Goal: Task Accomplishment & Management: Manage account settings

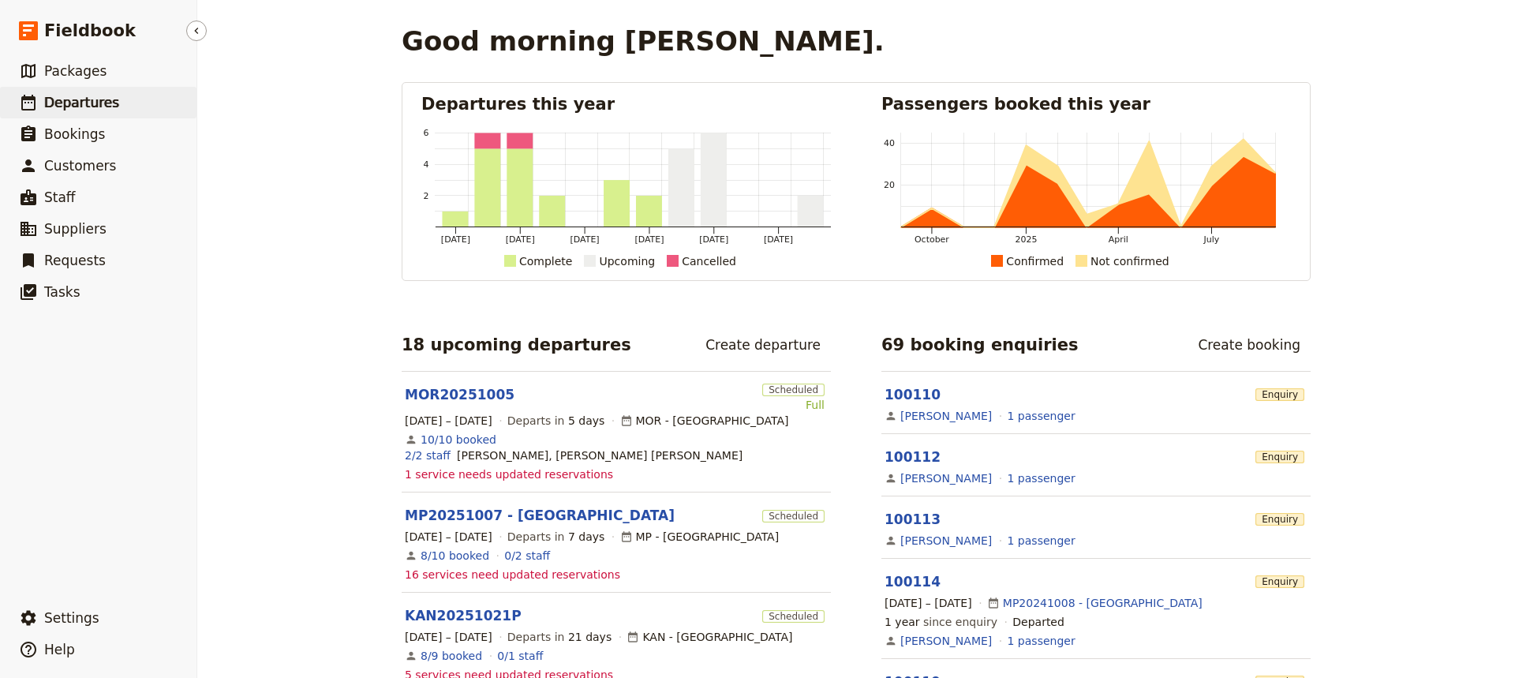
click at [75, 105] on span "Departures" at bounding box center [81, 103] width 75 height 16
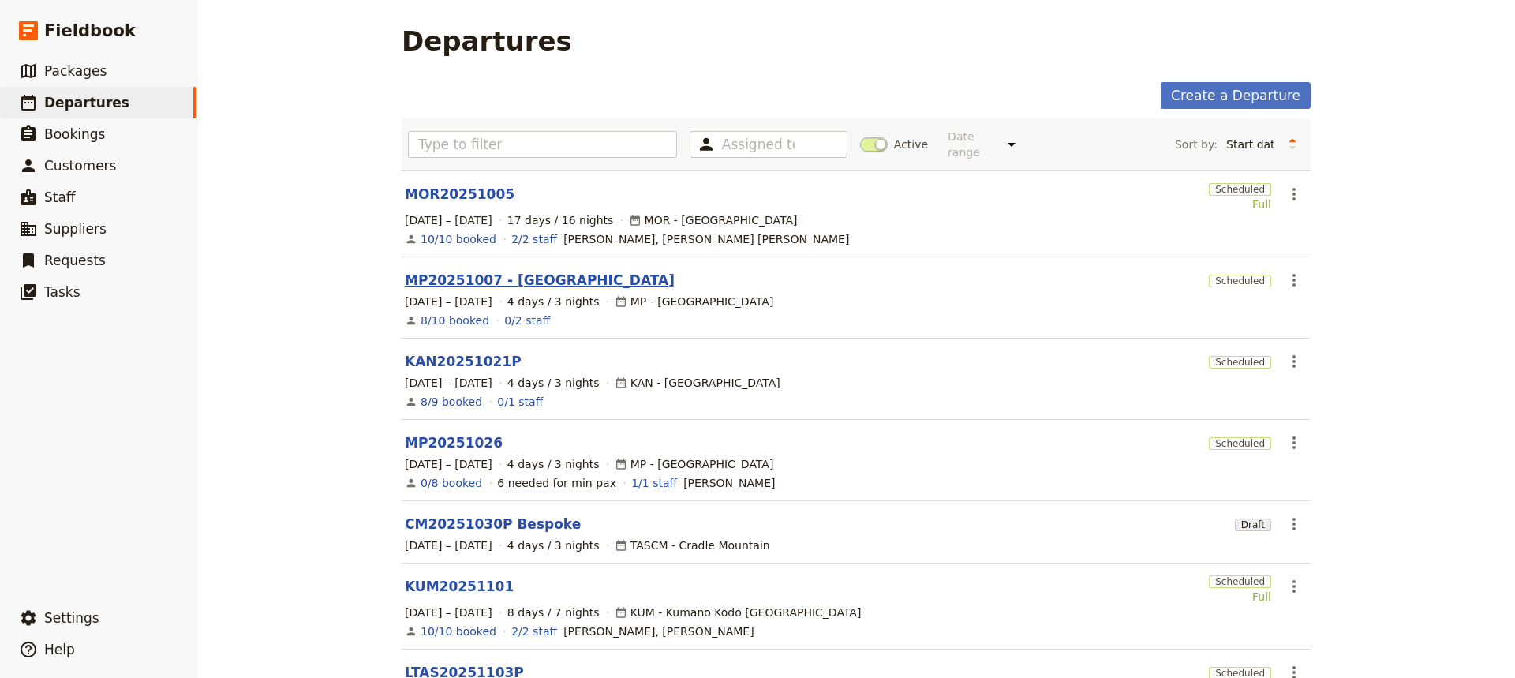
click at [446, 271] on link "MP20251007 - [GEOGRAPHIC_DATA]" at bounding box center [540, 280] width 270 height 19
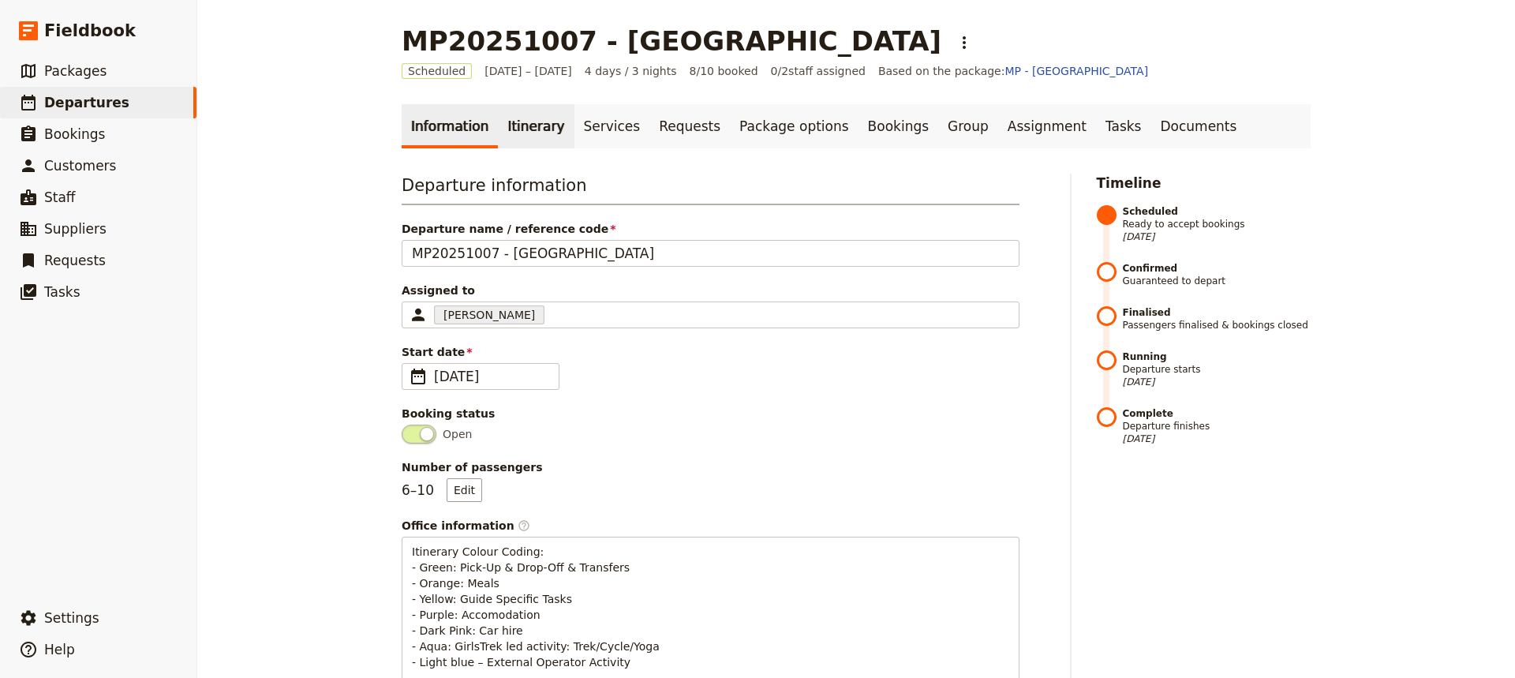
click at [521, 124] on link "Itinerary" at bounding box center [536, 126] width 76 height 44
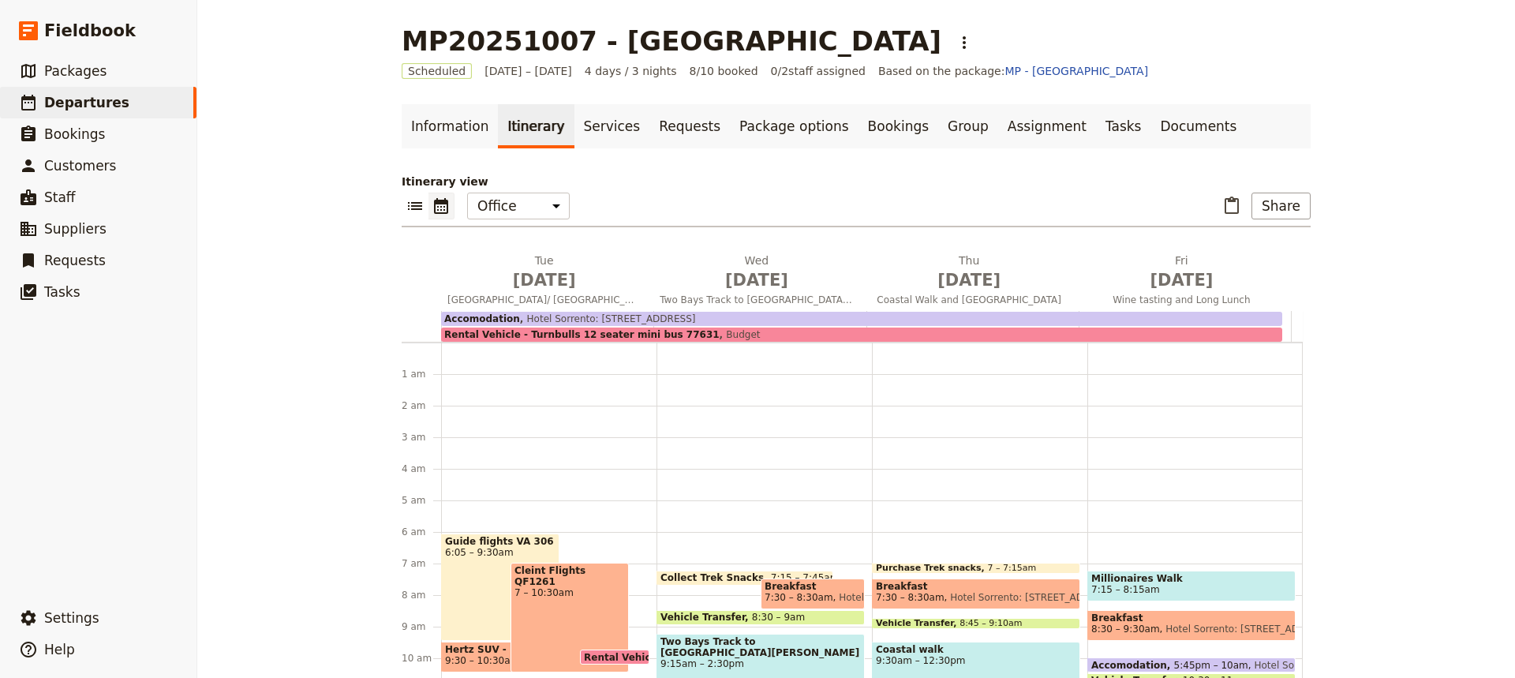
scroll to position [176, 0]
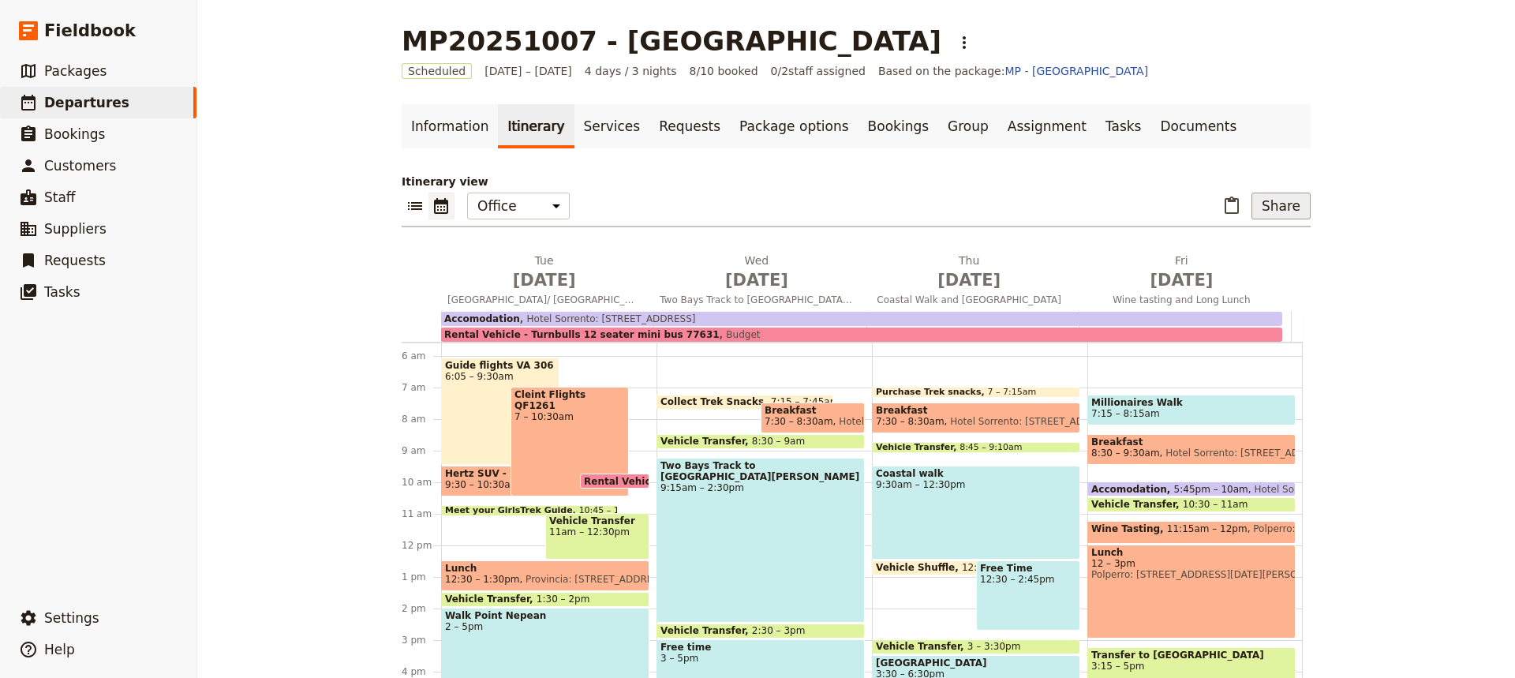
click at [1269, 210] on button "Share" at bounding box center [1280, 206] width 59 height 27
click at [1234, 257] on span "Passenger itinerary" at bounding box center [1240, 263] width 107 height 16
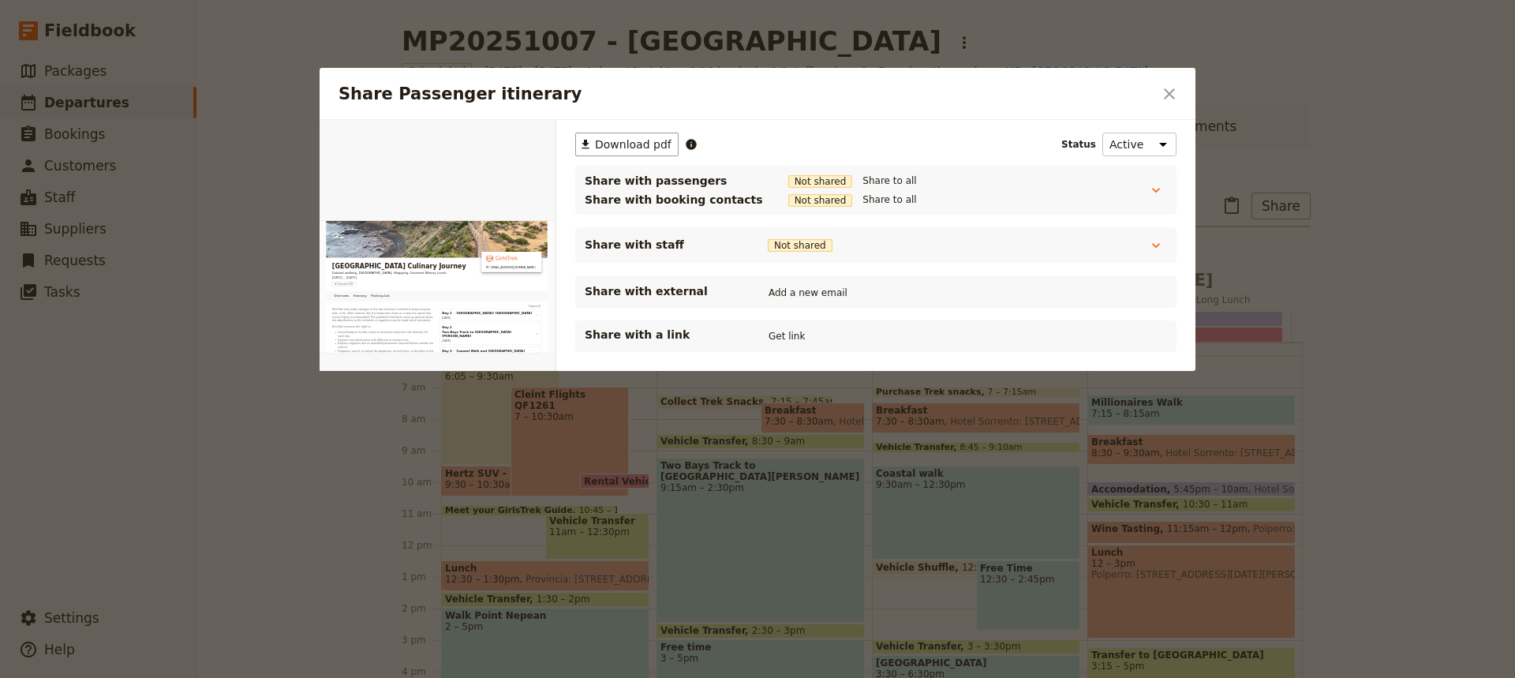
scroll to position [0, 0]
click at [784, 332] on button "Get link" at bounding box center [787, 335] width 44 height 17
click at [914, 336] on button "Get link" at bounding box center [906, 335] width 44 height 17
click at [1168, 94] on icon "Close dialog" at bounding box center [1169, 93] width 11 height 11
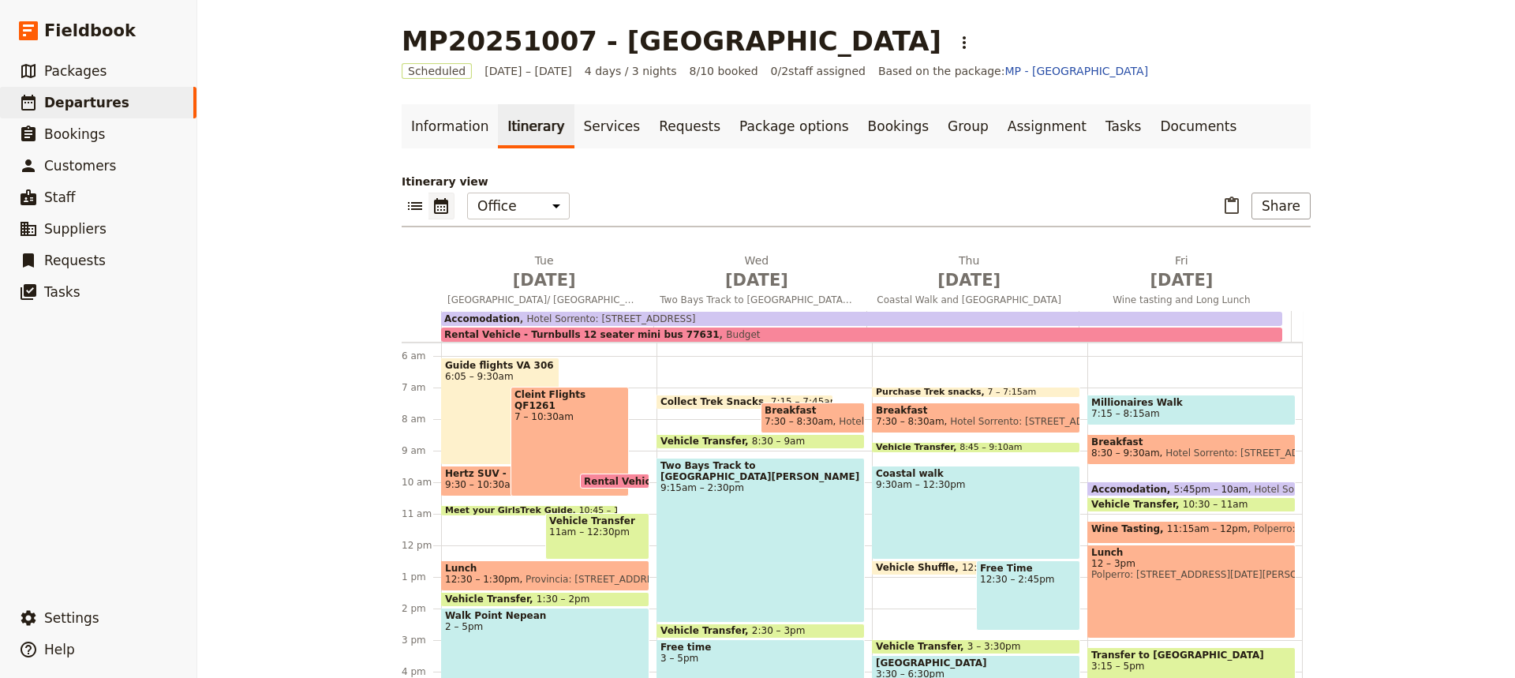
click at [458, 479] on span "9:30 – 10:30am" at bounding box center [482, 484] width 74 height 11
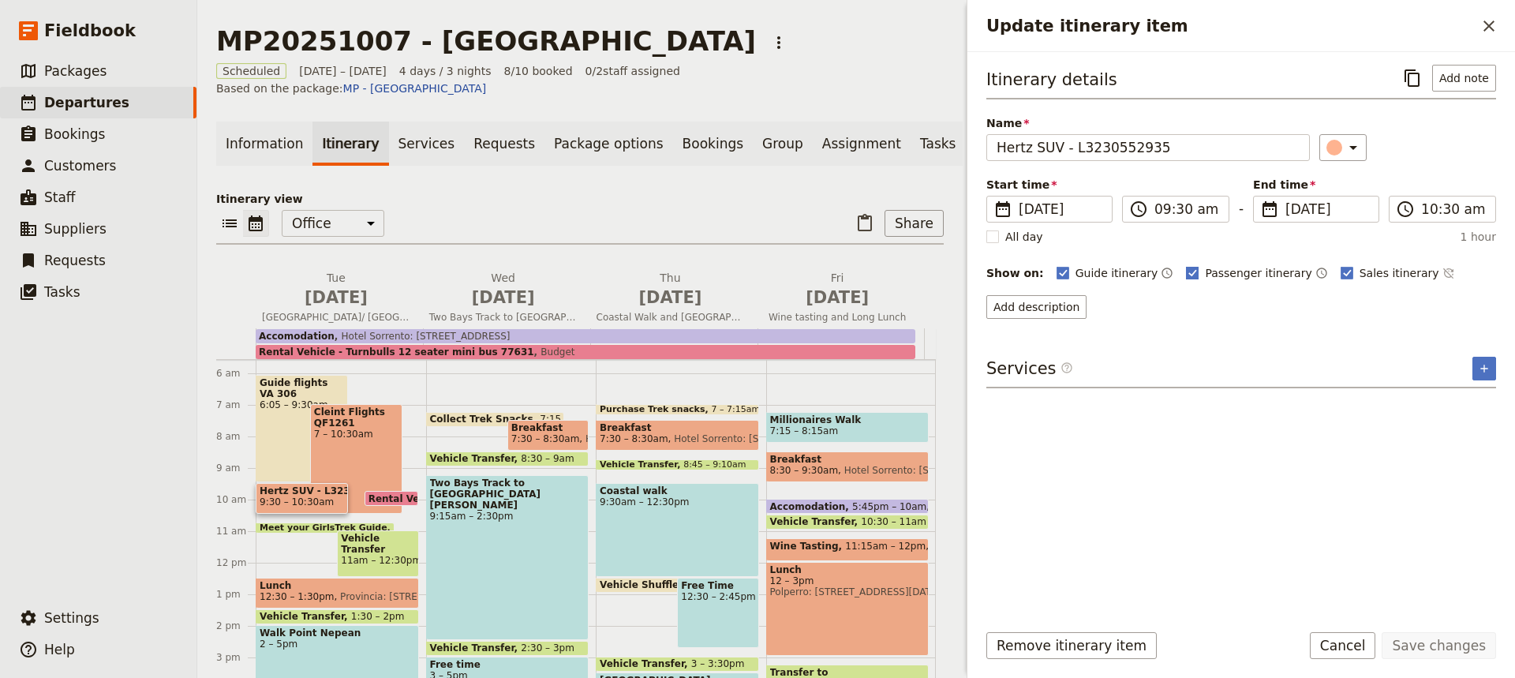
click at [1187, 277] on rect "Update itinerary item" at bounding box center [1193, 273] width 12 height 12
click at [1185, 265] on input "Passenger itinerary" at bounding box center [1185, 264] width 1 height 1
checkbox input "false"
click at [1340, 271] on rect "Update itinerary item" at bounding box center [1346, 273] width 12 height 12
click at [1340, 265] on input "Sales itinerary" at bounding box center [1340, 264] width 1 height 1
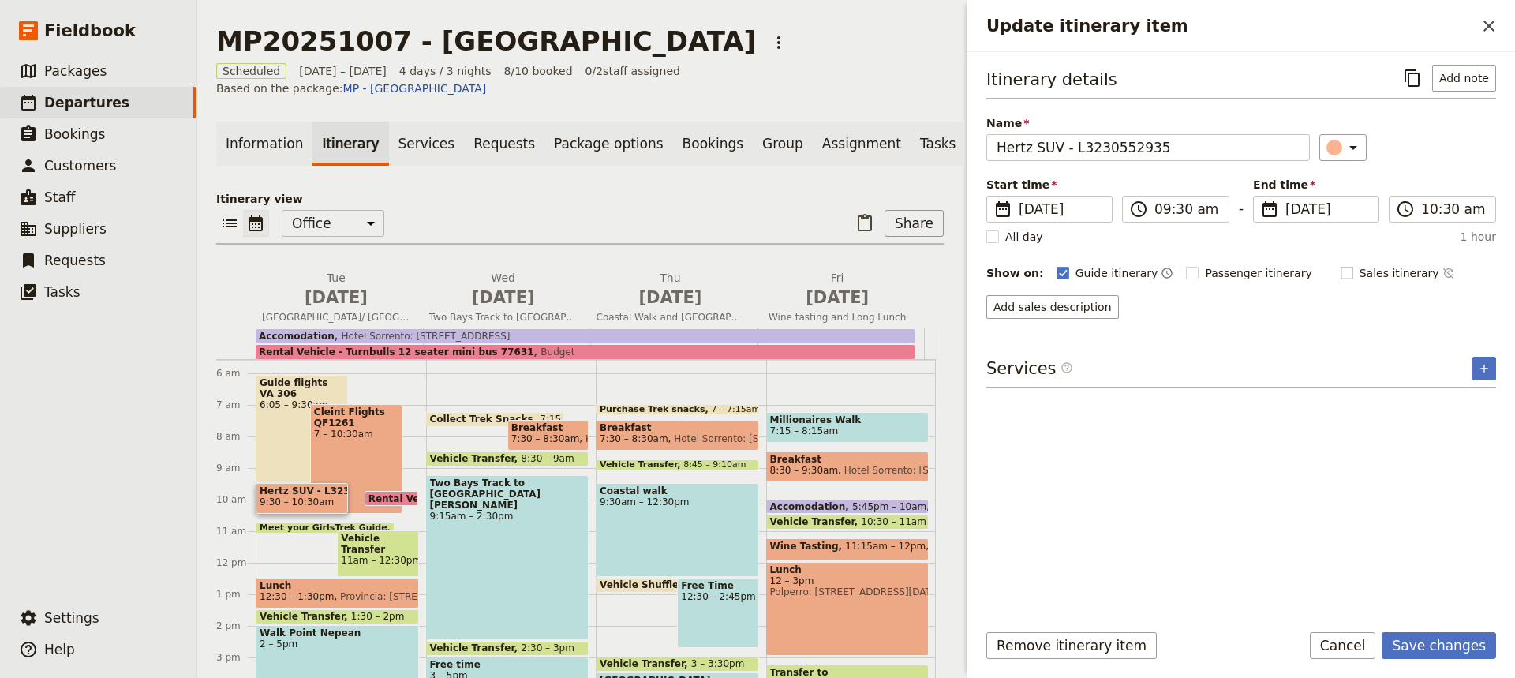
checkbox input "false"
click at [1435, 644] on button "Save changes" at bounding box center [1438, 645] width 114 height 27
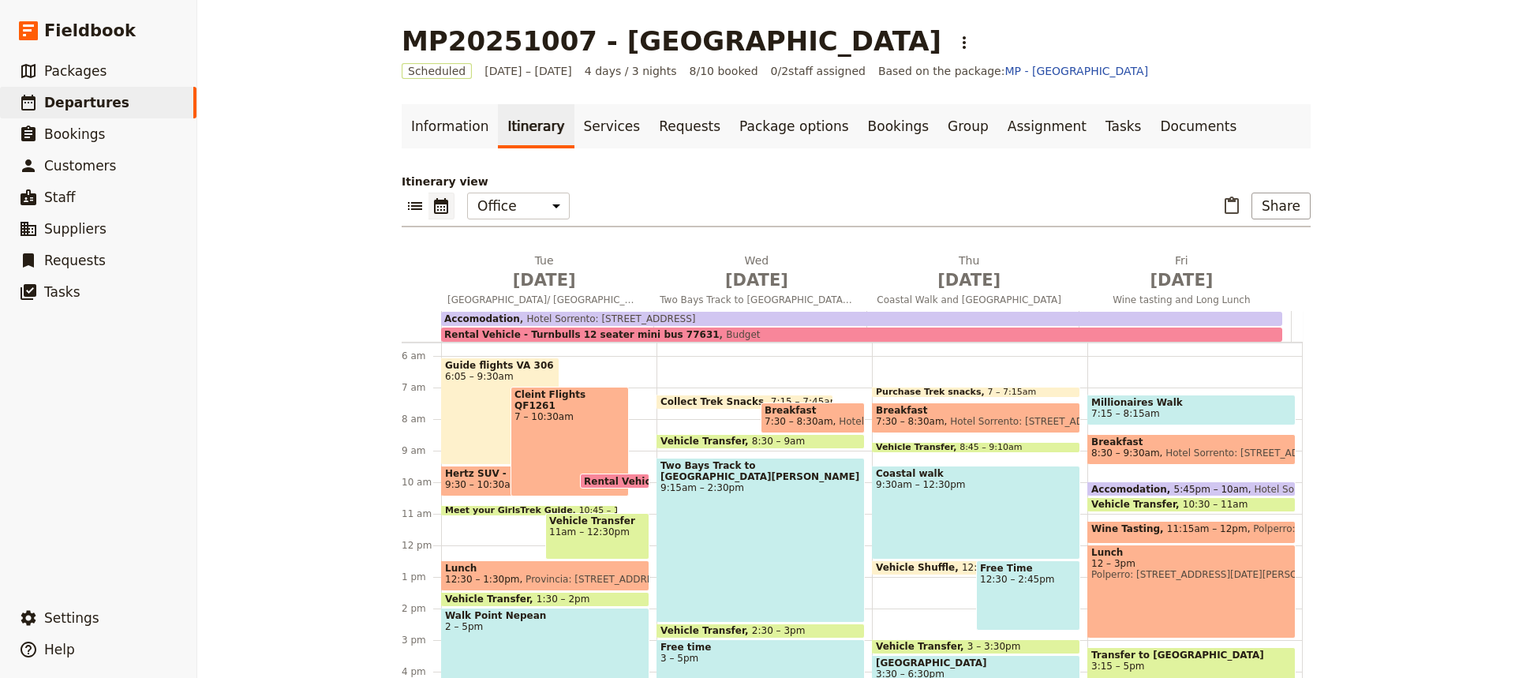
click at [458, 405] on div "Guide flights VA 306 6:05 – 9:30am" at bounding box center [500, 410] width 118 height 107
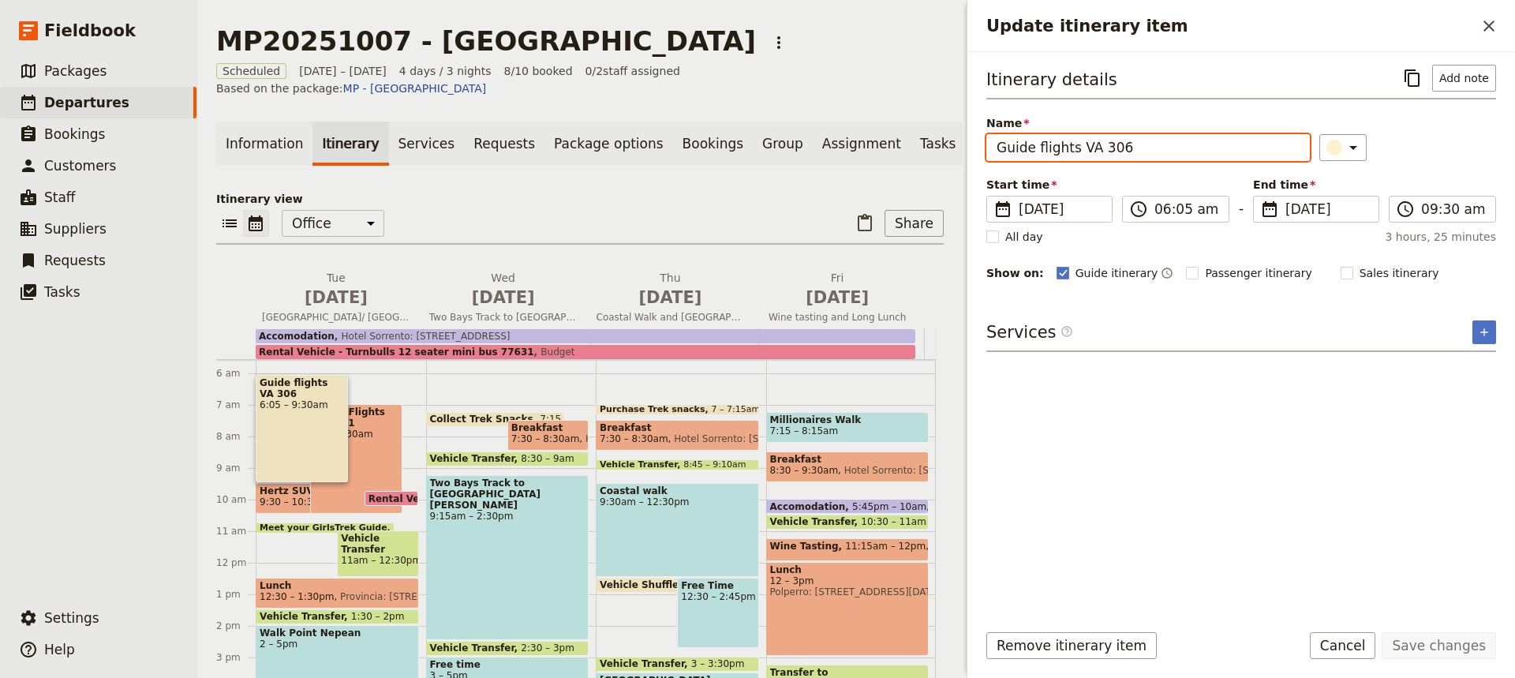
click at [1037, 150] on input "Guide flights VA 306" at bounding box center [1147, 147] width 323 height 27
type input "Guide and client flights VA 306"
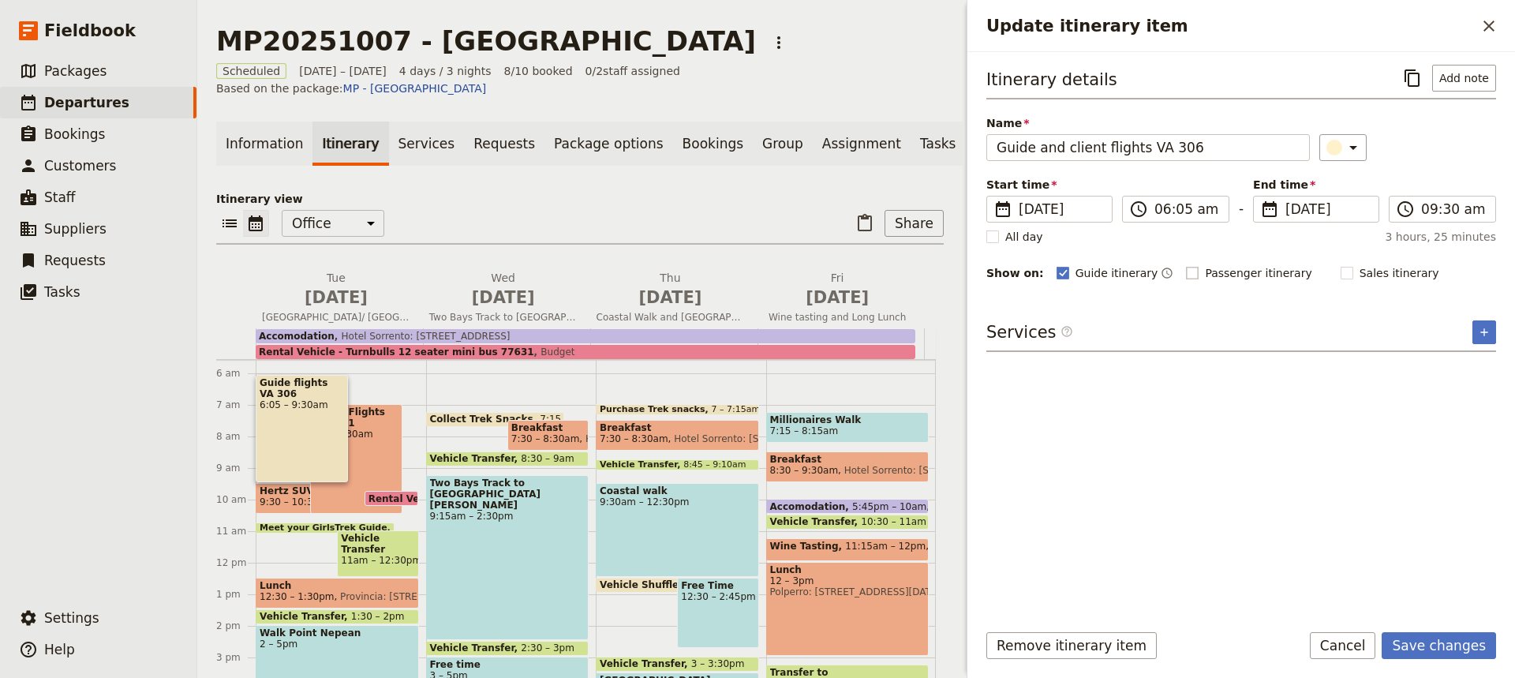
click at [1187, 270] on rect "Update itinerary item" at bounding box center [1193, 273] width 12 height 12
click at [1185, 265] on input "Passenger itinerary" at bounding box center [1185, 264] width 1 height 1
checkbox input "true"
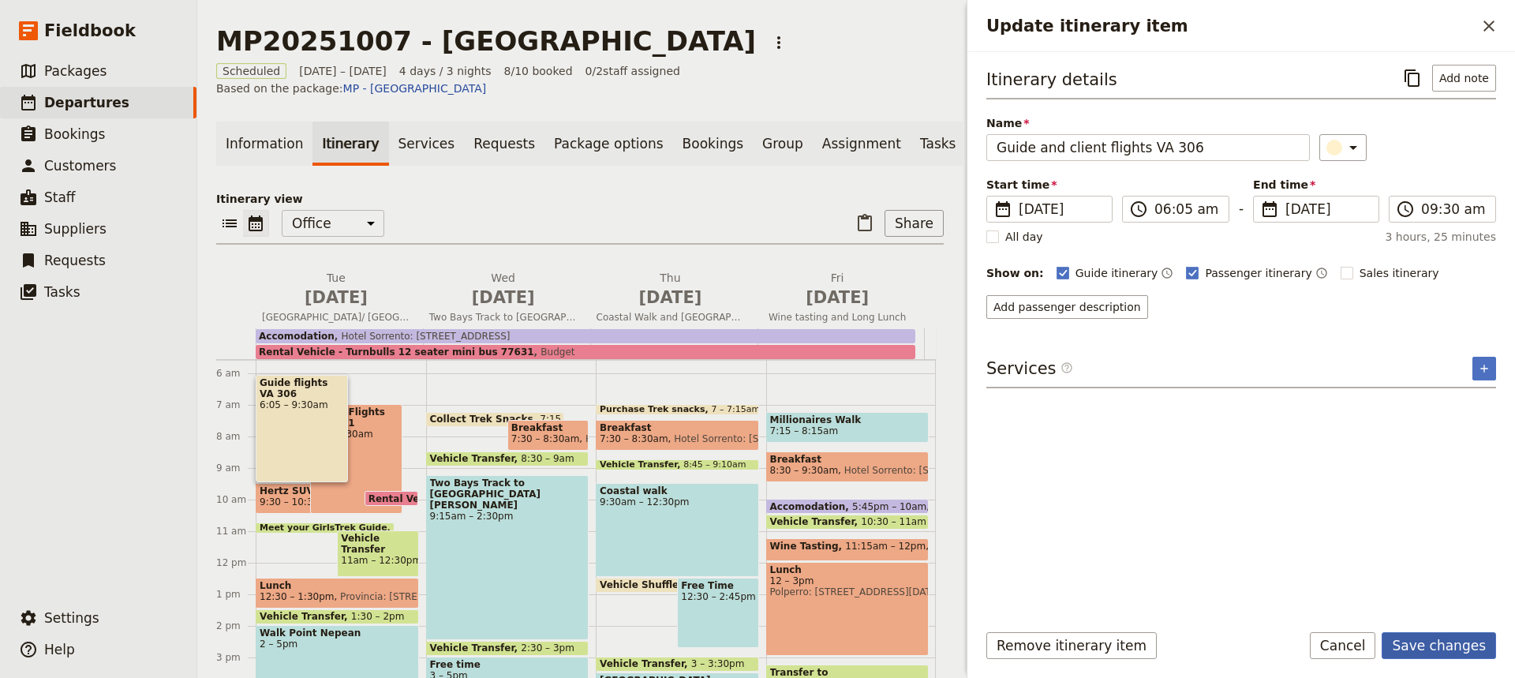
click at [1446, 651] on button "Save changes" at bounding box center [1438, 645] width 114 height 27
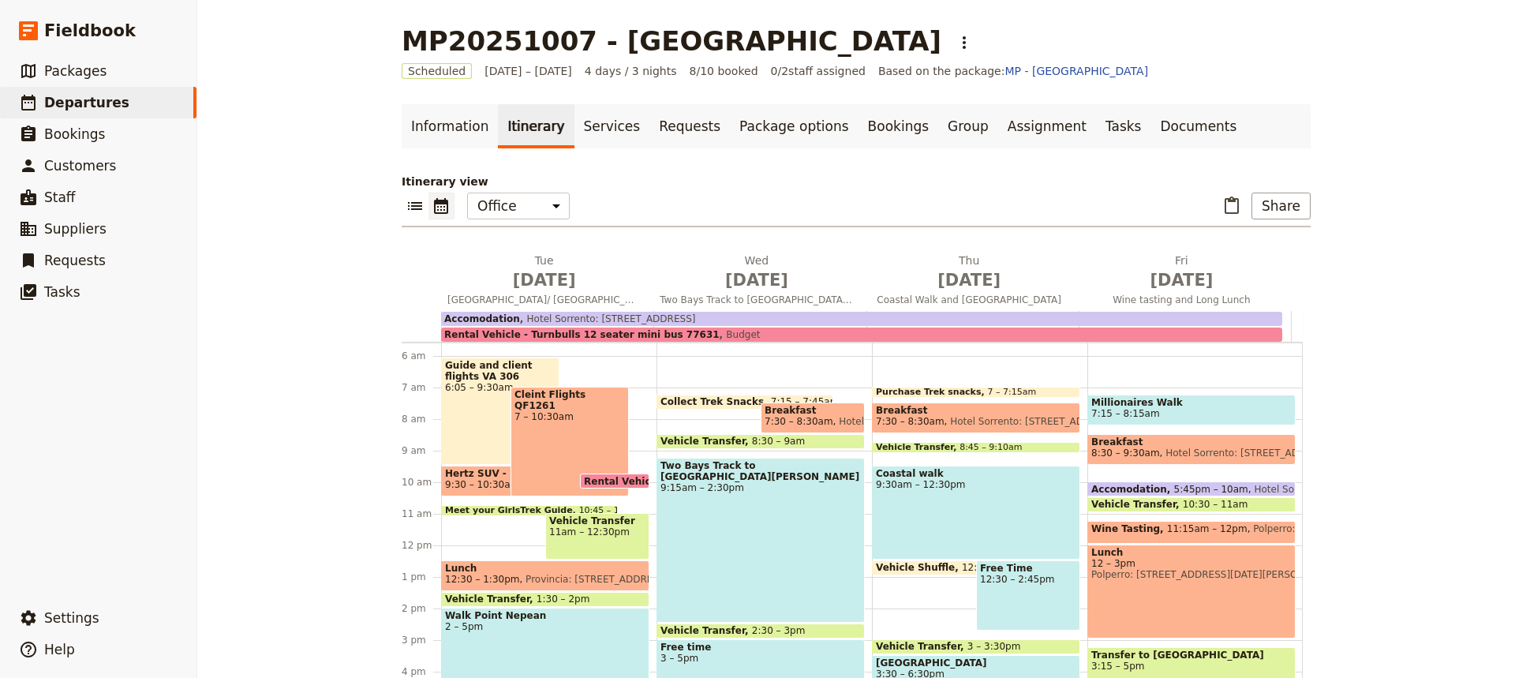
click at [541, 439] on div "Cleint Flights QF1261 7 – 10:30am" at bounding box center [569, 442] width 118 height 110
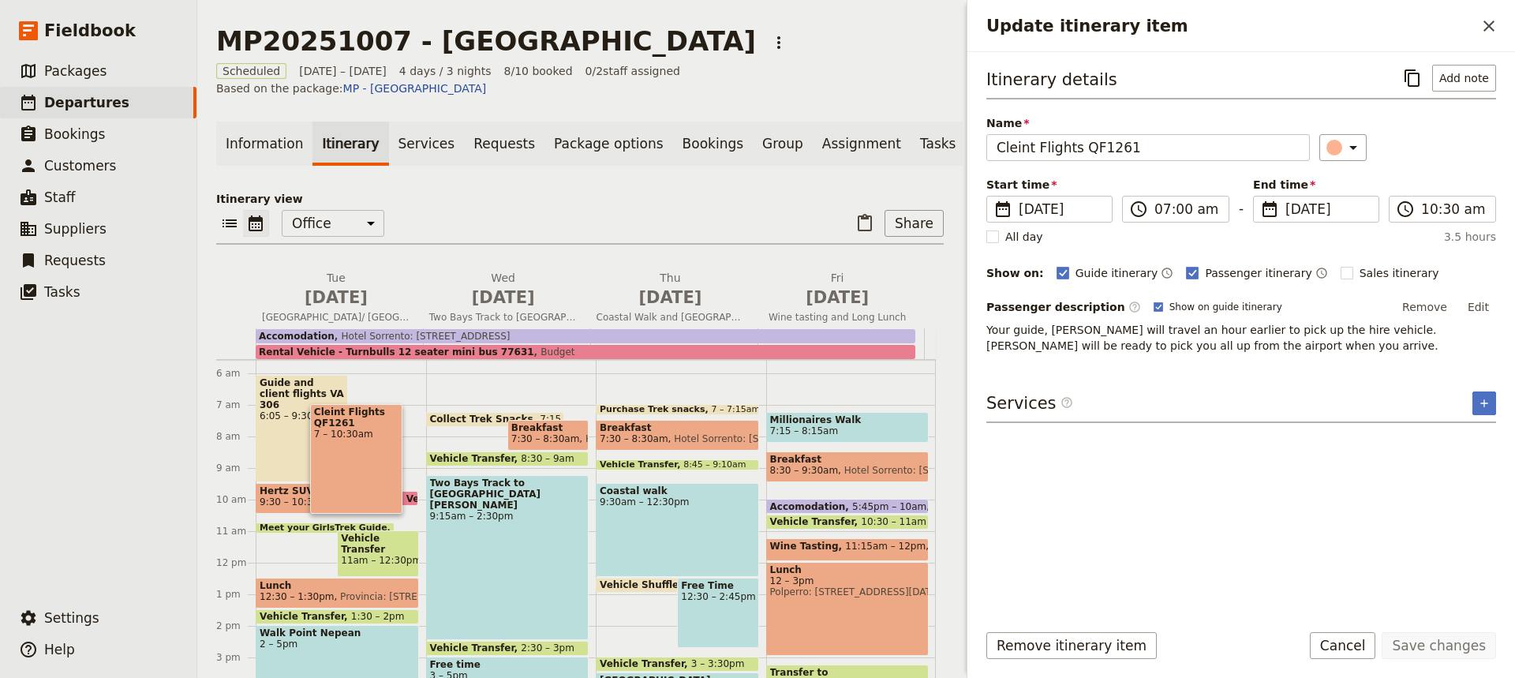
click at [1039, 331] on span "Your guide, [PERSON_NAME] will travel an hour earlier to pick up the hire vehic…" at bounding box center [1213, 337] width 454 height 28
click at [1477, 310] on button "Edit" at bounding box center [1478, 307] width 36 height 24
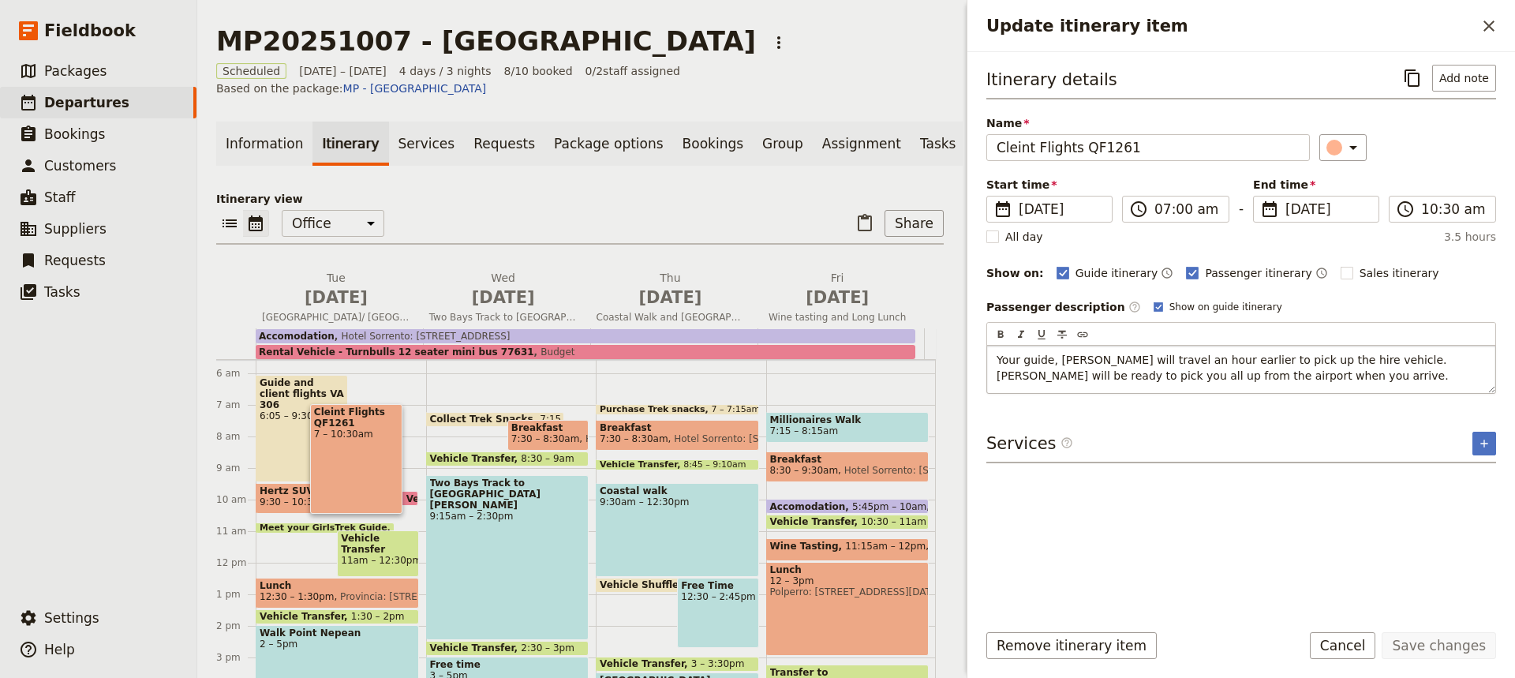
click at [1055, 359] on span "Your guide, [PERSON_NAME] will travel an hour earlier to pick up the hire vehic…" at bounding box center [1223, 367] width 454 height 28
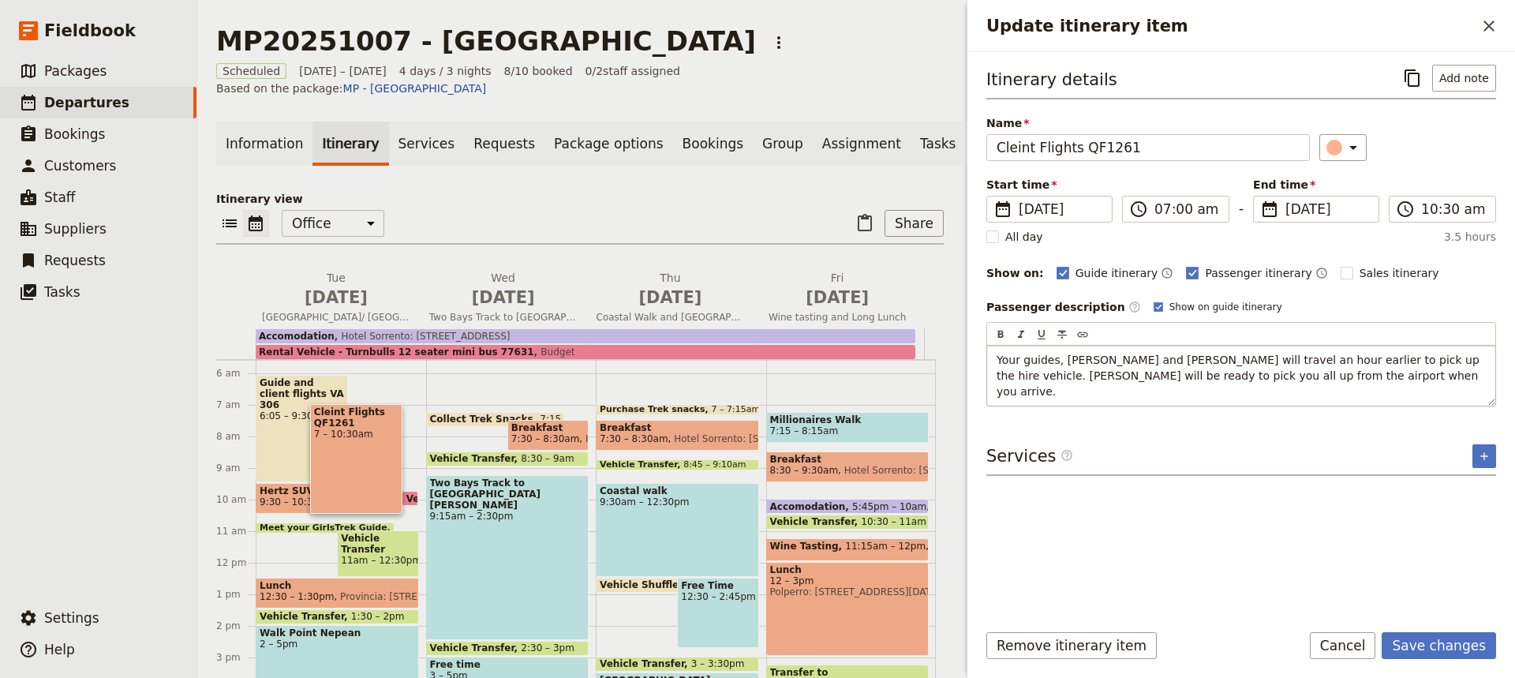
click at [1458, 360] on span "Your guides, [PERSON_NAME] and [PERSON_NAME] will travel an hour earlier to pic…" at bounding box center [1239, 375] width 486 height 44
click at [1410, 363] on span "Your guides, [PERSON_NAME] and [PERSON_NAME] will travel an hour earlier to pic…" at bounding box center [1239, 367] width 486 height 28
click at [1416, 639] on button "Save changes" at bounding box center [1438, 645] width 114 height 27
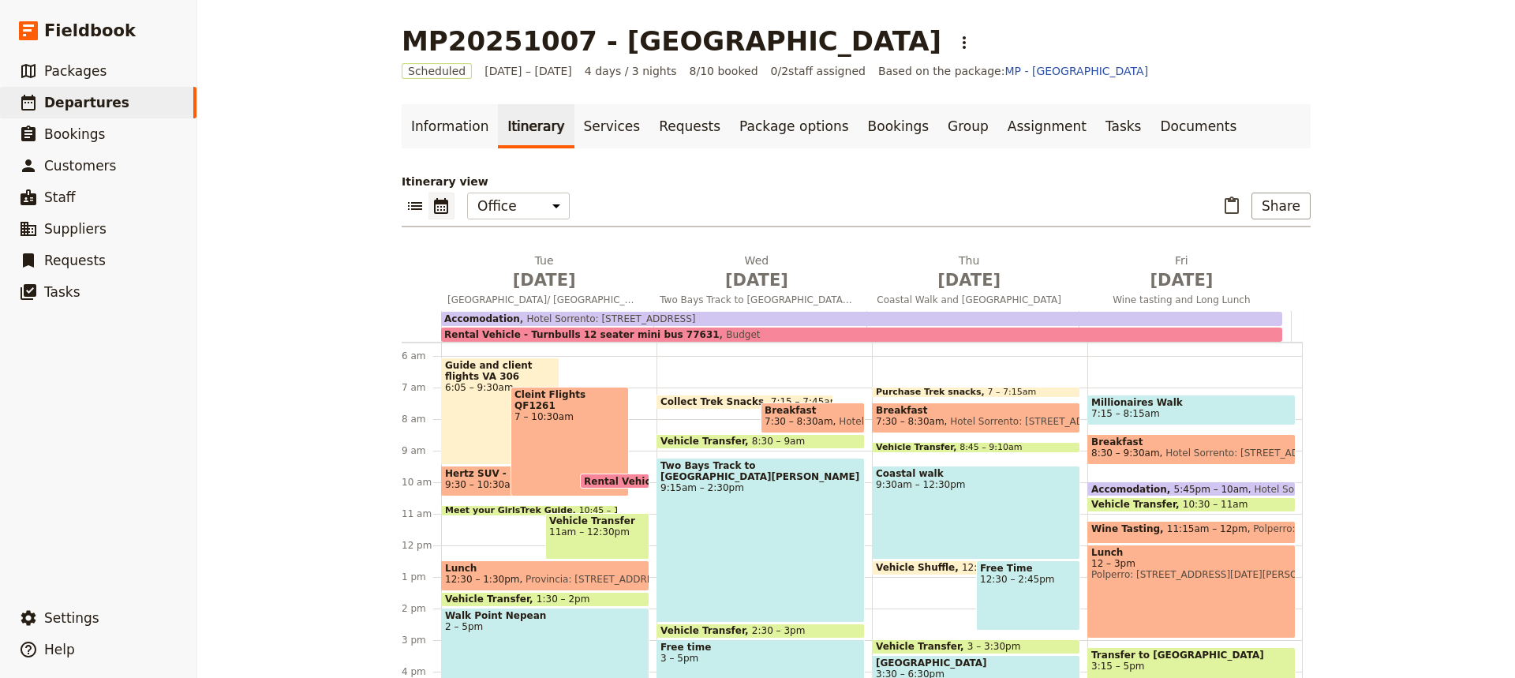
click at [570, 544] on div "Vehicle Transfer 11am – 12:30pm" at bounding box center [597, 536] width 104 height 47
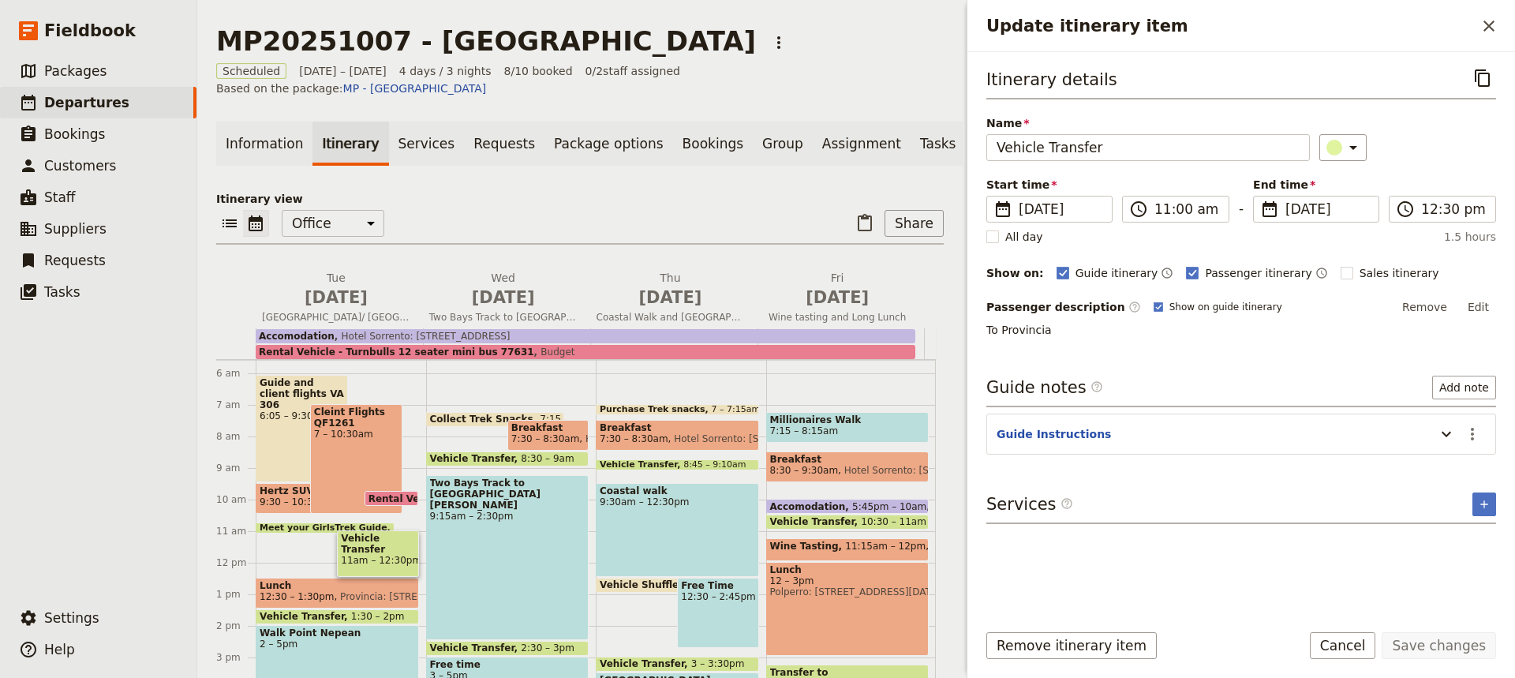
drag, startPoint x: 304, startPoint y: 519, endPoint x: 305, endPoint y: 509, distance: 10.3
click at [305, 509] on div "Guide and client flights VA 306 6:05 – 9:30am Hertz SUV - L3230552935 9:30 – 10…" at bounding box center [341, 562] width 170 height 757
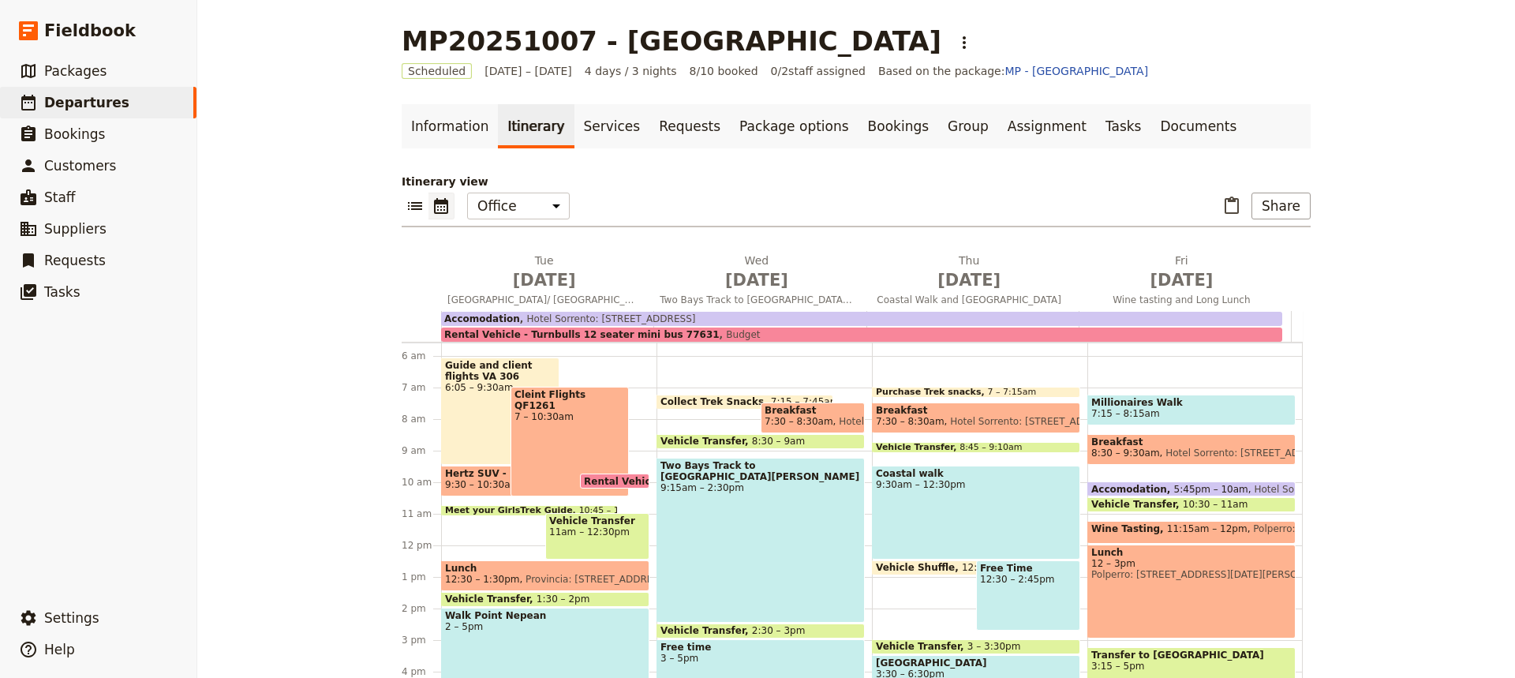
click at [473, 477] on span "Hertz SUV - L3230552935" at bounding box center [500, 473] width 110 height 11
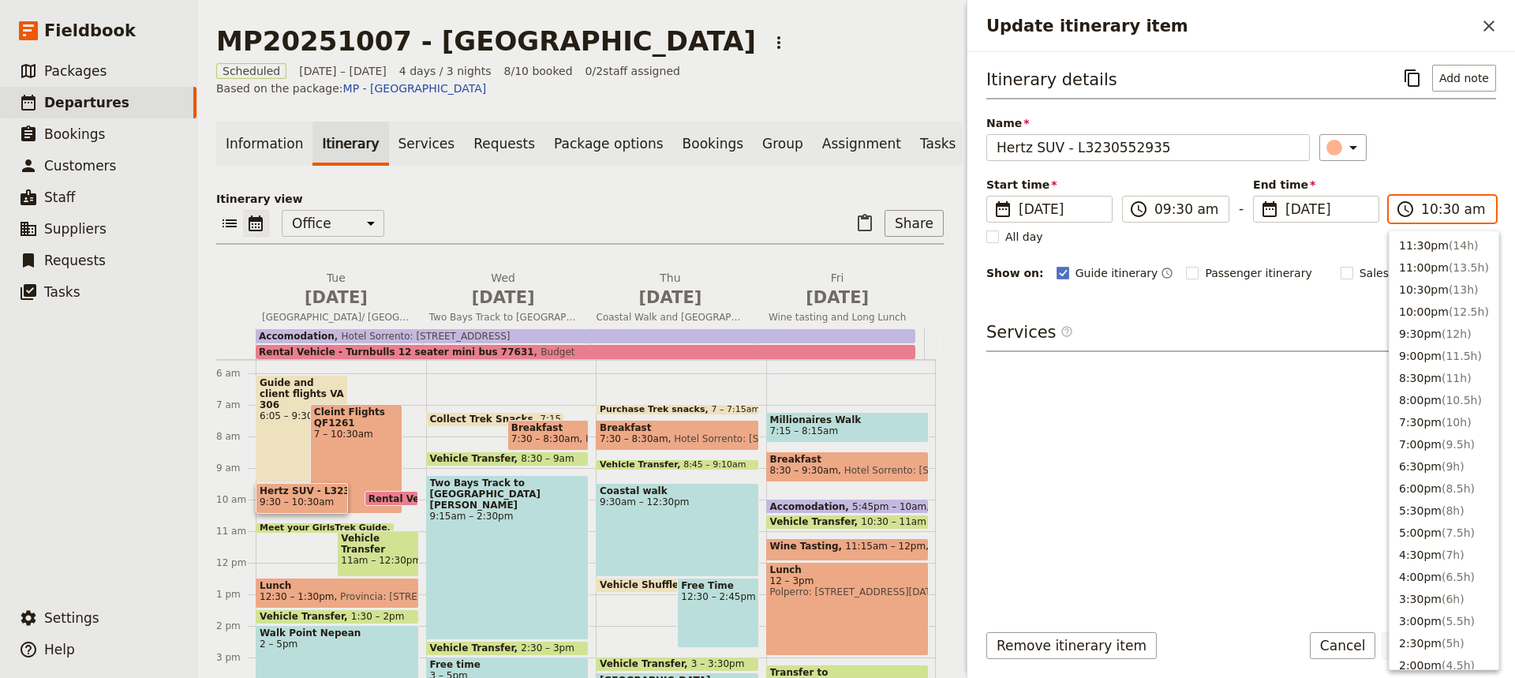
click at [1441, 208] on input "10:30 am" at bounding box center [1453, 209] width 65 height 19
click at [1410, 262] on button "10:00am ( 0.5h )" at bounding box center [1443, 264] width 109 height 22
type input "10:00 am"
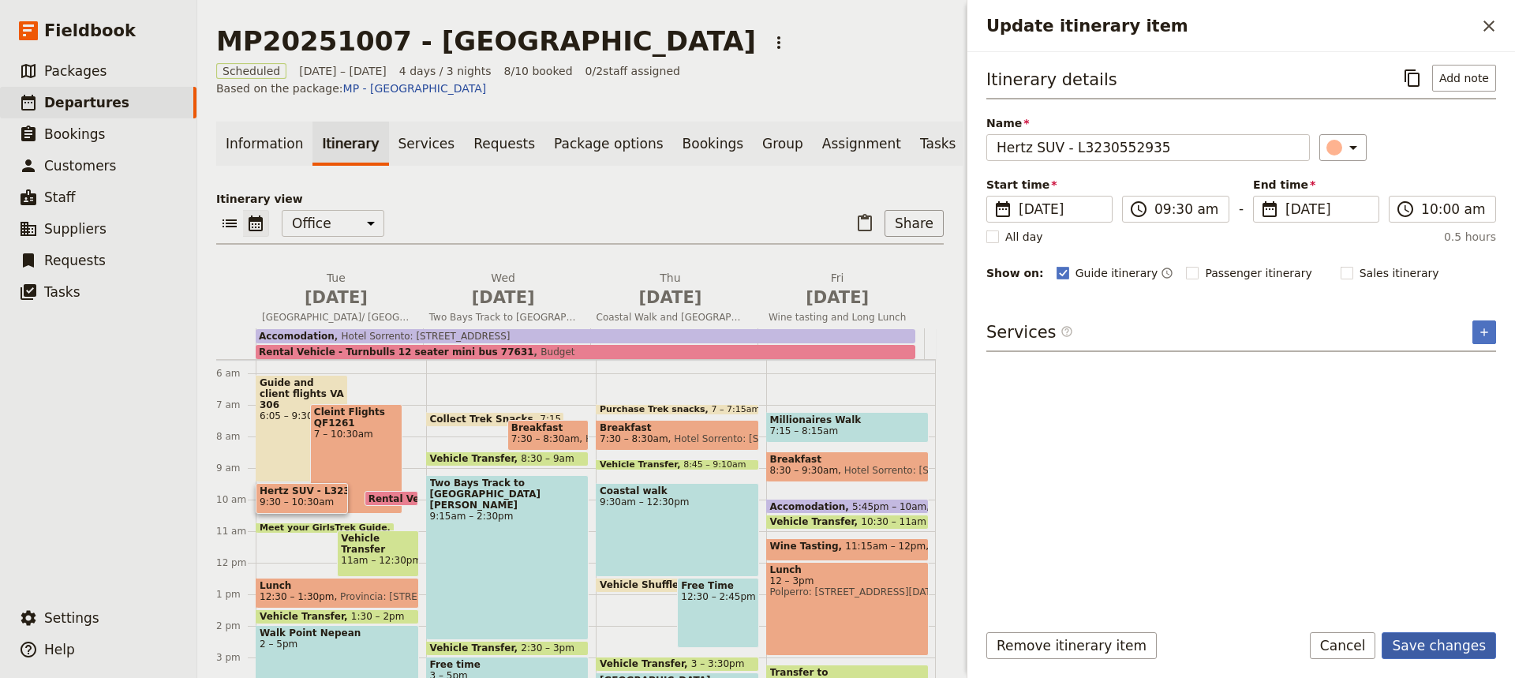
click at [1435, 653] on button "Save changes" at bounding box center [1438, 645] width 114 height 27
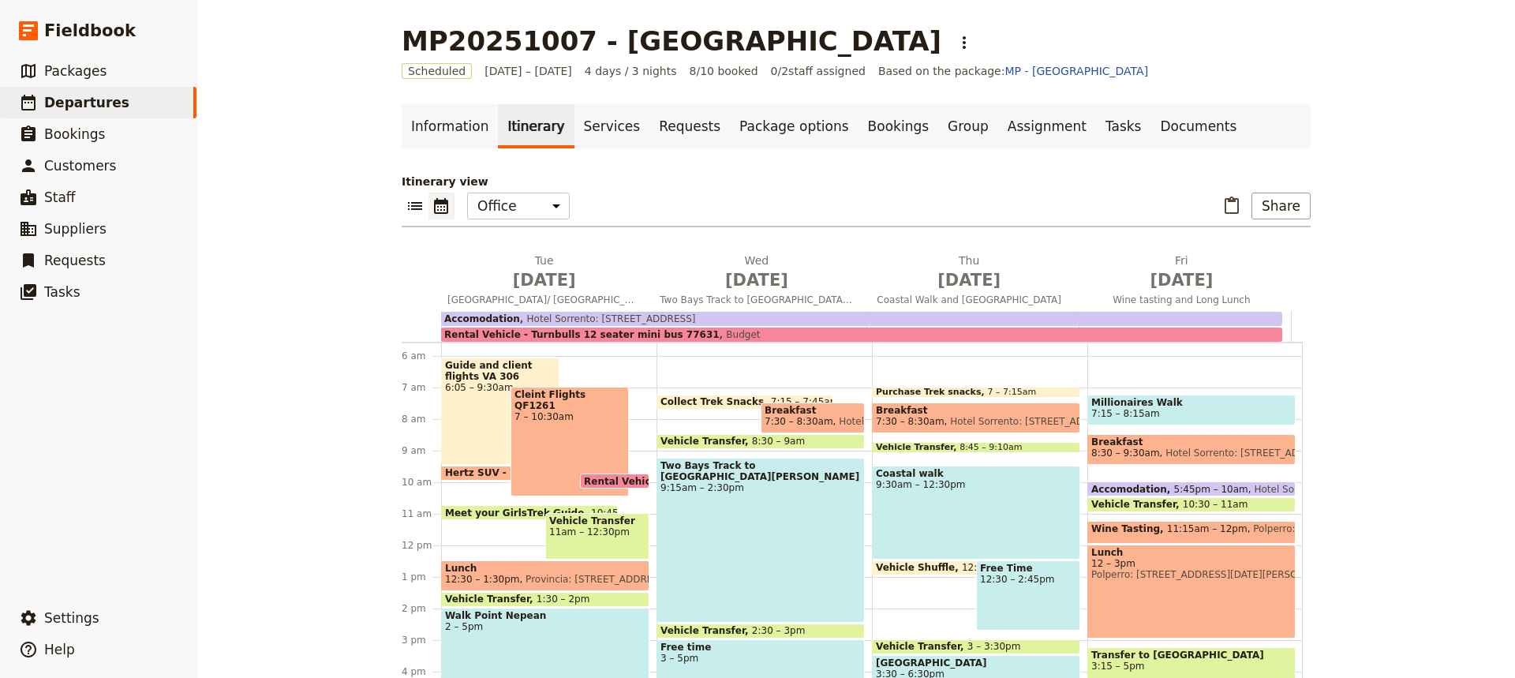
click at [485, 513] on span at bounding box center [529, 516] width 175 height 6
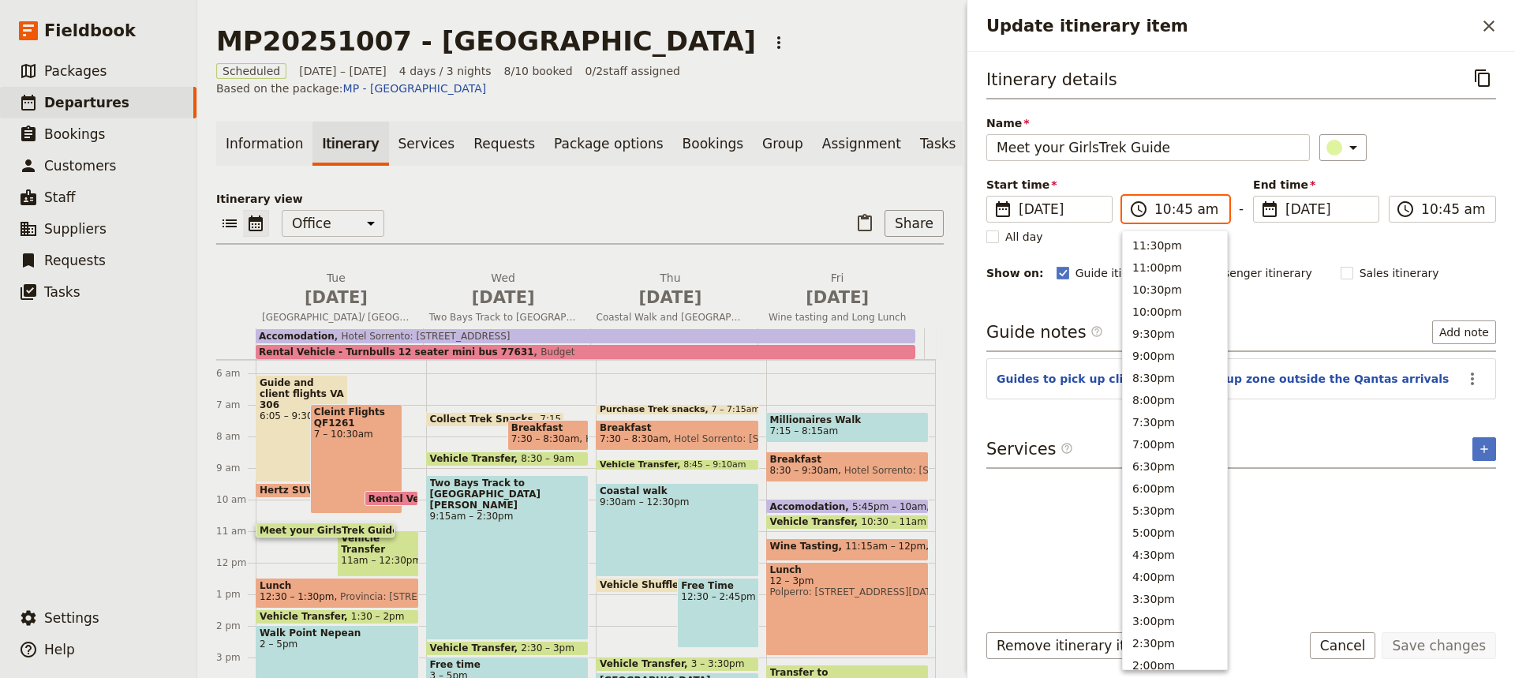
click at [1173, 213] on input "10:45 am" at bounding box center [1186, 209] width 65 height 19
click at [1151, 244] on button "10:30am" at bounding box center [1175, 242] width 104 height 22
type input "10:30 am"
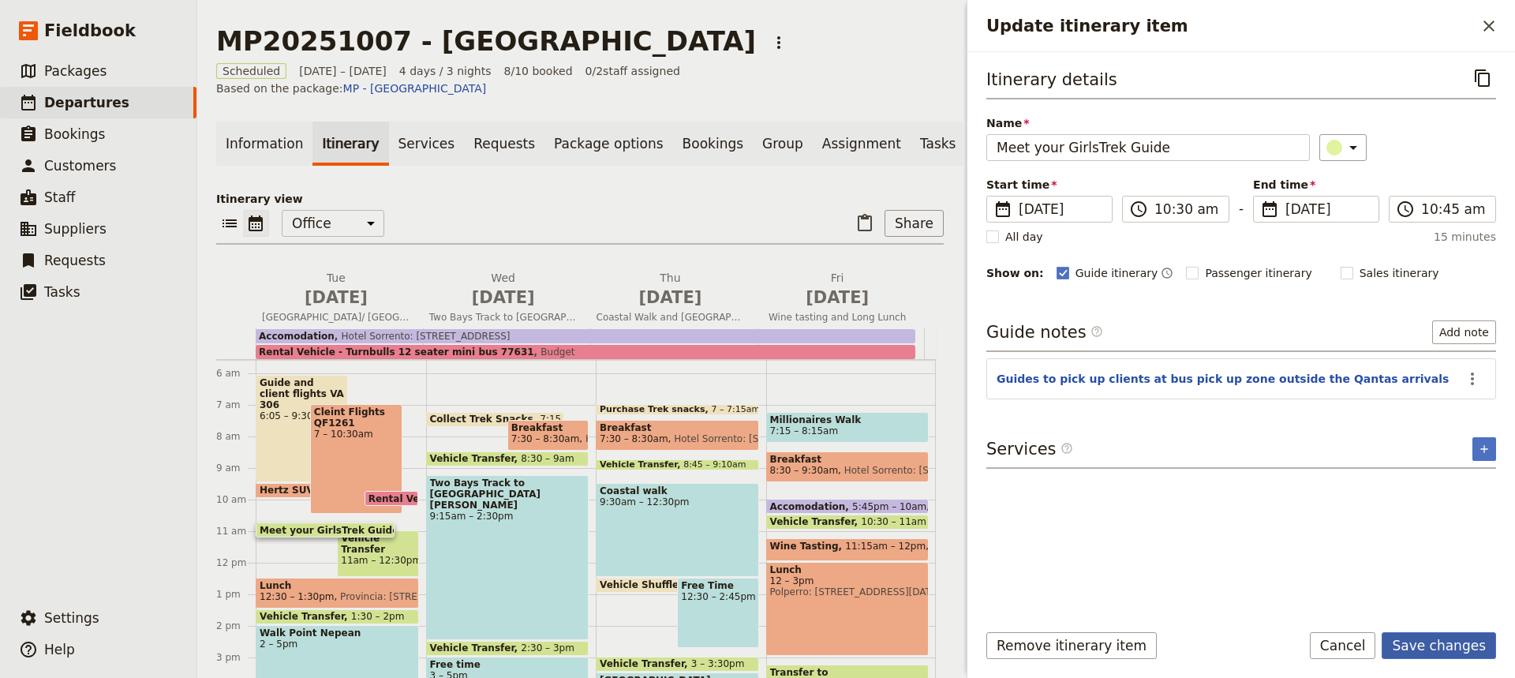
click at [1430, 649] on button "Save changes" at bounding box center [1438, 645] width 114 height 27
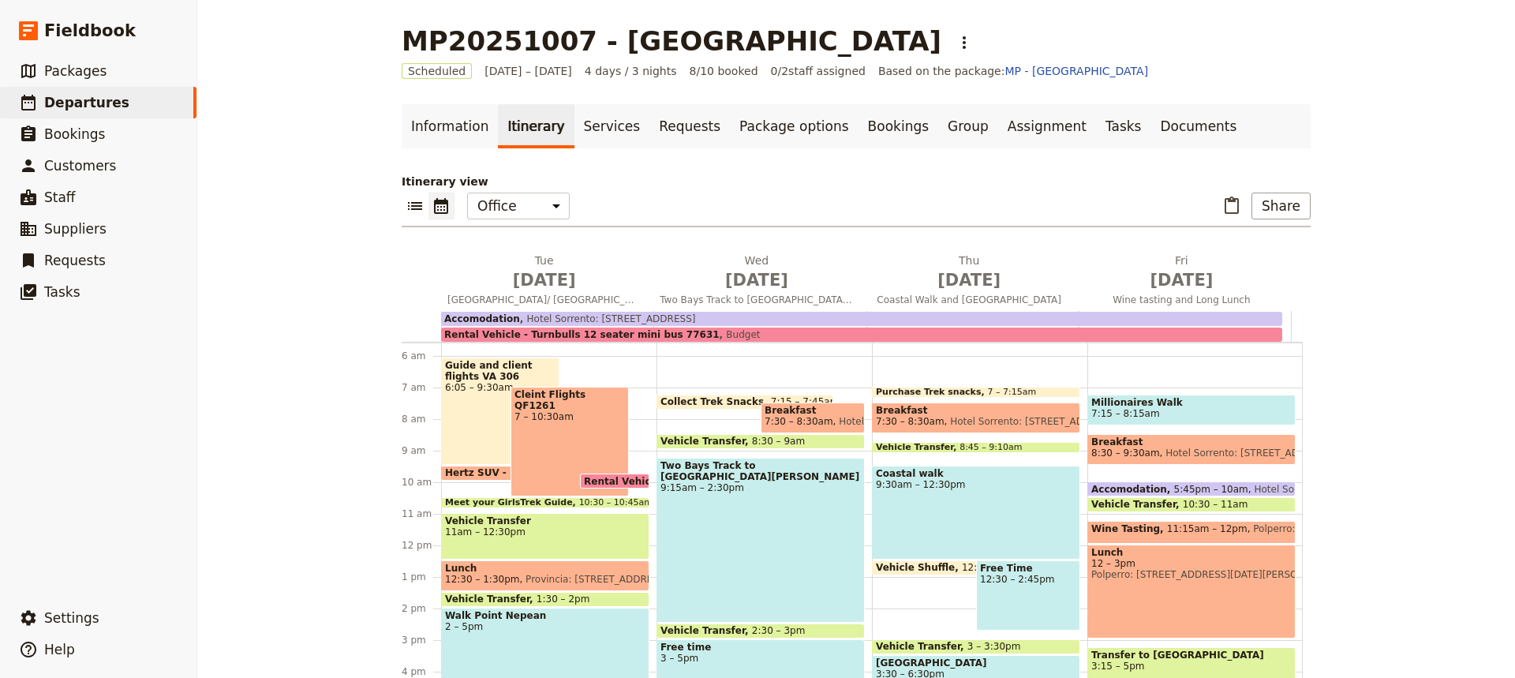
click at [550, 527] on span "11am – 12:30pm" at bounding box center [545, 531] width 200 height 11
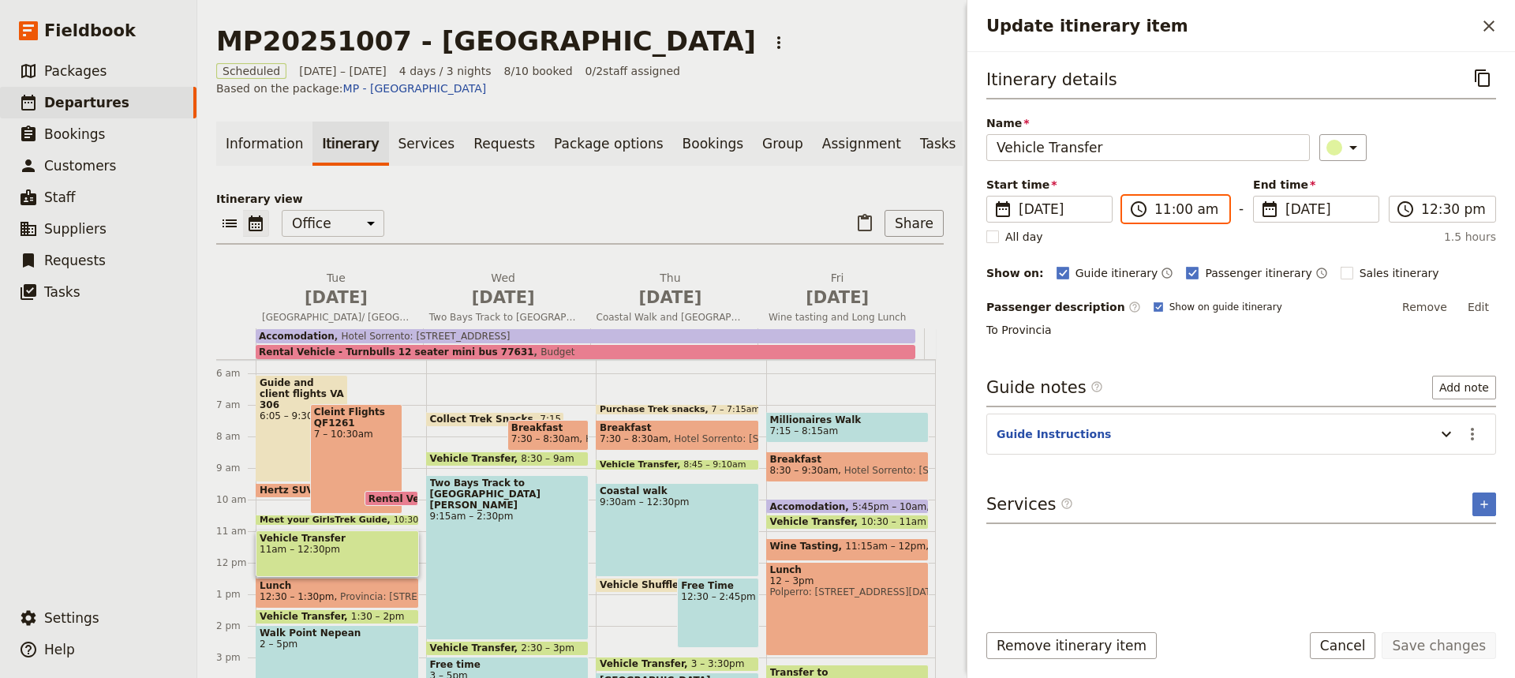
click at [1172, 215] on input "11:00 am" at bounding box center [1186, 209] width 65 height 19
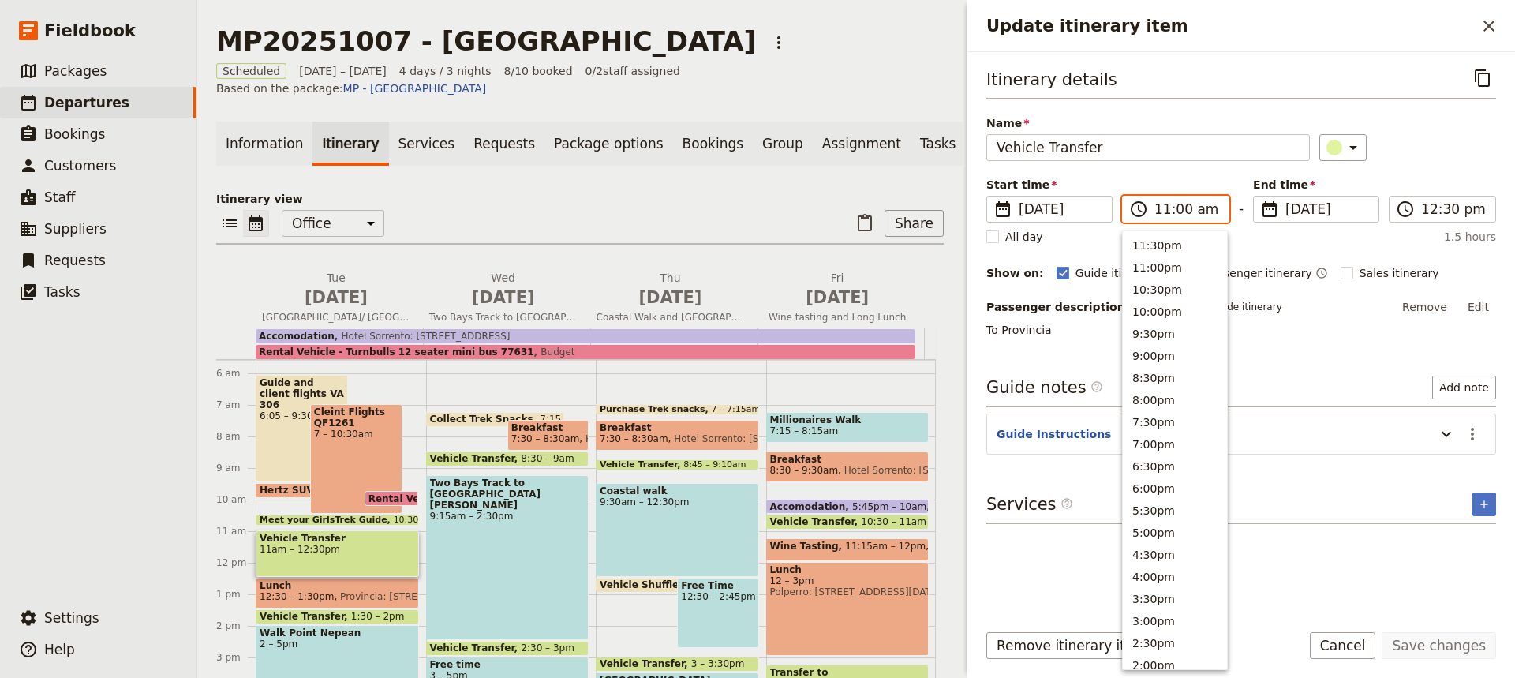
scroll to position [555, 0]
click at [1150, 262] on button "10:30am" at bounding box center [1175, 264] width 104 height 22
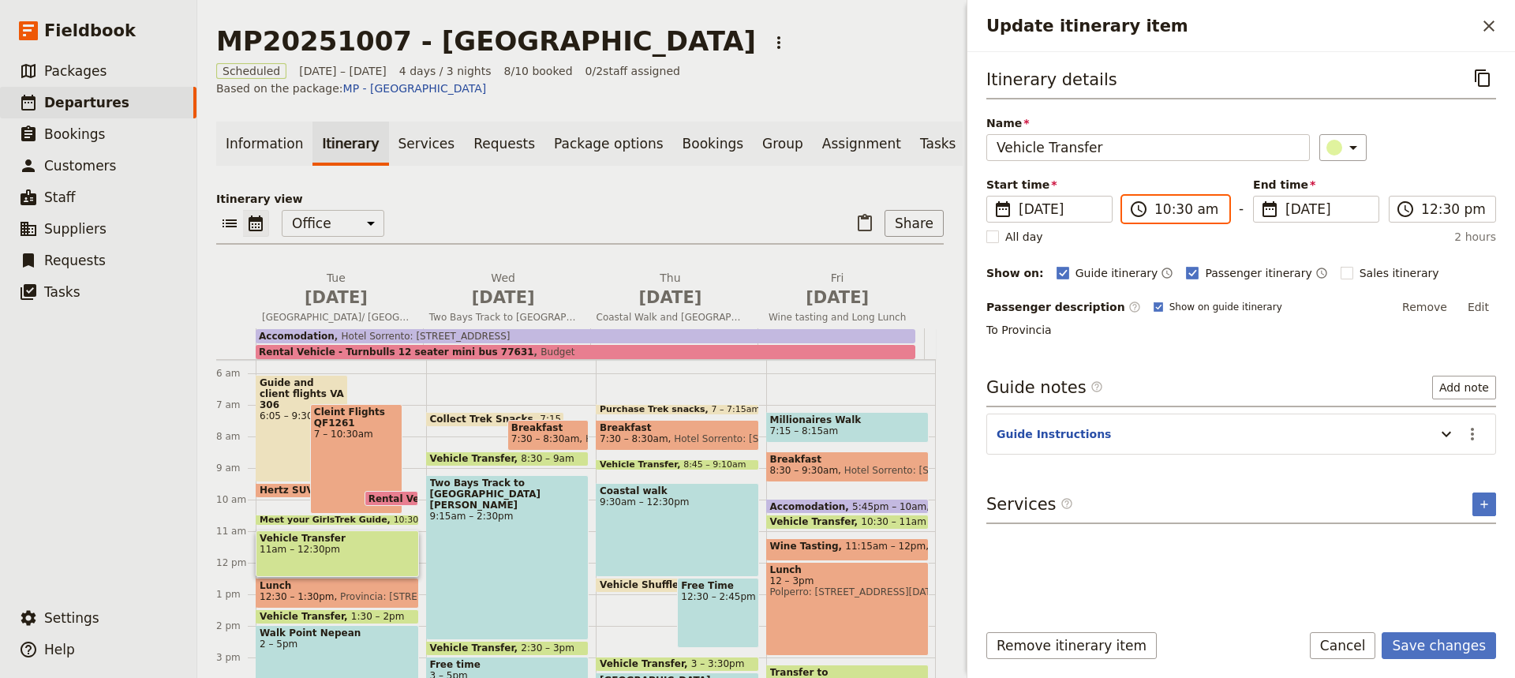
click at [1175, 211] on input "10:30 am" at bounding box center [1186, 209] width 65 height 19
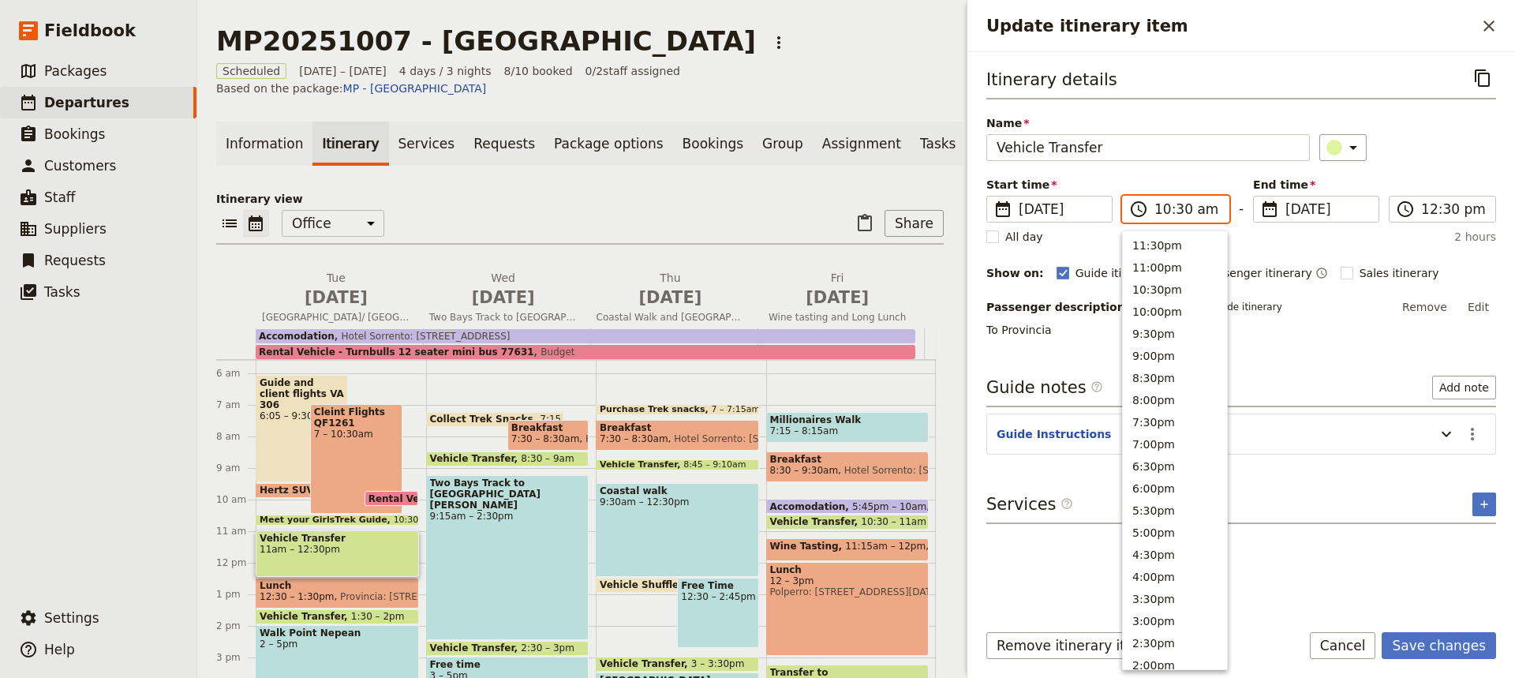
scroll to position [578, 0]
type input "10:45 am"
click at [1326, 329] on p "To Provincia" at bounding box center [1241, 330] width 510 height 16
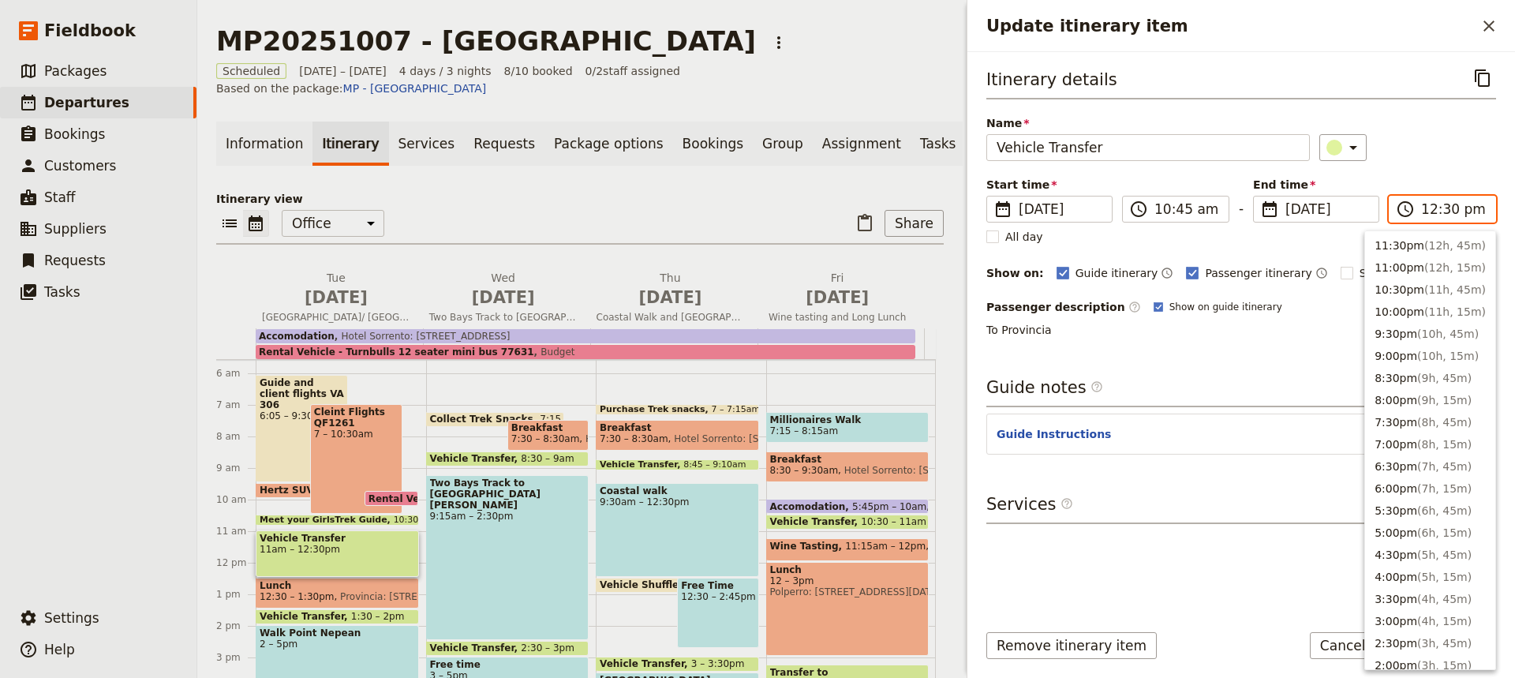
click at [1445, 211] on input "12:30 pm" at bounding box center [1453, 209] width 65 height 19
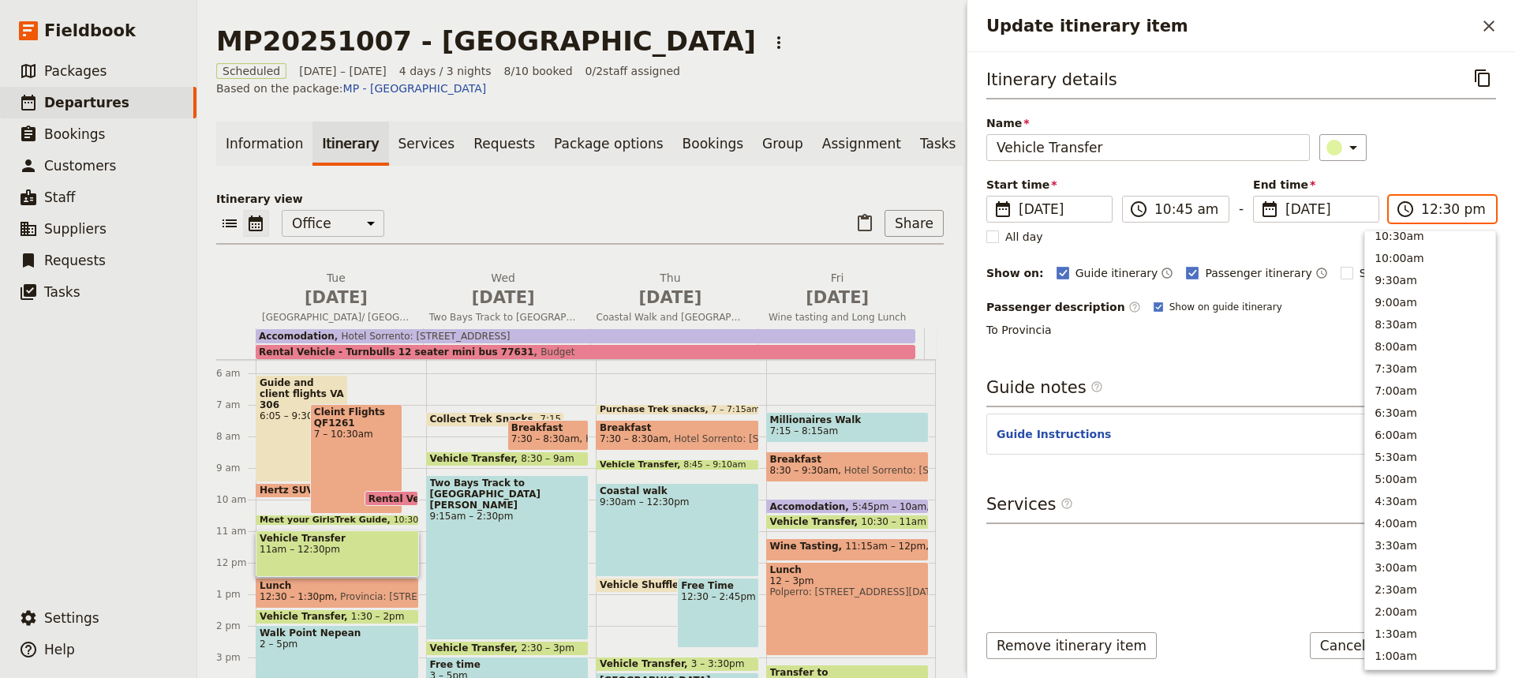
click at [1445, 211] on input "12:30 pm" at bounding box center [1453, 209] width 65 height 19
type input "12:15 pm"
click at [1314, 336] on p "To Provincia" at bounding box center [1241, 330] width 510 height 16
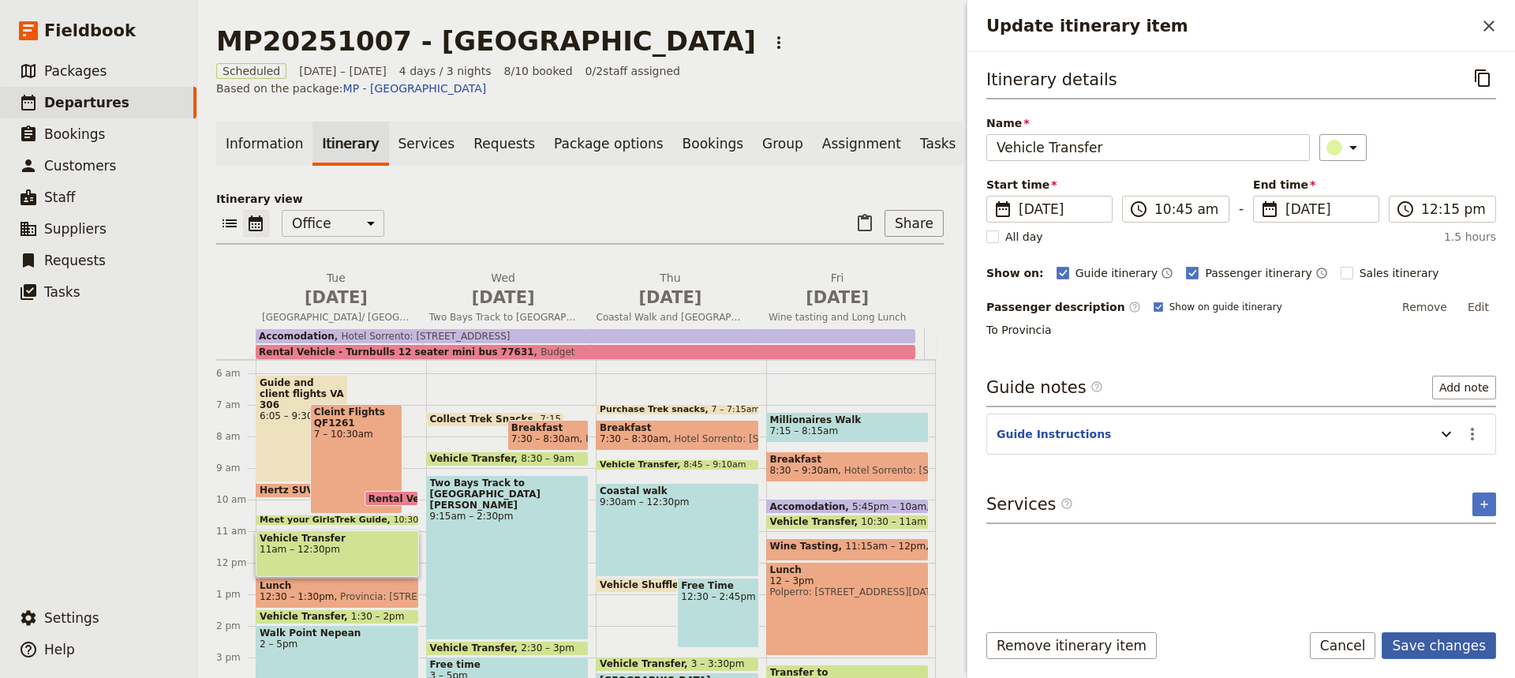
click at [1430, 644] on button "Save changes" at bounding box center [1438, 645] width 114 height 27
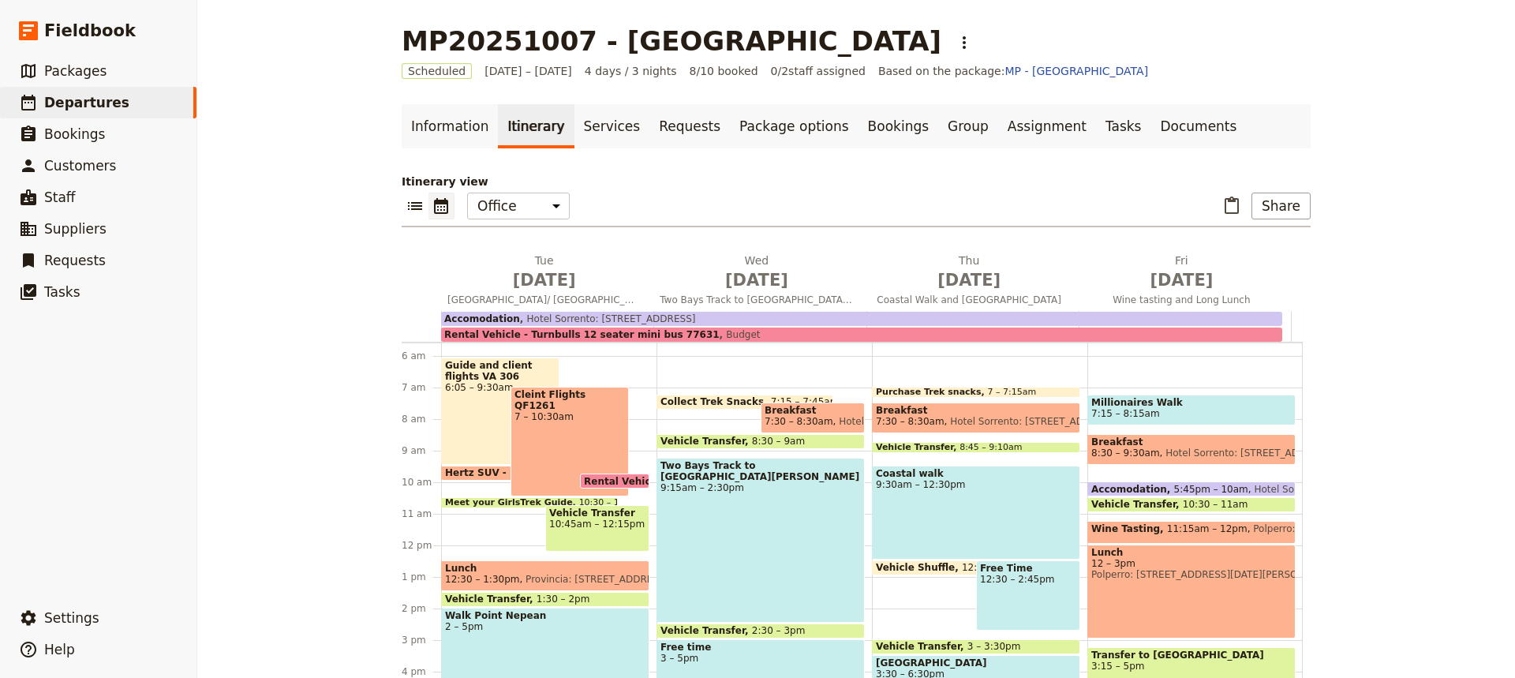
click at [516, 572] on span "Lunch" at bounding box center [545, 568] width 200 height 11
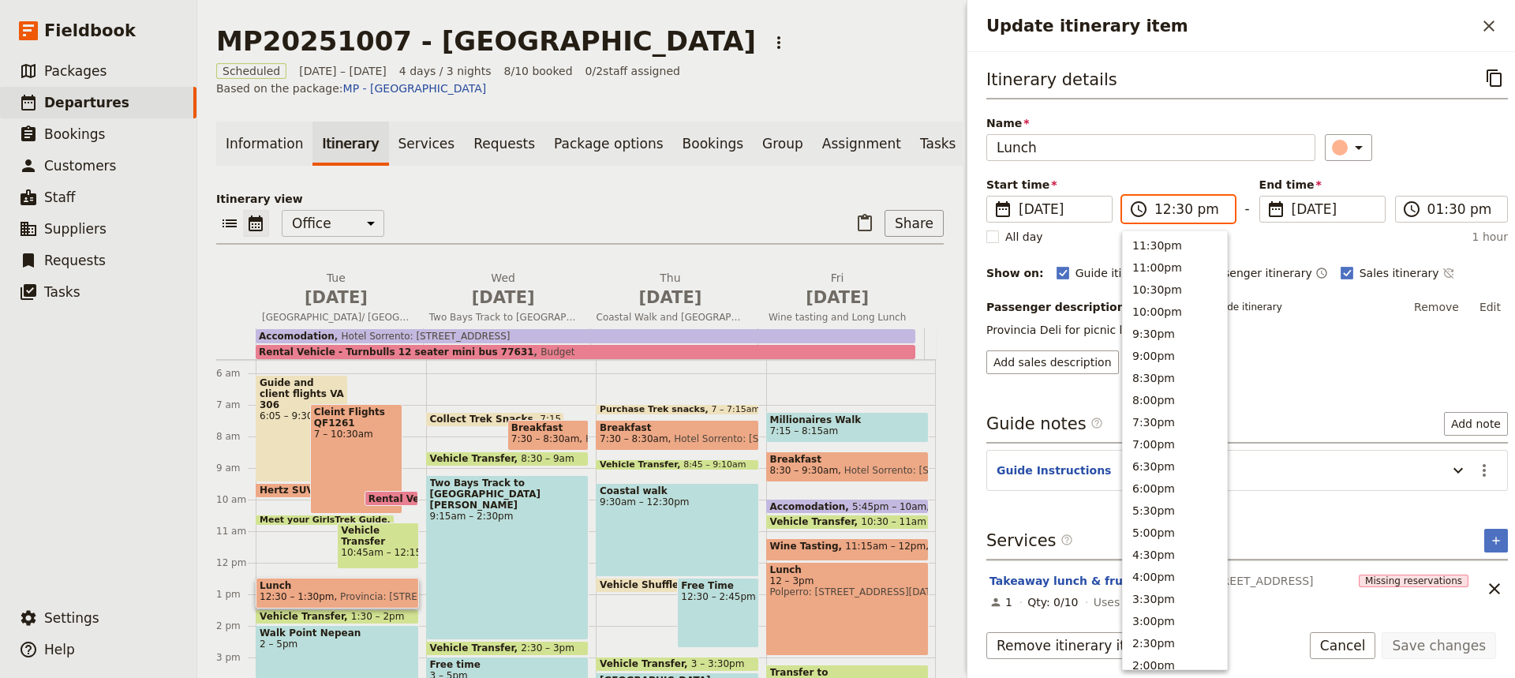
click at [1178, 216] on input "12:30 pm" at bounding box center [1189, 209] width 70 height 19
type input "12:20 pm"
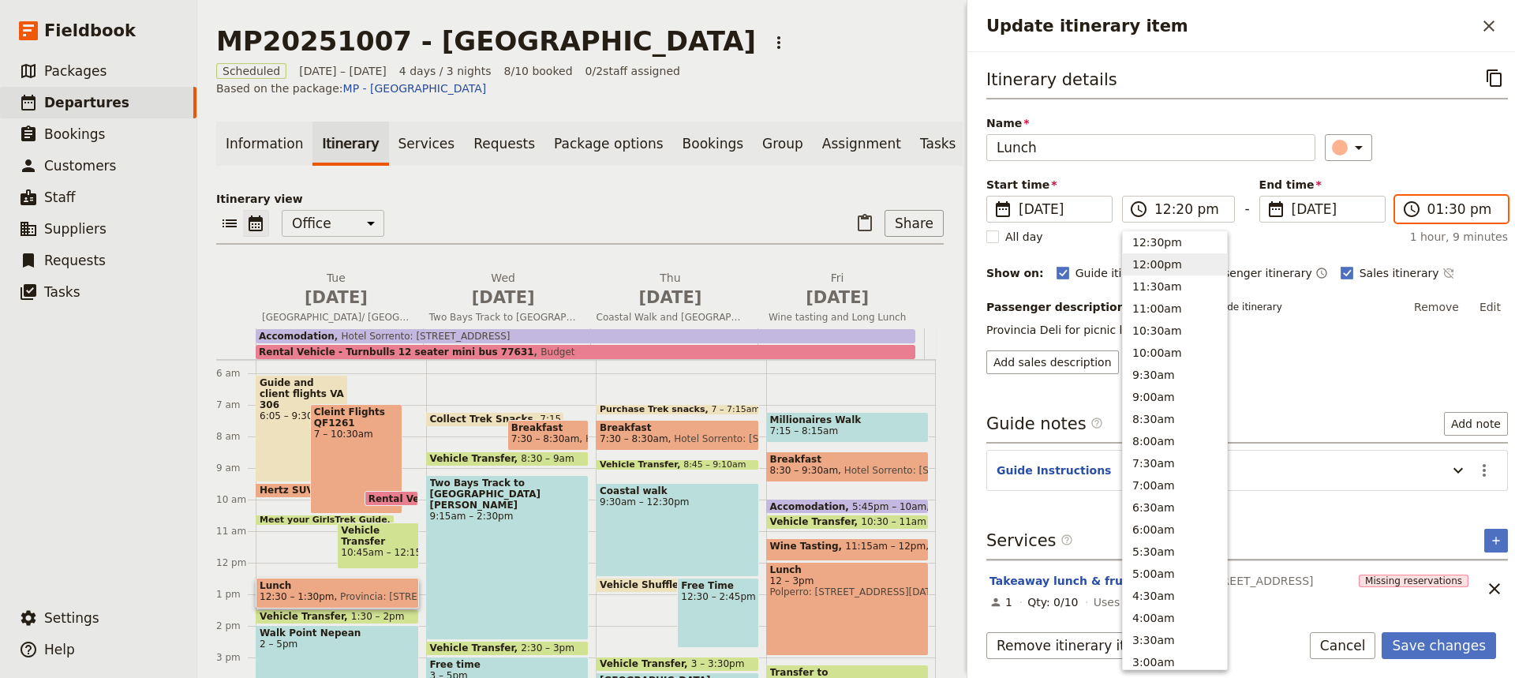
click at [1446, 210] on input "01:30 pm" at bounding box center [1462, 209] width 70 height 19
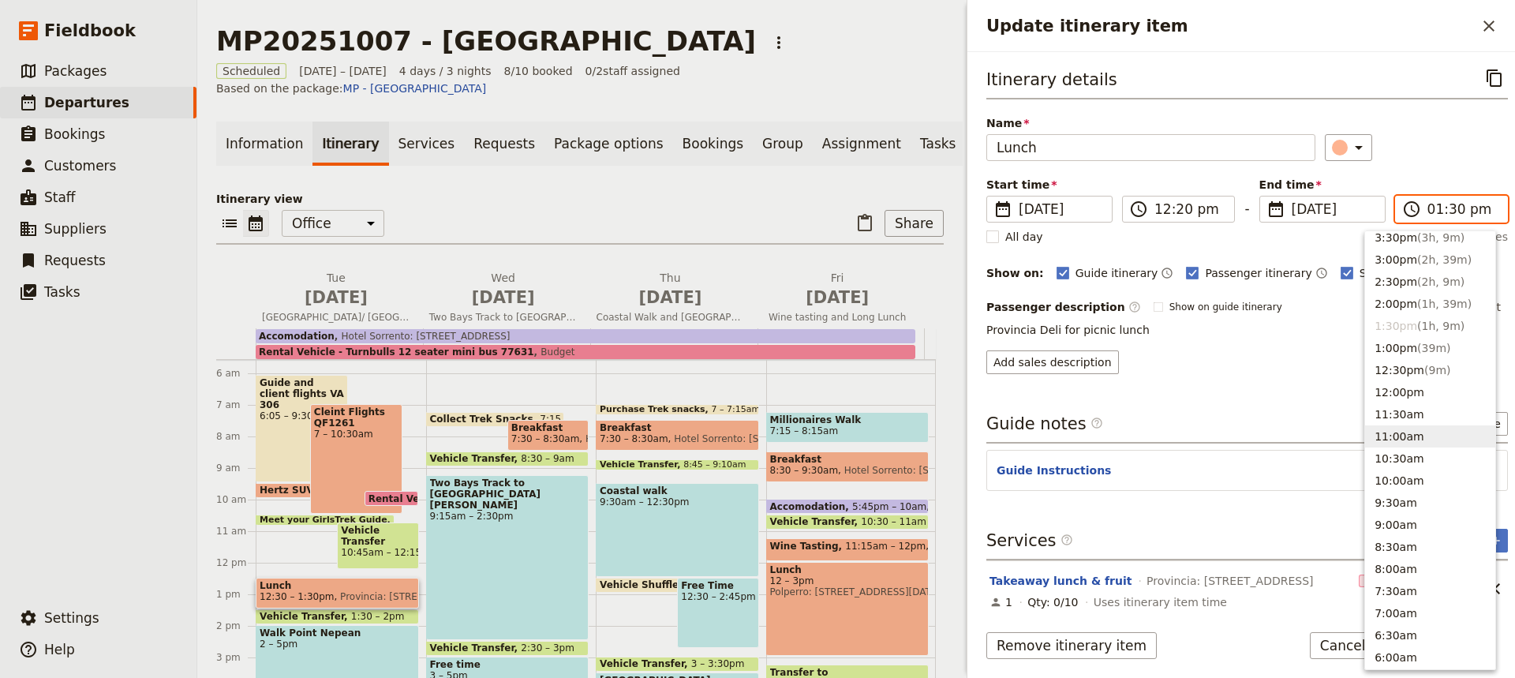
scroll to position [361, 0]
click at [1398, 344] on button "1:00pm ( 39m )" at bounding box center [1430, 349] width 130 height 22
type input "01:00 pm"
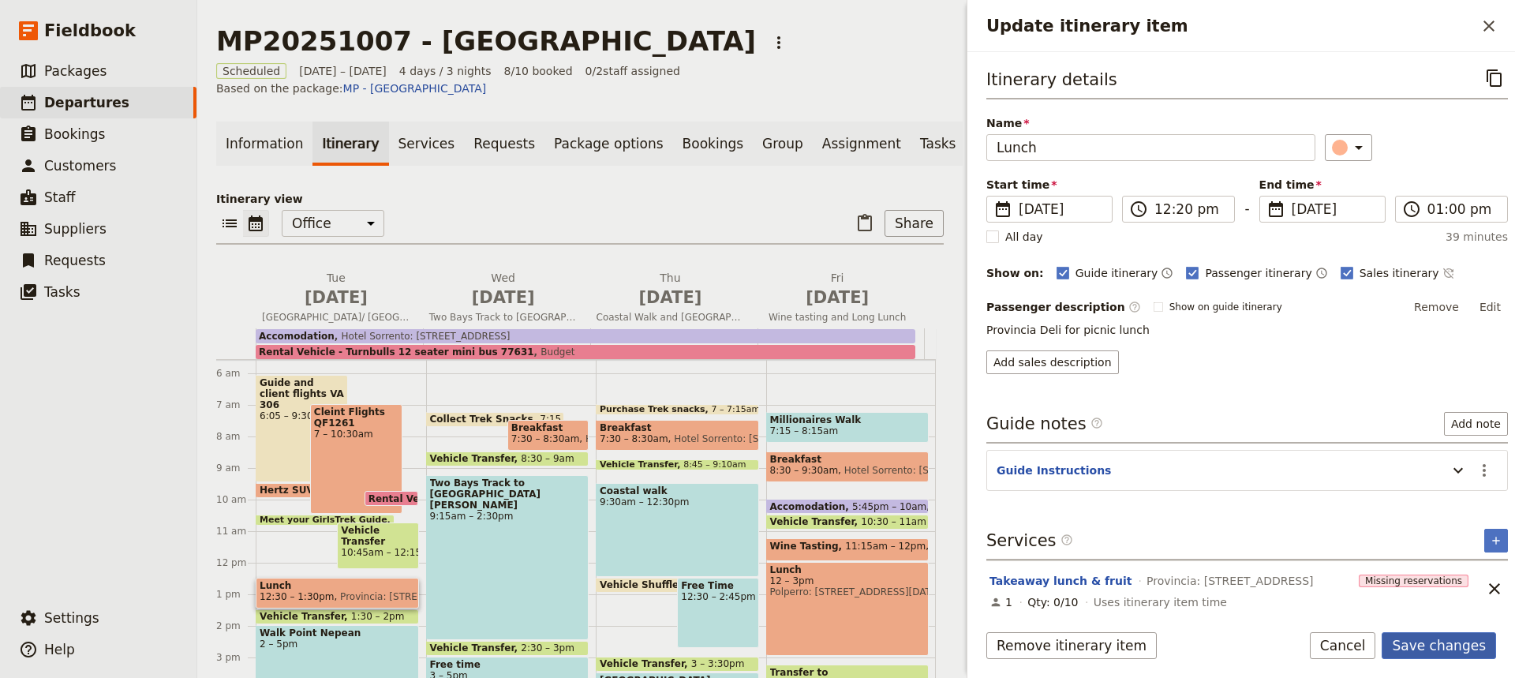
click at [1441, 637] on button "Save changes" at bounding box center [1438, 645] width 114 height 27
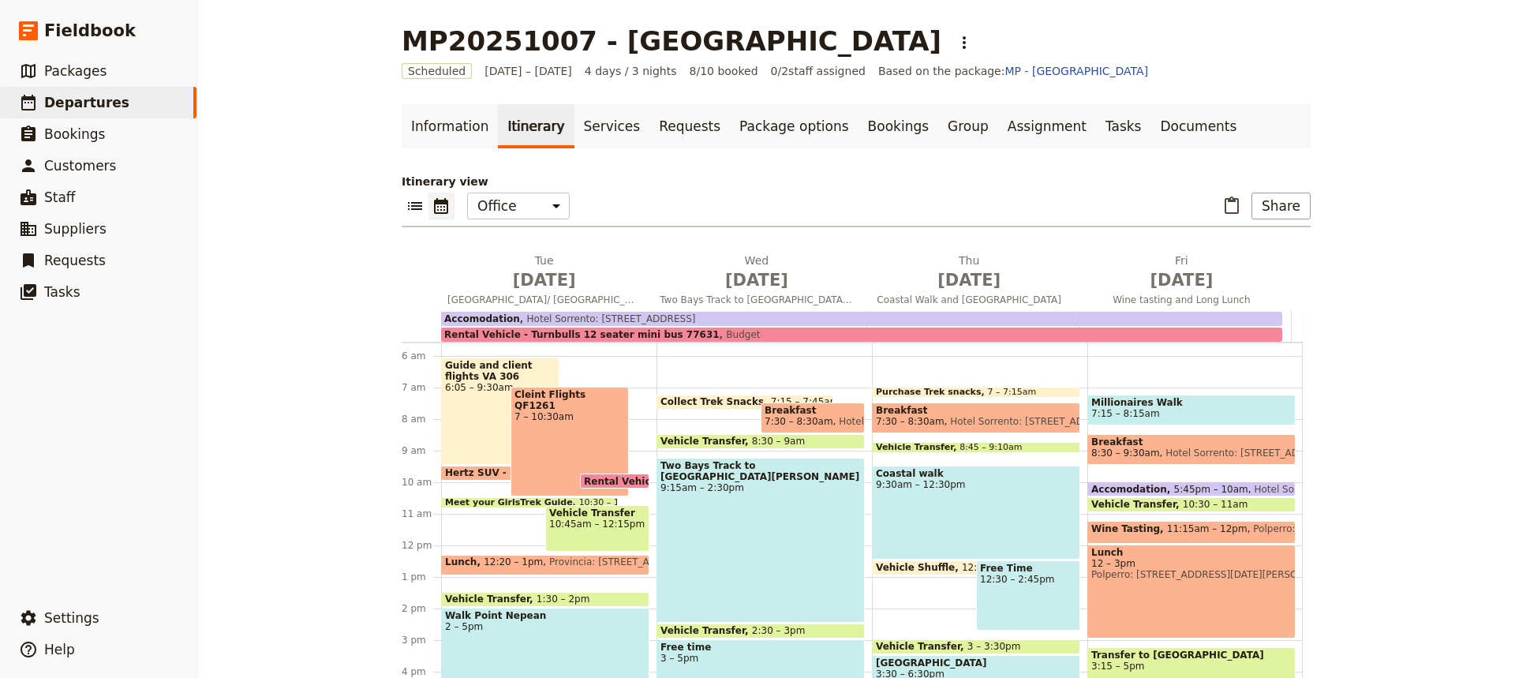
click at [537, 596] on span "1:30 – 2pm" at bounding box center [564, 598] width 54 height 11
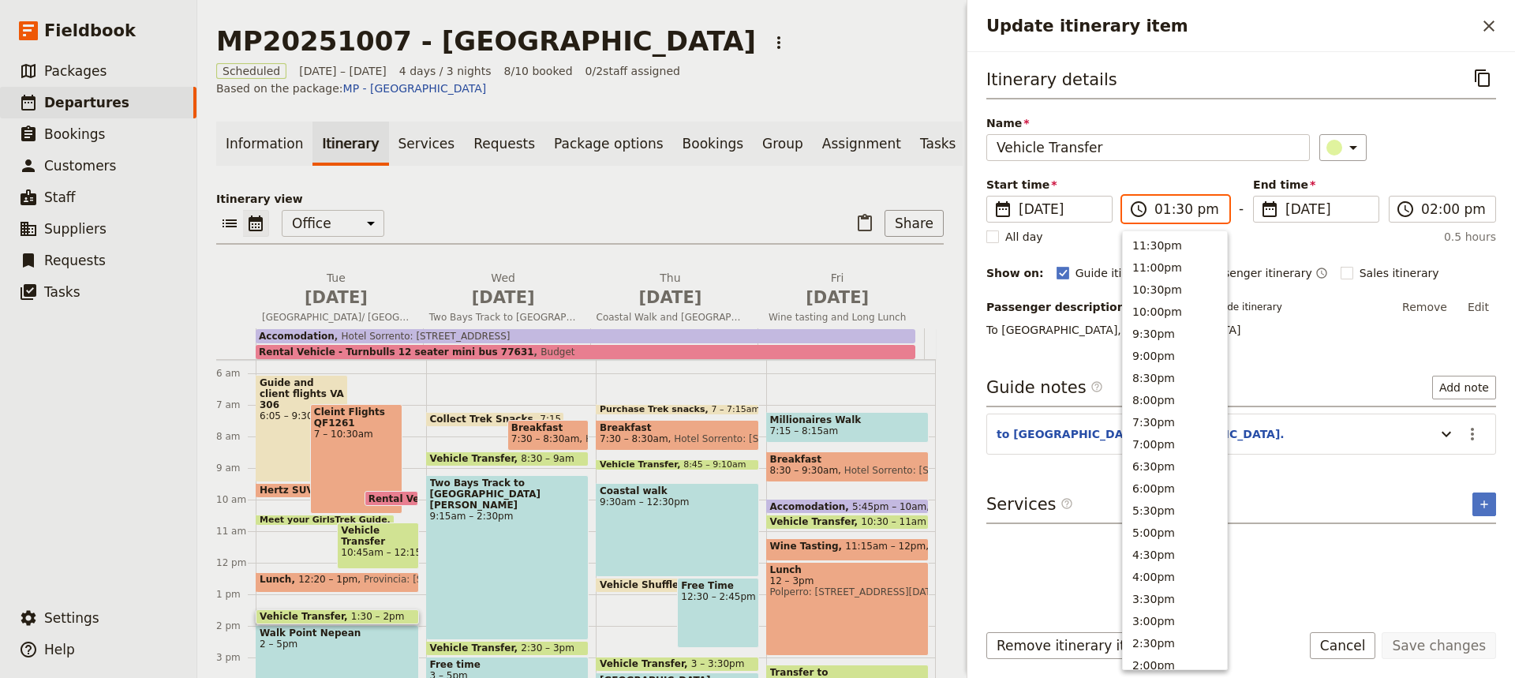
click at [1183, 211] on input "01:30 pm" at bounding box center [1186, 209] width 65 height 19
click at [1146, 265] on button "1:00pm" at bounding box center [1175, 264] width 104 height 22
type input "01:00 pm"
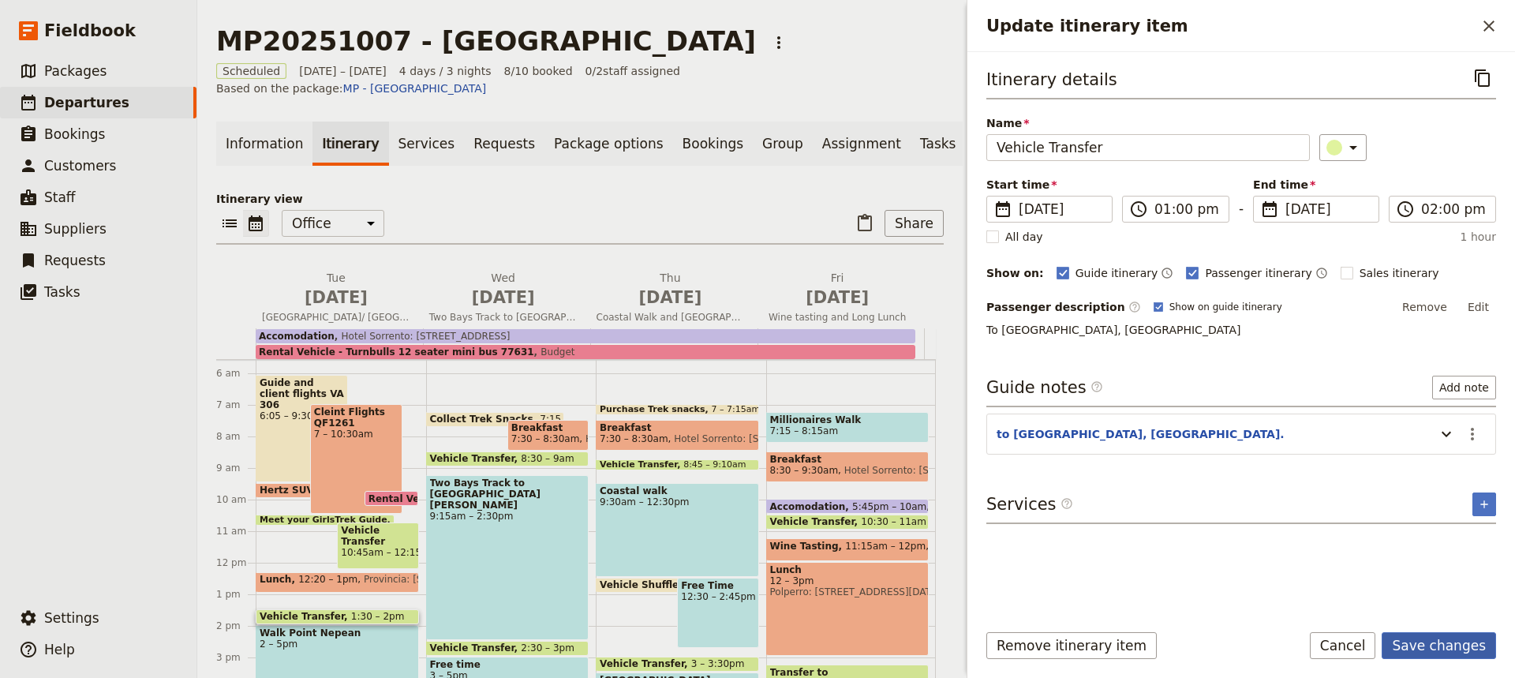
click at [1430, 648] on button "Save changes" at bounding box center [1438, 645] width 114 height 27
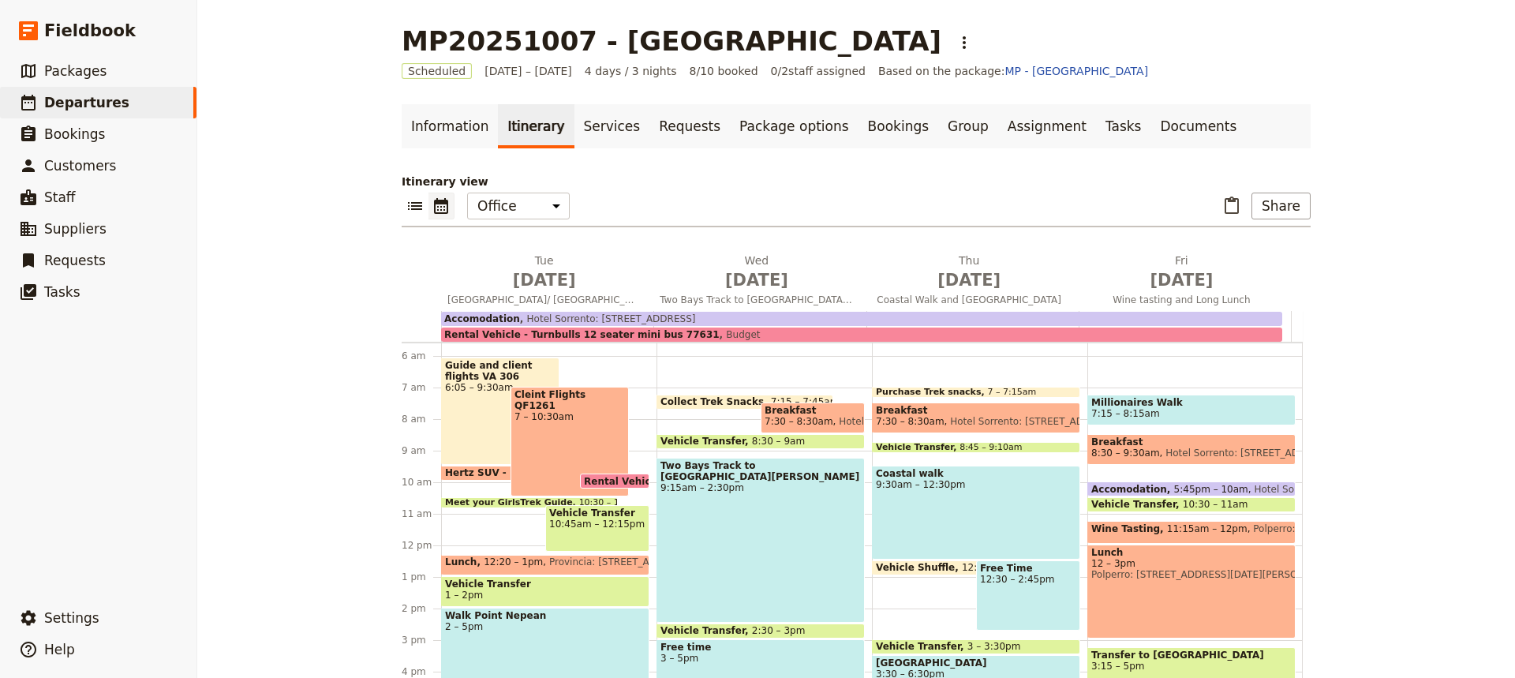
click at [549, 589] on span "Vehicle Transfer" at bounding box center [545, 583] width 200 height 11
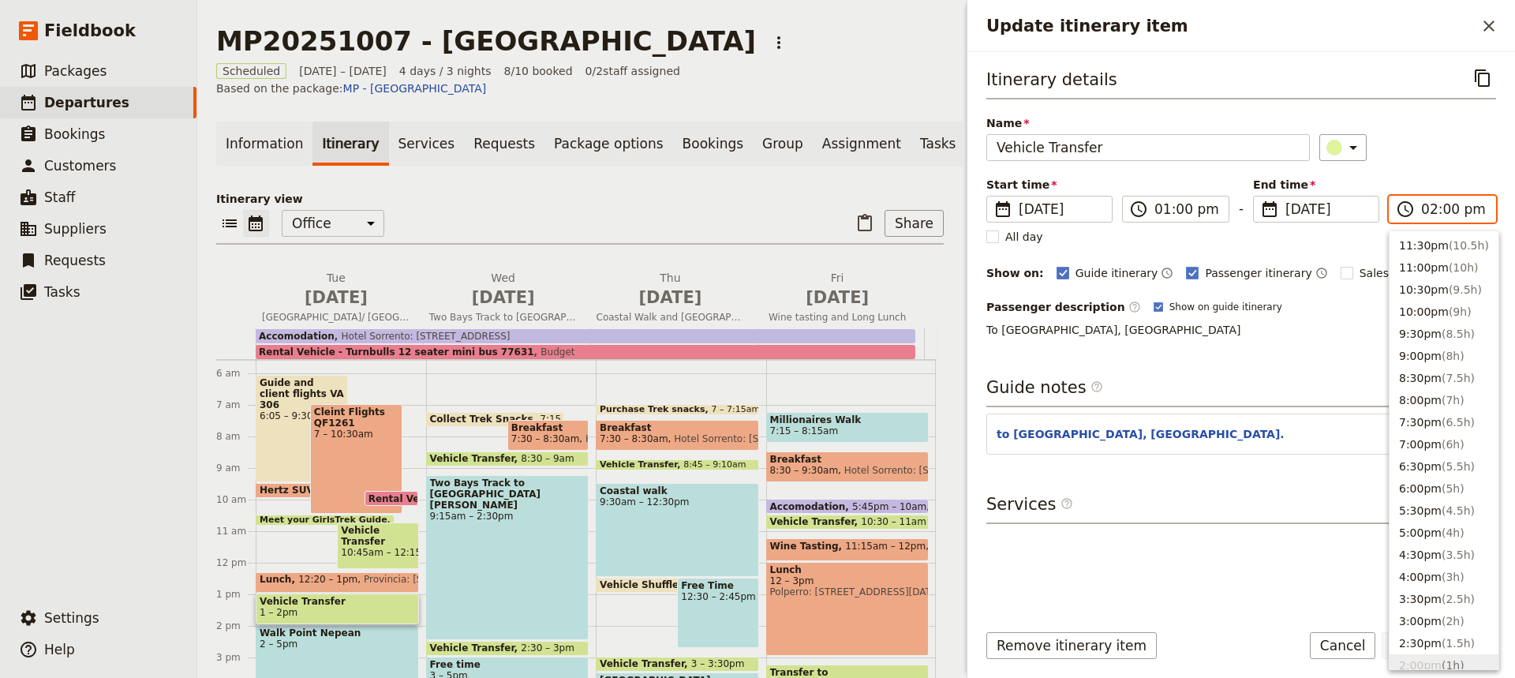
click at [1444, 211] on input "02:00 pm" at bounding box center [1453, 209] width 65 height 19
click at [1411, 286] on button "1:00pm" at bounding box center [1443, 286] width 109 height 22
type input "01:45 pm"
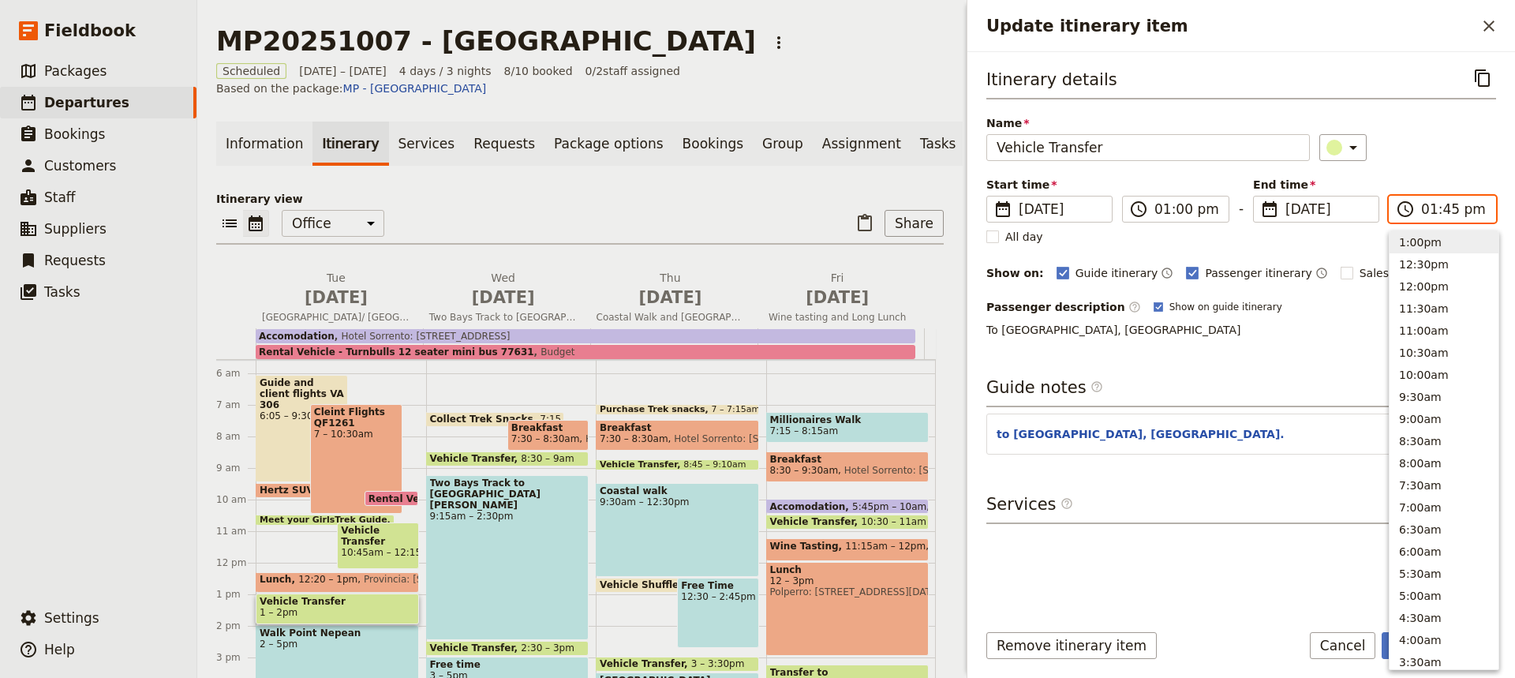
scroll to position [446, 0]
click at [1317, 366] on div "Itinerary details ​ Name Vehicle Transfer ​ Start time ​ [DATE] [DATE] [DATE] 1…" at bounding box center [1241, 336] width 510 height 542
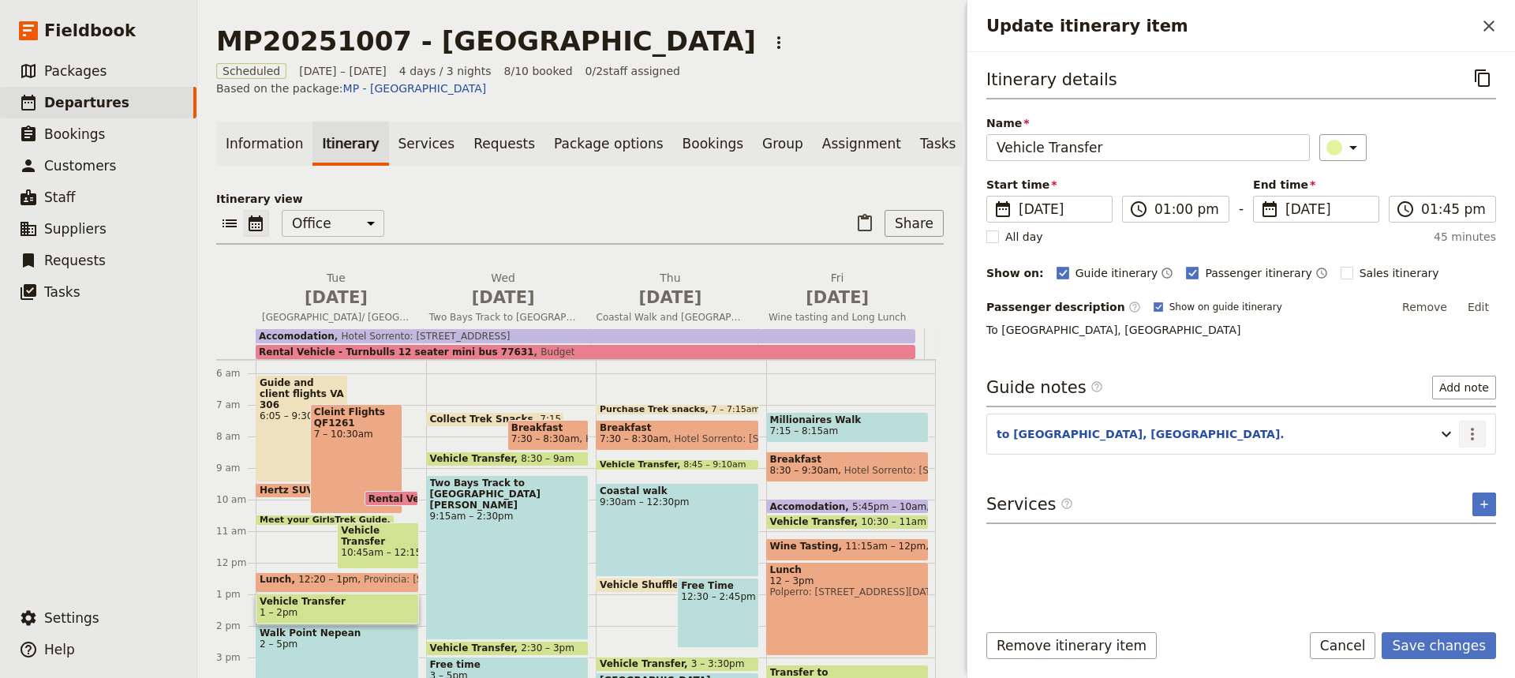
click at [1471, 430] on icon "Actions" at bounding box center [1472, 433] width 19 height 19
click at [1413, 462] on span "Edit note" at bounding box center [1427, 468] width 50 height 16
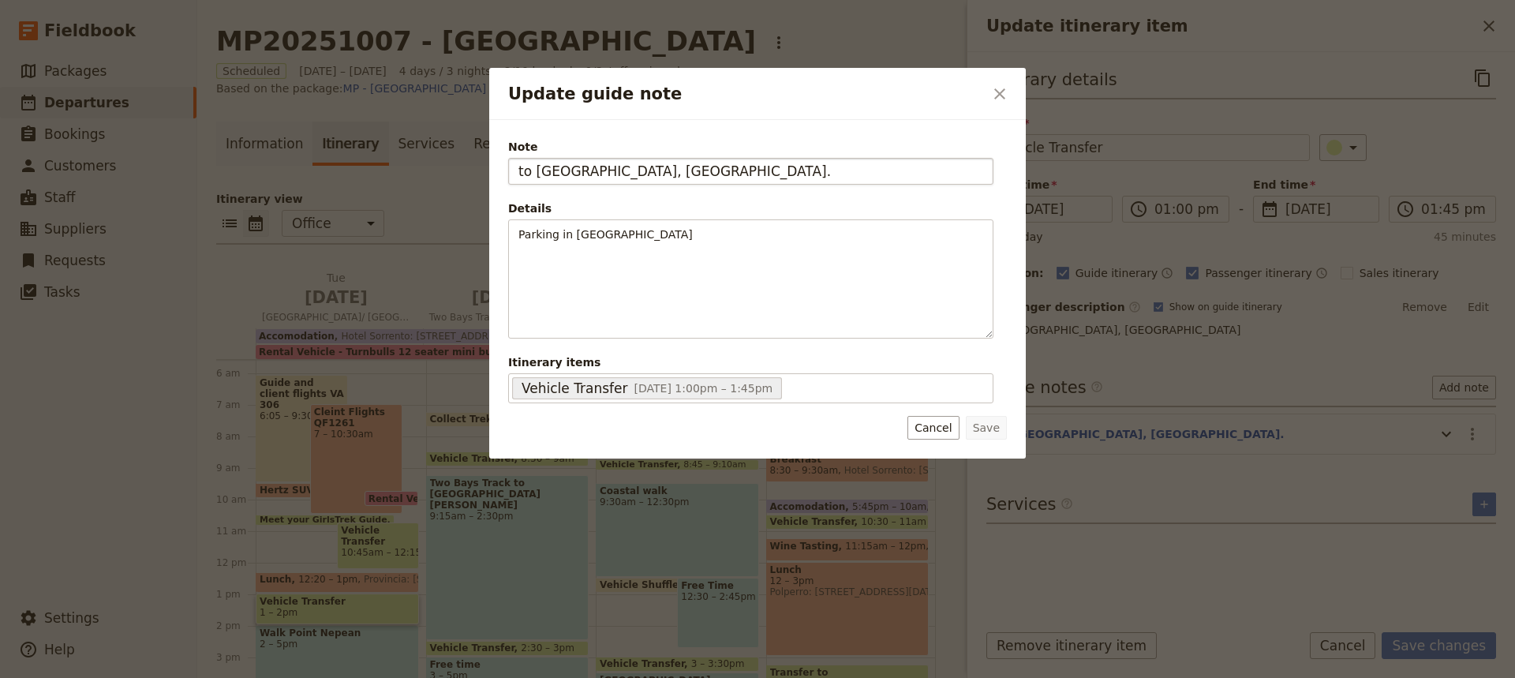
click at [518, 174] on input "to [GEOGRAPHIC_DATA], [GEOGRAPHIC_DATA]." at bounding box center [750, 171] width 485 height 27
type input "45 minutes drive to [GEOGRAPHIC_DATA], [GEOGRAPHIC_DATA]."
click at [985, 435] on button "Save" at bounding box center [986, 428] width 41 height 24
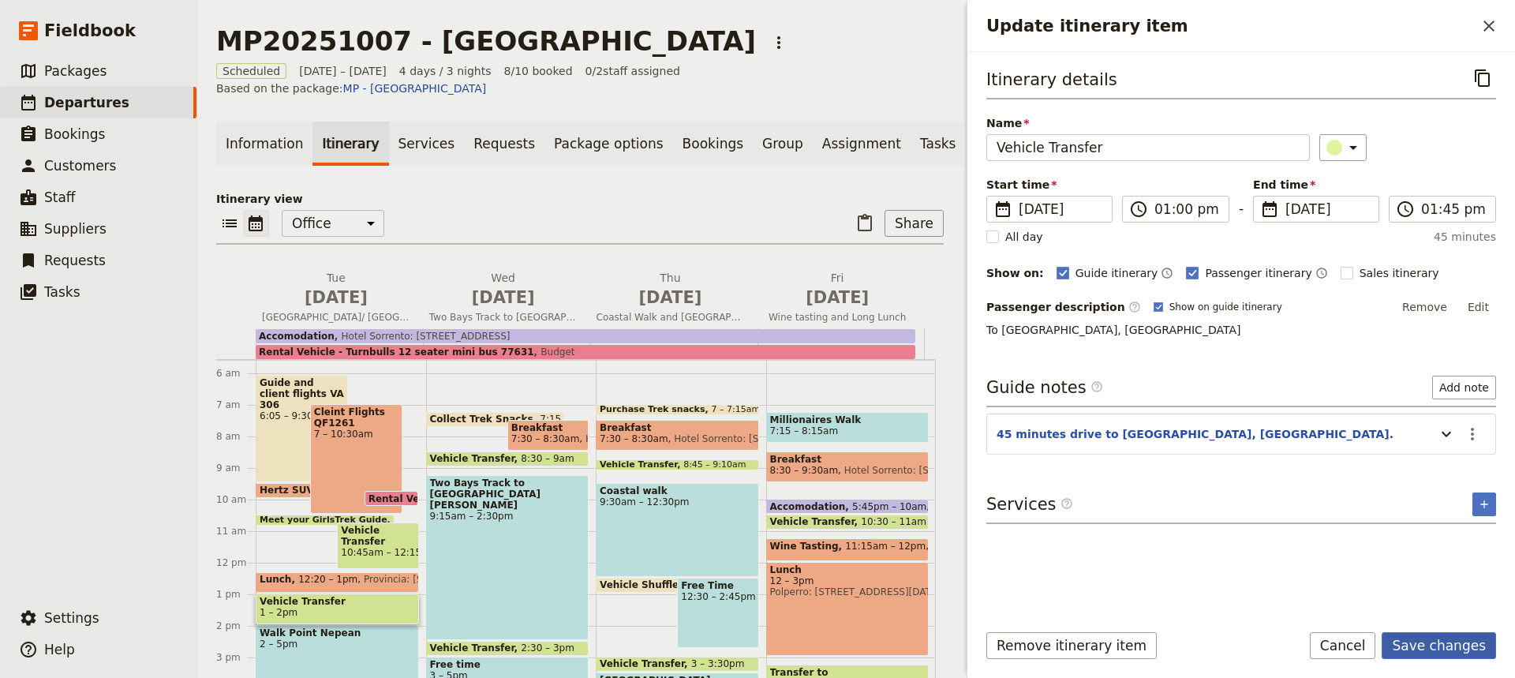
click at [1419, 650] on button "Save changes" at bounding box center [1438, 645] width 114 height 27
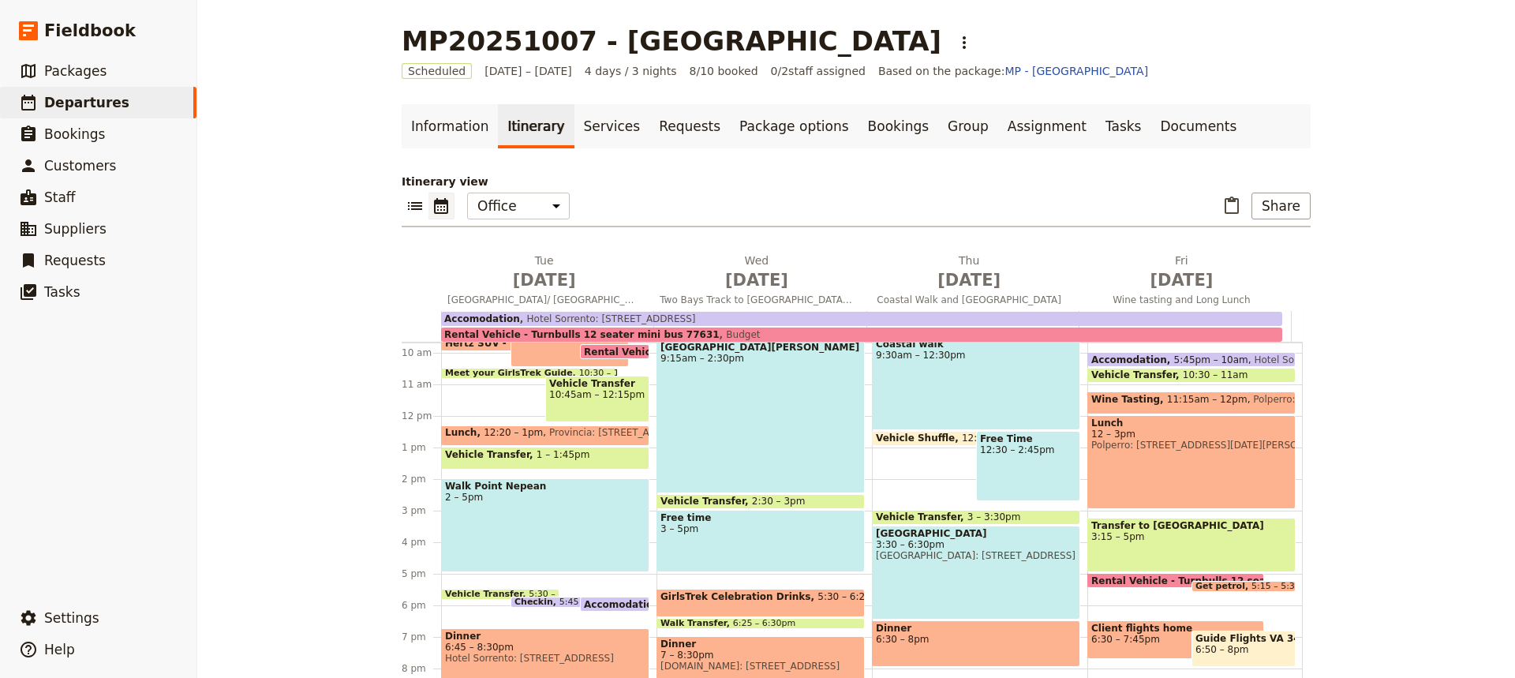
scroll to position [306, 0]
click at [483, 596] on span at bounding box center [500, 595] width 117 height 6
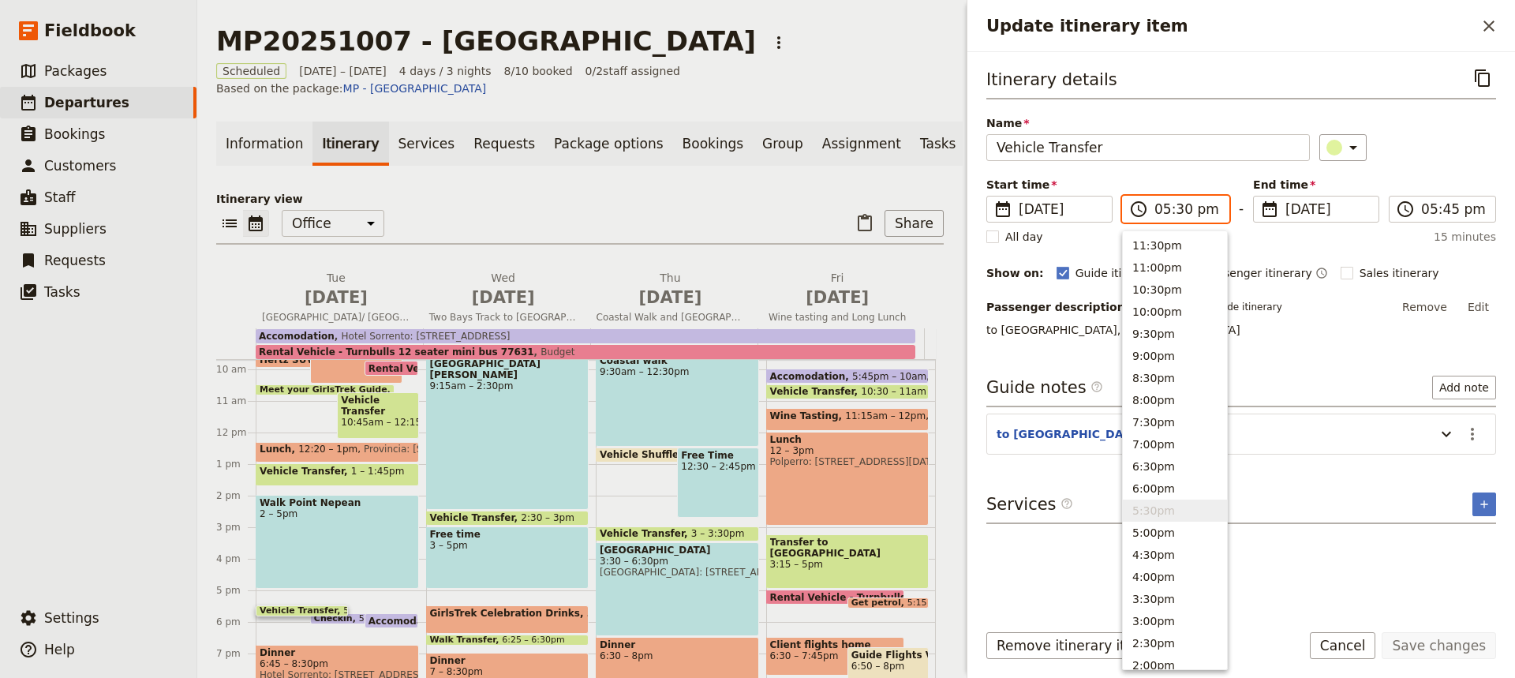
click at [1175, 212] on input "05:30 pm" at bounding box center [1186, 209] width 65 height 19
type input "05:15 pm"
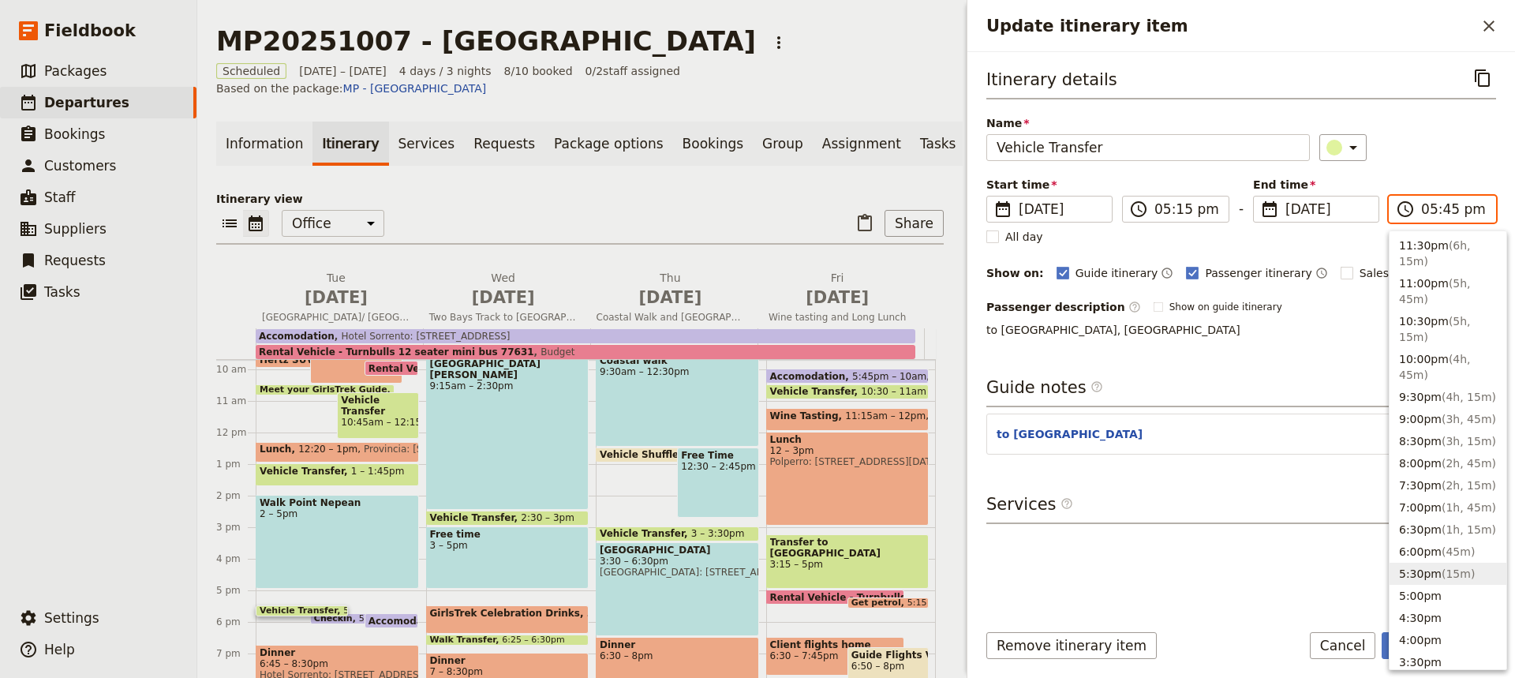
click at [1444, 210] on input "05:45 pm" at bounding box center [1453, 209] width 65 height 19
type input "05:30 pm"
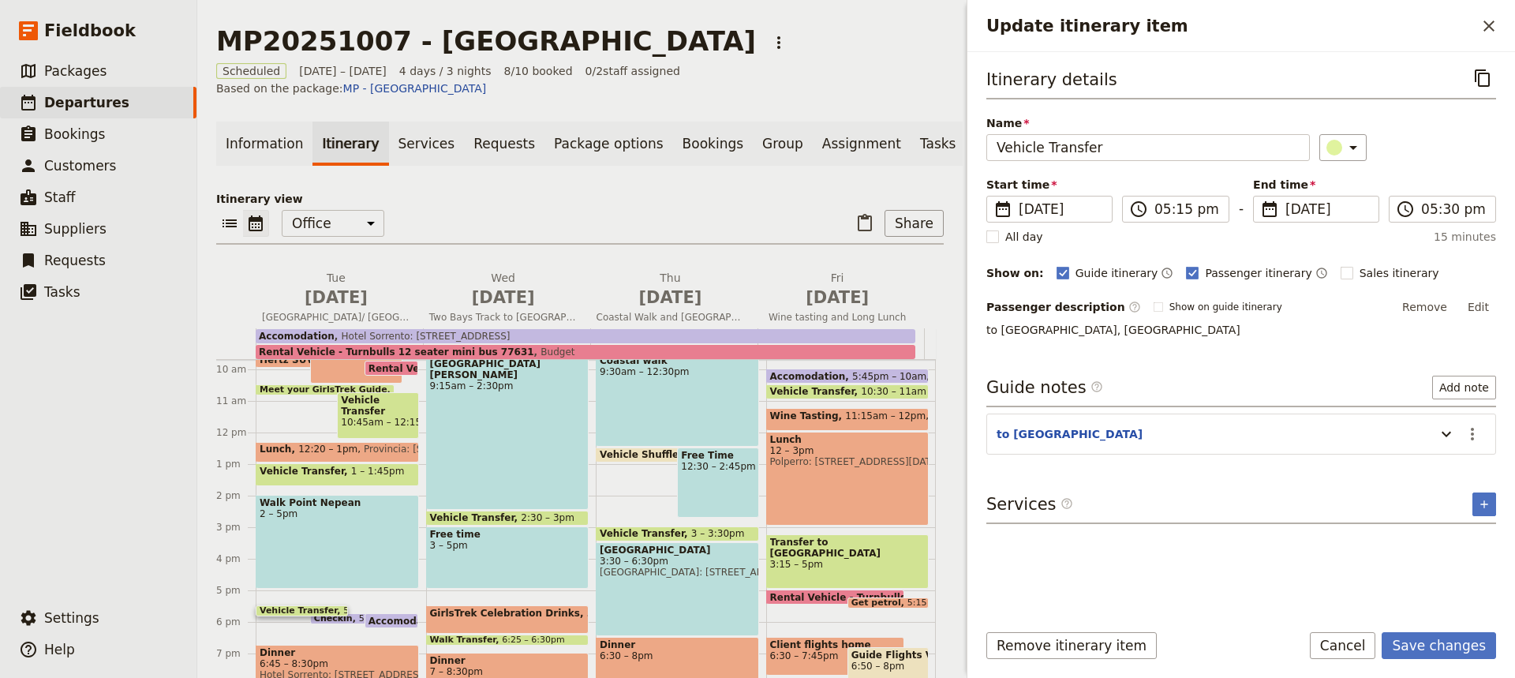
click at [1297, 332] on p "to [GEOGRAPHIC_DATA], [GEOGRAPHIC_DATA]" at bounding box center [1241, 330] width 510 height 16
click at [1423, 652] on button "Save changes" at bounding box center [1438, 645] width 114 height 27
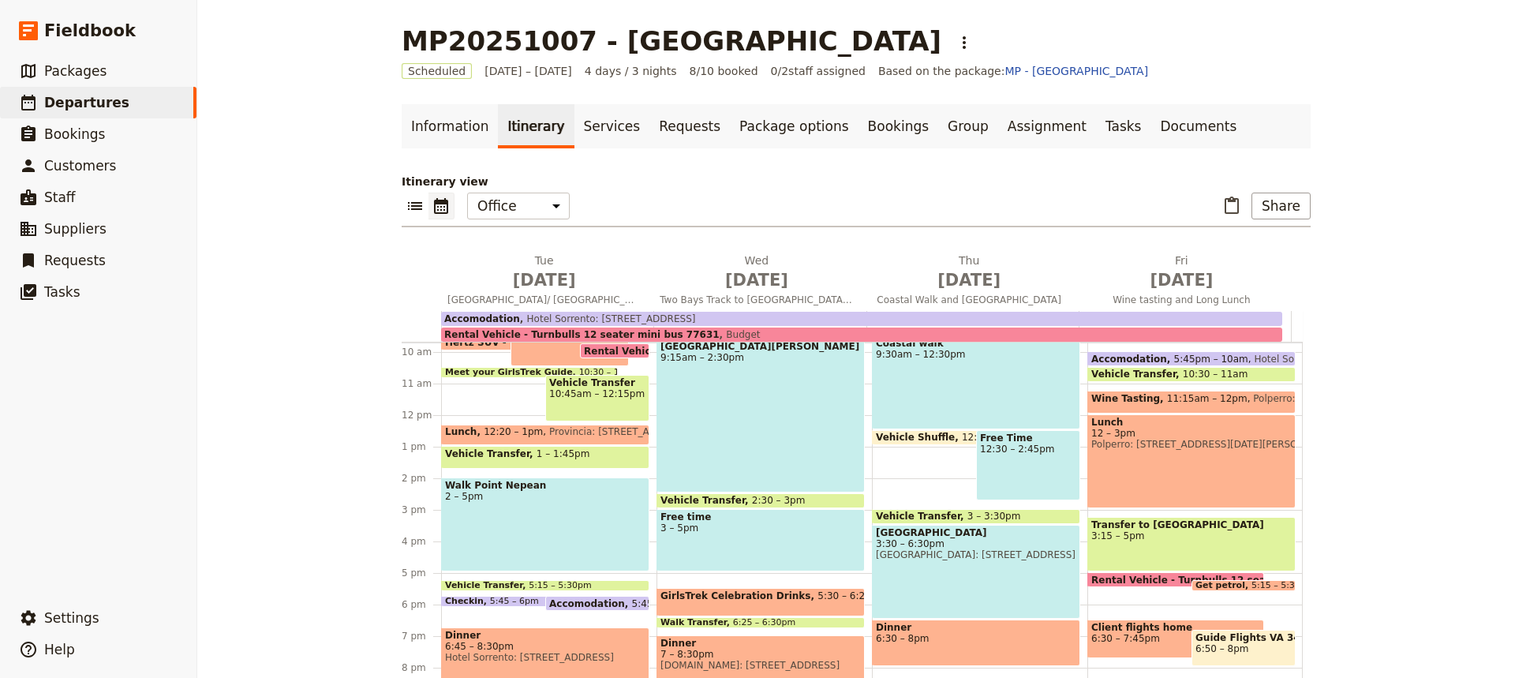
click at [505, 603] on span at bounding box center [529, 603] width 175 height 6
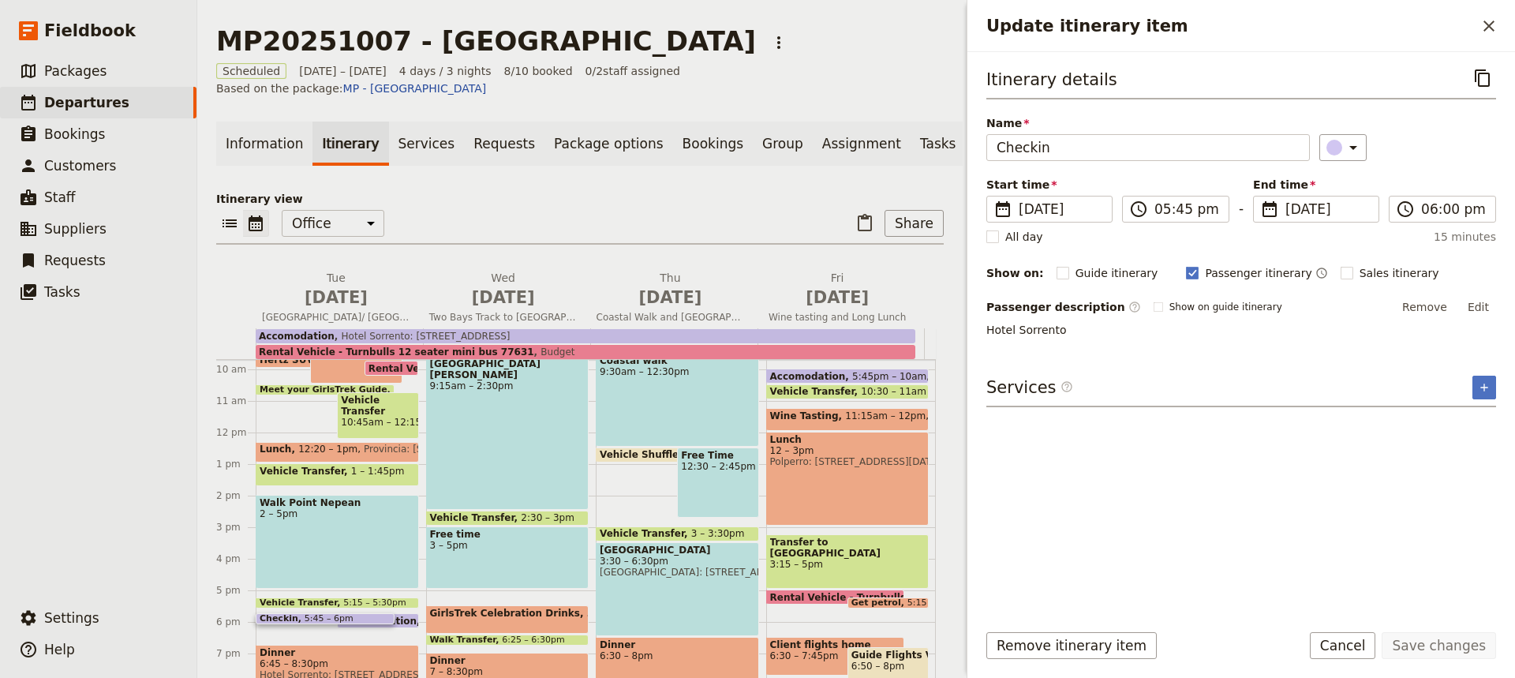
click at [398, 615] on span "Accomodation" at bounding box center [382, 620] width 83 height 10
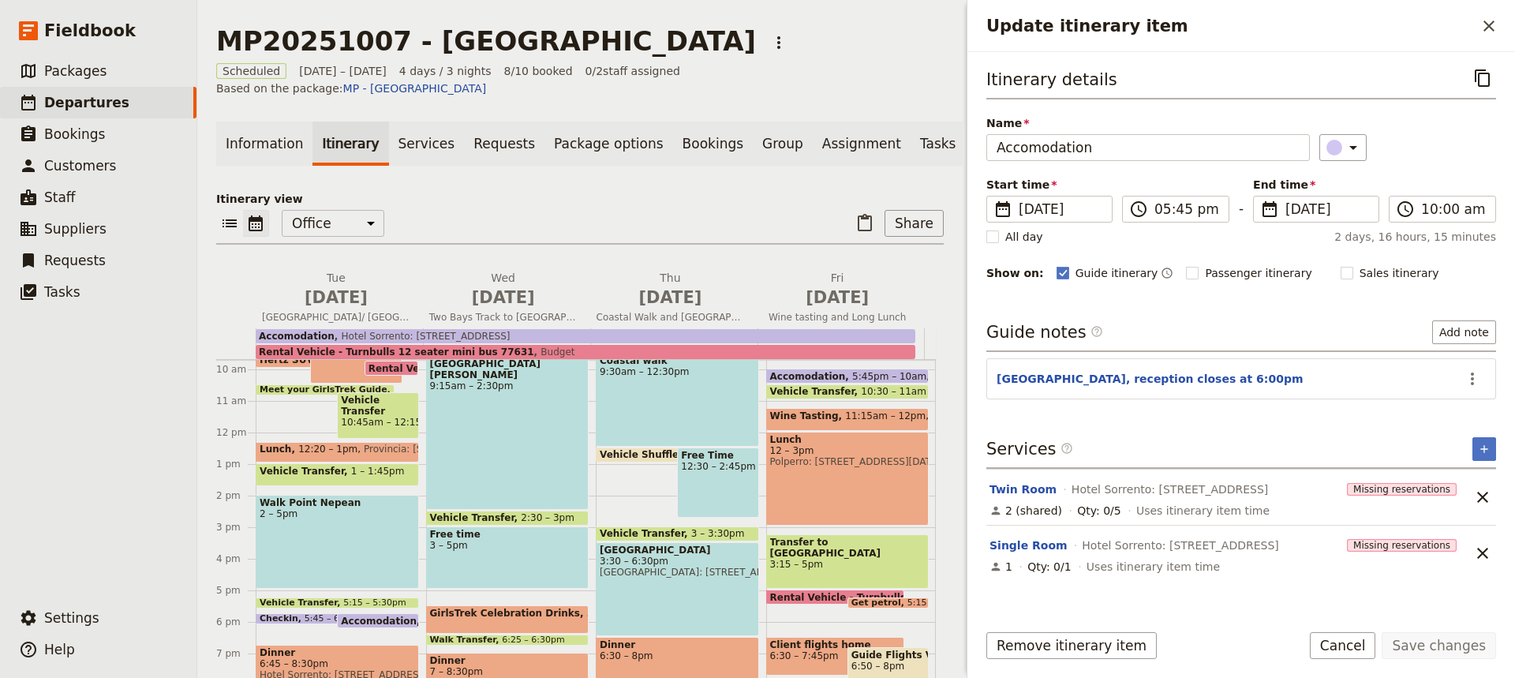
click at [316, 617] on span at bounding box center [324, 620] width 137 height 6
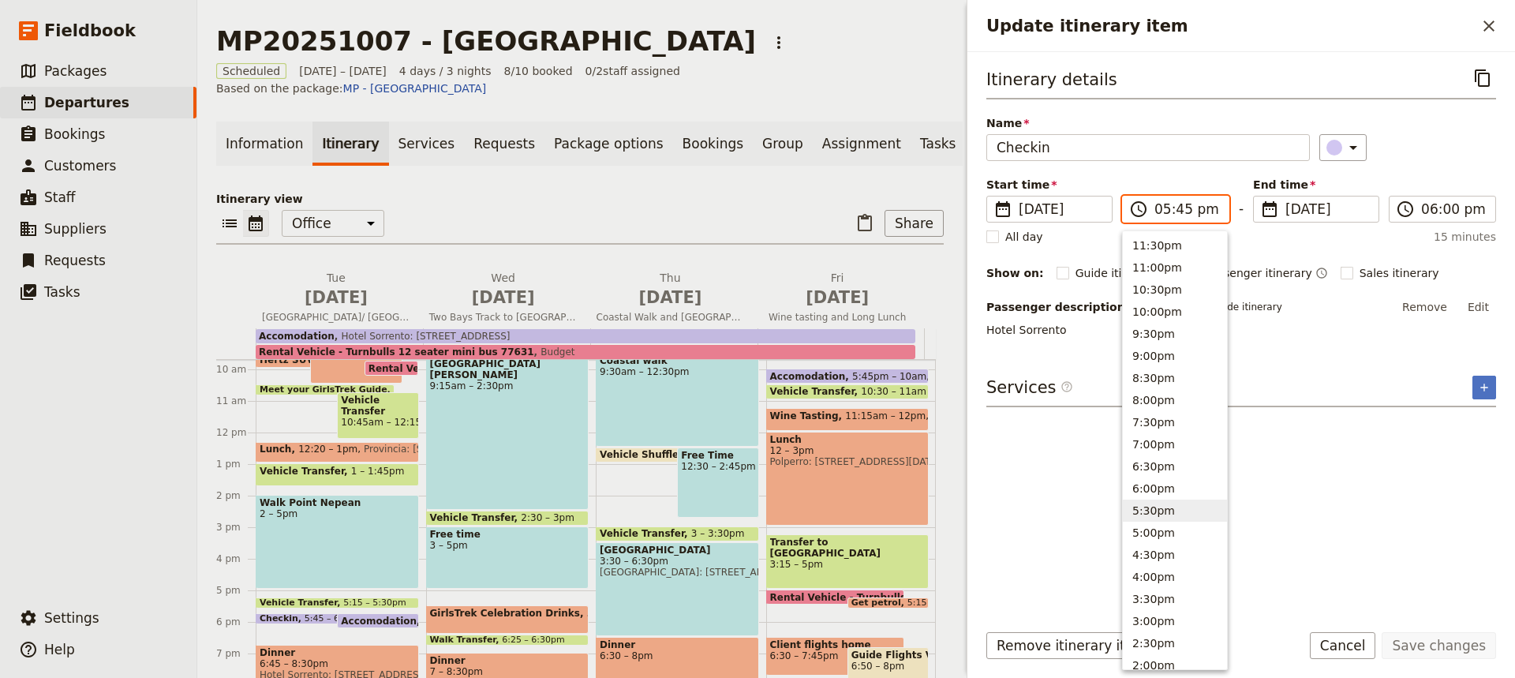
click at [1180, 204] on input "05:45 pm" at bounding box center [1186, 209] width 65 height 19
click at [1147, 507] on button "5:30pm" at bounding box center [1175, 510] width 104 height 22
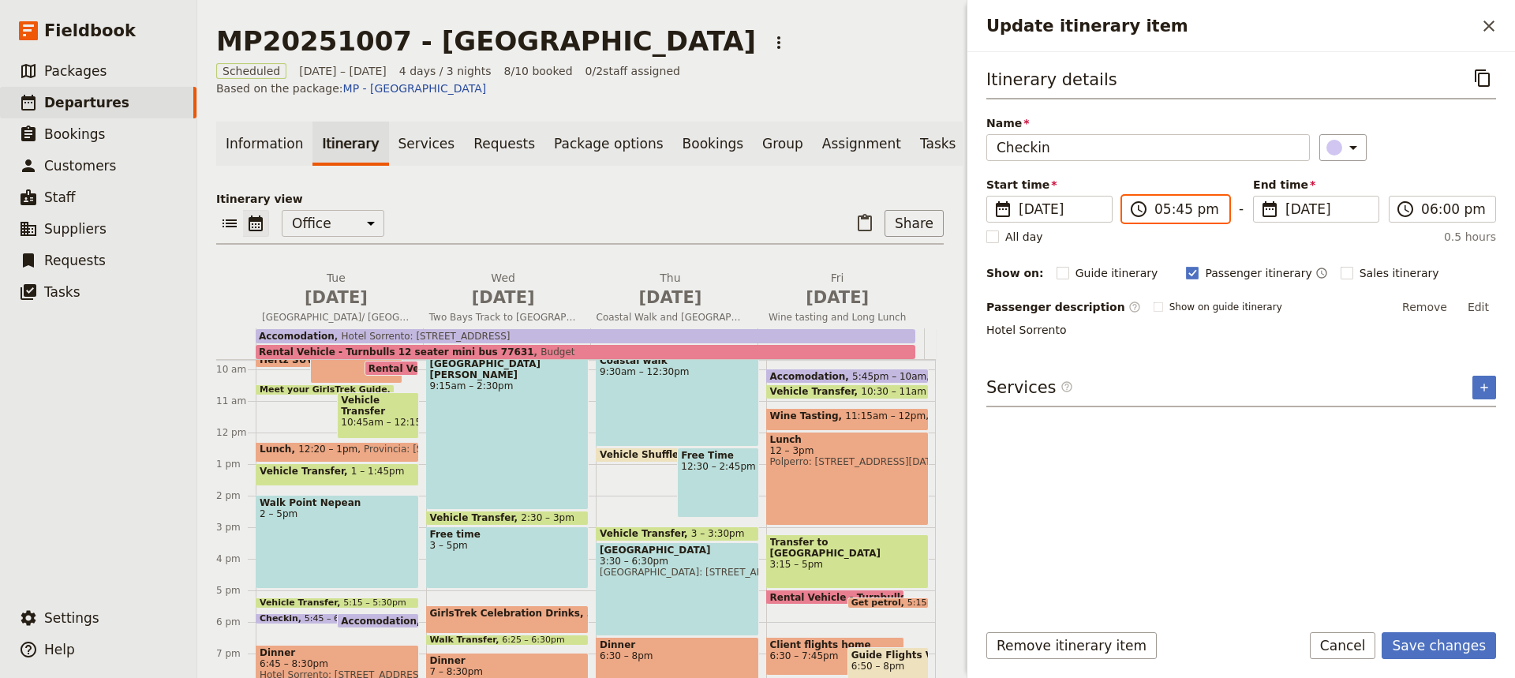
type input "05:30 pm"
click at [1429, 652] on button "Save changes" at bounding box center [1438, 645] width 114 height 27
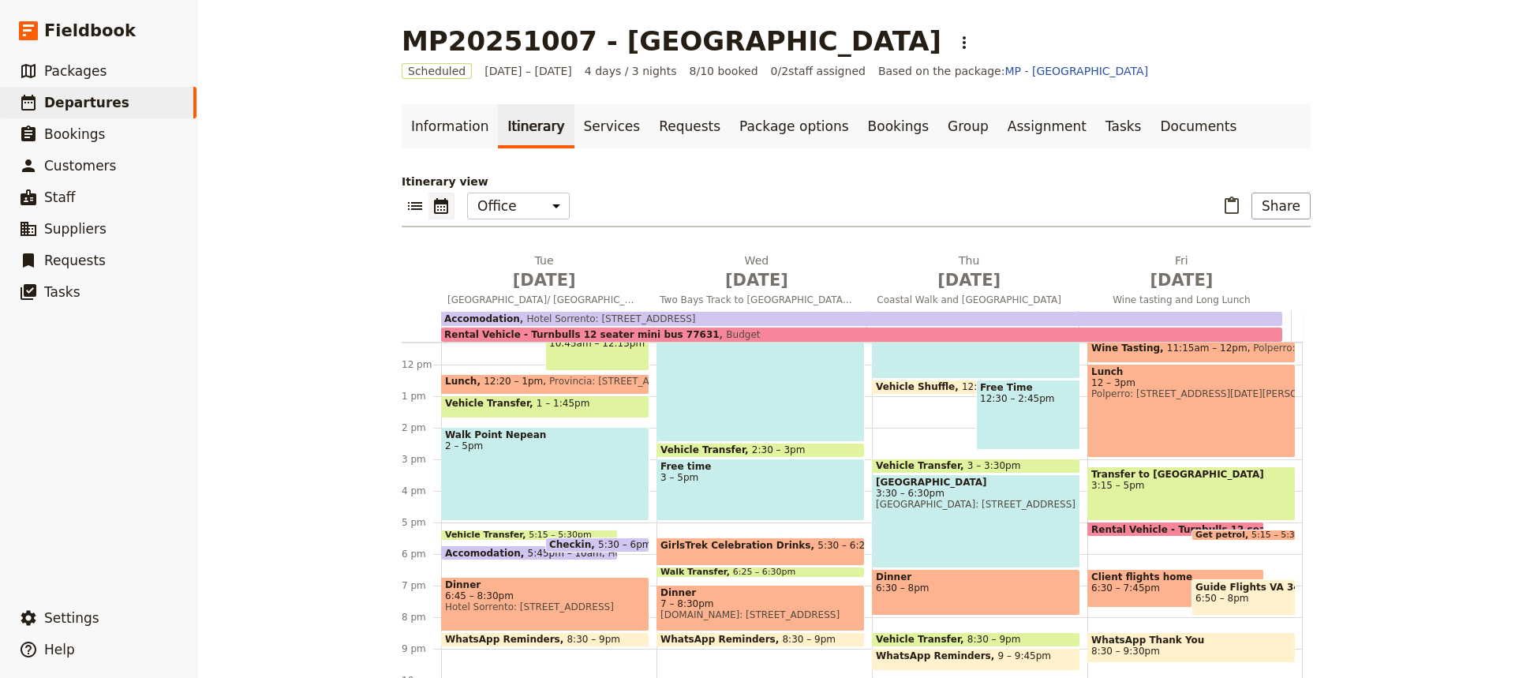
scroll to position [354, 0]
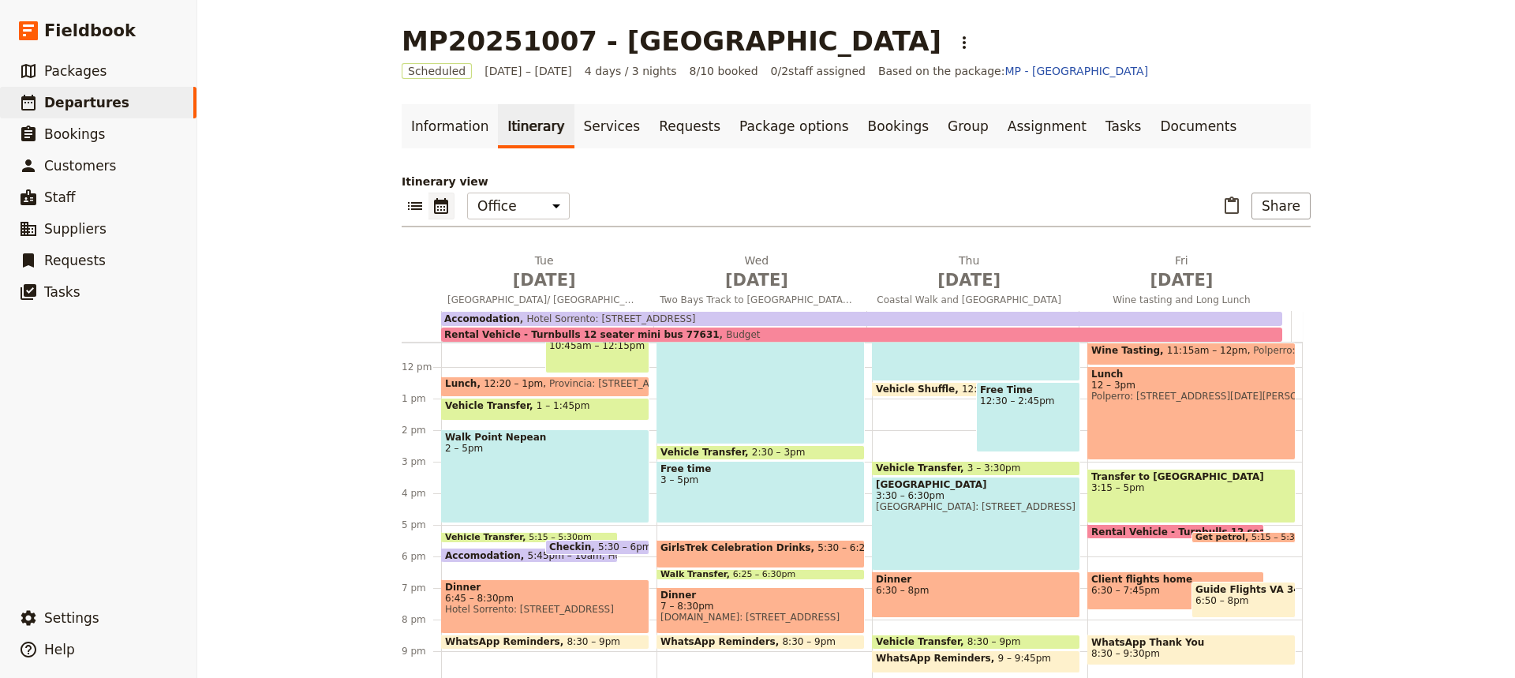
click at [539, 604] on span "Hotel Sorrento: [STREET_ADDRESS]" at bounding box center [545, 609] width 200 height 11
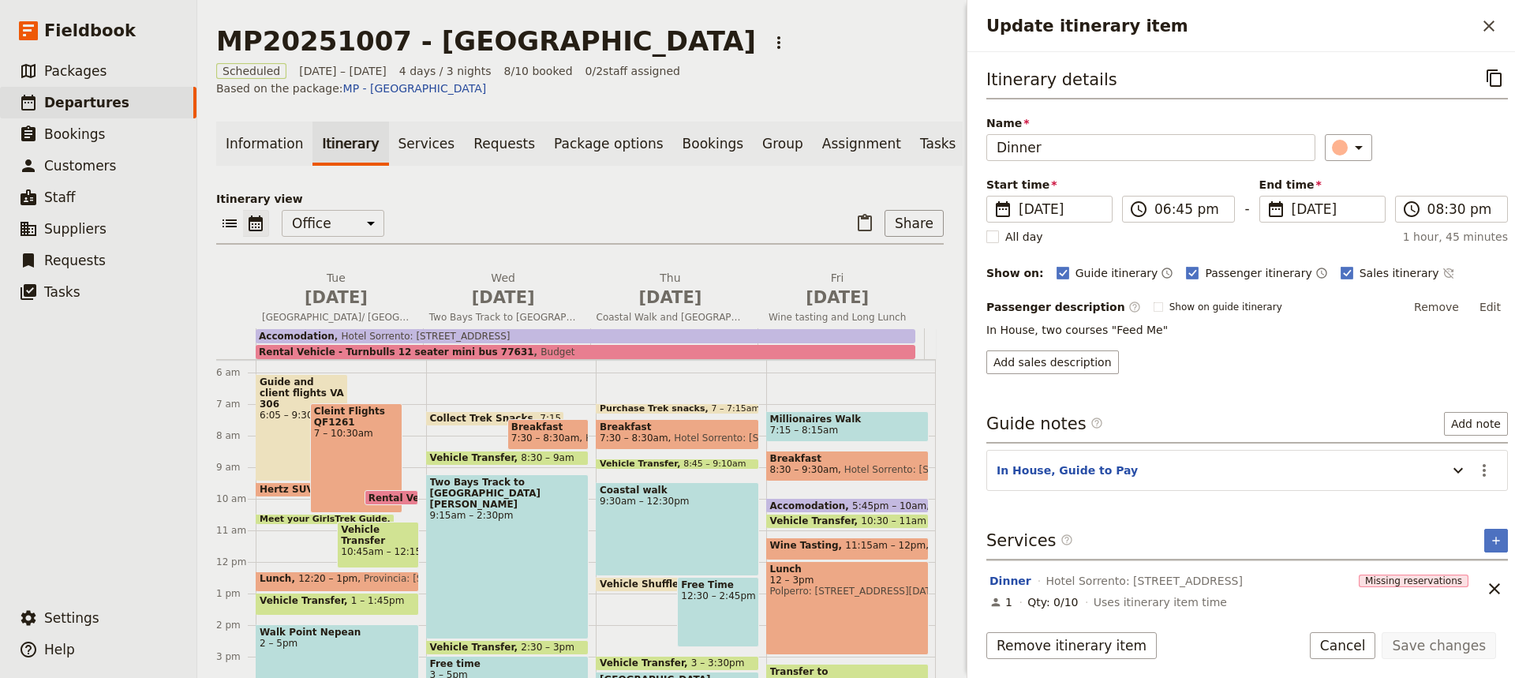
scroll to position [177, 0]
click at [372, 346] on span "Rental Vehicle - Turnbulls 12 seater mini bus 77631" at bounding box center [396, 351] width 275 height 11
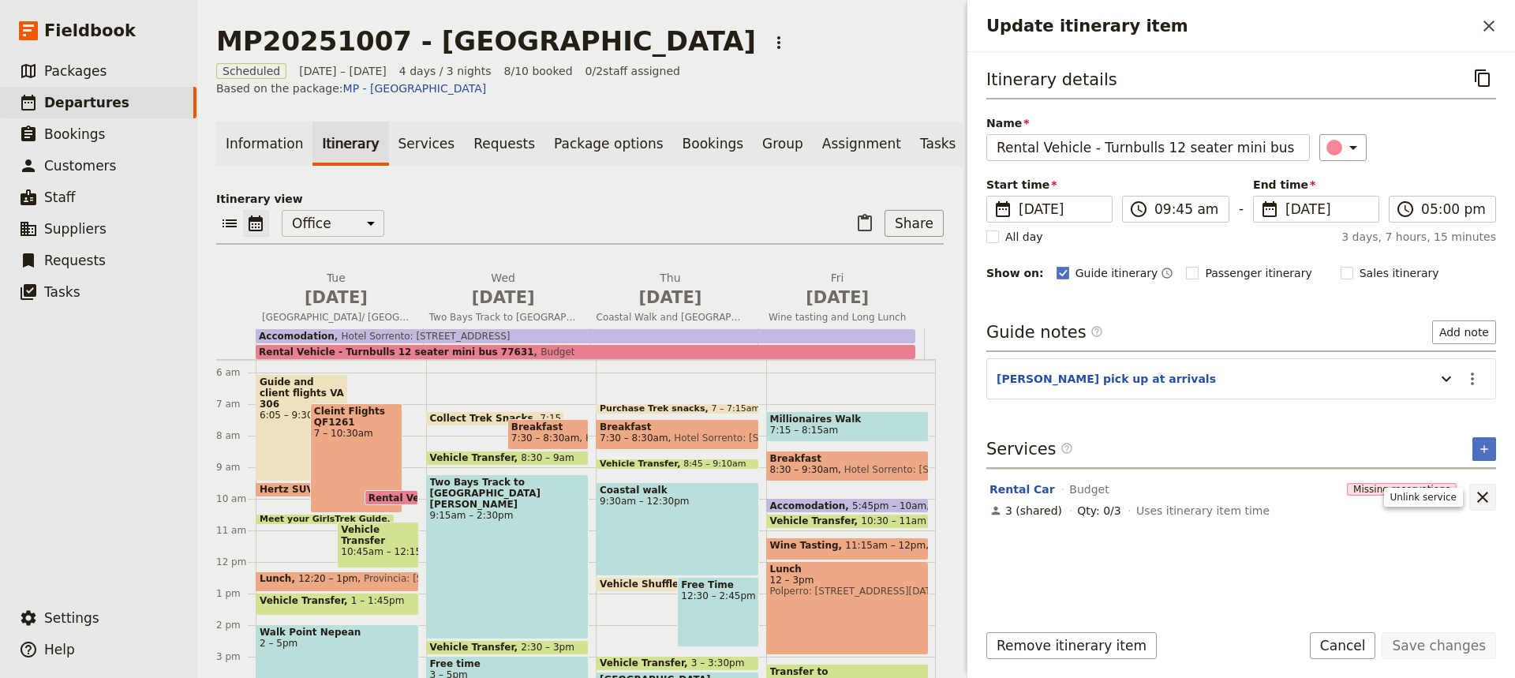
click at [1482, 495] on icon "Unlink service" at bounding box center [1482, 497] width 11 height 11
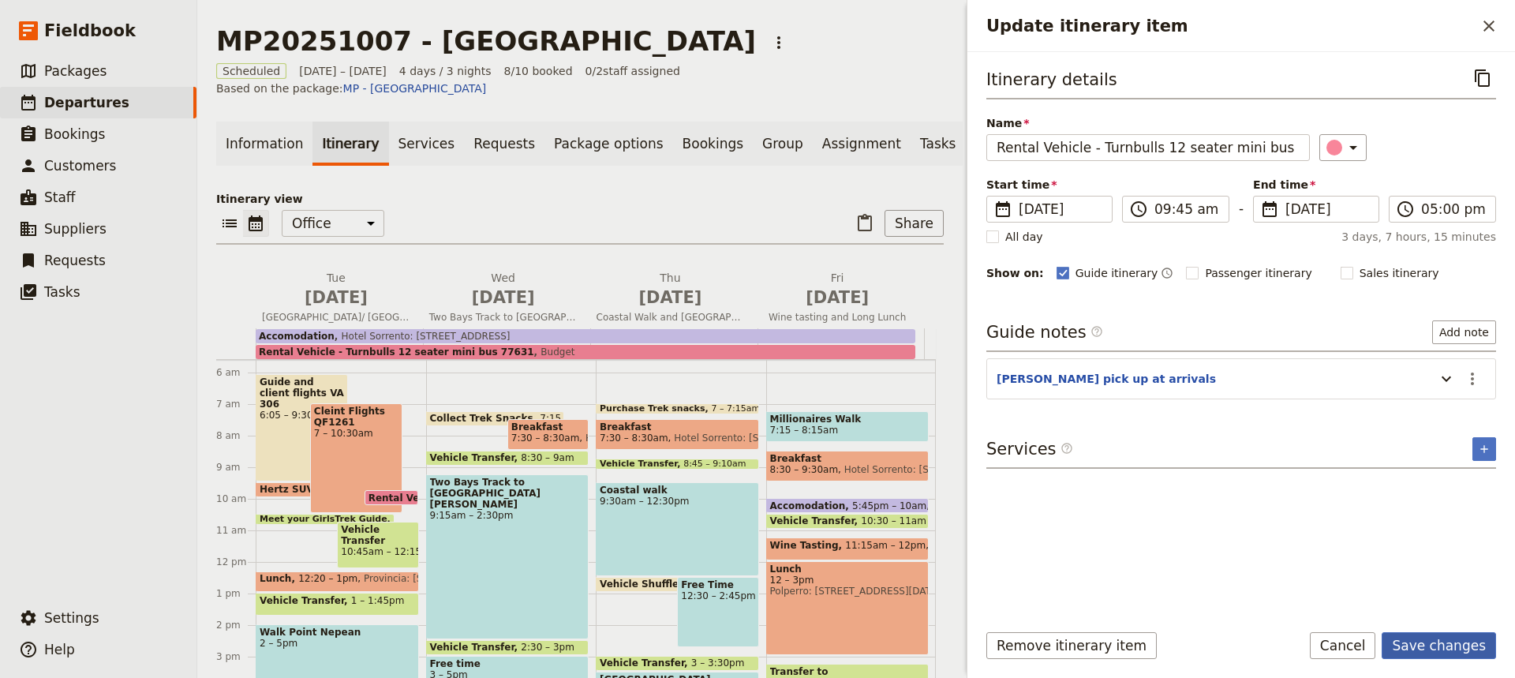
click at [1415, 641] on button "Save changes" at bounding box center [1438, 645] width 114 height 27
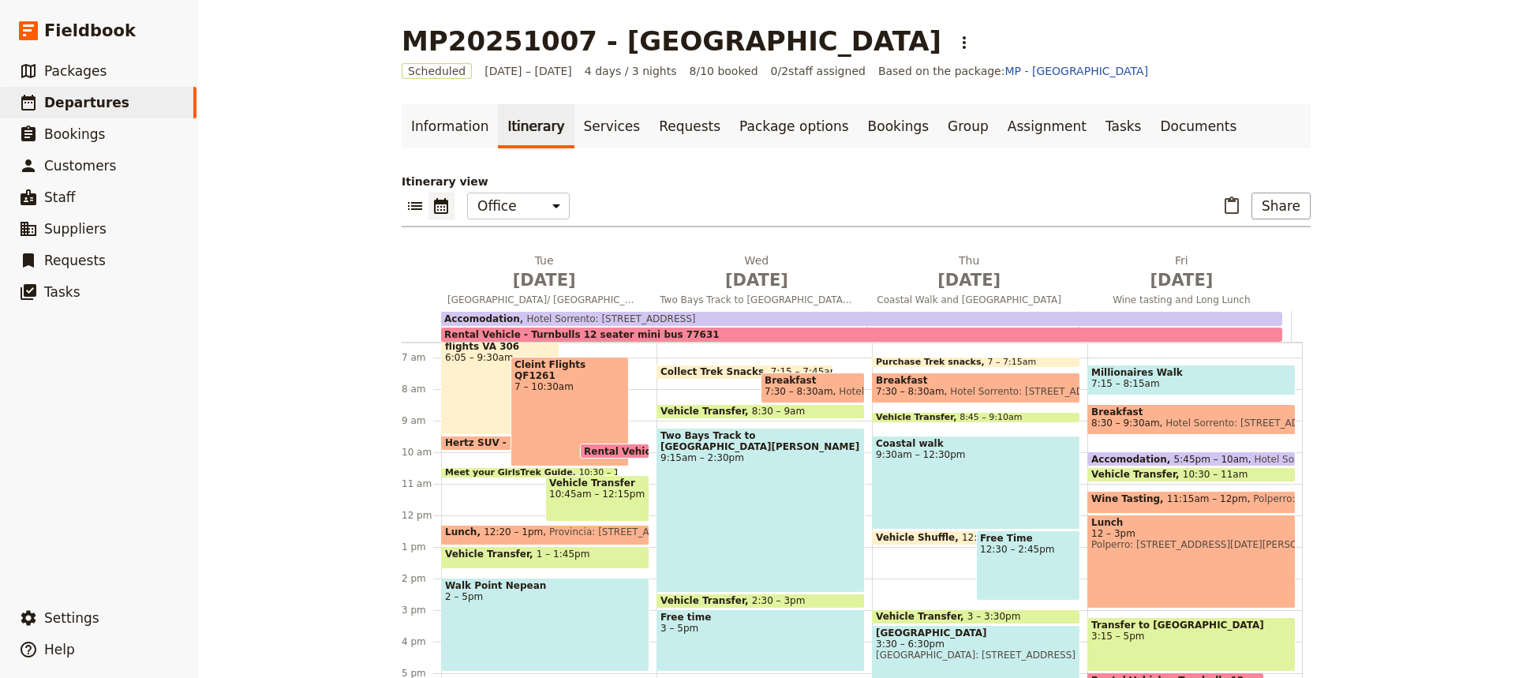
scroll to position [208, 0]
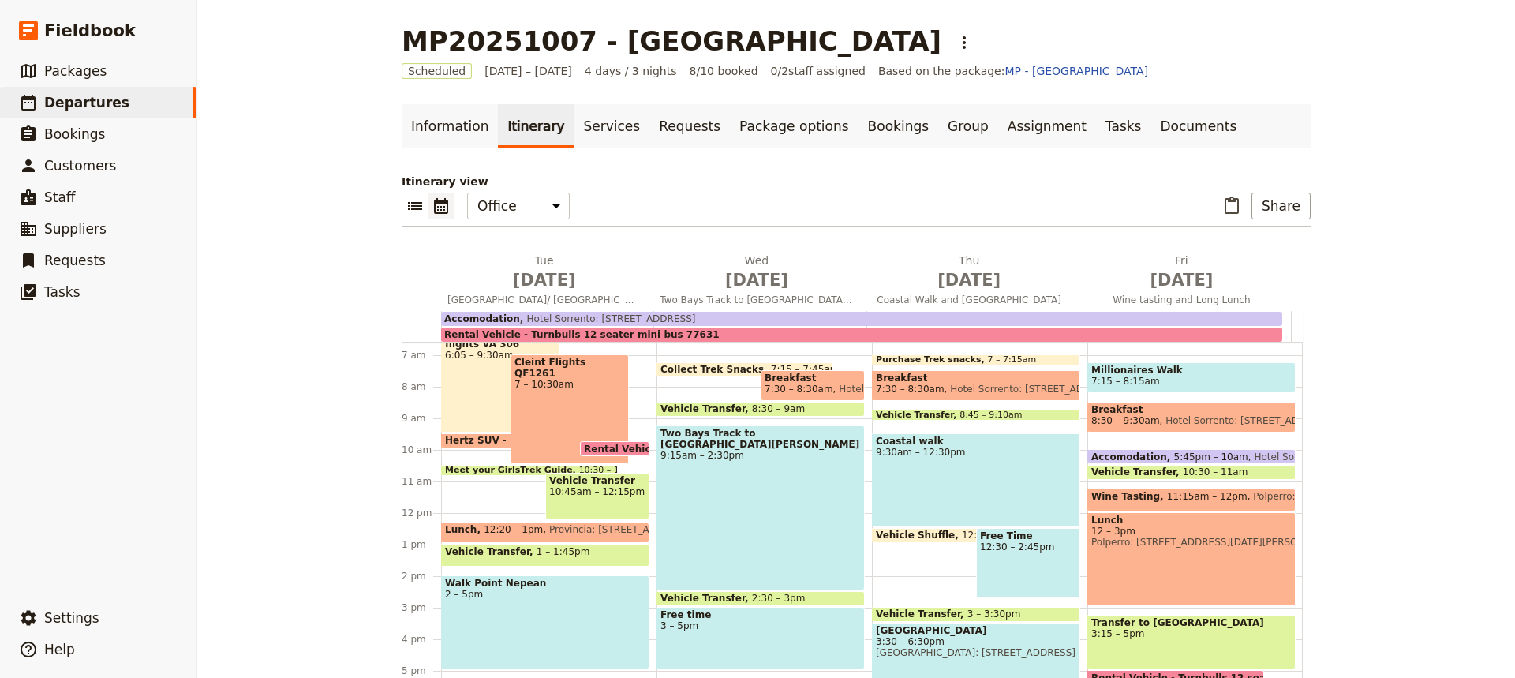
click at [746, 518] on div "Two Bays Track to [GEOGRAPHIC_DATA][PERSON_NAME] 9:15am – 2:30pm" at bounding box center [760, 507] width 208 height 165
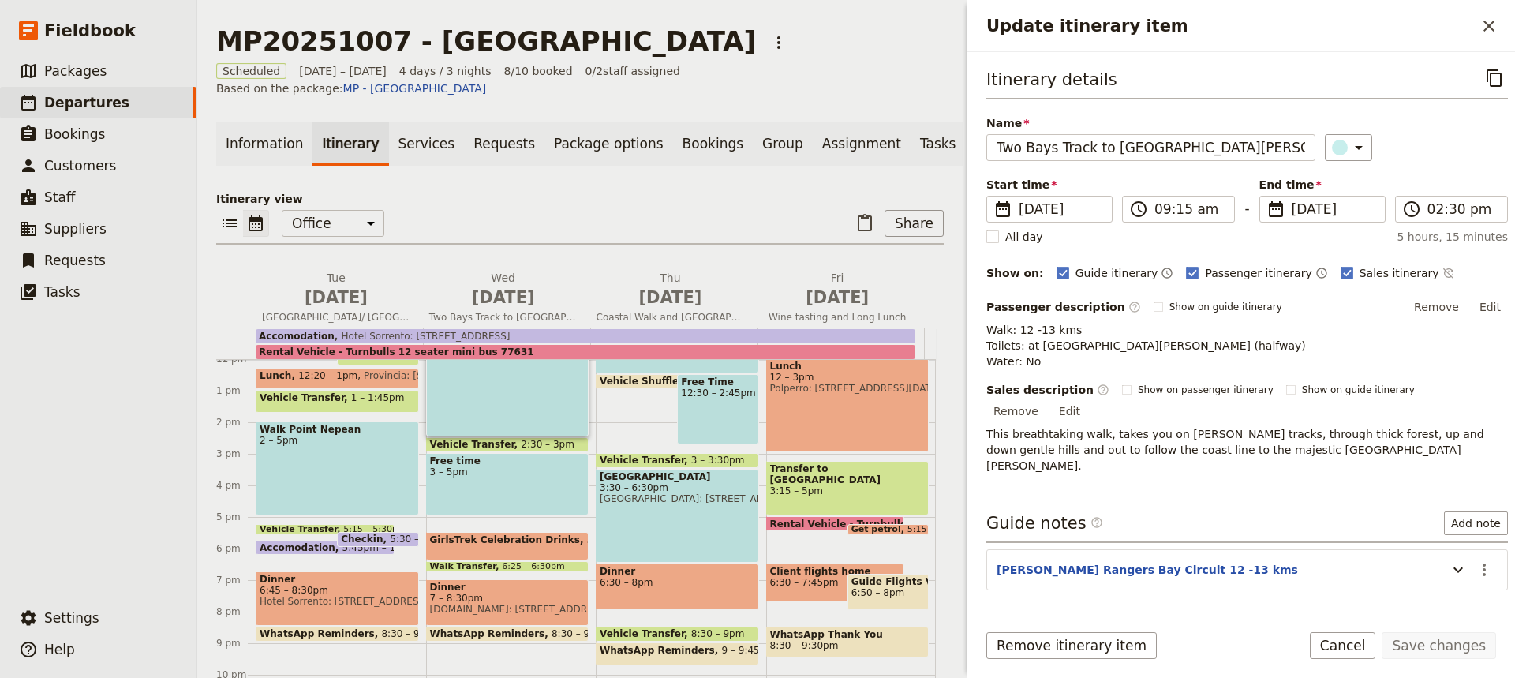
scroll to position [385, 0]
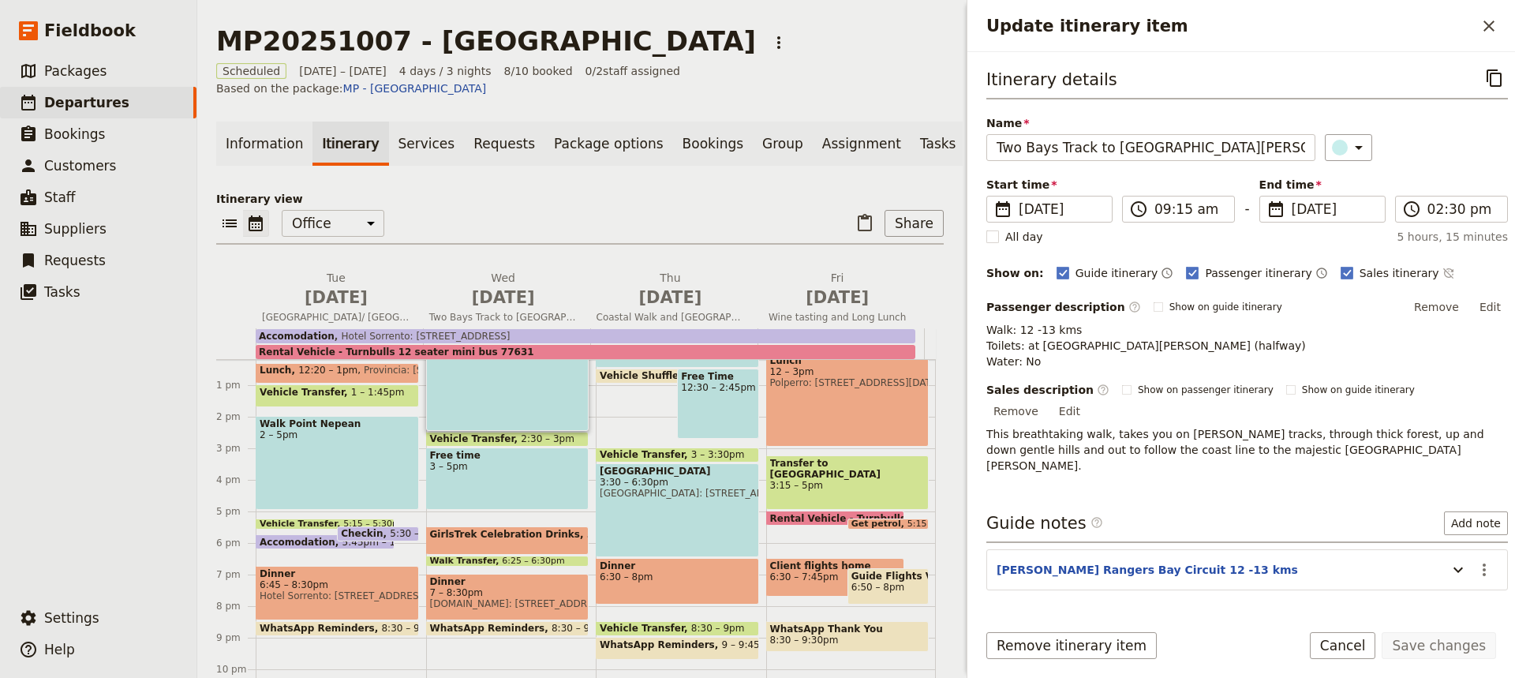
click at [489, 653] on div "Collect Trek Snacks 7:15 – 7:45am Breakfast 7:30 – 8:30am Hotel Sorrento: 5-[GE…" at bounding box center [511, 353] width 170 height 757
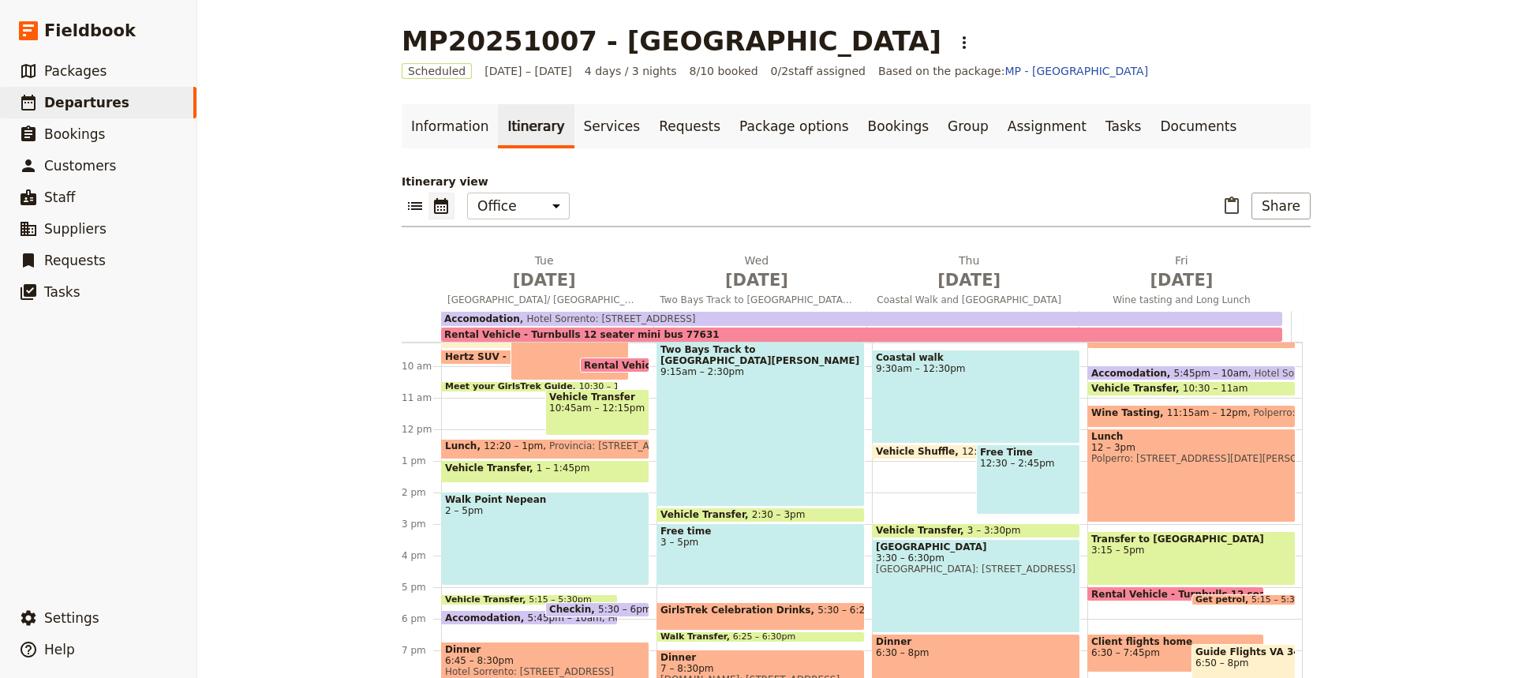
scroll to position [390, 0]
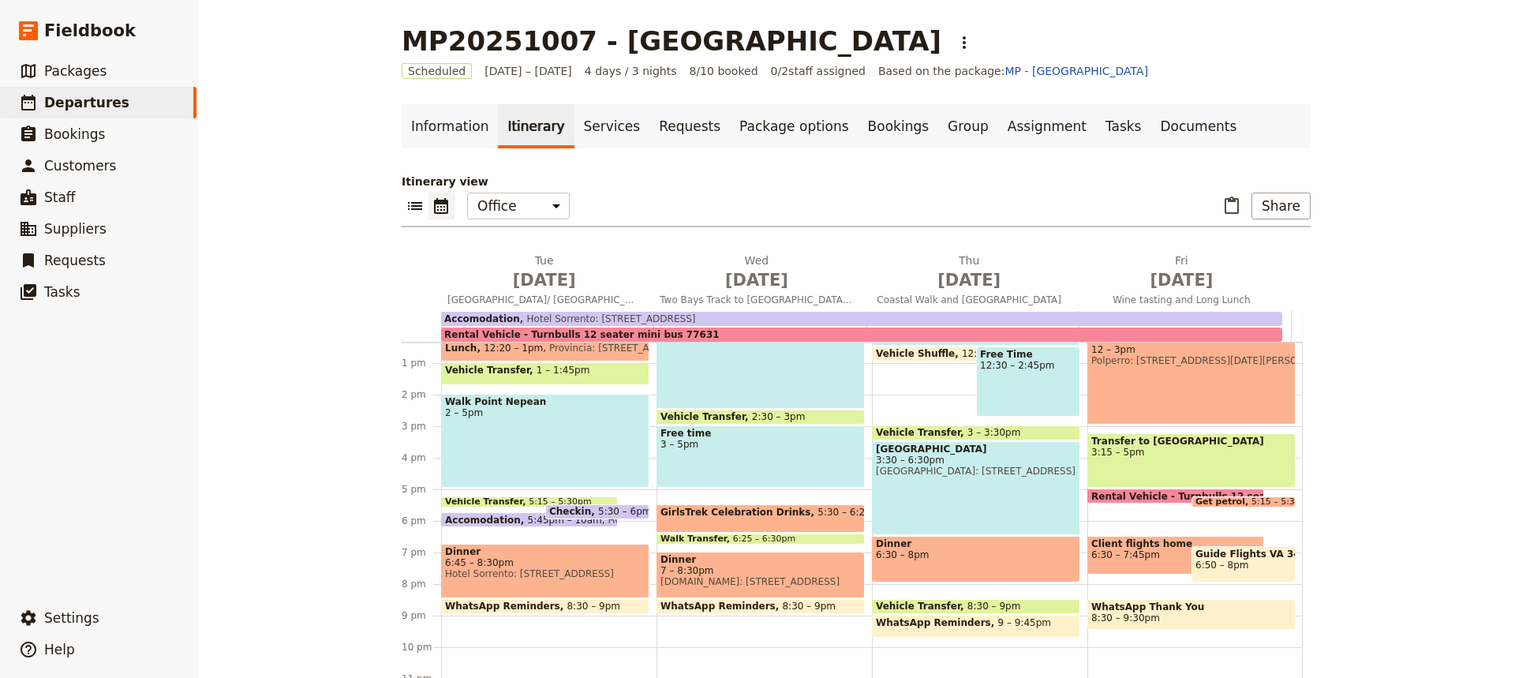
click at [737, 637] on div "Collect Trek Snacks 7:15 – 7:45am Breakfast 7:30 – 8:30am Hotel Sorrento: 5-[GE…" at bounding box center [763, 331] width 215 height 757
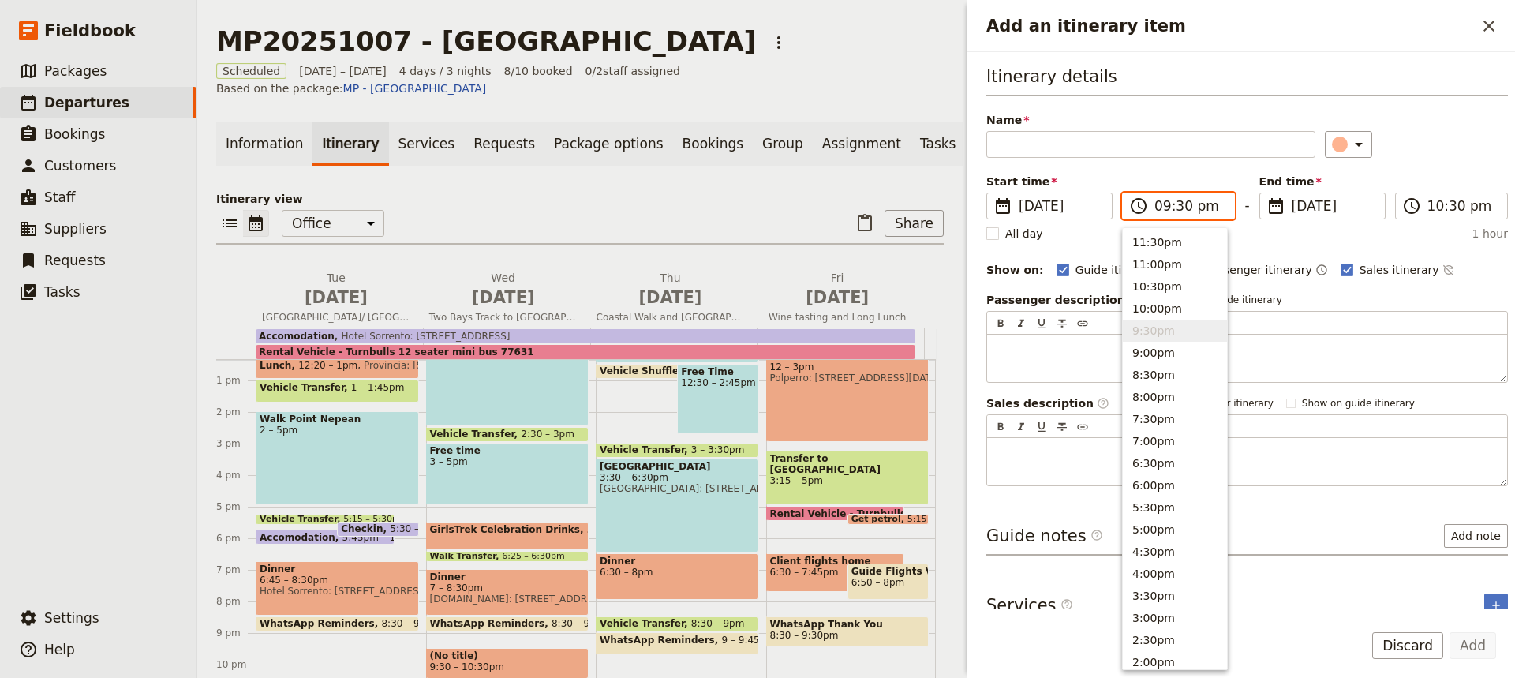
click at [1177, 210] on input "09:30 pm" at bounding box center [1189, 205] width 70 height 19
click at [1148, 492] on button "1:00pm" at bounding box center [1175, 493] width 104 height 22
type input "01:00 pm"
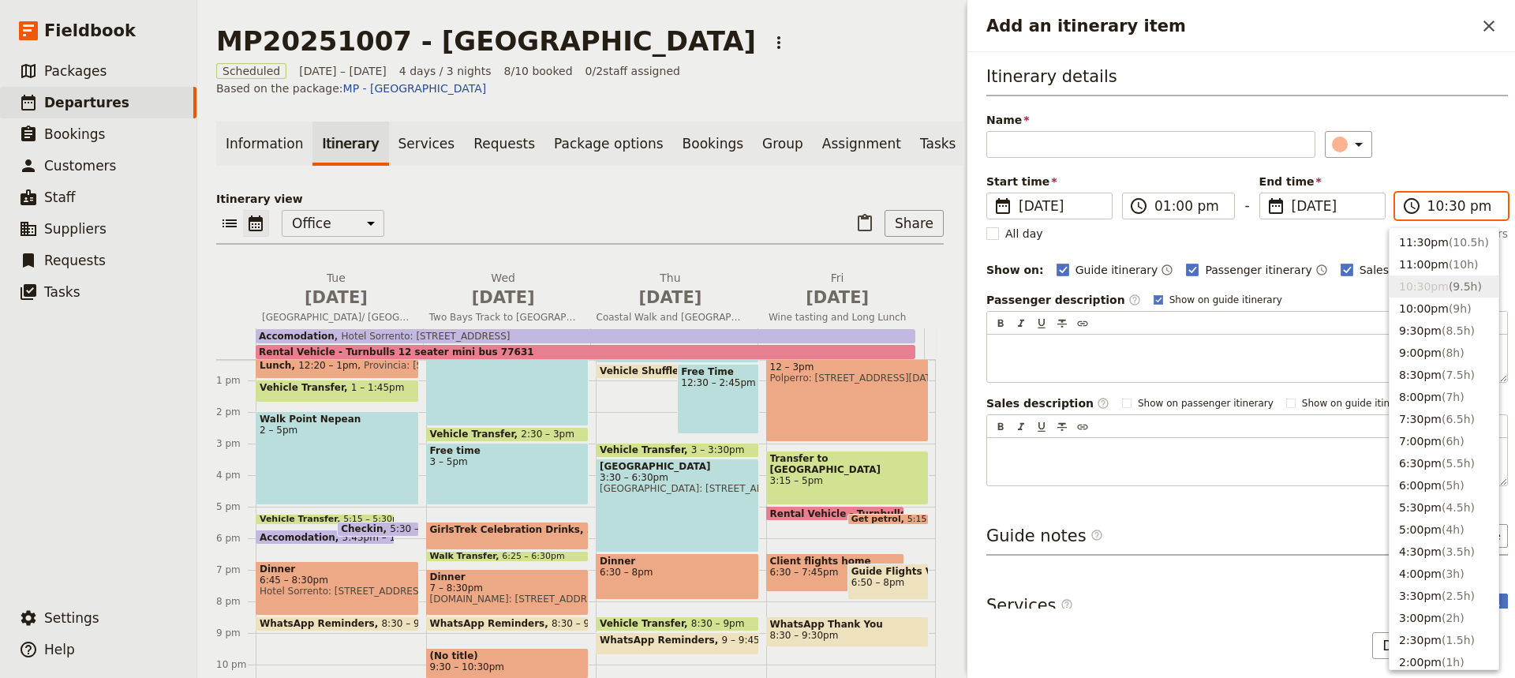
click at [1441, 205] on input "10:30 pm" at bounding box center [1462, 205] width 70 height 19
click at [1411, 509] on button "2:30pm ( 1.5h )" at bounding box center [1443, 513] width 109 height 22
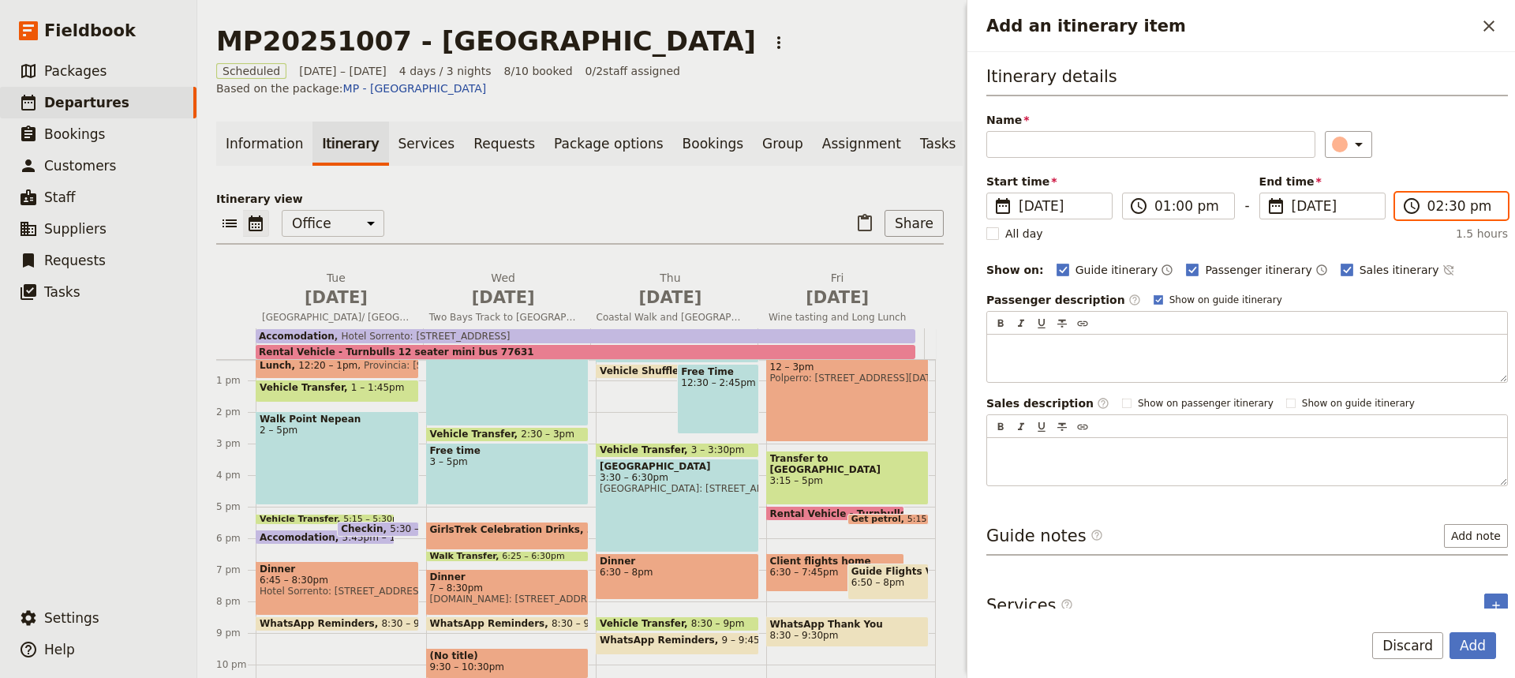
click at [1435, 211] on input "02:30 pm" at bounding box center [1462, 205] width 70 height 19
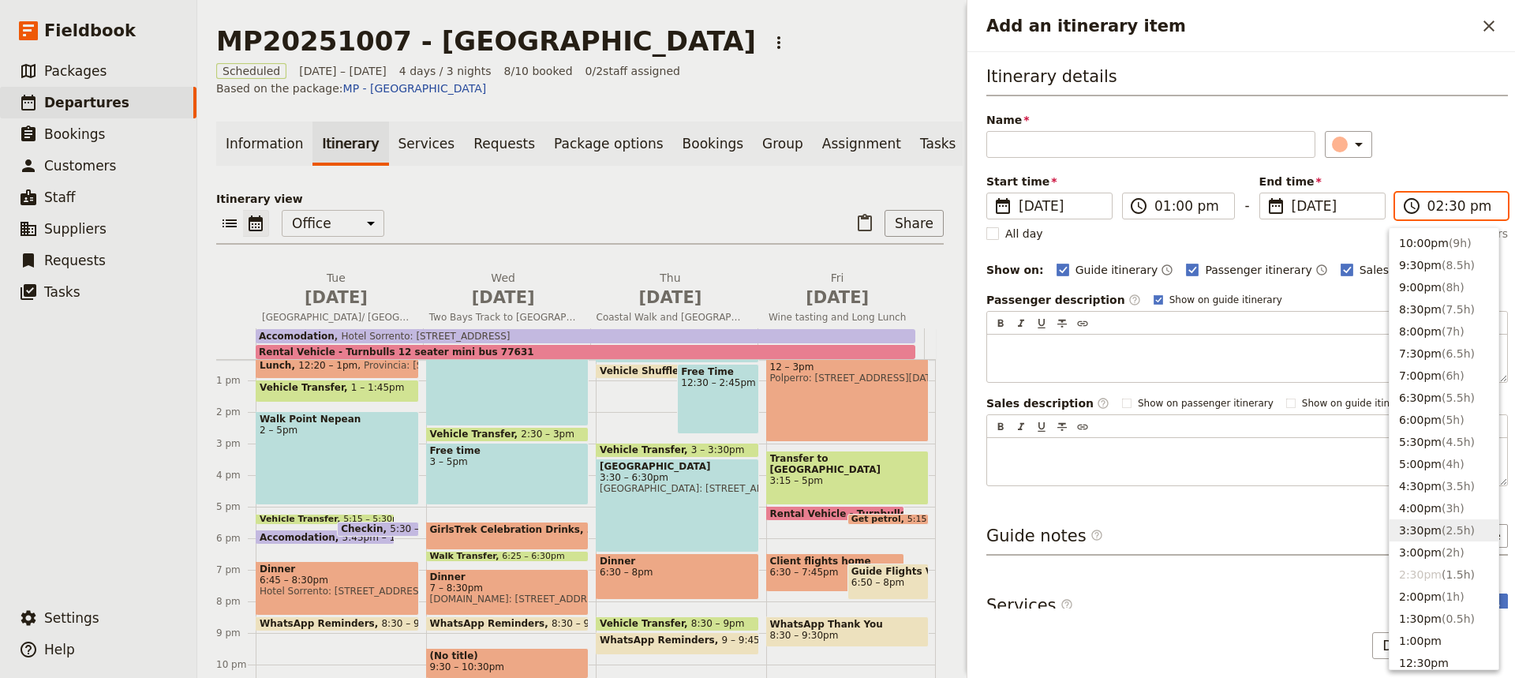
scroll to position [67, 0]
click at [1414, 612] on button "1:30pm ( 0.5h )" at bounding box center [1443, 617] width 109 height 22
type input "01:30 pm"
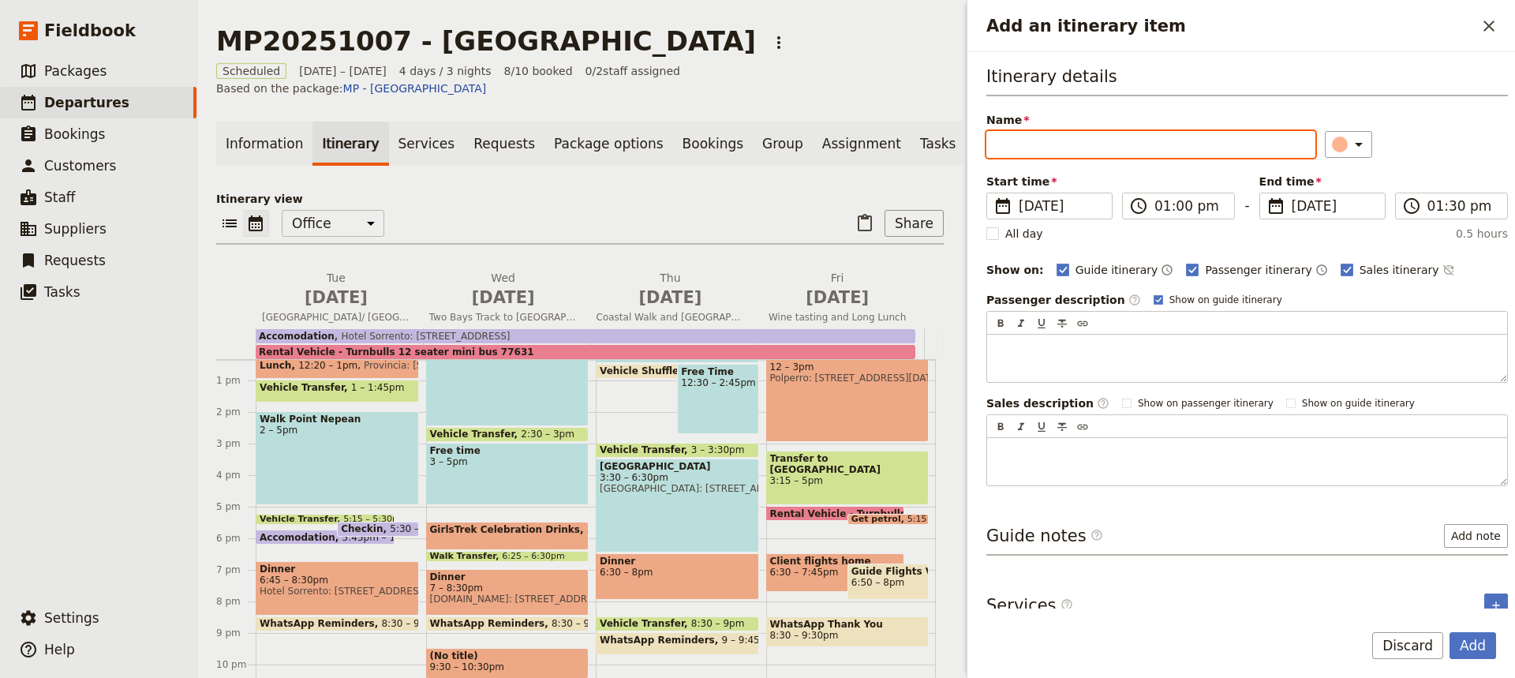
click at [1000, 146] on input "Name" at bounding box center [1150, 144] width 329 height 27
type input "P"
type input "Lunch on the track"
click at [1340, 269] on rect "Add an itinerary item" at bounding box center [1346, 270] width 12 height 12
click at [1340, 262] on input "Sales itinerary" at bounding box center [1340, 261] width 1 height 1
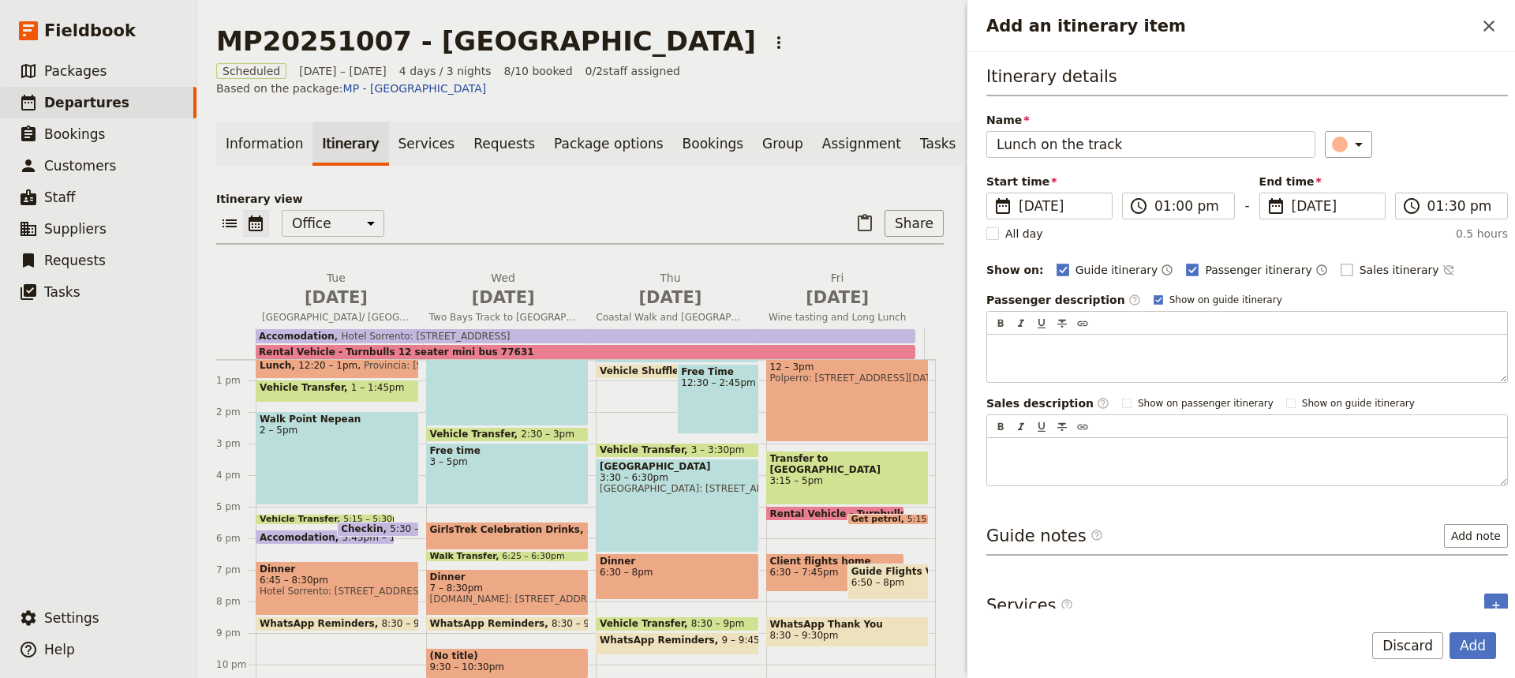
checkbox input "false"
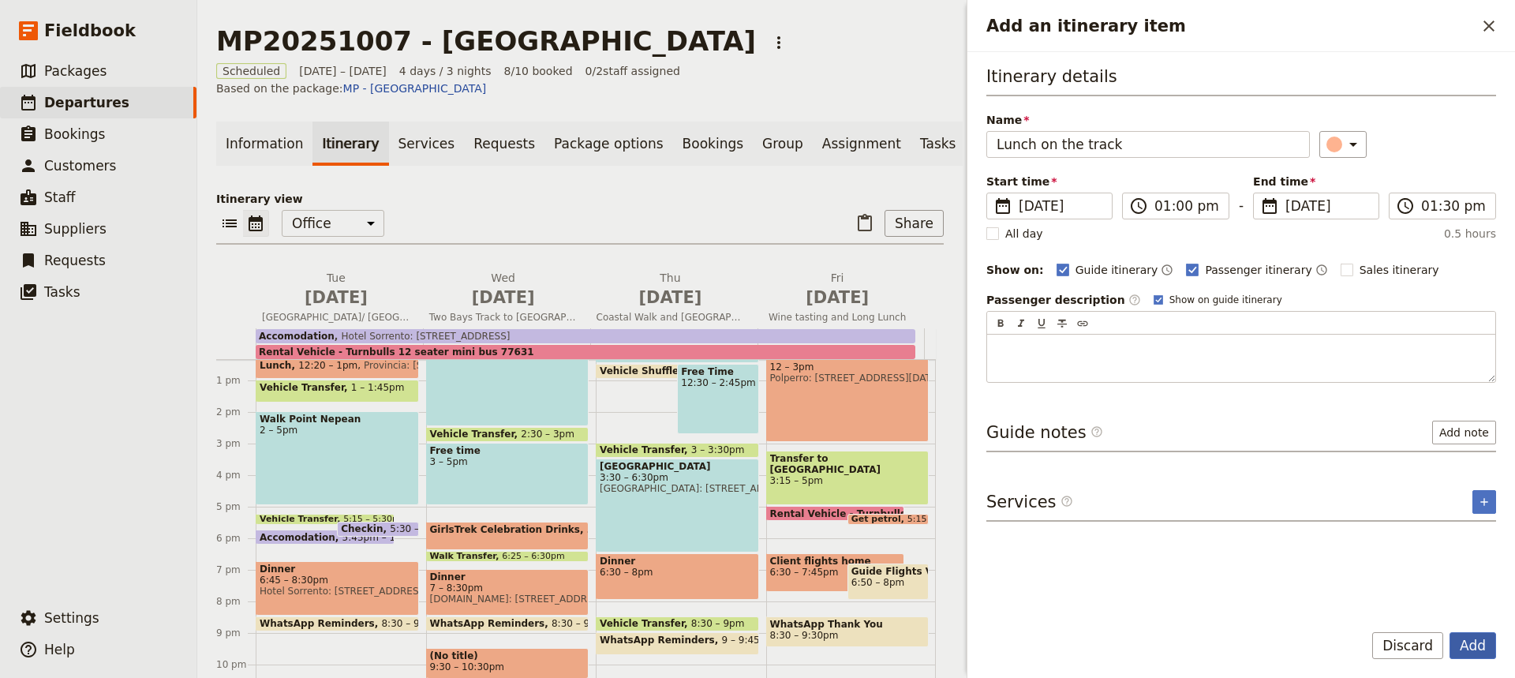
click at [1473, 647] on button "Add" at bounding box center [1472, 645] width 47 height 27
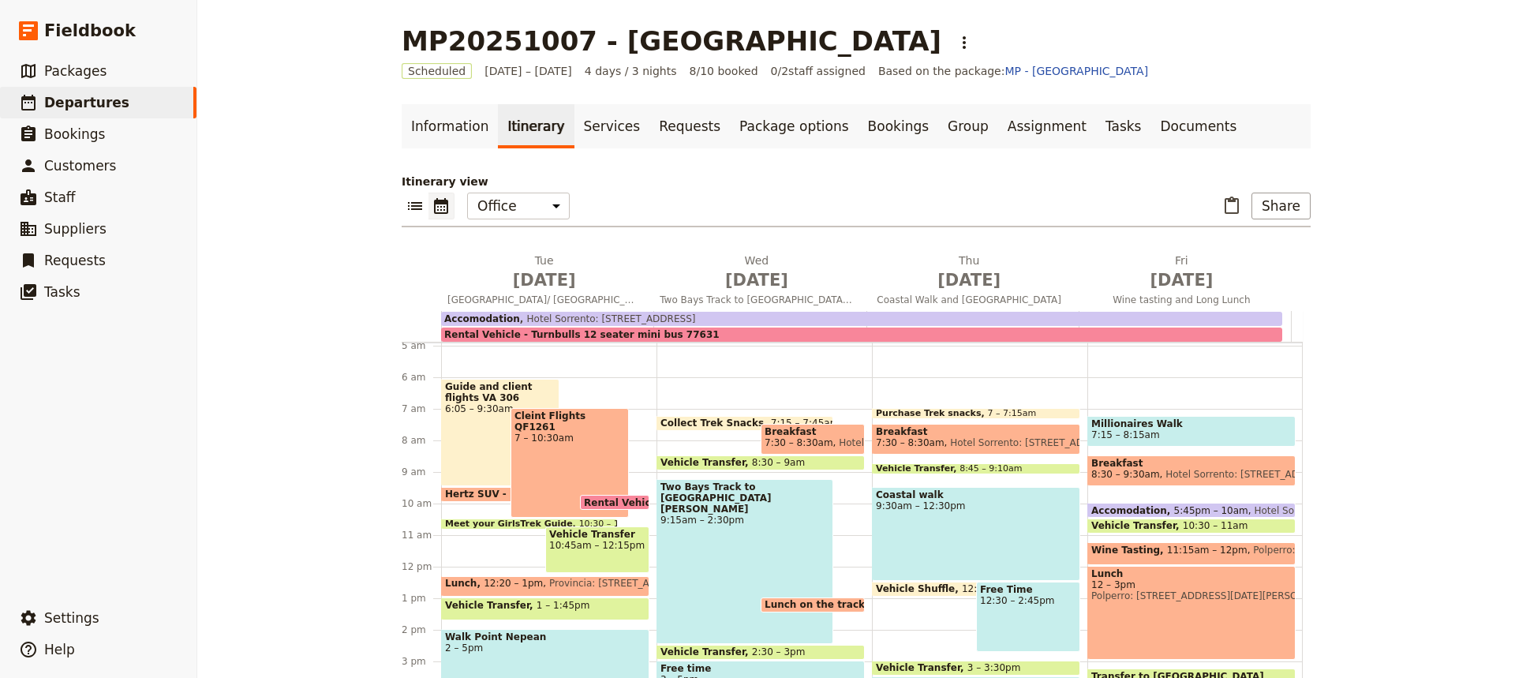
scroll to position [152, 0]
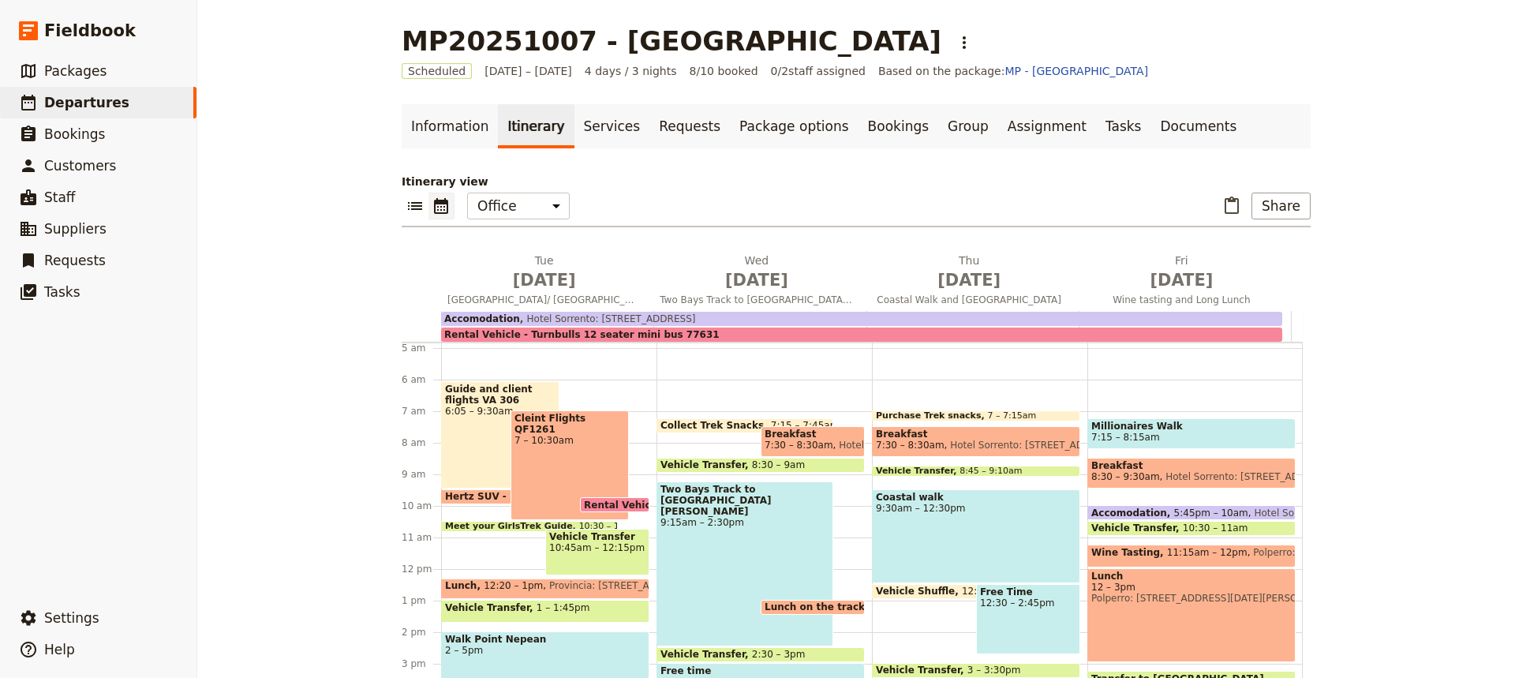
click at [797, 604] on span "Lunch on the track" at bounding box center [818, 606] width 107 height 11
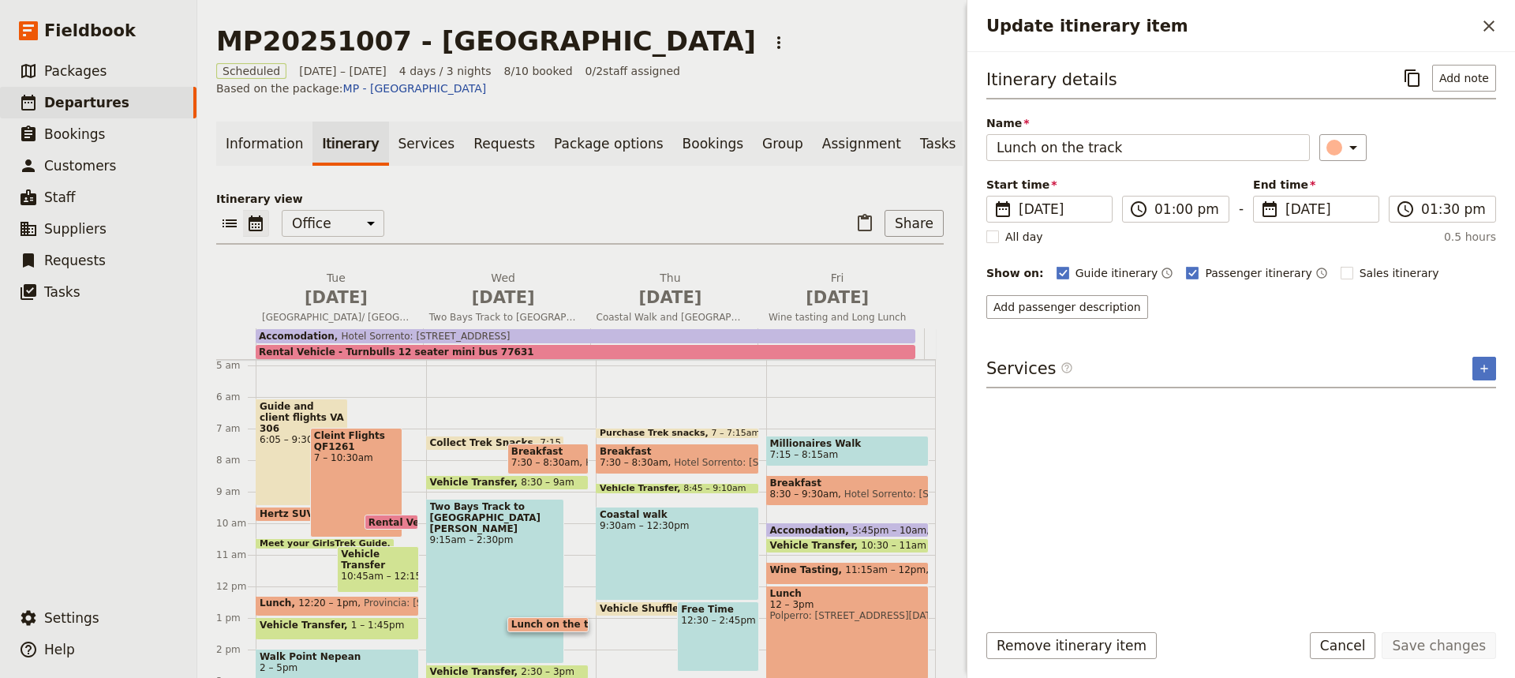
click at [468, 454] on div "Collect Trek Snacks 7:15 – 7:45am Breakfast 7:30 – 8:30am Hotel Sorrento: 5-[GE…" at bounding box center [511, 586] width 170 height 757
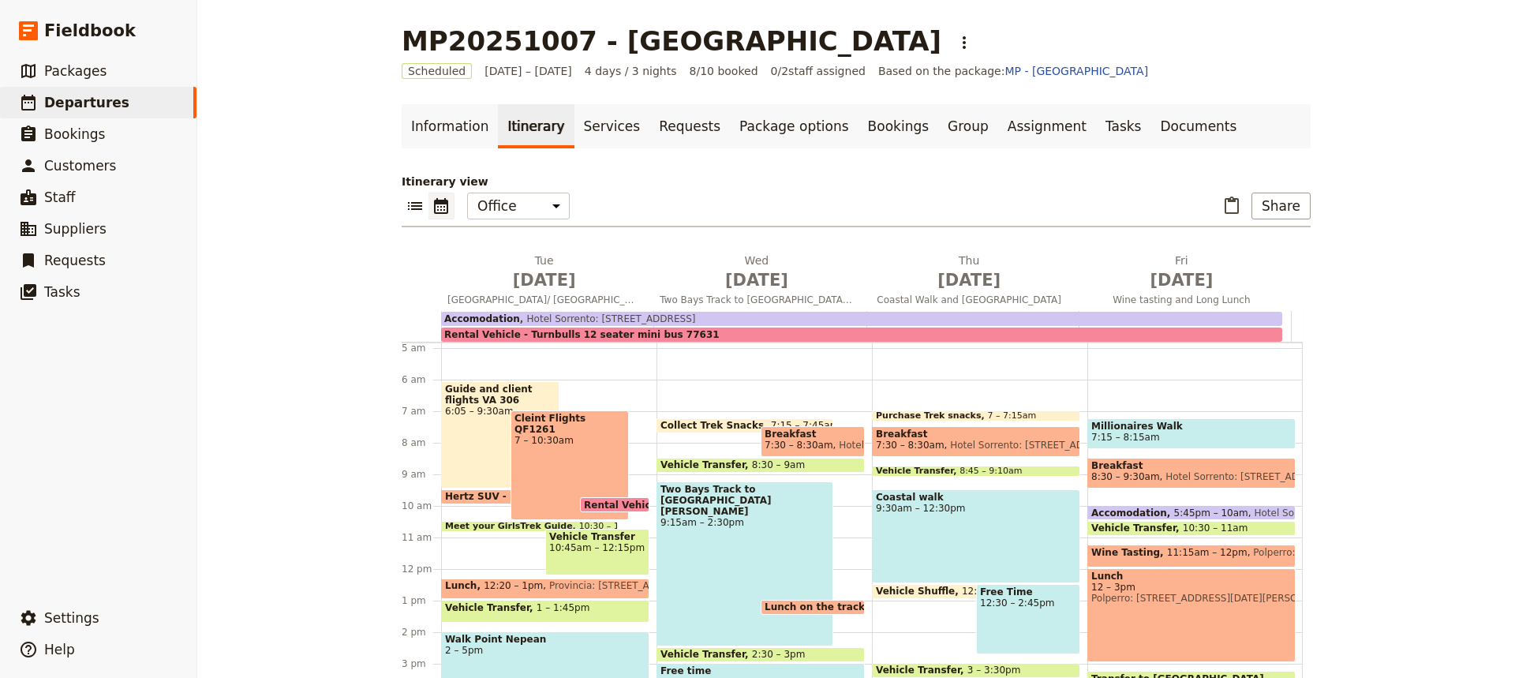
click at [789, 437] on span "Breakfast" at bounding box center [813, 433] width 96 height 11
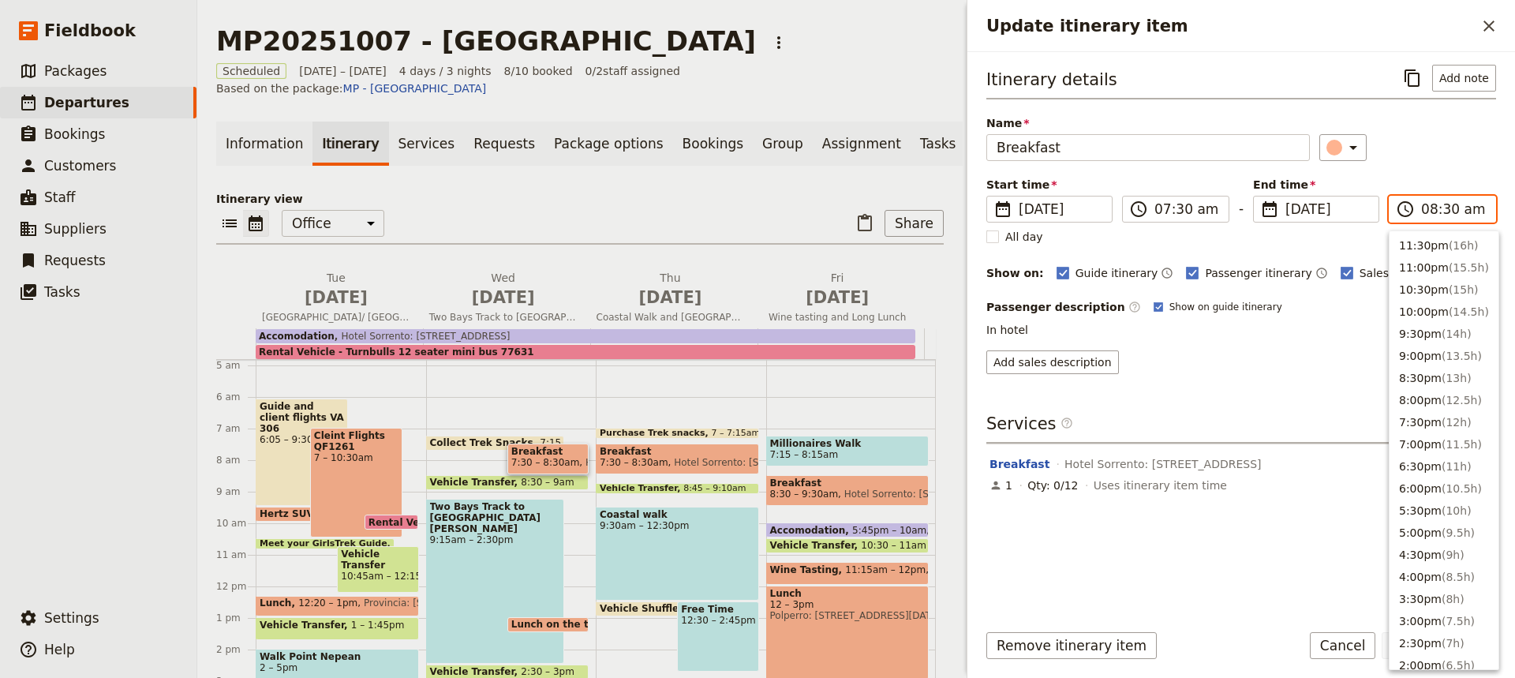
click at [1447, 211] on input "08:30 am" at bounding box center [1453, 209] width 65 height 19
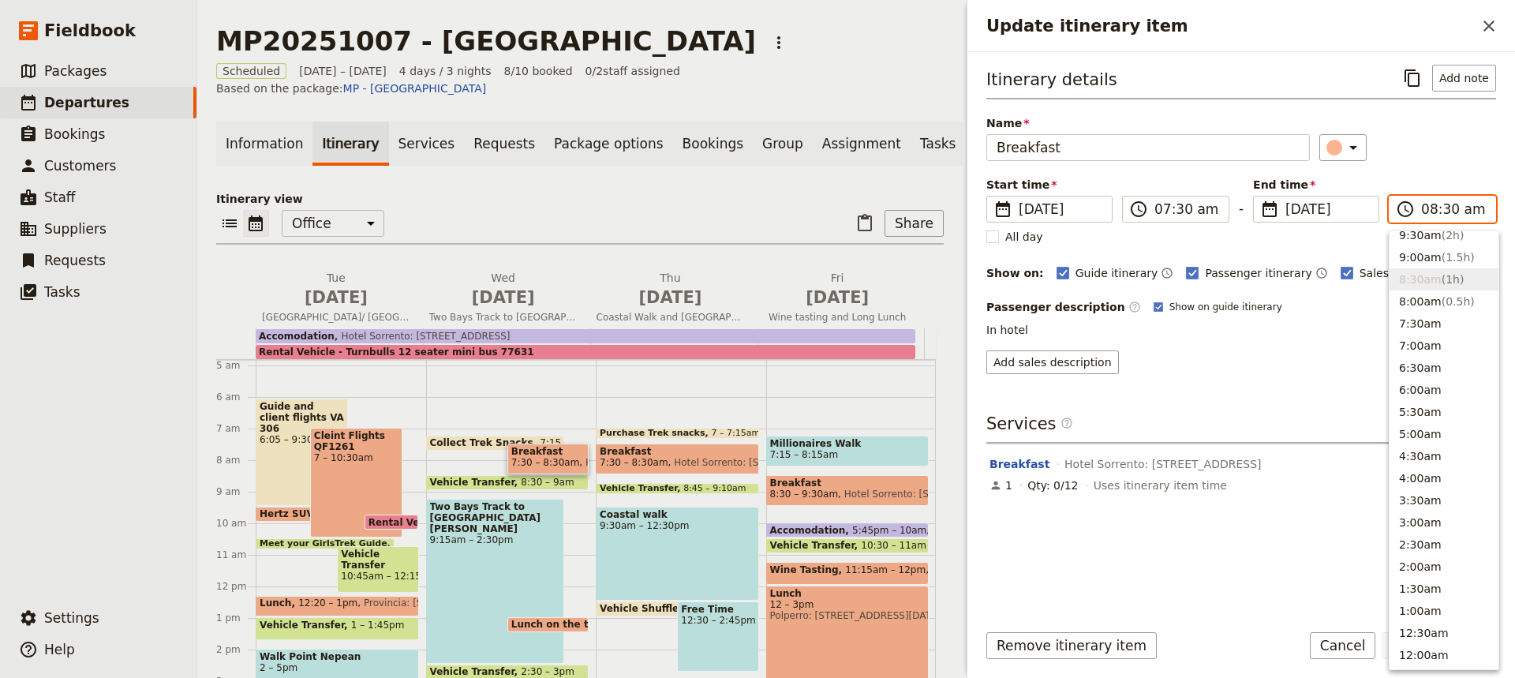
click at [1447, 211] on input "08:30 am" at bounding box center [1453, 209] width 65 height 19
type input "08:15 am"
click at [1295, 375] on div "Itinerary details ​ Add note Name Breakfast ​ Start time ​ [DATE] [DATE] [DATE]…" at bounding box center [1241, 336] width 510 height 542
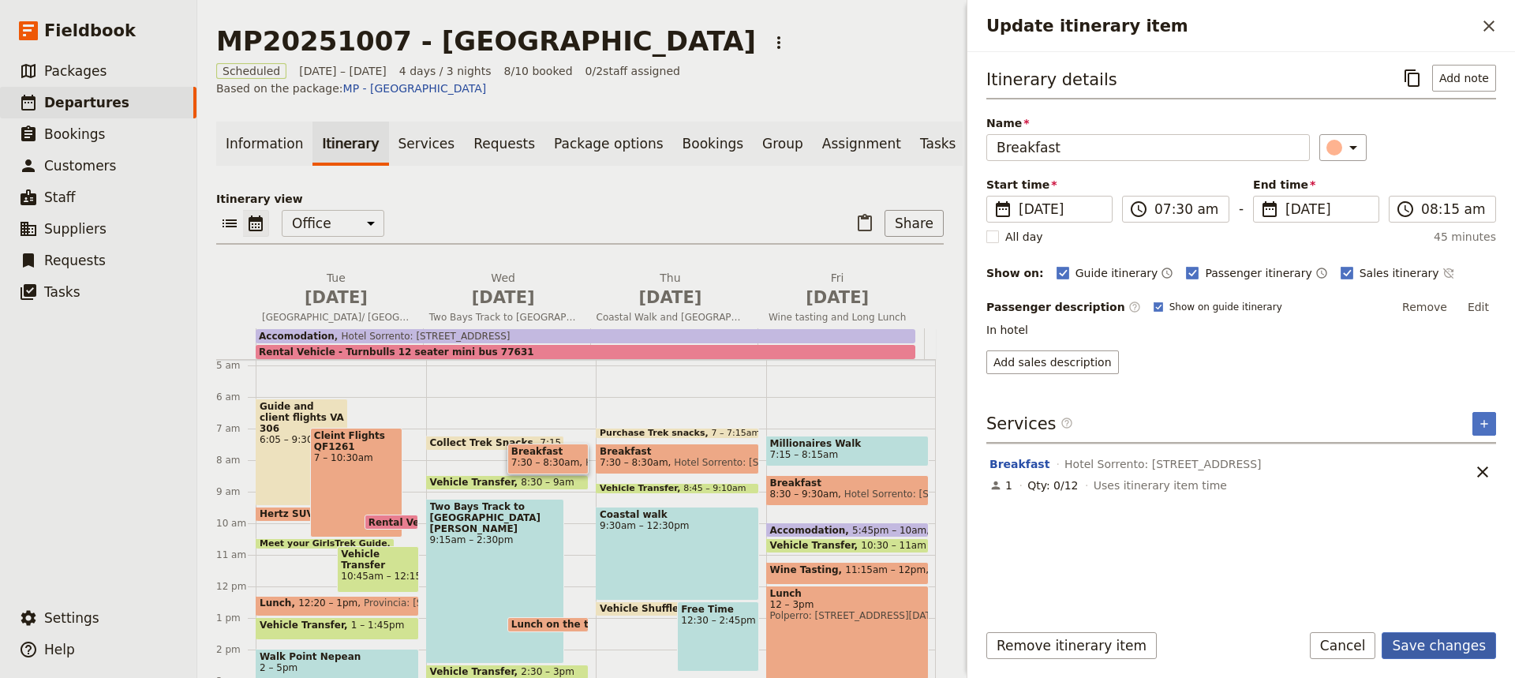
click at [1435, 648] on button "Save changes" at bounding box center [1438, 645] width 114 height 27
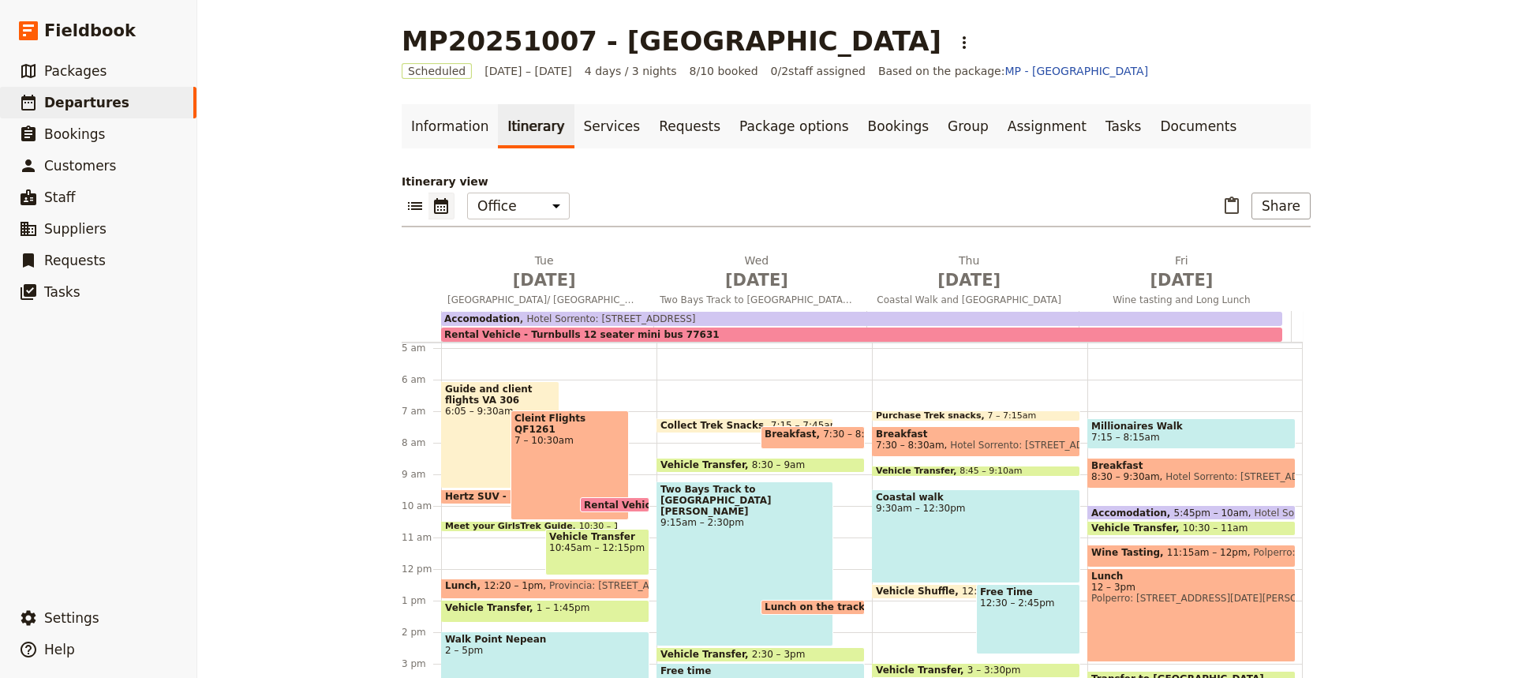
click at [711, 469] on span at bounding box center [760, 468] width 207 height 6
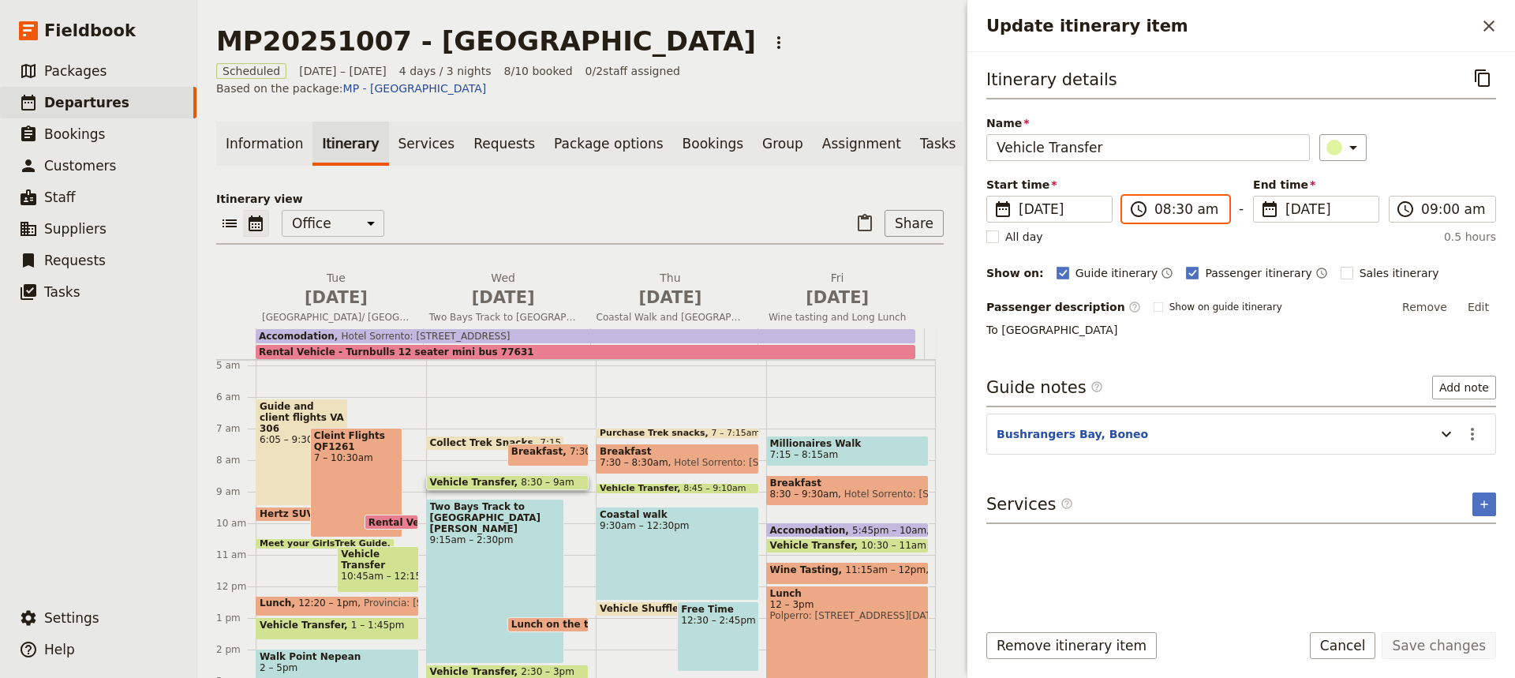
click at [1177, 214] on input "08:30 am" at bounding box center [1186, 209] width 65 height 19
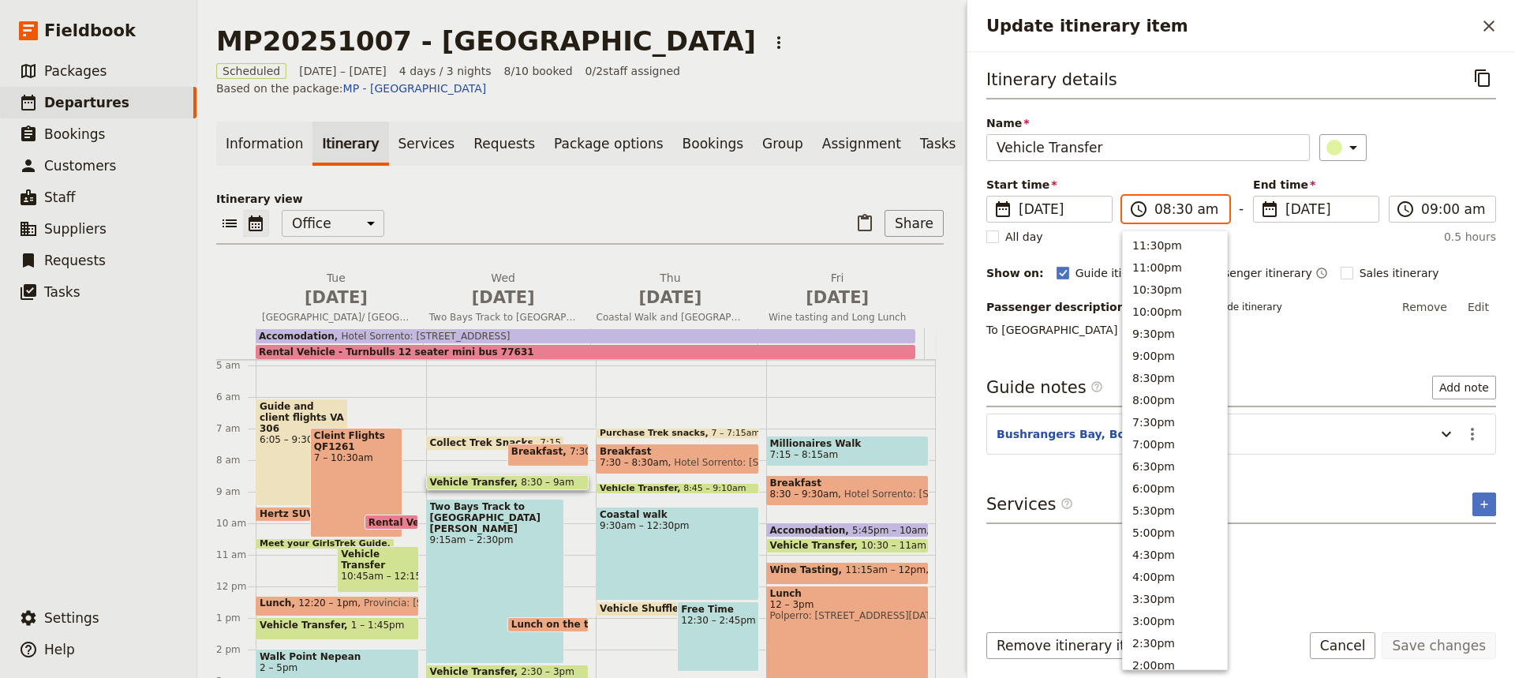
scroll to position [629, 0]
click at [1177, 214] on input "08:30 am" at bounding box center [1186, 209] width 65 height 19
type input "08:20 am"
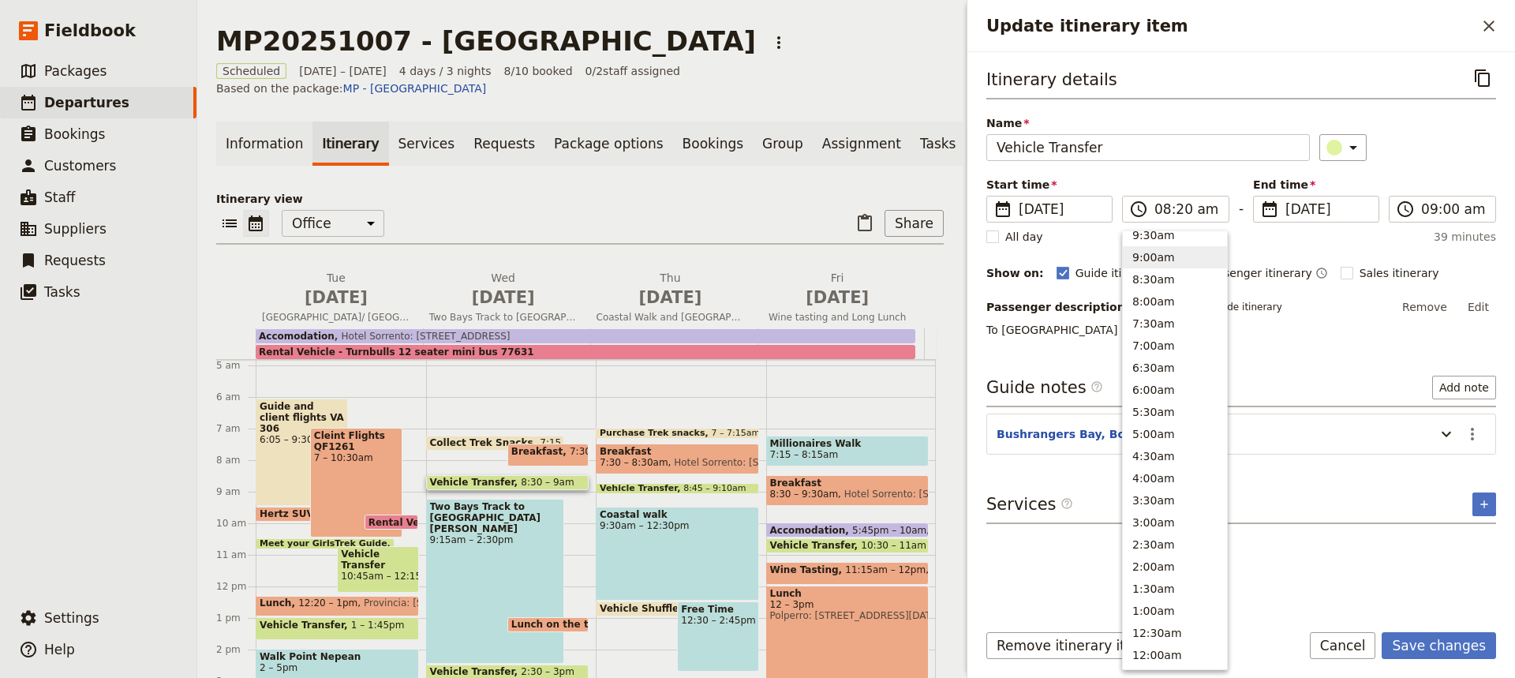
click at [1318, 354] on div "Itinerary details ​ Name Vehicle Transfer ​ Start time ​ [DATE] [DATE] [DATE] 0…" at bounding box center [1241, 336] width 510 height 542
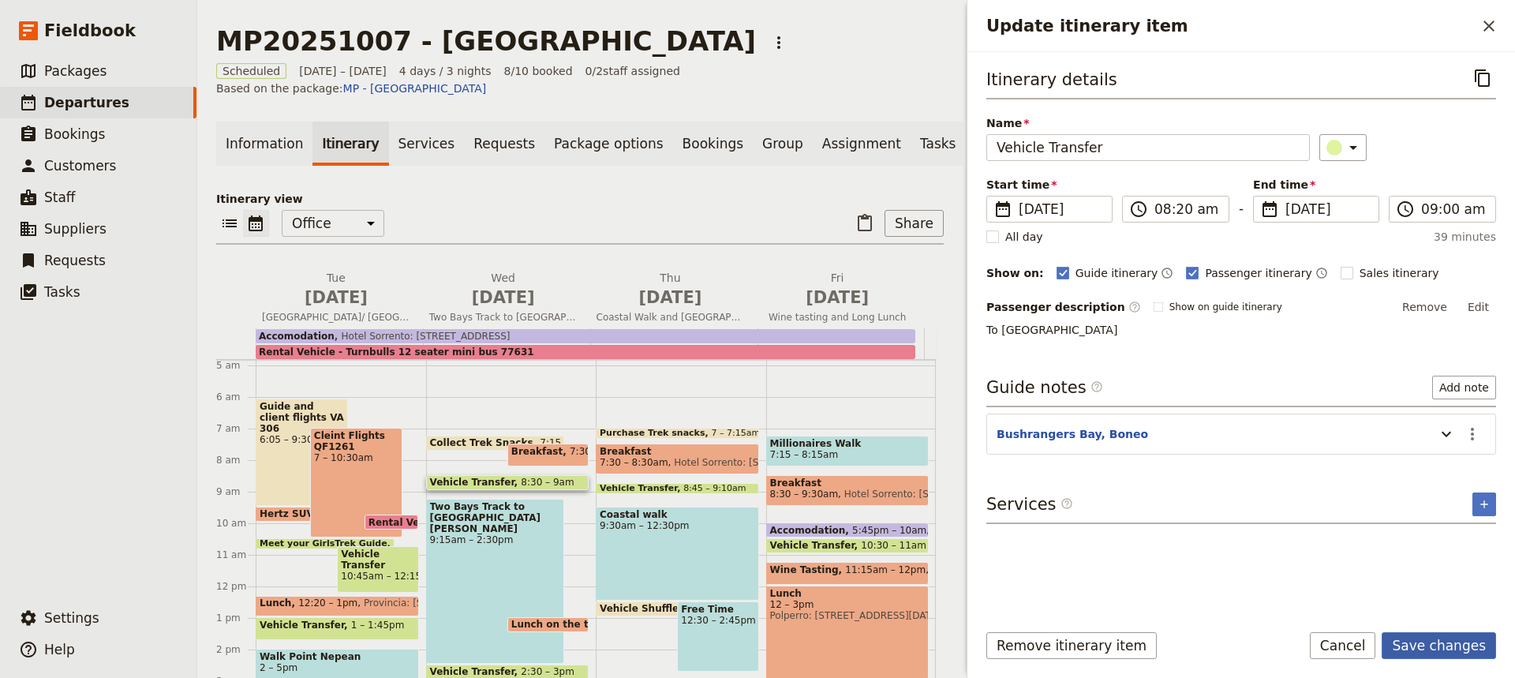
click at [1430, 644] on button "Save changes" at bounding box center [1438, 645] width 114 height 27
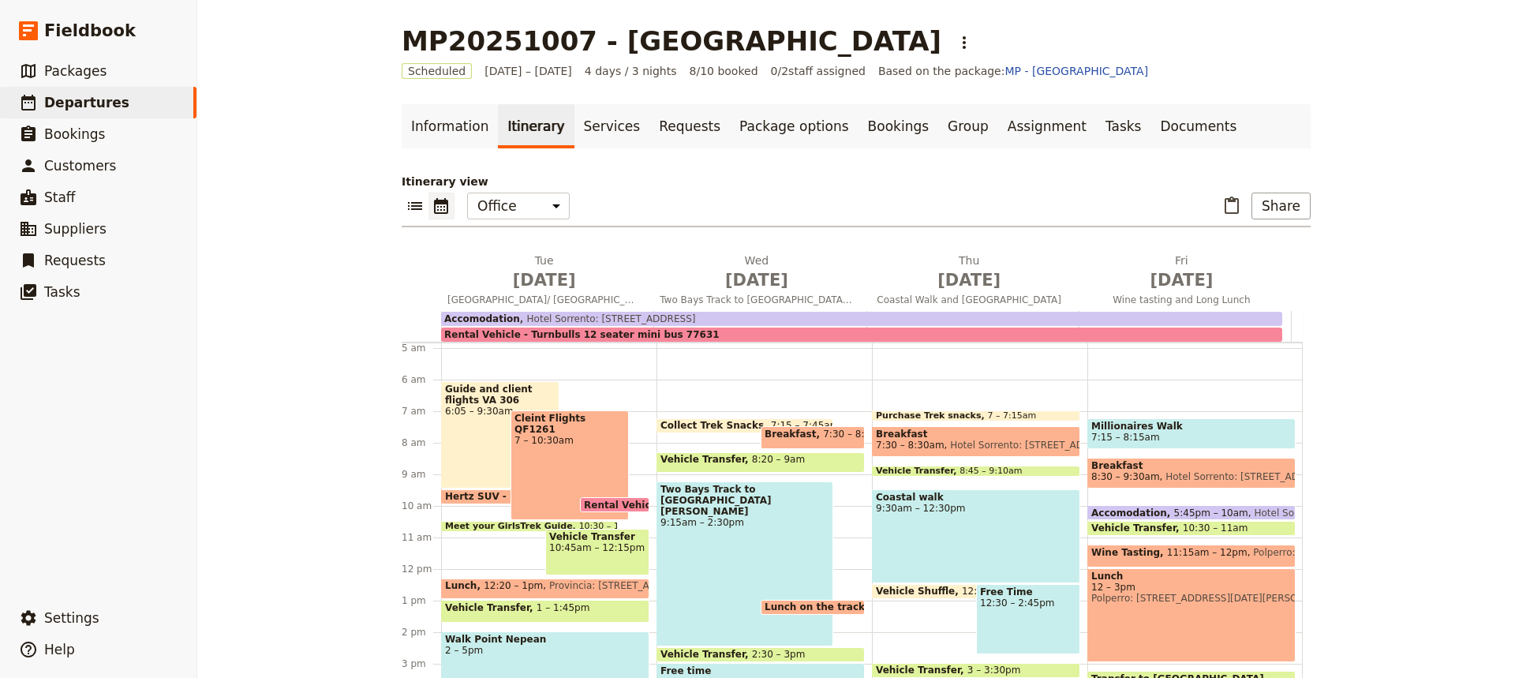
click at [746, 465] on span at bounding box center [760, 468] width 207 height 6
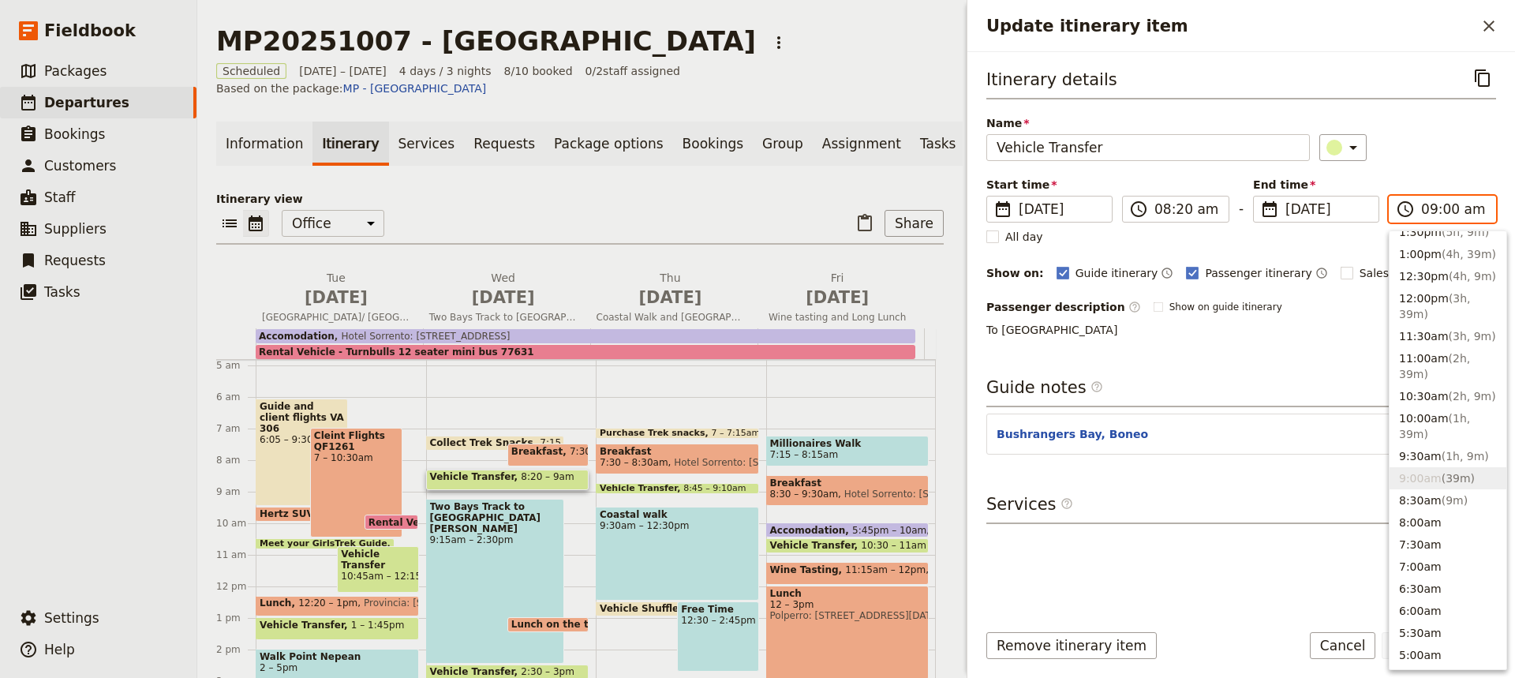
click at [1434, 209] on input "09:00 am" at bounding box center [1453, 209] width 65 height 19
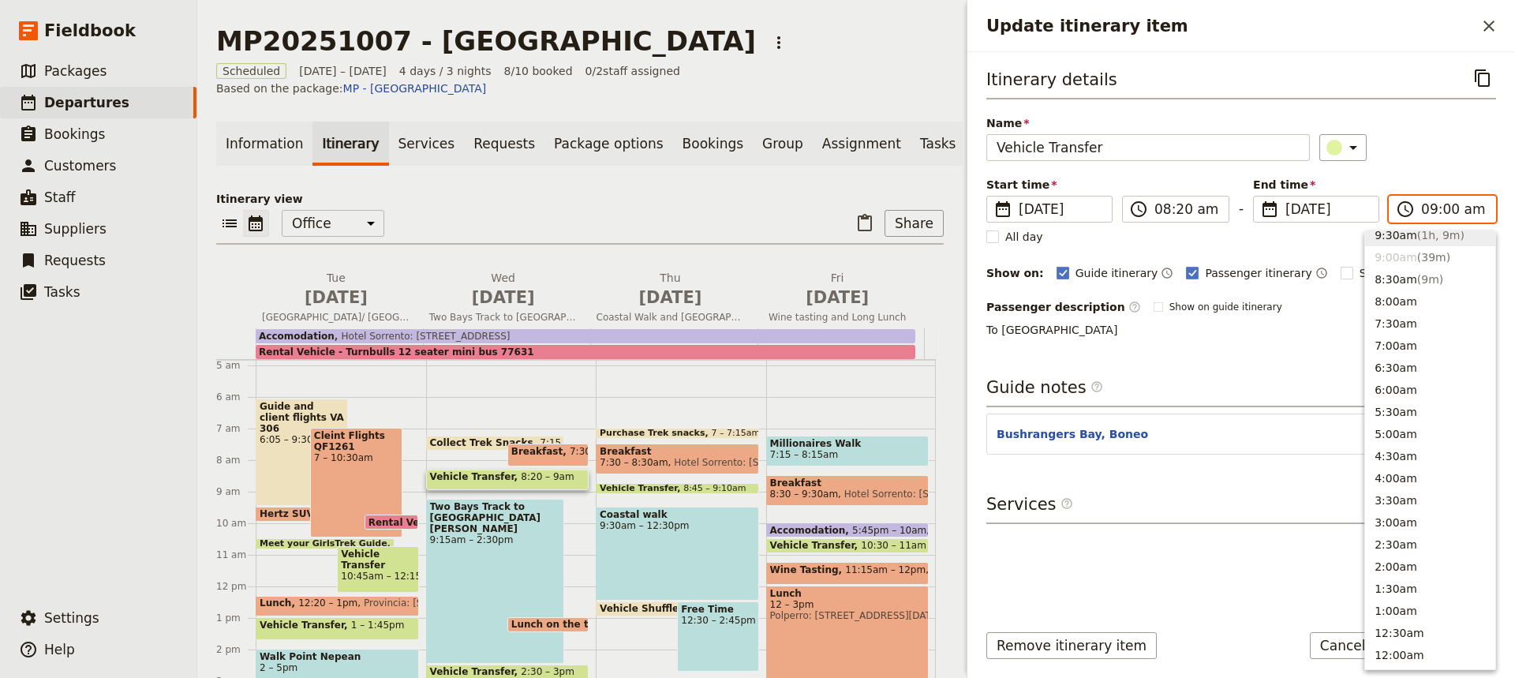
scroll to position [623, 0]
click at [1393, 289] on button "8:30am ( 9m )" at bounding box center [1430, 286] width 130 height 22
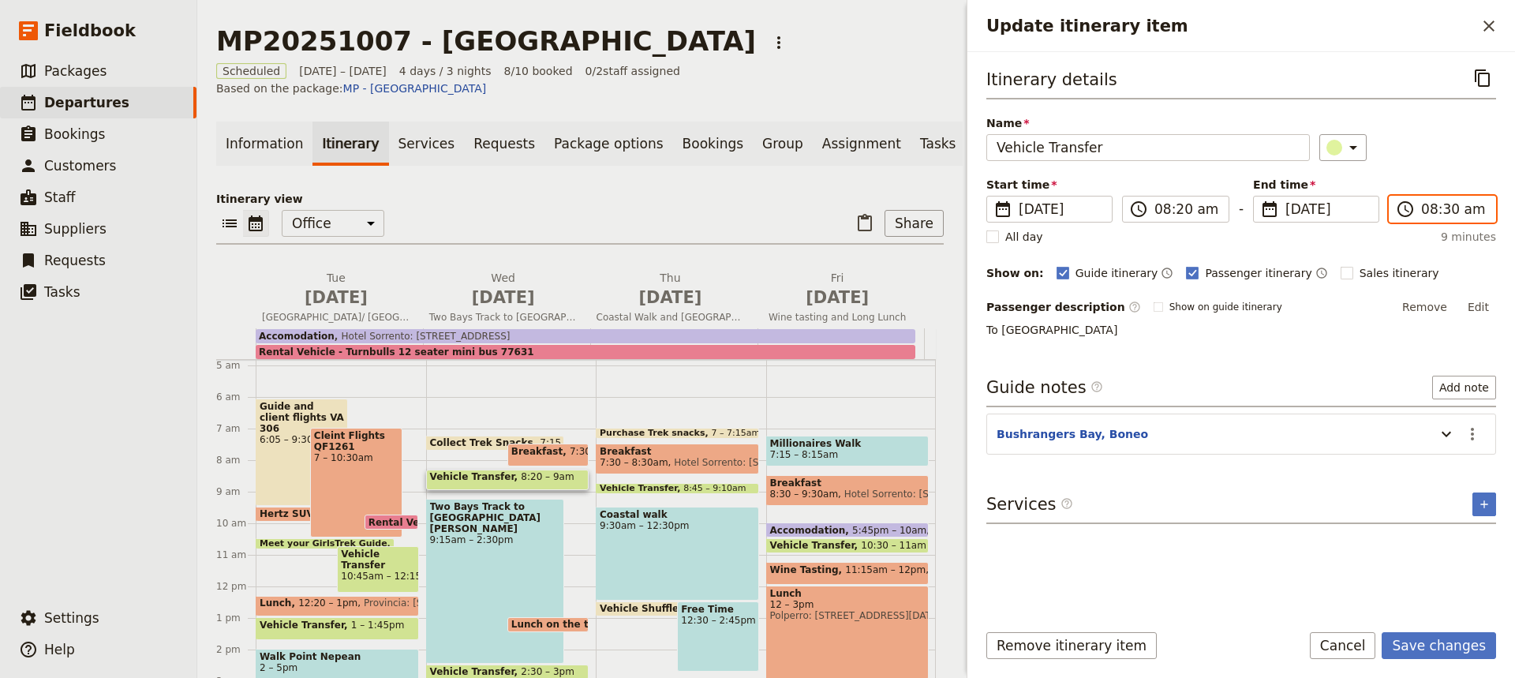
click at [1443, 209] on input "08:30 am" at bounding box center [1453, 209] width 65 height 19
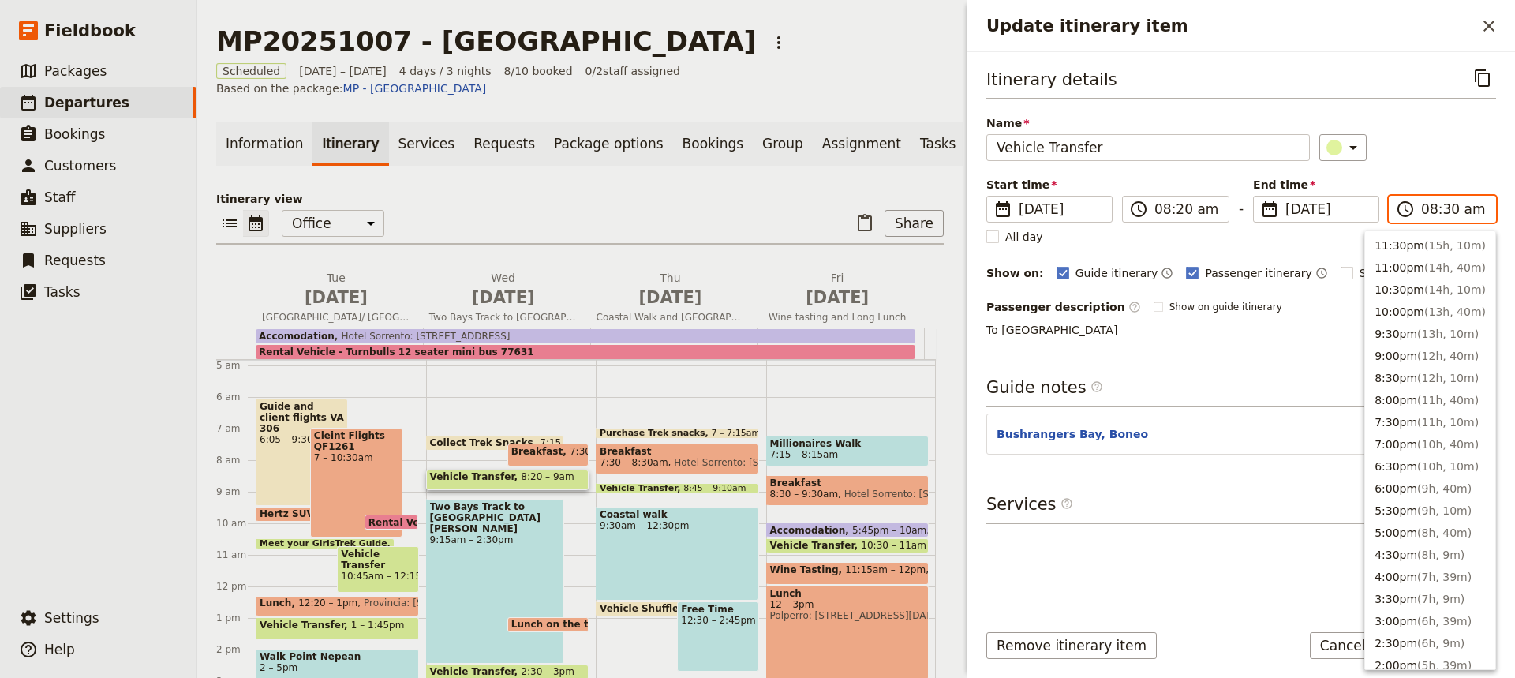
scroll to position [629, 0]
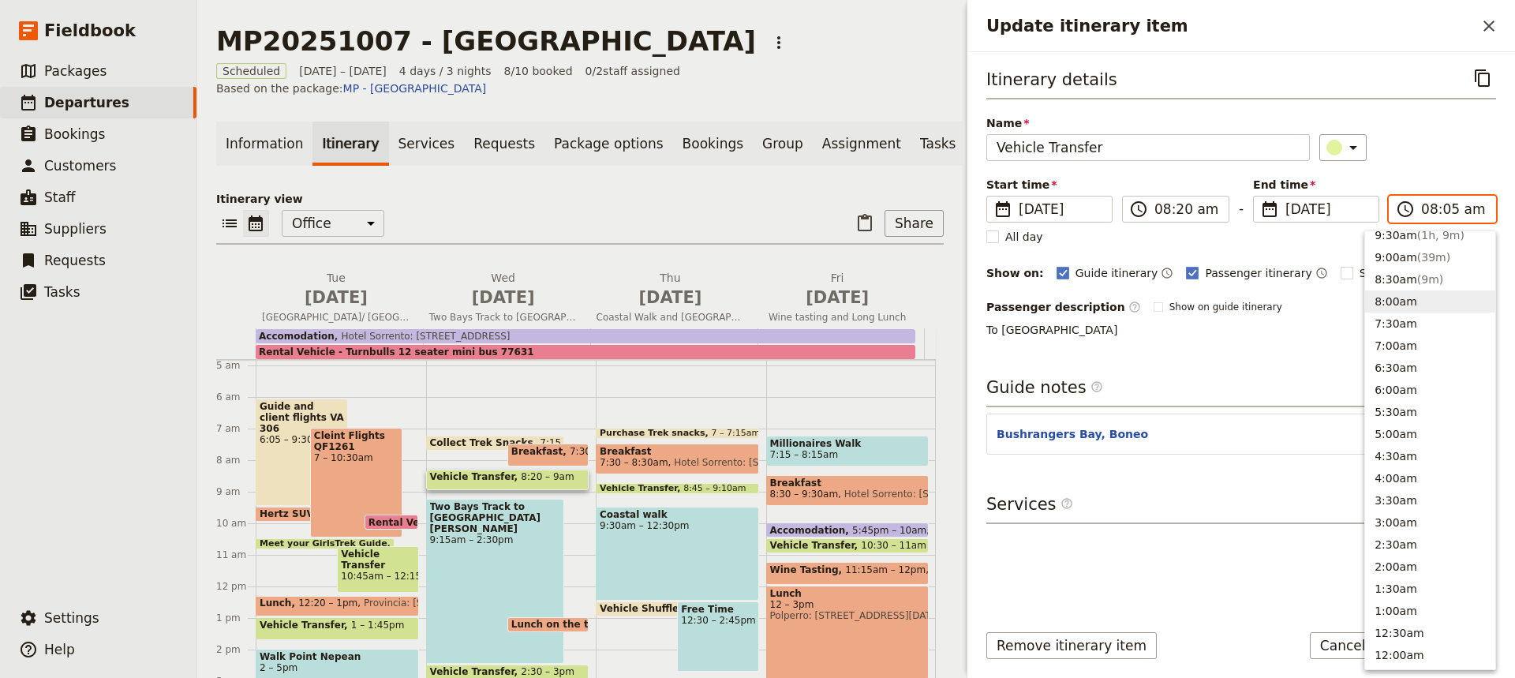
type input "08:50 am"
click at [1288, 357] on div "Itinerary details ​ Name Vehicle Transfer ​ Start time ​ [DATE] [DATE] [DATE] 0…" at bounding box center [1241, 336] width 510 height 542
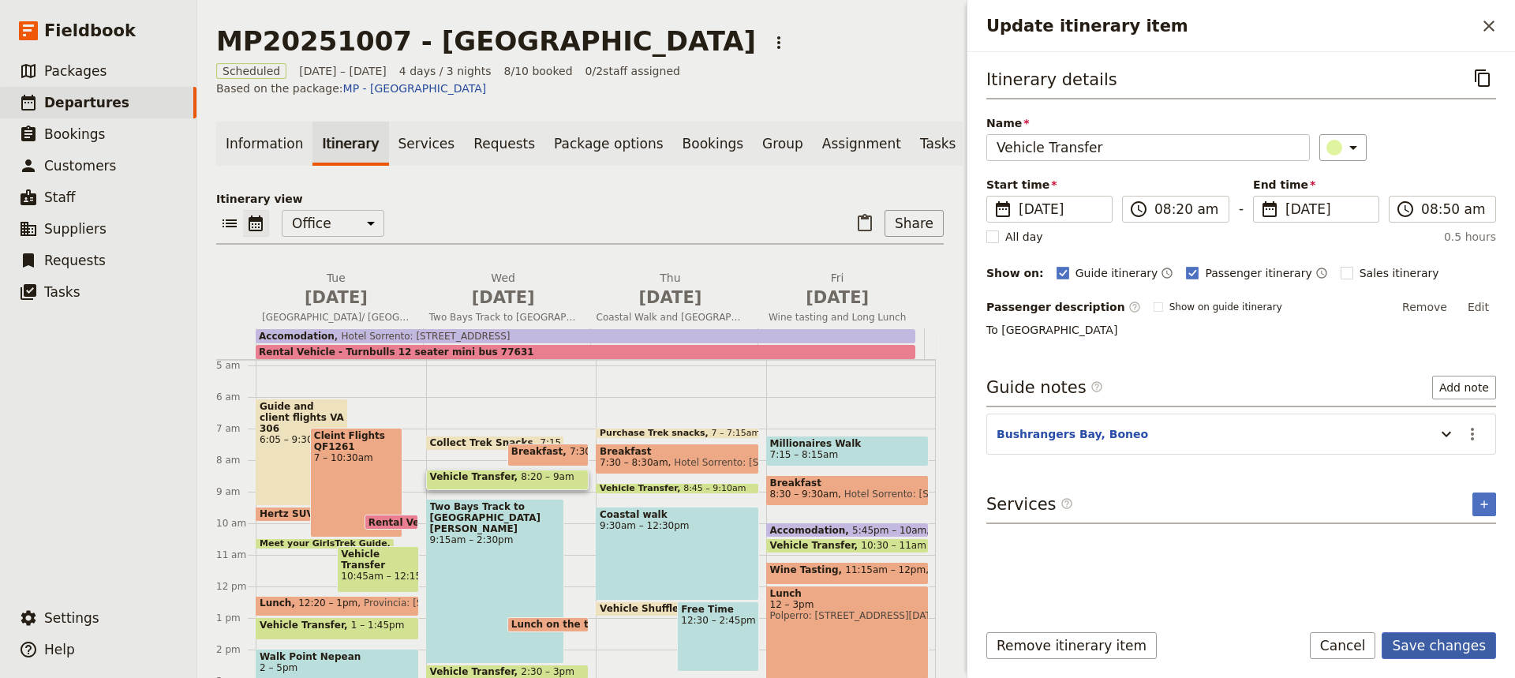
click at [1444, 644] on button "Save changes" at bounding box center [1438, 645] width 114 height 27
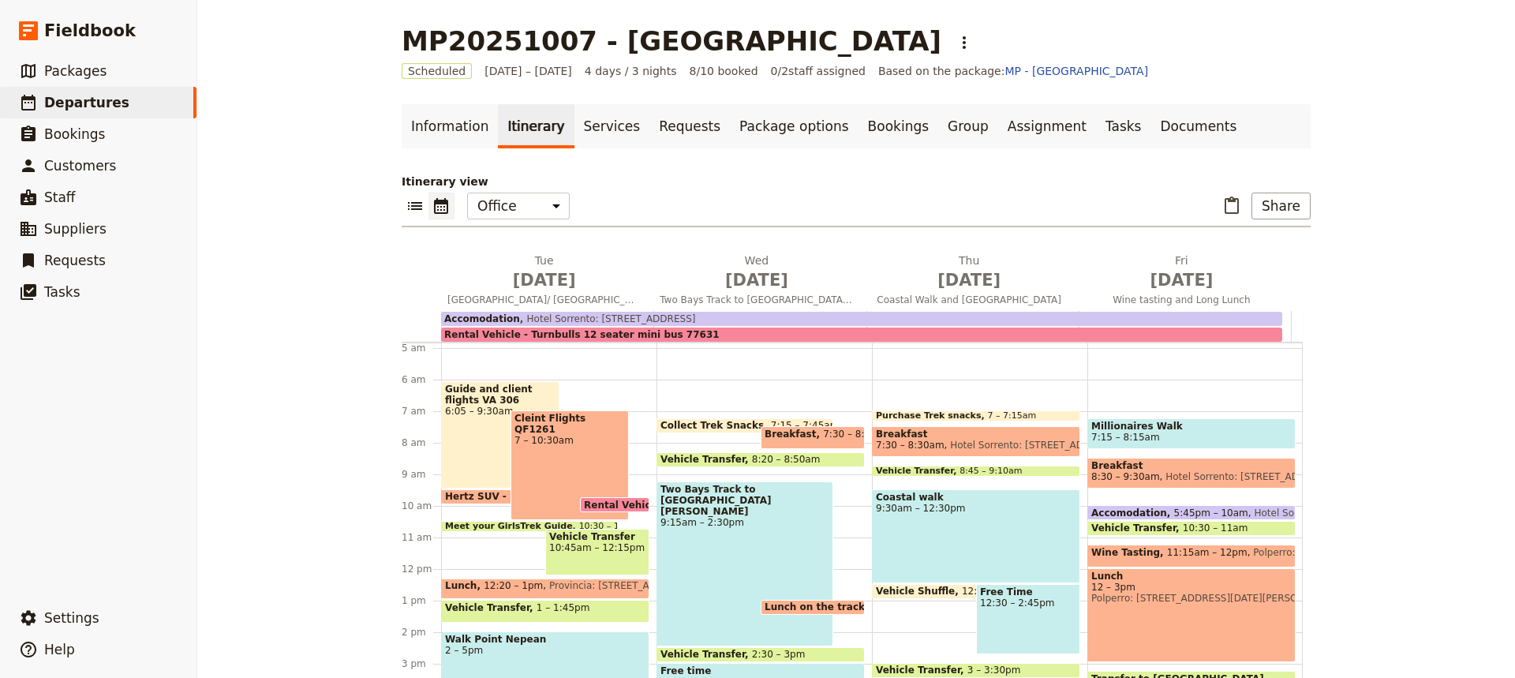
click at [671, 473] on div "Collect Trek Snacks 7:15 – 7:45am Breakfast 7:30 – 8:15am Hotel Sorrento: 5-[GE…" at bounding box center [763, 568] width 215 height 757
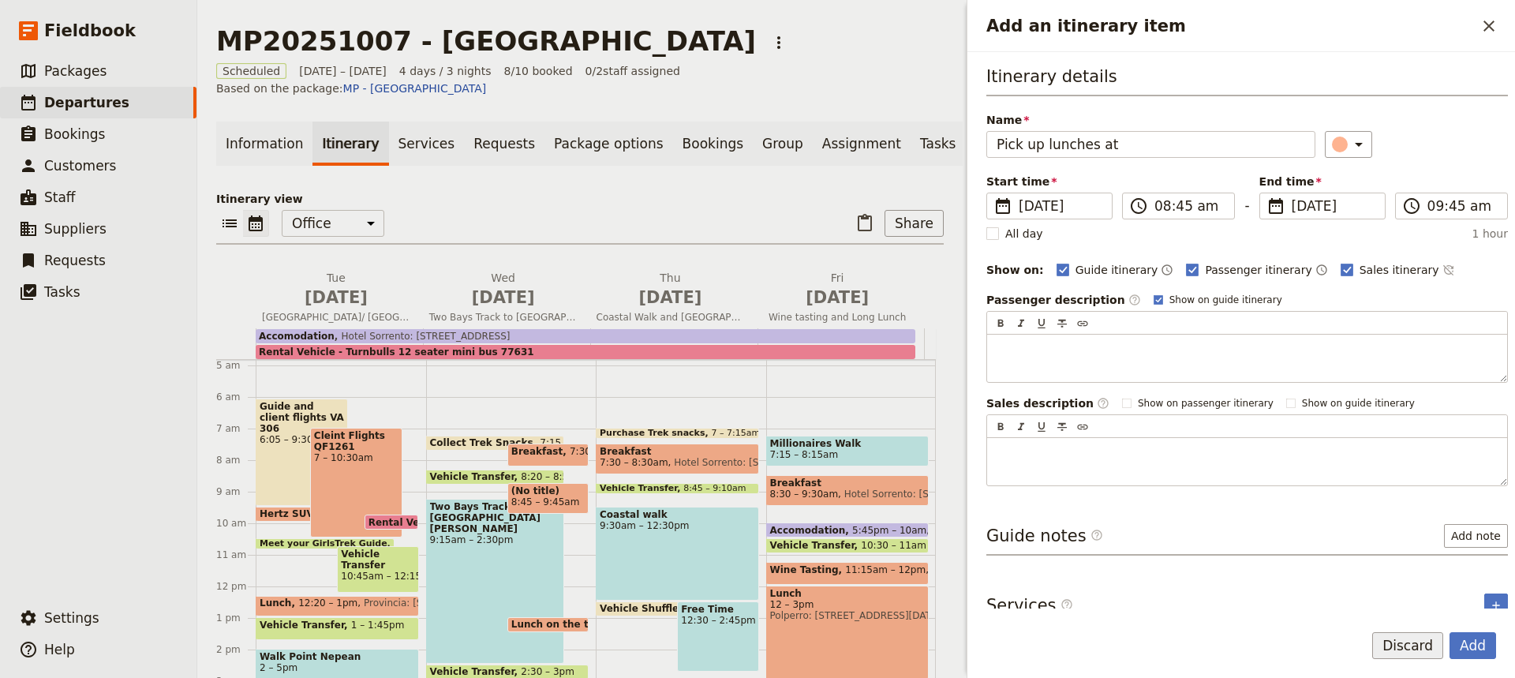
type input "Pick up lunches at"
click at [1399, 649] on button "Discard" at bounding box center [1407, 645] width 71 height 27
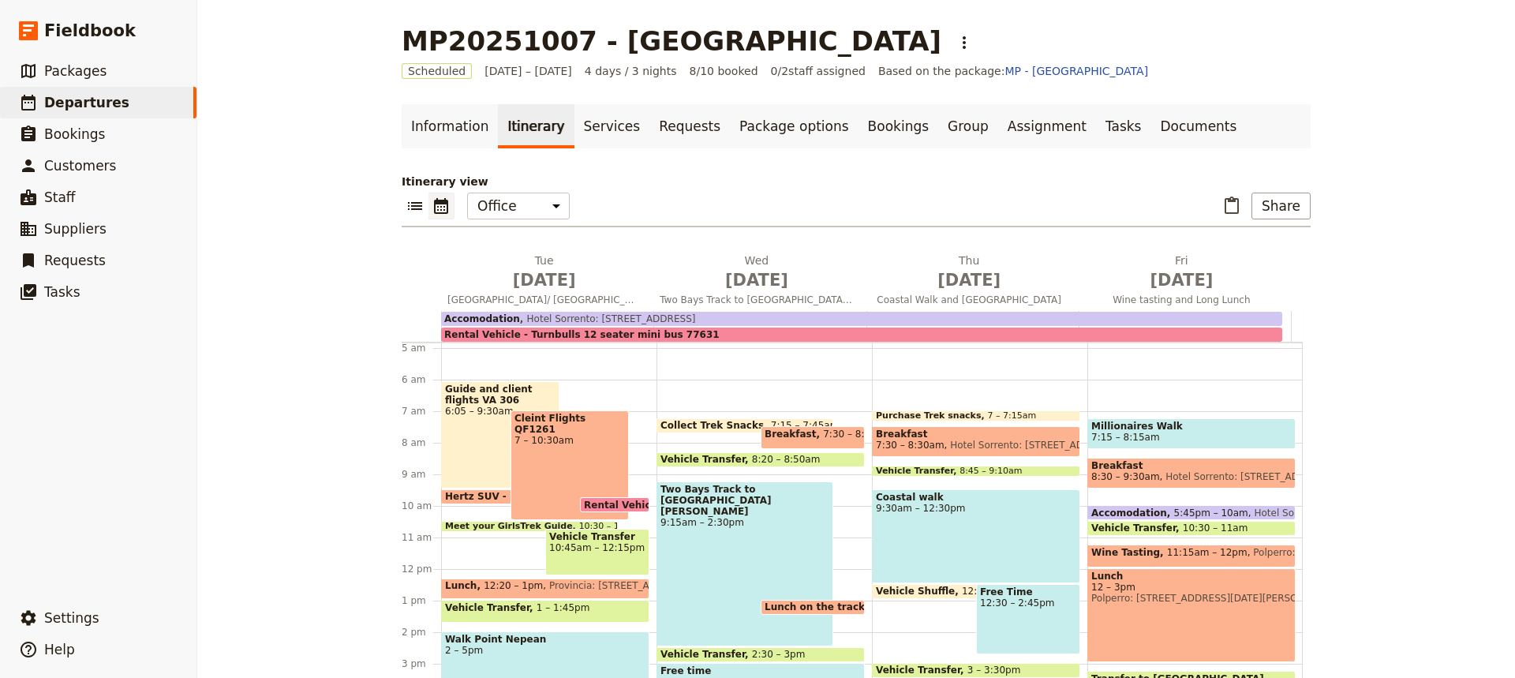
click at [520, 129] on link "Itinerary" at bounding box center [536, 126] width 76 height 44
click at [679, 476] on div "Collect Trek Snacks 7:15 – 7:45am Breakfast 7:30 – 8:15am Hotel Sorrento: 5-[GE…" at bounding box center [763, 568] width 215 height 757
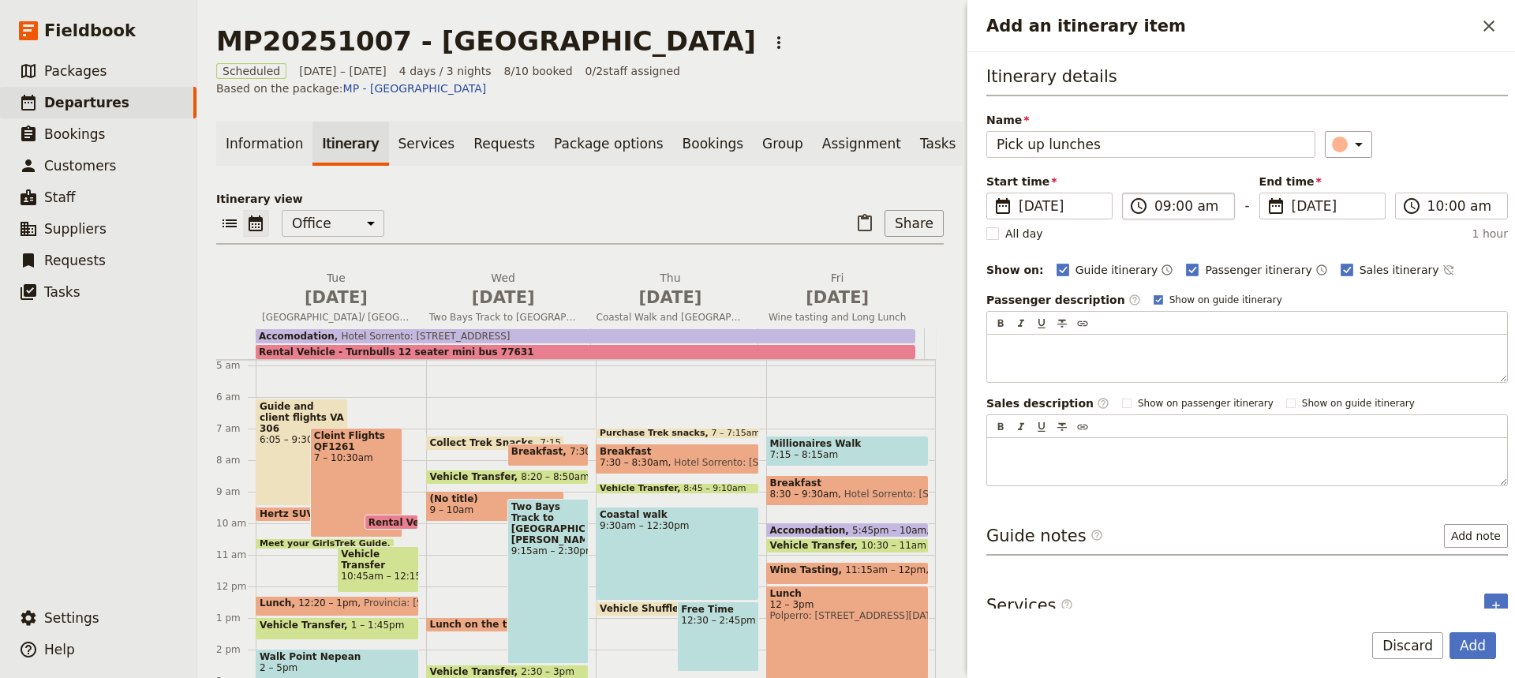
type input "Pick up lunches"
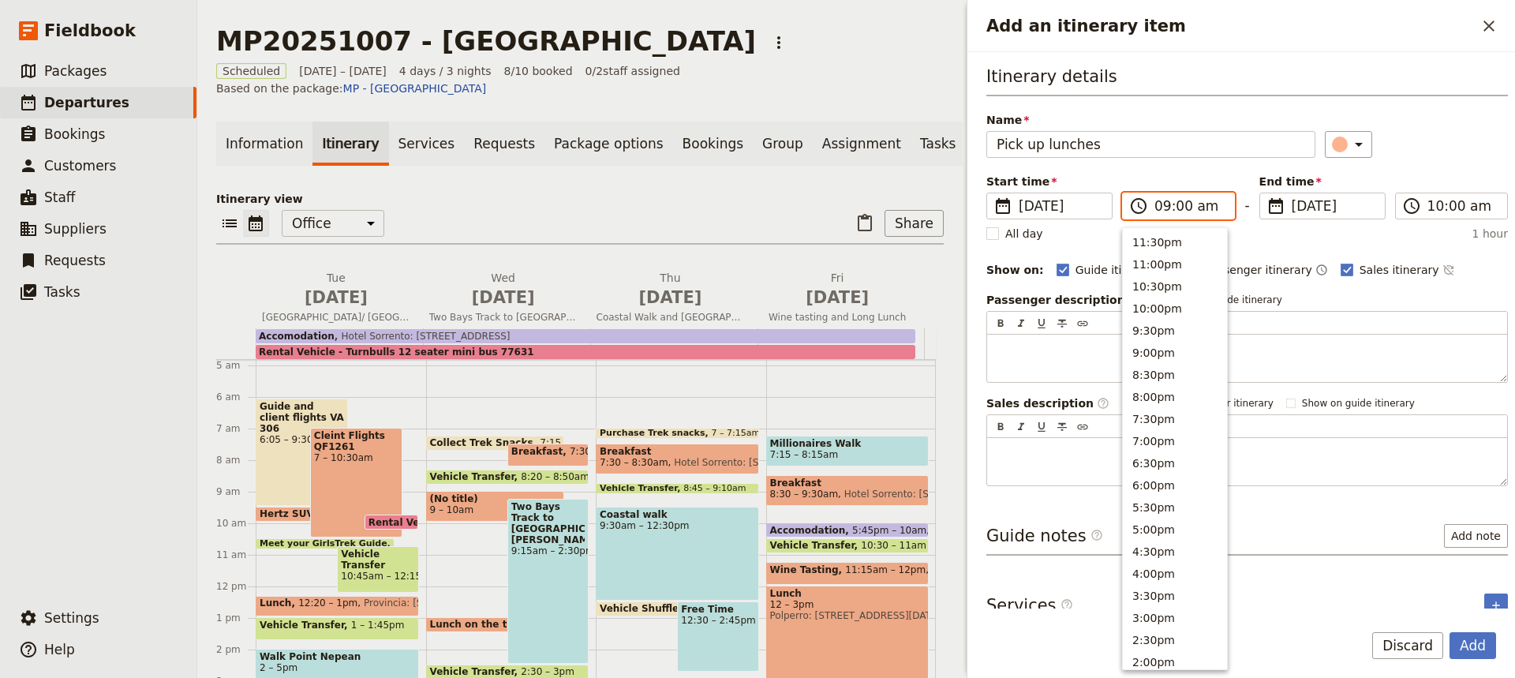
scroll to position [626, 0]
click at [1175, 203] on input "09:00 am" at bounding box center [1189, 205] width 70 height 19
click at [1146, 284] on button "8:30am" at bounding box center [1175, 282] width 104 height 22
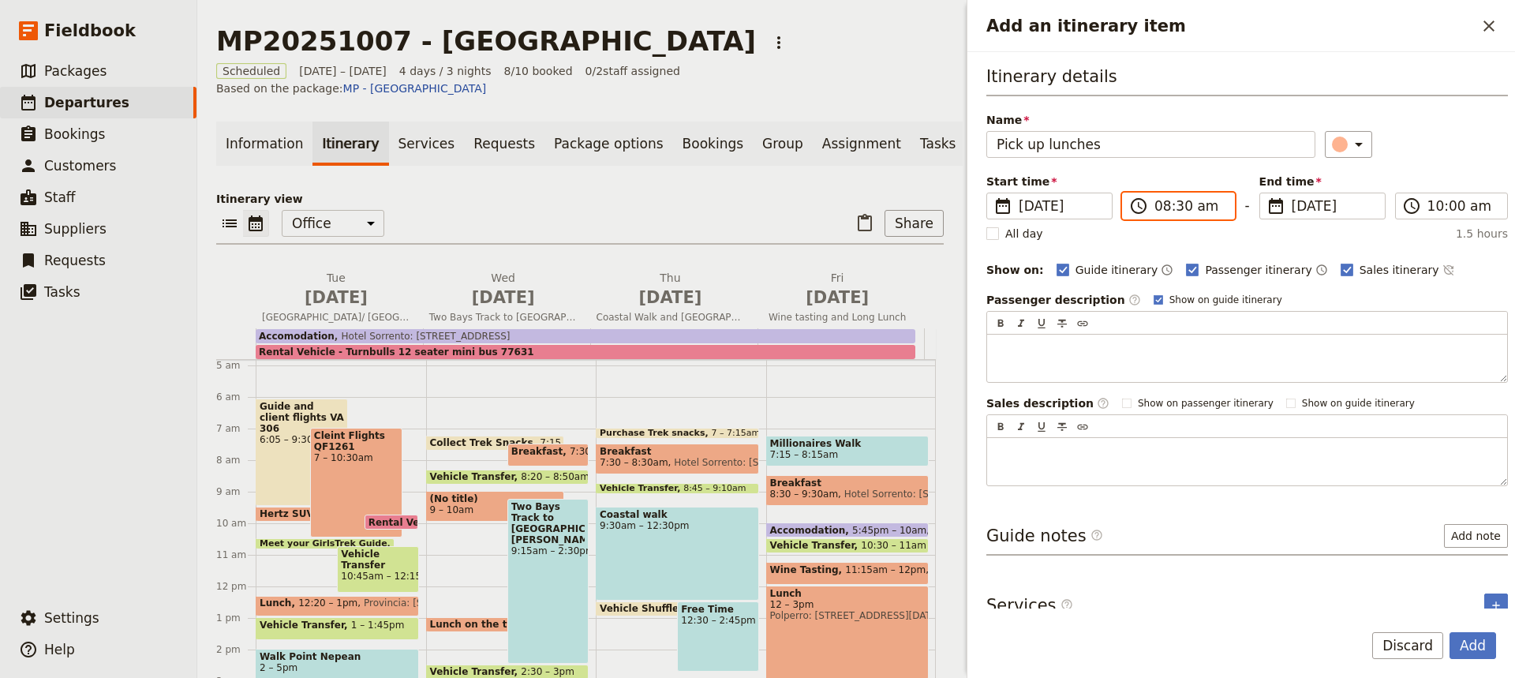
click at [1177, 207] on input "08:30 am" at bounding box center [1189, 205] width 70 height 19
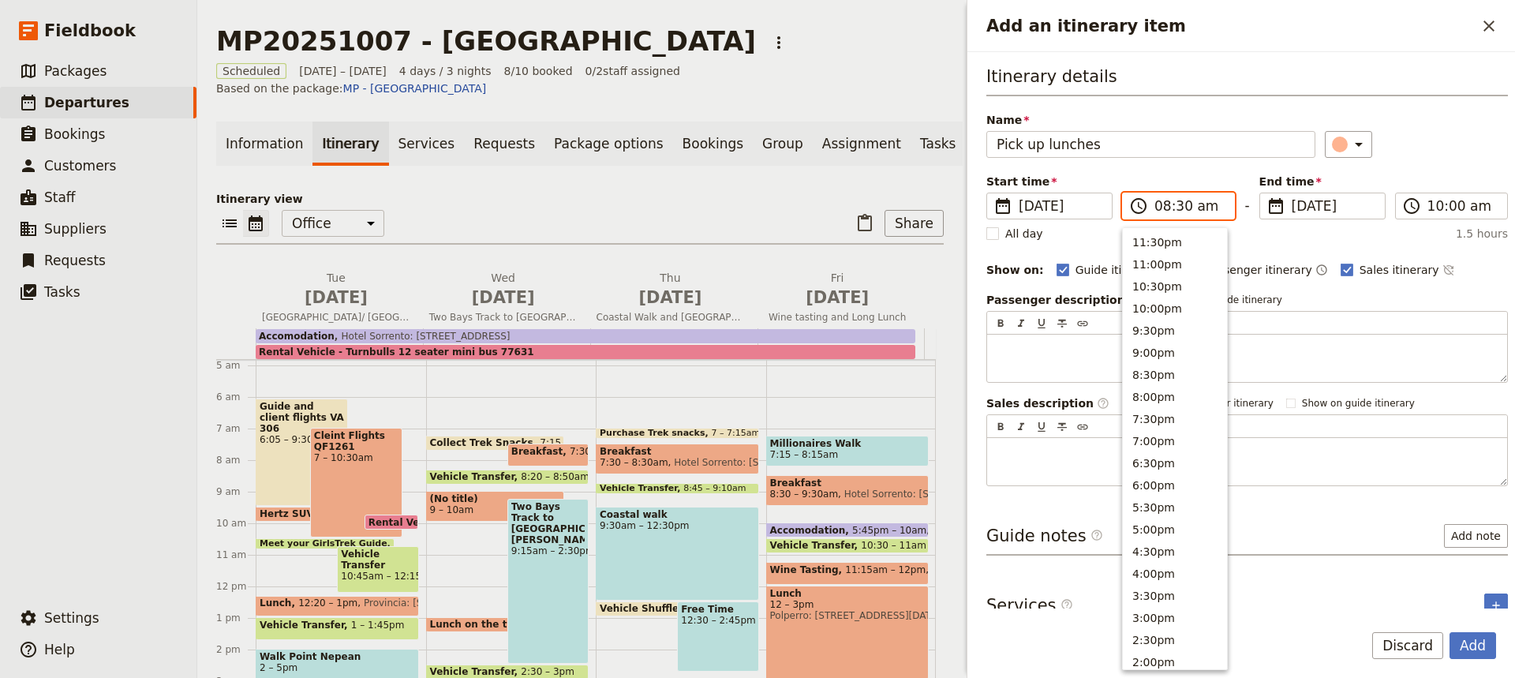
scroll to position [626, 0]
type input "08:55 am"
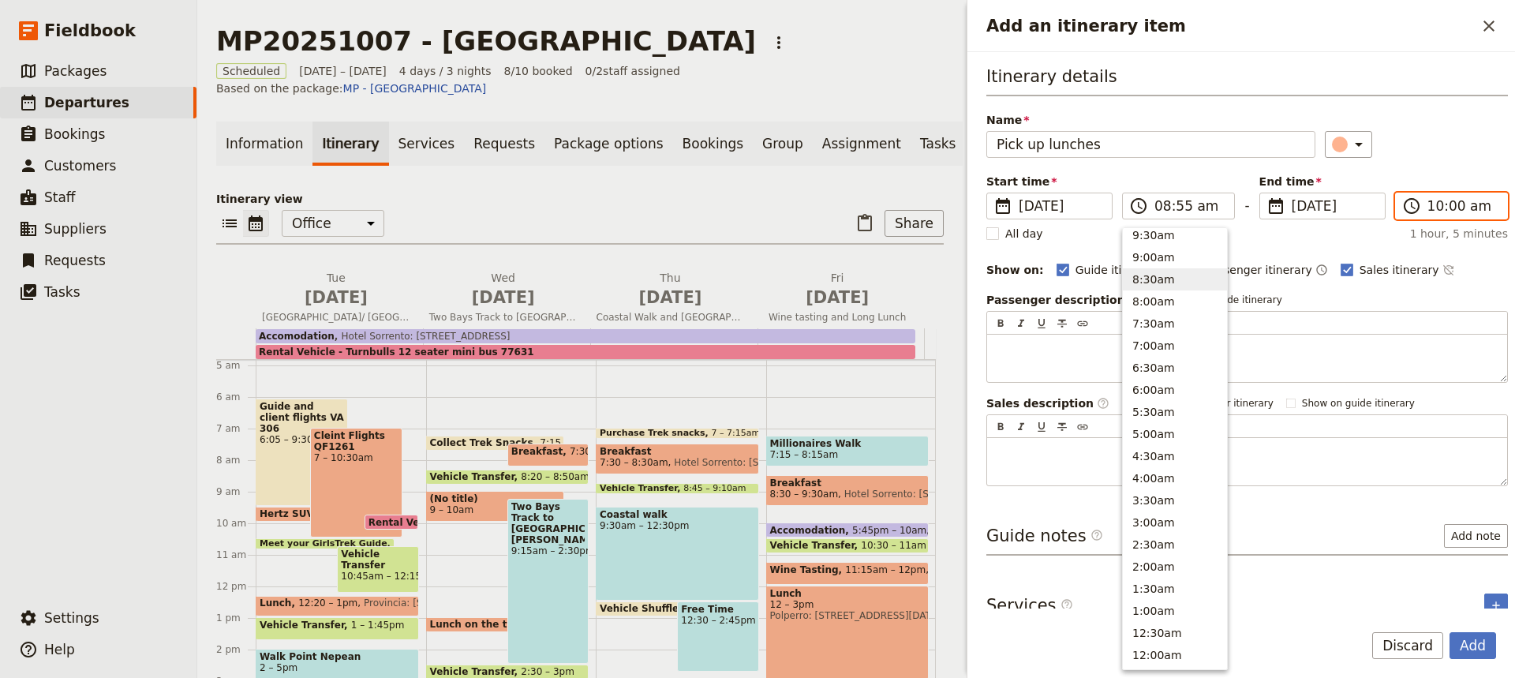
click at [1437, 203] on input "10:00 am" at bounding box center [1462, 205] width 70 height 19
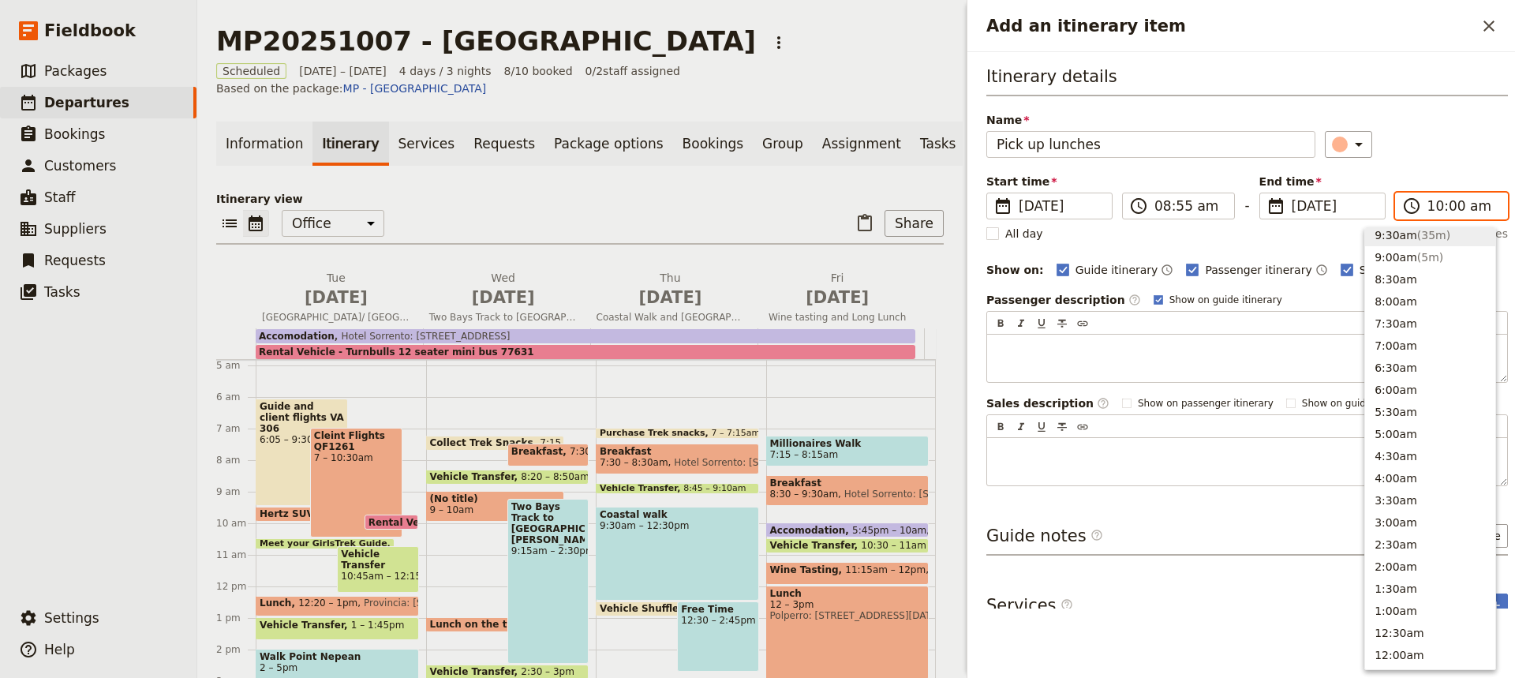
scroll to position [623, 0]
click at [1396, 264] on button "9:00am ( 5m )" at bounding box center [1430, 260] width 130 height 22
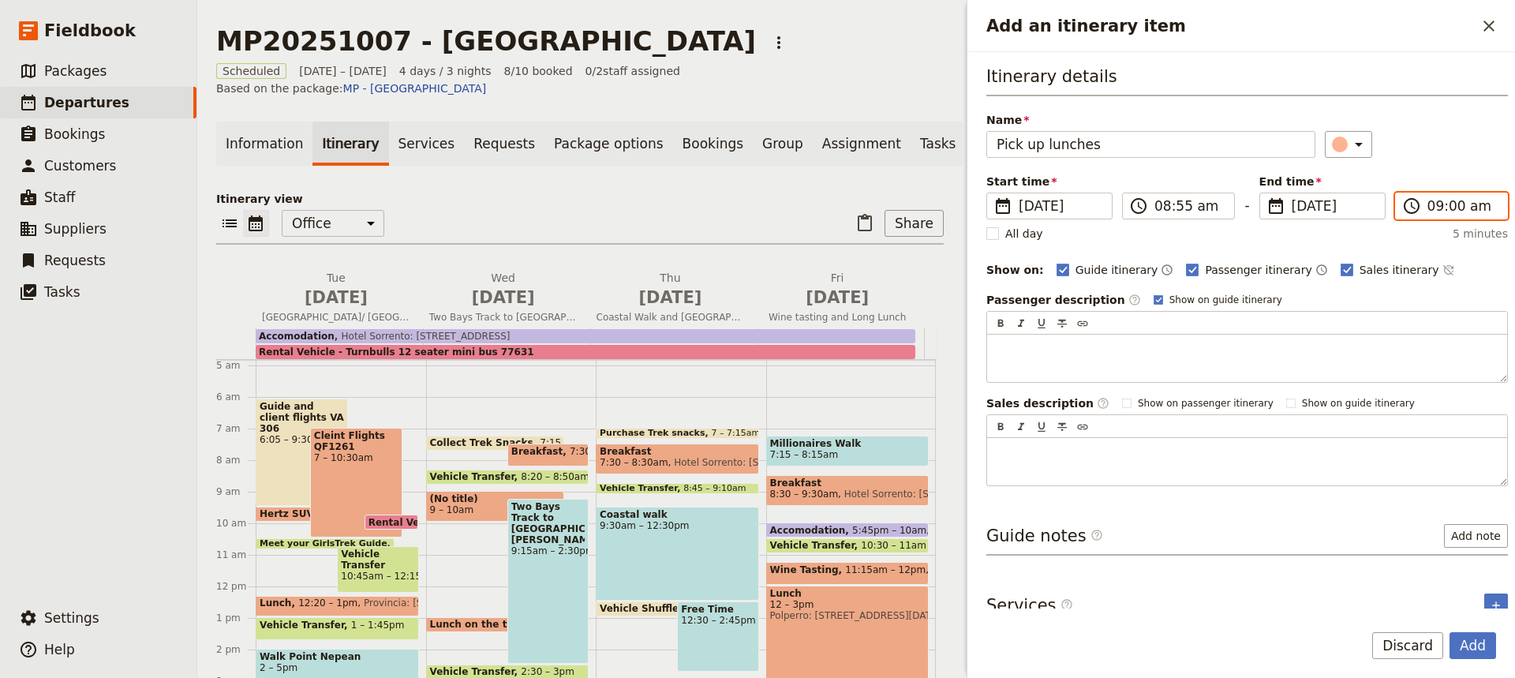
click at [1443, 210] on input "09:00 am" at bounding box center [1462, 205] width 70 height 19
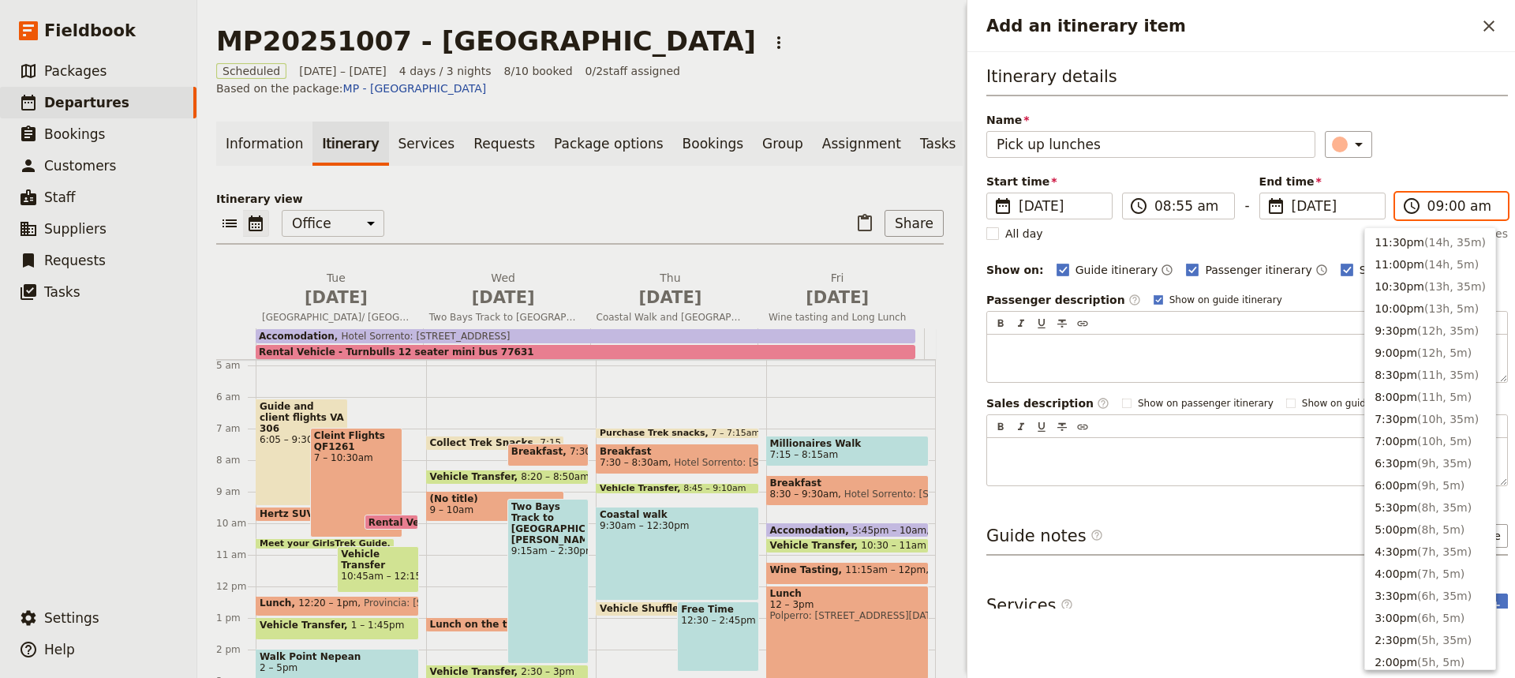
scroll to position [626, 0]
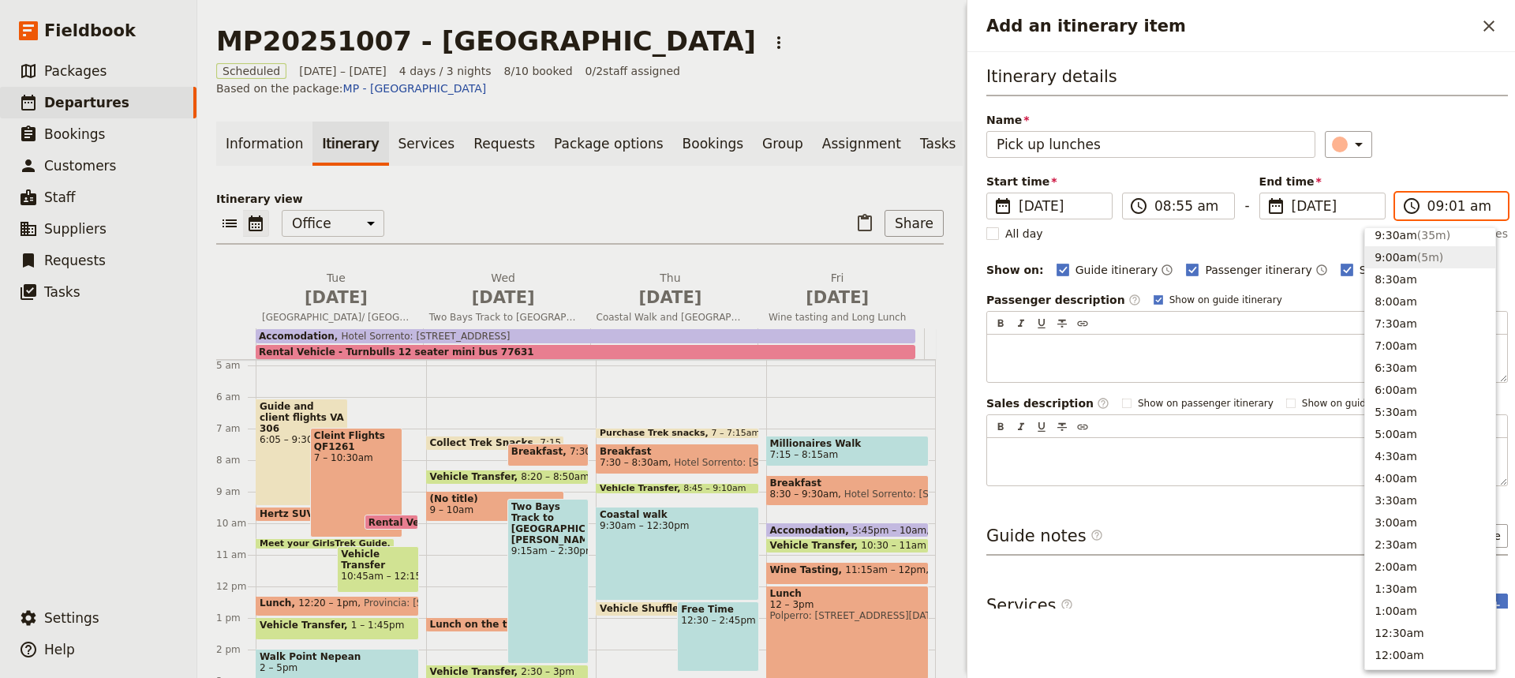
type input "09:10 am"
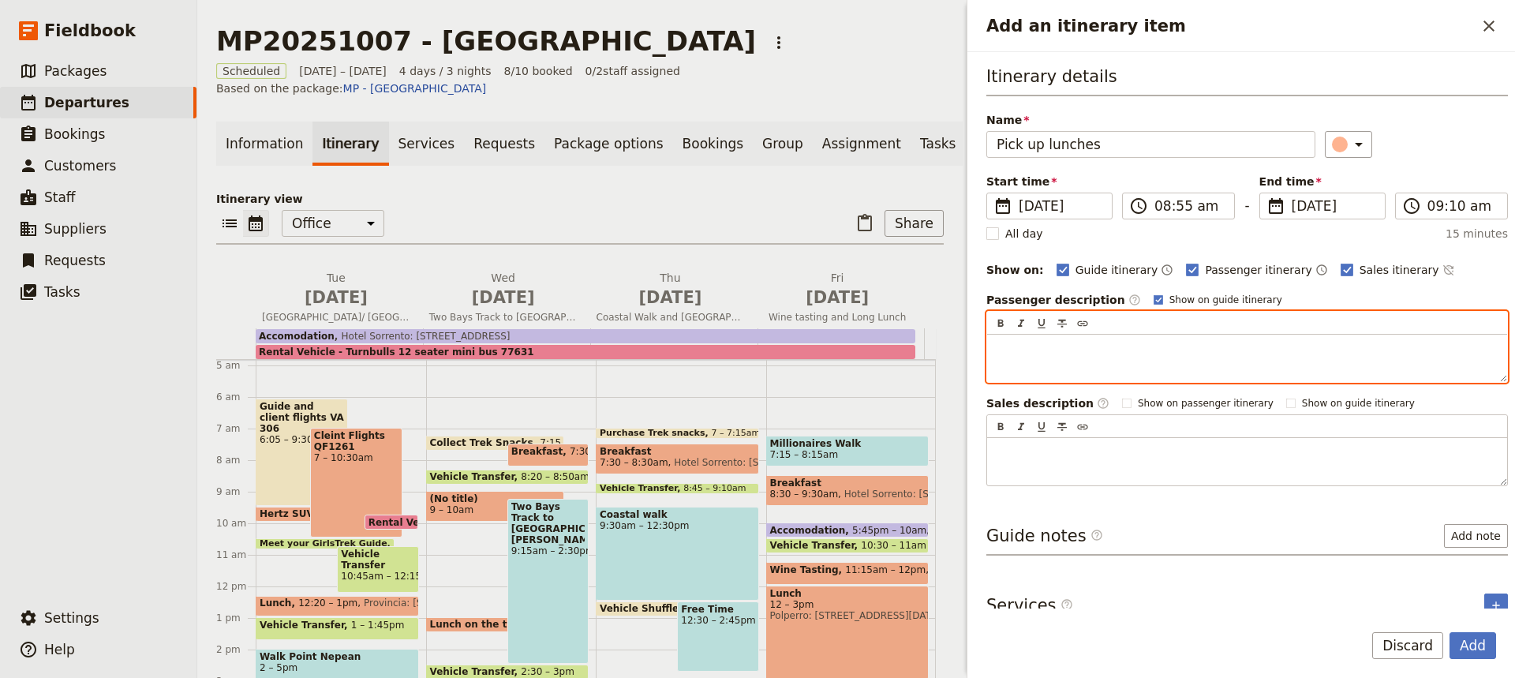
click at [1298, 355] on p "Add an itinerary item" at bounding box center [1246, 349] width 501 height 16
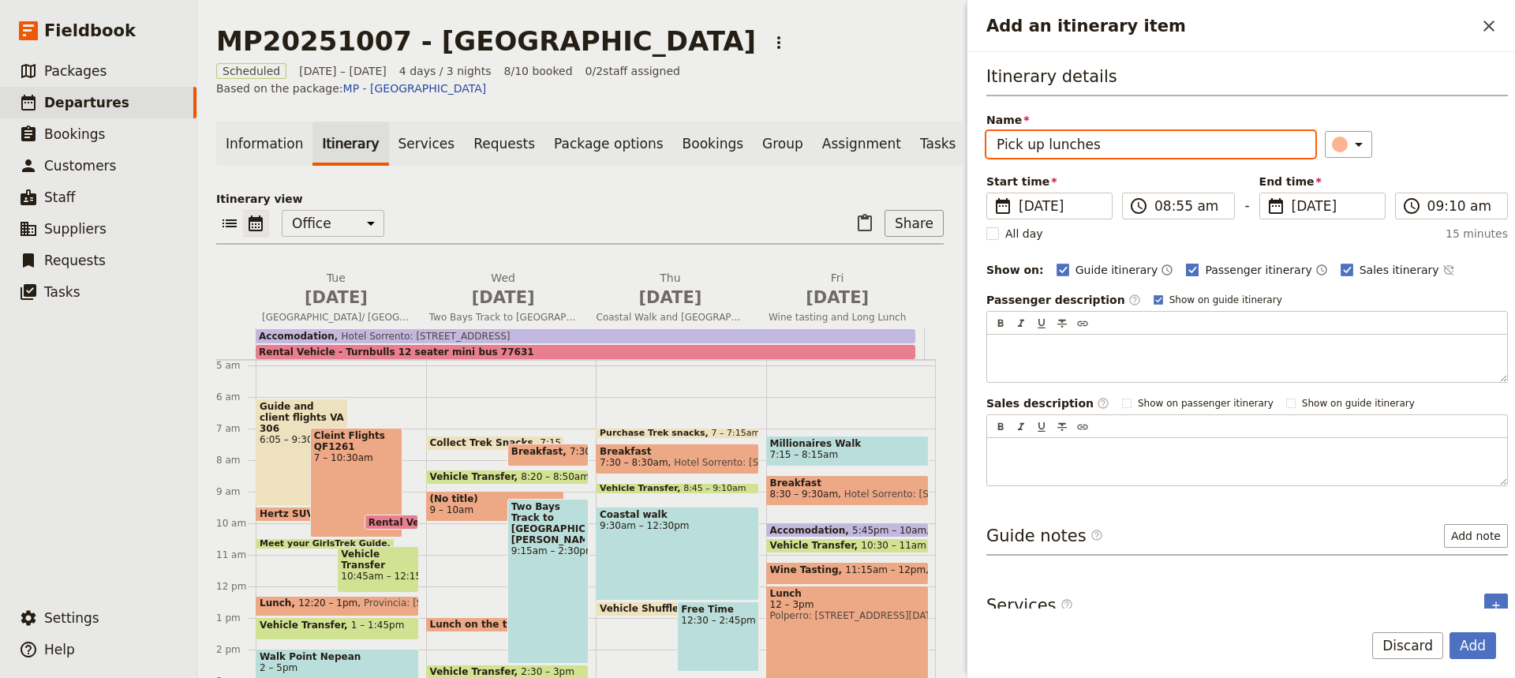
click at [1189, 271] on polygon "Add an itinerary item" at bounding box center [1193, 268] width 8 height 9
click at [1185, 262] on input "Passenger itinerary" at bounding box center [1185, 261] width 1 height 1
checkbox input "false"
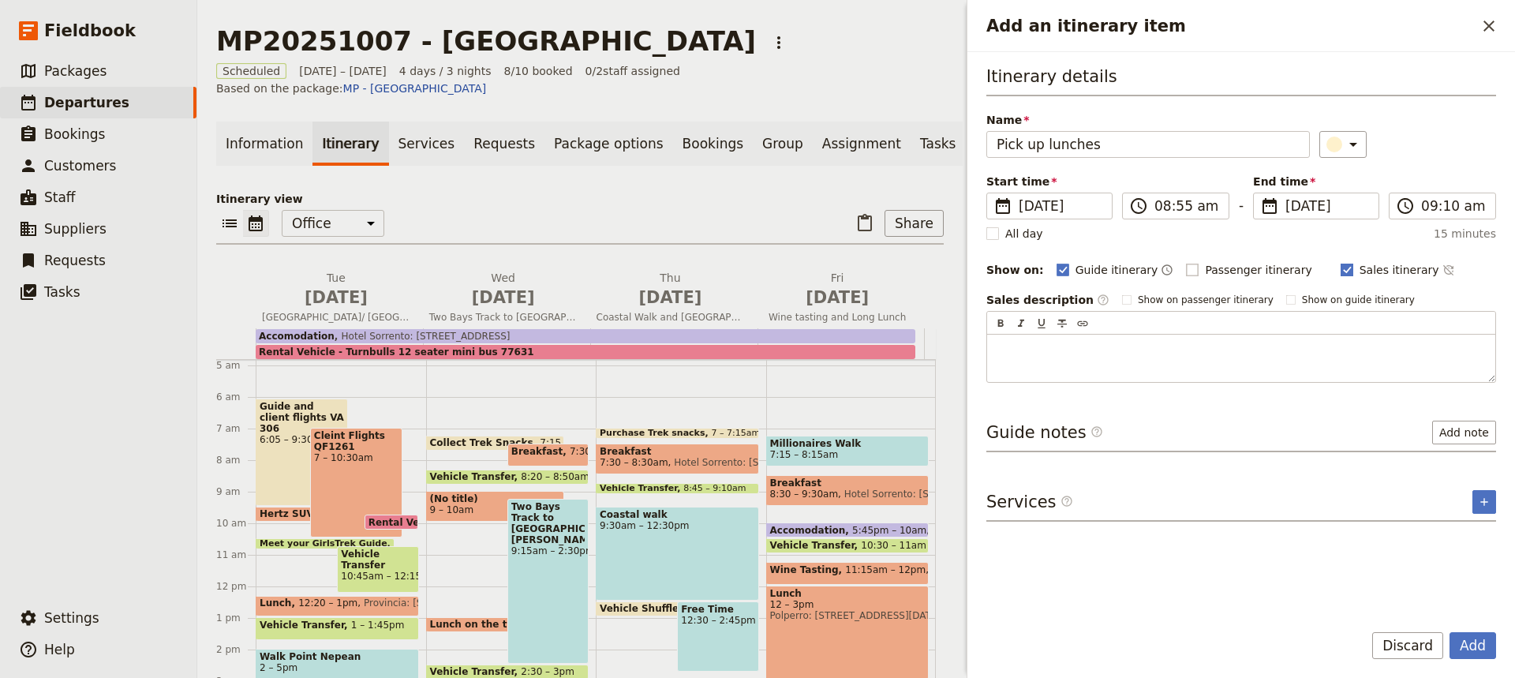
click at [1340, 268] on rect "Add an itinerary item" at bounding box center [1346, 270] width 12 height 12
click at [1340, 262] on input "Sales itinerary" at bounding box center [1340, 261] width 1 height 1
checkbox input "false"
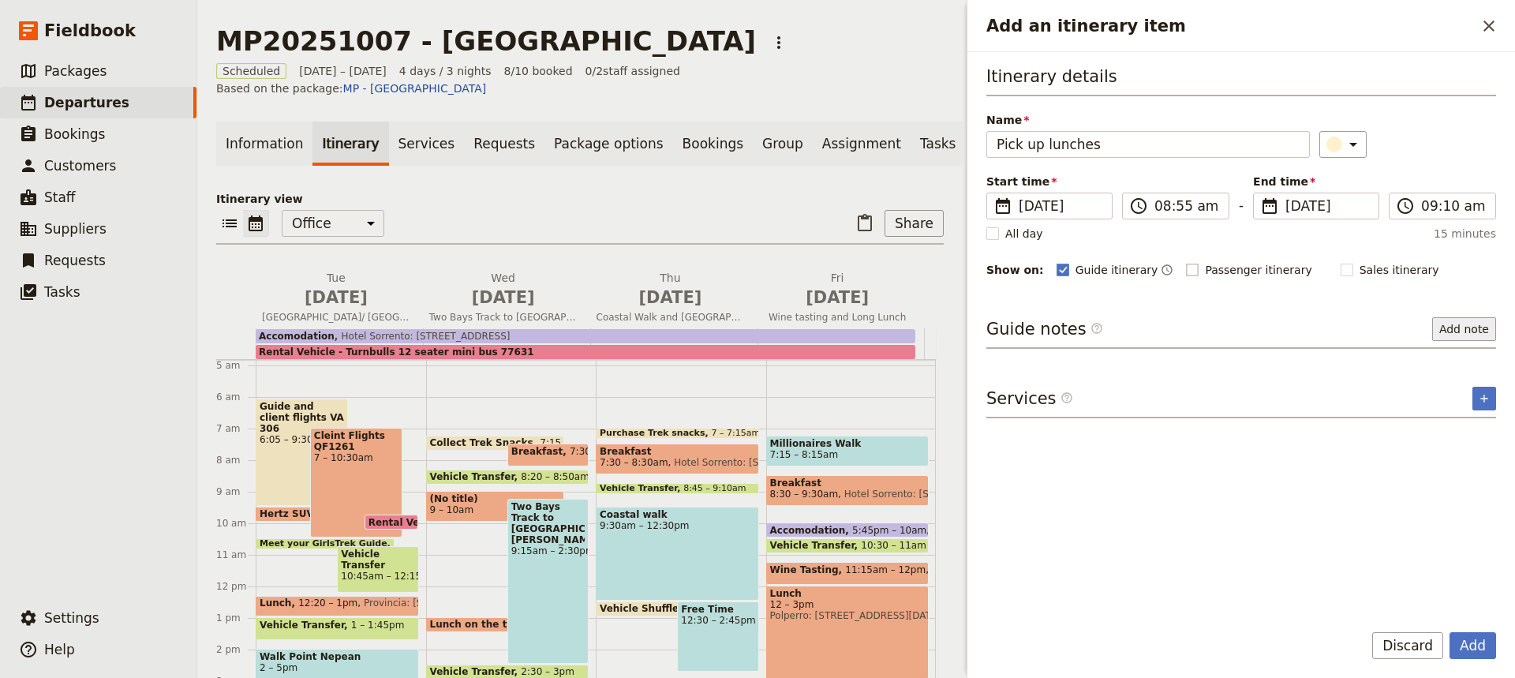
click at [1463, 327] on button "Add note" at bounding box center [1464, 329] width 64 height 24
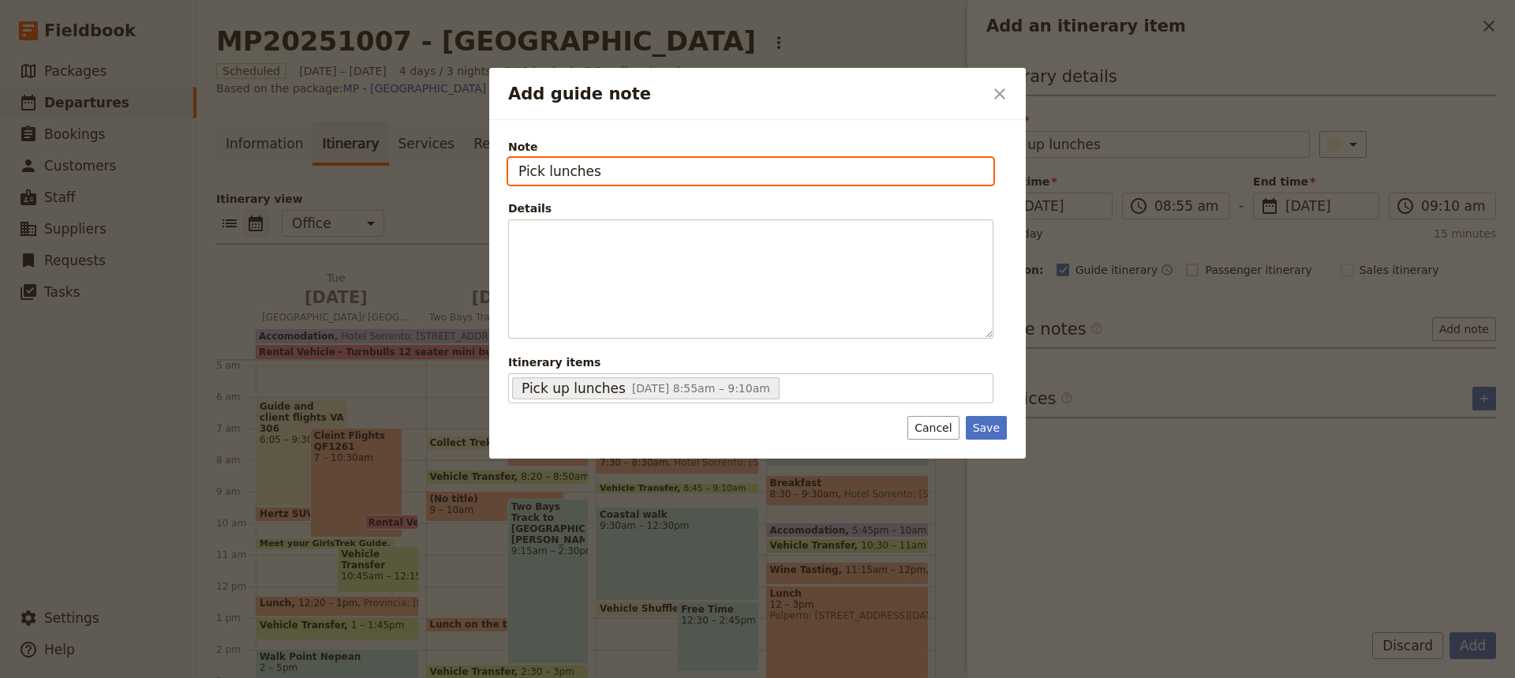
click at [537, 174] on input "Pick lunches" at bounding box center [750, 171] width 485 height 27
type input "Pack lunches"
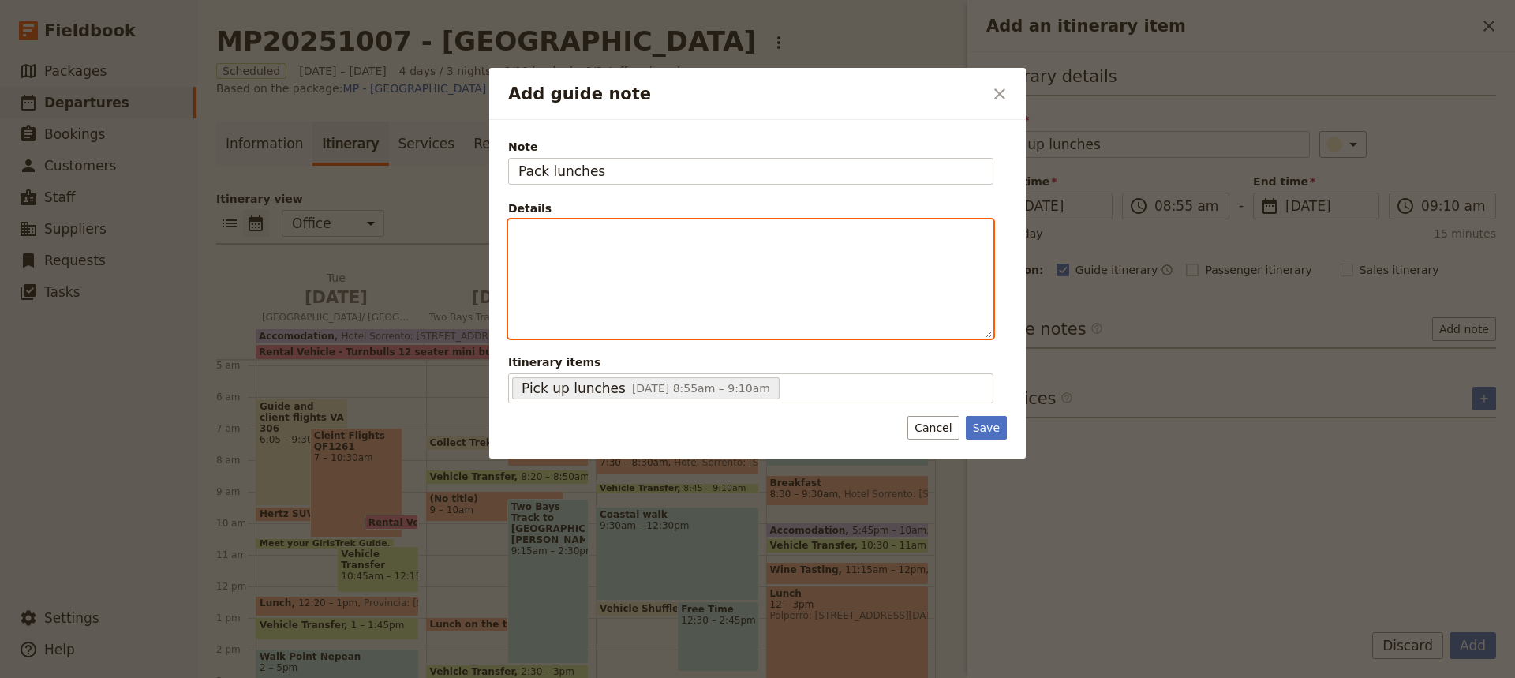
click at [516, 236] on div "Add guide note" at bounding box center [751, 279] width 484 height 118
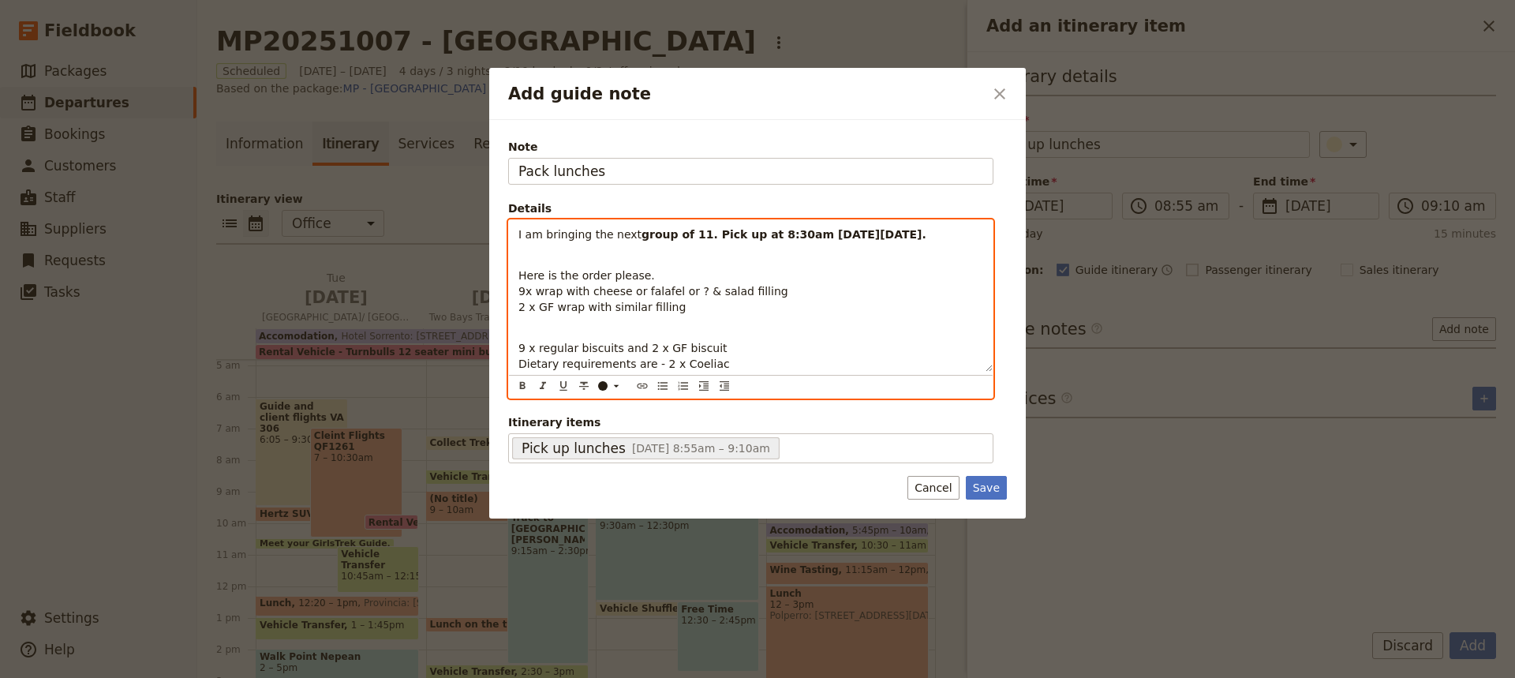
click at [519, 276] on span "Here is the order please." at bounding box center [586, 275] width 136 height 13
click at [553, 276] on span "Here is the order please." at bounding box center [586, 275] width 136 height 13
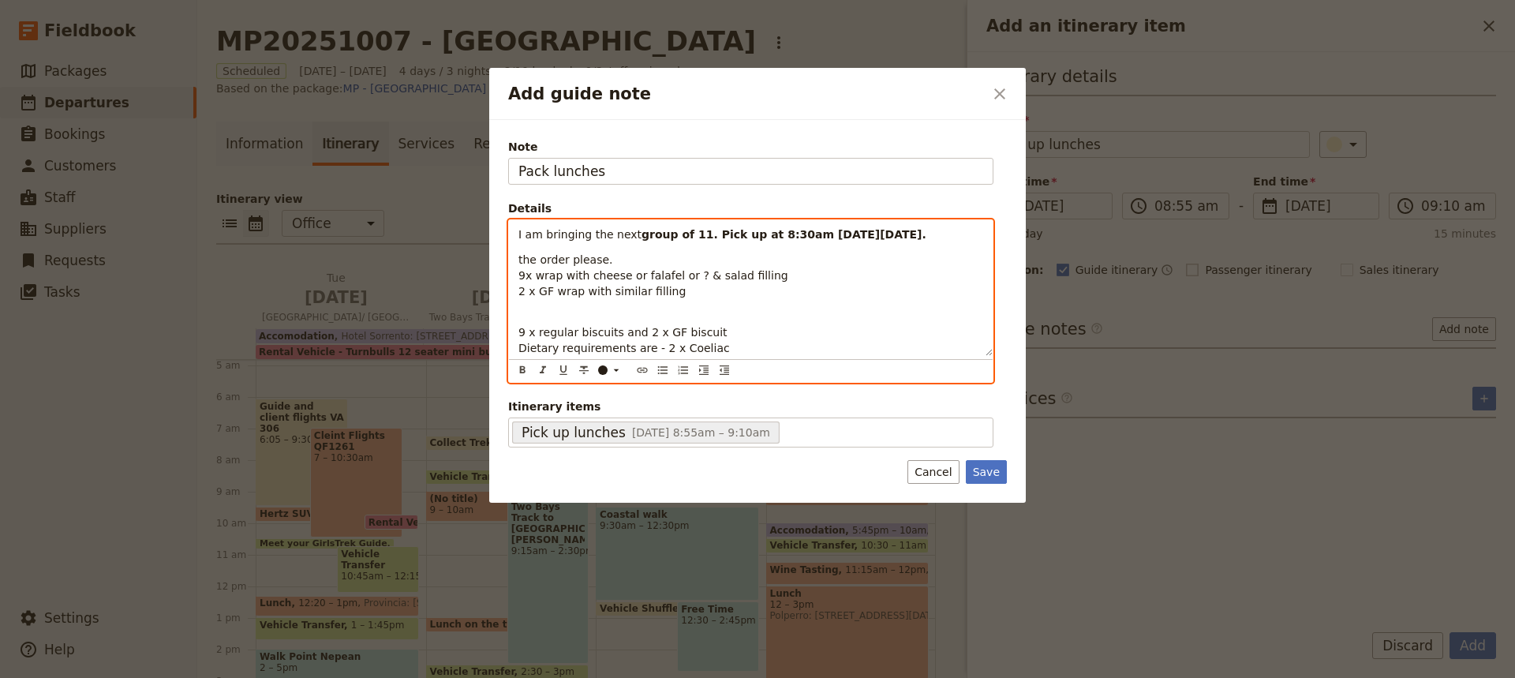
click at [523, 262] on span "the order please." at bounding box center [565, 259] width 95 height 13
click at [626, 236] on span "I am bringing the next" at bounding box center [579, 234] width 123 height 13
click at [519, 333] on span "9 x regular biscuits and 2 x GF biscuit" at bounding box center [622, 332] width 209 height 13
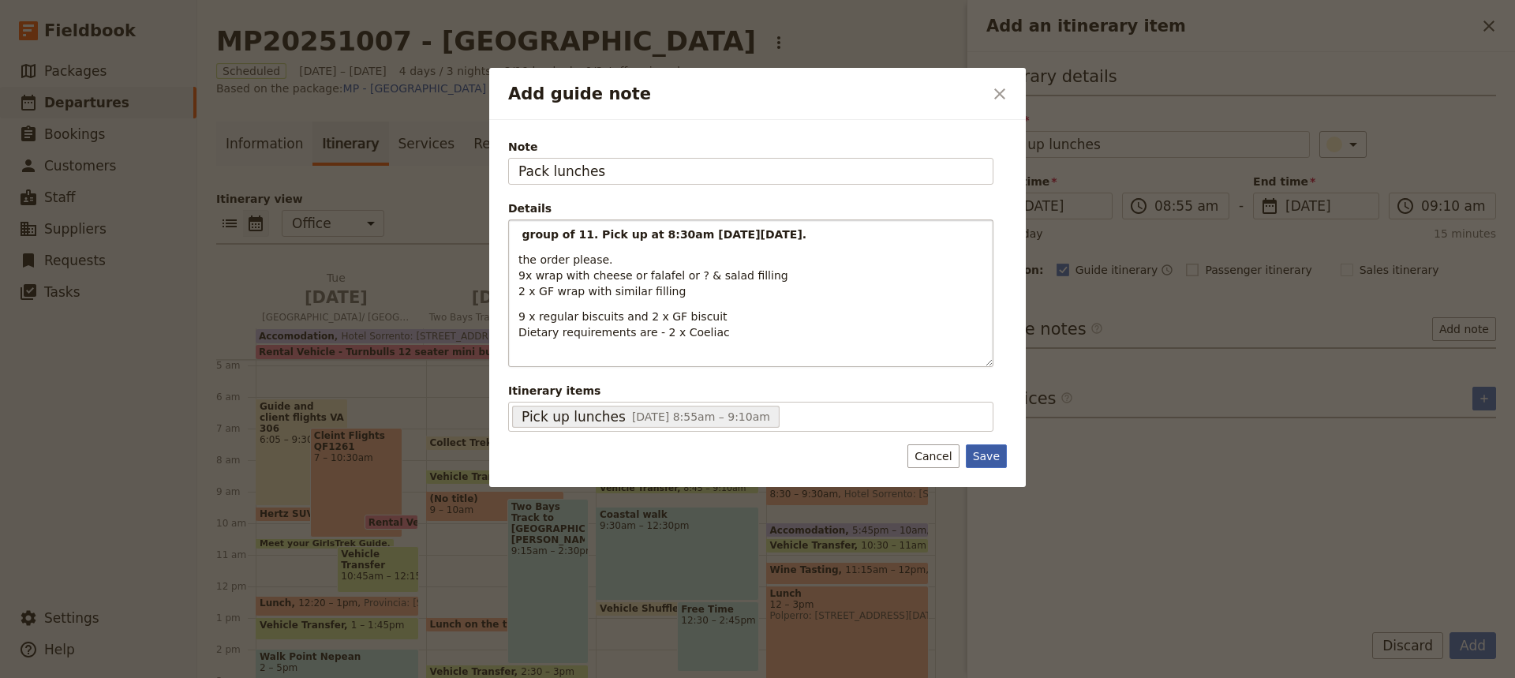
click at [991, 456] on button "Save" at bounding box center [986, 456] width 41 height 24
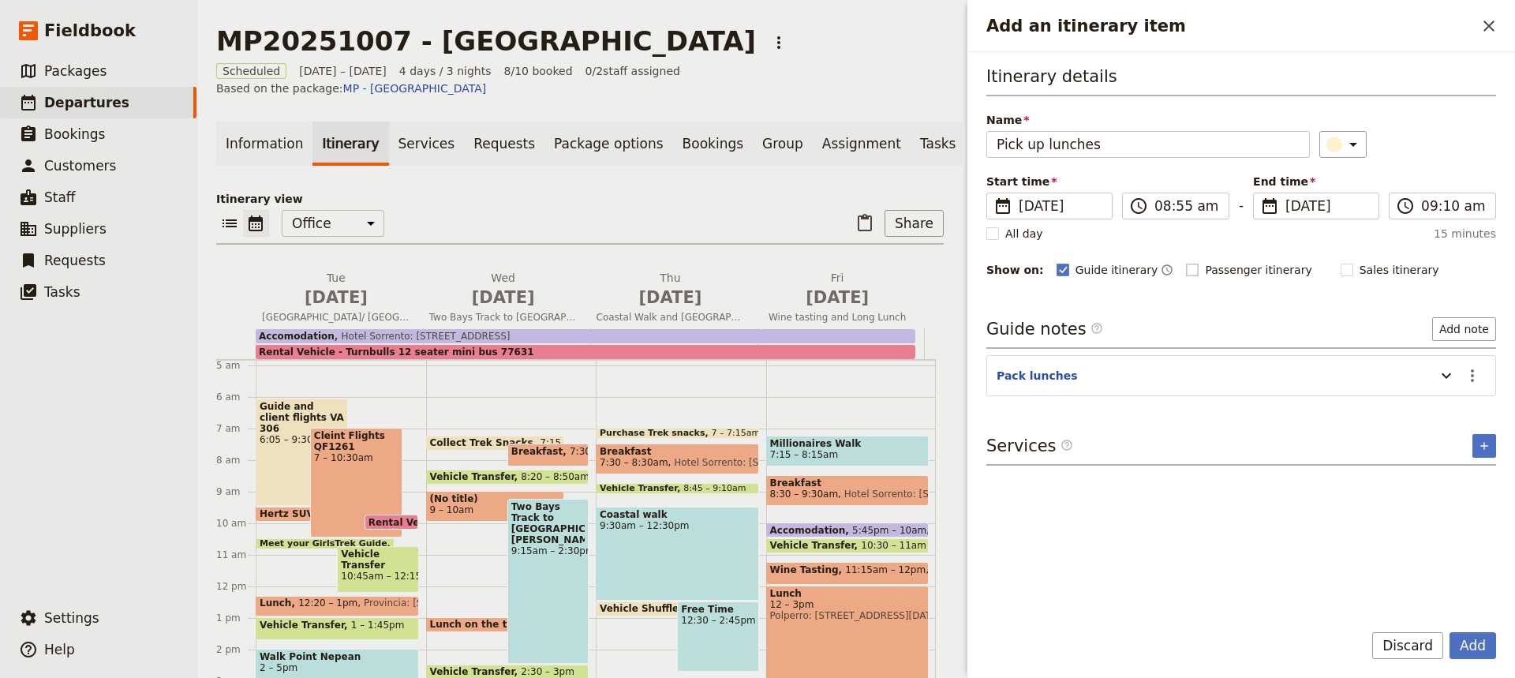
click at [444, 437] on span "Collect Trek Snacks" at bounding box center [485, 442] width 110 height 11
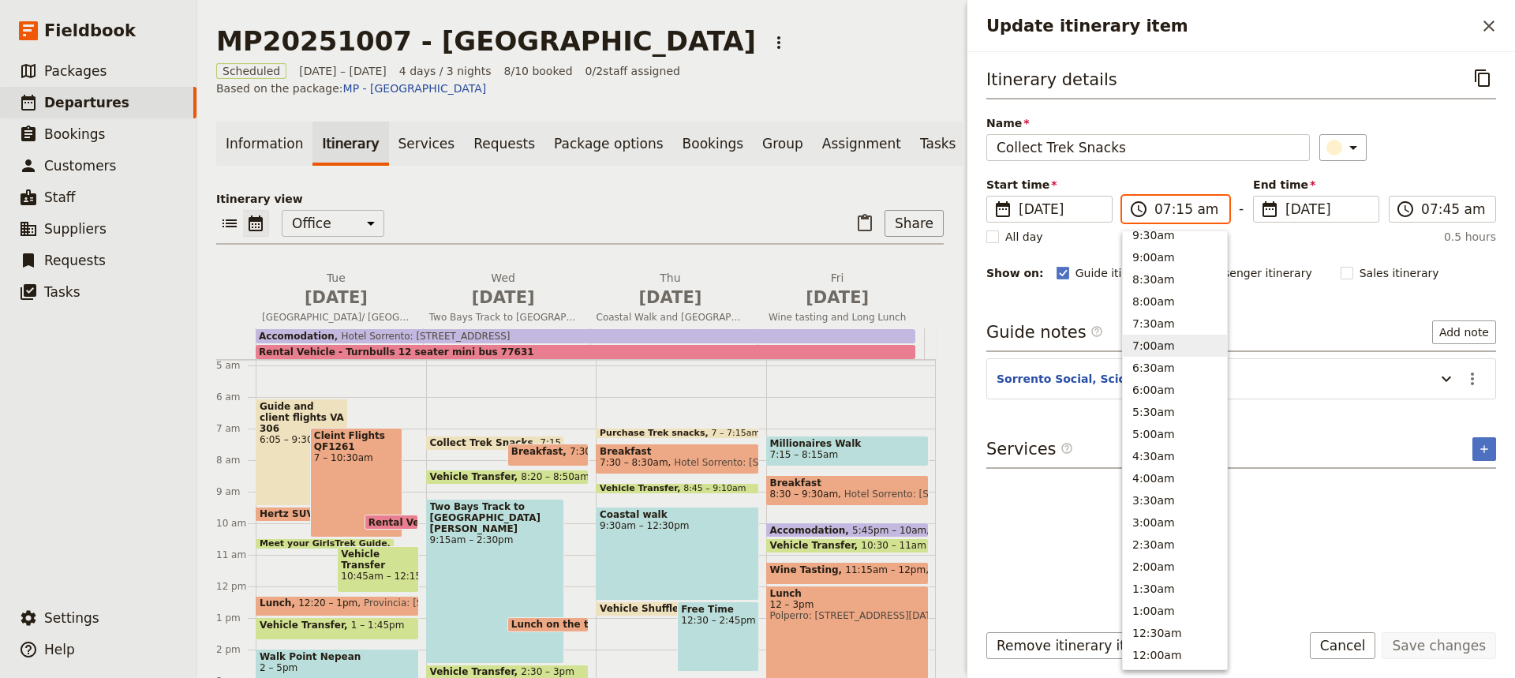
click at [1182, 208] on input "07:15 am" at bounding box center [1186, 209] width 65 height 19
click at [1142, 368] on button "6:30am" at bounding box center [1175, 374] width 104 height 22
type input "06:30 am"
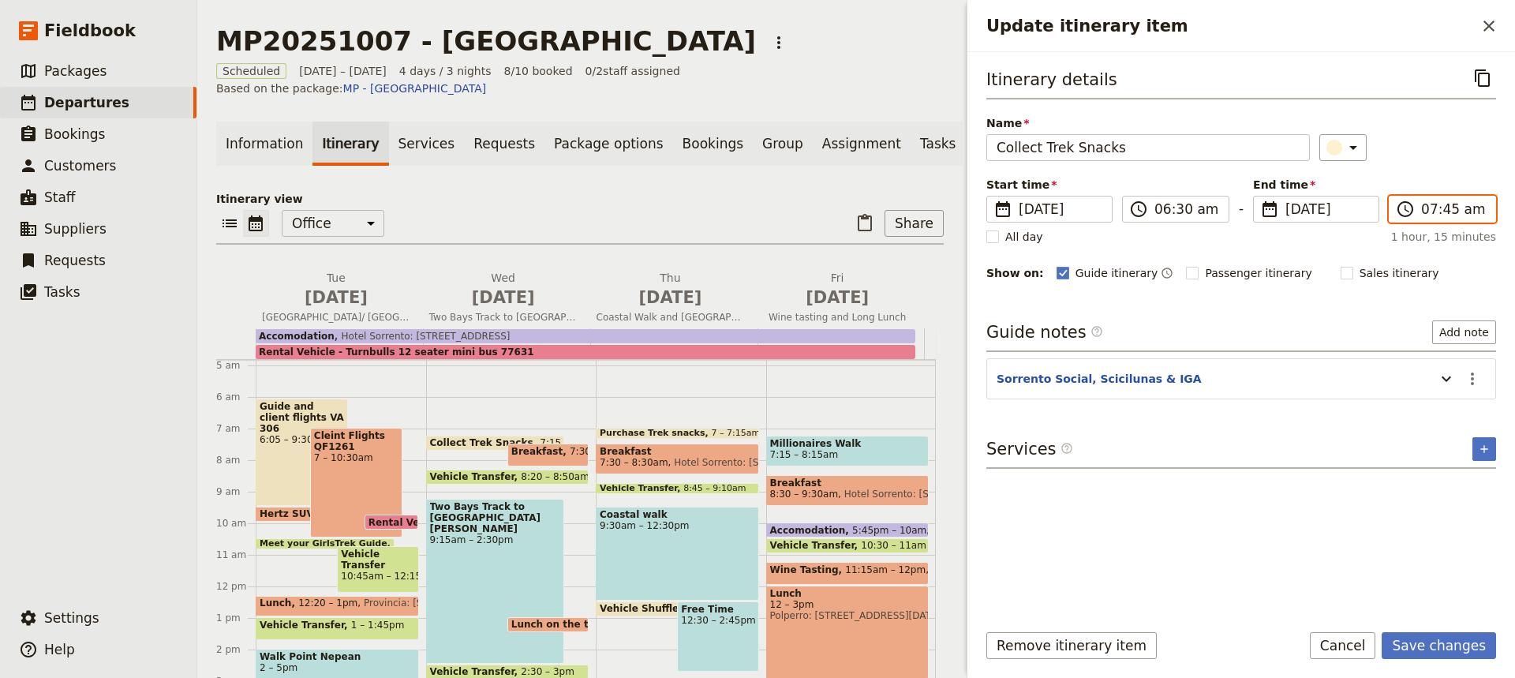
click at [1447, 214] on input "07:45 am" at bounding box center [1453, 209] width 65 height 19
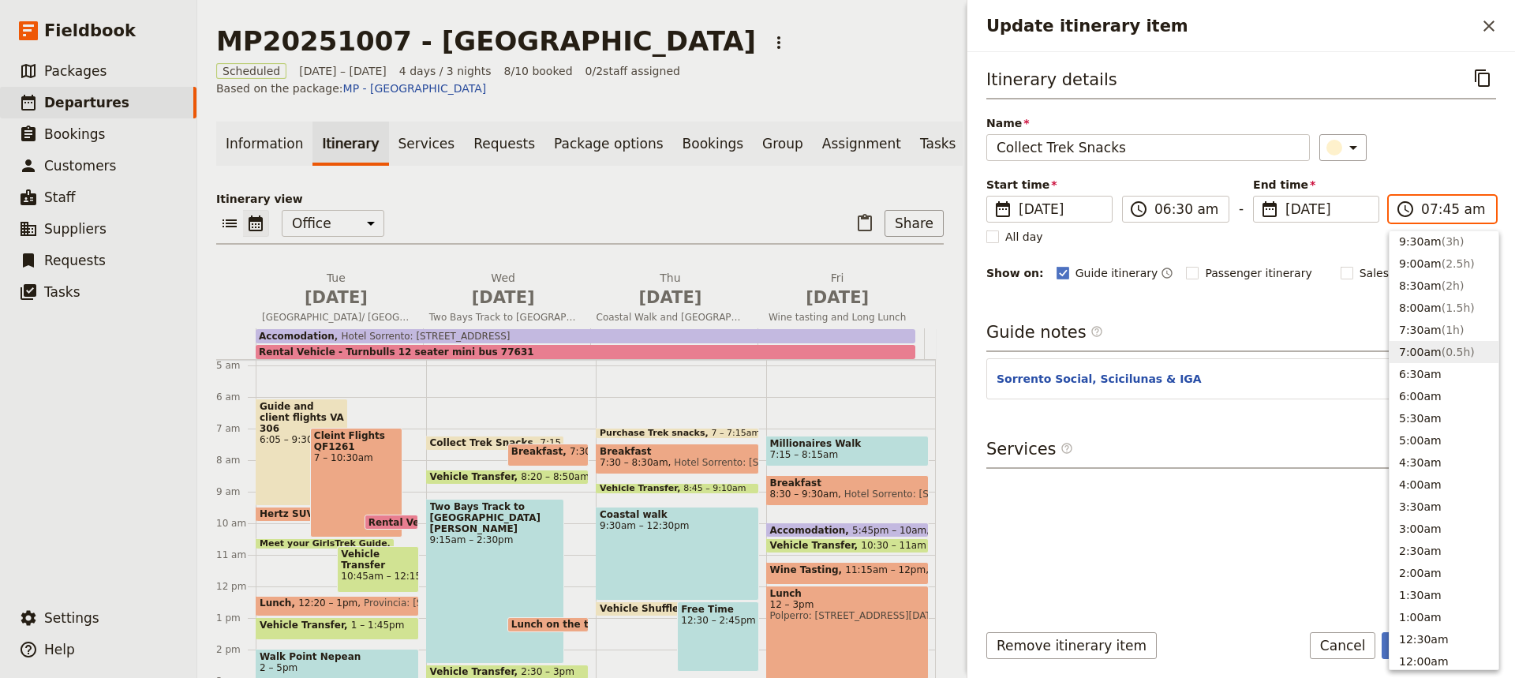
click at [1408, 354] on button "7:00am ( 0.5h )" at bounding box center [1443, 352] width 109 height 22
type input "07:00 am"
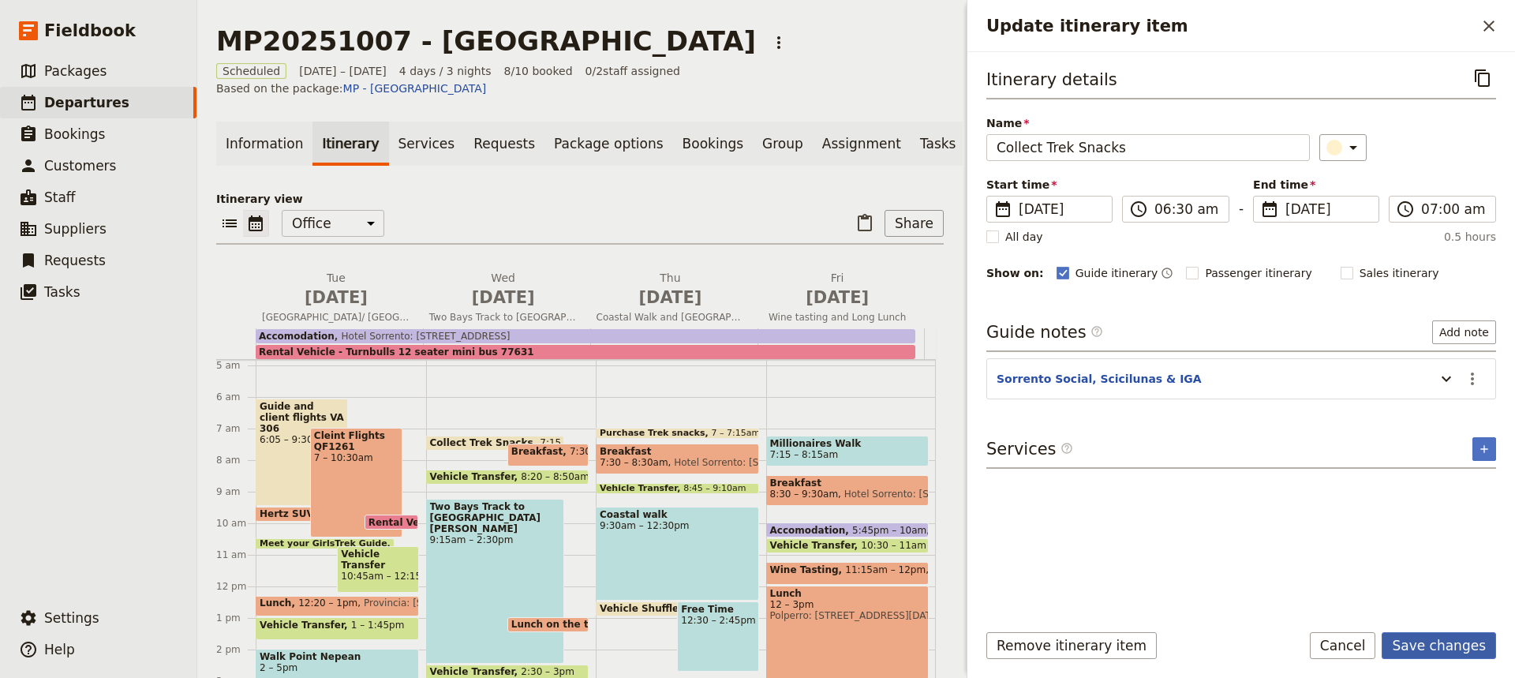
click at [1423, 645] on button "Save changes" at bounding box center [1438, 645] width 114 height 27
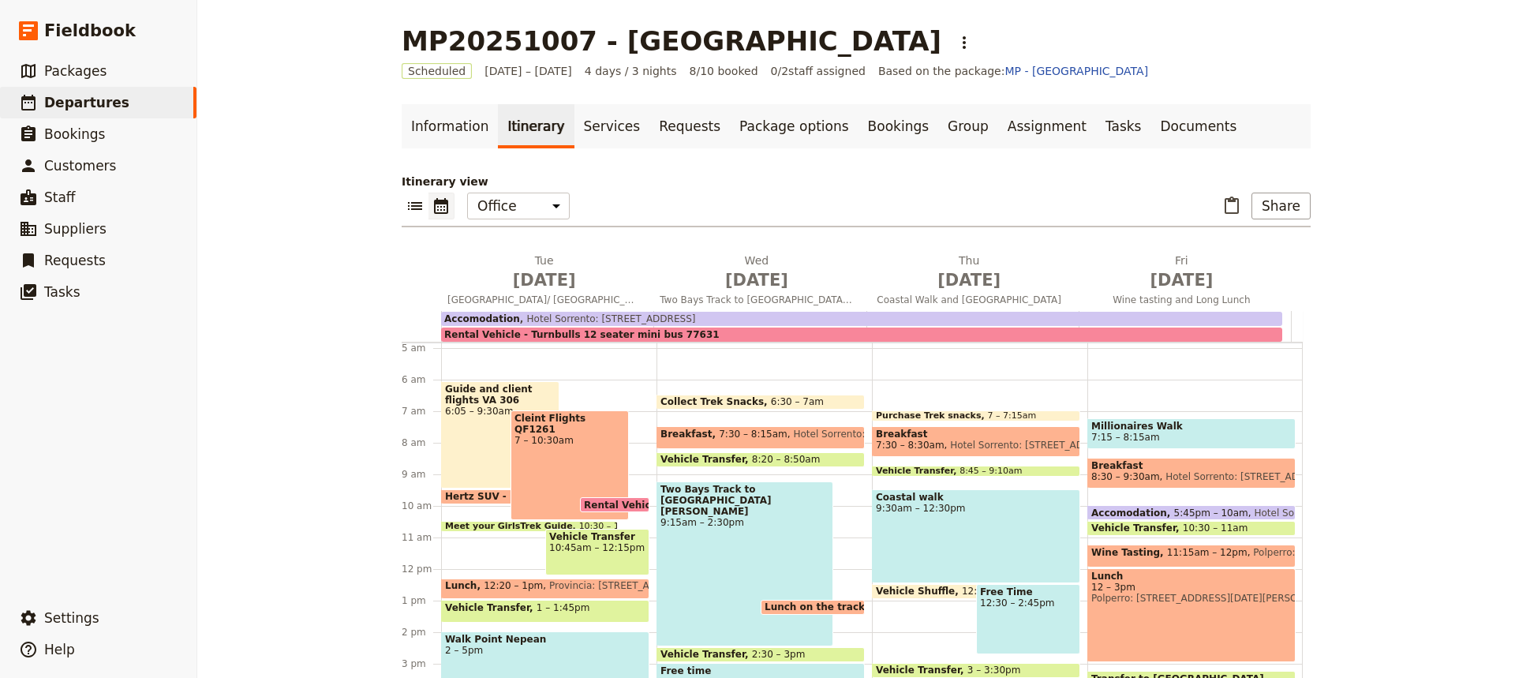
click at [719, 433] on span "7:30 – 8:15am" at bounding box center [753, 437] width 69 height 18
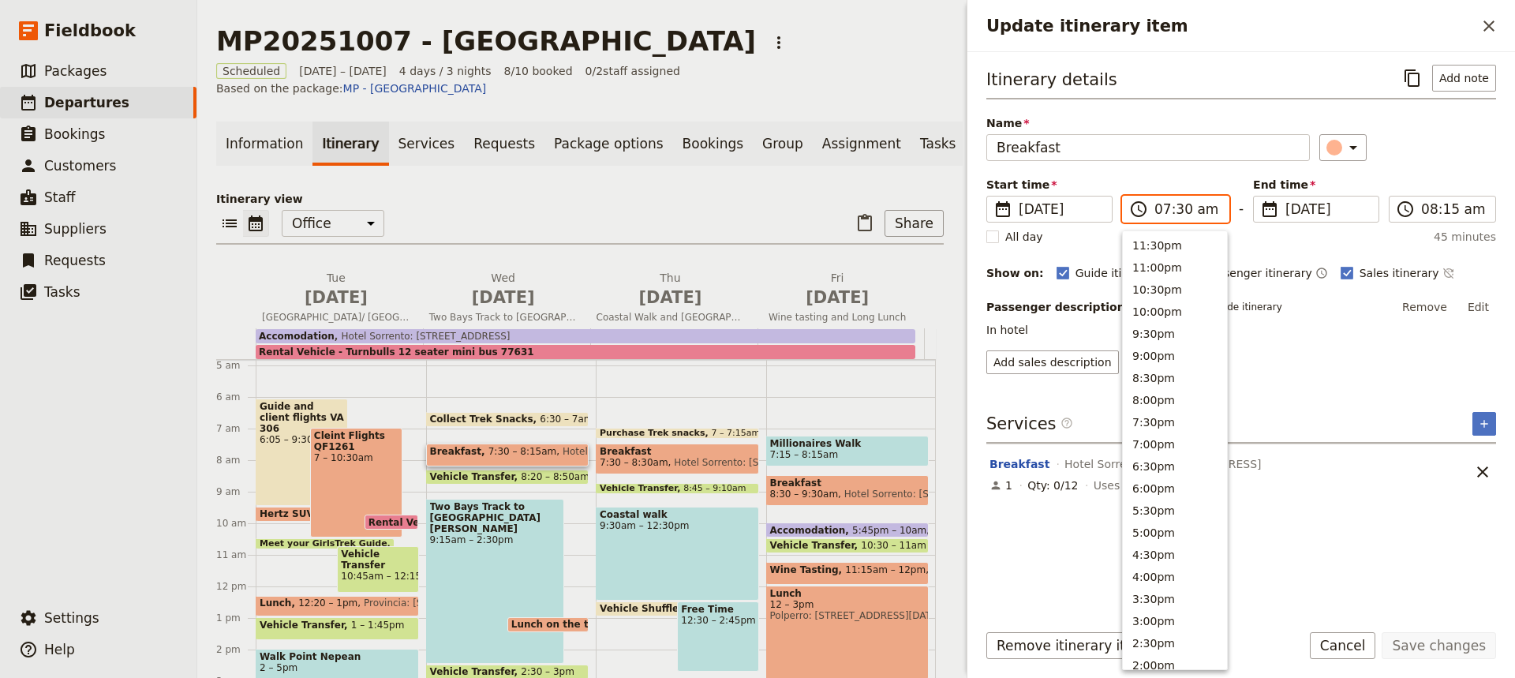
click at [1176, 208] on input "07:30 am" at bounding box center [1186, 209] width 65 height 19
click at [1143, 350] on button "7:00am" at bounding box center [1175, 352] width 104 height 22
type input "07:00 am"
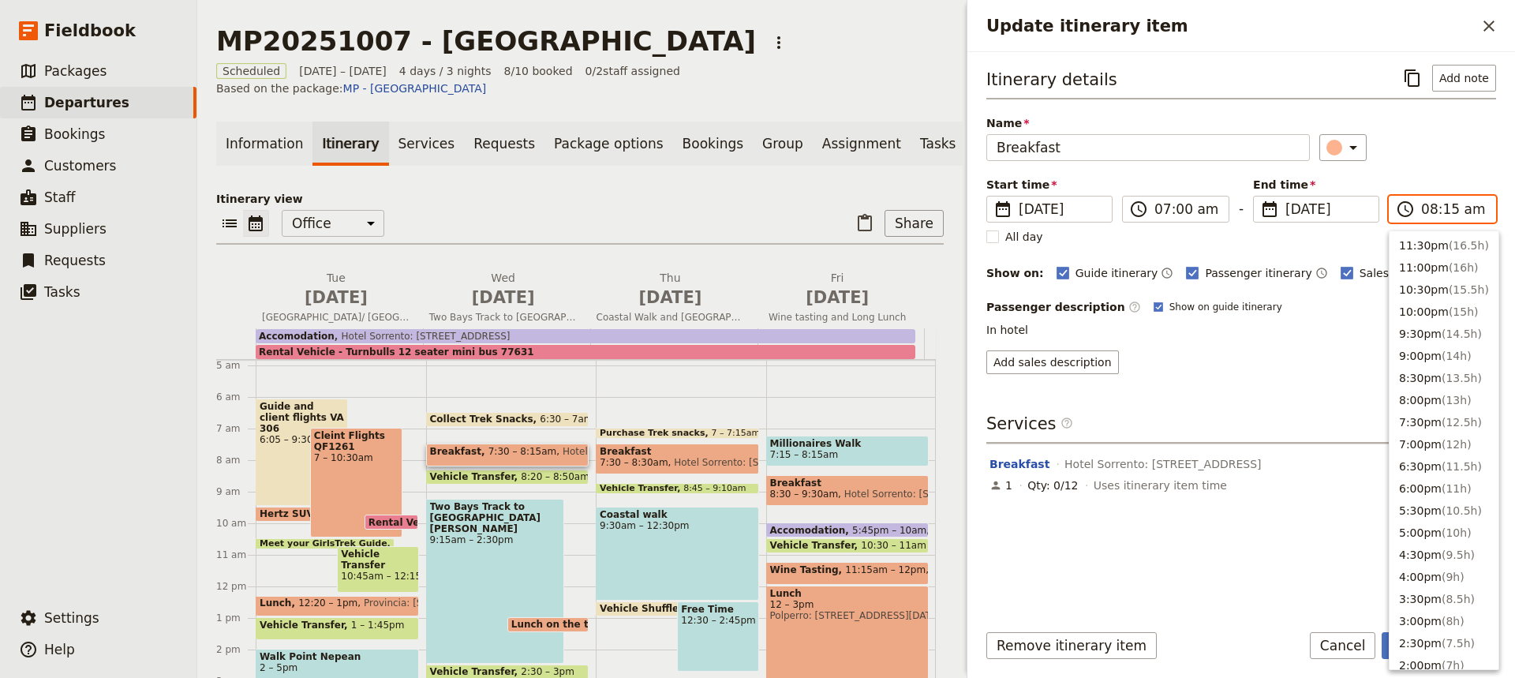
click at [1438, 209] on input "08:15 am" at bounding box center [1453, 209] width 65 height 19
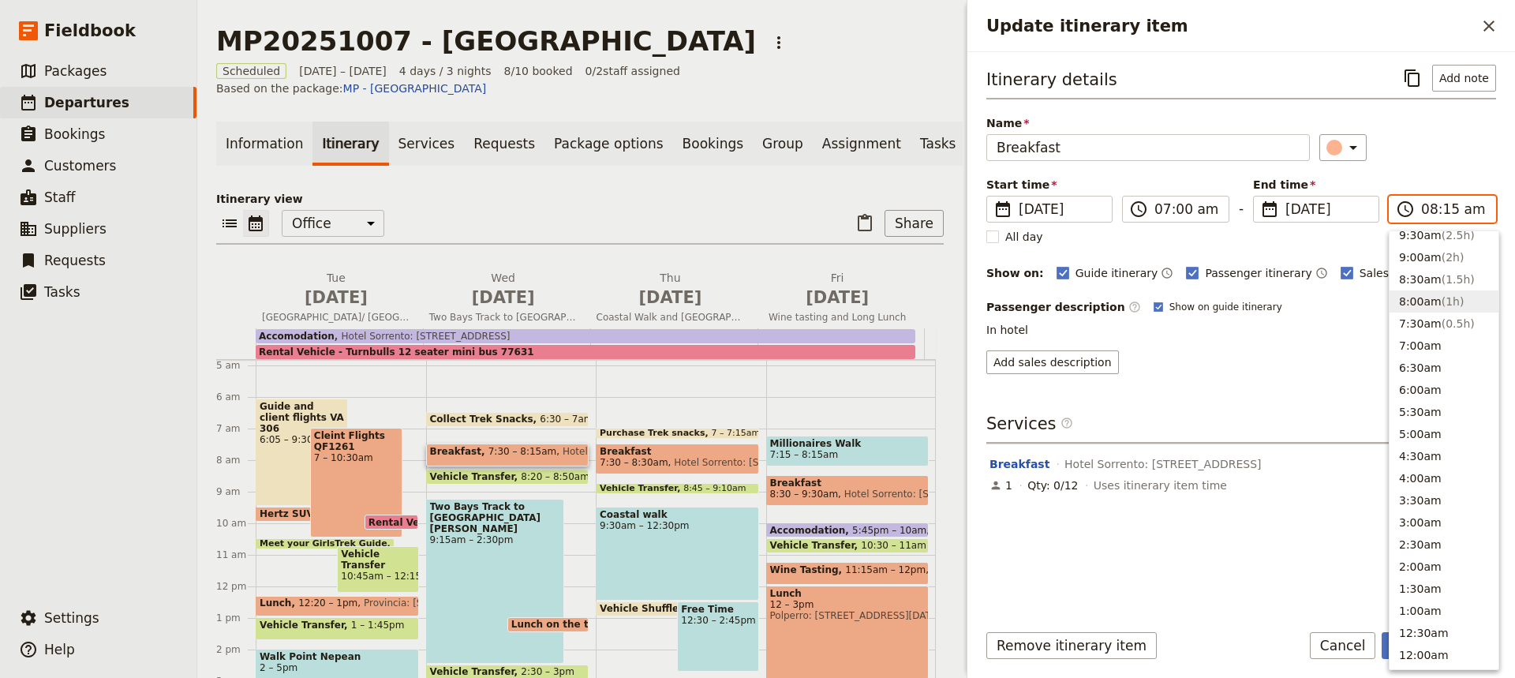
click at [1441, 211] on input "08:15 am" at bounding box center [1453, 209] width 65 height 19
click at [1408, 327] on button "7:30am ( 0.5h )" at bounding box center [1443, 330] width 109 height 22
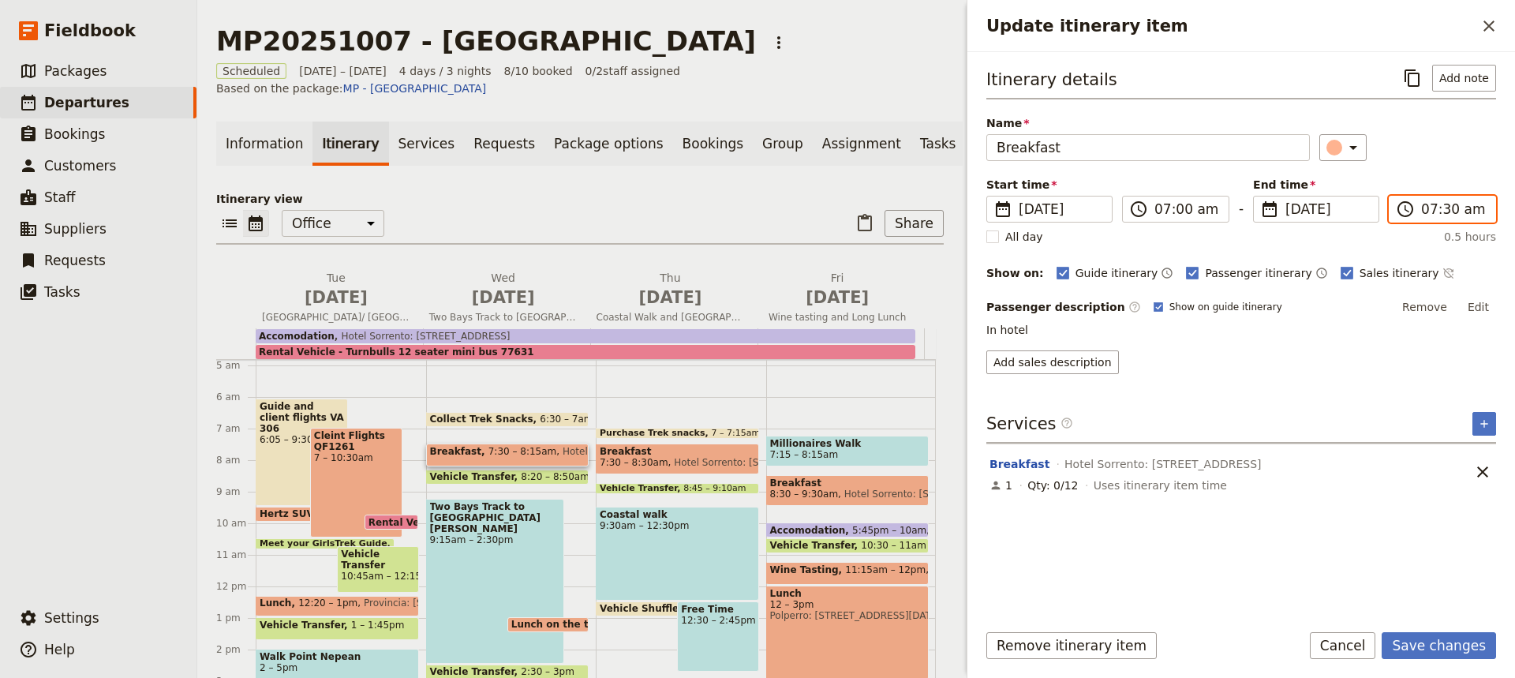
click at [1445, 210] on input "07:30 am" at bounding box center [1453, 209] width 65 height 19
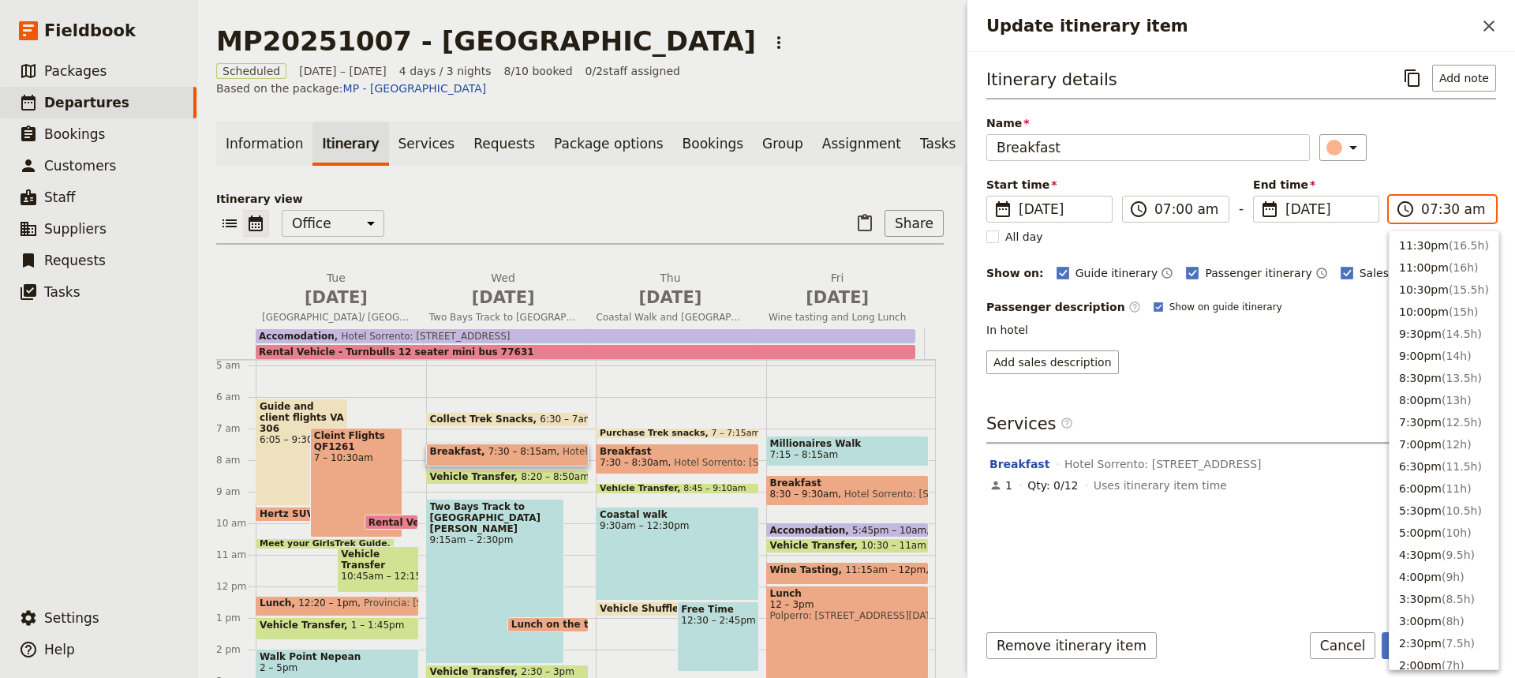
scroll to position [629, 0]
type input "07:45 am"
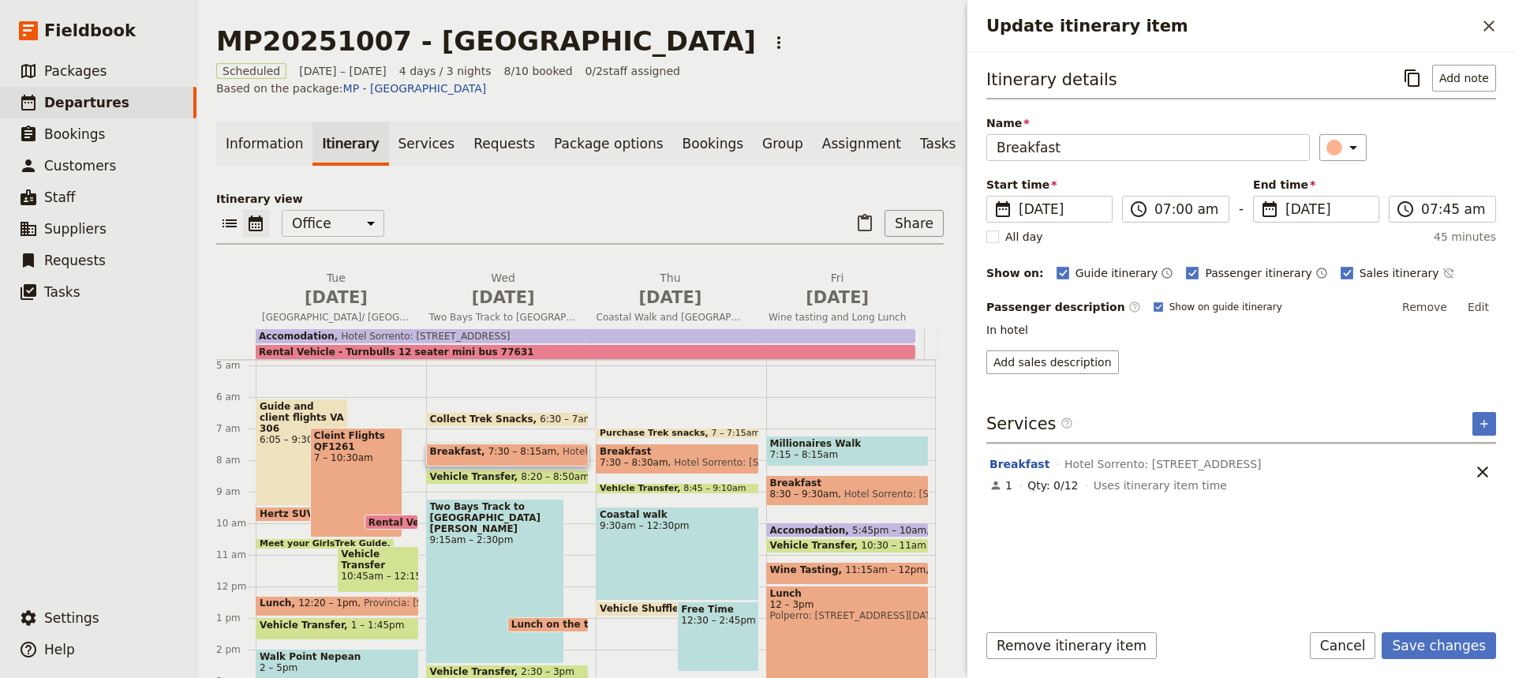
click at [1289, 376] on div "Itinerary details ​ Add note Name Breakfast ​ Start time ​ [DATE] [DATE] [DATE]…" at bounding box center [1241, 336] width 510 height 542
click at [1430, 647] on button "Save changes" at bounding box center [1438, 645] width 114 height 27
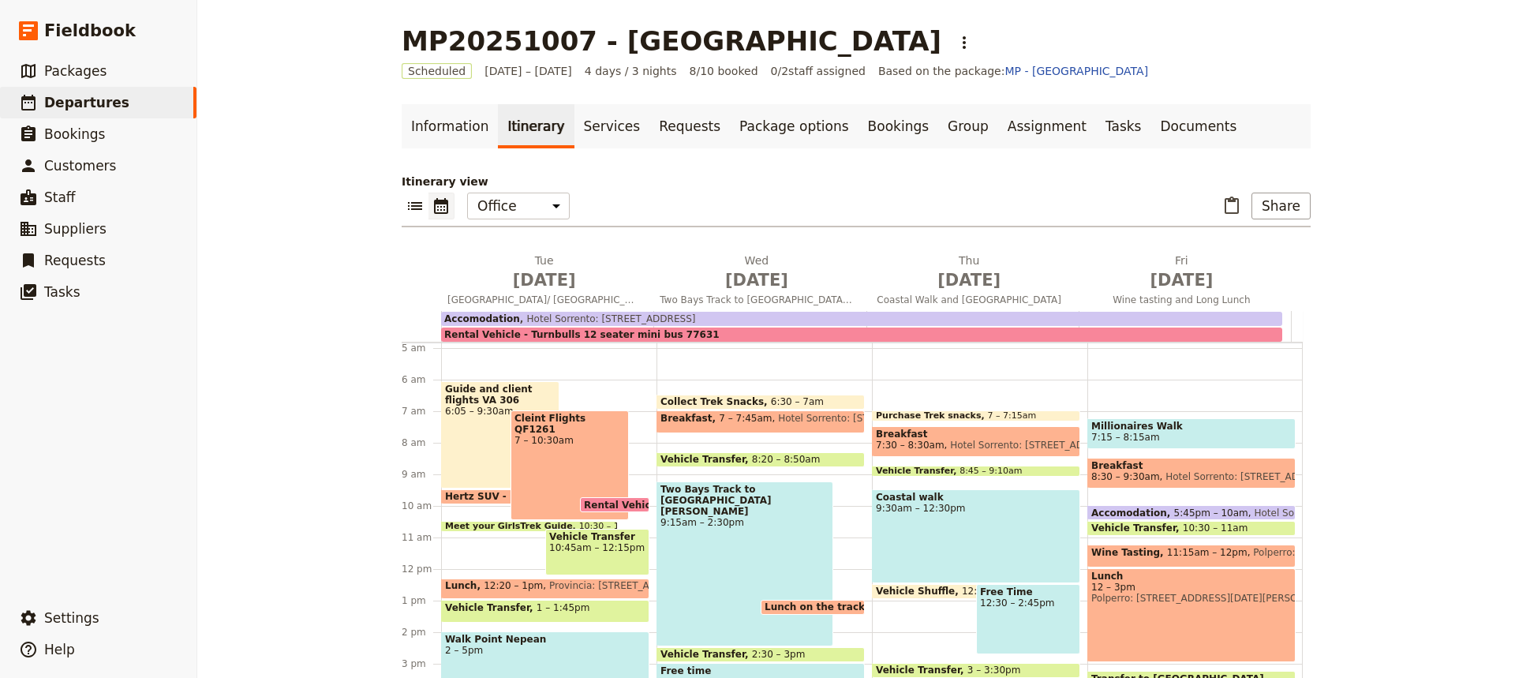
click at [720, 458] on span "Vehicle Transfer" at bounding box center [706, 459] width 92 height 11
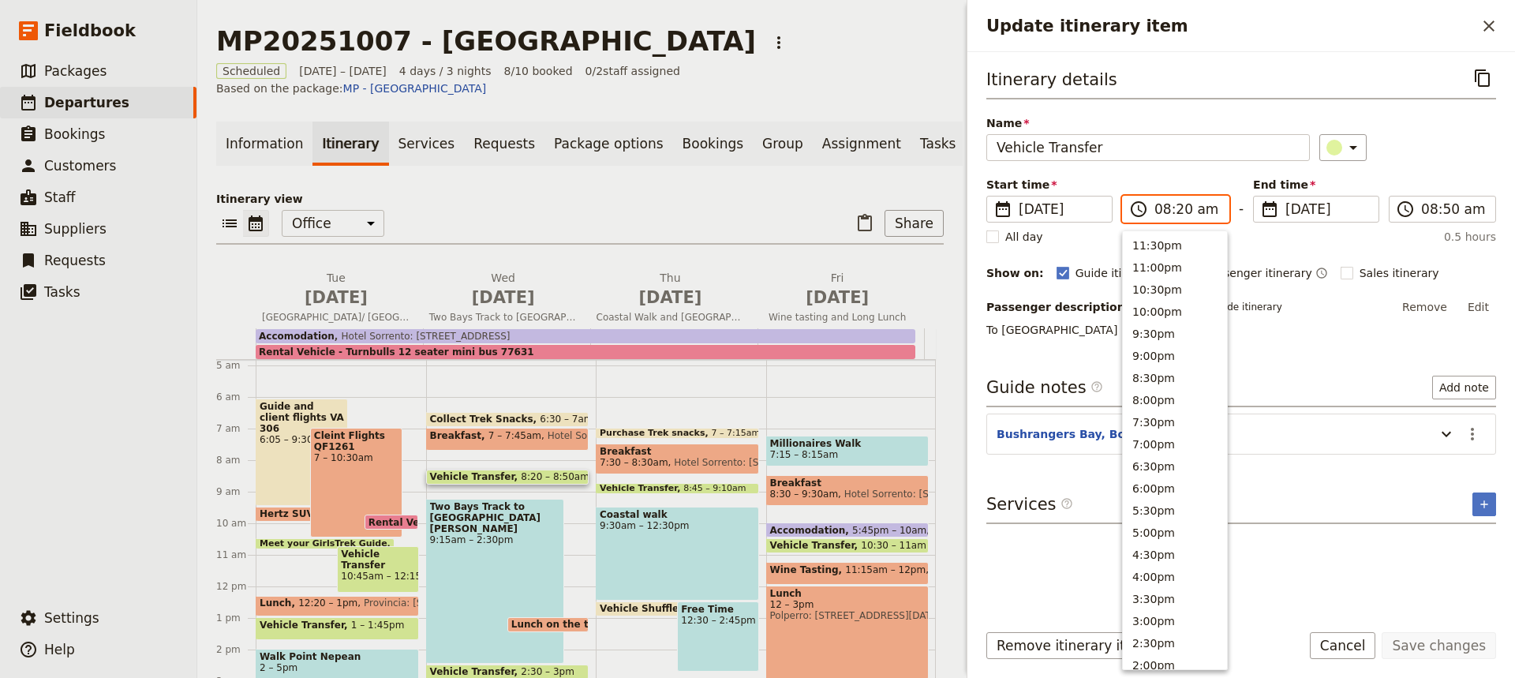
click at [1180, 211] on input "08:20 am" at bounding box center [1186, 209] width 65 height 19
click at [1146, 308] on button "8:00am" at bounding box center [1175, 308] width 104 height 22
type input "08:00 am"
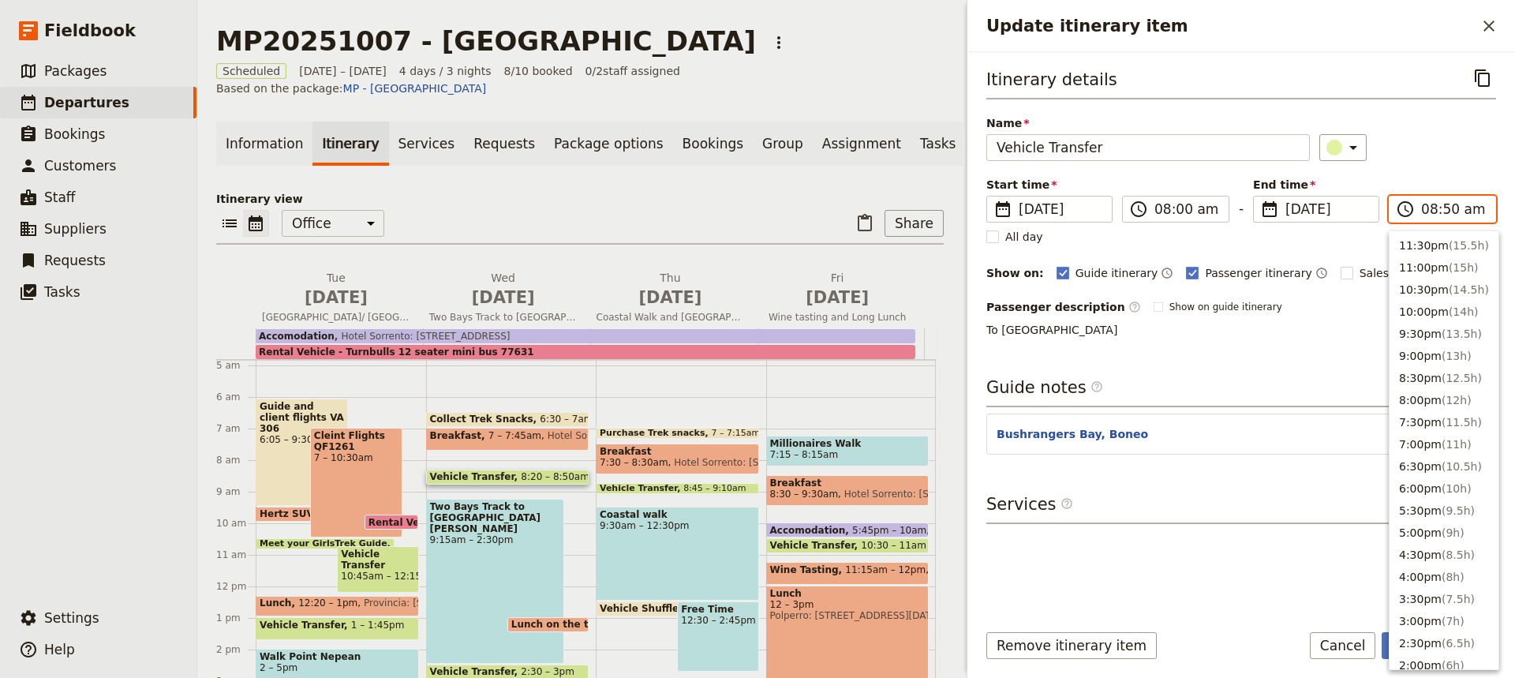
click at [1445, 211] on input "08:50 am" at bounding box center [1453, 209] width 65 height 19
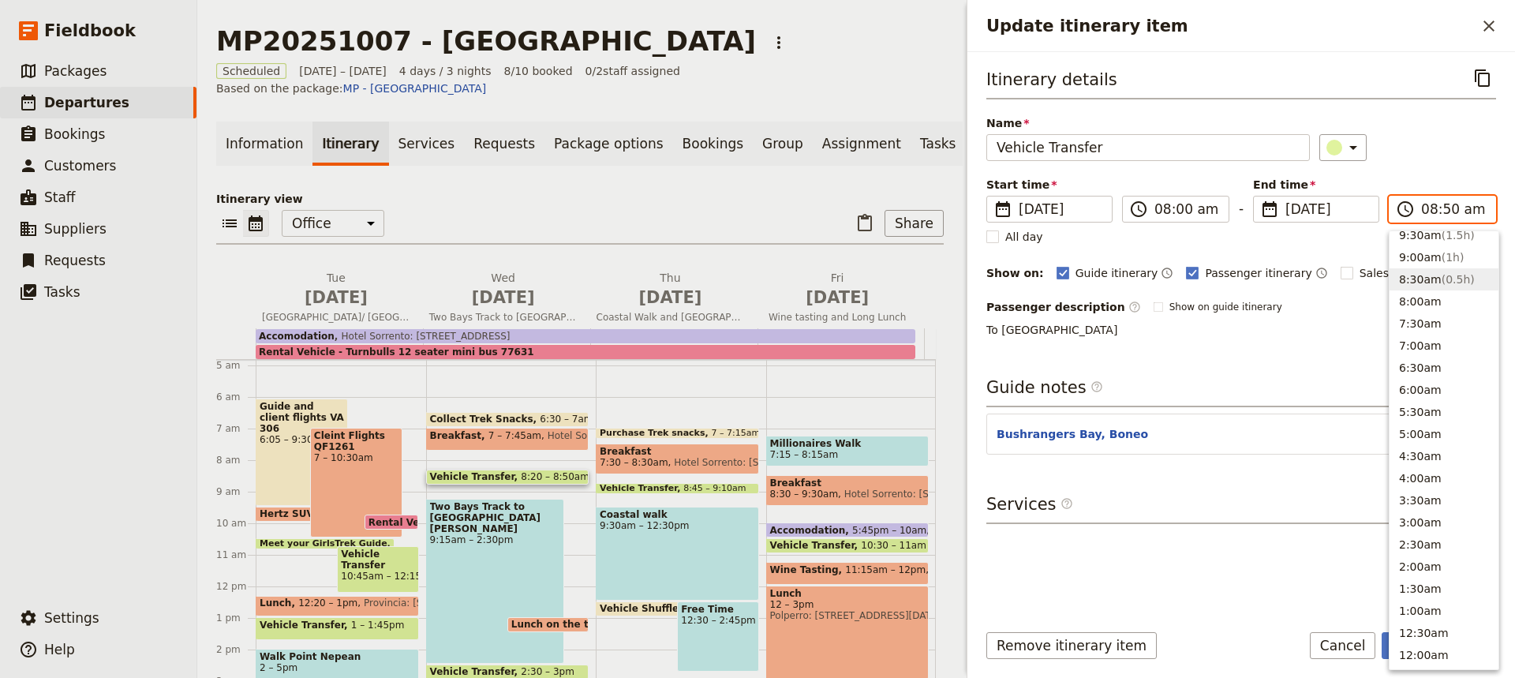
click at [1445, 211] on input "08:50 am" at bounding box center [1453, 209] width 65 height 19
type input "08:30 am"
click at [1303, 354] on div "Itinerary details ​ Name Vehicle Transfer ​ Start time ​ [DATE] [DATE] [DATE] 0…" at bounding box center [1241, 336] width 510 height 542
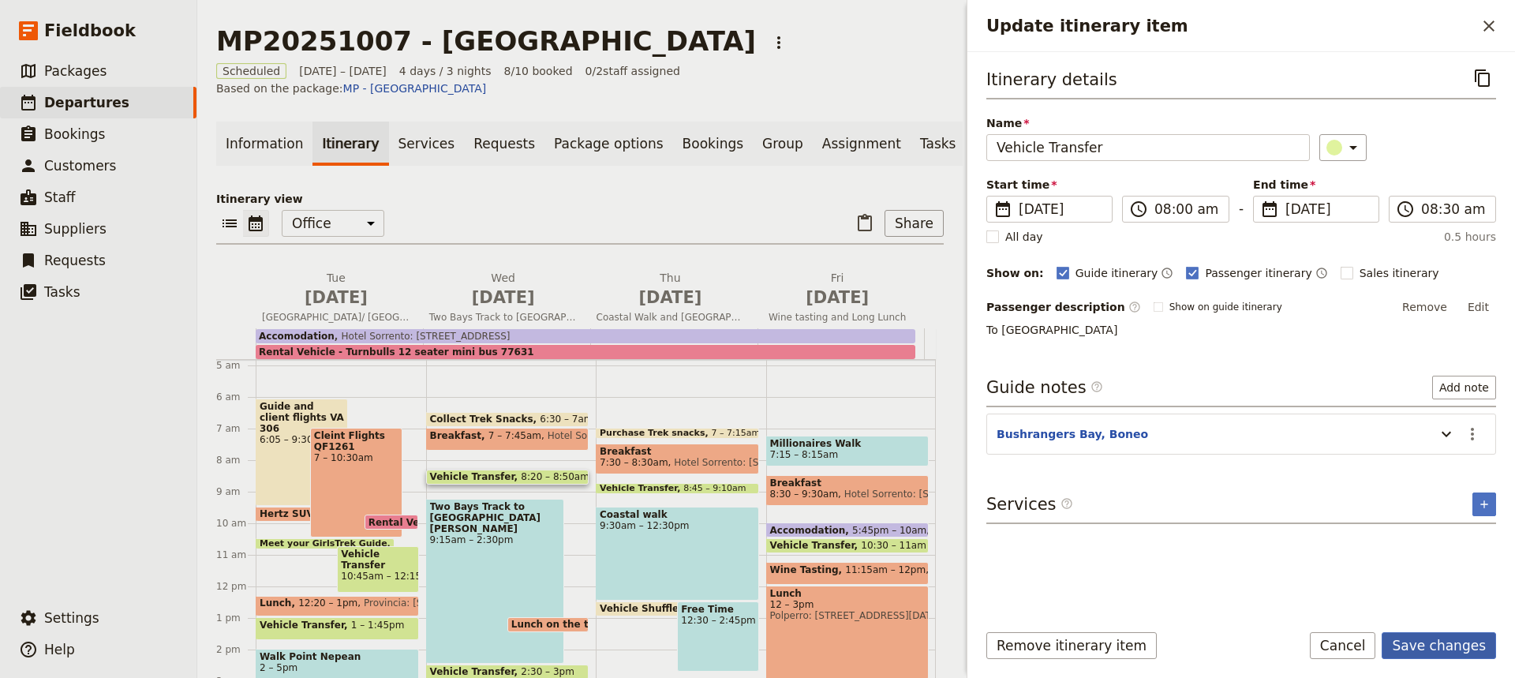
click at [1424, 641] on button "Save changes" at bounding box center [1438, 645] width 114 height 27
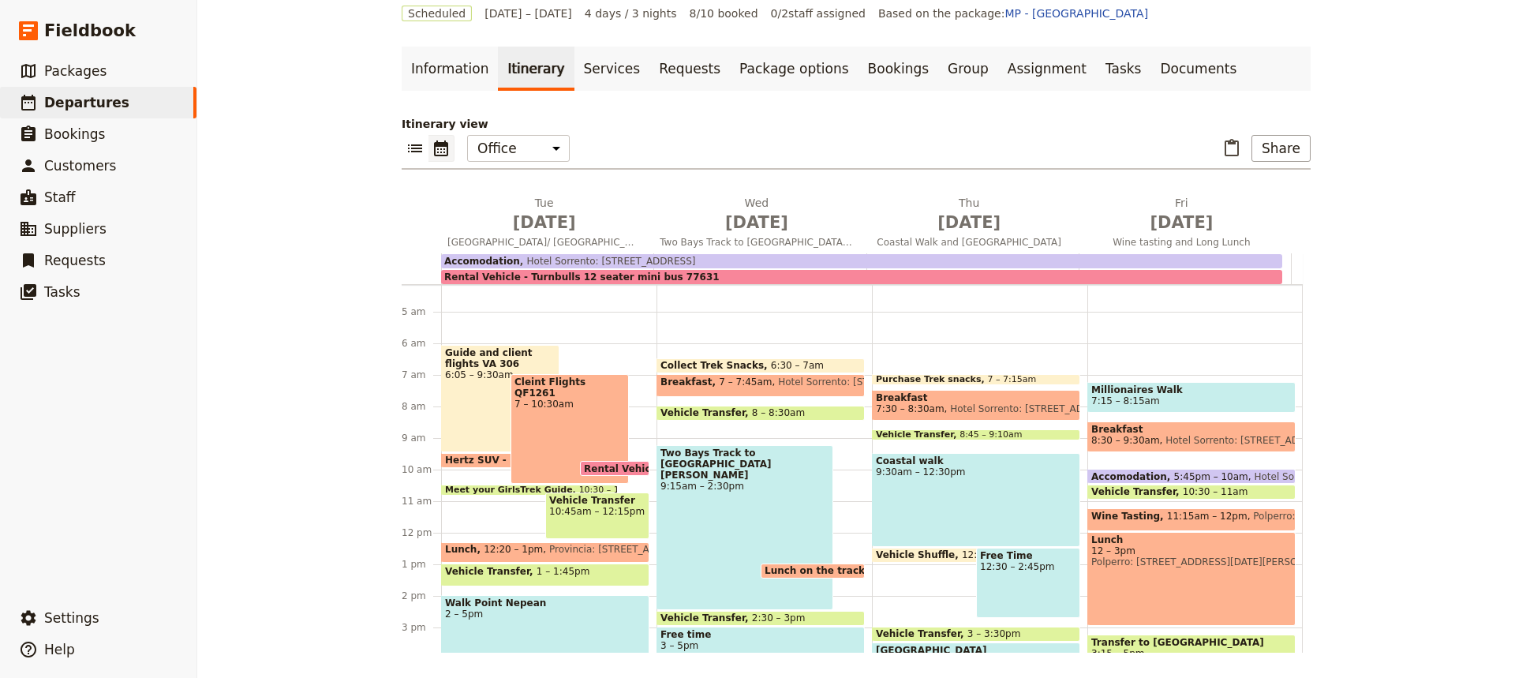
scroll to position [130, 0]
click at [664, 432] on div "Collect Trek Snacks 6:30 – 7am Breakfast 7 – 7:45am Hotel Sorrento: 5-[GEOGRAPH…" at bounding box center [763, 533] width 215 height 757
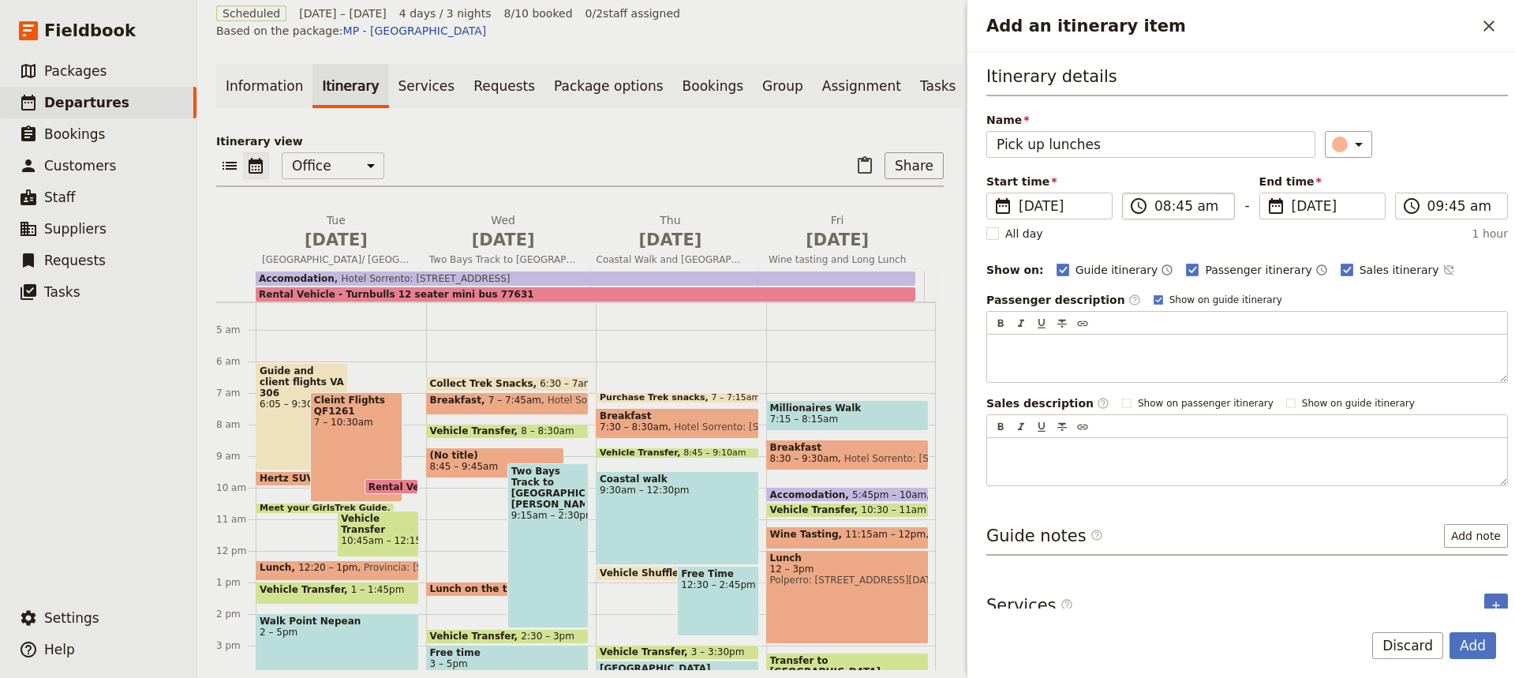
type input "Pick up lunches"
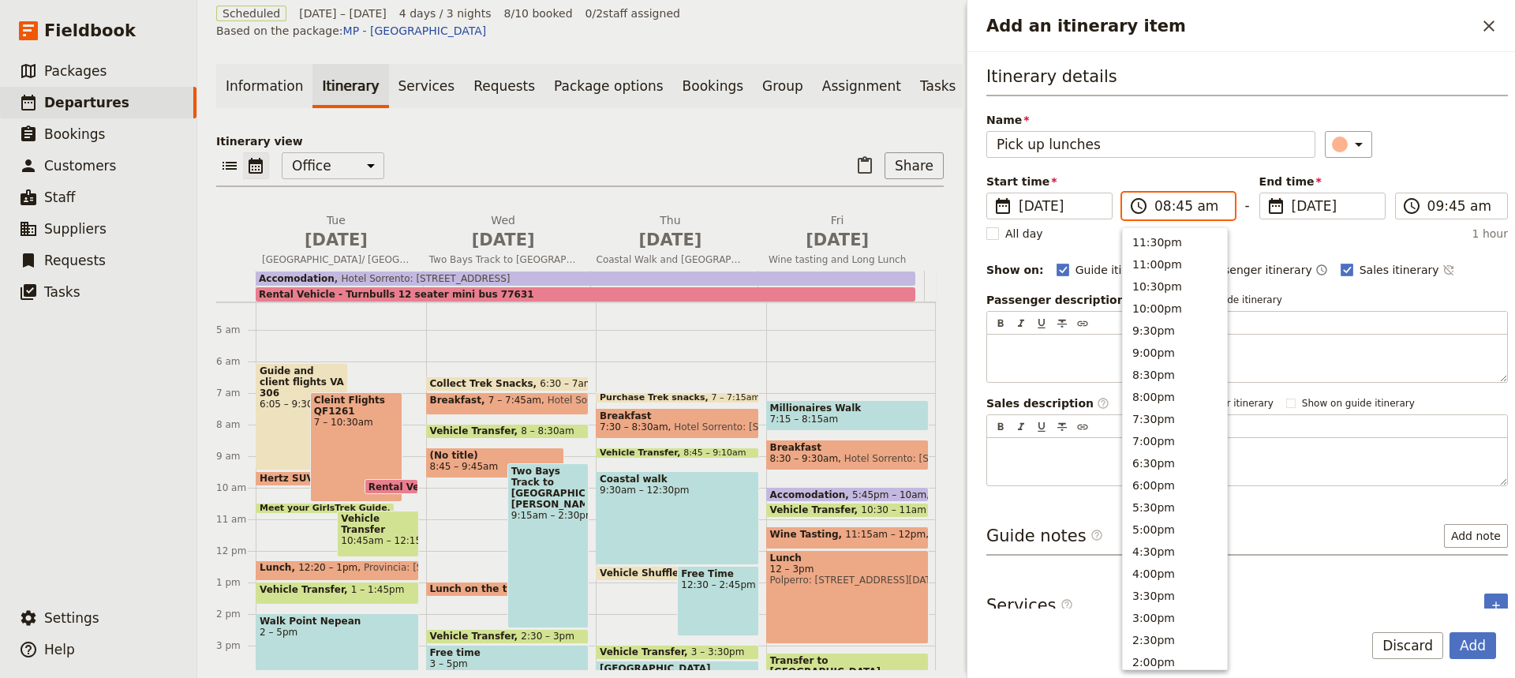
click at [1181, 207] on input "08:45 am" at bounding box center [1189, 205] width 70 height 19
click at [1146, 277] on button "8:30am" at bounding box center [1175, 282] width 104 height 22
type input "08:30 am"
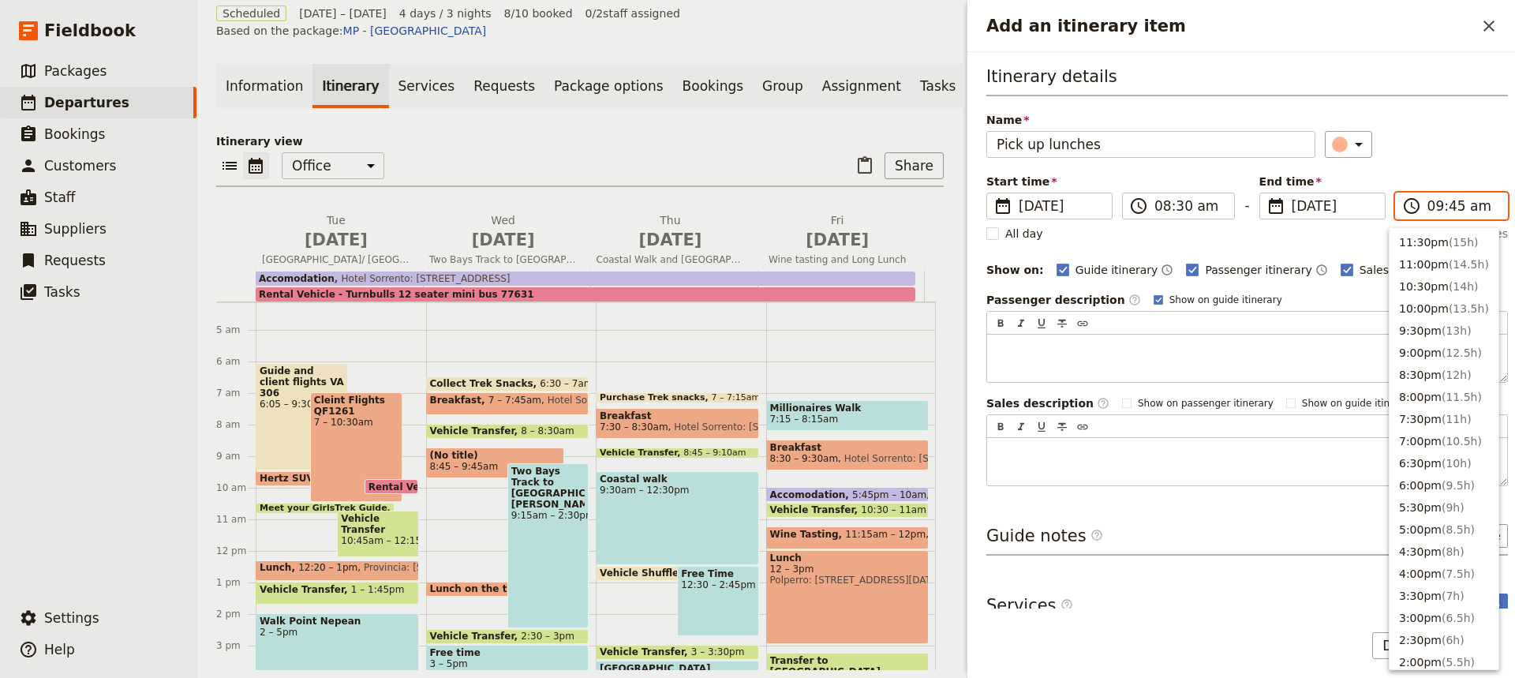
click at [1444, 208] on input "09:45 am" at bounding box center [1462, 205] width 70 height 19
click at [1412, 280] on button "8:30am" at bounding box center [1443, 283] width 109 height 22
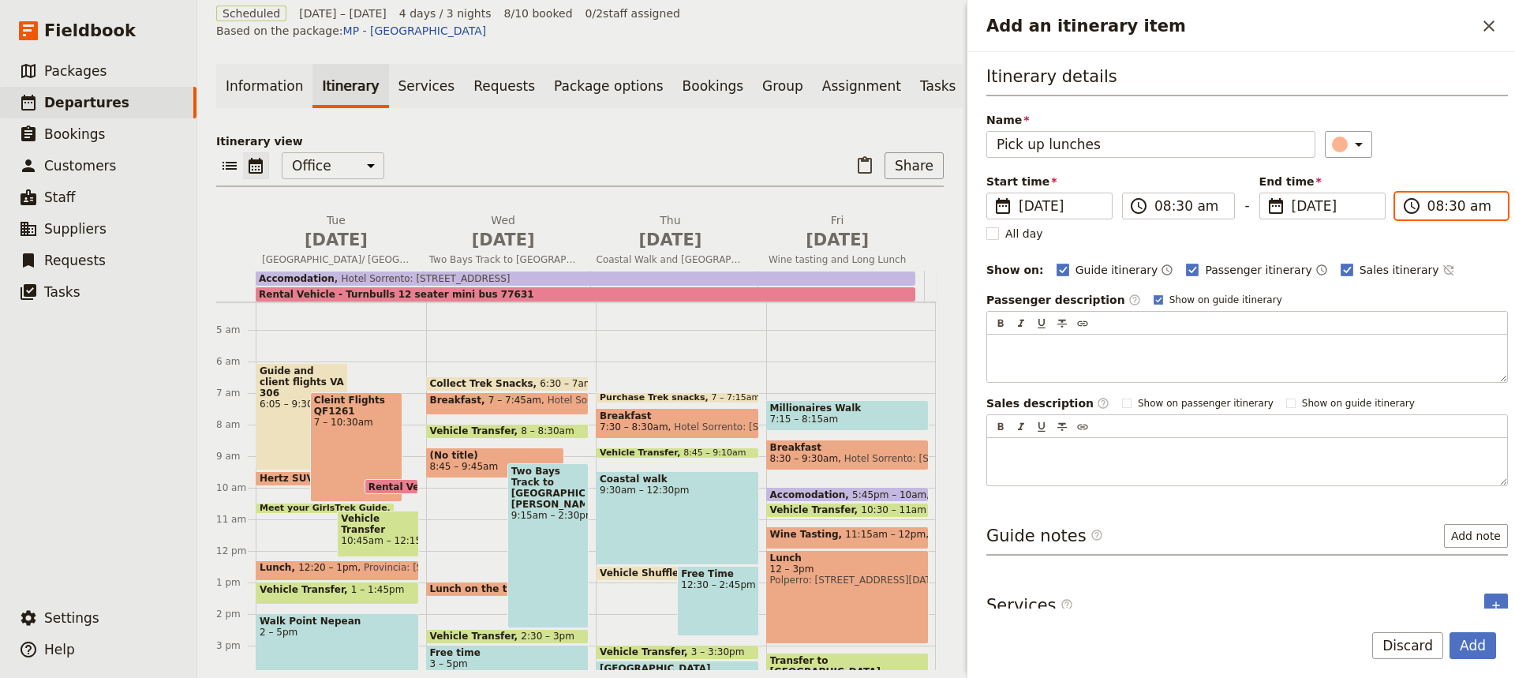
click at [1445, 207] on input "08:30 am" at bounding box center [1462, 205] width 70 height 19
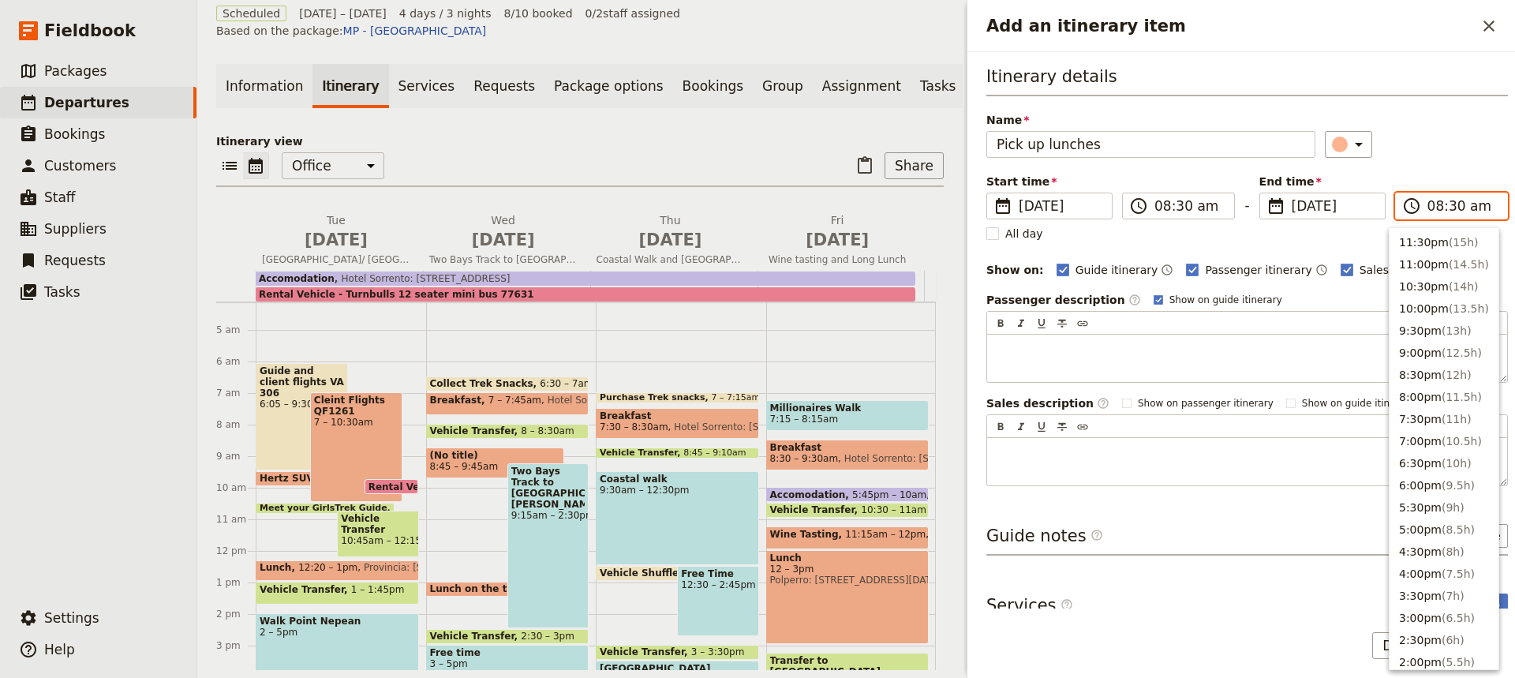
scroll to position [626, 0]
type input "08:40 am"
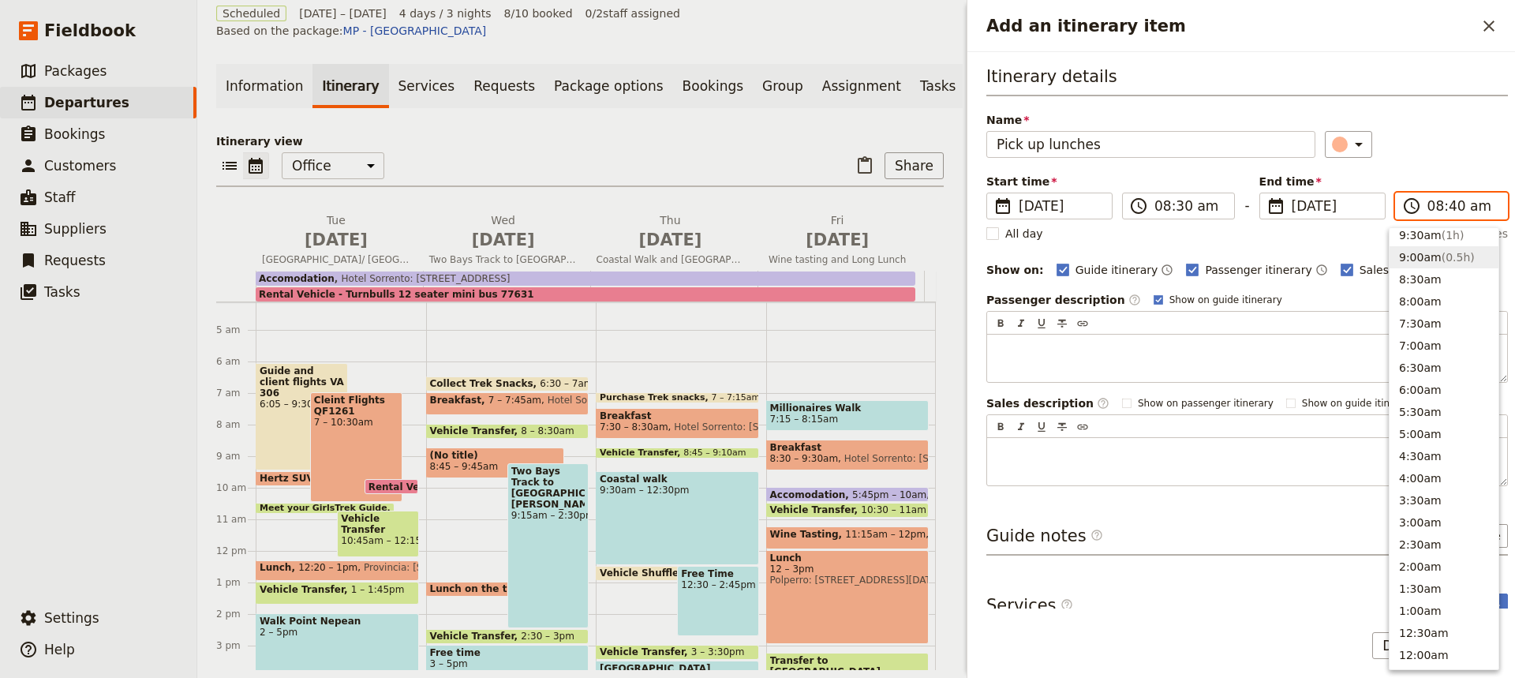
scroll to position [623, 0]
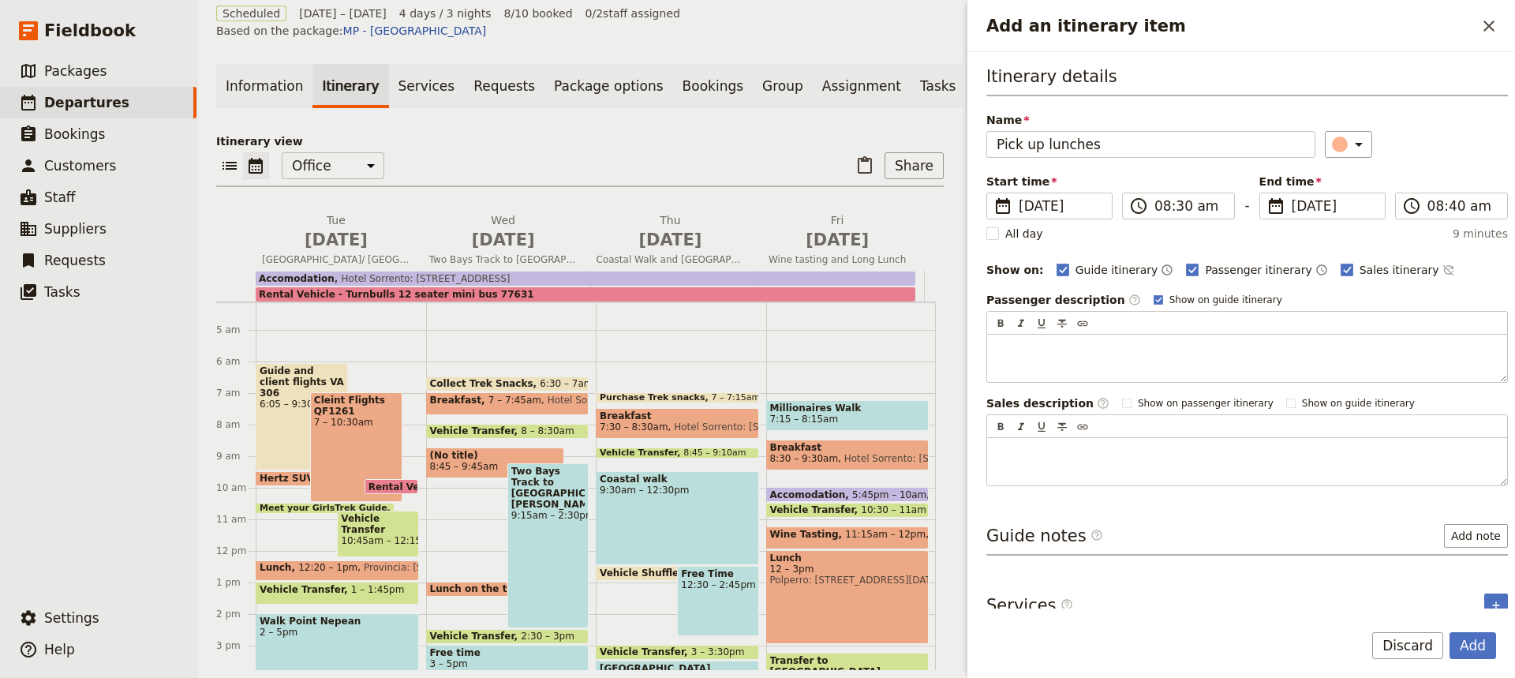
click at [1260, 612] on form "Itinerary details Name Pick up lunches ​ Start time ​ [DATE] [DATE] [DATE] 08:3…" at bounding box center [1241, 365] width 548 height 626
click at [1340, 268] on rect "Add an itinerary item" at bounding box center [1346, 270] width 12 height 12
click at [1340, 262] on input "Sales itinerary" at bounding box center [1340, 261] width 1 height 1
checkbox input "false"
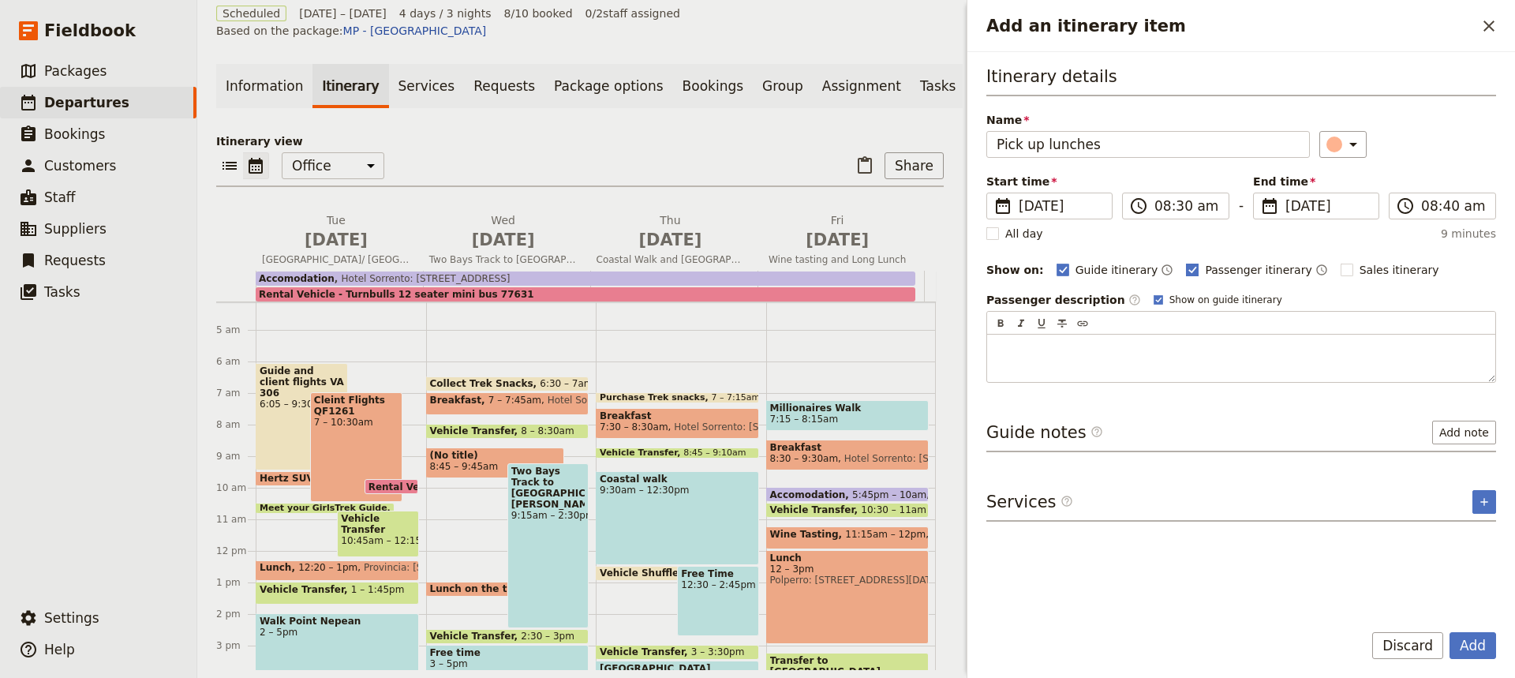
click at [1186, 262] on label "Passenger itinerary" at bounding box center [1248, 270] width 125 height 16
click at [1185, 261] on input "Passenger itinerary" at bounding box center [1185, 261] width 1 height 1
checkbox input "false"
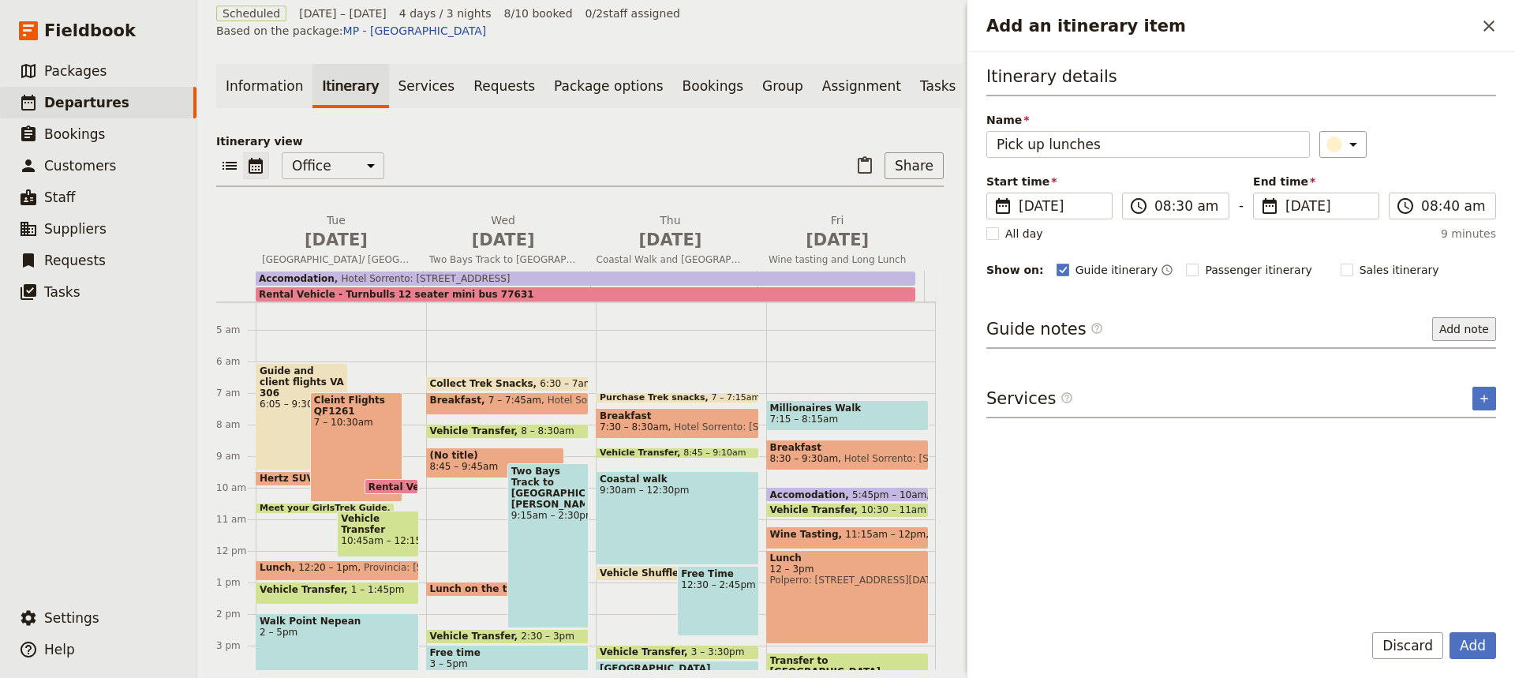
click at [1471, 331] on button "Add note" at bounding box center [1464, 329] width 64 height 24
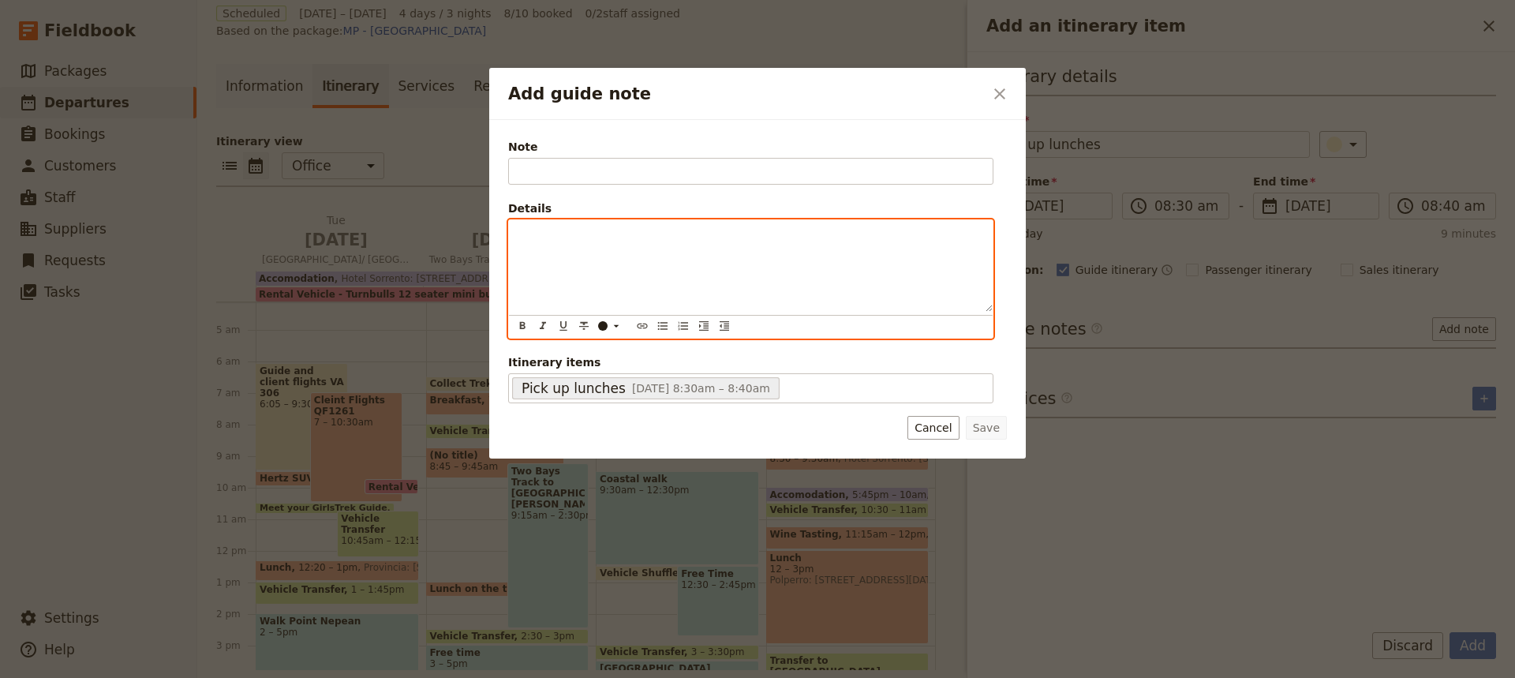
click at [514, 234] on div "Add guide note" at bounding box center [751, 266] width 484 height 92
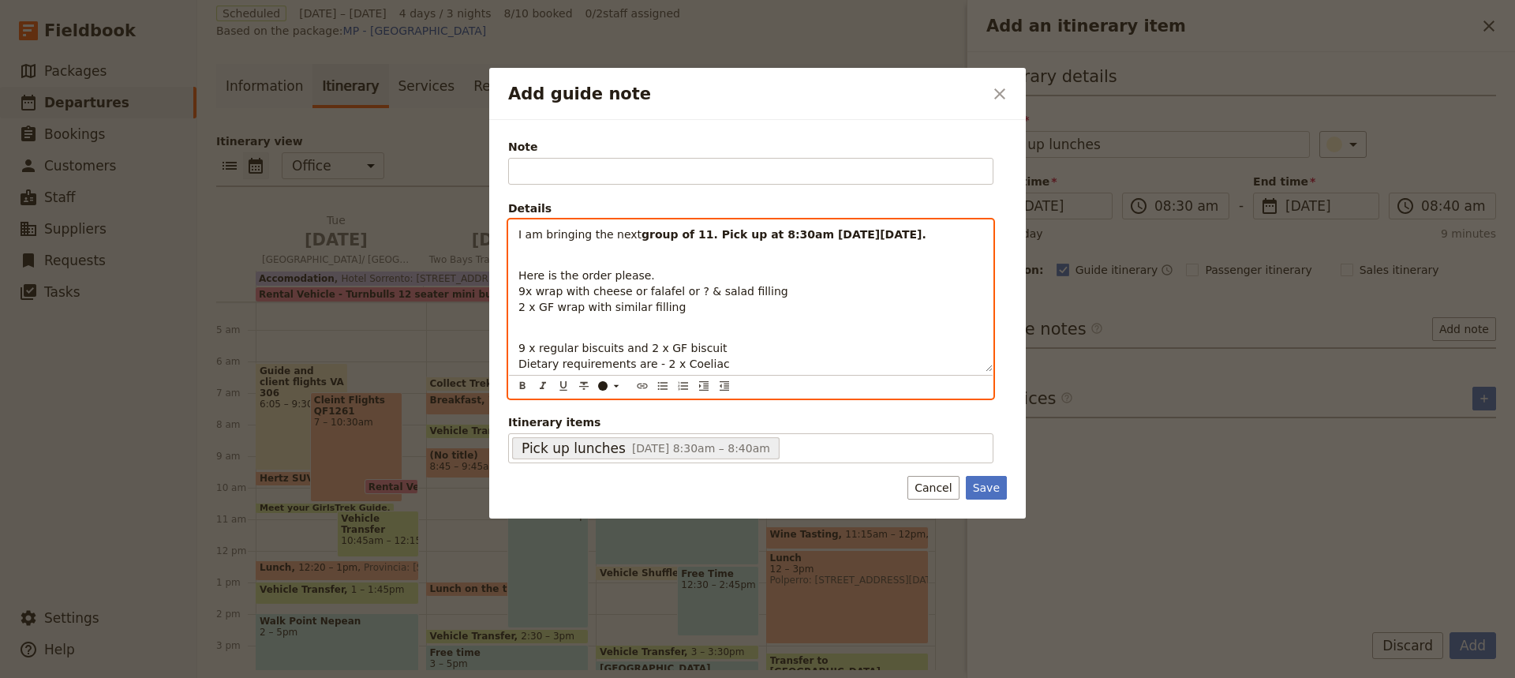
click at [641, 236] on strong "group of 11. Pick up at 8:30am [DATE][DATE]." at bounding box center [783, 234] width 285 height 13
click at [554, 278] on span "Here is the order please." at bounding box center [586, 275] width 136 height 13
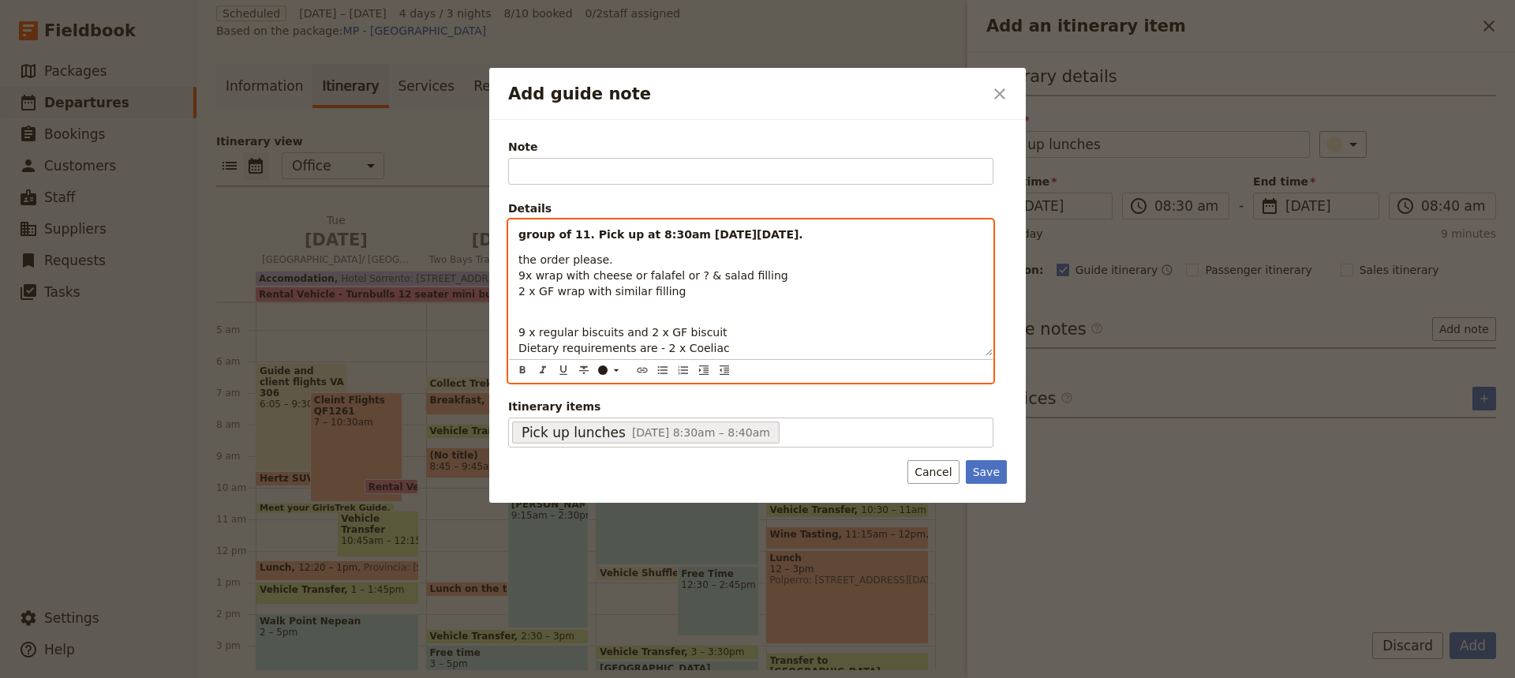
click at [604, 263] on p "the order please. 9x wrap with cheese or falafel or ? & salad filling 2 x GF wr…" at bounding box center [750, 275] width 465 height 47
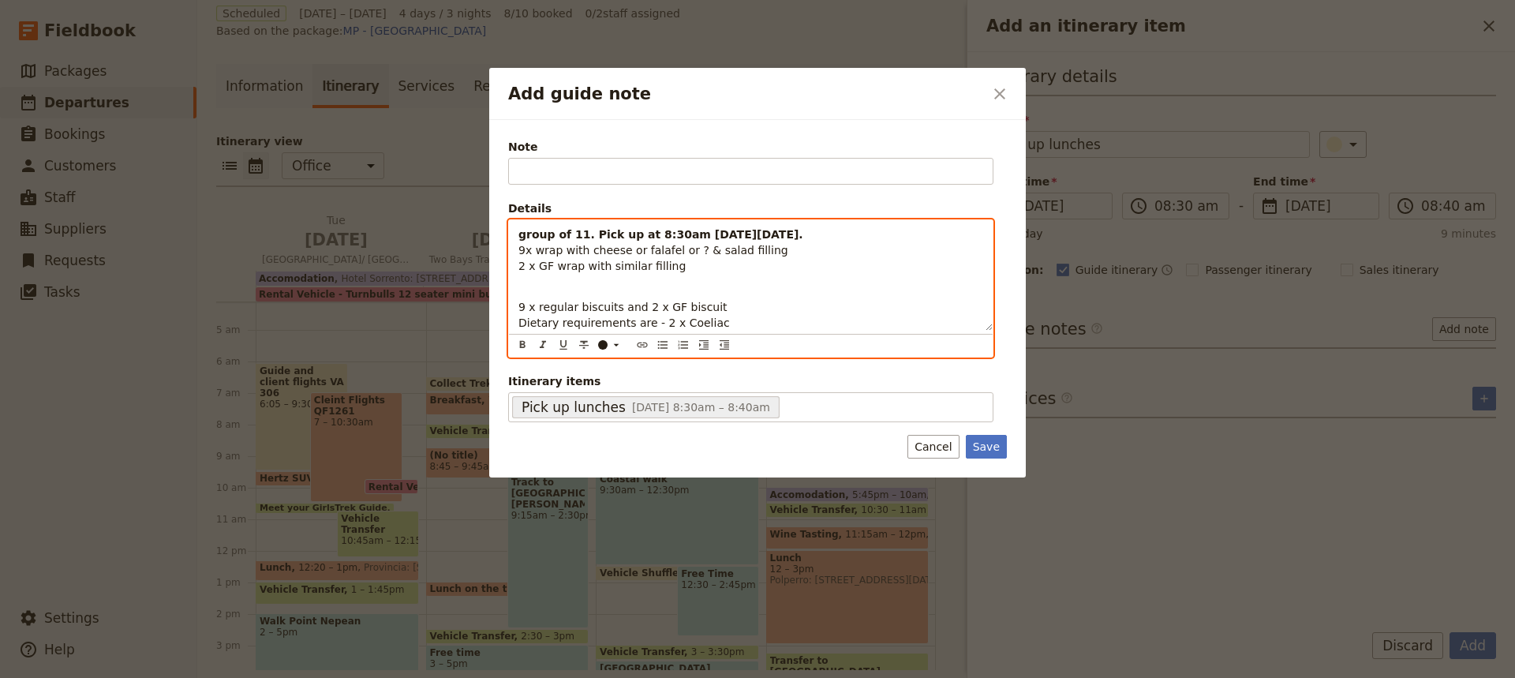
click at [520, 290] on p "9 x regular biscuits and 2 x GF biscuit Dietary requirements are - 2 x Coeliac" at bounding box center [750, 306] width 465 height 47
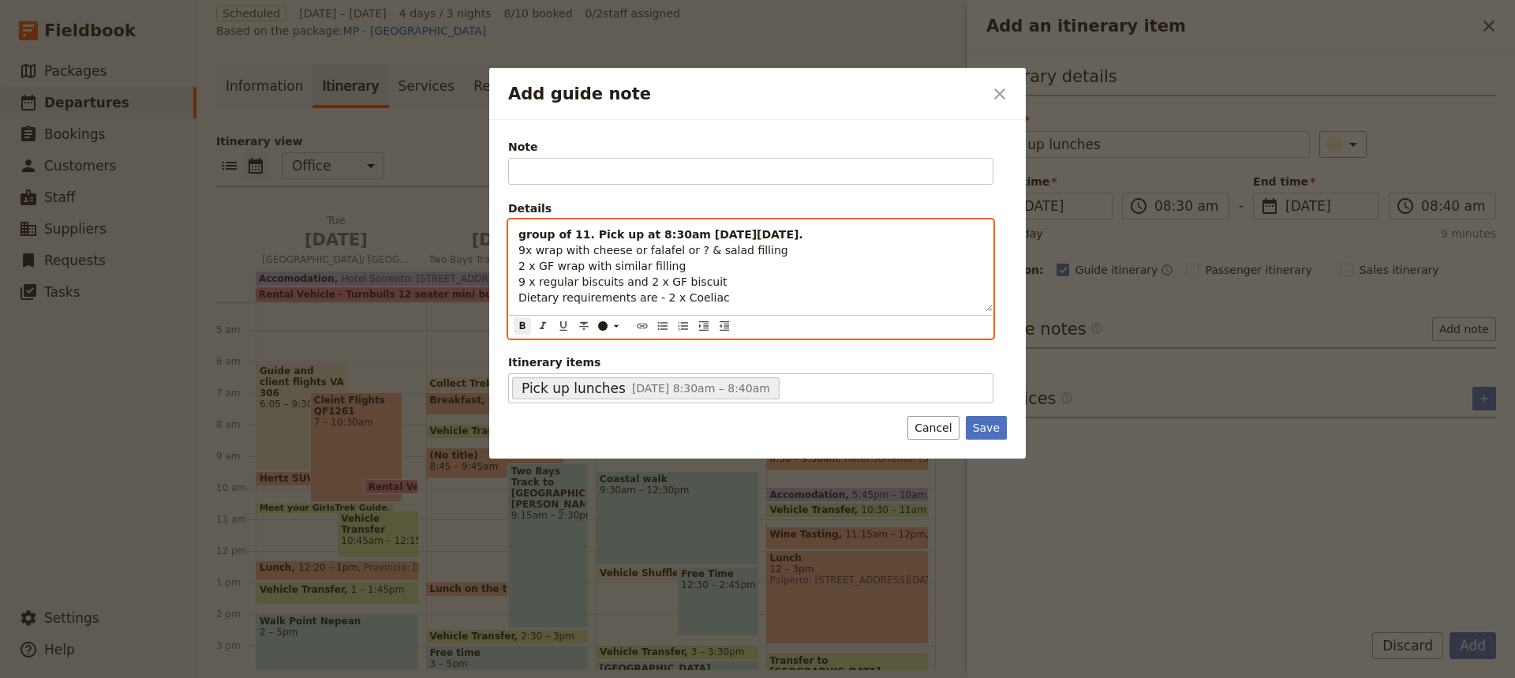
click at [845, 237] on p "group of 11. Pick up at 8:30am [DATE][DATE]. 9x wrap with cheese or falafel or …" at bounding box center [750, 265] width 465 height 79
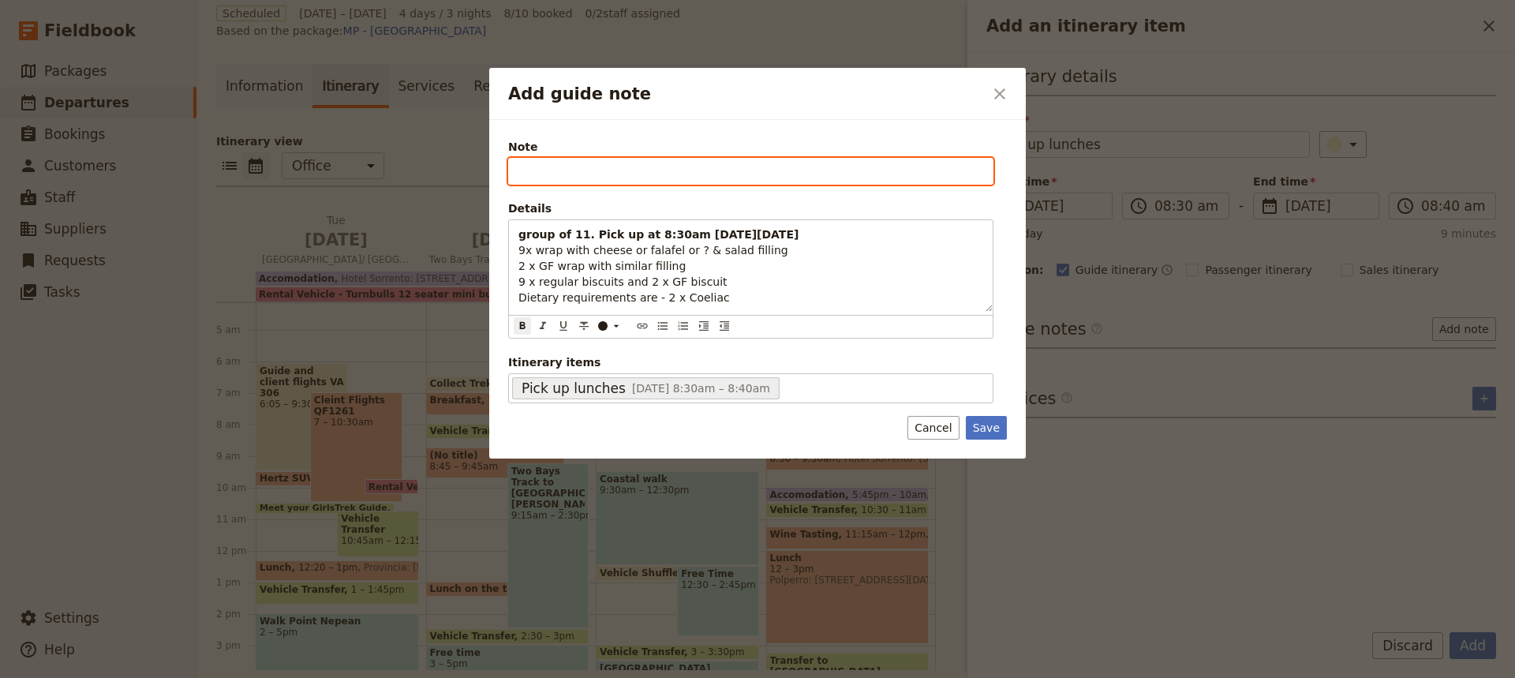
click at [518, 171] on input "Note" at bounding box center [750, 171] width 485 height 27
type input "Order for 11"
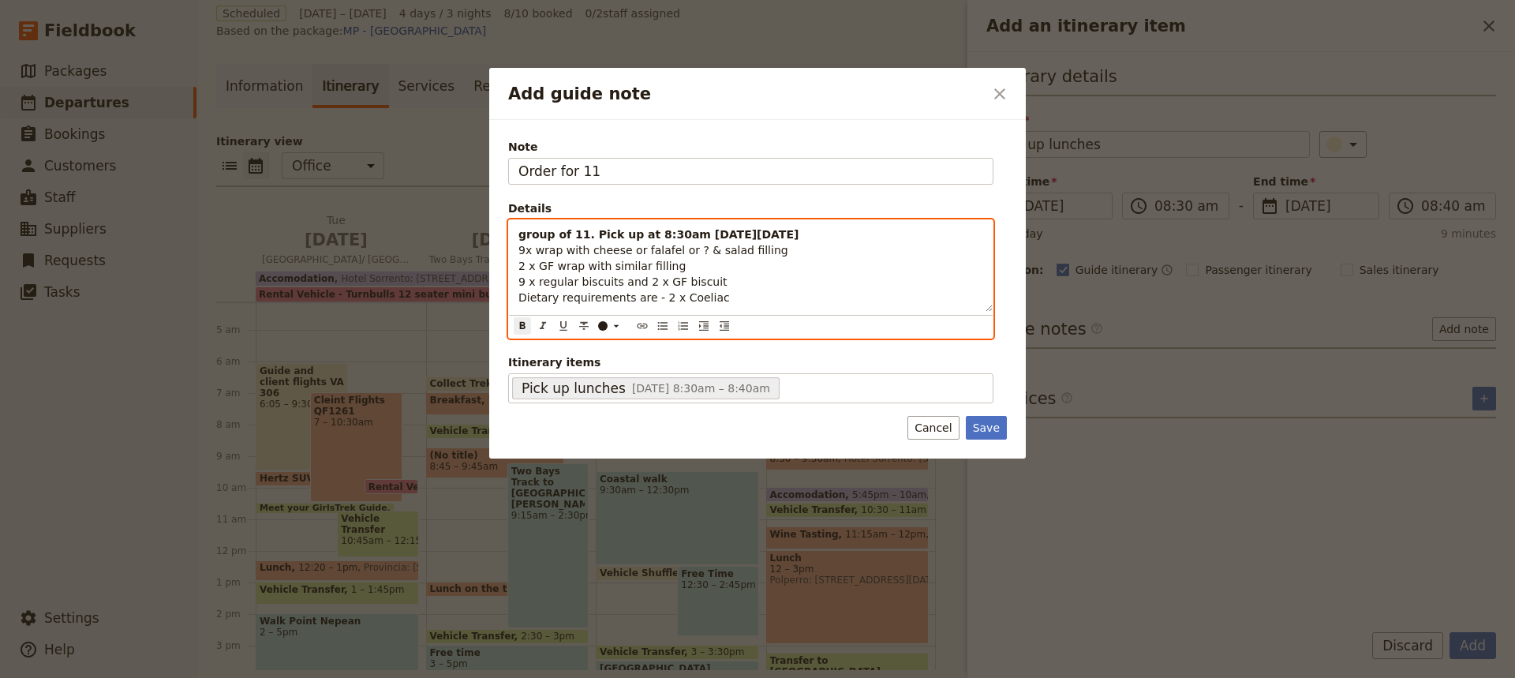
click at [586, 233] on strong "group of 11. Pick up at 8:30am [DATE][DATE]" at bounding box center [658, 234] width 280 height 13
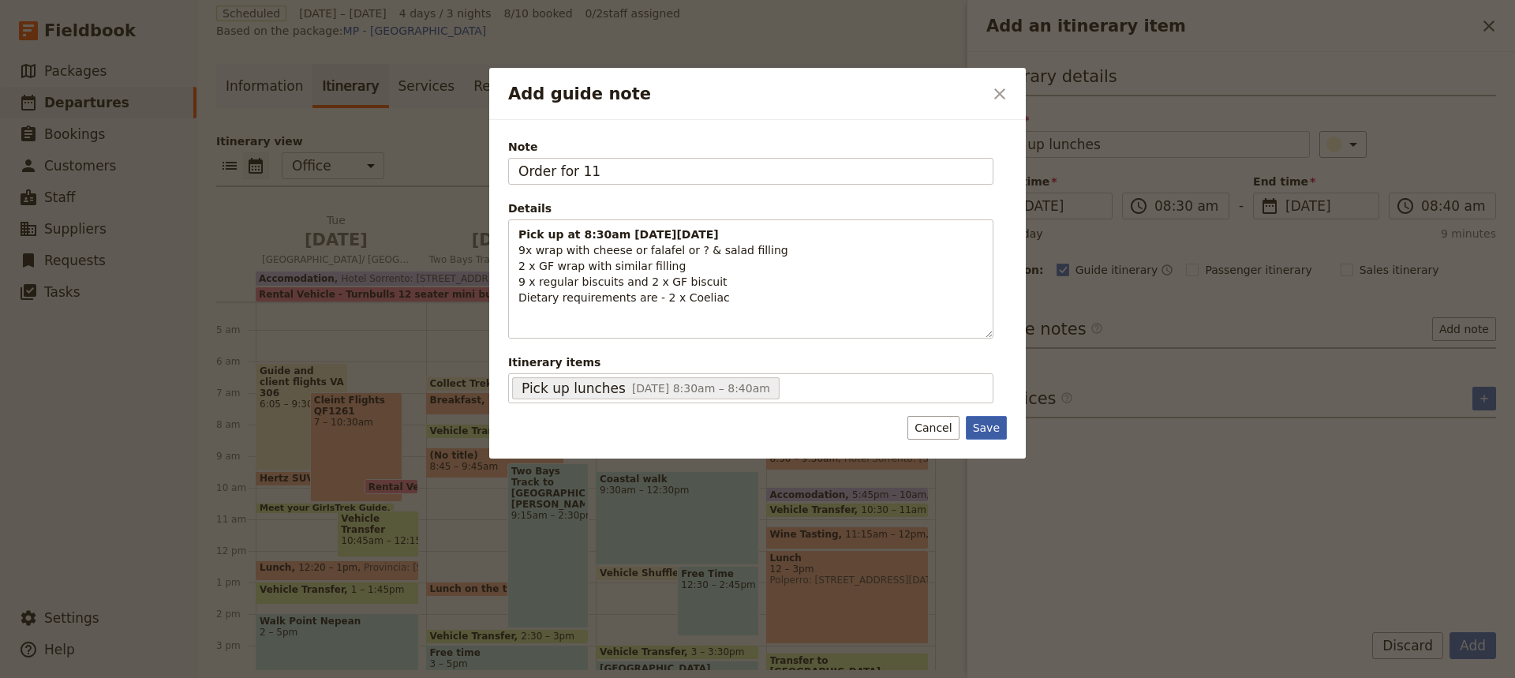
click at [986, 429] on button "Save" at bounding box center [986, 428] width 41 height 24
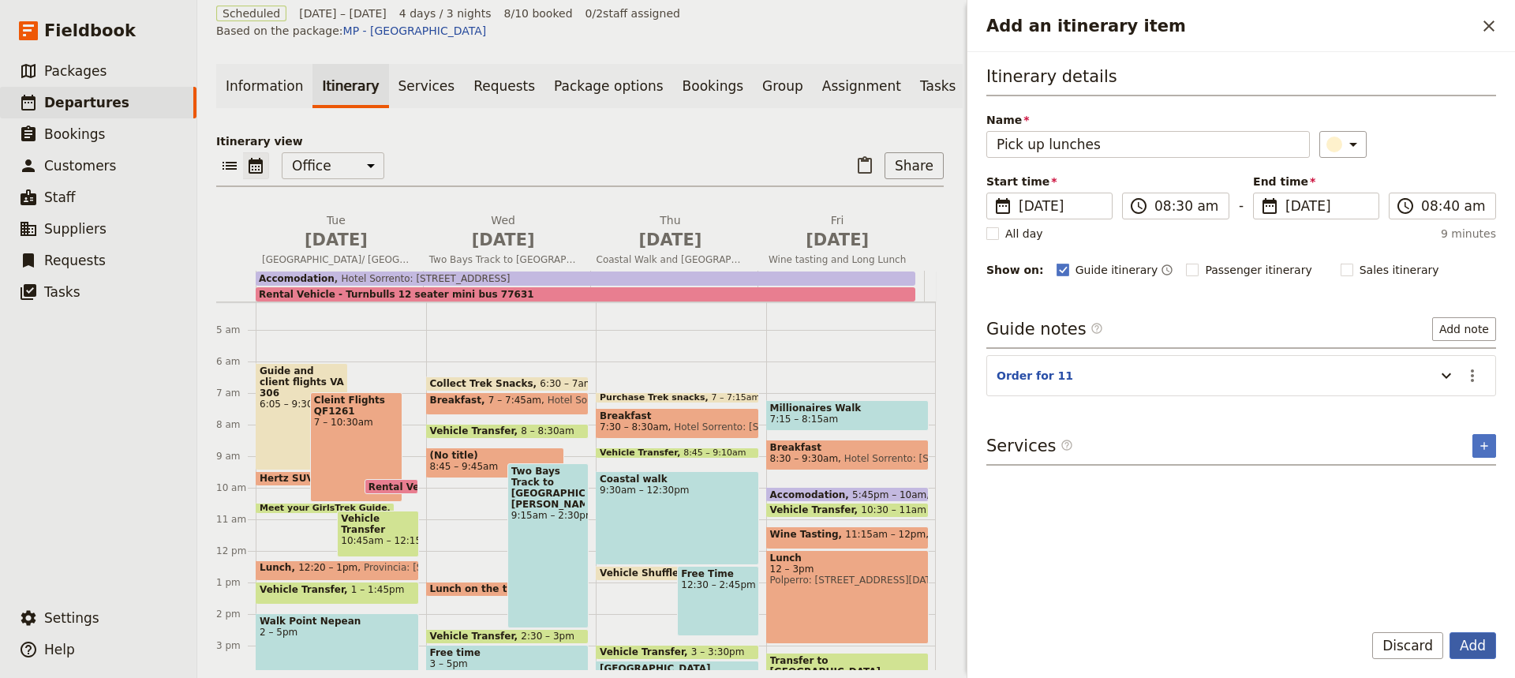
click at [1469, 646] on button "Add" at bounding box center [1472, 645] width 47 height 27
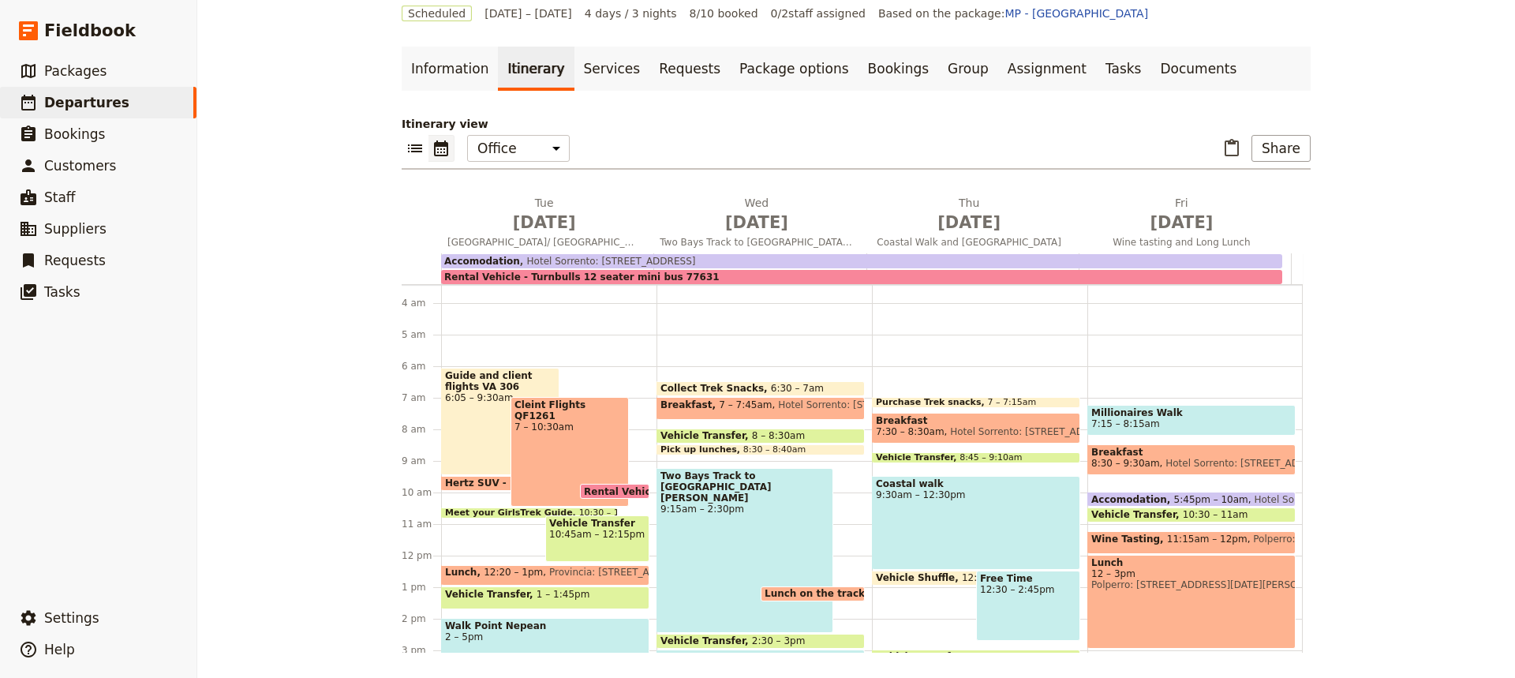
scroll to position [105, 0]
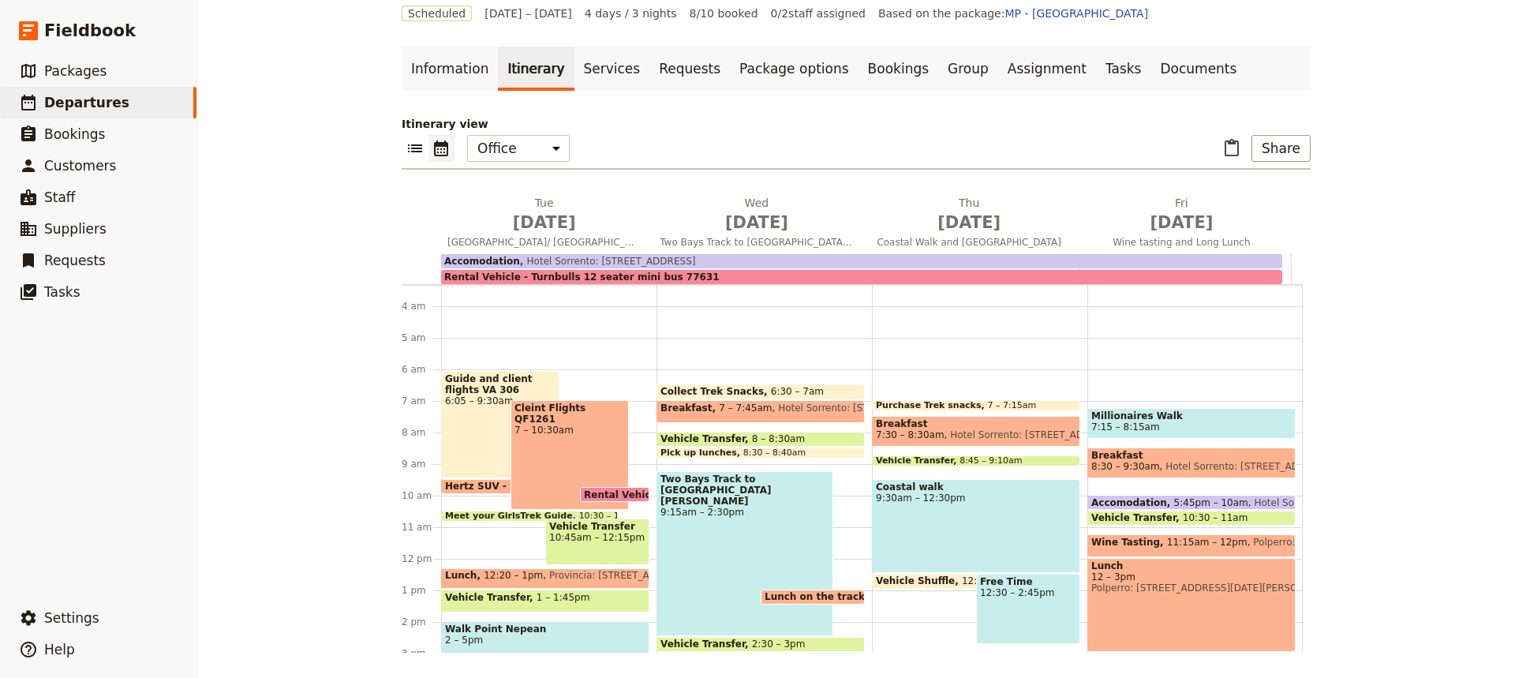
click at [950, 407] on span at bounding box center [976, 407] width 207 height 6
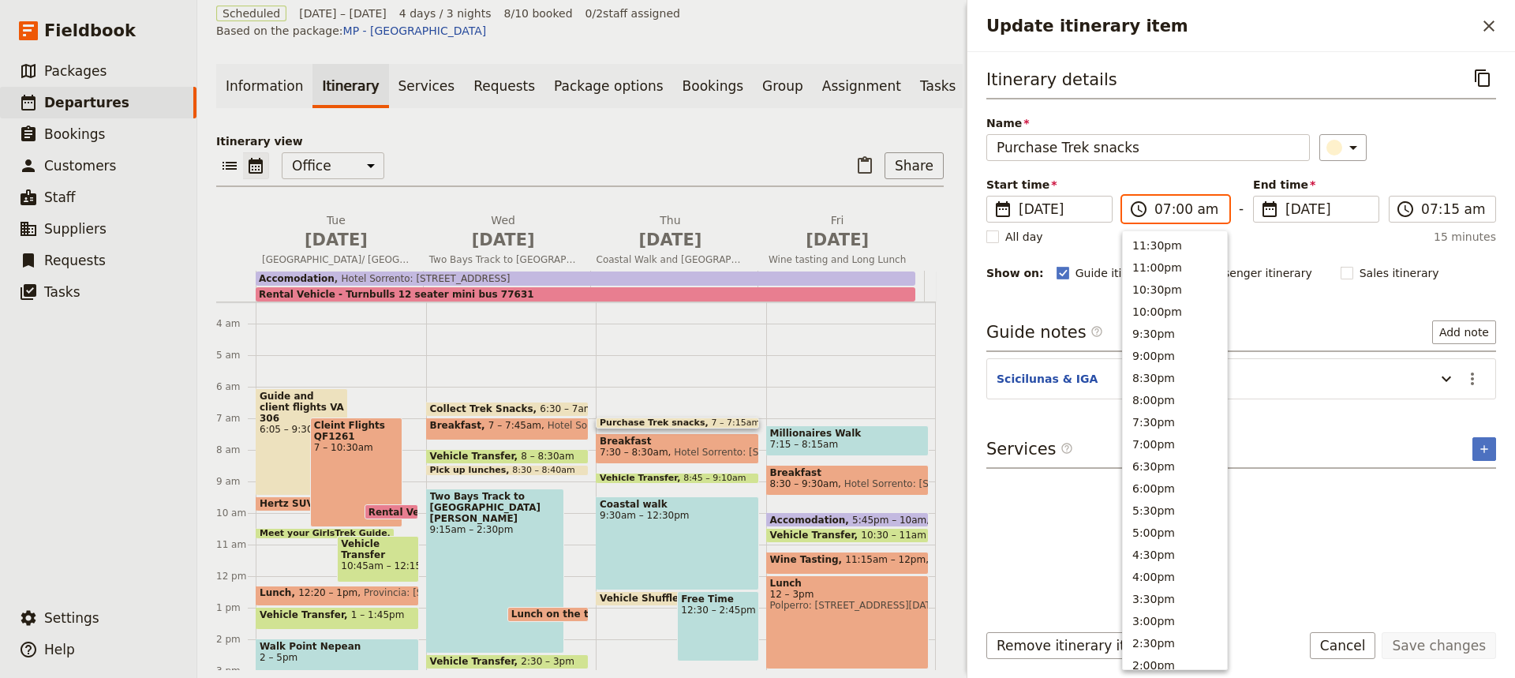
click at [1179, 210] on input "07:00 am" at bounding box center [1186, 209] width 65 height 19
click at [1149, 371] on button "6:30am" at bounding box center [1175, 374] width 104 height 22
type input "06:30 am"
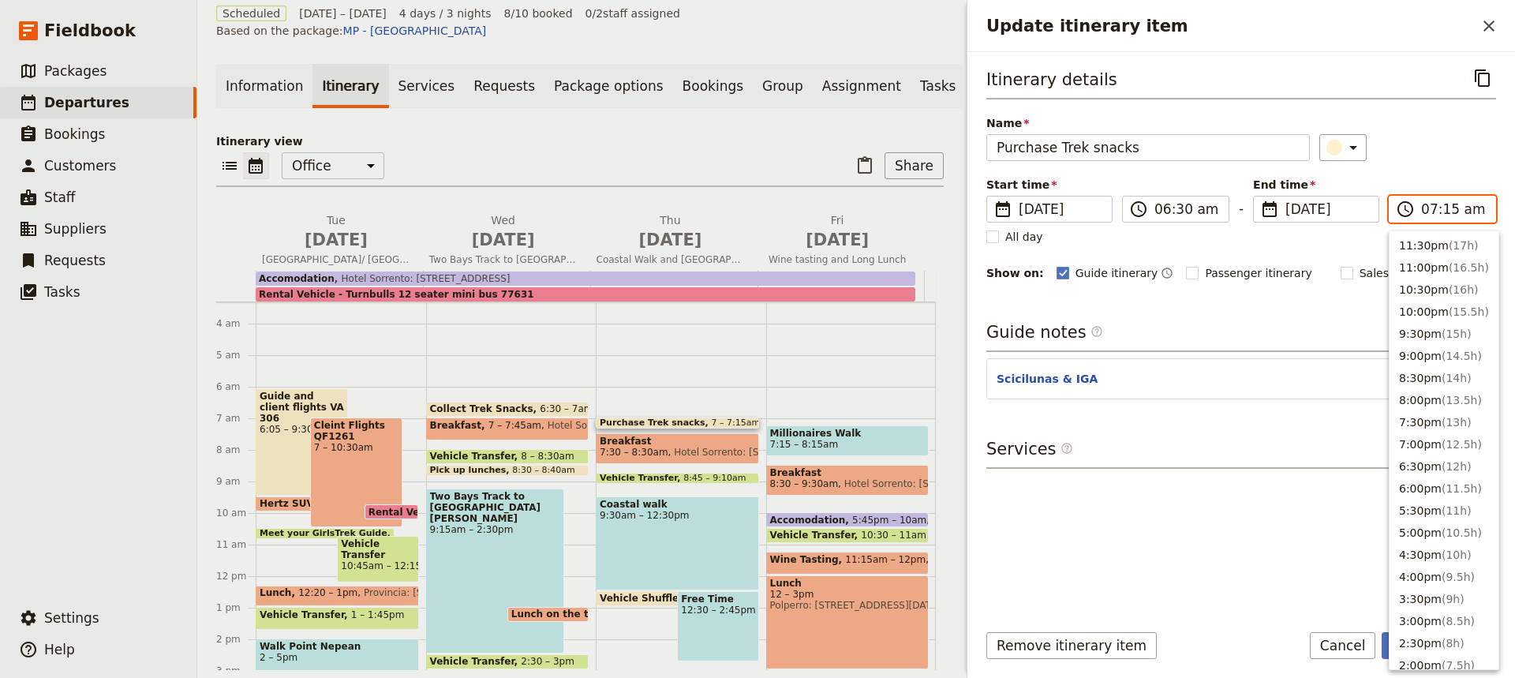
click at [1447, 209] on input "07:15 am" at bounding box center [1453, 209] width 65 height 19
click at [1409, 350] on button "7:00am ( 0.5h )" at bounding box center [1443, 352] width 109 height 22
type input "07:00 am"
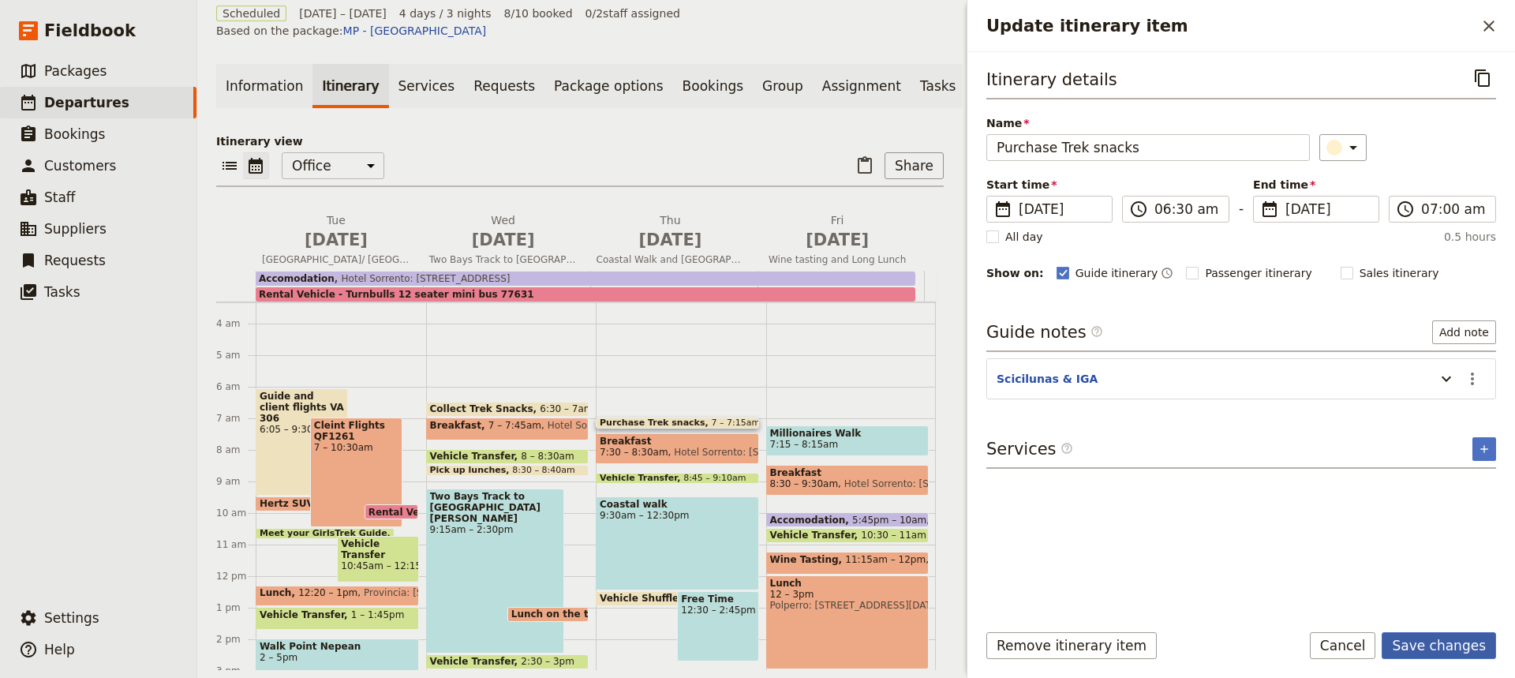
click at [1420, 643] on button "Save changes" at bounding box center [1438, 645] width 114 height 27
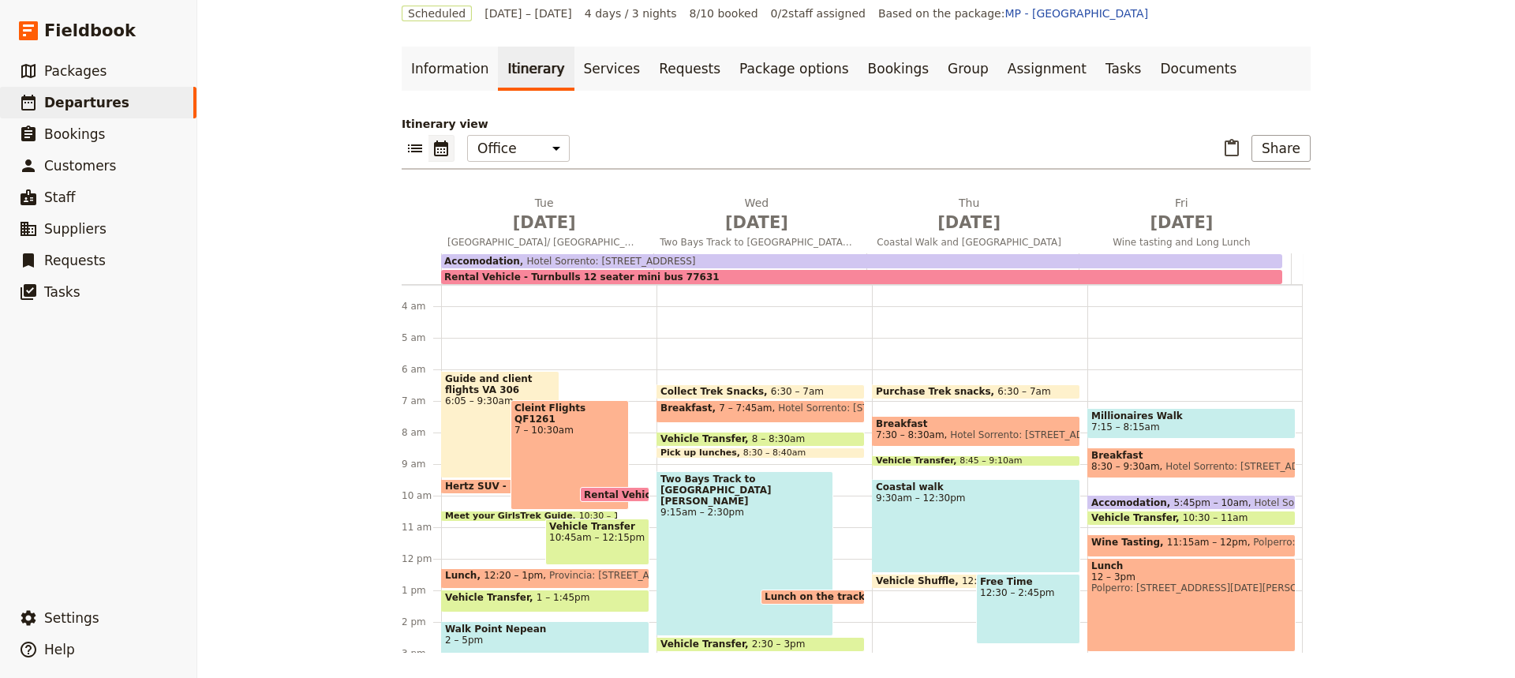
click at [944, 429] on span "Hotel Sorrento: [STREET_ADDRESS]" at bounding box center [1031, 434] width 174 height 11
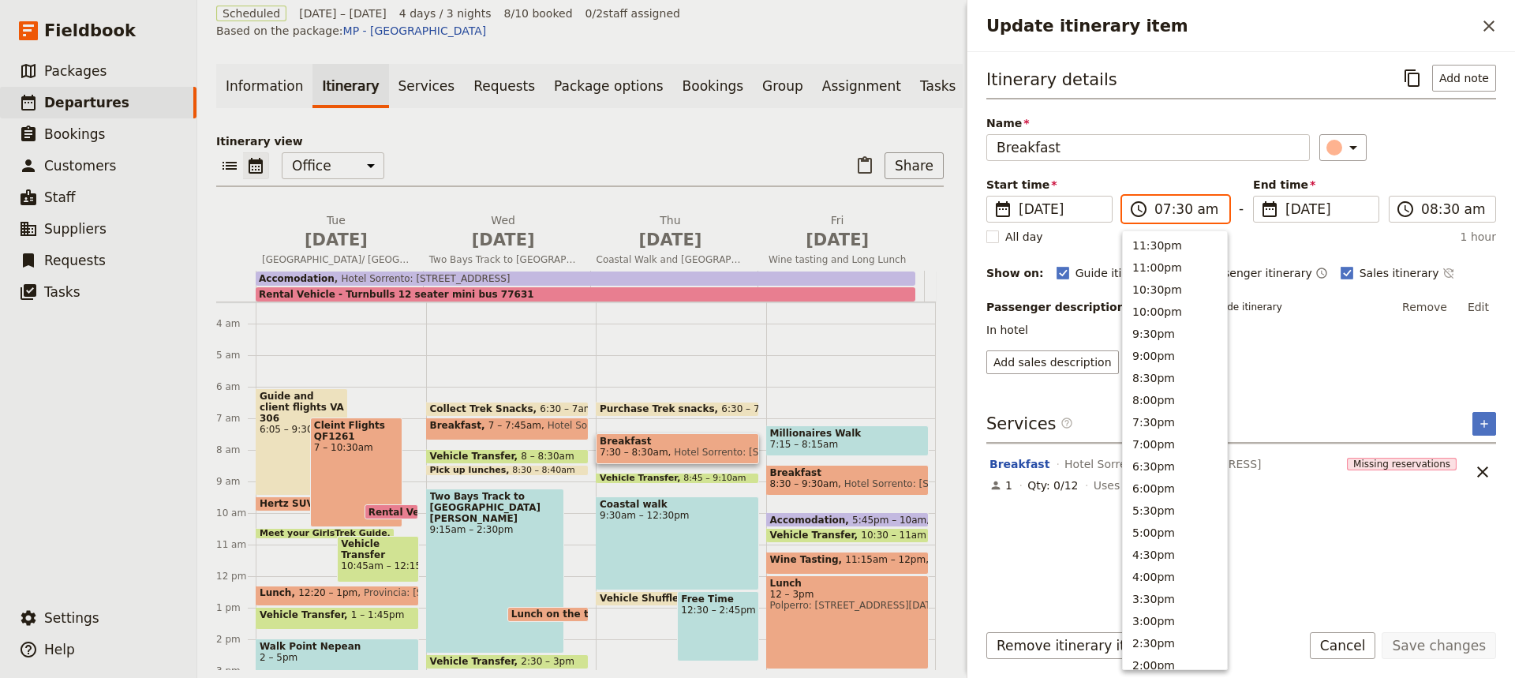
click at [1175, 209] on input "07:30 am" at bounding box center [1186, 209] width 65 height 19
click at [1146, 350] on button "7:00am" at bounding box center [1175, 352] width 104 height 22
type input "07:00 am"
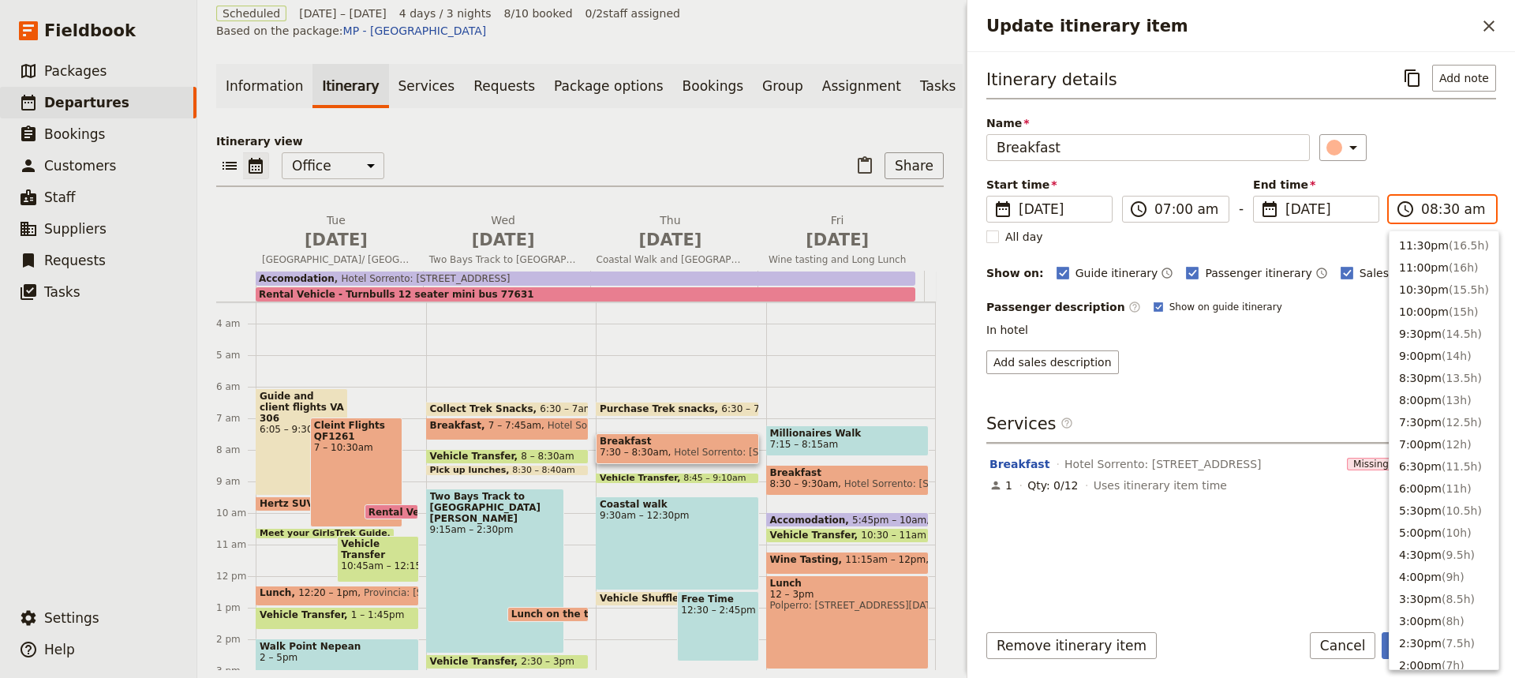
click at [1436, 210] on input "08:30 am" at bounding box center [1453, 209] width 65 height 19
click at [1408, 307] on button "8:00am ( 1h )" at bounding box center [1443, 308] width 109 height 22
type input "08:00 am"
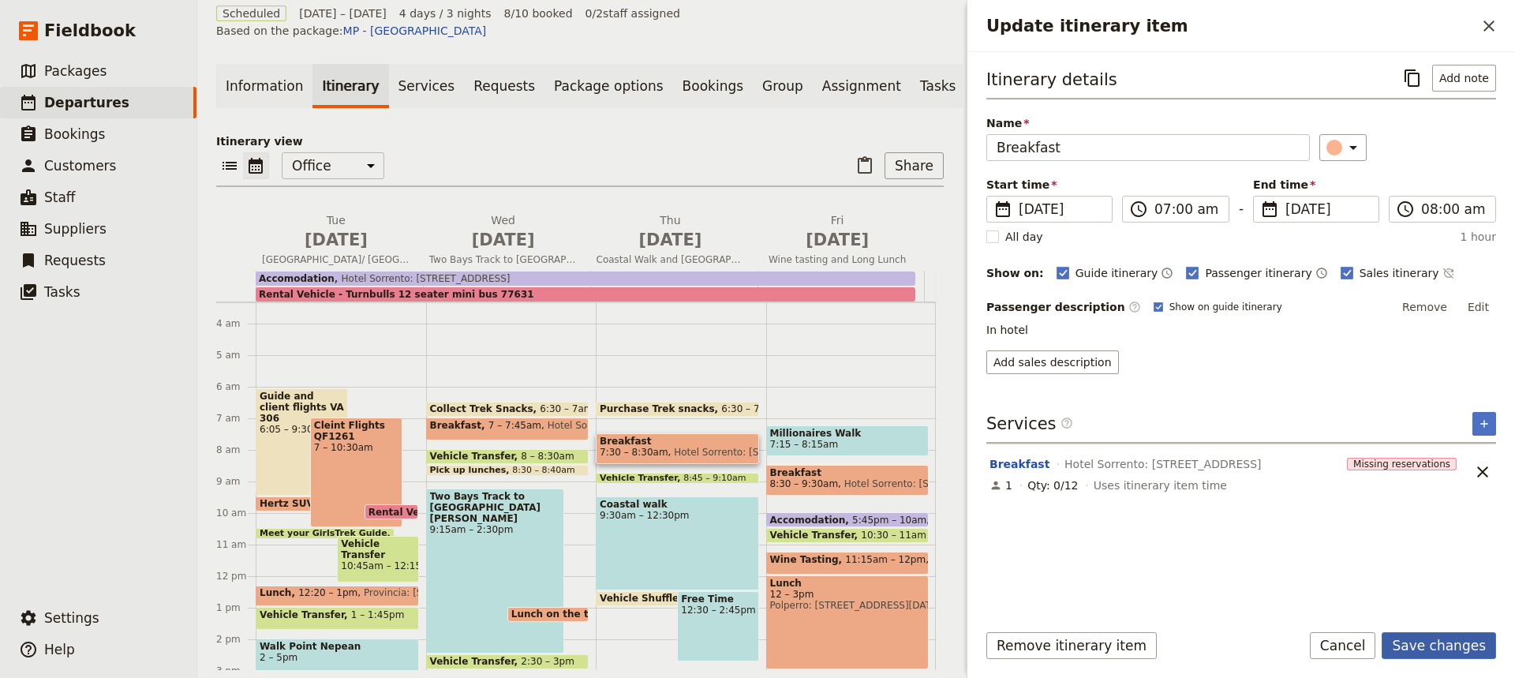
click at [1436, 639] on button "Save changes" at bounding box center [1438, 645] width 114 height 27
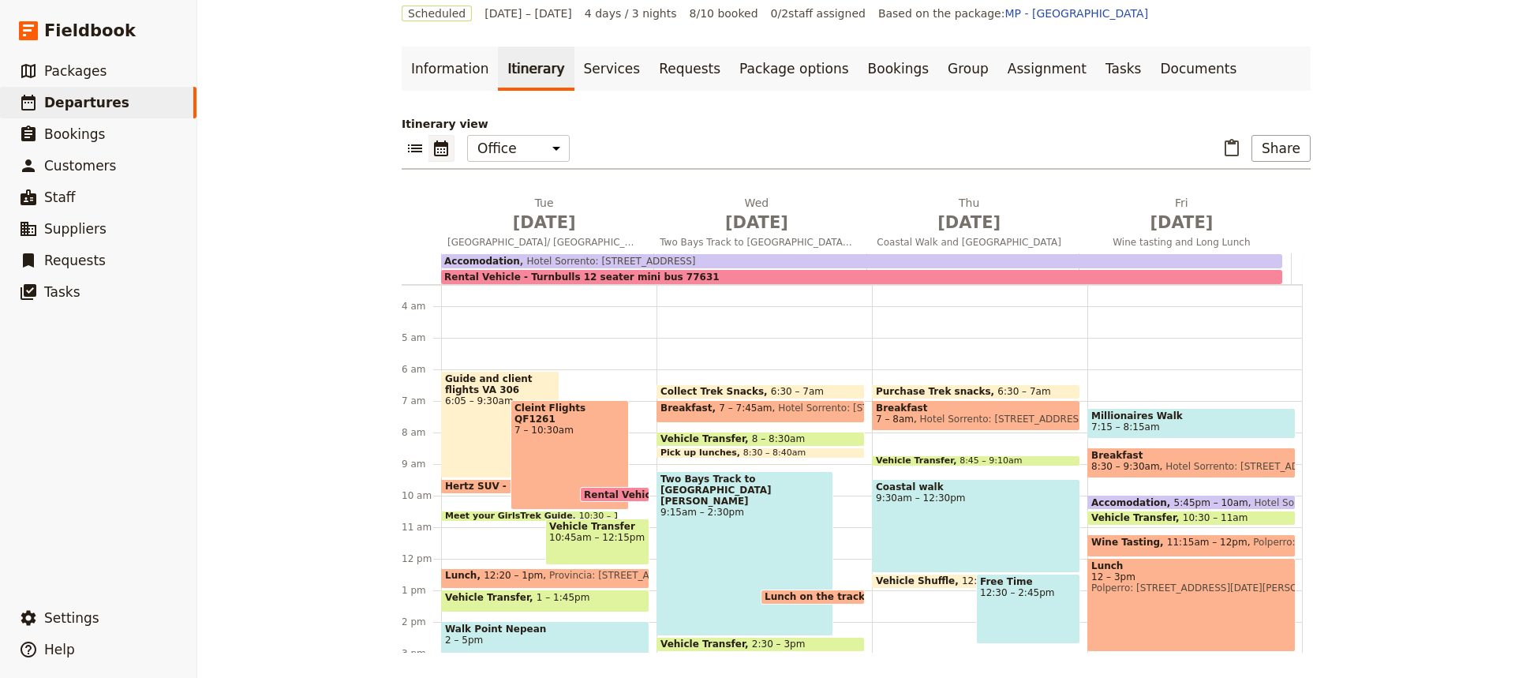
click at [958, 462] on span at bounding box center [976, 462] width 207 height 6
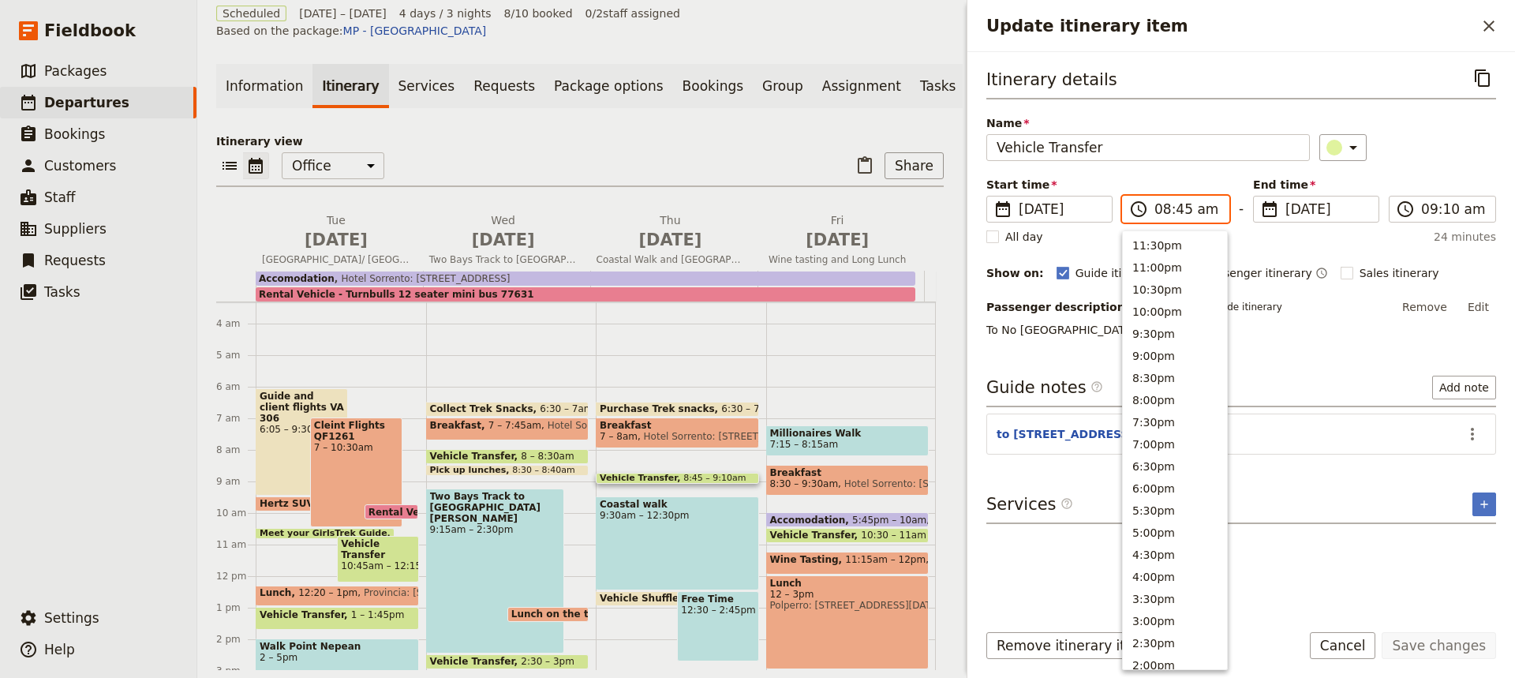
click at [1169, 210] on input "08:45 am" at bounding box center [1186, 209] width 65 height 19
click at [1176, 211] on input "08:45 am" at bounding box center [1186, 209] width 65 height 19
type input "08:15 am"
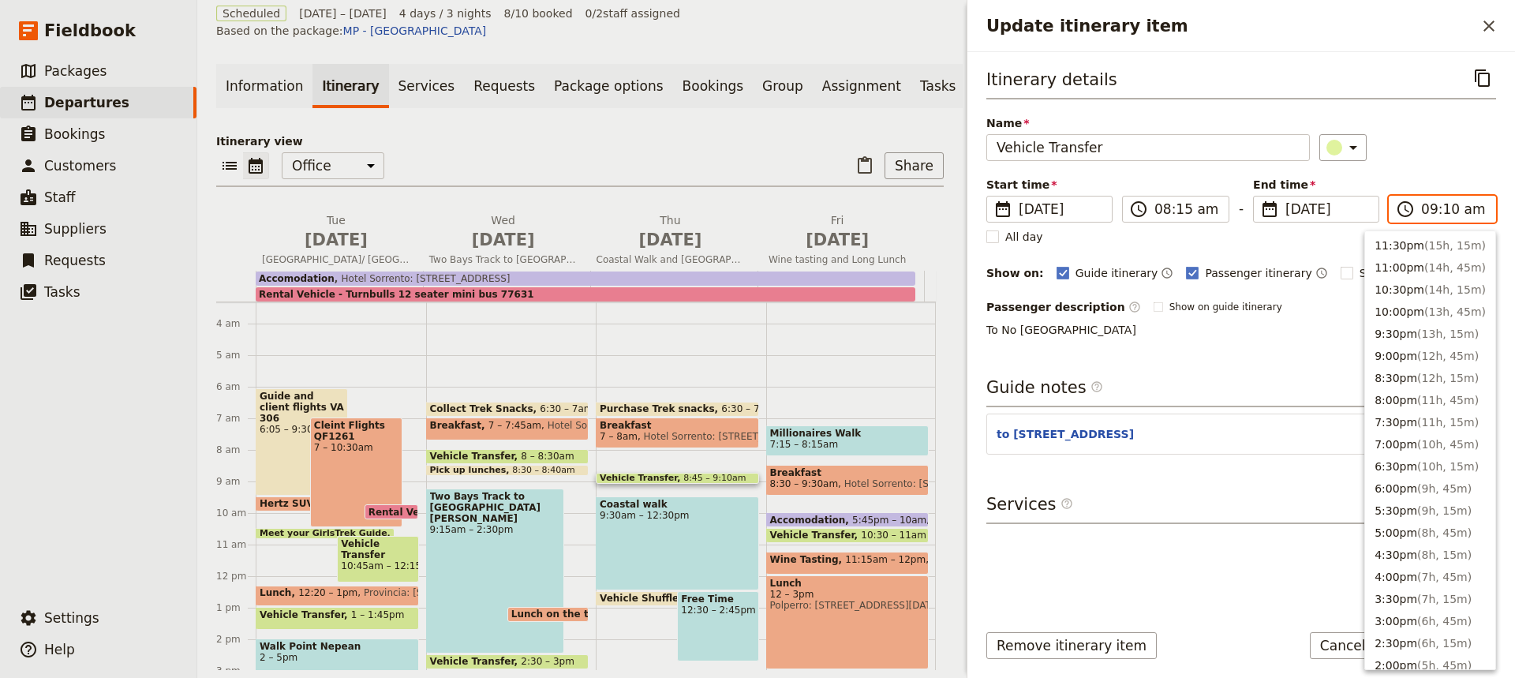
click at [1438, 210] on input "09:10 am" at bounding box center [1453, 209] width 65 height 19
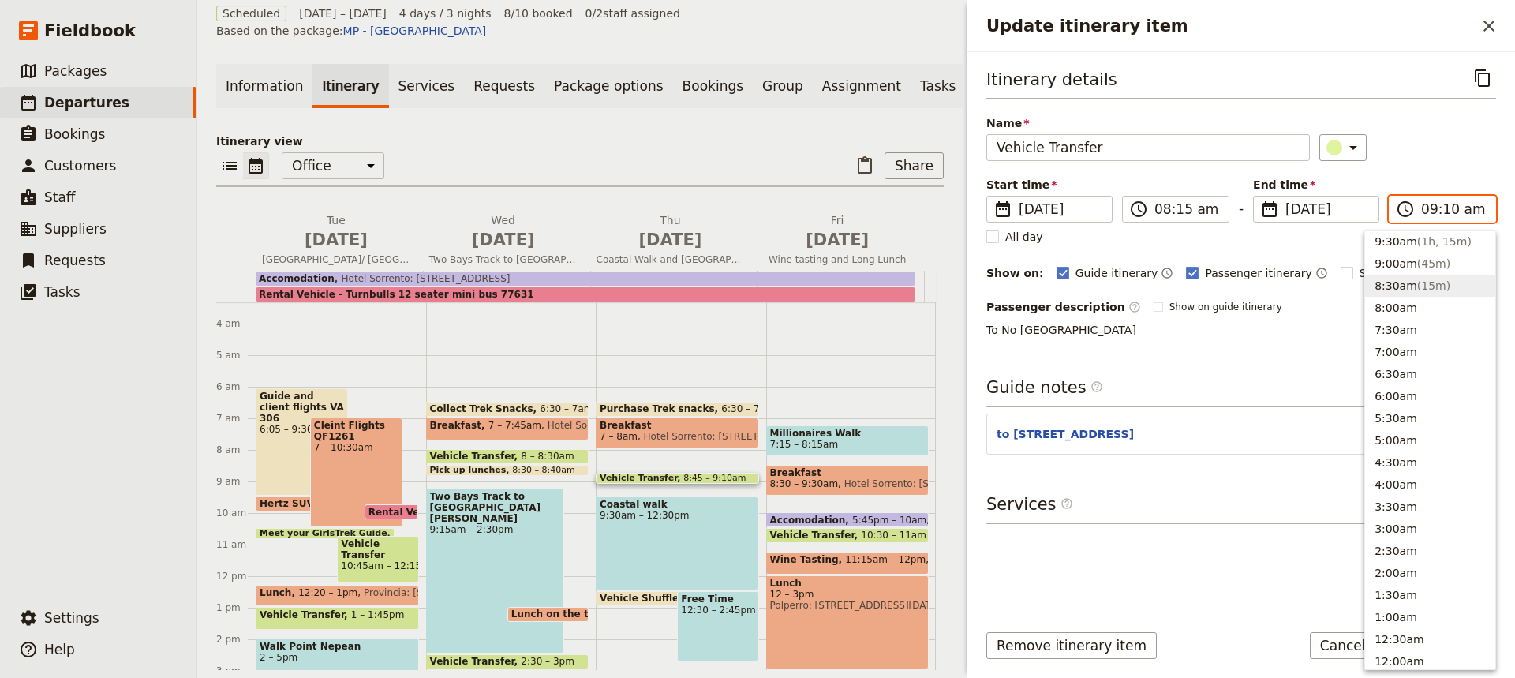
click at [1396, 282] on button "8:30am ( 15m )" at bounding box center [1430, 286] width 130 height 22
type input "08:30 am"
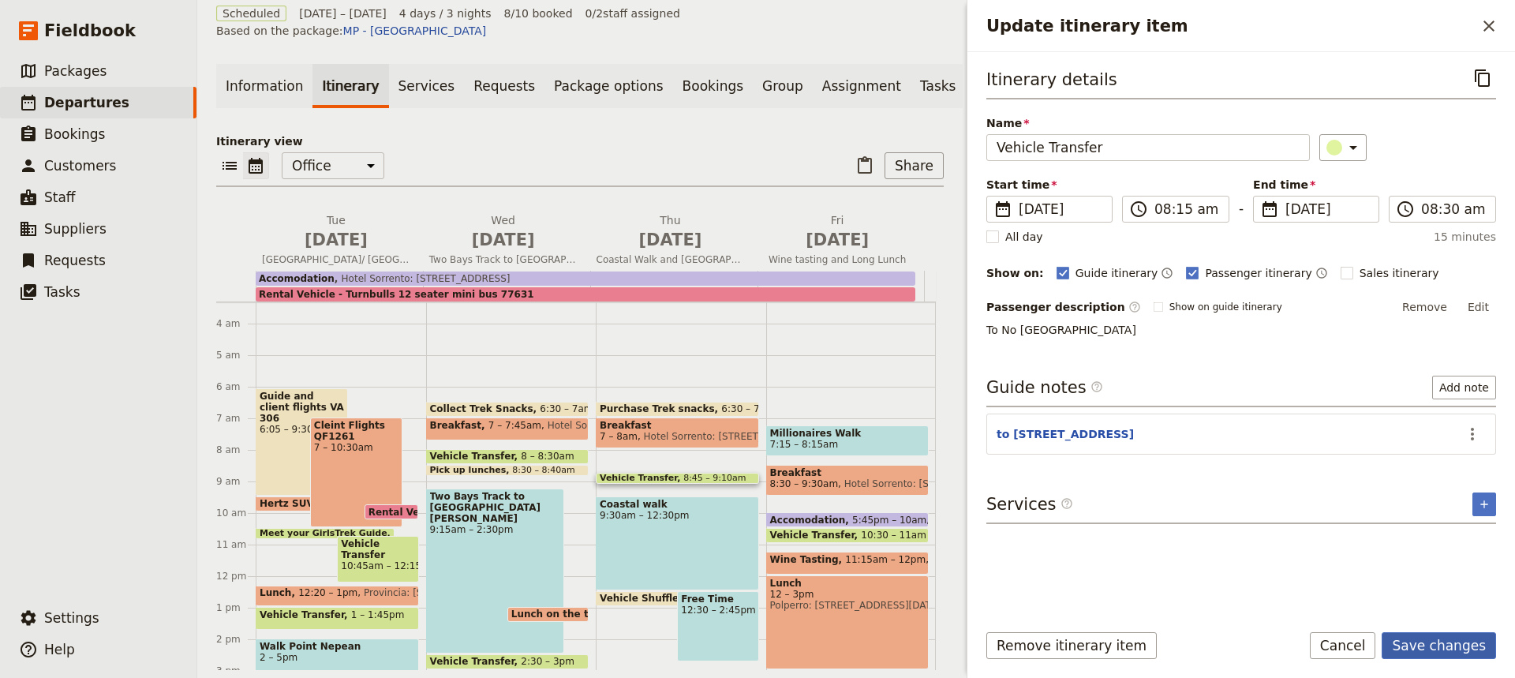
click at [1426, 637] on button "Save changes" at bounding box center [1438, 645] width 114 height 27
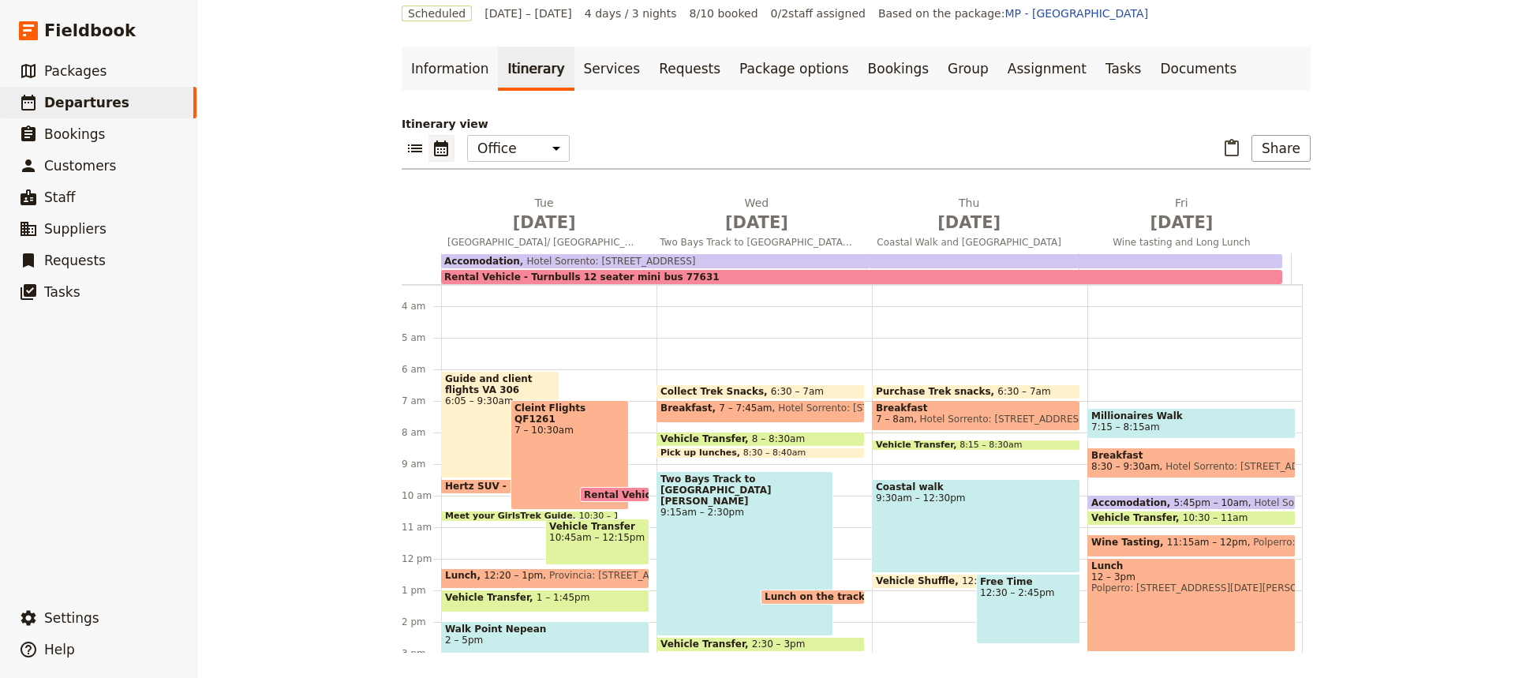
click at [966, 511] on div "Coastal walk 9:30am – 12:30pm" at bounding box center [976, 526] width 208 height 94
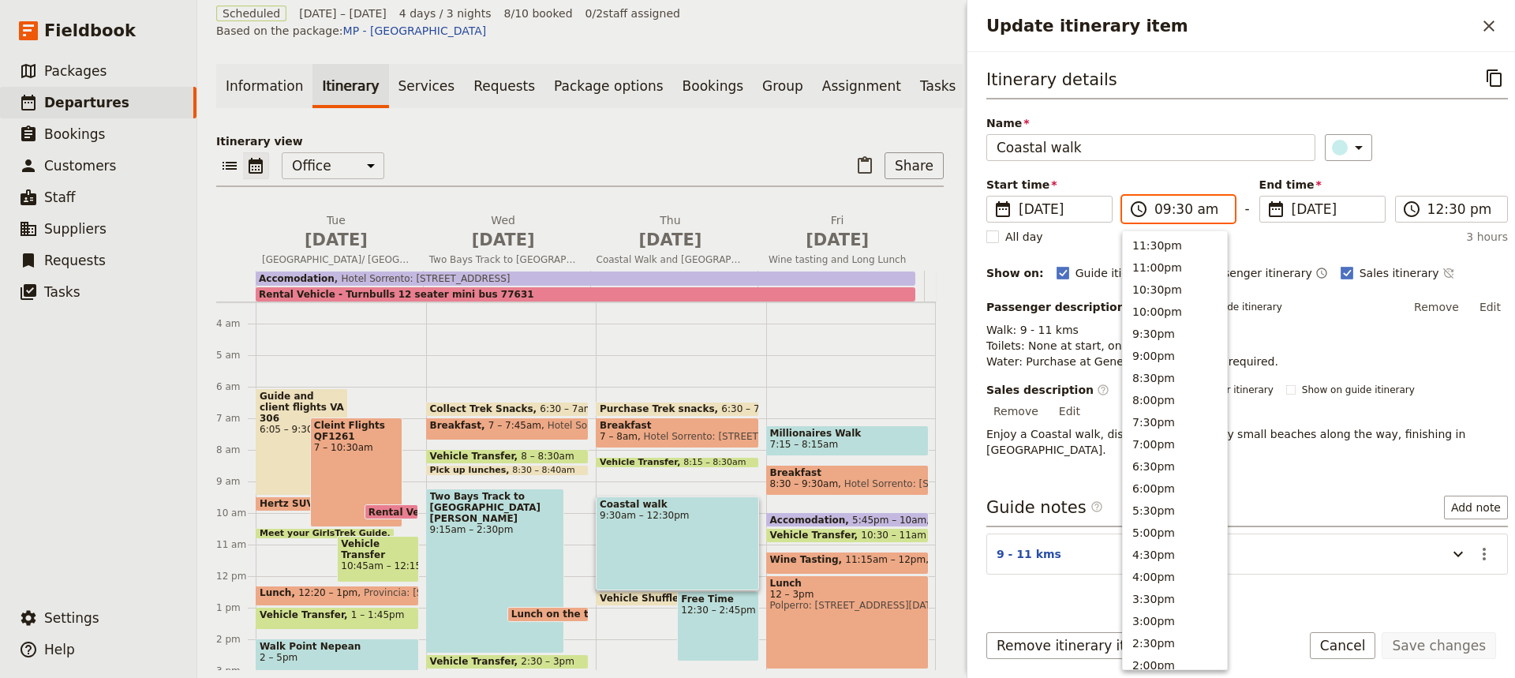
scroll to position [622, 0]
click at [1176, 208] on input "09:30 am" at bounding box center [1189, 209] width 70 height 19
click at [1138, 262] on button "9:00am" at bounding box center [1175, 264] width 104 height 22
type input "09:00 am"
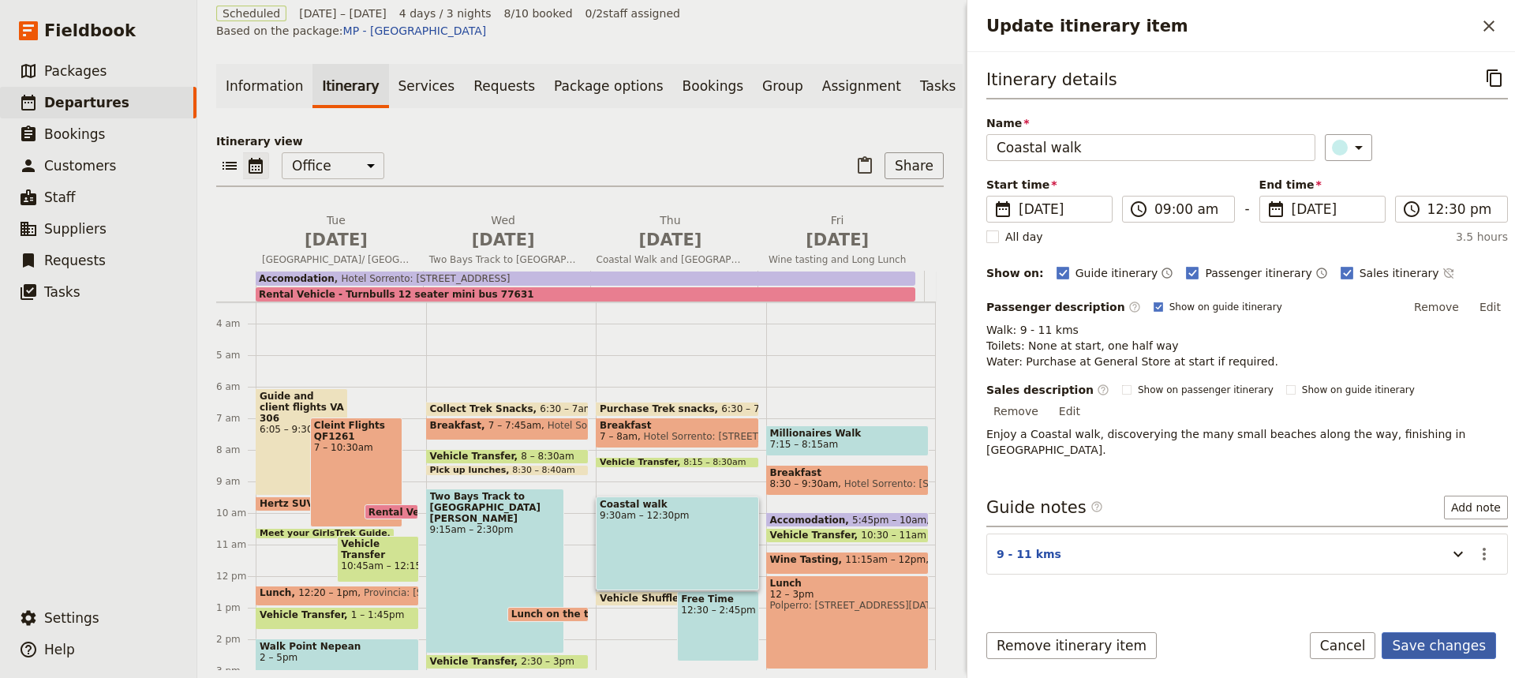
click at [1421, 644] on button "Save changes" at bounding box center [1438, 645] width 114 height 27
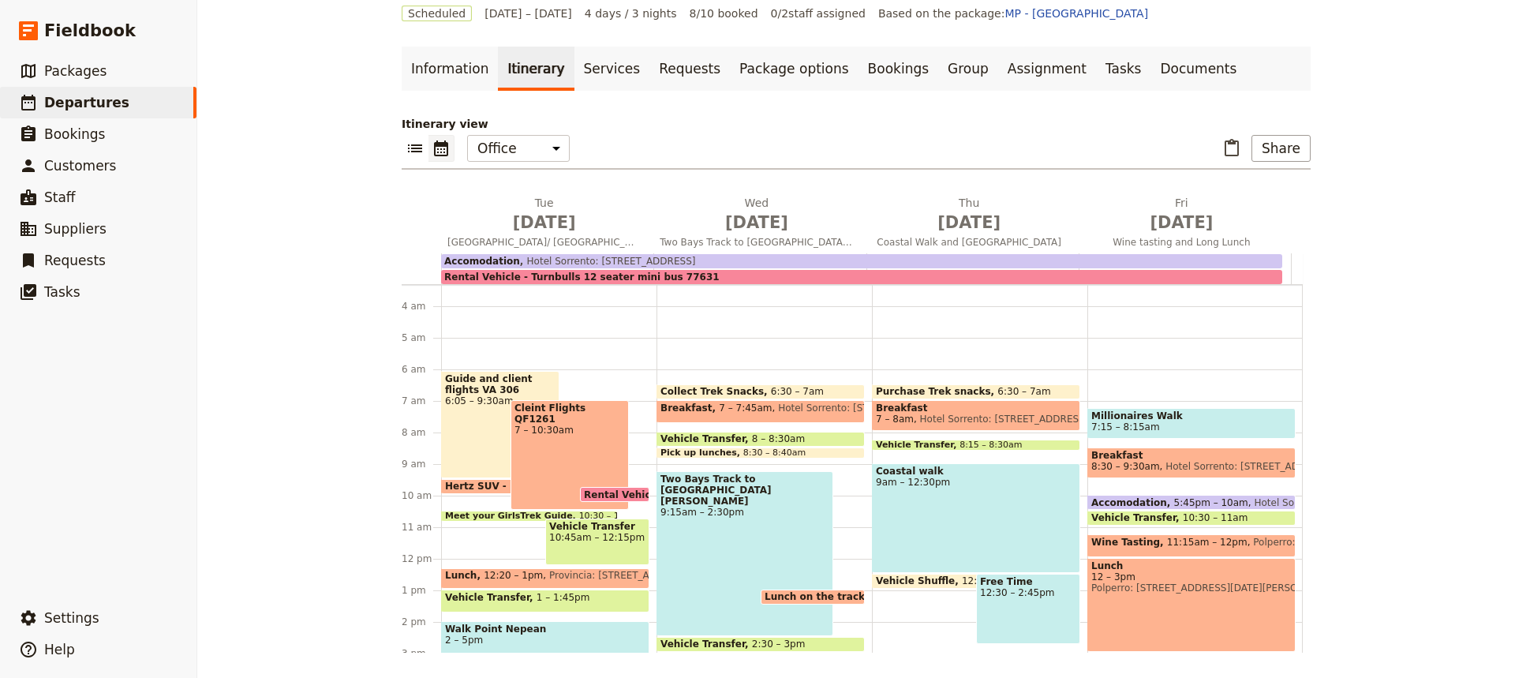
click at [987, 502] on div "Coastal walk 9am – 12:30pm" at bounding box center [976, 518] width 208 height 110
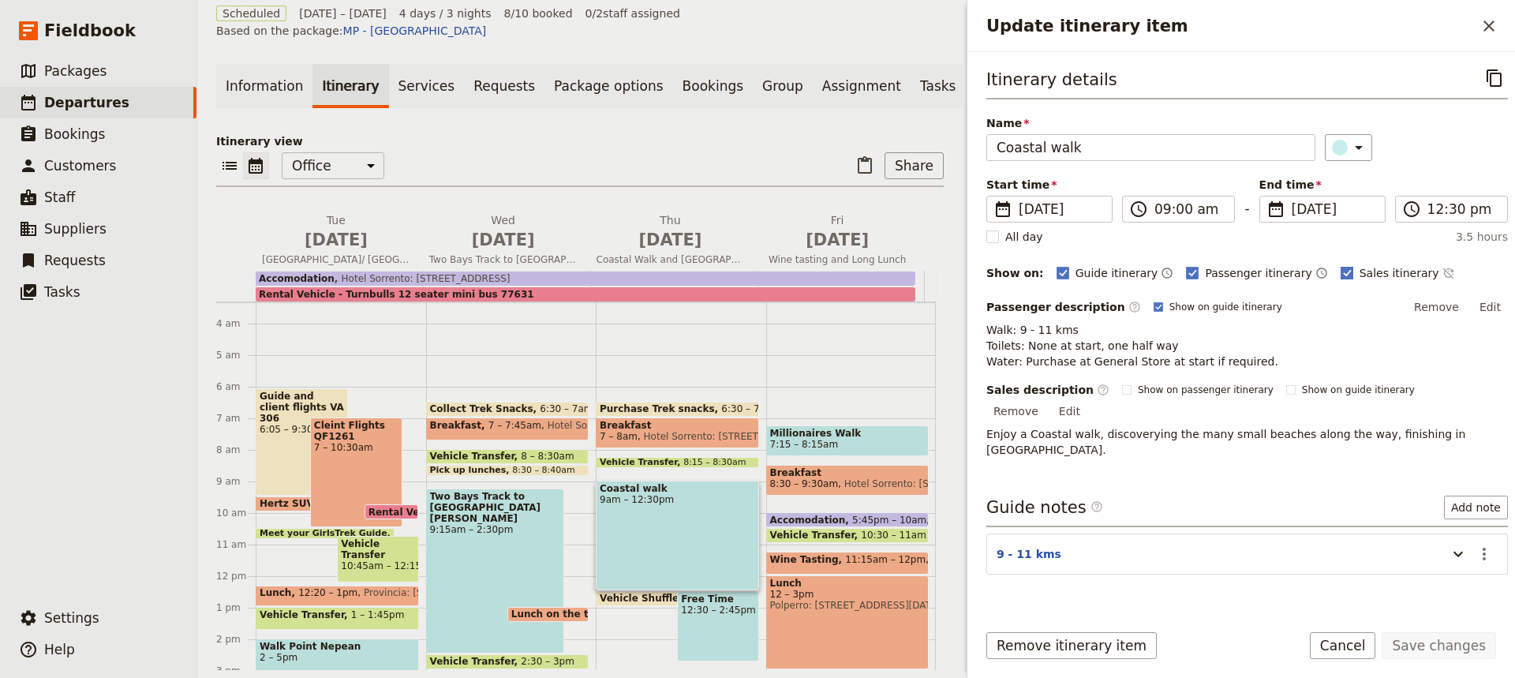
click at [1343, 273] on polygon "Update itinerary item" at bounding box center [1347, 271] width 8 height 9
click at [1340, 265] on input "Sales itinerary" at bounding box center [1340, 264] width 1 height 1
checkbox input "false"
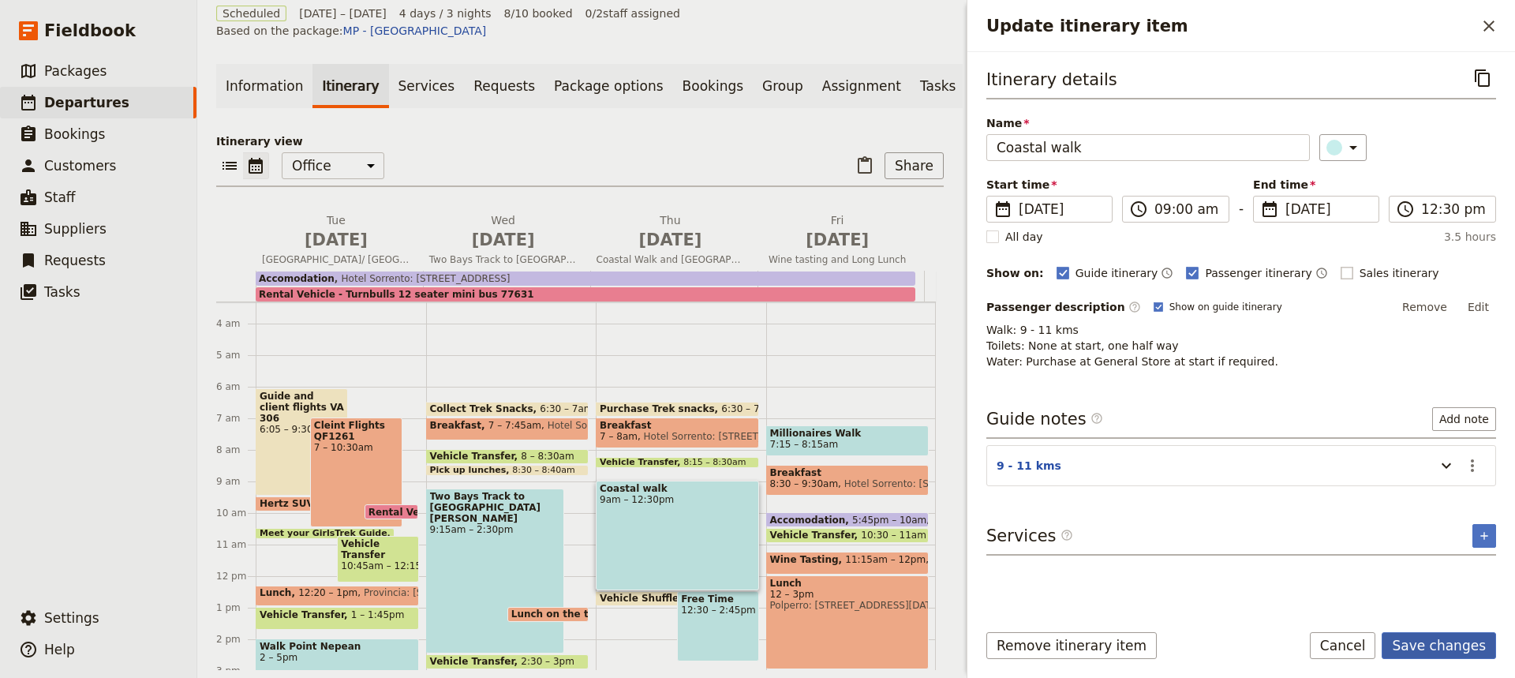
click at [1434, 649] on button "Save changes" at bounding box center [1438, 645] width 114 height 27
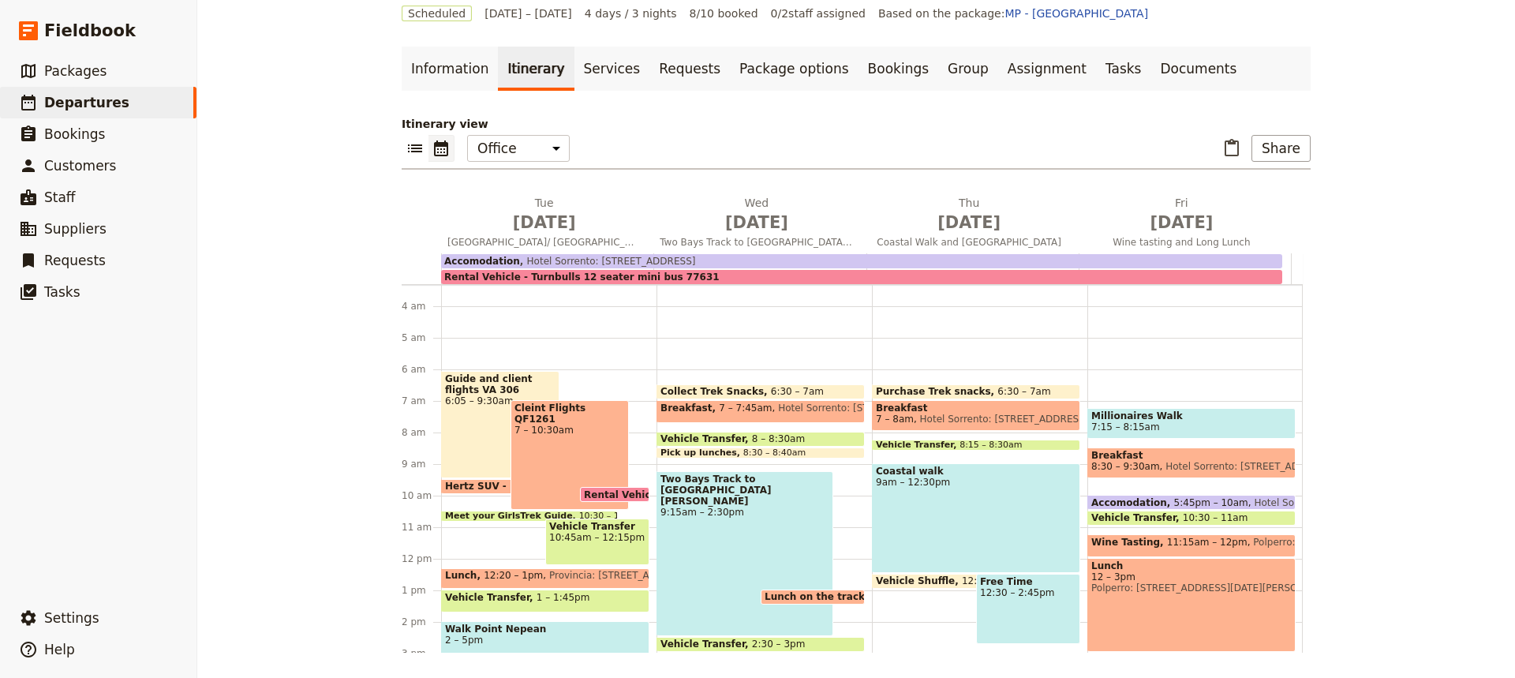
click at [1000, 615] on div "Free Time 12:30 – 2:45pm" at bounding box center [1028, 609] width 104 height 70
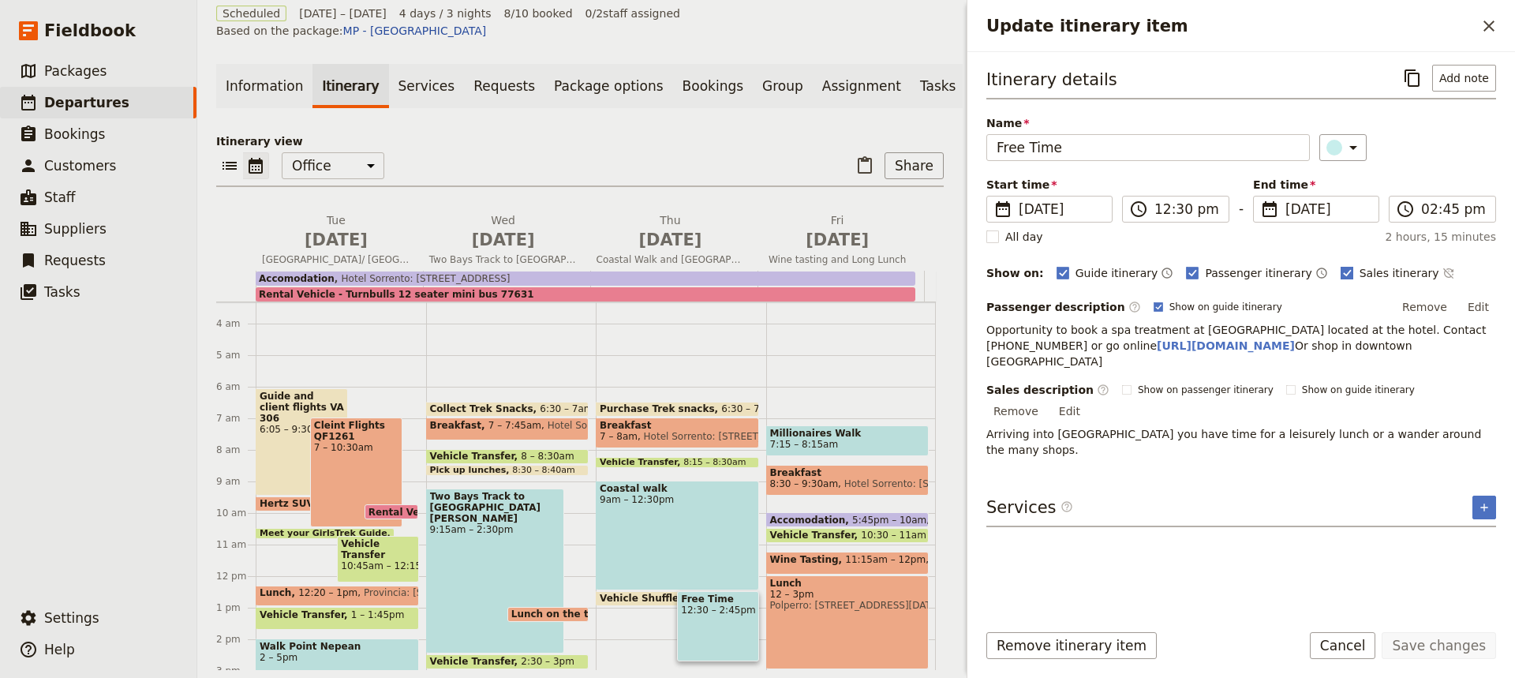
click at [1340, 271] on rect "Update itinerary item" at bounding box center [1346, 273] width 12 height 12
click at [1340, 265] on input "Sales itinerary" at bounding box center [1340, 264] width 1 height 1
checkbox input "false"
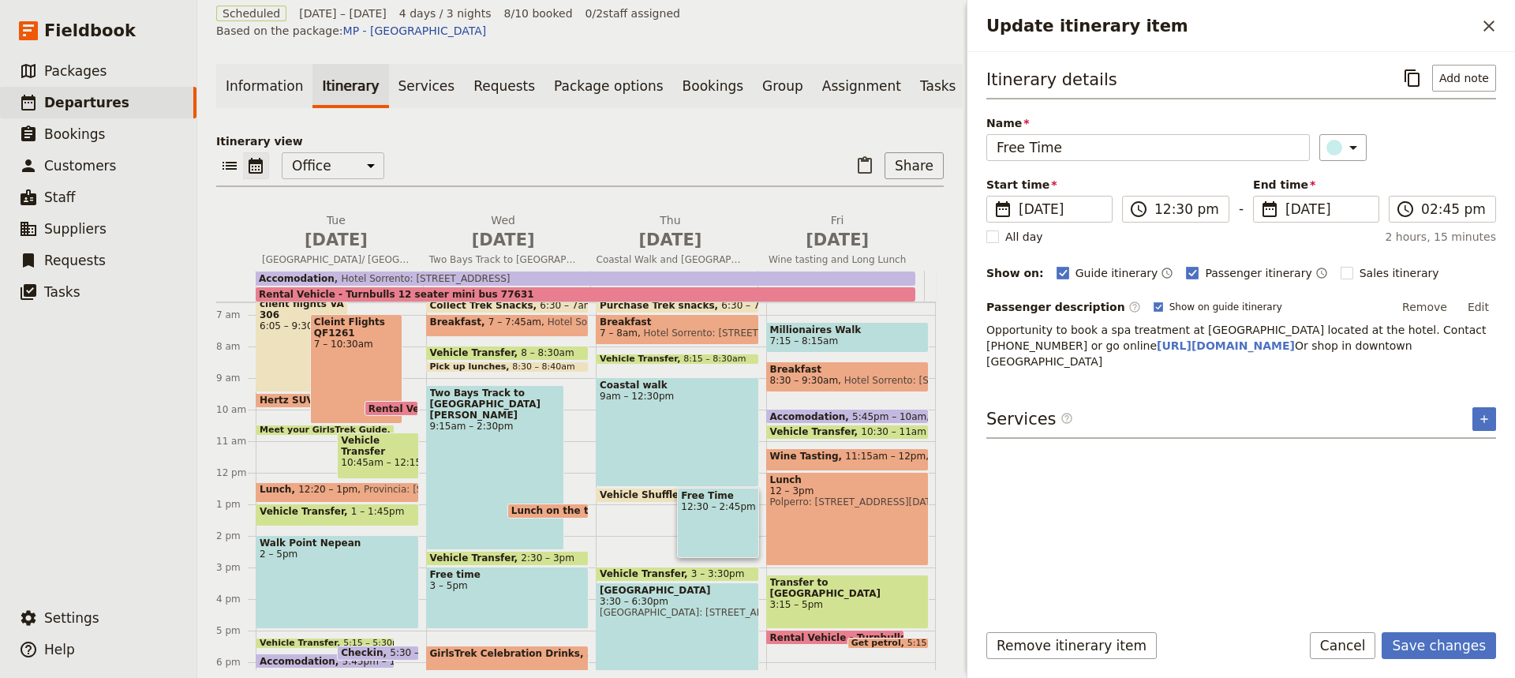
scroll to position [208, 0]
click at [1442, 211] on input "02:45 pm" at bounding box center [1453, 209] width 65 height 19
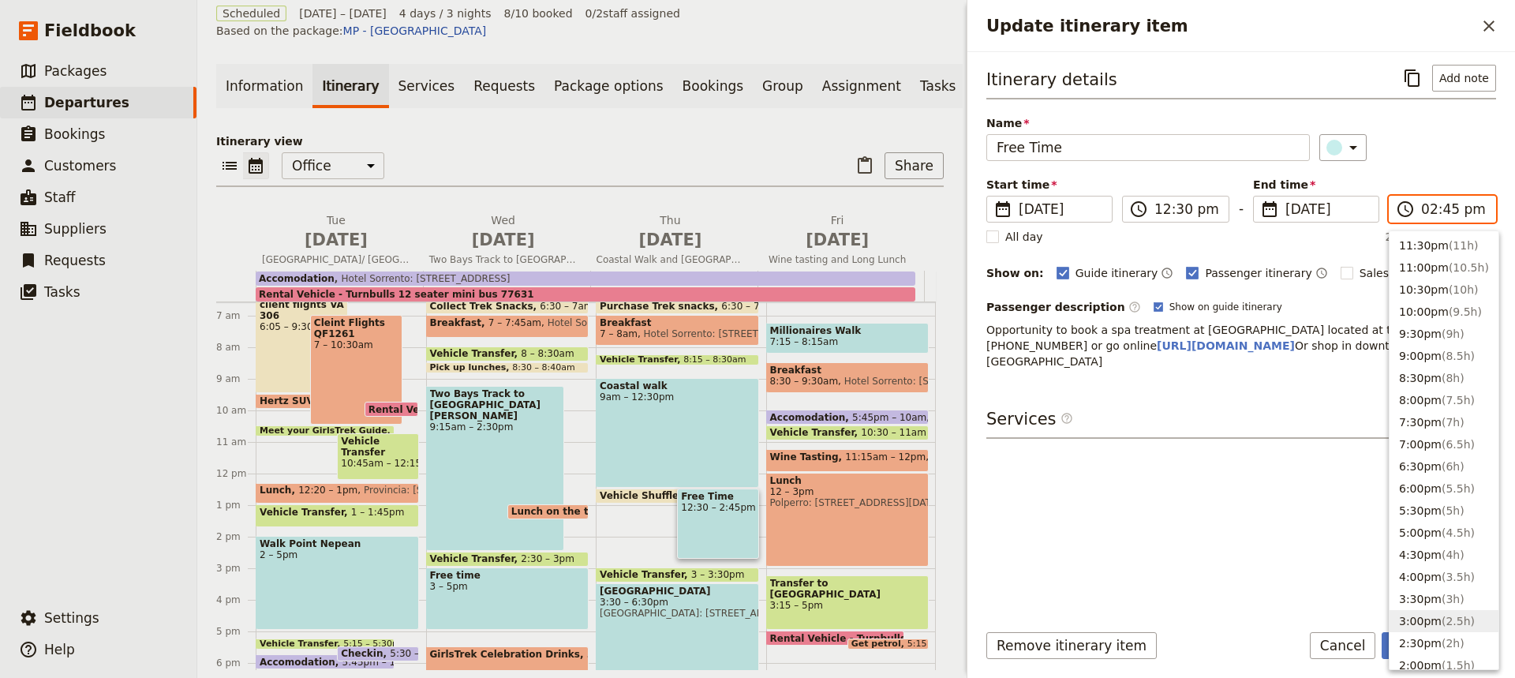
click at [1411, 616] on button "3:00pm ( 2.5h )" at bounding box center [1443, 621] width 109 height 22
type input "03:00 pm"
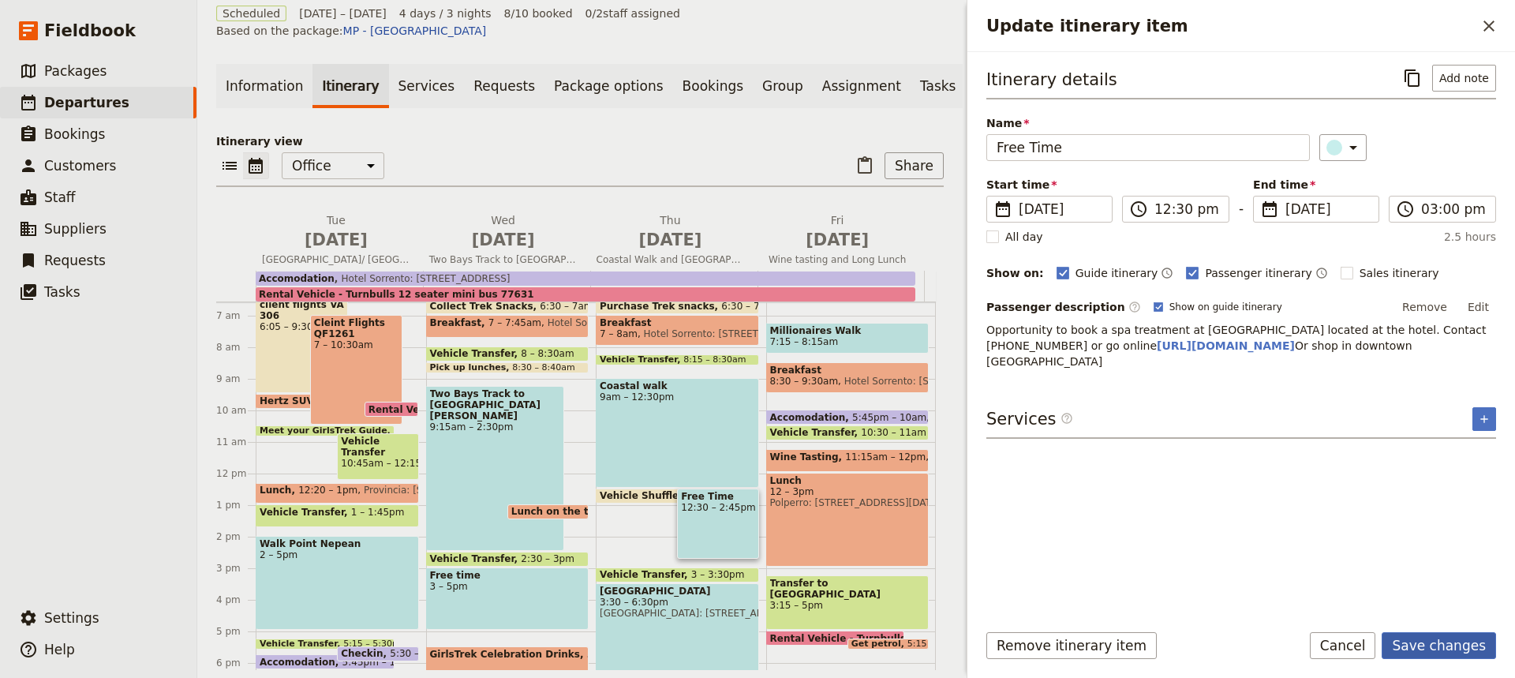
click at [1436, 645] on button "Save changes" at bounding box center [1438, 645] width 114 height 27
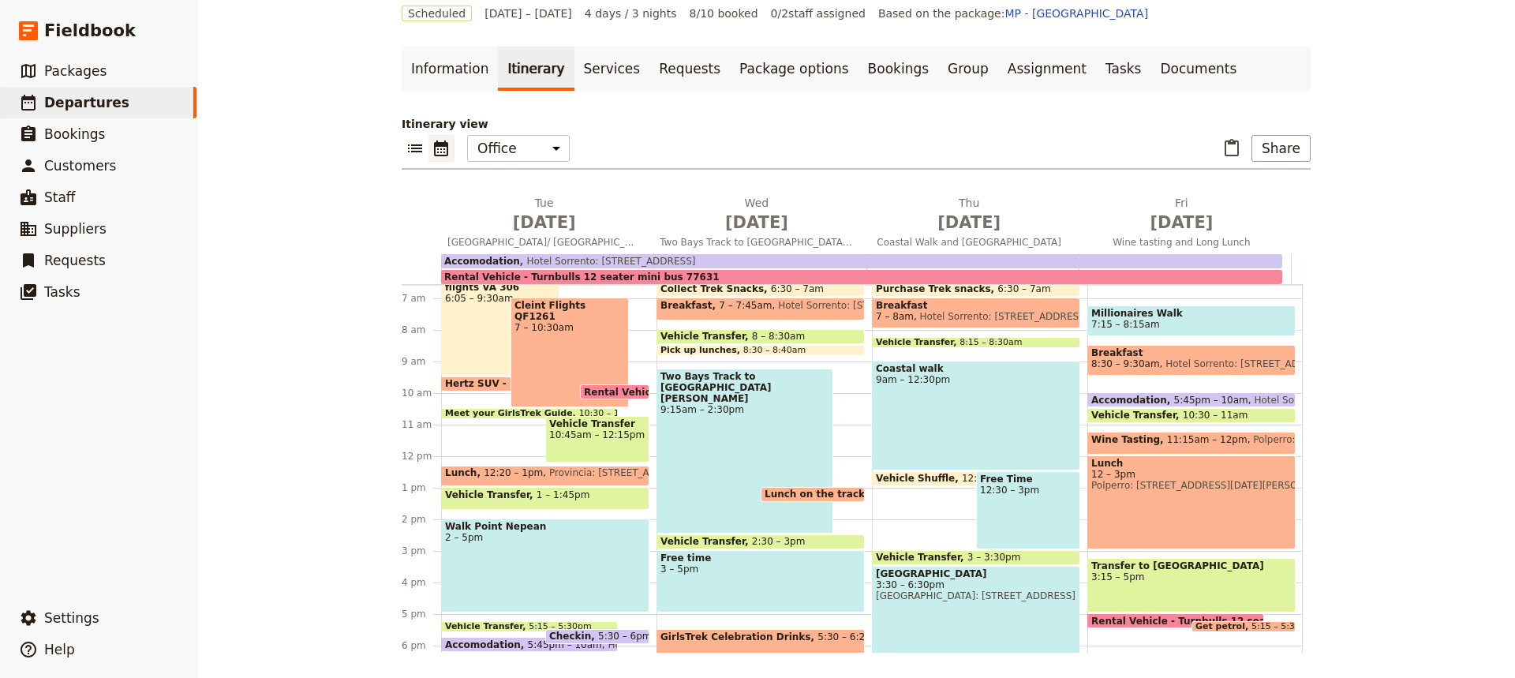
click at [951, 559] on span at bounding box center [976, 561] width 207 height 6
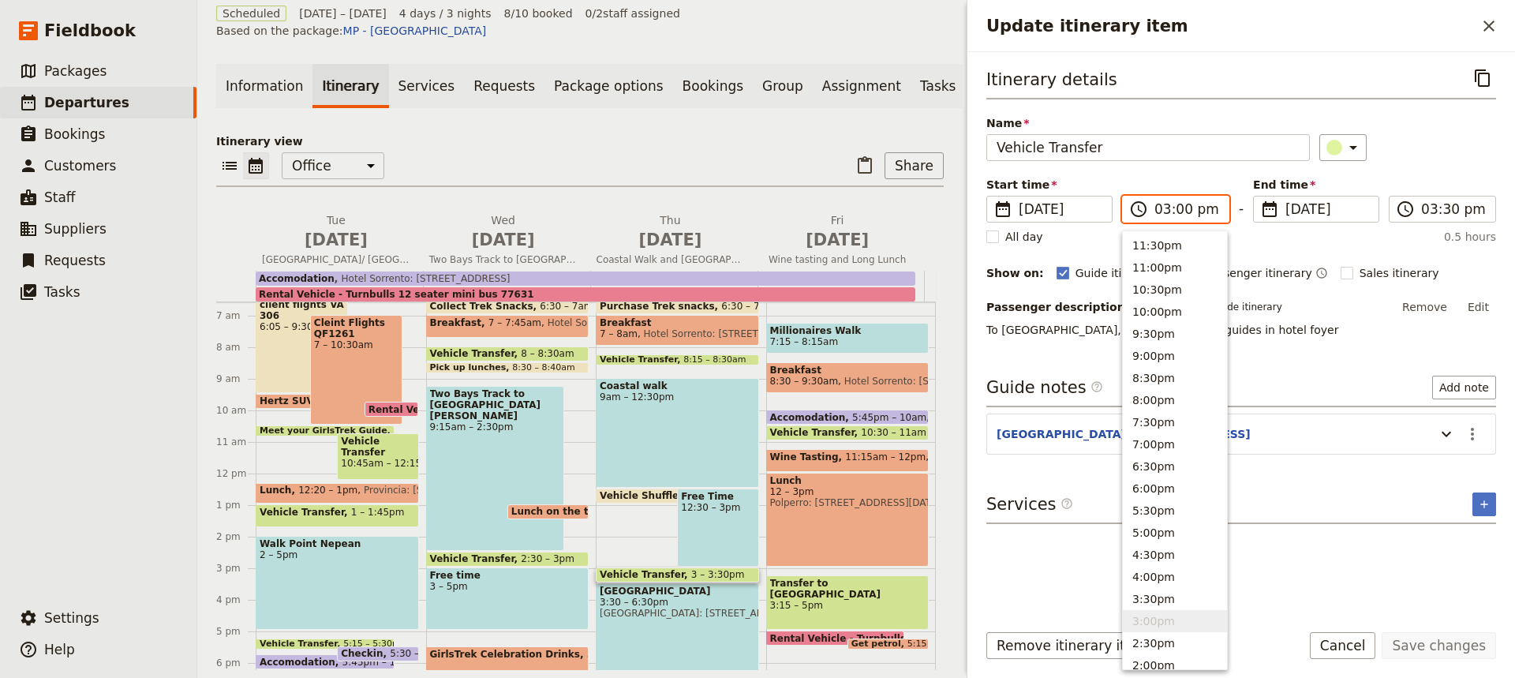
click at [1176, 211] on input "03:00 pm" at bounding box center [1186, 209] width 65 height 19
type input "03:15 pm"
click at [1316, 600] on div "Itinerary details ​ Name Vehicle Transfer ​ Start time ​ [DATE] [DATE] [DATE] 1…" at bounding box center [1241, 336] width 510 height 542
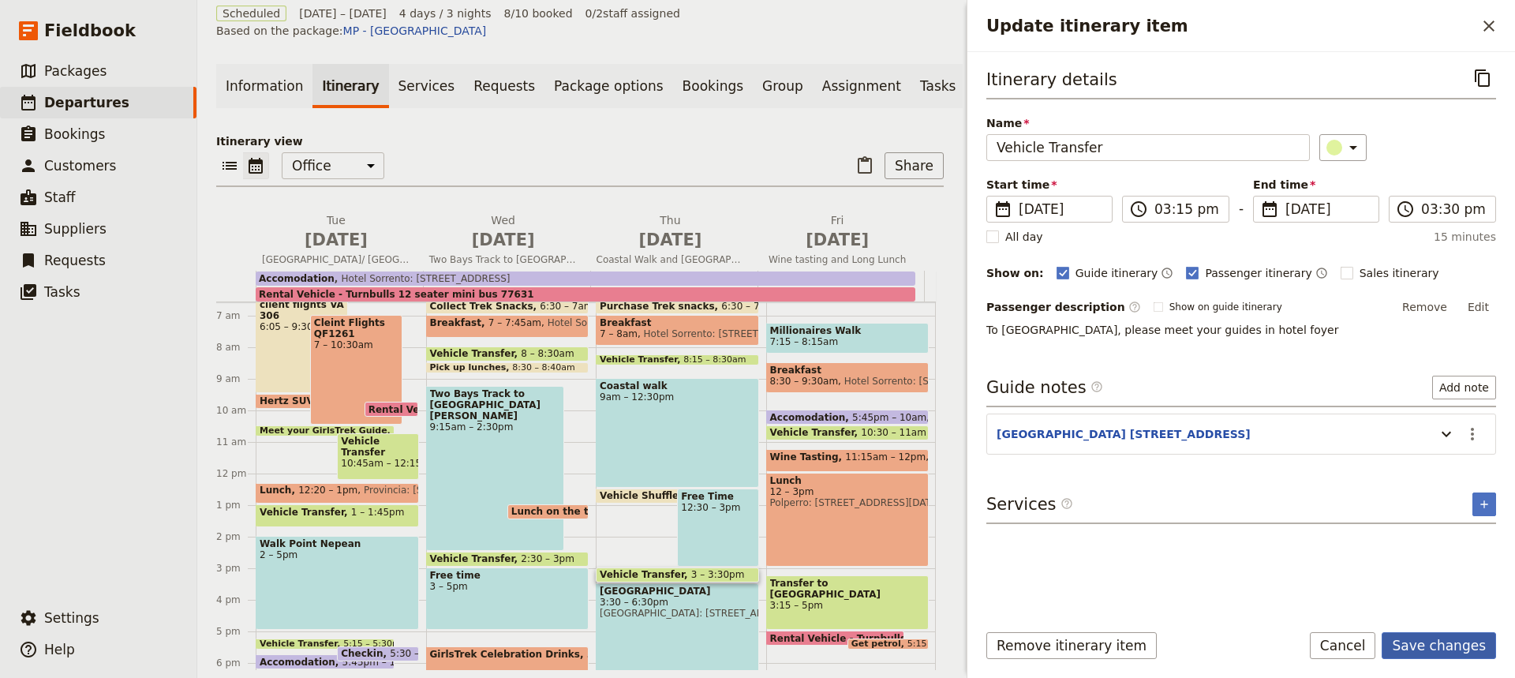
click at [1442, 645] on button "Save changes" at bounding box center [1438, 645] width 114 height 27
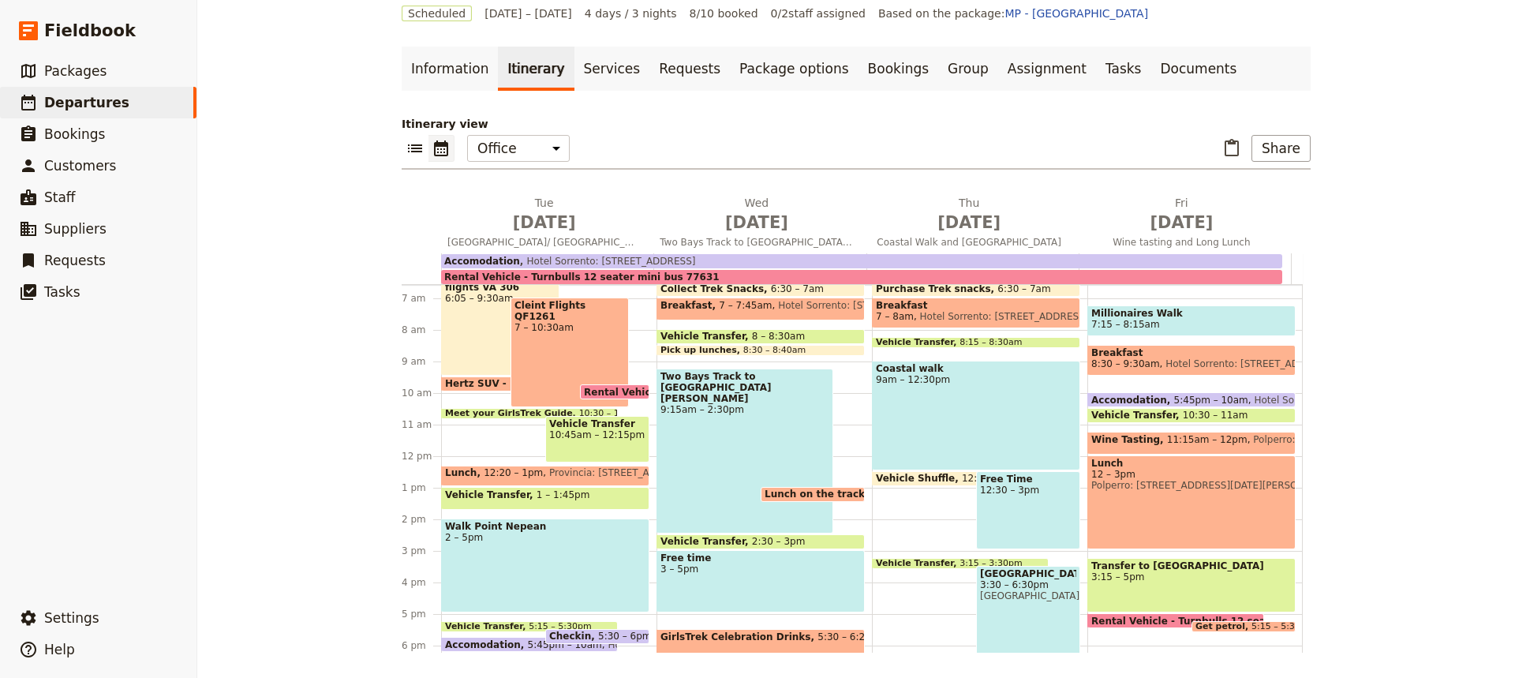
click at [994, 586] on span "3:30 – 6:30pm" at bounding box center [1028, 584] width 96 height 11
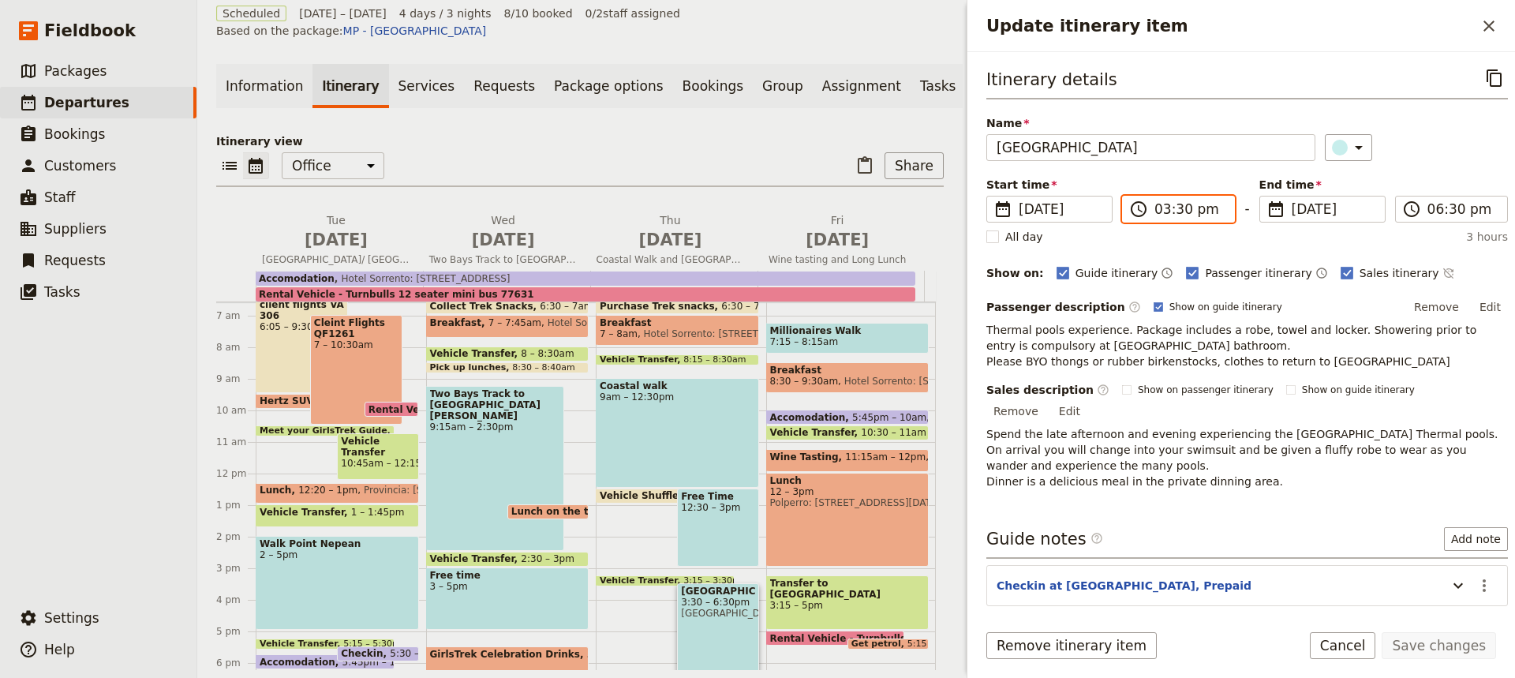
click at [1170, 212] on input "03:30 pm" at bounding box center [1189, 209] width 70 height 19
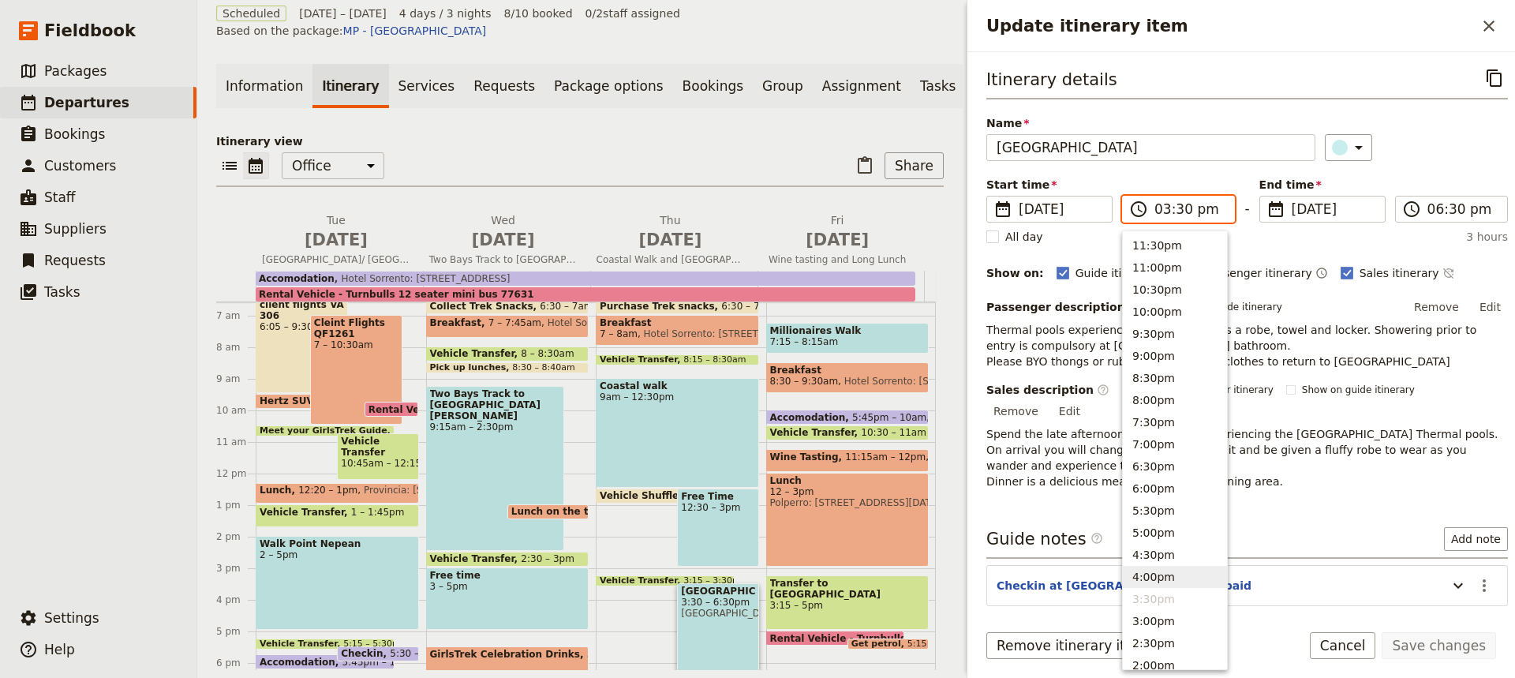
click at [1146, 573] on button "4:00pm" at bounding box center [1175, 577] width 104 height 22
type input "04:00 pm"
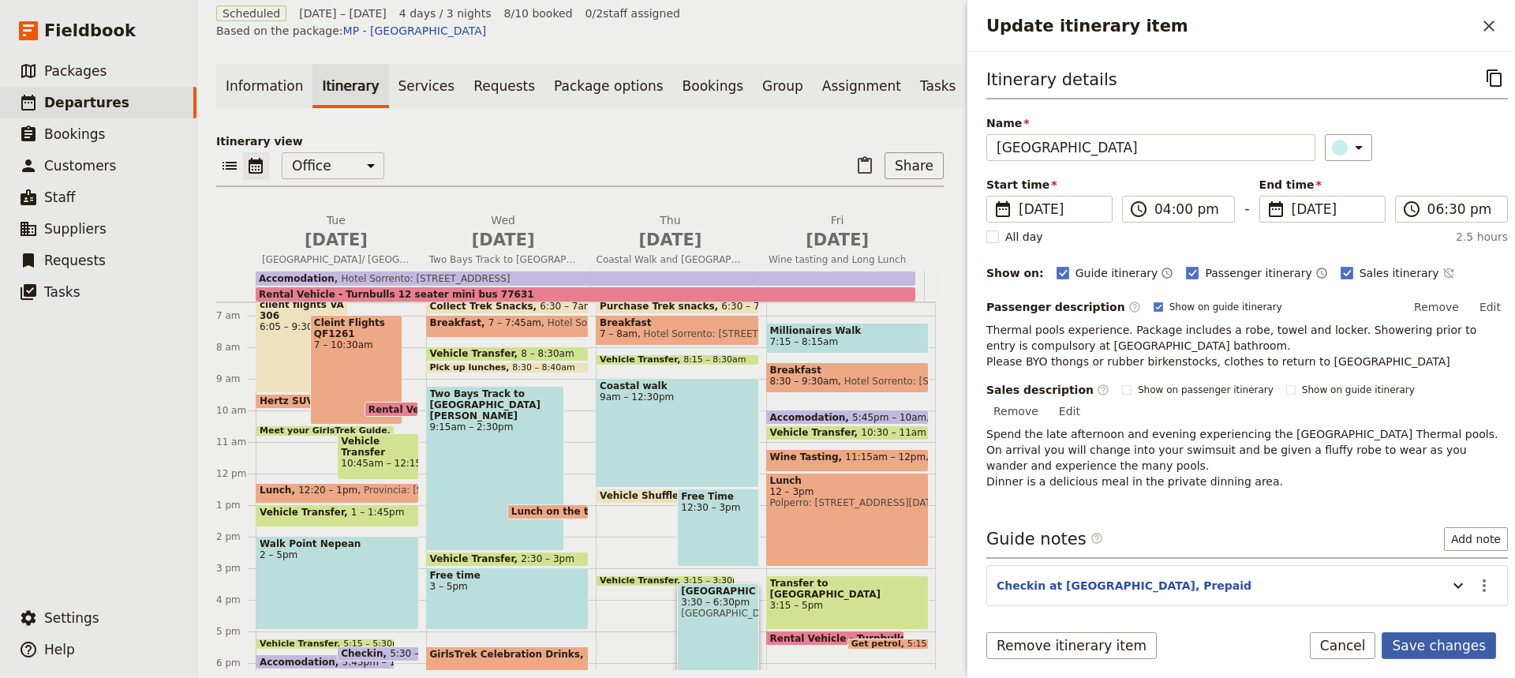
click at [1430, 649] on button "Save changes" at bounding box center [1438, 645] width 114 height 27
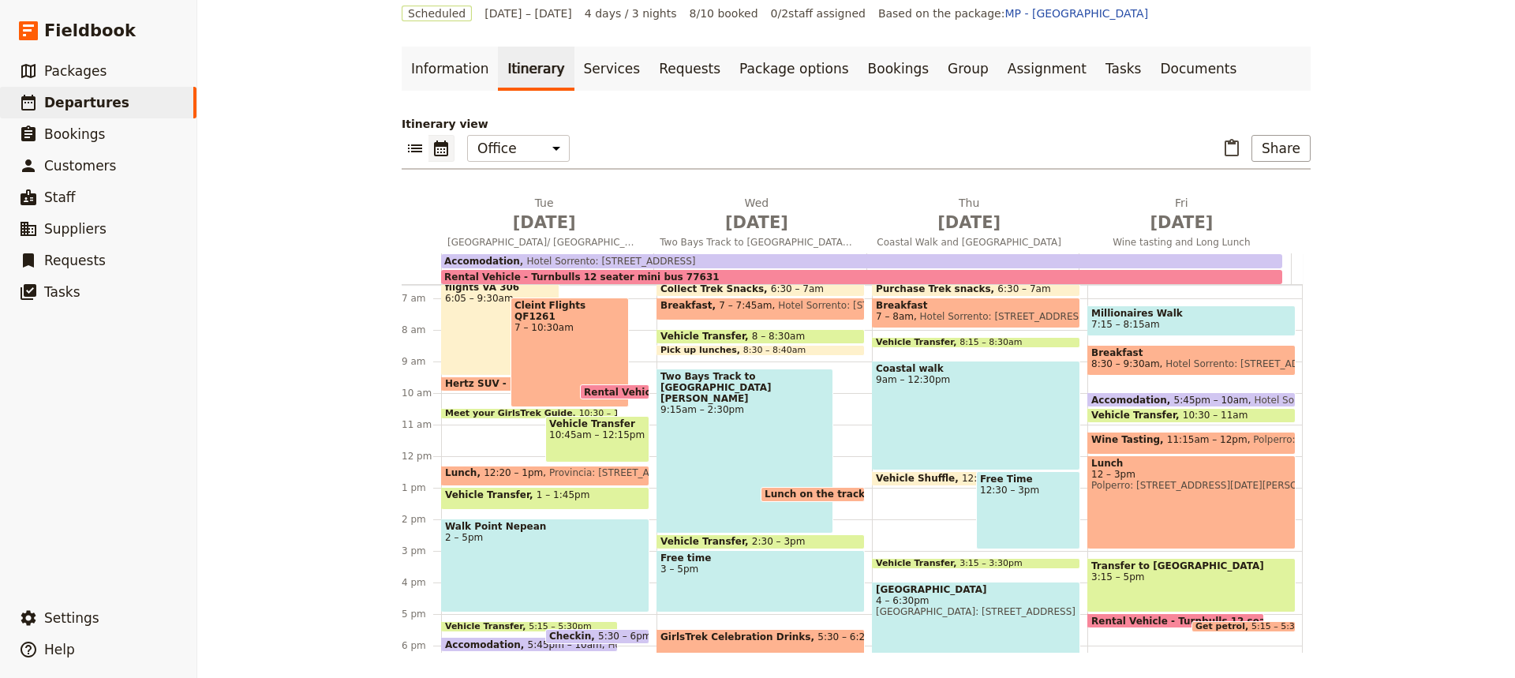
scroll to position [214, 0]
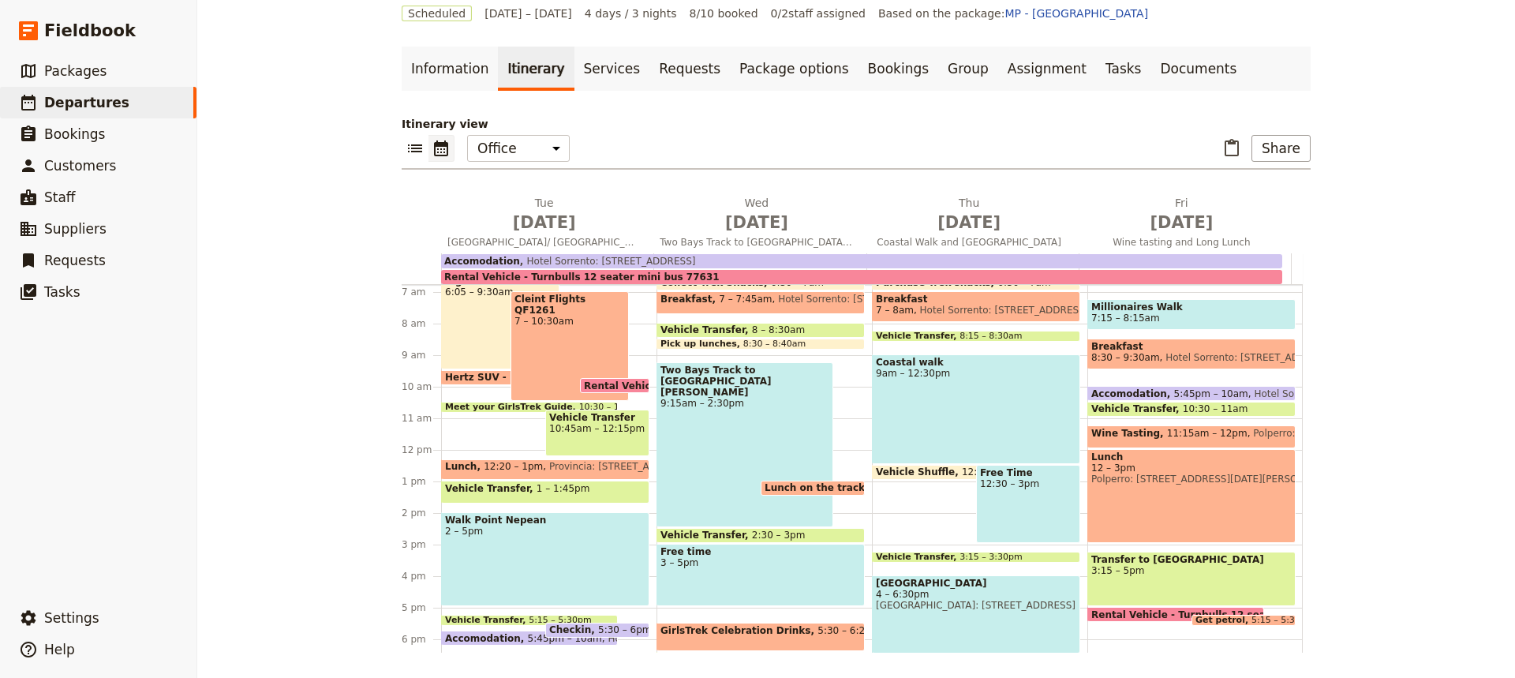
click at [952, 559] on span at bounding box center [976, 558] width 207 height 6
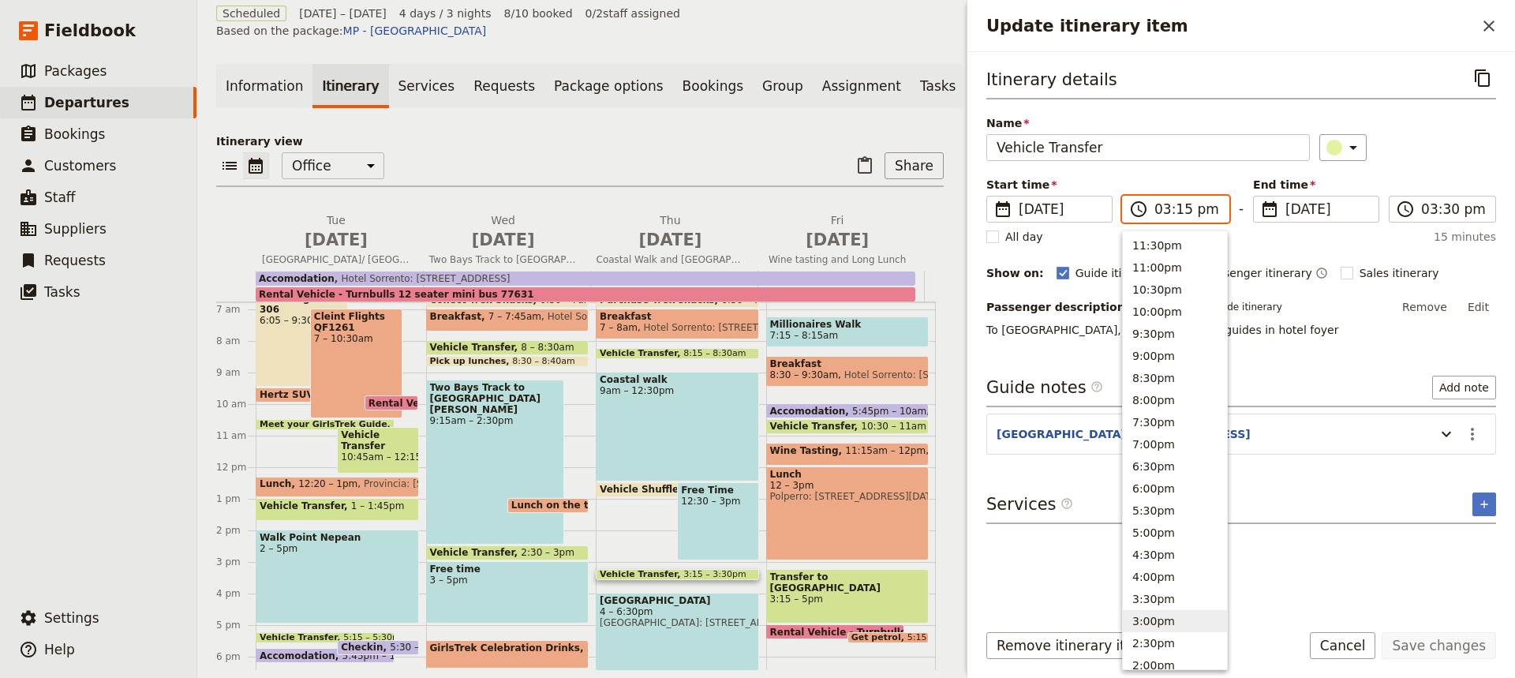
click at [1180, 209] on input "03:15 pm" at bounding box center [1186, 209] width 65 height 19
type input "03:30 pm"
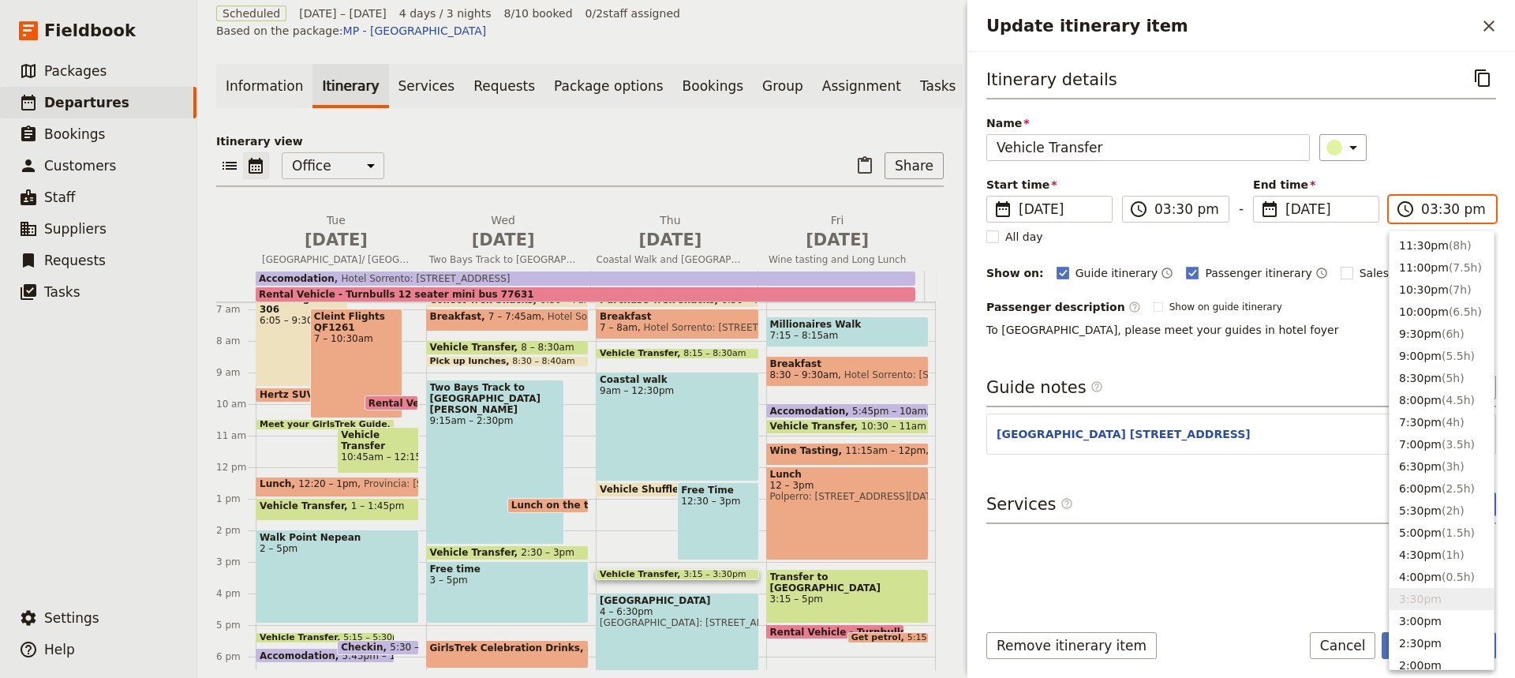
click at [1445, 206] on input "03:30 pm" at bounding box center [1453, 209] width 65 height 19
type input "03:45 pm"
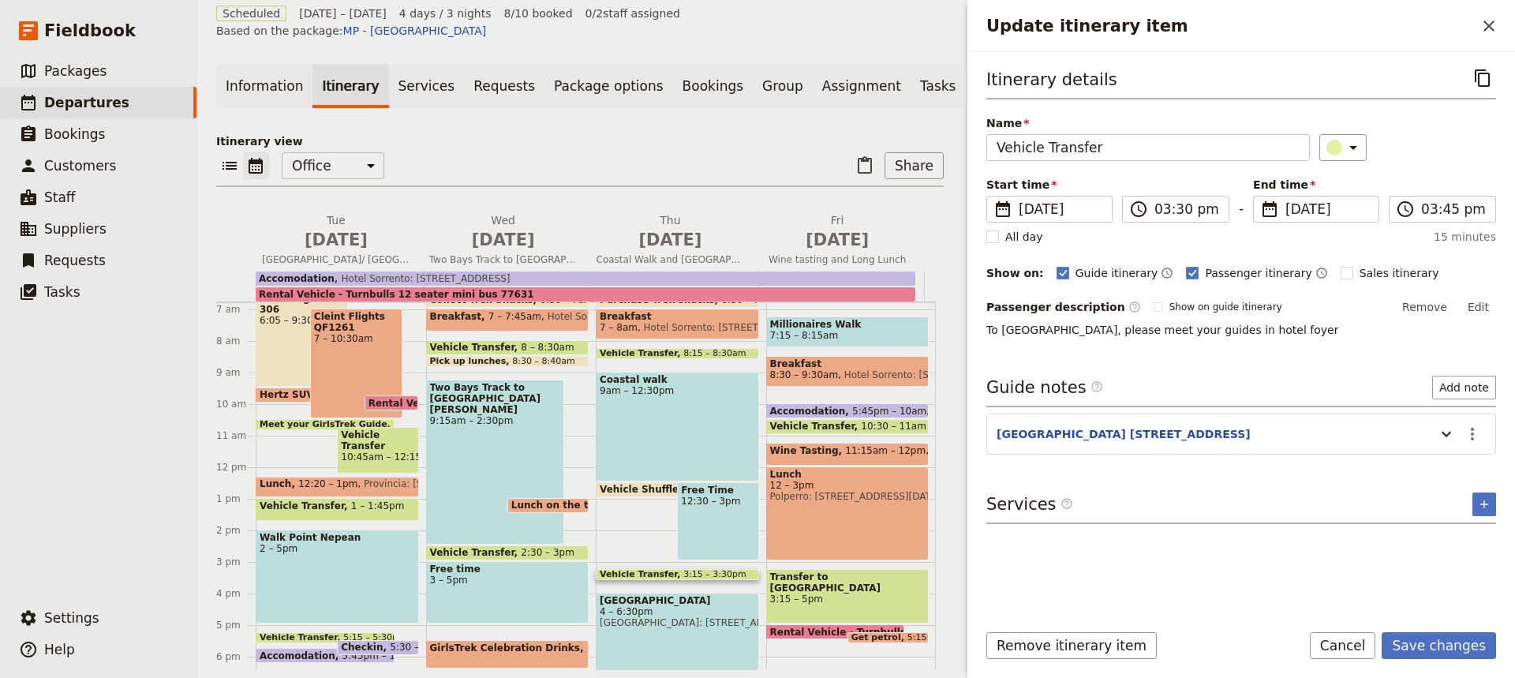
click at [1254, 587] on div "Itinerary details ​ Name Vehicle Transfer ​ Start time ​ [DATE] [DATE] [DATE] 1…" at bounding box center [1241, 336] width 510 height 542
click at [1437, 637] on button "Save changes" at bounding box center [1438, 645] width 114 height 27
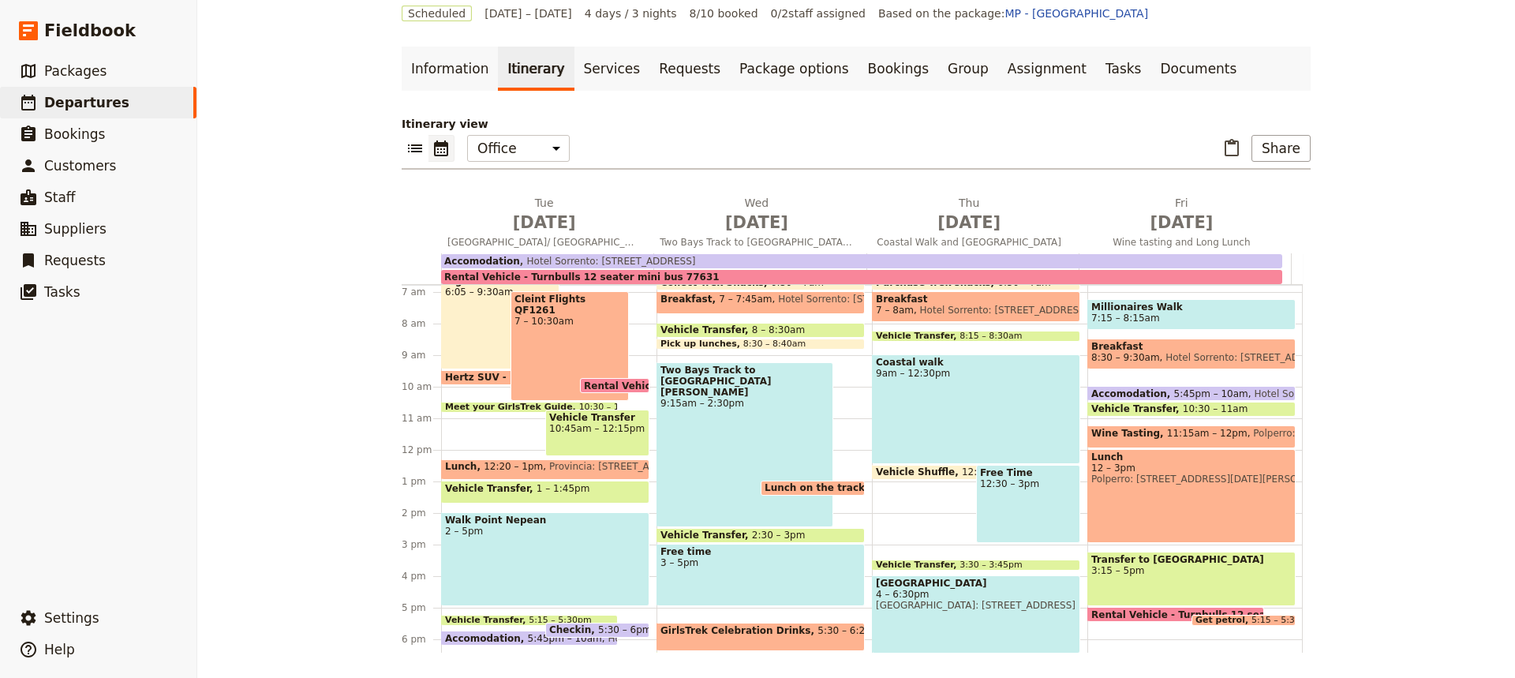
click at [1019, 514] on div "Free Time 12:30 – 3pm" at bounding box center [1028, 504] width 104 height 78
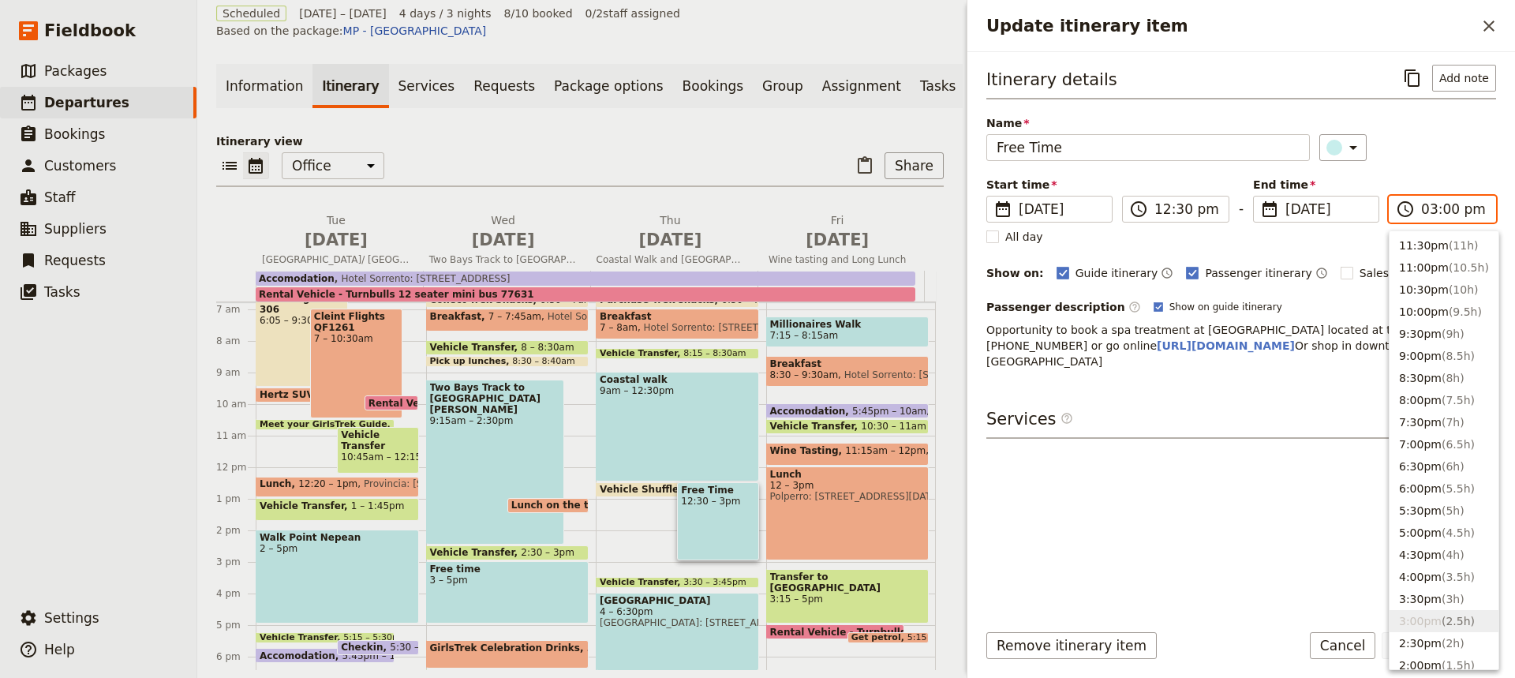
click at [1439, 208] on input "03:00 pm" at bounding box center [1453, 209] width 65 height 19
type input "03:15 pm"
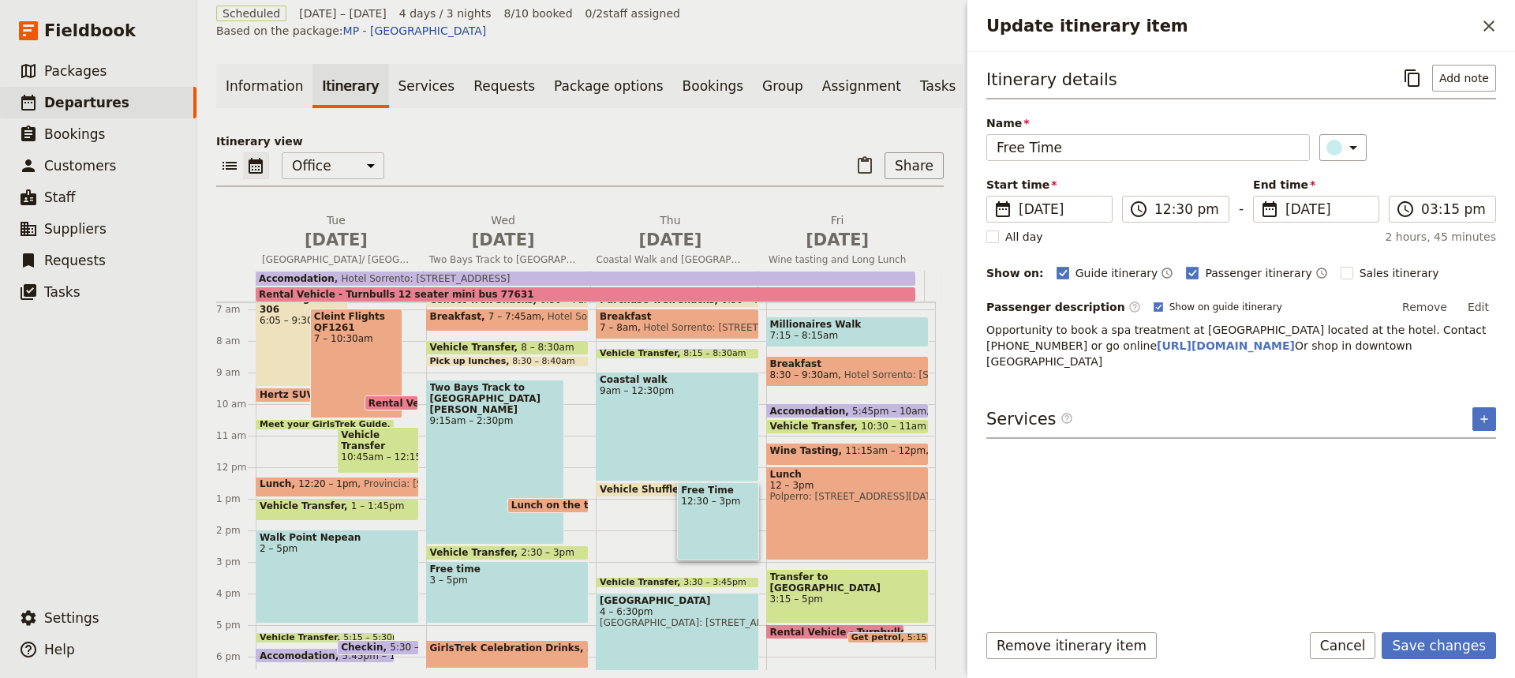
click at [1279, 483] on div "Itinerary details ​ Add note Name Free Time ​ Start time ​ [DATE] [DATE] [DATE]…" at bounding box center [1241, 336] width 510 height 542
click at [1449, 642] on button "Save changes" at bounding box center [1438, 645] width 114 height 27
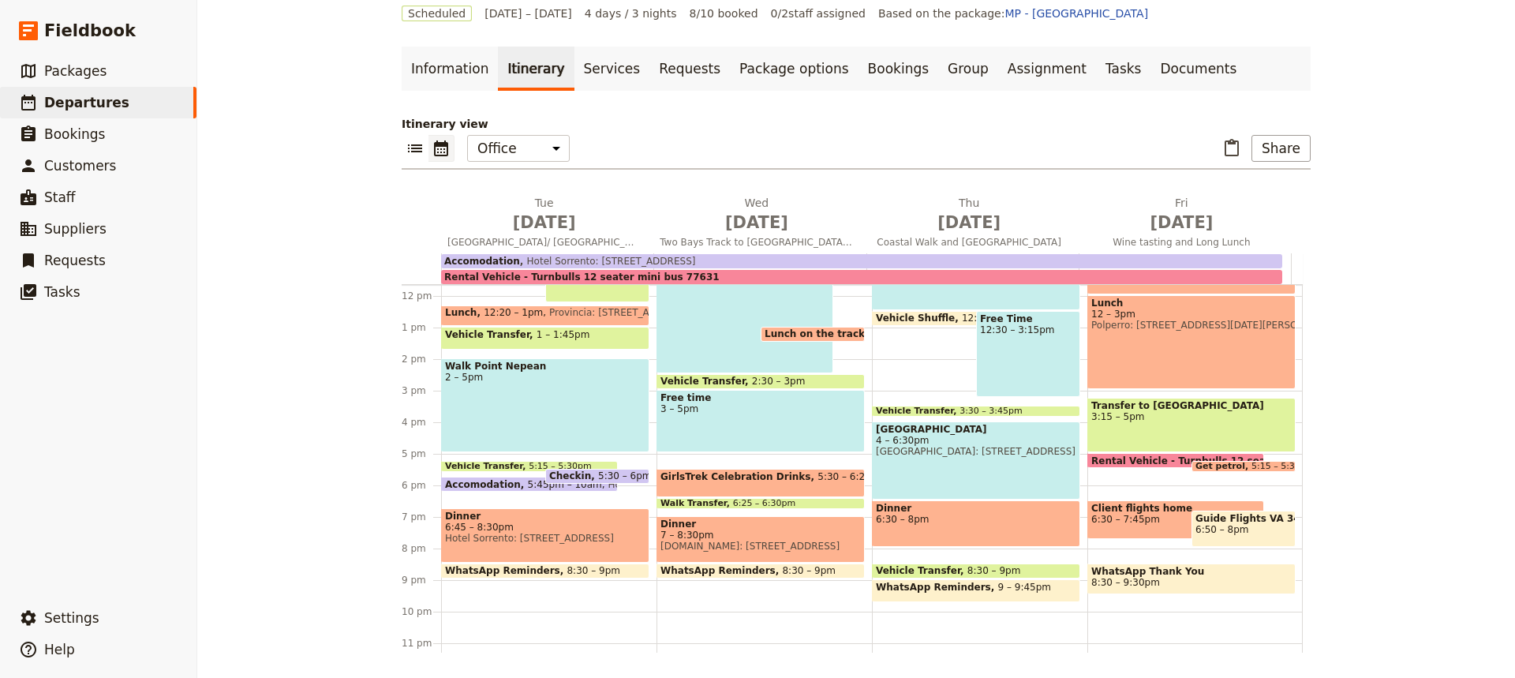
scroll to position [368, 0]
click at [914, 514] on span "6:30 – 8pm" at bounding box center [976, 519] width 200 height 11
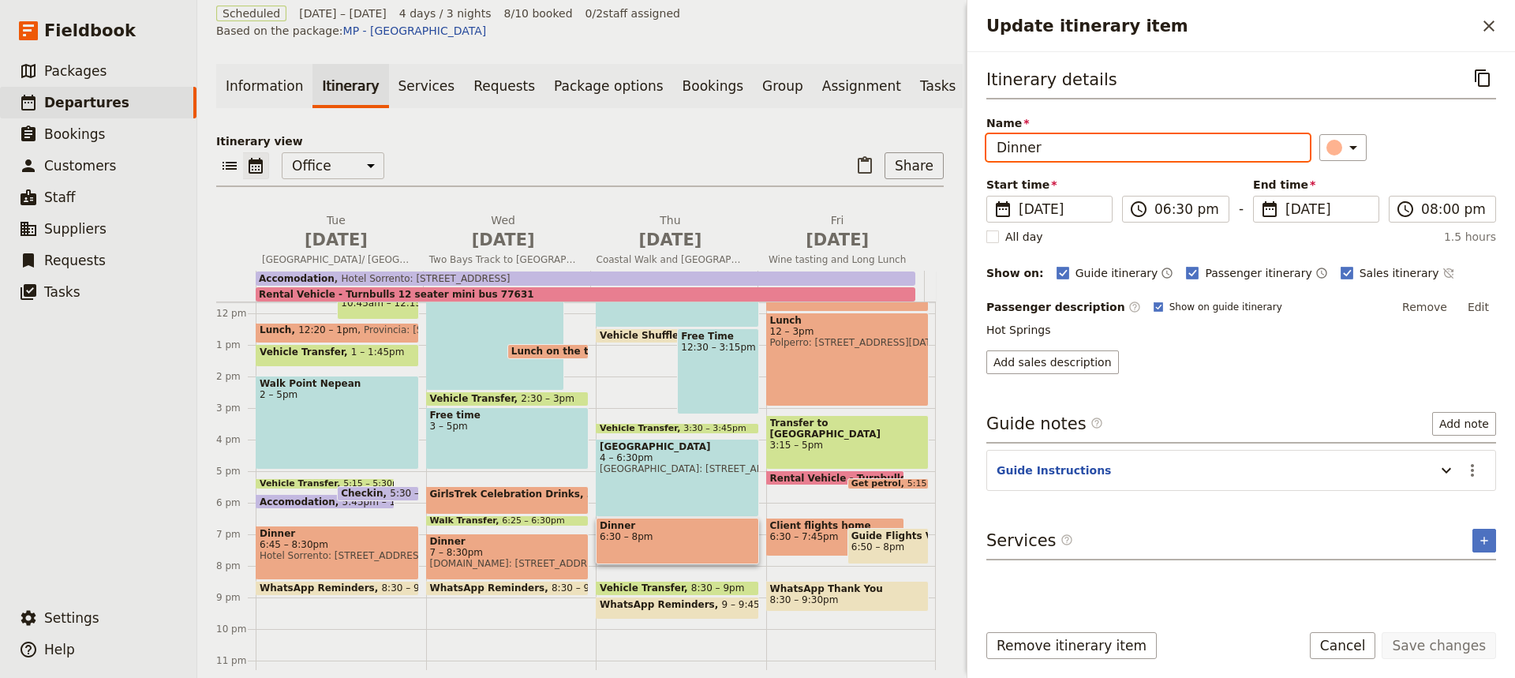
click at [1048, 149] on input "Dinner" at bounding box center [1147, 147] width 323 height 27
type input "Dinner at [GEOGRAPHIC_DATA]"
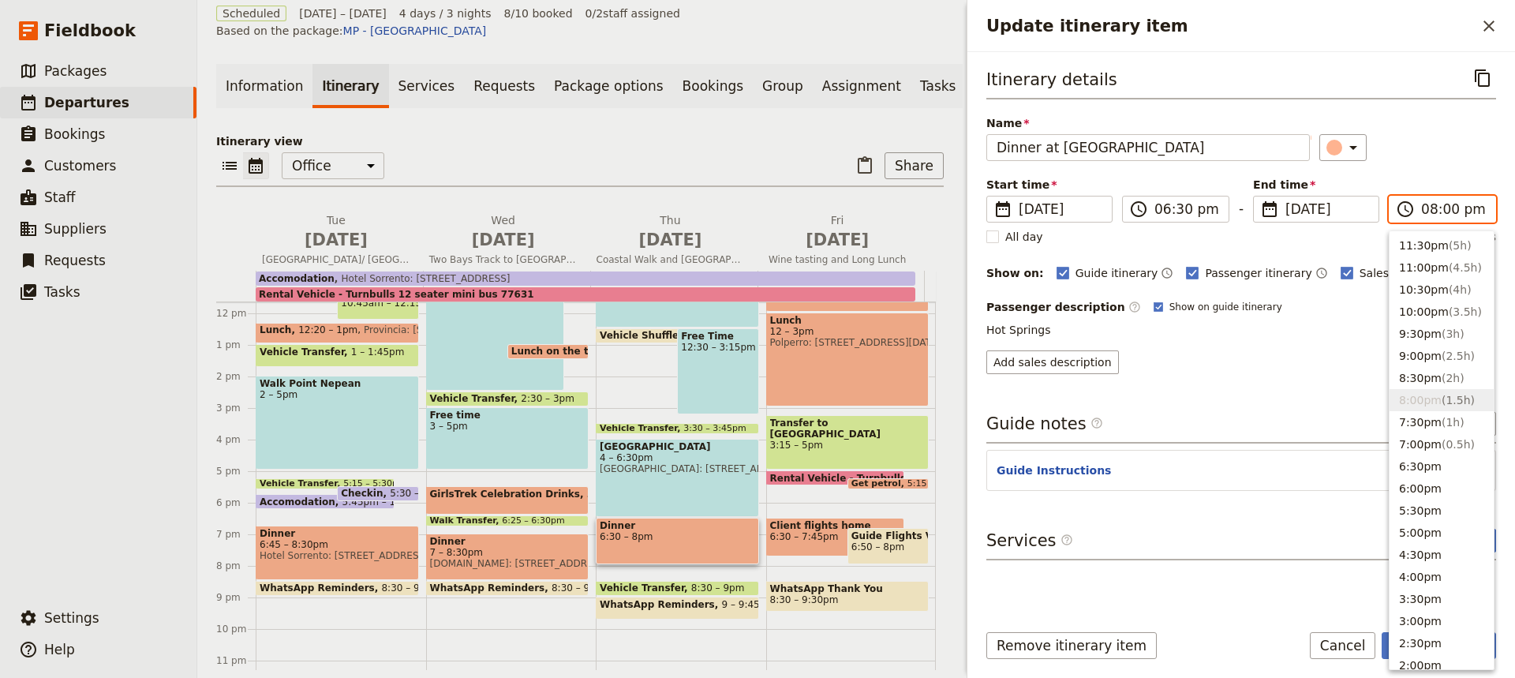
click at [1438, 203] on input "08:00 pm" at bounding box center [1453, 209] width 65 height 19
click at [1413, 424] on button "7:30pm ( 1h )" at bounding box center [1441, 422] width 104 height 22
type input "07:30 pm"
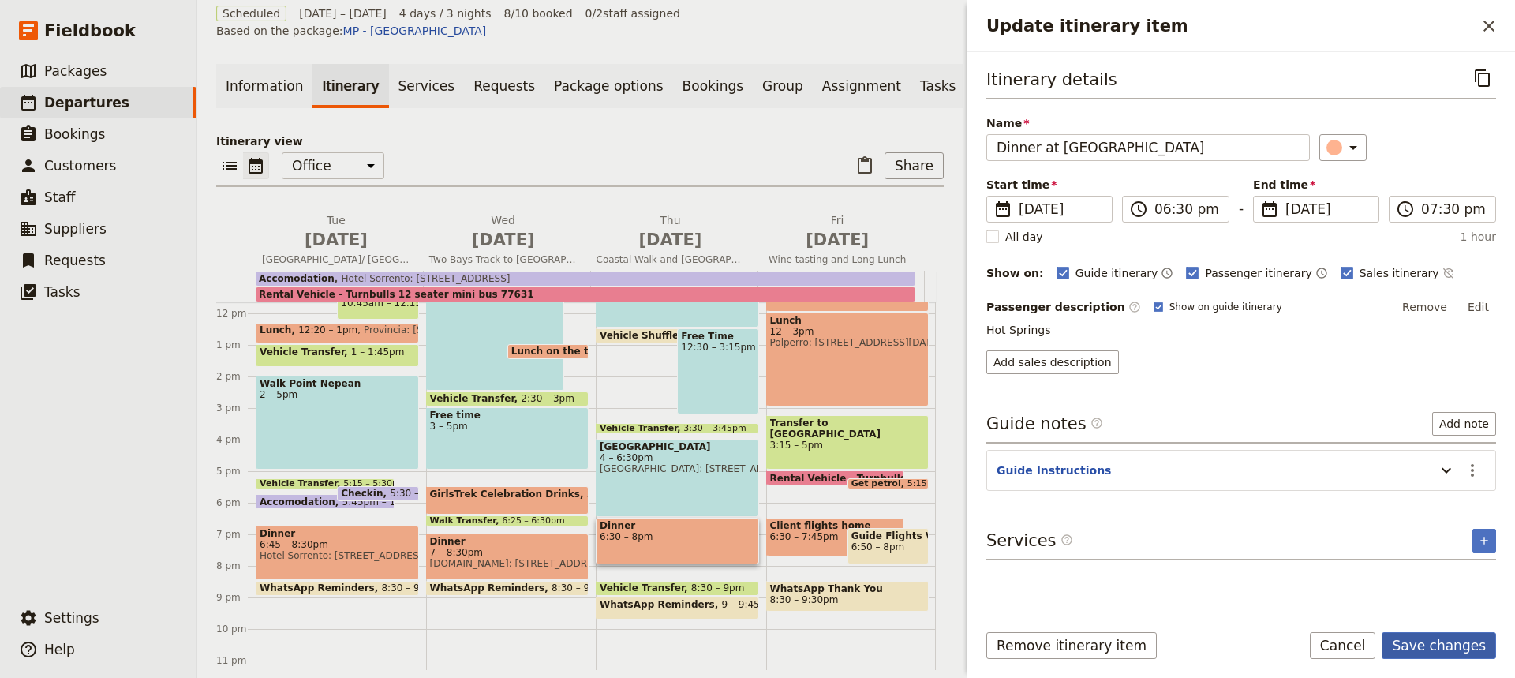
click at [1433, 649] on button "Save changes" at bounding box center [1438, 645] width 114 height 27
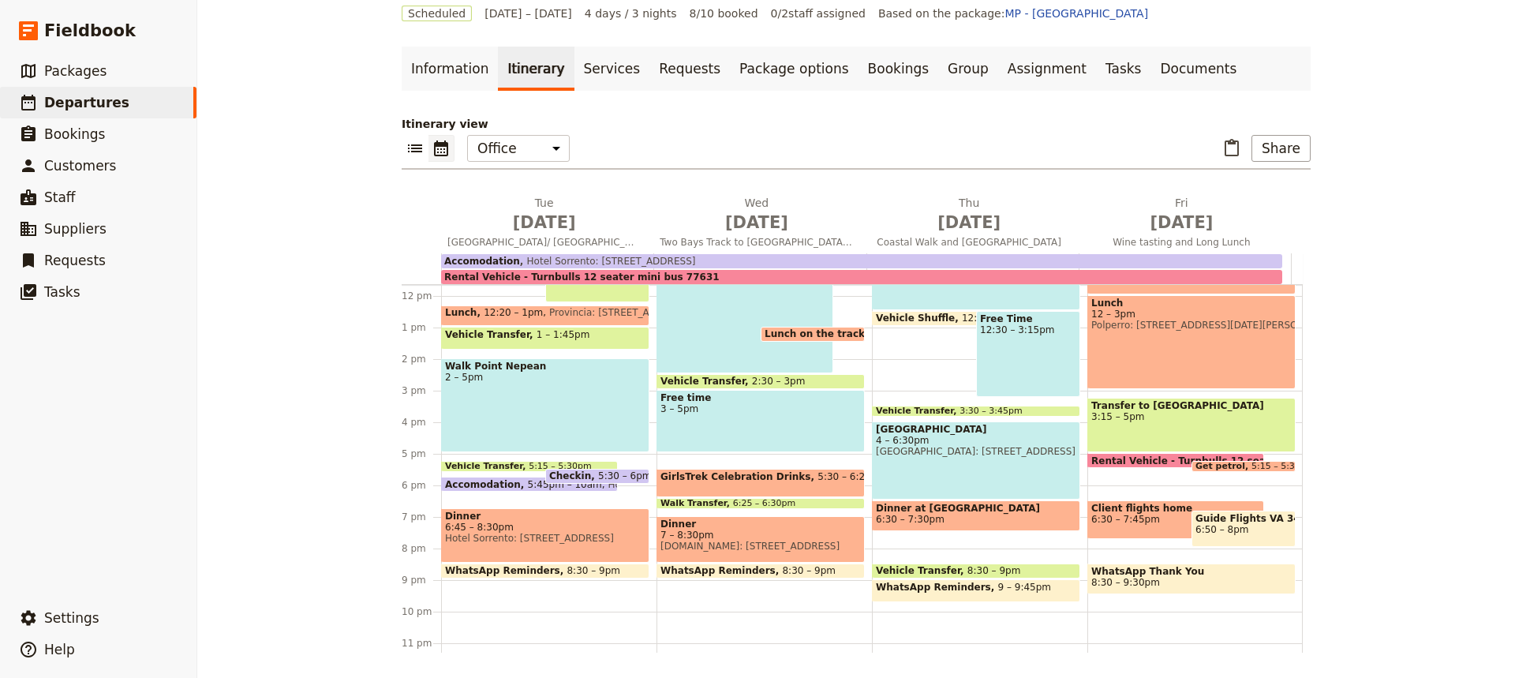
click at [967, 570] on span "8:30 – 9pm" at bounding box center [994, 570] width 54 height 11
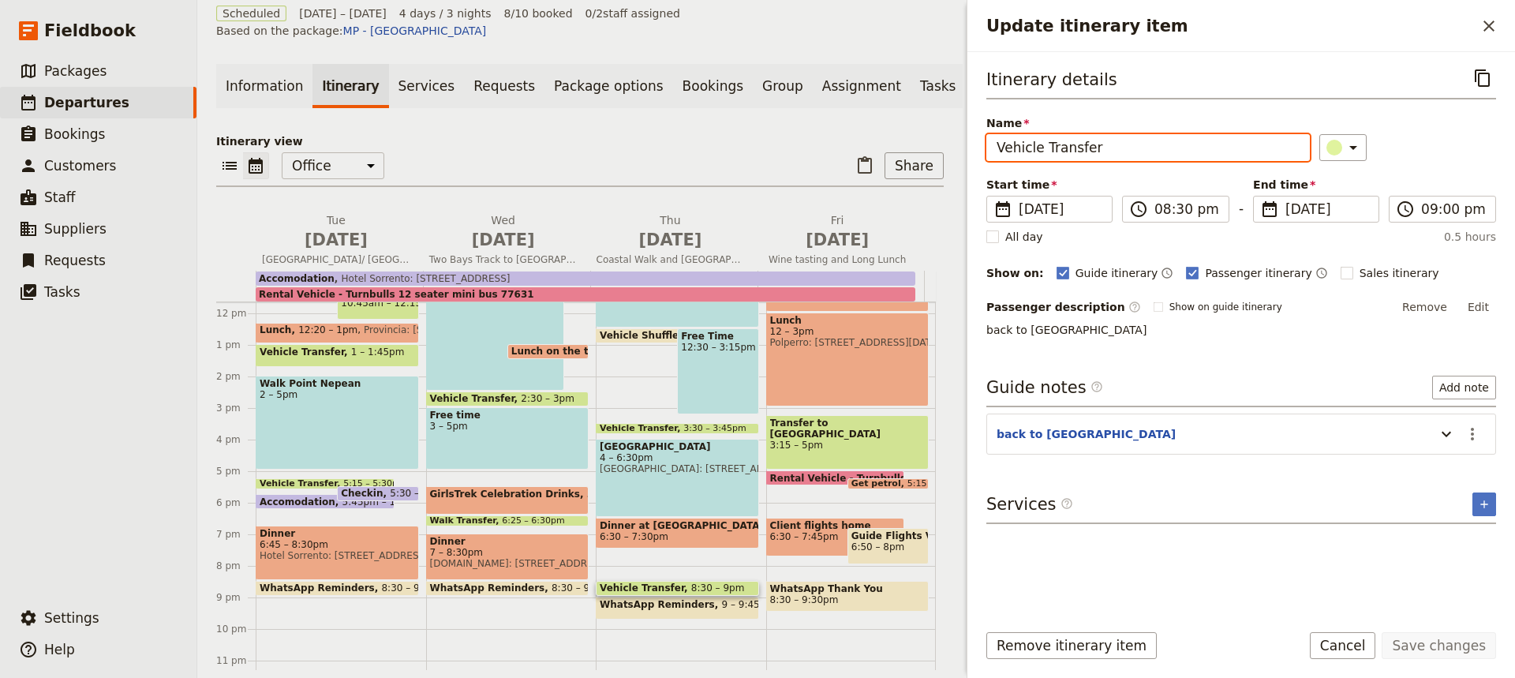
click at [1103, 151] on input "Vehicle Transfer" at bounding box center [1147, 147] width 323 height 27
type input "Vehicle Transfer to [GEOGRAPHIC_DATA]"
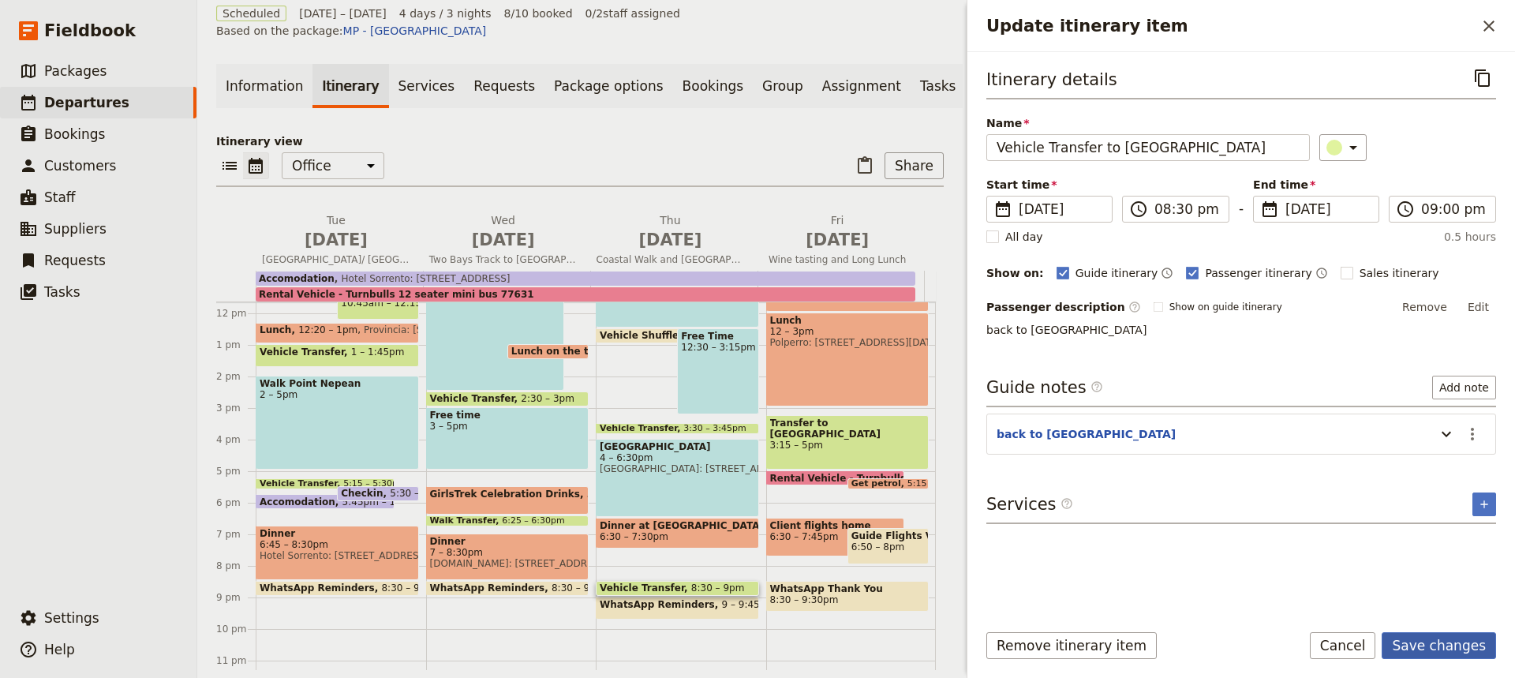
click at [1432, 646] on button "Save changes" at bounding box center [1438, 645] width 114 height 27
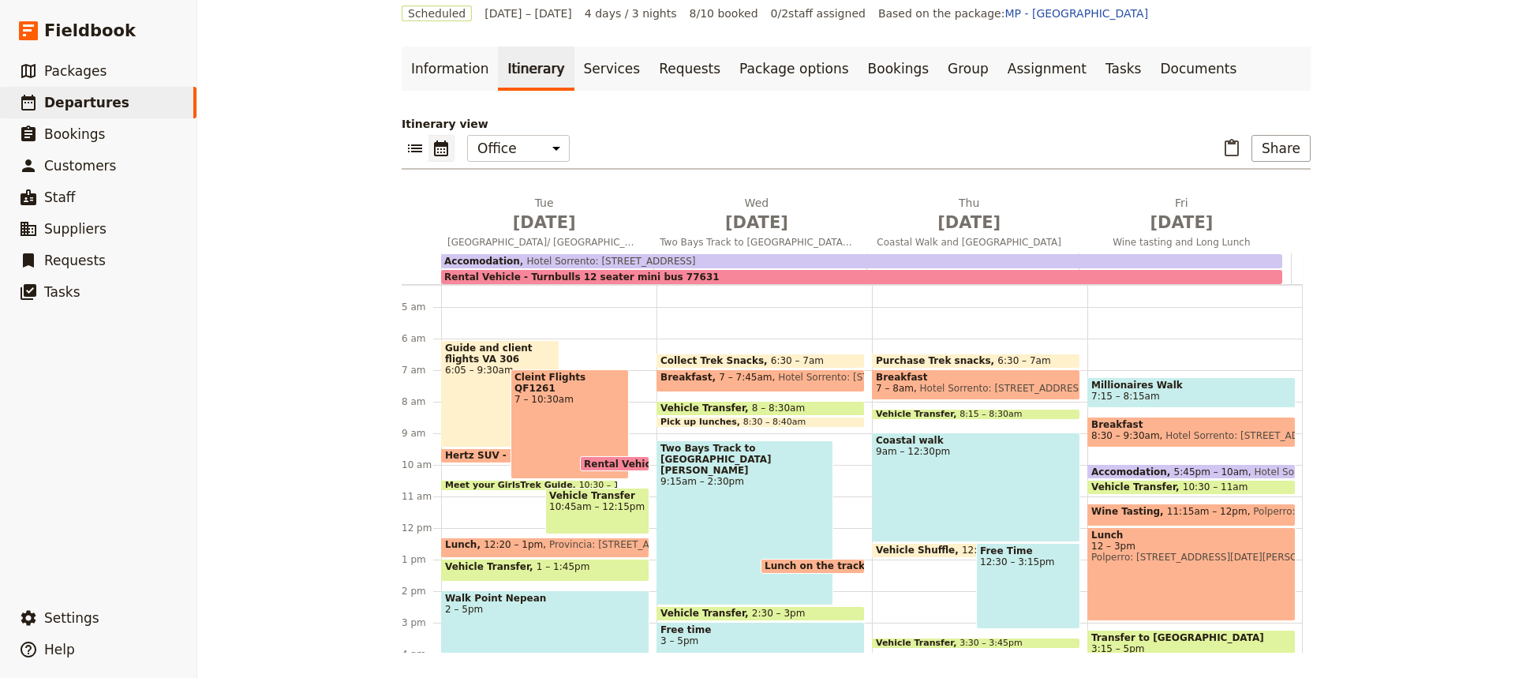
scroll to position [134, 0]
click at [1160, 433] on span "Hotel Sorrento: [STREET_ADDRESS]" at bounding box center [1247, 437] width 174 height 11
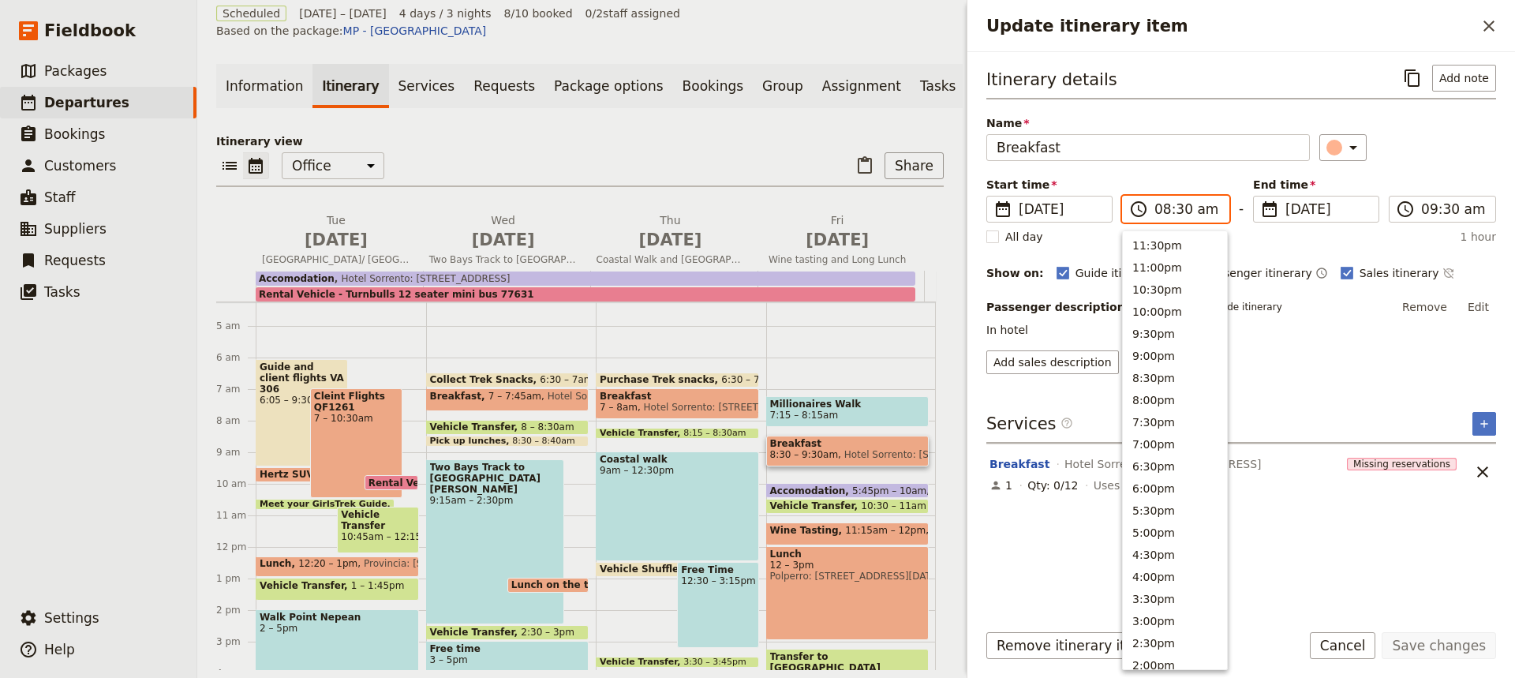
scroll to position [629, 0]
click at [1180, 208] on input "08:30 am" at bounding box center [1186, 209] width 65 height 19
click at [1146, 304] on button "8:00am" at bounding box center [1175, 308] width 104 height 22
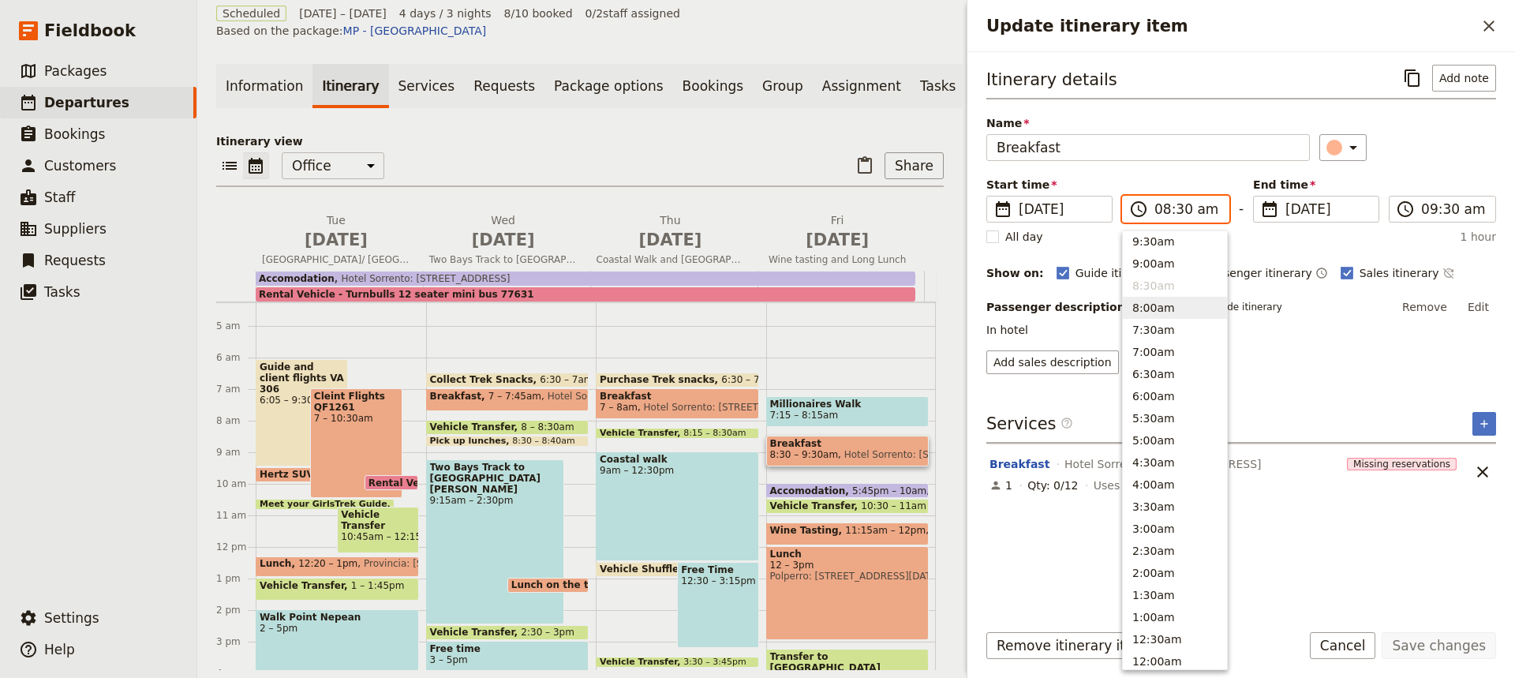
type input "08:00 am"
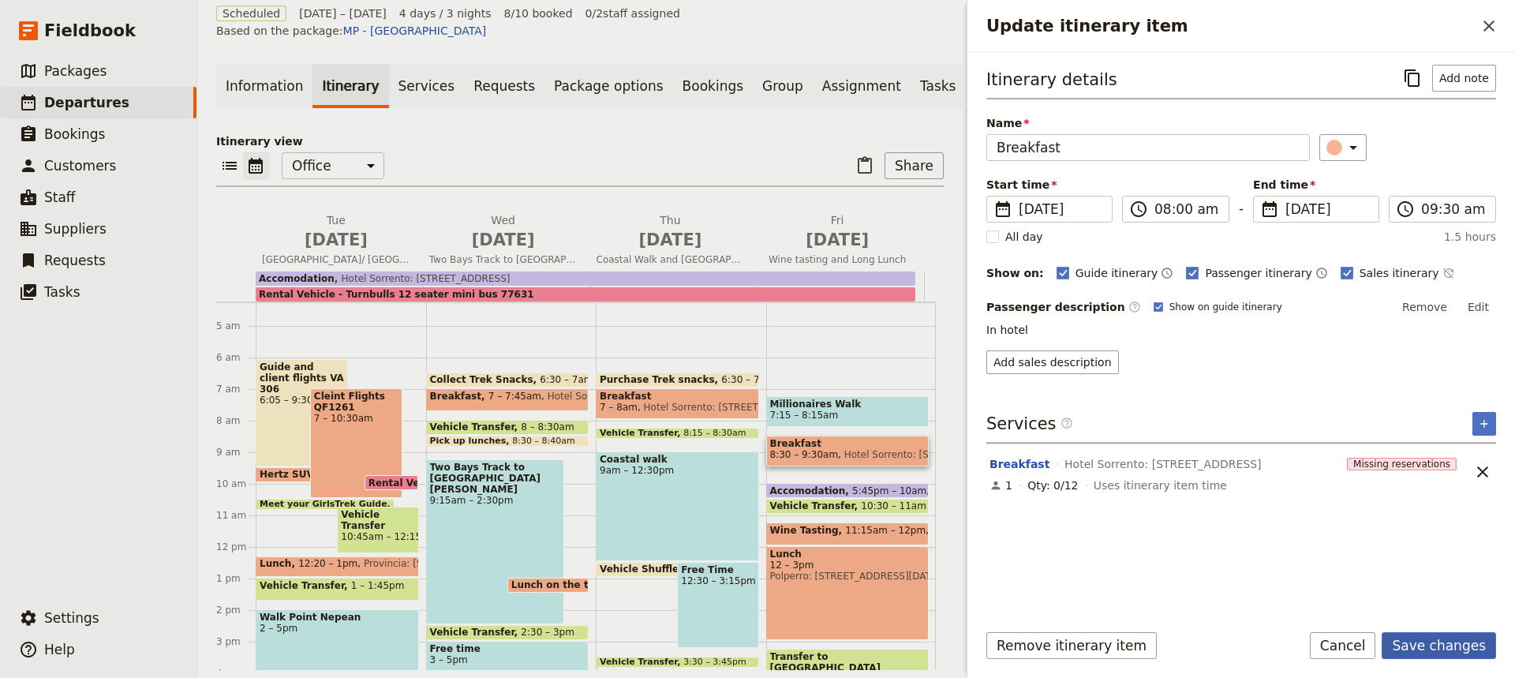
click at [1426, 647] on button "Save changes" at bounding box center [1438, 645] width 114 height 27
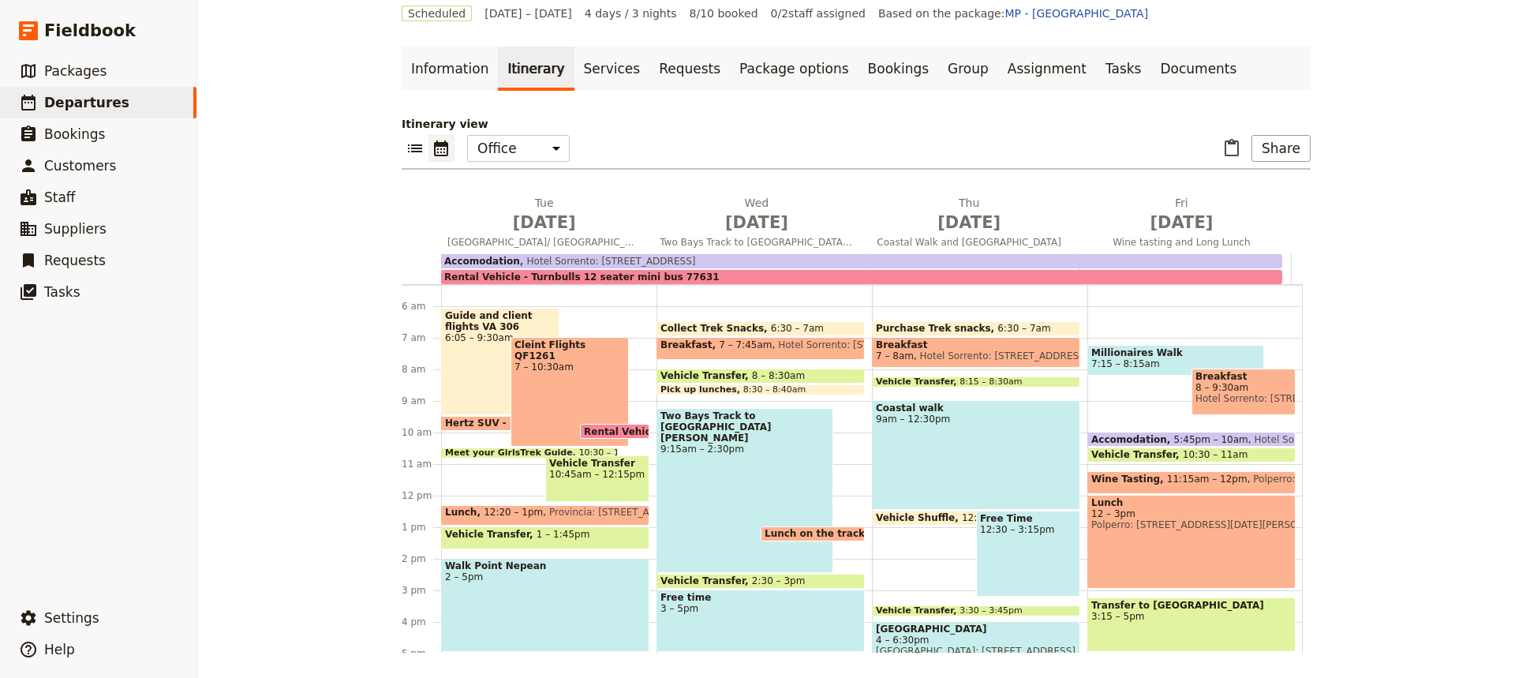
scroll to position [160, 0]
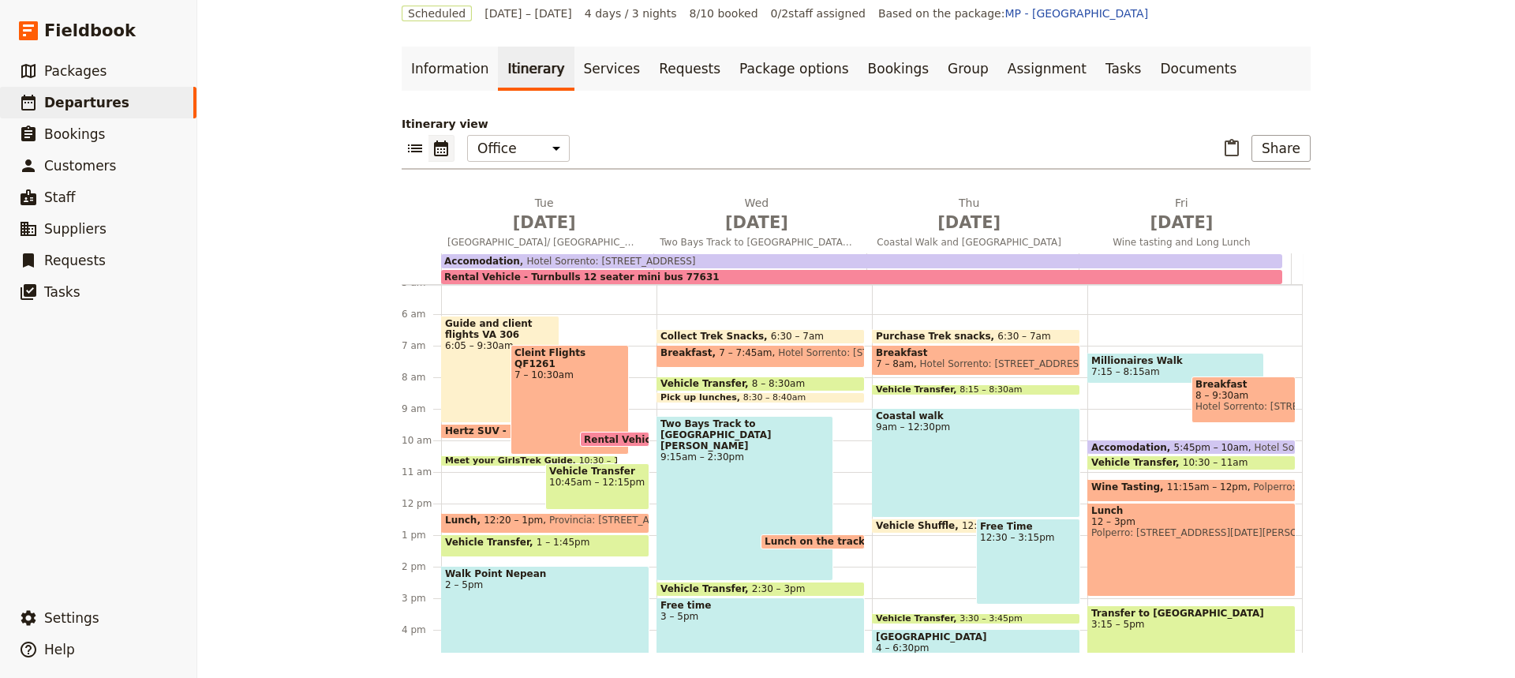
click at [546, 386] on div "Cleint Flights QF1261 7 – 10:30am" at bounding box center [569, 400] width 118 height 110
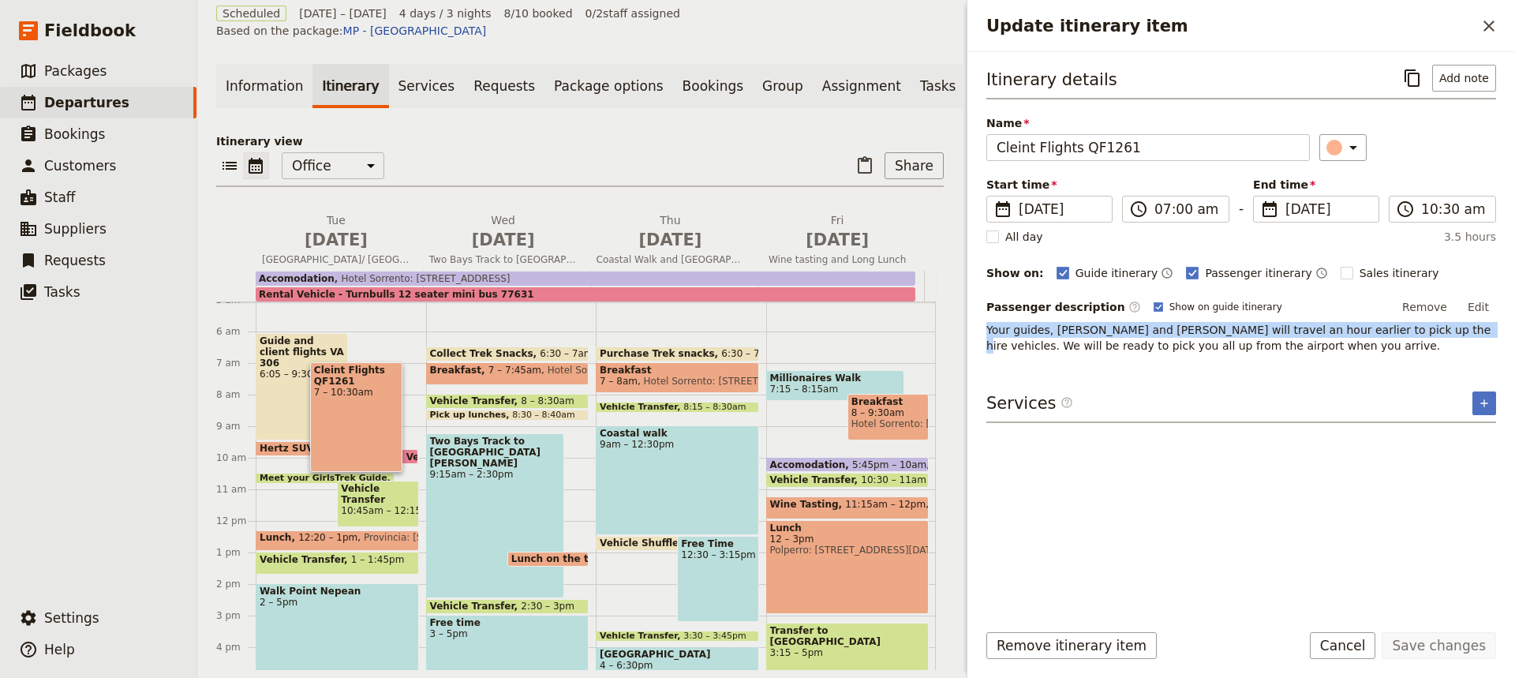
drag, startPoint x: 1408, startPoint y: 331, endPoint x: 972, endPoint y: 331, distance: 436.3
click at [972, 331] on div "Itinerary details ​ Add note Name Cleint Flights QF1261 ​ Start time ​ [DATE] […" at bounding box center [1241, 330] width 548 height 556
copy span "Your guides, [PERSON_NAME] and [PERSON_NAME] will travel an hour earlier to pic…"
click at [1408, 331] on span "Your guides, [PERSON_NAME] and [PERSON_NAME] will travel an hour earlier to pic…" at bounding box center [1240, 337] width 508 height 28
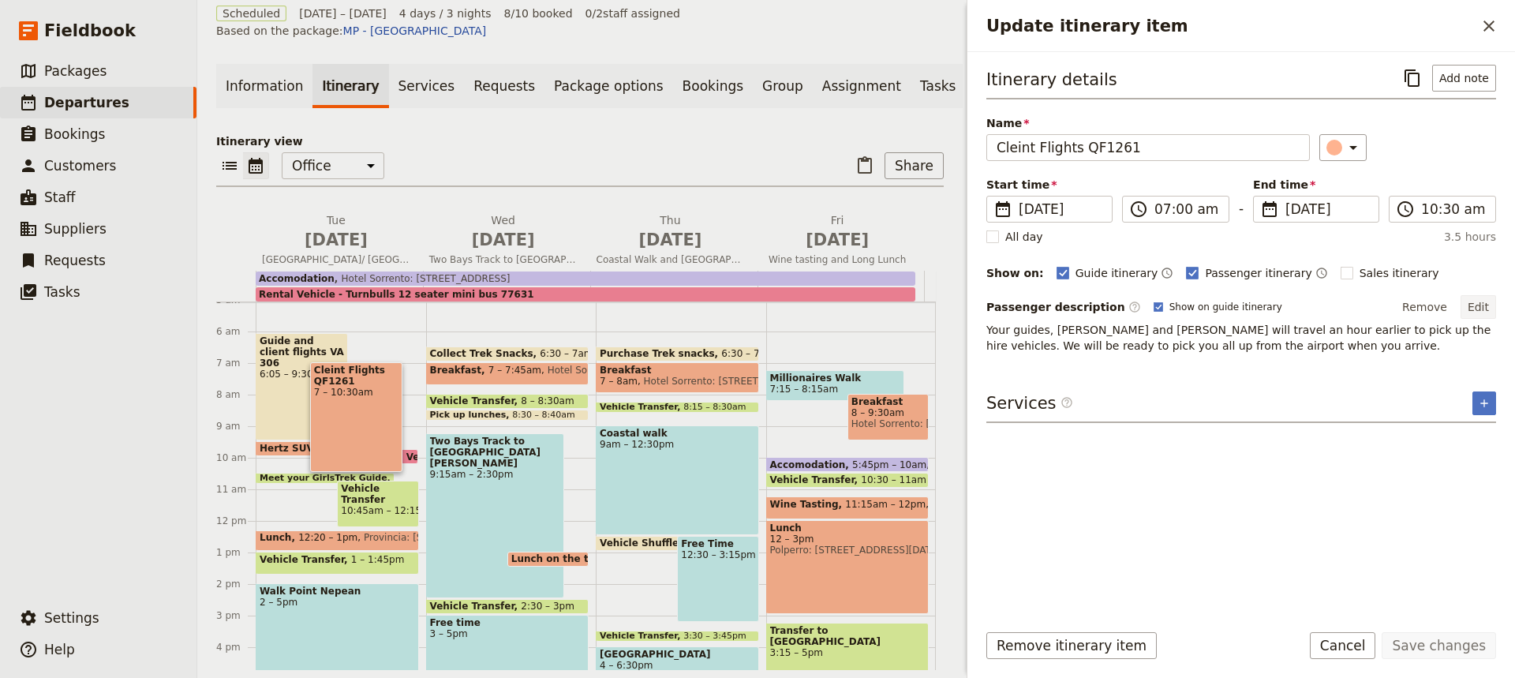
click at [1475, 303] on button "Edit" at bounding box center [1478, 307] width 36 height 24
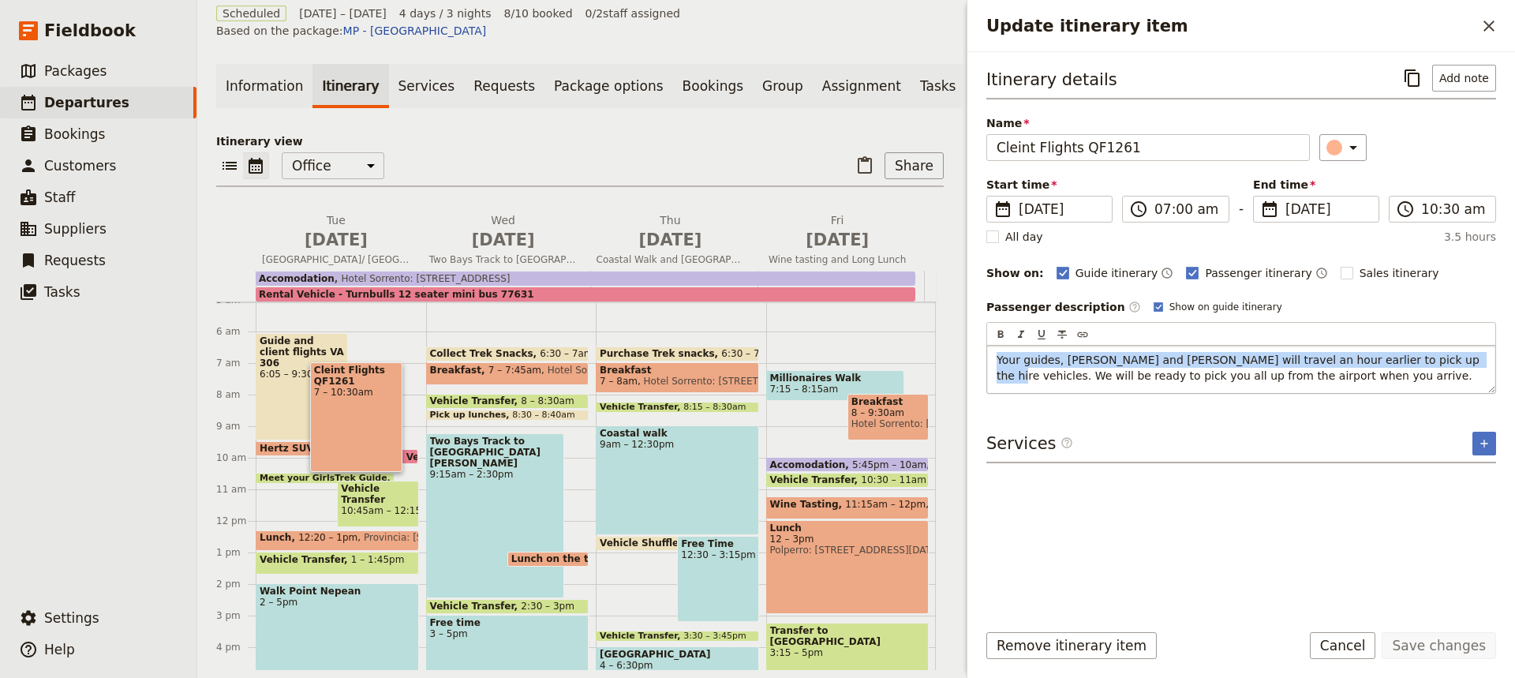
drag, startPoint x: 1419, startPoint y: 361, endPoint x: 996, endPoint y: 361, distance: 422.9
click at [996, 361] on span "Your guides, [PERSON_NAME] and [PERSON_NAME] will travel an hour earlier to pic…" at bounding box center [1239, 367] width 486 height 28
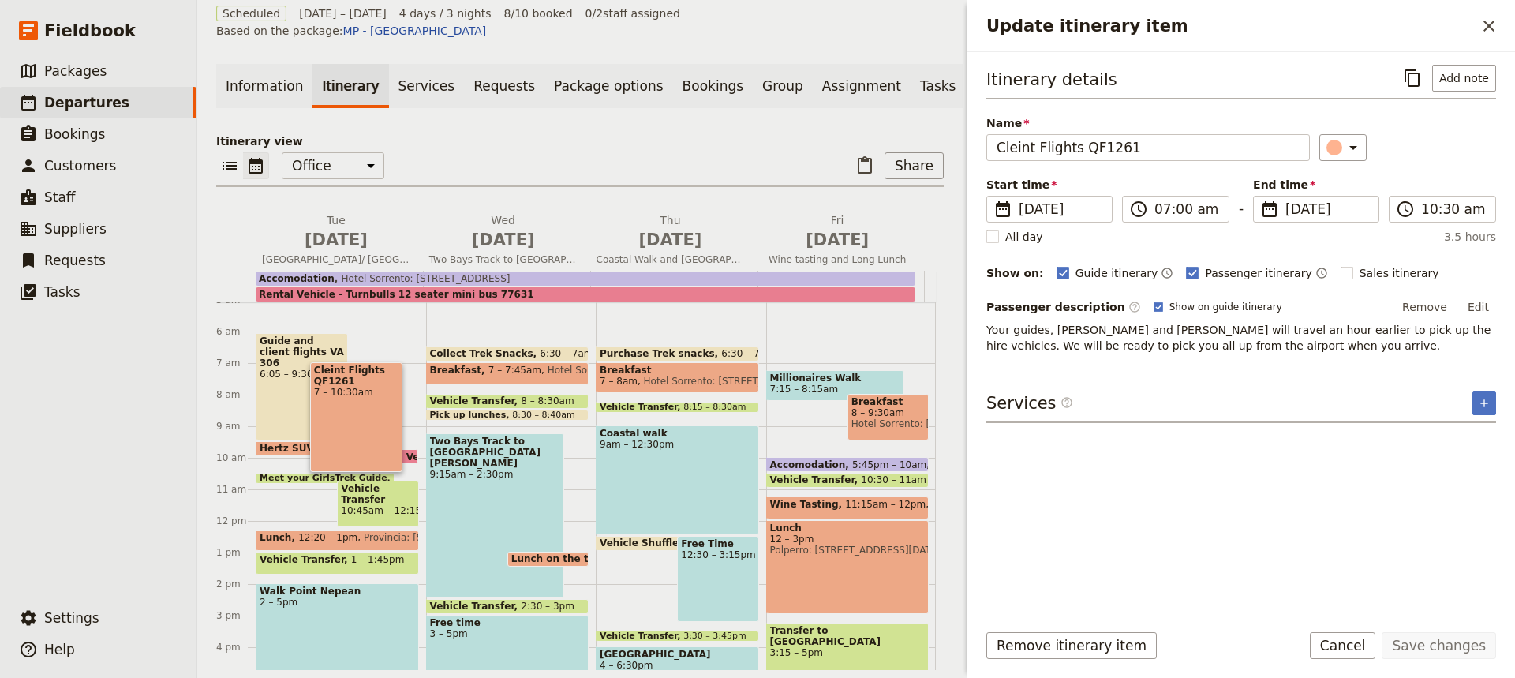
click at [1164, 435] on div "Itinerary details ​ Add note Name Cleint Flights QF1261 ​ Start time ​ [DATE] […" at bounding box center [1241, 336] width 510 height 542
drag, startPoint x: 1427, startPoint y: 330, endPoint x: 1150, endPoint y: 334, distance: 277.7
click at [1150, 334] on span "Your guides, [PERSON_NAME] and [PERSON_NAME] will travel an hour earlier to pic…" at bounding box center [1240, 337] width 508 height 28
click at [1479, 305] on button "Edit" at bounding box center [1478, 307] width 36 height 24
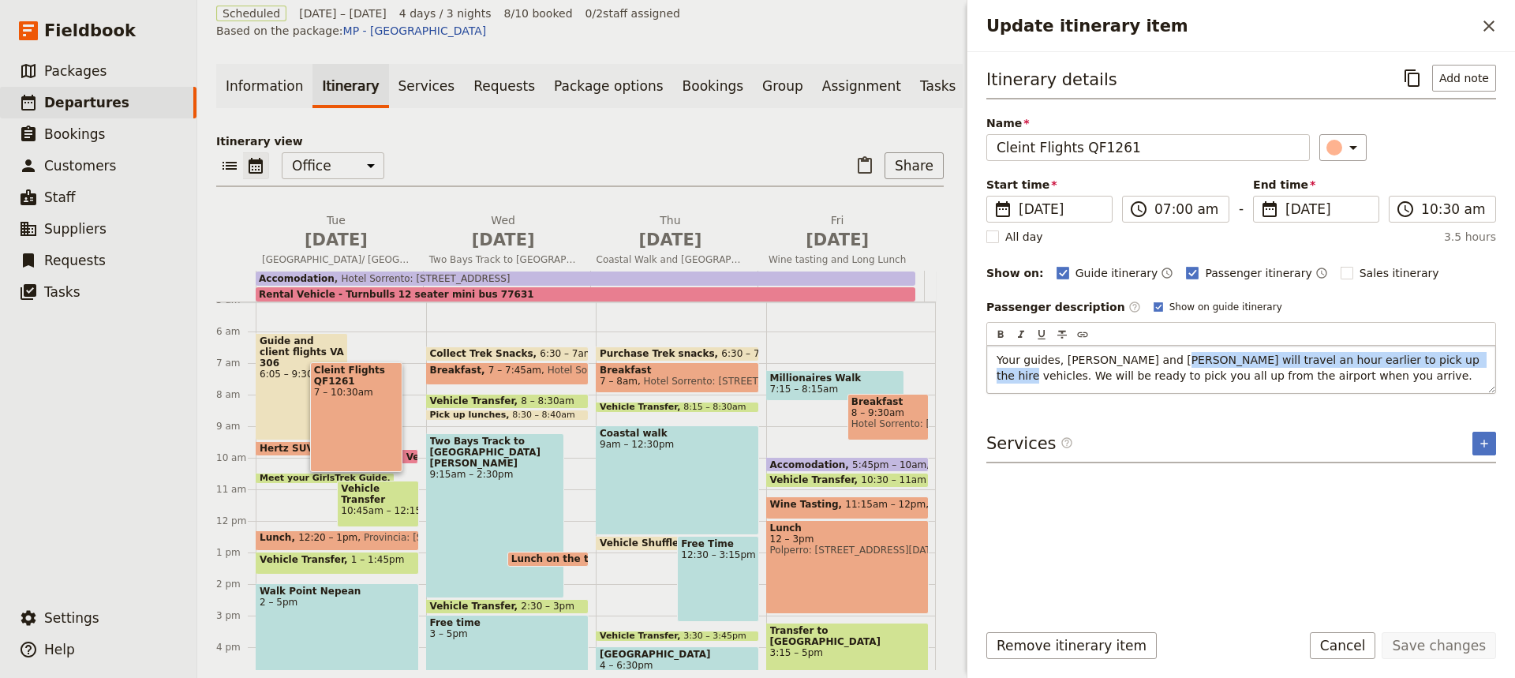
drag, startPoint x: 1438, startPoint y: 361, endPoint x: 1165, endPoint y: 357, distance: 272.2
click at [1165, 357] on span "Your guides, [PERSON_NAME] and [PERSON_NAME] will travel an hour earlier to pic…" at bounding box center [1239, 367] width 486 height 28
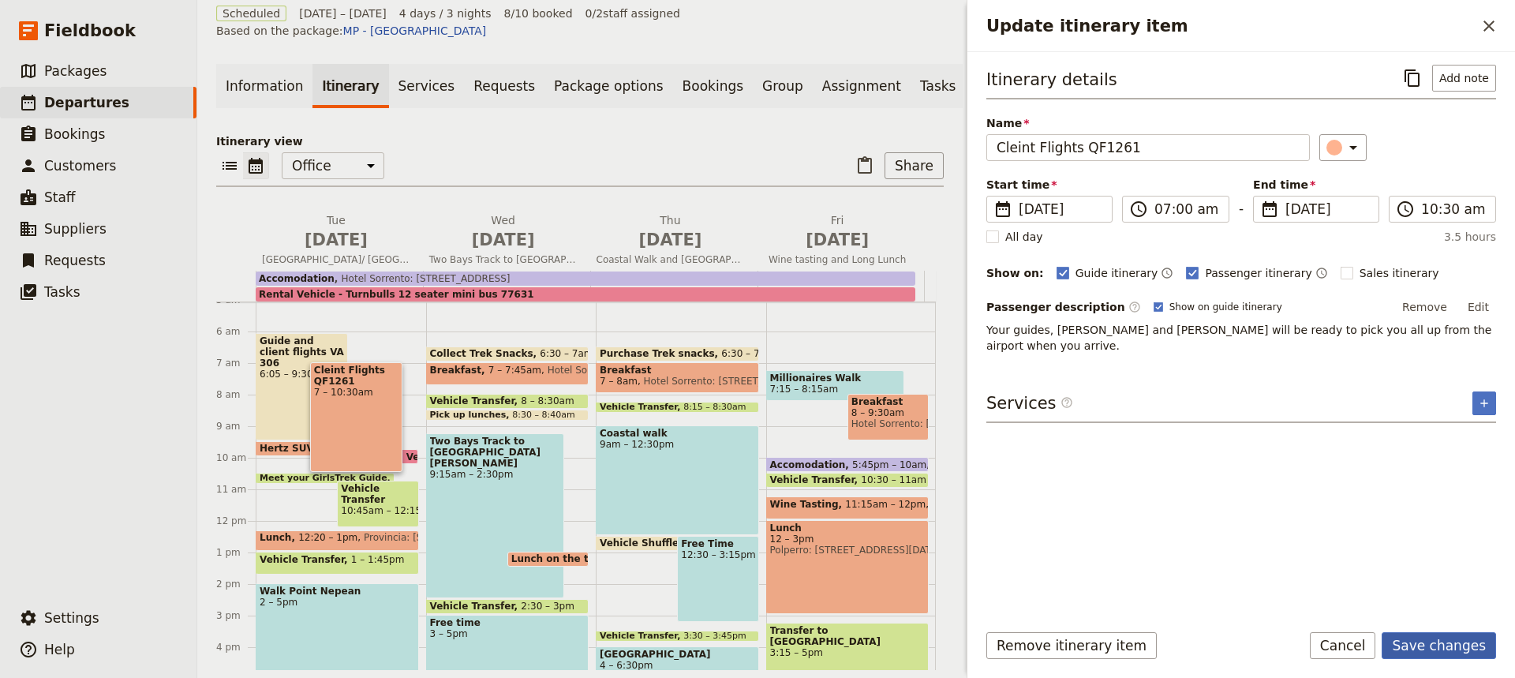
click at [1424, 644] on button "Save changes" at bounding box center [1438, 645] width 114 height 27
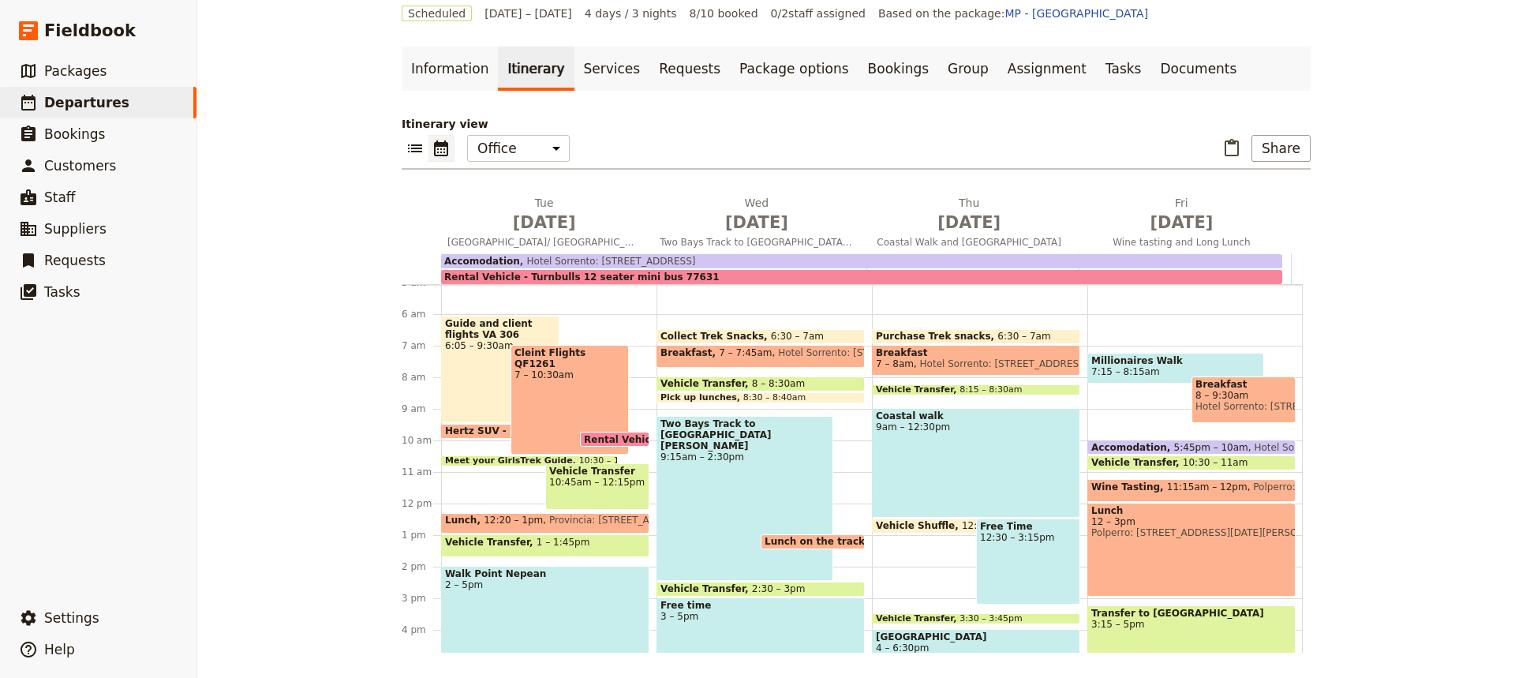
click at [452, 382] on div "Guide and client flights VA 306 6:05 – 9:30am" at bounding box center [500, 369] width 118 height 107
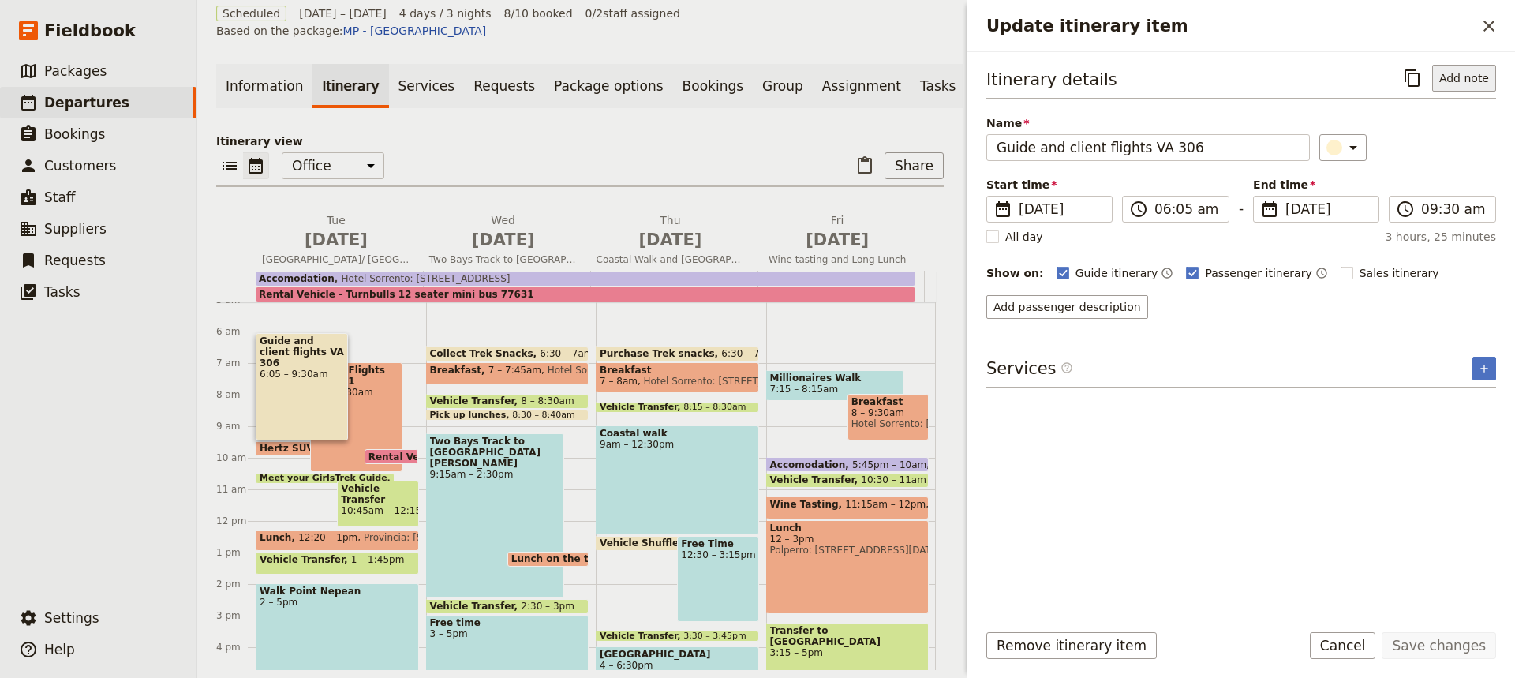
click at [1466, 79] on button "Add note" at bounding box center [1464, 78] width 64 height 27
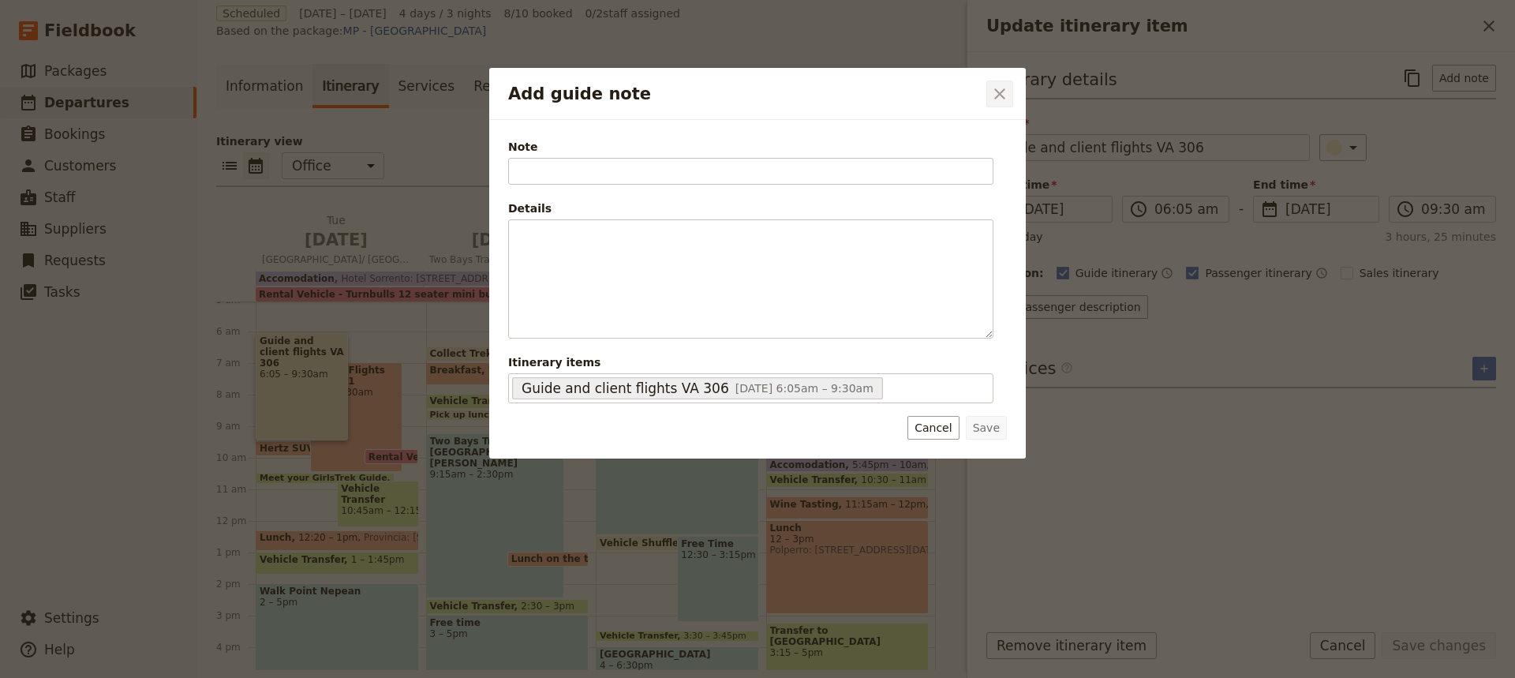
click at [1001, 92] on icon "Close dialog" at bounding box center [999, 93] width 11 height 11
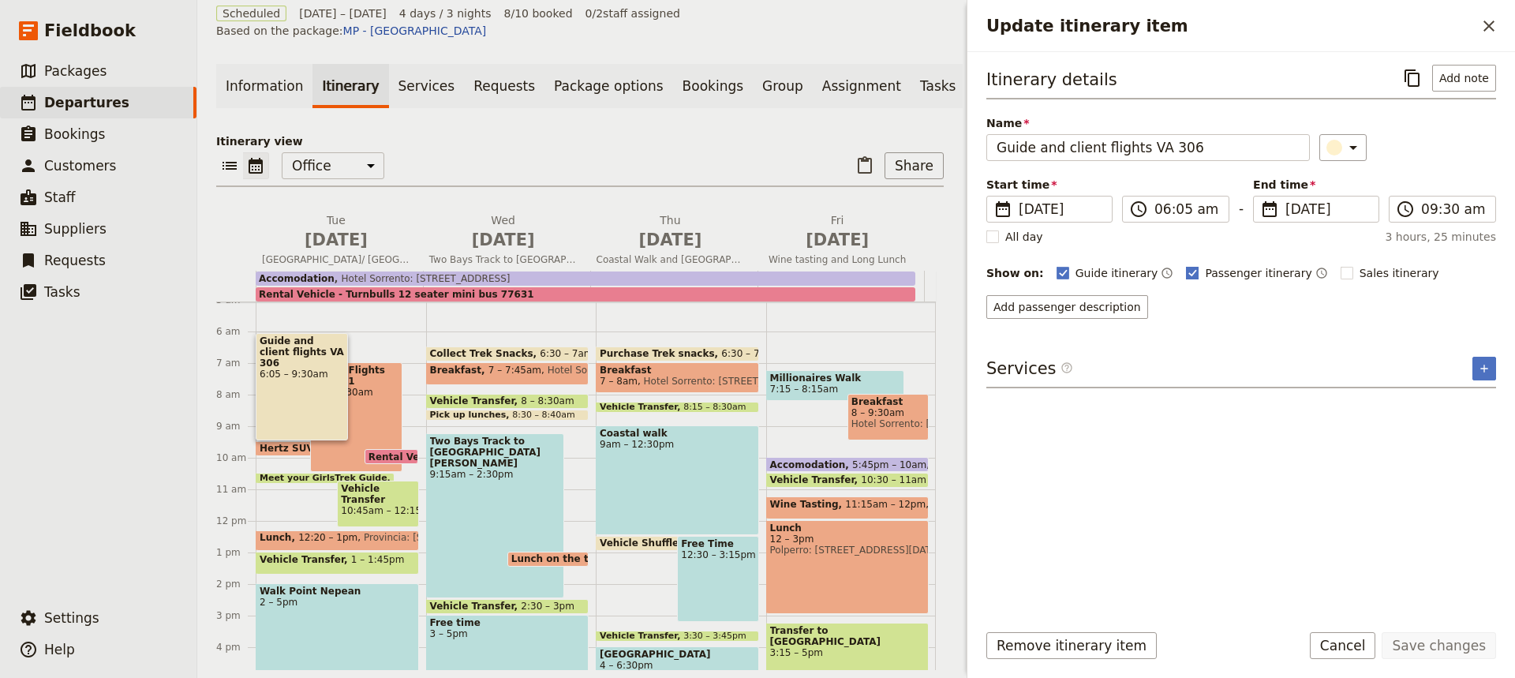
click at [1217, 273] on span "Passenger itinerary" at bounding box center [1258, 273] width 107 height 16
click at [1186, 265] on input "Passenger itinerary" at bounding box center [1185, 264] width 1 height 1
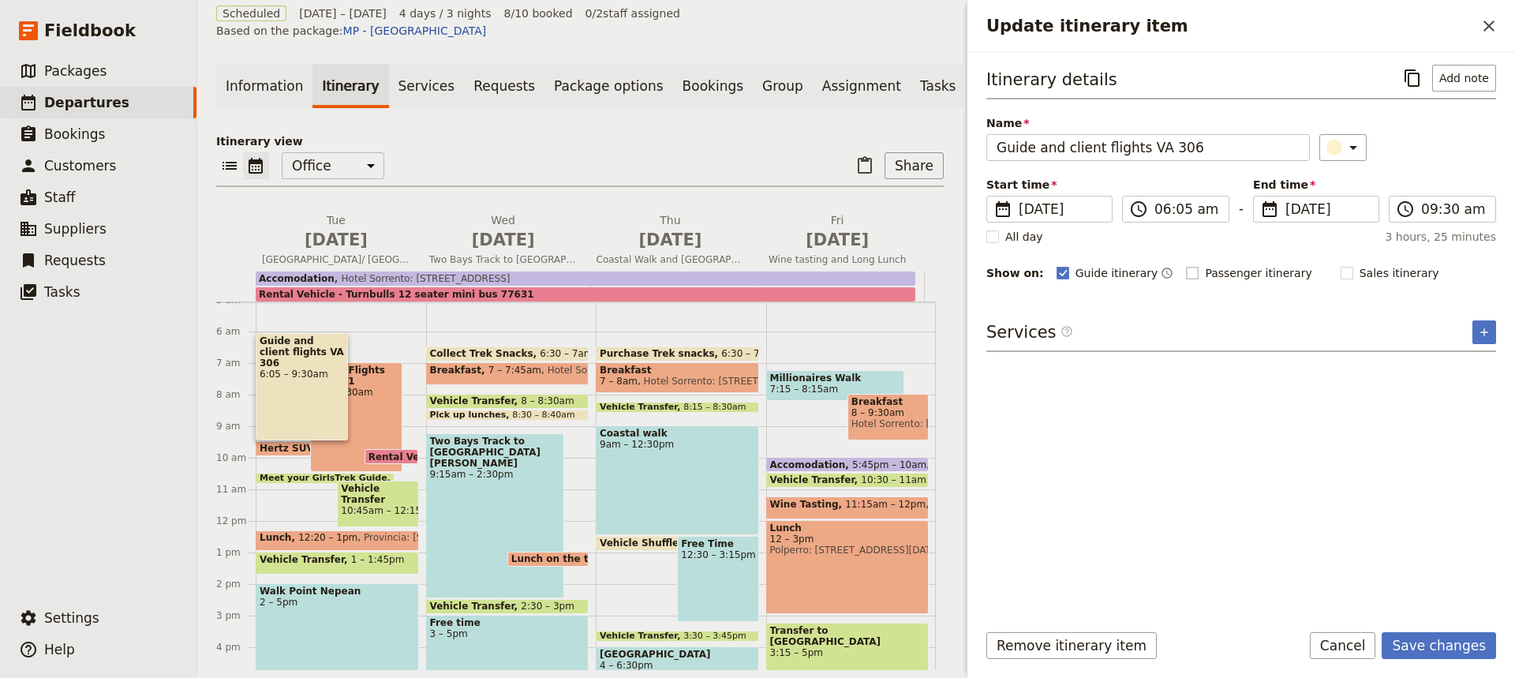
click at [1187, 270] on rect "Update itinerary item" at bounding box center [1193, 273] width 12 height 12
click at [1185, 265] on input "Passenger itinerary" at bounding box center [1185, 264] width 1 height 1
checkbox input "true"
click at [1039, 314] on button "Add passenger description" at bounding box center [1067, 307] width 162 height 24
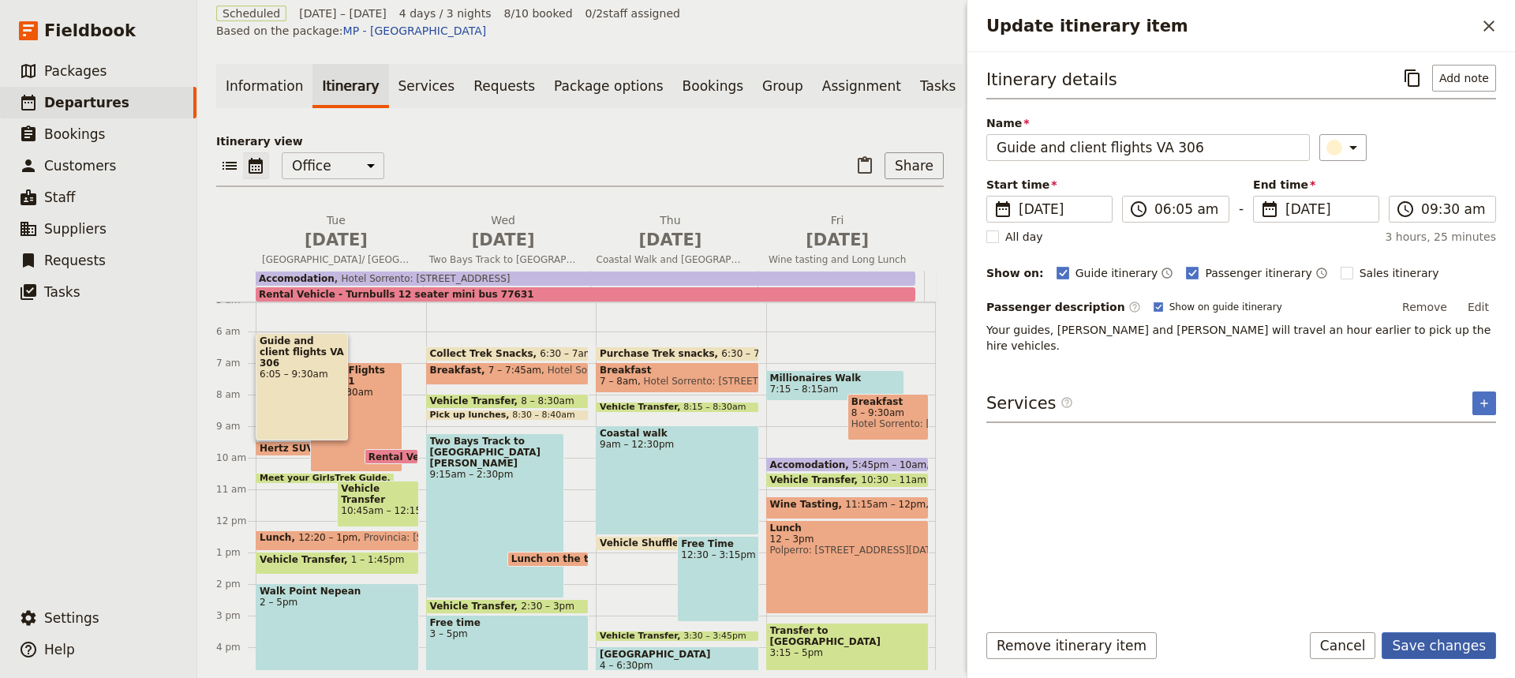
click at [1432, 643] on button "Save changes" at bounding box center [1438, 645] width 114 height 27
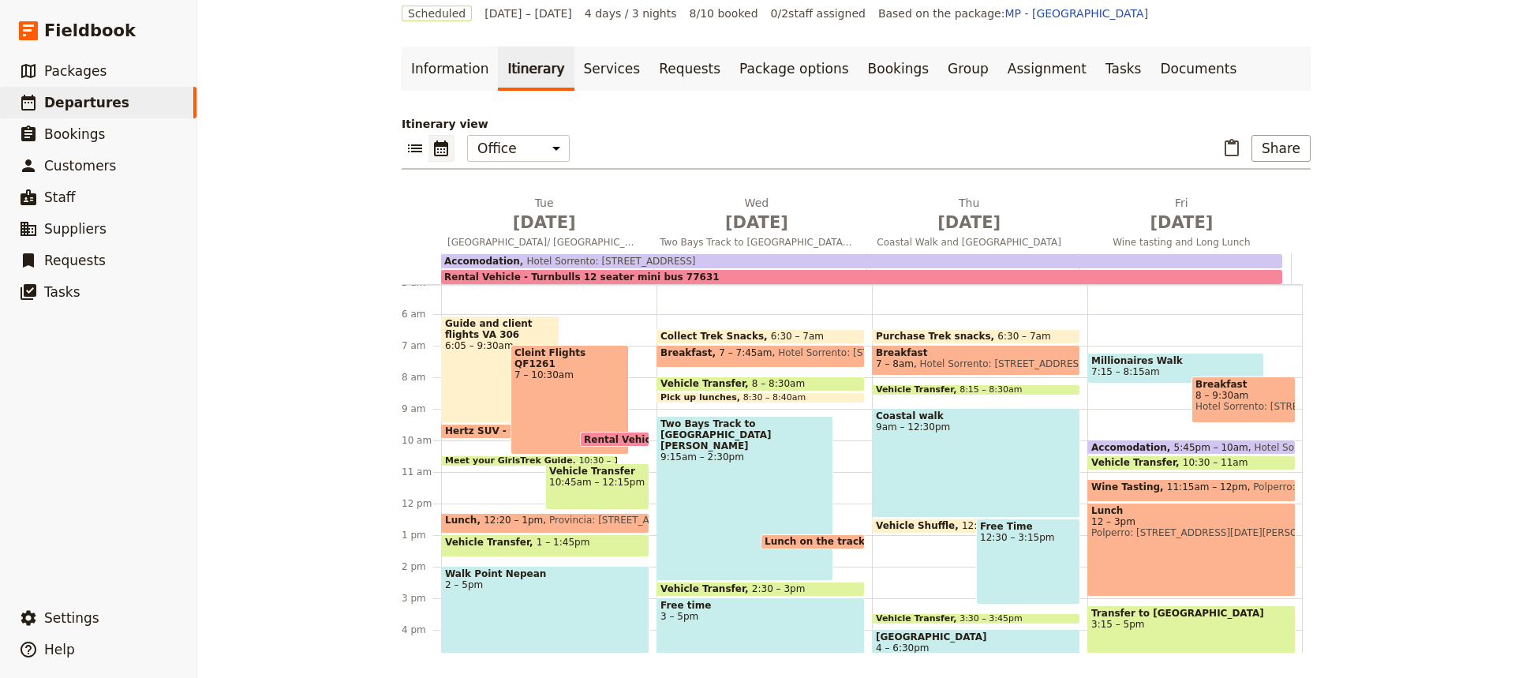
click at [540, 383] on div "Cleint Flights QF1261 7 – 10:30am" at bounding box center [569, 400] width 118 height 110
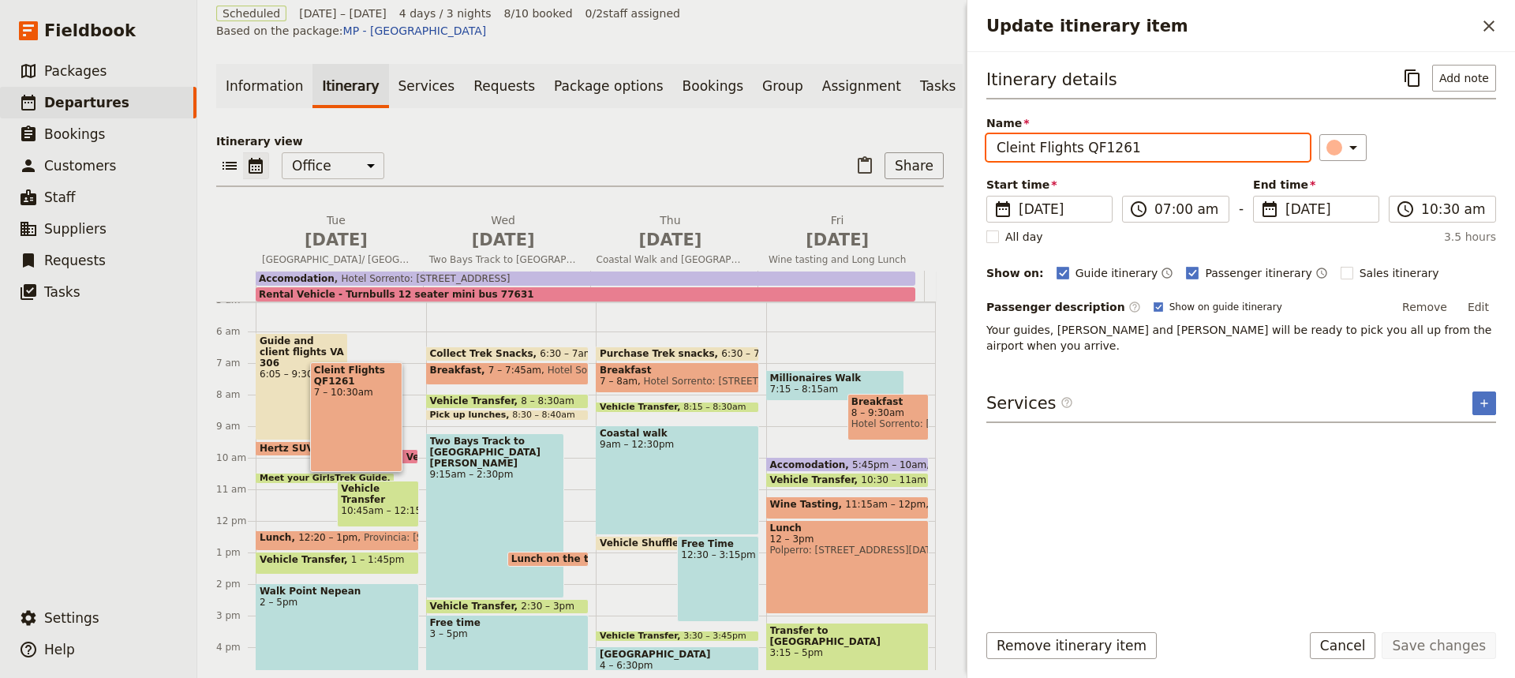
click at [1019, 149] on input "Cleint Flights QF1261" at bounding box center [1147, 147] width 323 height 27
type input "Client Flights QF1261"
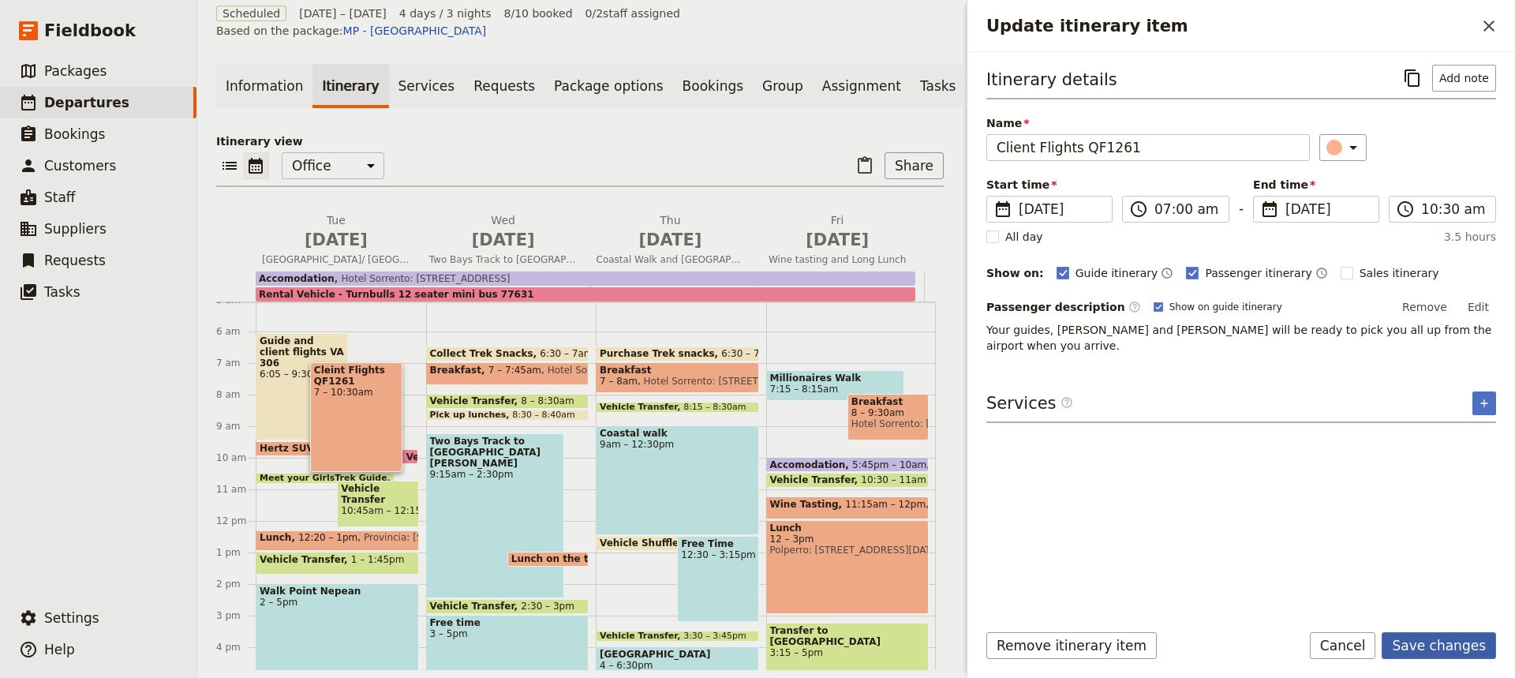
click at [1434, 650] on button "Save changes" at bounding box center [1438, 645] width 114 height 27
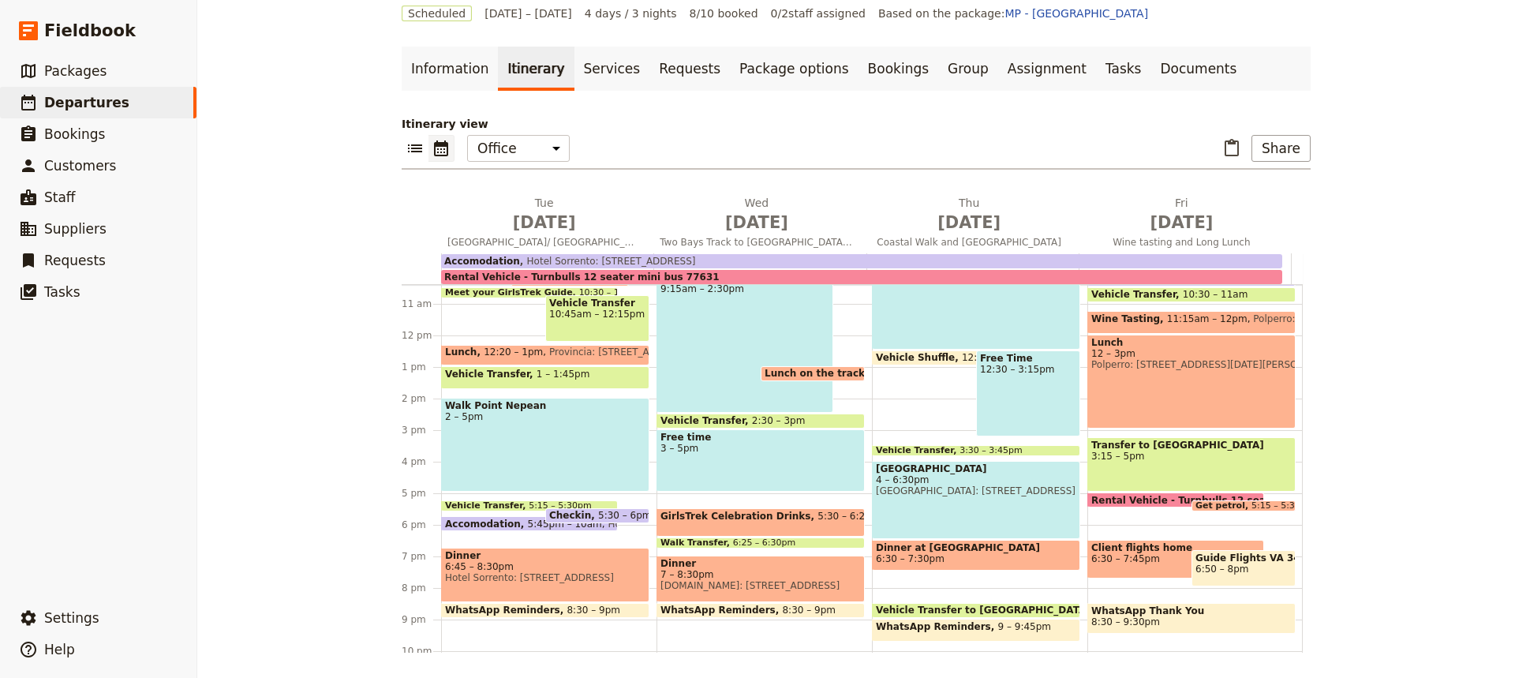
scroll to position [329, 0]
click at [1228, 509] on span at bounding box center [1243, 506] width 103 height 6
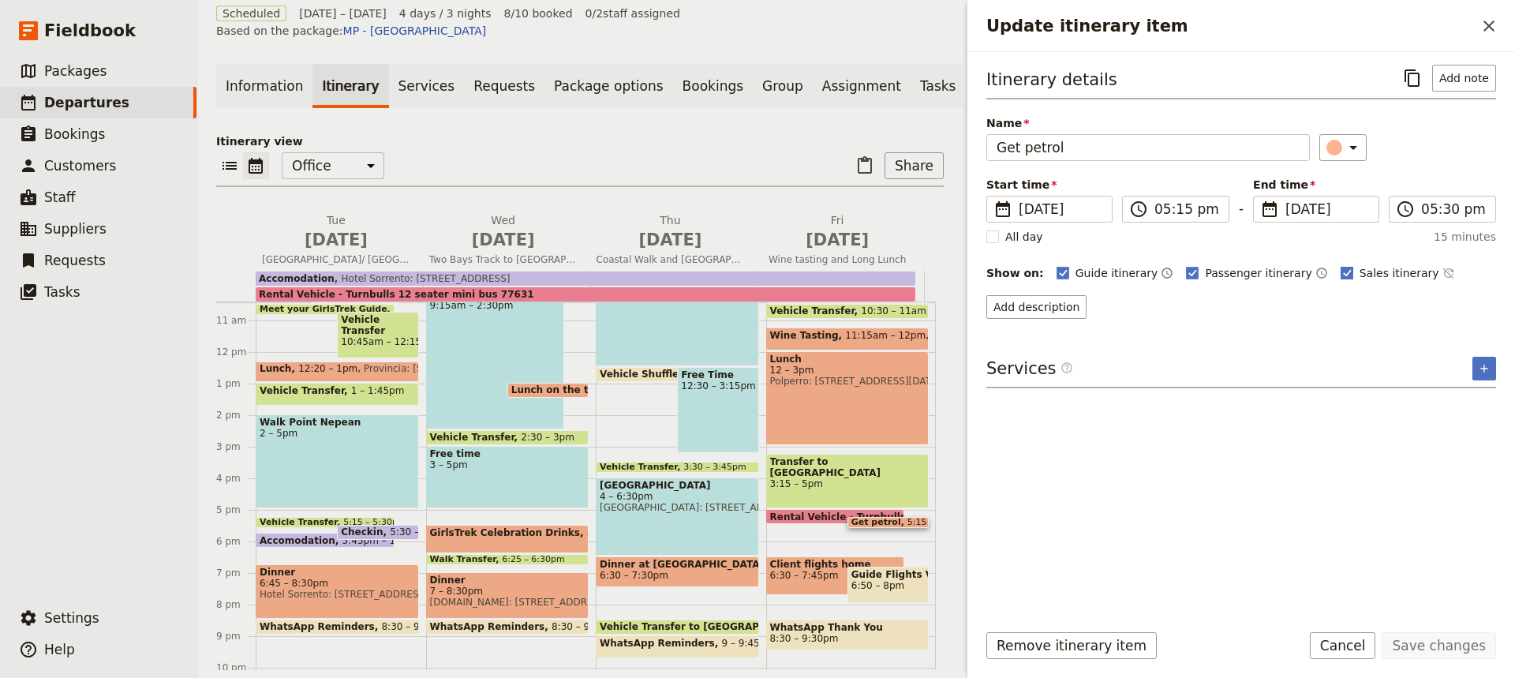
click at [1340, 271] on rect "Update itinerary item" at bounding box center [1346, 273] width 12 height 12
click at [1340, 265] on input "Sales itinerary" at bounding box center [1340, 264] width 1 height 1
checkbox input "false"
click at [1189, 273] on polygon "Update itinerary item" at bounding box center [1193, 271] width 8 height 9
click at [1185, 265] on input "Passenger itinerary" at bounding box center [1185, 264] width 1 height 1
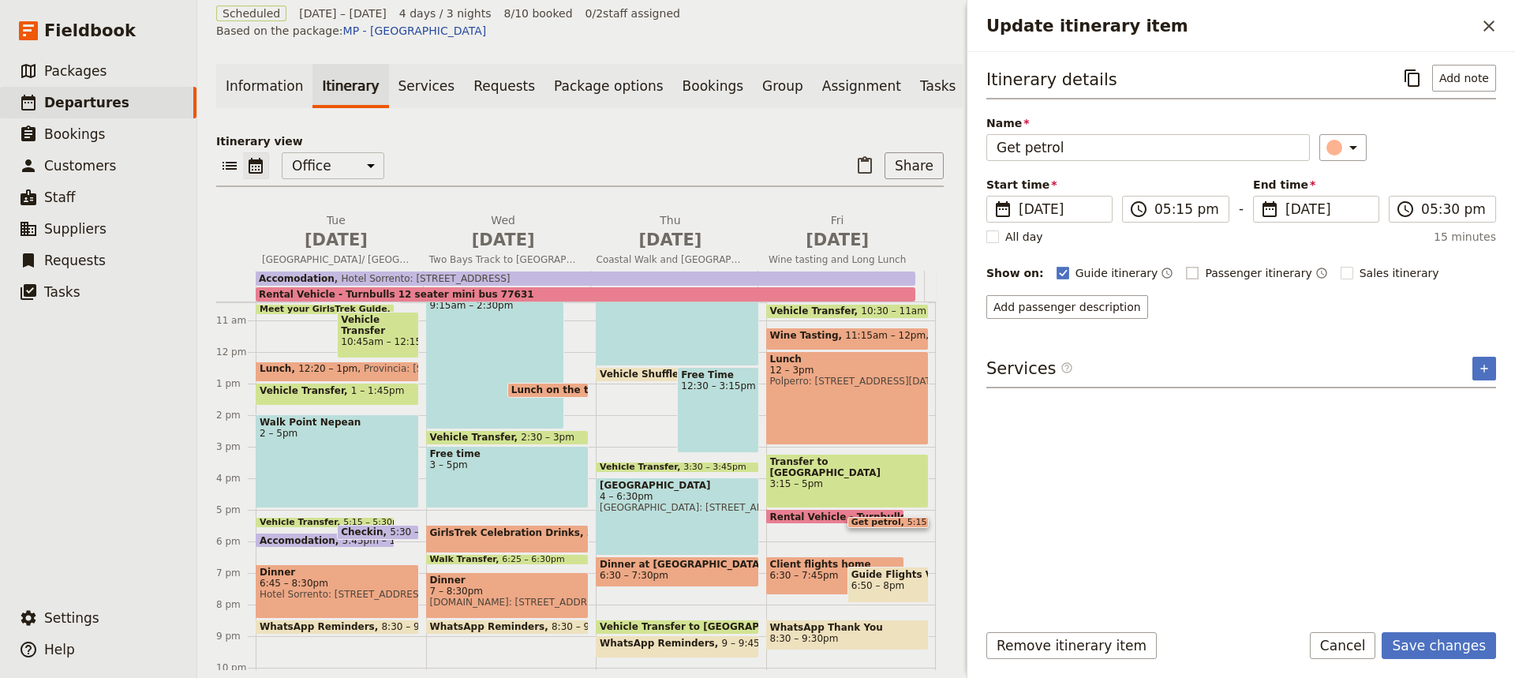
checkbox input "false"
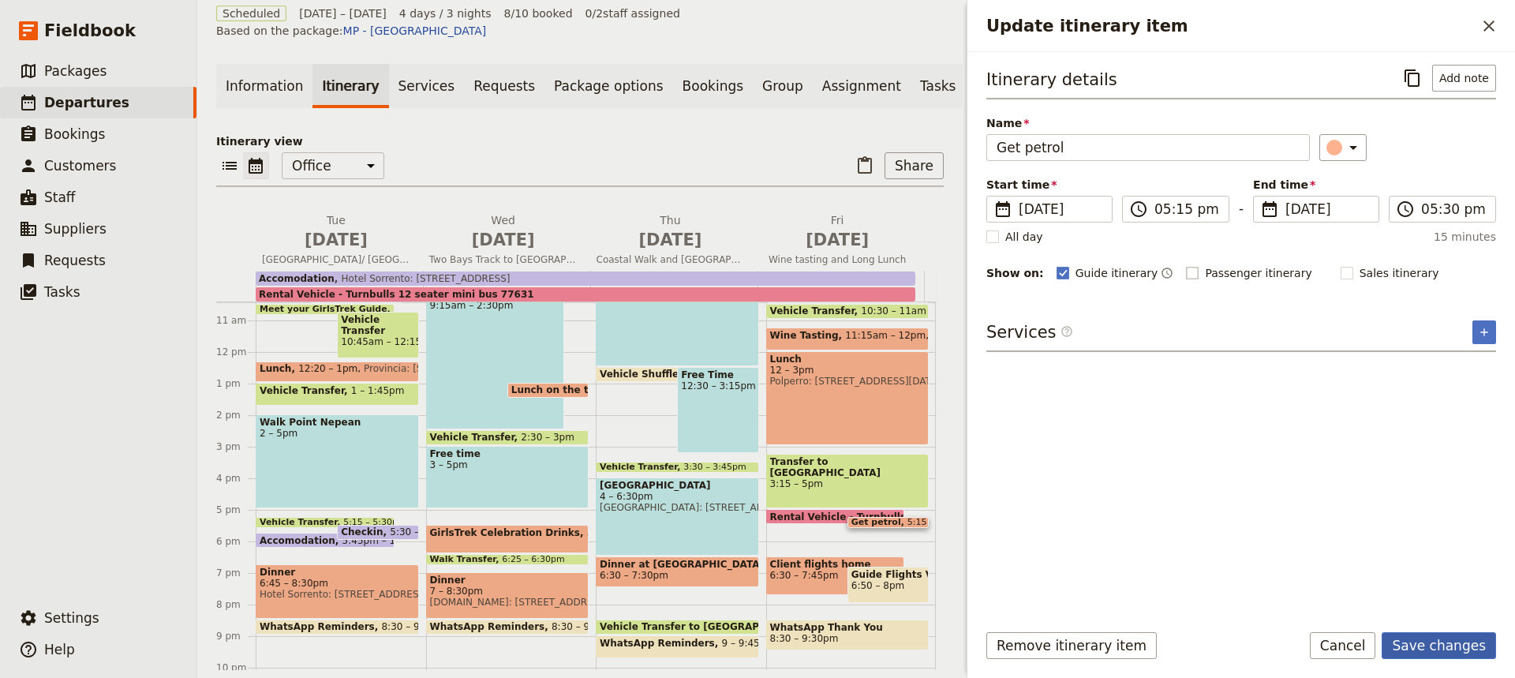
click at [1431, 641] on button "Save changes" at bounding box center [1438, 645] width 114 height 27
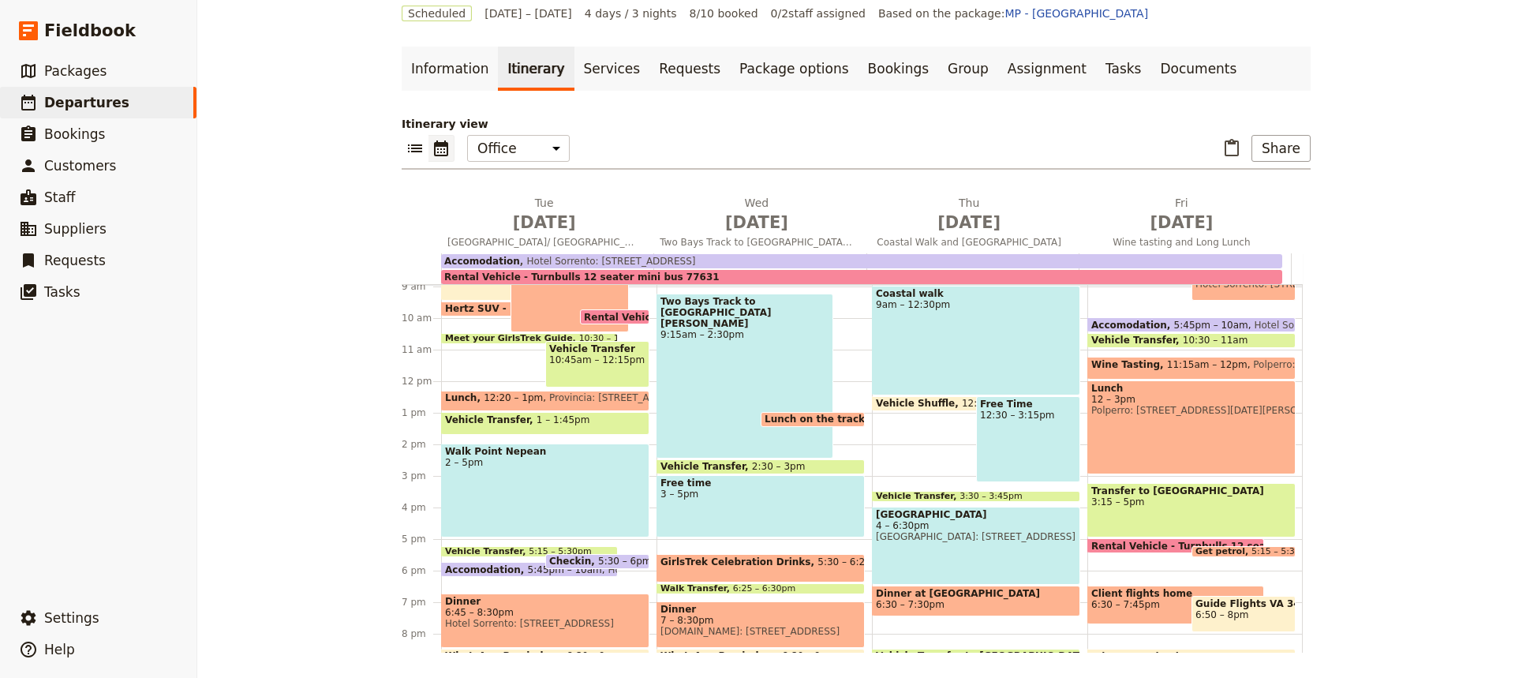
scroll to position [282, 0]
click at [577, 379] on div "Vehicle Transfer 10:45am – 12:15pm" at bounding box center [597, 365] width 104 height 47
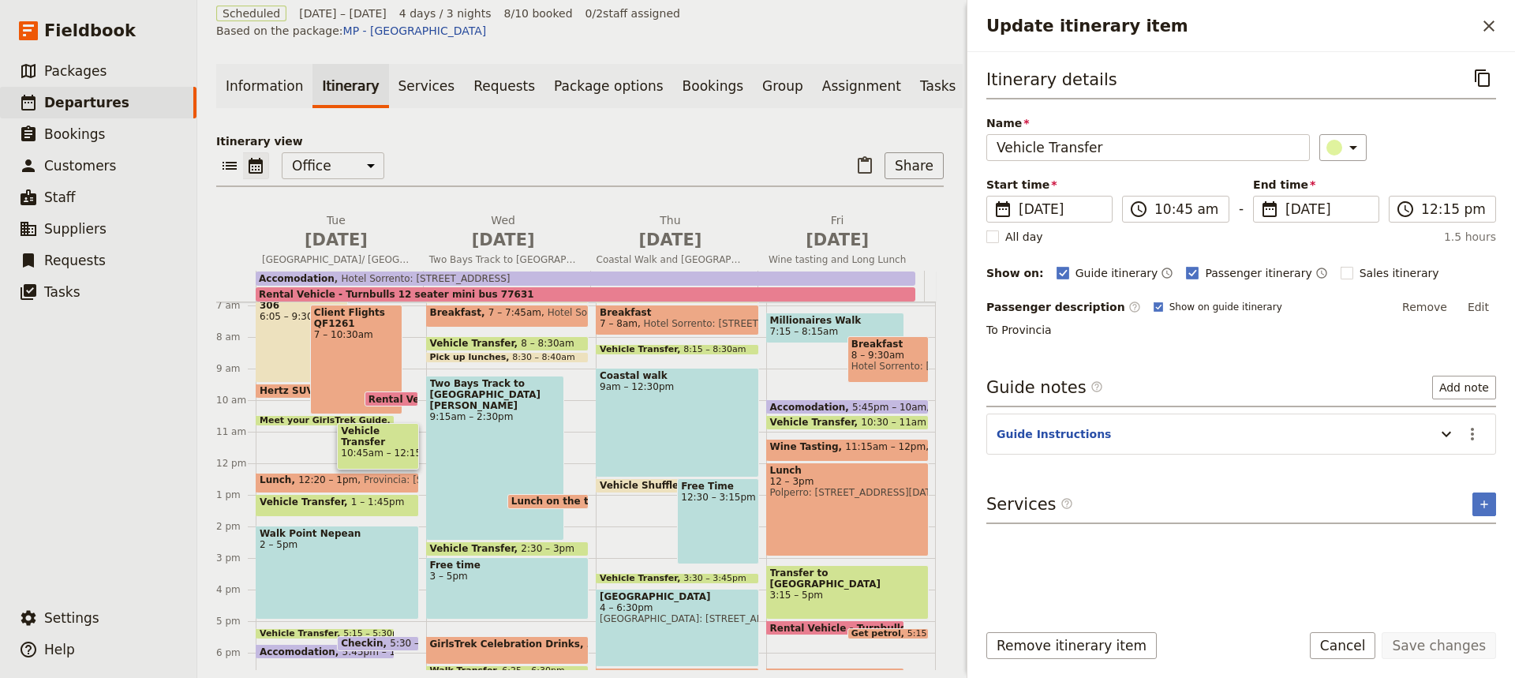
scroll to position [216, 0]
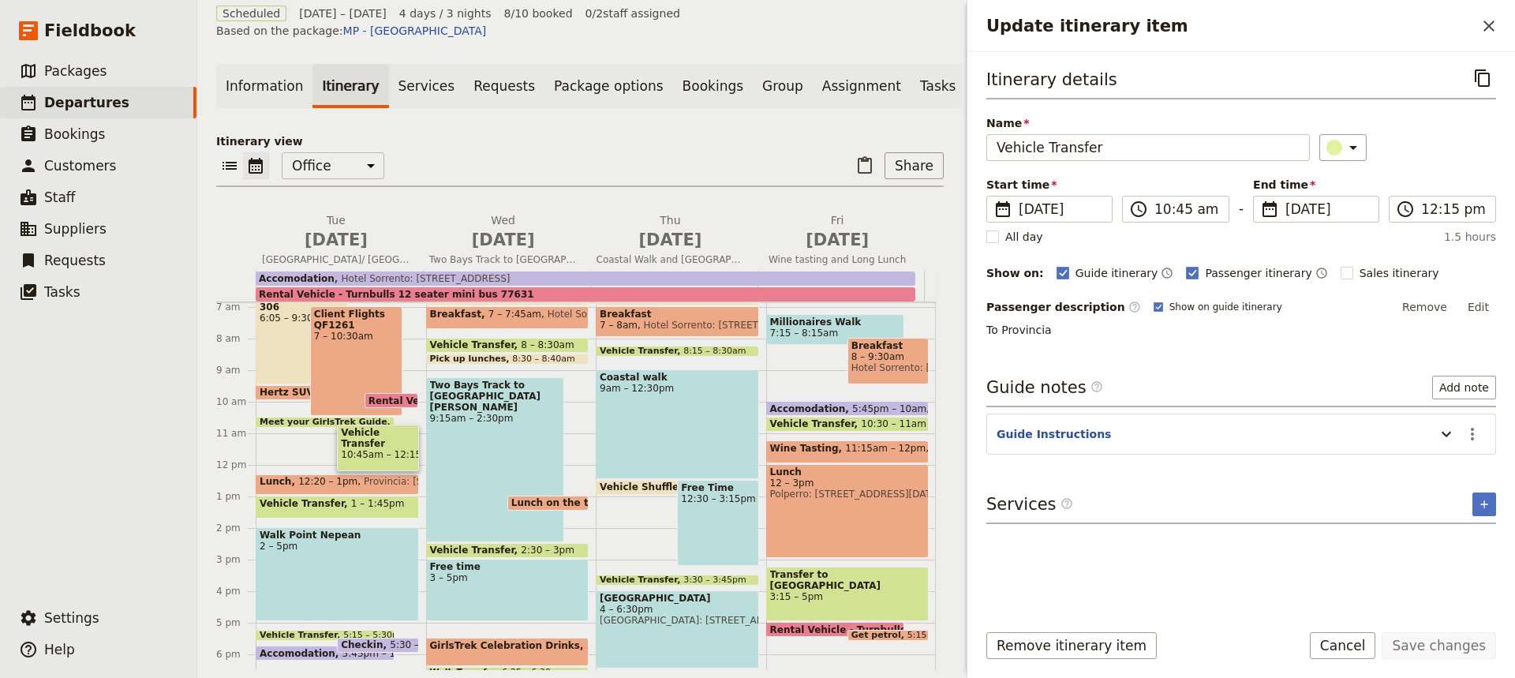
click at [657, 425] on div "Coastal walk 9am – 12:30pm" at bounding box center [677, 424] width 163 height 110
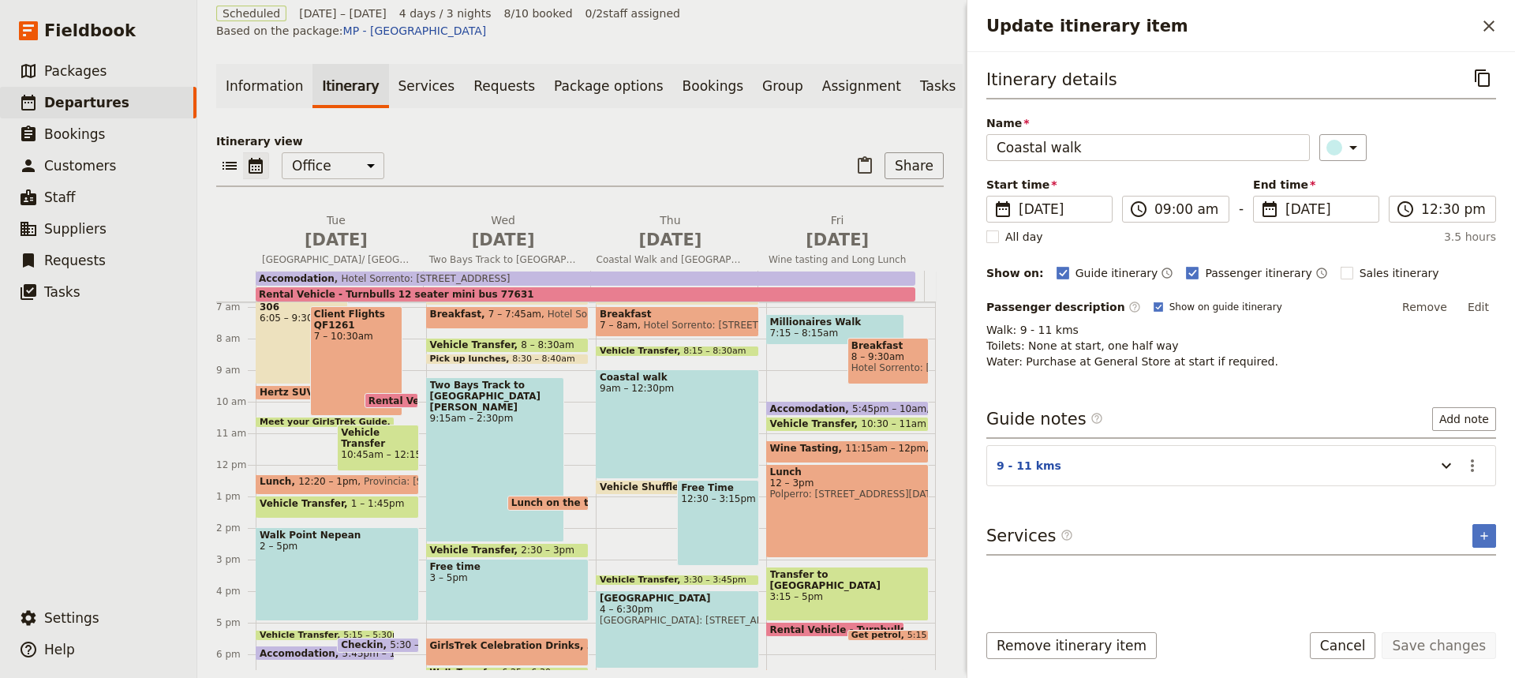
click at [611, 504] on div "Purchase Trek snacks 6:30 – 7am Breakfast 7 – 8am Hotel Sorrento: 5-[GEOGRAPHIC…" at bounding box center [681, 464] width 170 height 757
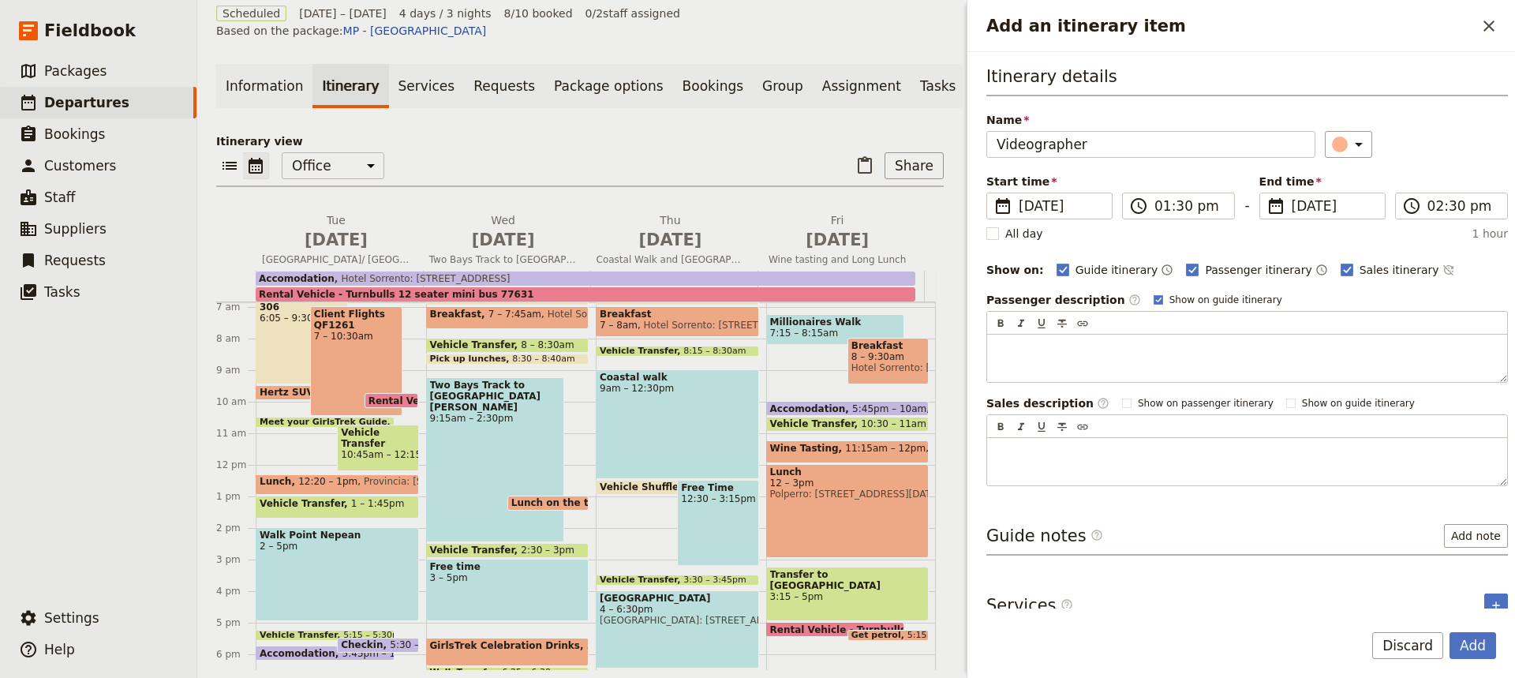
type input "Videographer"
click at [1170, 82] on h3 "Itinerary details" at bounding box center [1247, 81] width 522 height 32
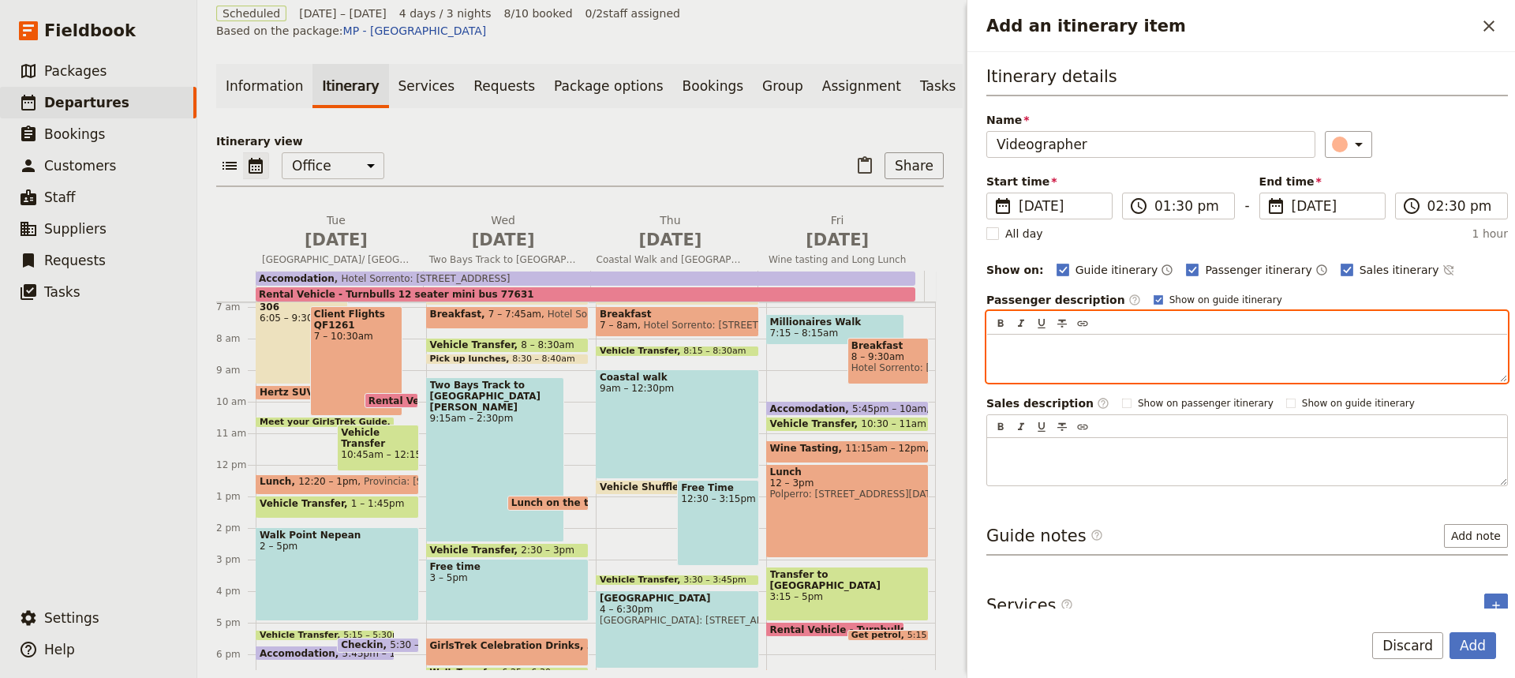
click at [1004, 346] on p "Add an itinerary item" at bounding box center [1246, 349] width 501 height 16
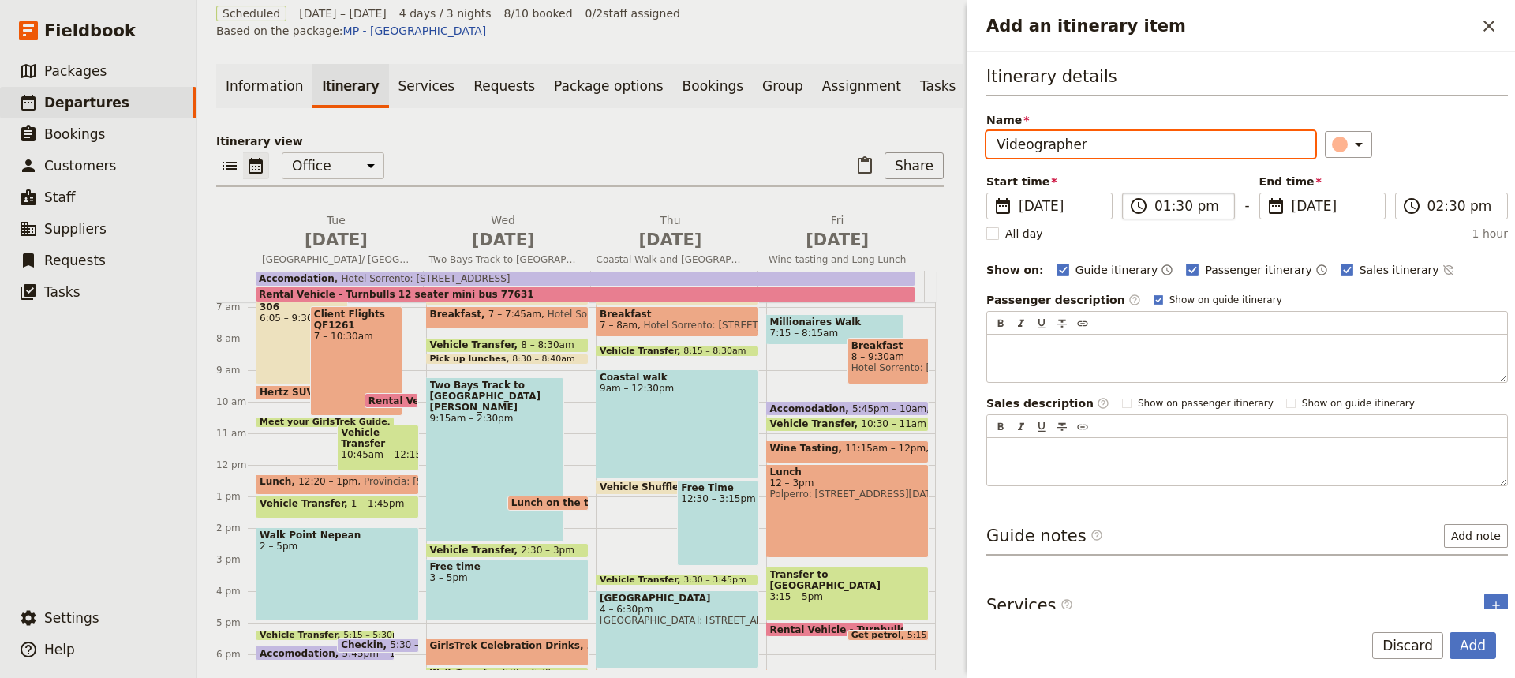
click at [1176, 210] on input "01:30 pm" at bounding box center [1189, 205] width 70 height 19
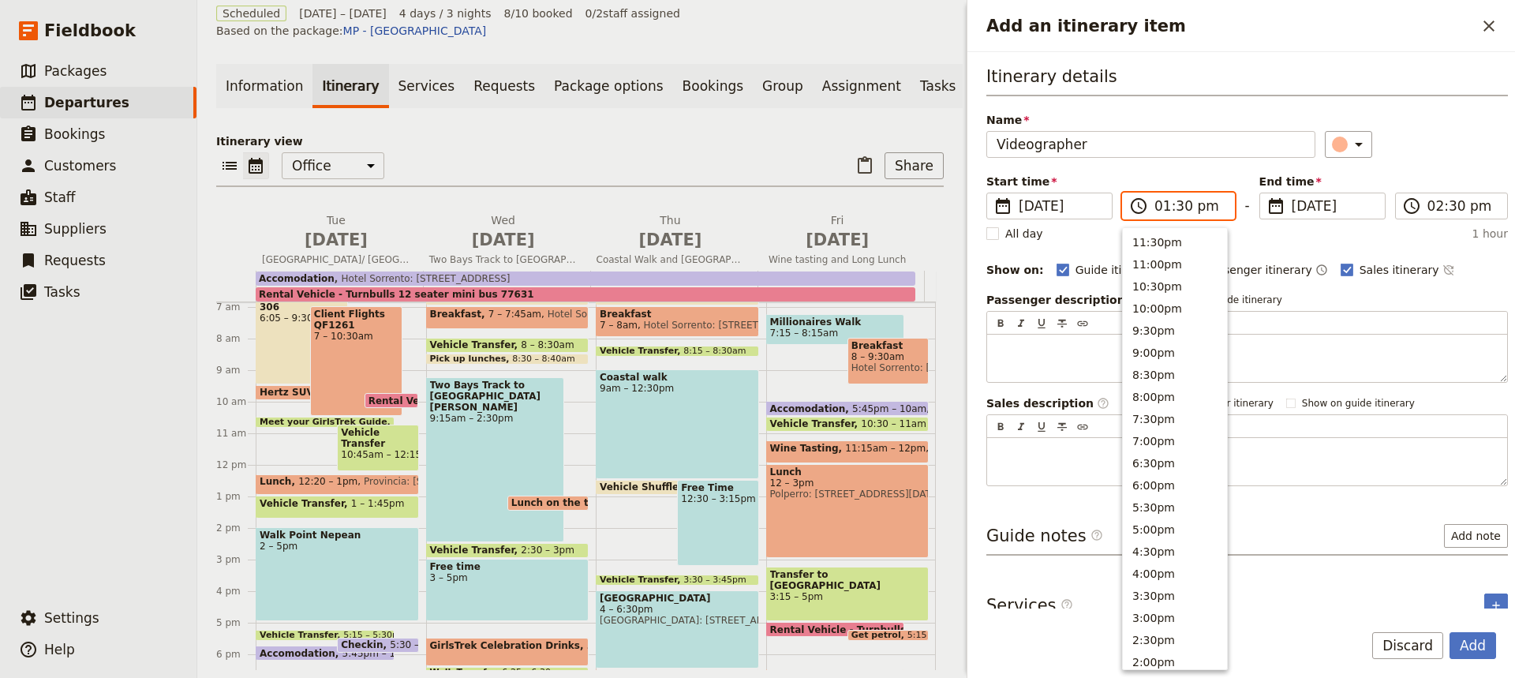
scroll to position [445, 0]
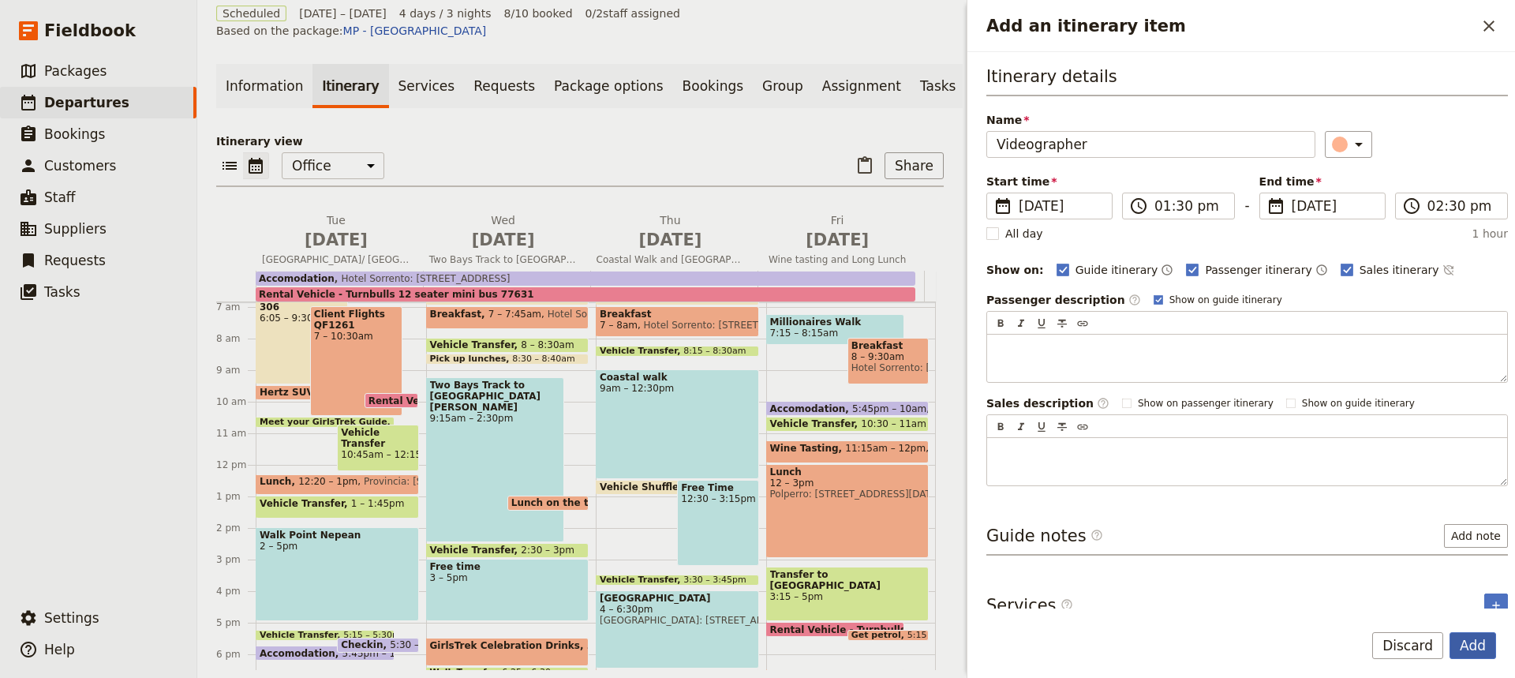
click at [1471, 644] on button "Add" at bounding box center [1472, 645] width 47 height 27
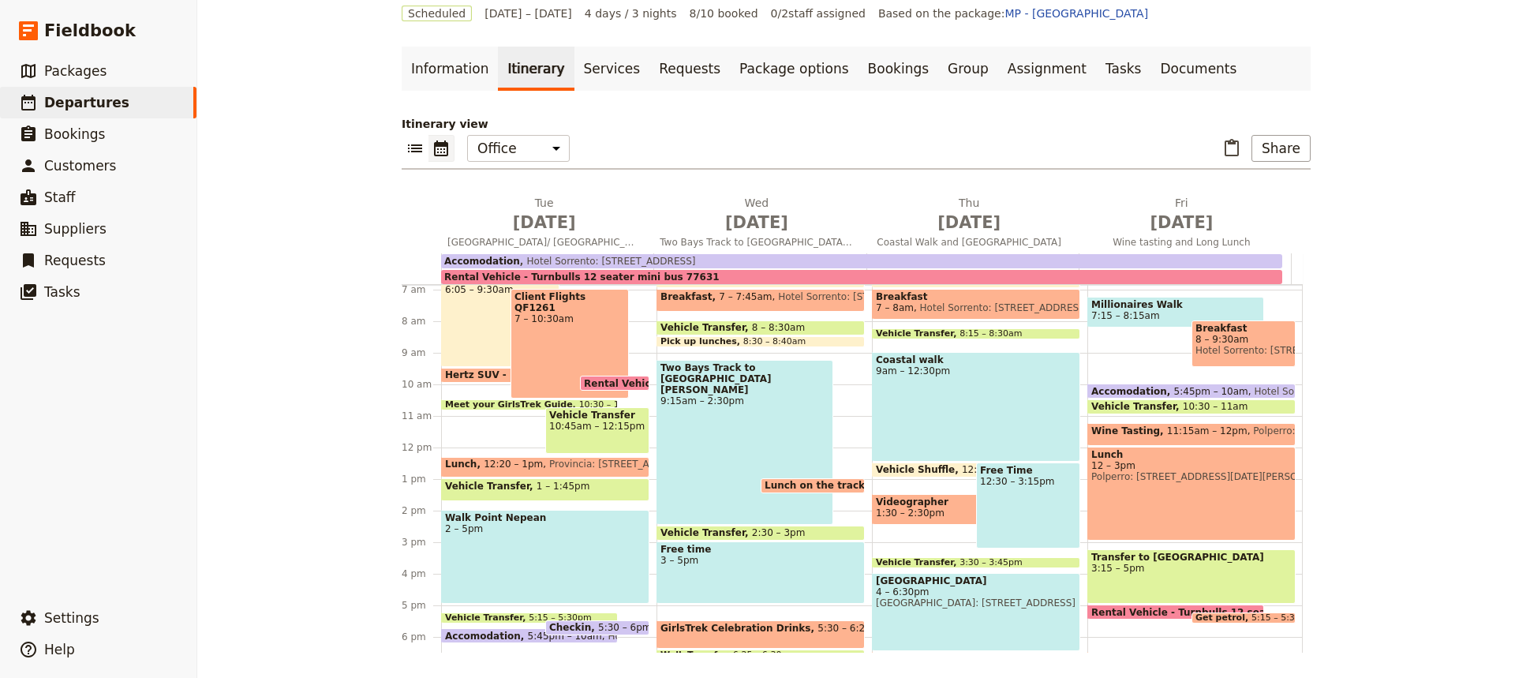
scroll to position [0, 0]
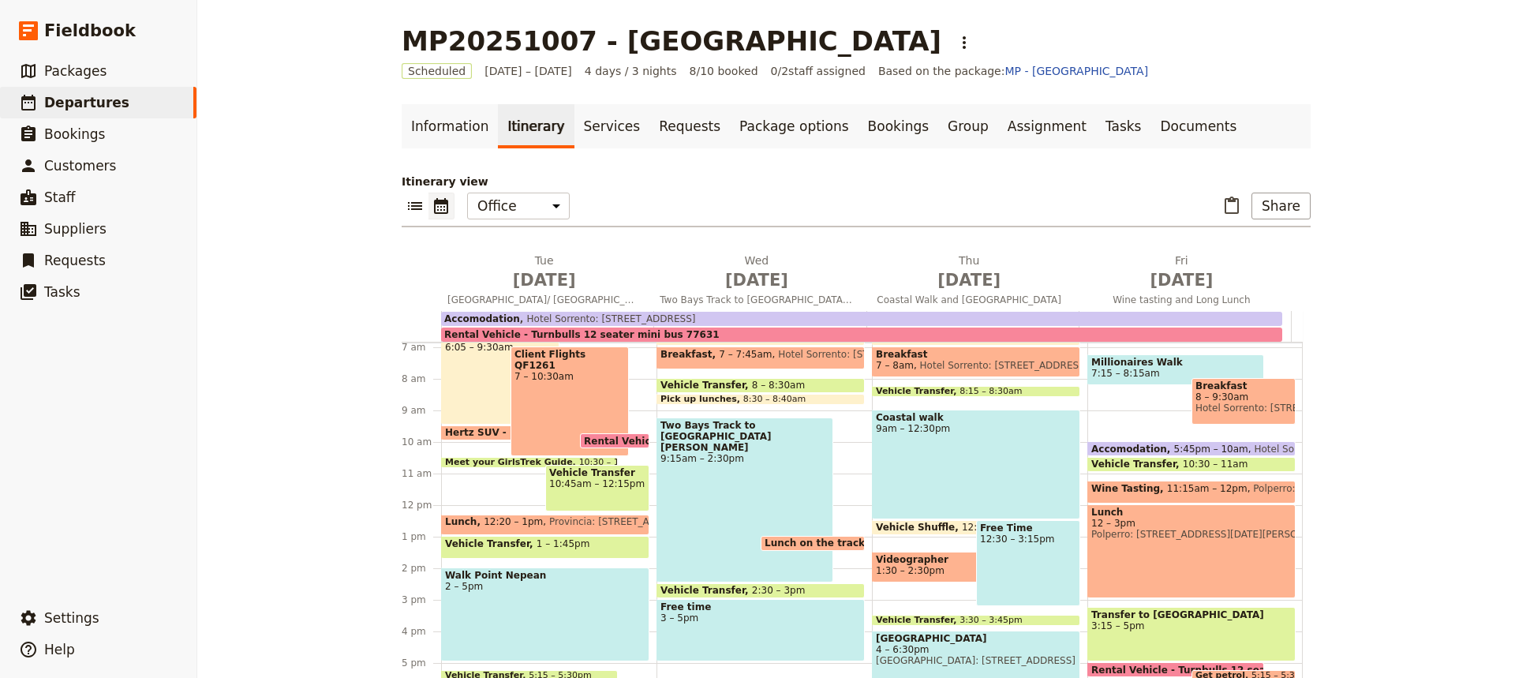
click at [937, 572] on span "1:30 – 2:30pm" at bounding box center [960, 570] width 169 height 11
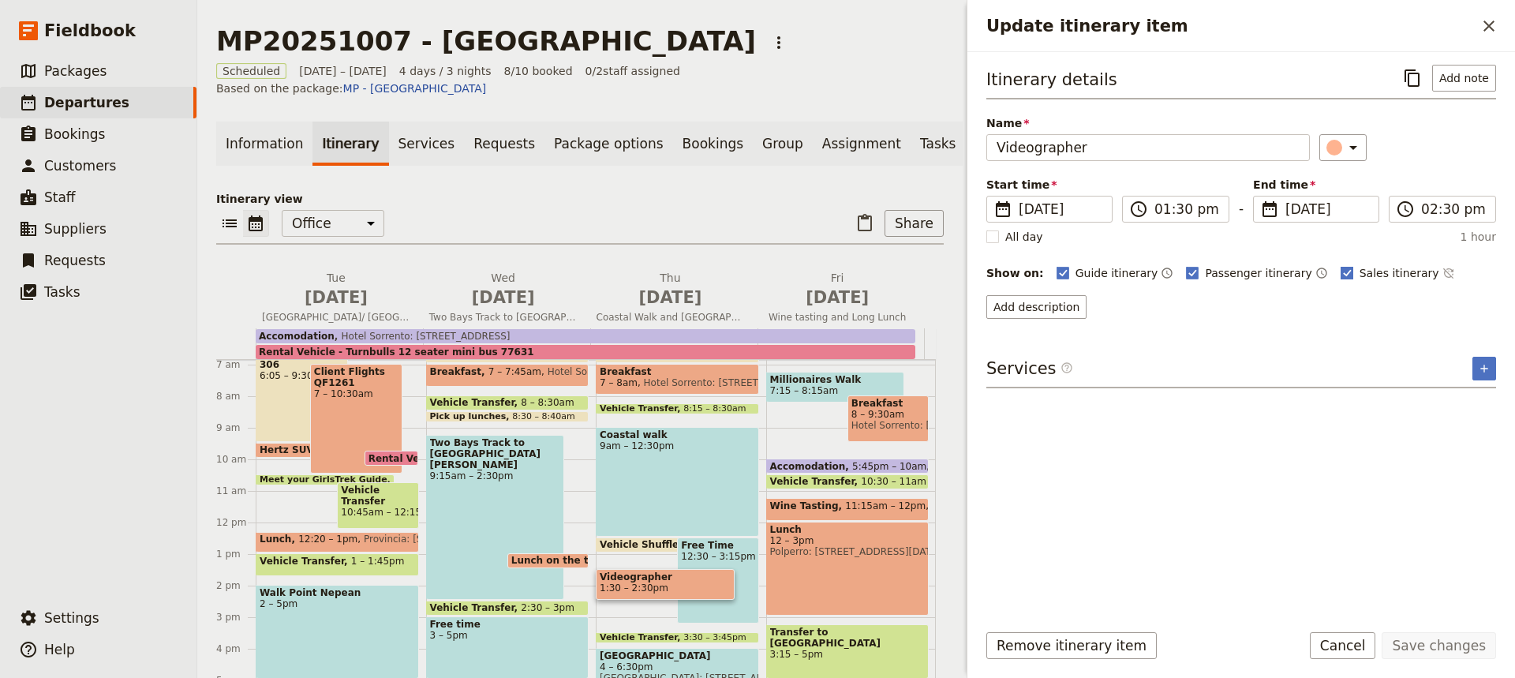
click at [1340, 271] on rect "Update itinerary item" at bounding box center [1346, 273] width 12 height 12
click at [1340, 265] on input "Sales itinerary" at bounding box center [1340, 264] width 1 height 1
checkbox input "false"
click at [1419, 643] on button "Save changes" at bounding box center [1438, 645] width 114 height 27
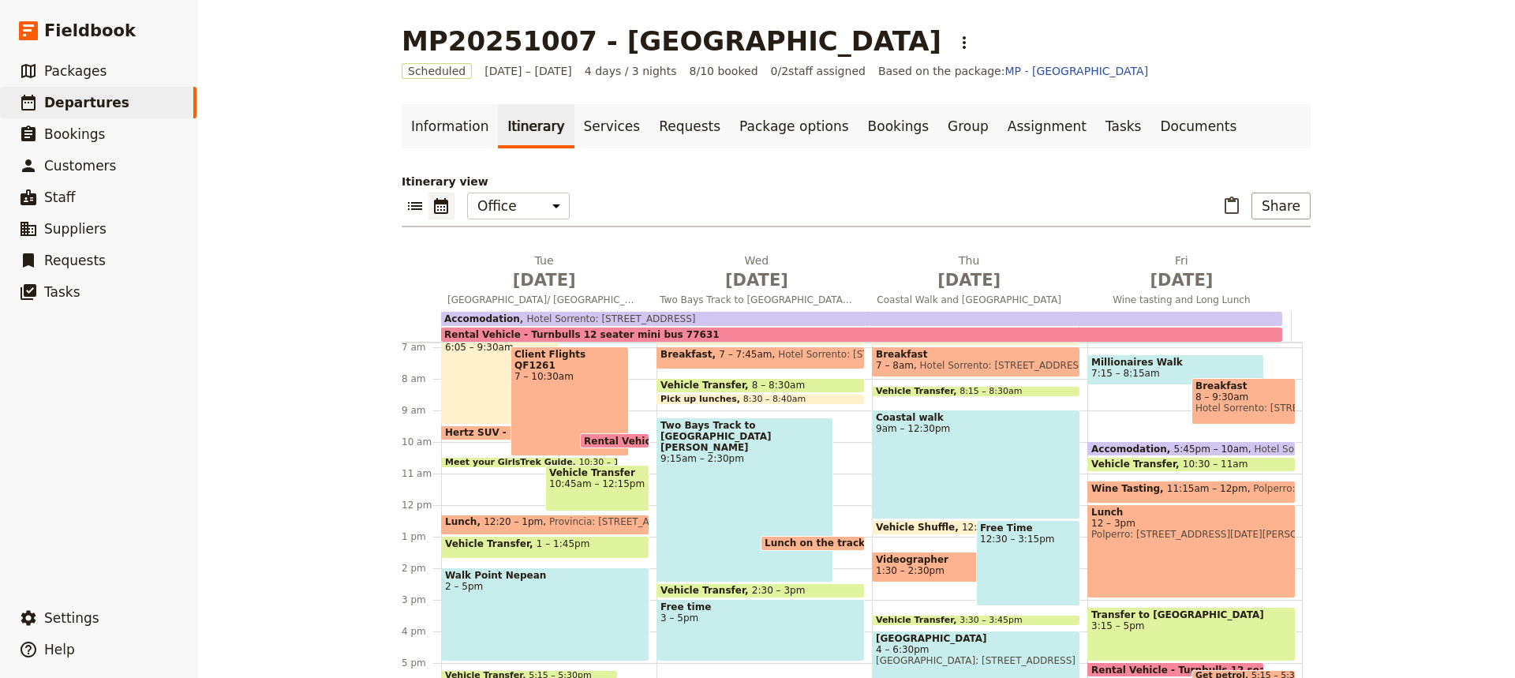
click at [918, 569] on span "1:30 – 2:30pm" at bounding box center [910, 570] width 69 height 11
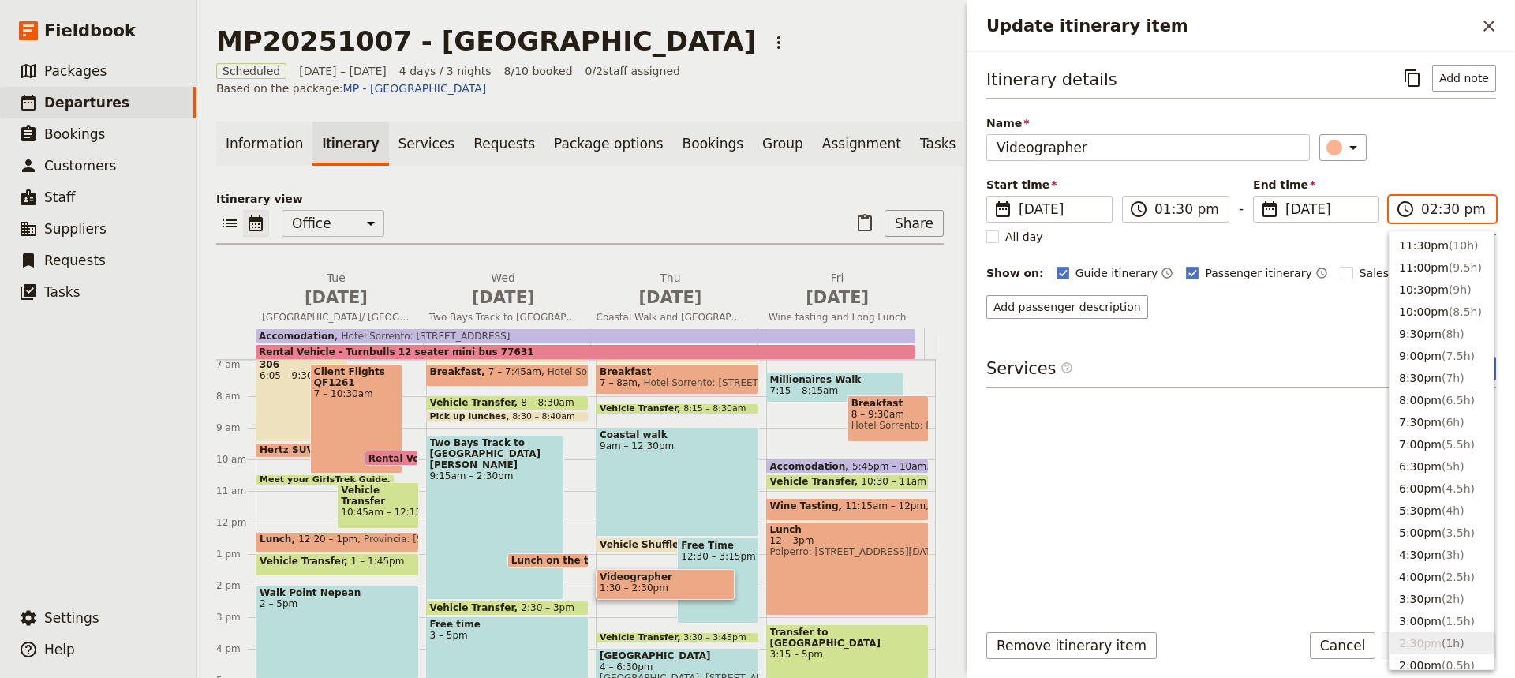
click at [1442, 208] on input "02:30 pm" at bounding box center [1453, 209] width 65 height 19
click at [1411, 596] on button "3:30pm ( 2h )" at bounding box center [1441, 599] width 104 height 22
type input "03:30 pm"
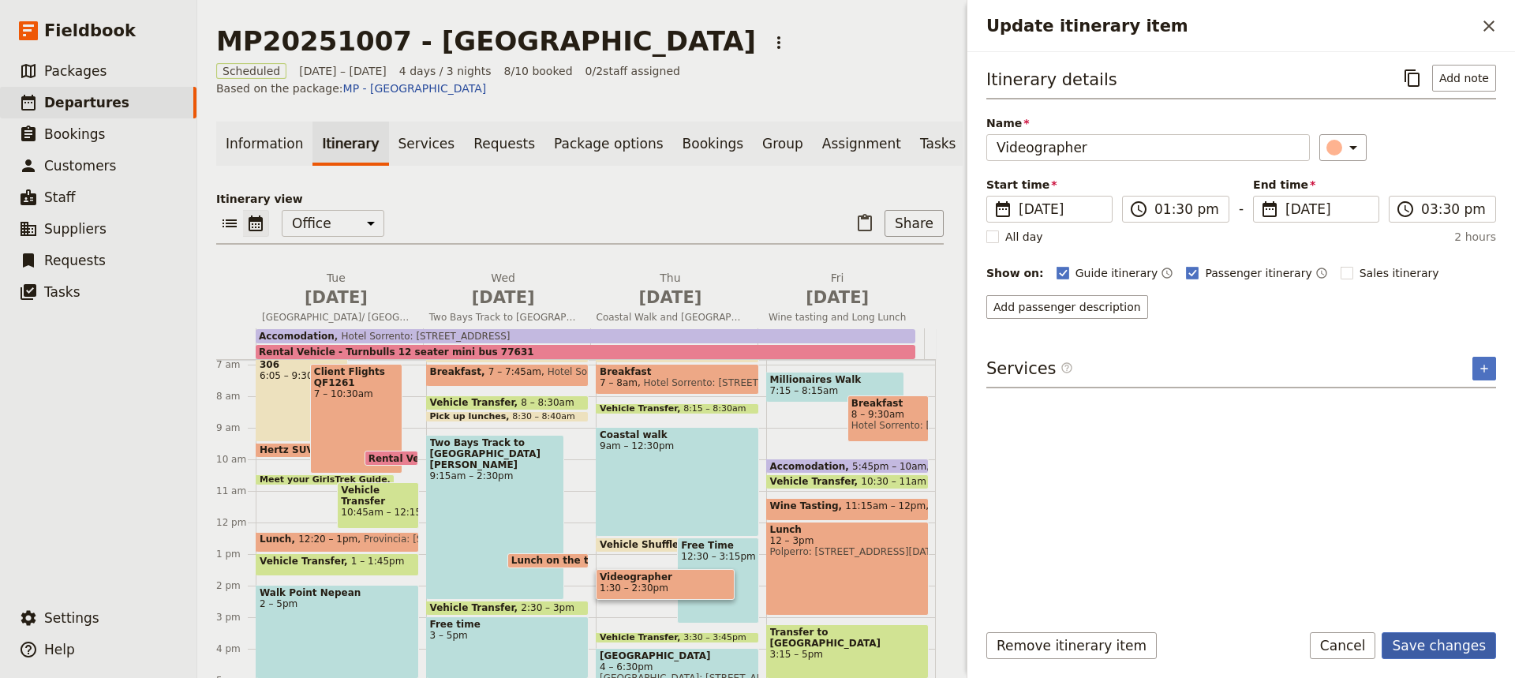
click at [1446, 641] on button "Save changes" at bounding box center [1438, 645] width 114 height 27
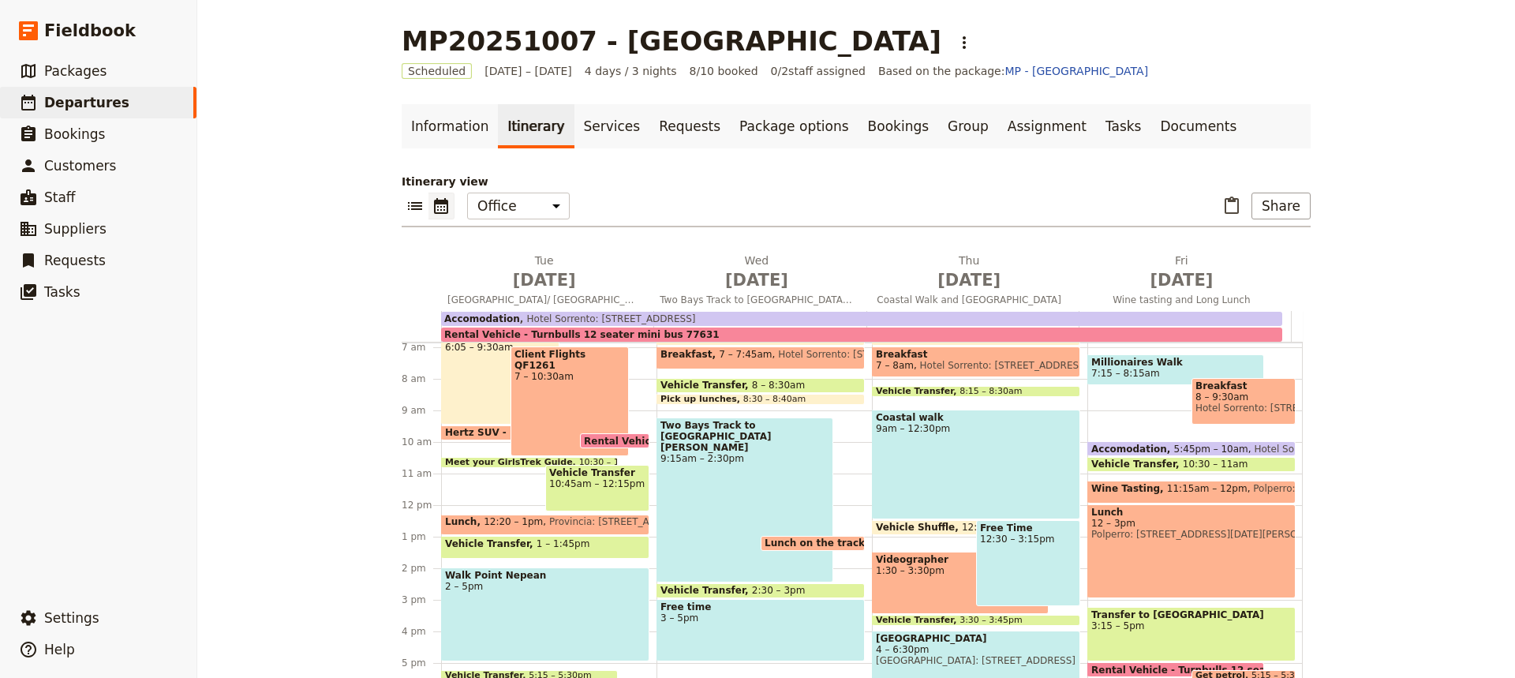
click at [1375, 487] on div "MP20251007 - [GEOGRAPHIC_DATA] ​ Scheduled [DATE] – [DATE] 4 days / 3 nights 8/…" at bounding box center [856, 339] width 1318 height 678
click at [929, 570] on span "1:30 – 3:30pm" at bounding box center [960, 569] width 169 height 11
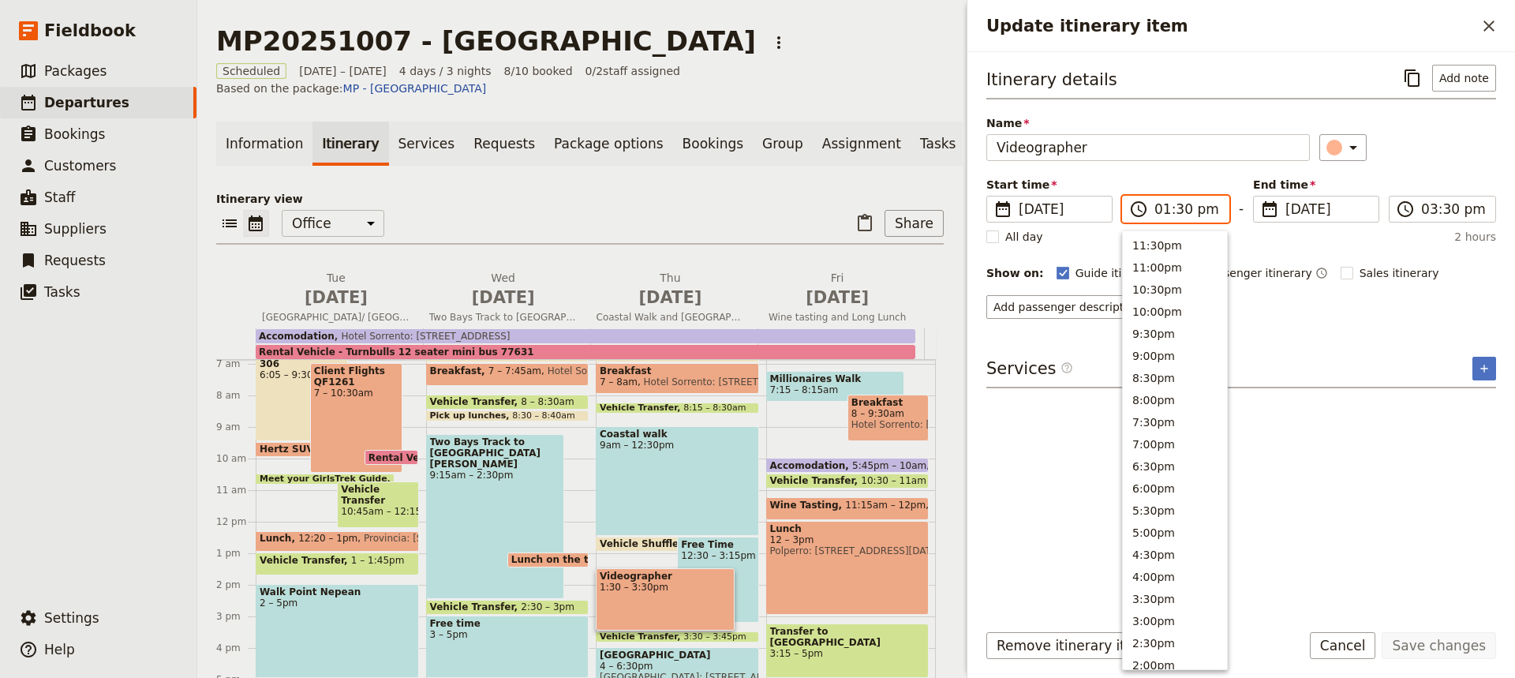
click at [1168, 212] on input "01:30 pm" at bounding box center [1186, 209] width 65 height 19
click at [1149, 304] on button "12:00pm" at bounding box center [1175, 308] width 104 height 22
type input "12:00 pm"
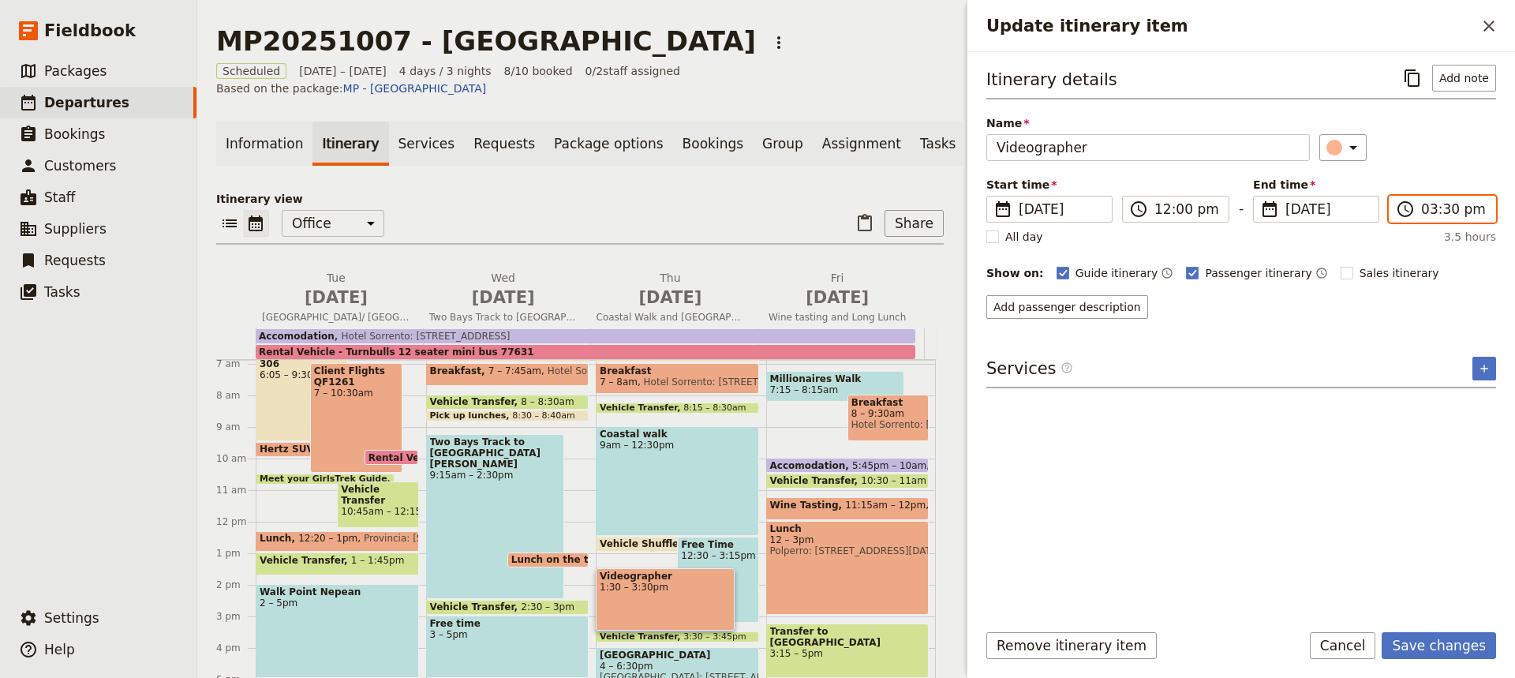
click at [1442, 213] on input "03:30 pm" at bounding box center [1453, 209] width 65 height 19
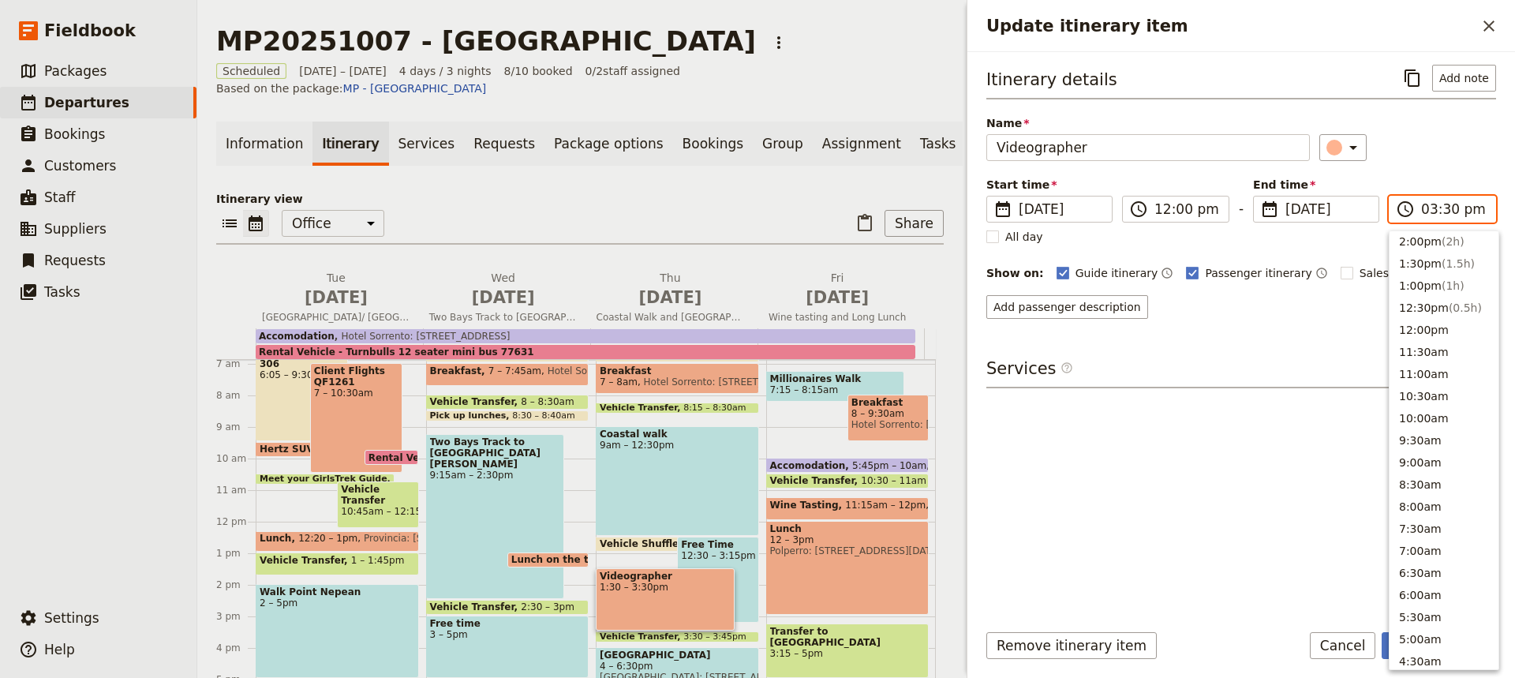
scroll to position [629, 0]
click at [1413, 560] on button "2:00am" at bounding box center [1443, 566] width 109 height 22
type input "02:00 am"
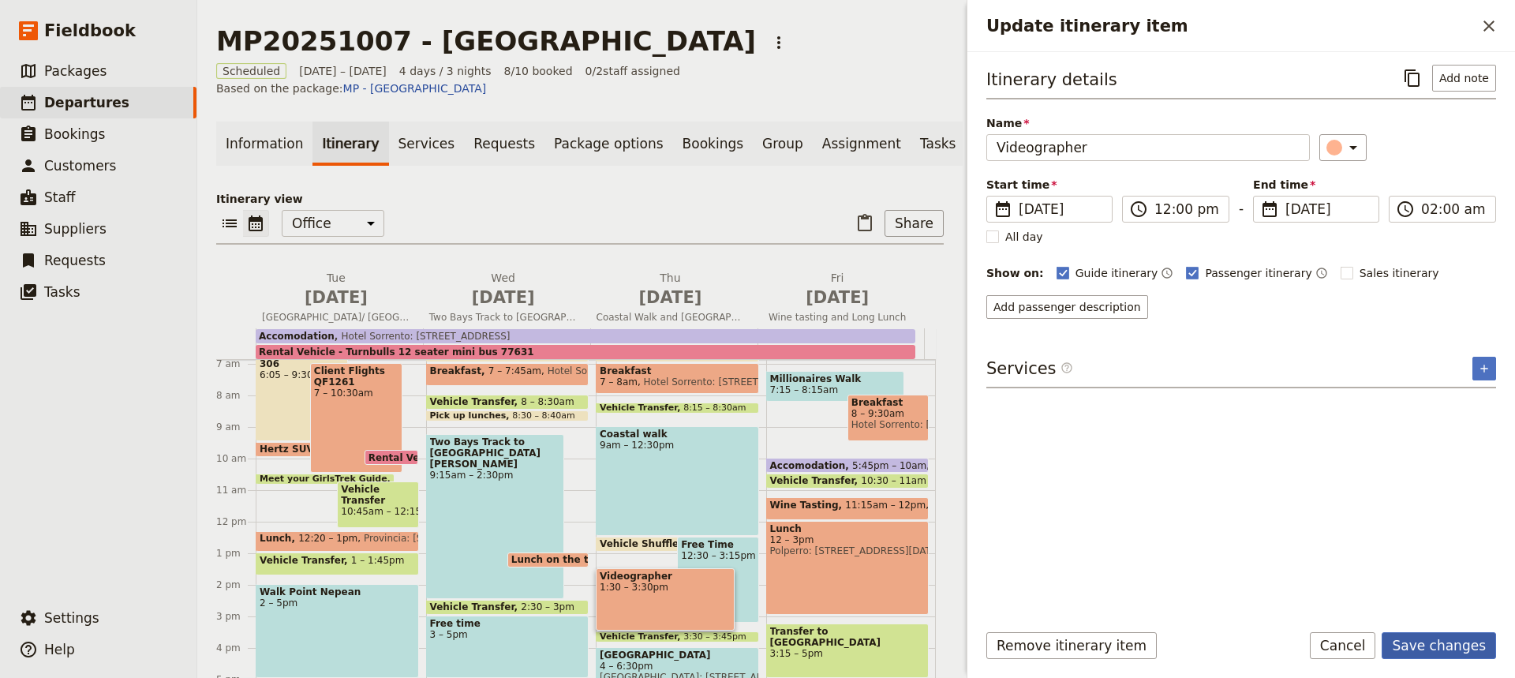
type input "02:00 am"
click at [1448, 643] on button "Save changes" at bounding box center [1438, 645] width 114 height 27
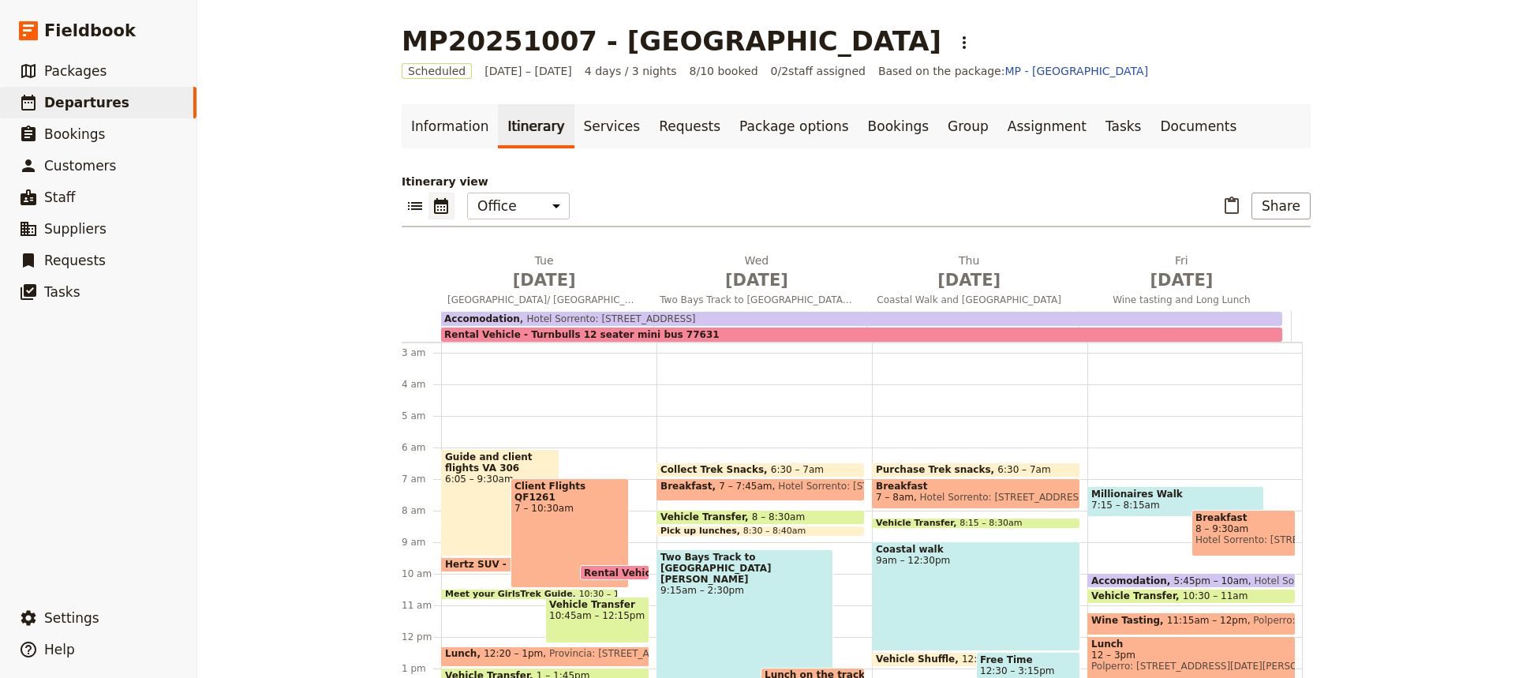
scroll to position [0, 0]
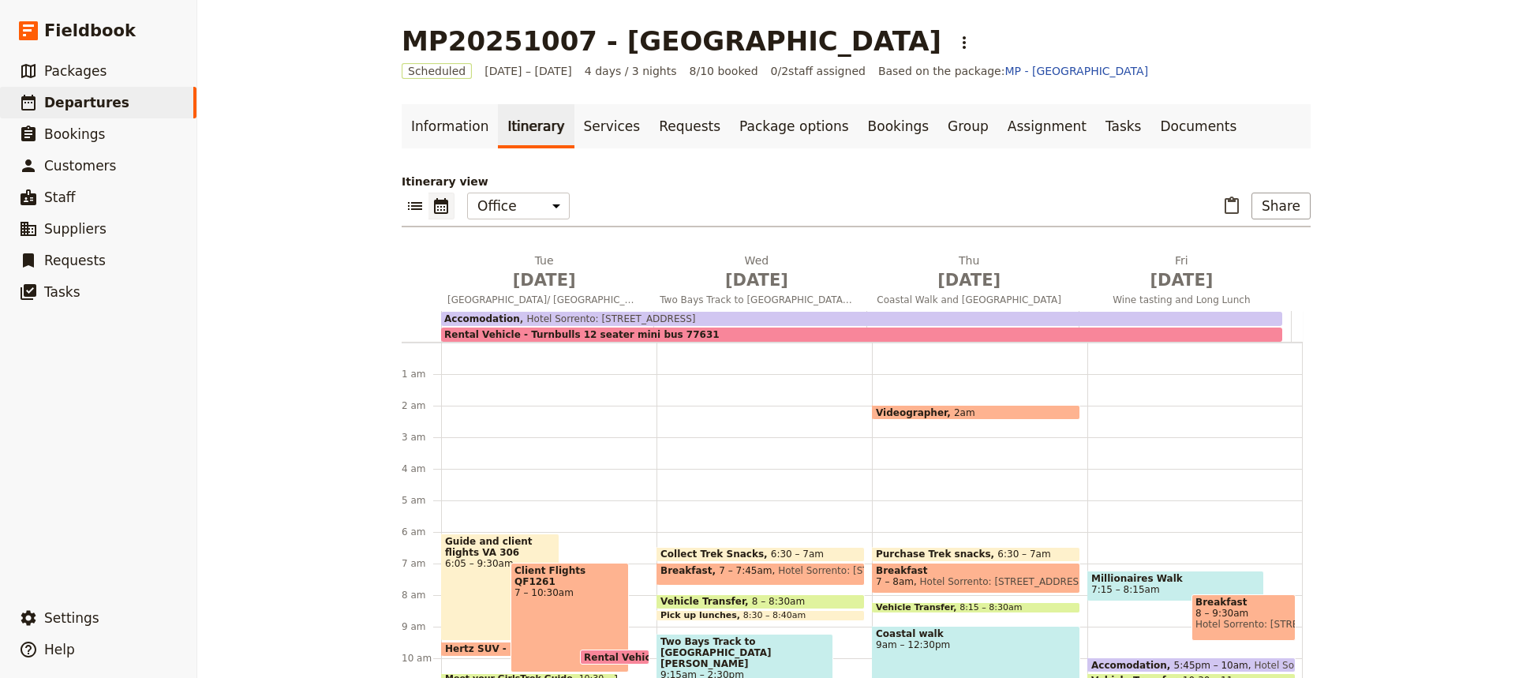
click at [954, 409] on span "2am" at bounding box center [964, 412] width 21 height 10
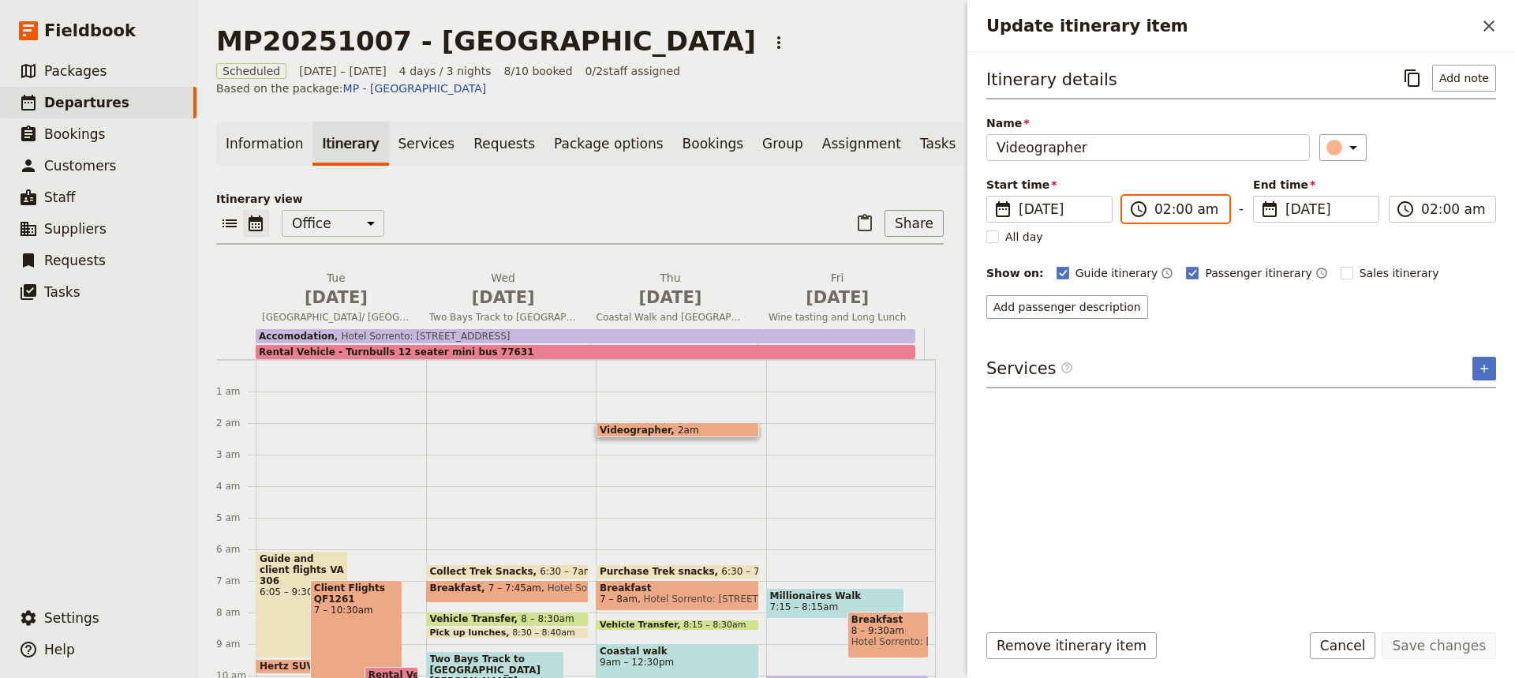
click at [1174, 211] on input "02:00 am" at bounding box center [1186, 209] width 65 height 19
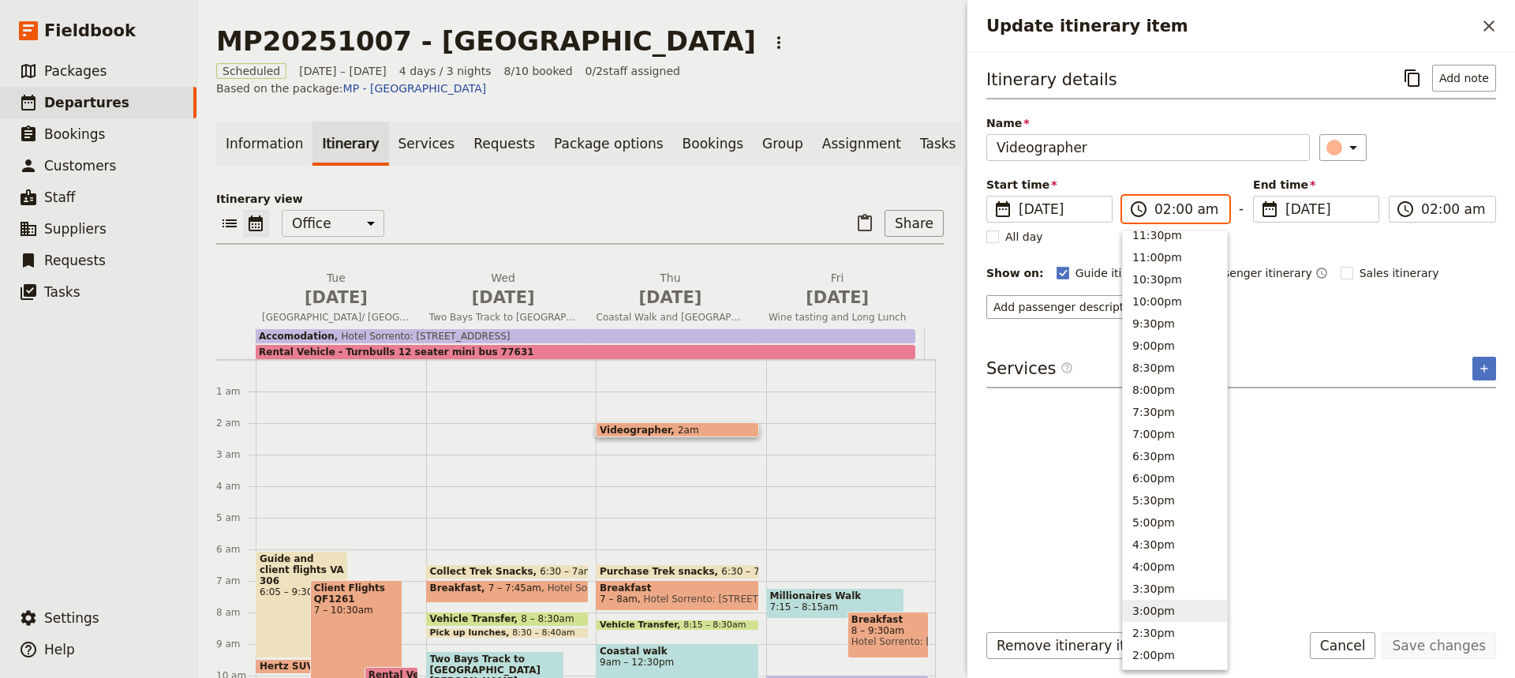
scroll to position [9, 0]
click at [1146, 650] on button "2:00pm" at bounding box center [1175, 656] width 104 height 22
type input "02:00 pm"
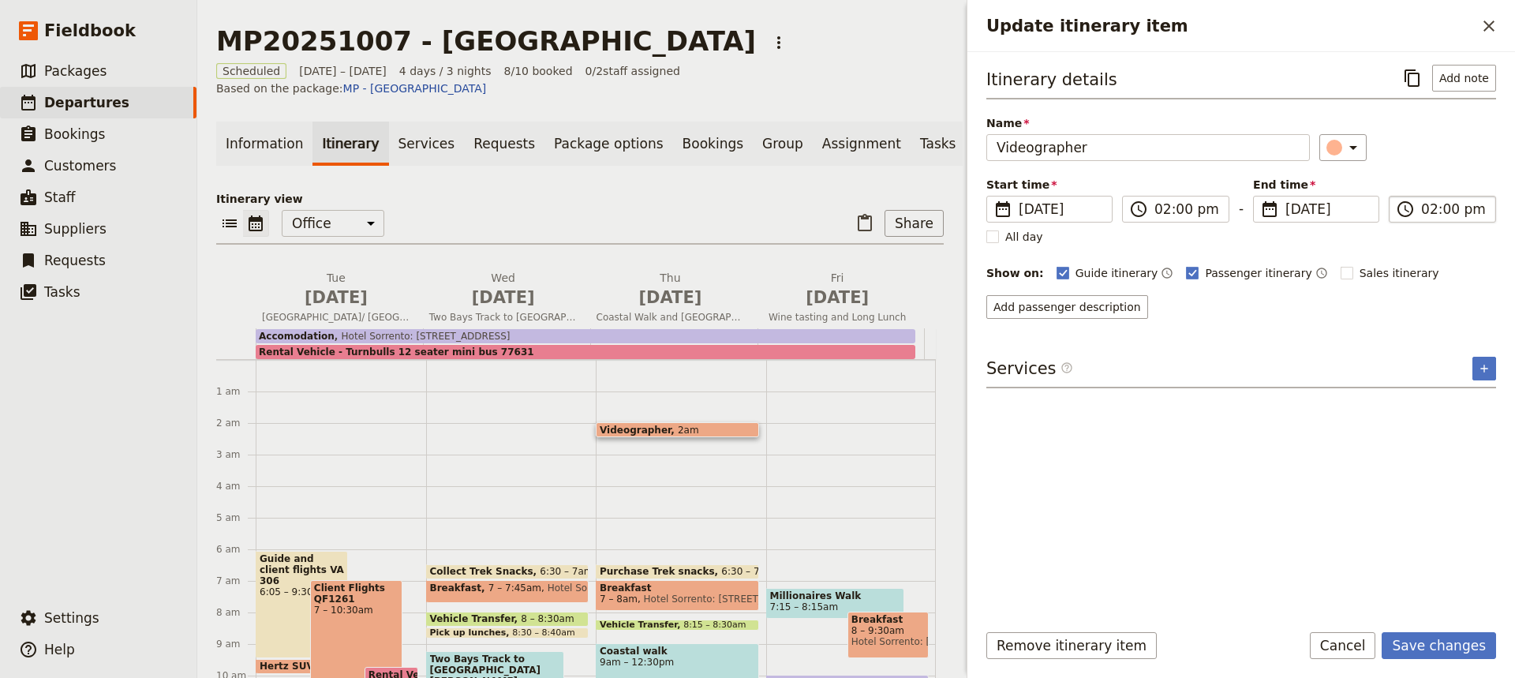
click at [1445, 211] on input "02:00 pm" at bounding box center [1453, 209] width 65 height 19
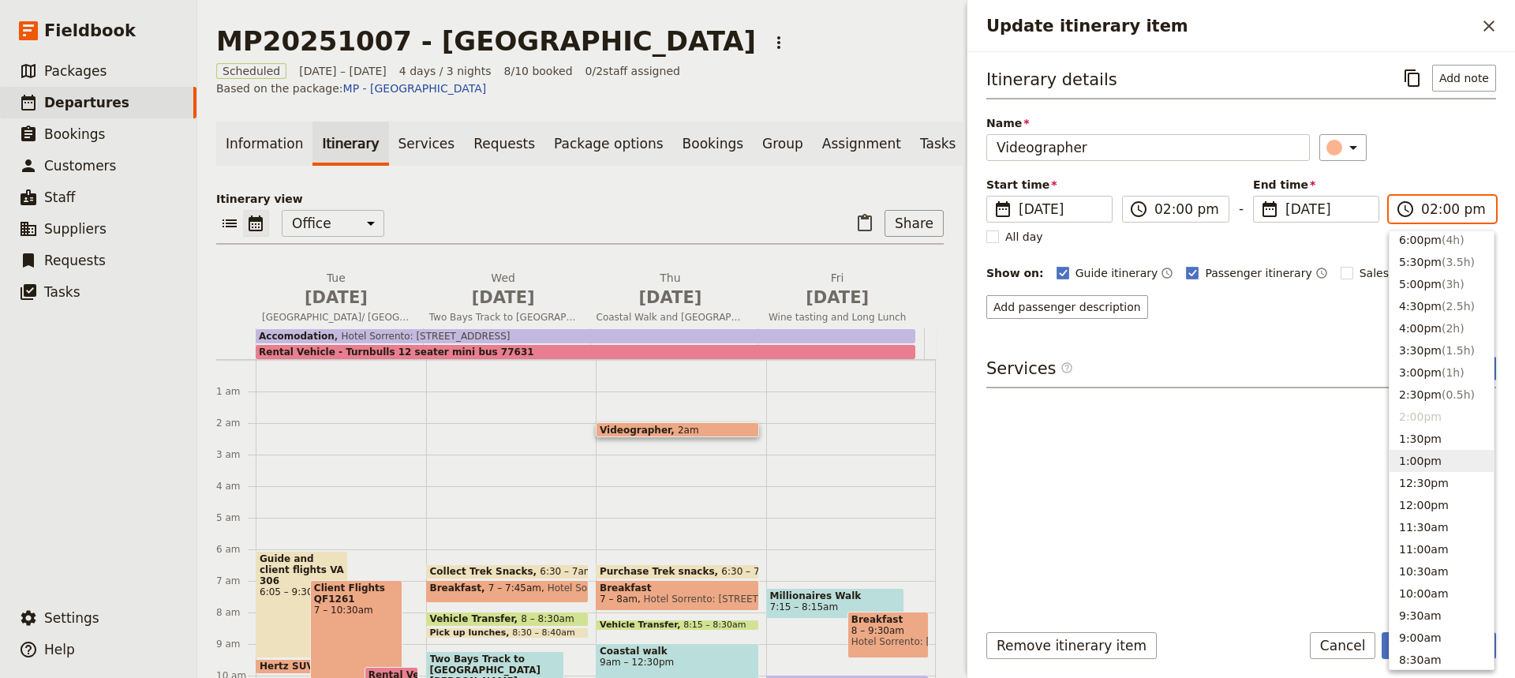
scroll to position [246, 0]
click at [1411, 350] on button "3:30pm ( 1.5h )" at bounding box center [1441, 353] width 104 height 22
type input "03:30 pm"
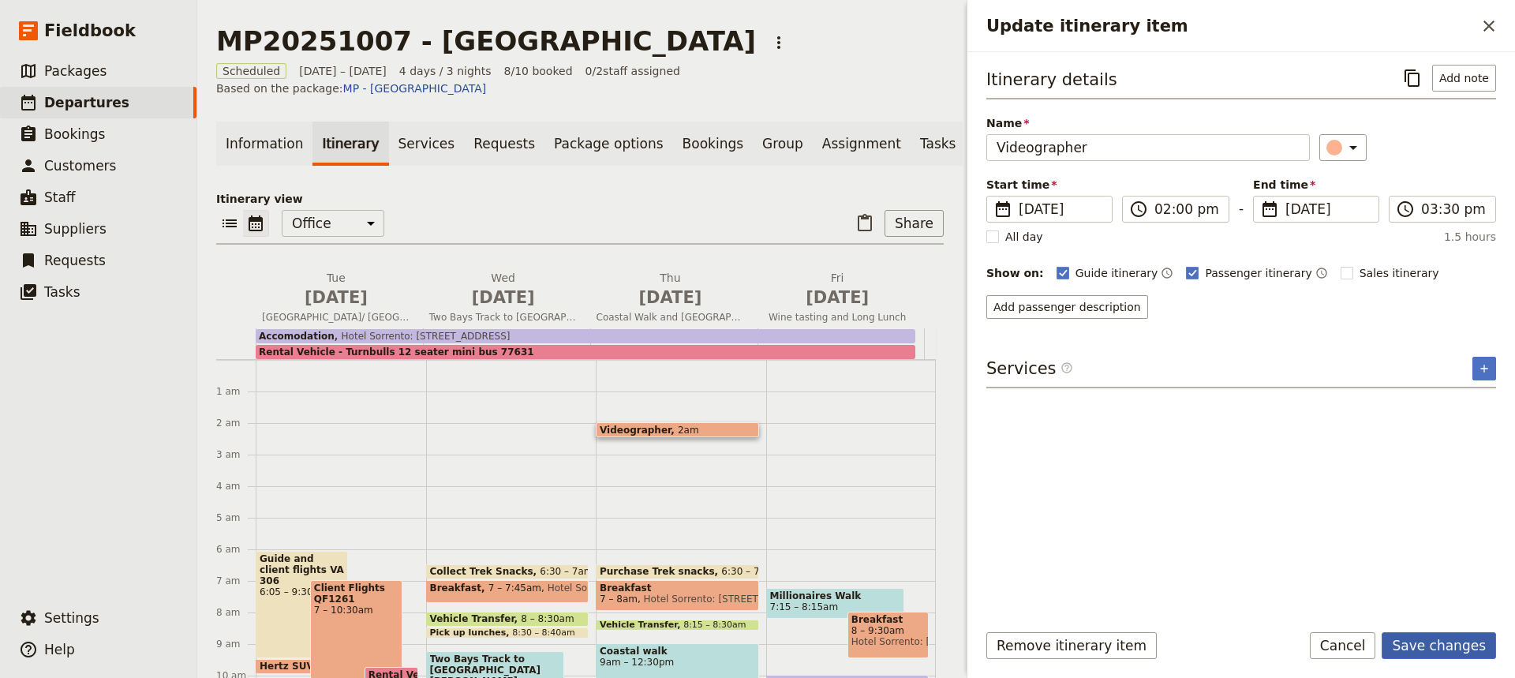
click at [1444, 645] on button "Save changes" at bounding box center [1438, 645] width 114 height 27
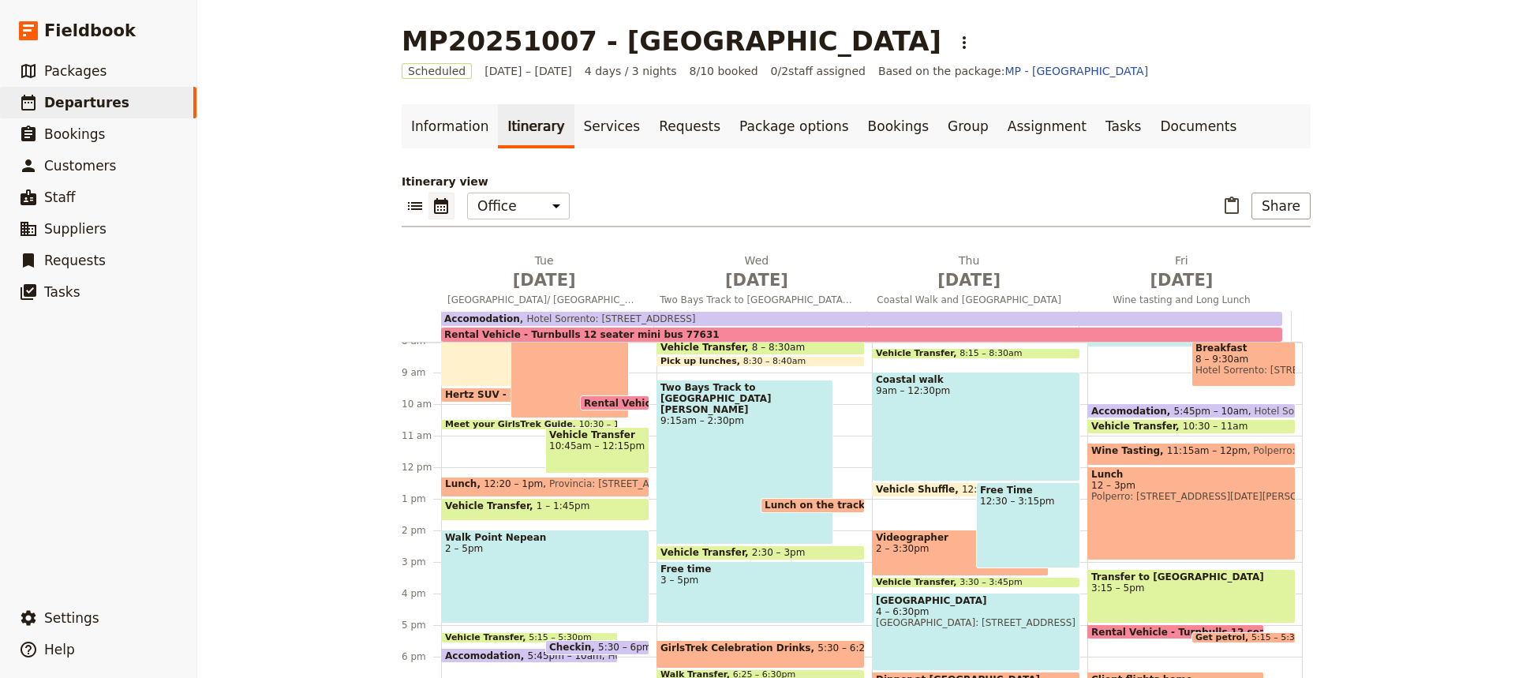
scroll to position [259, 0]
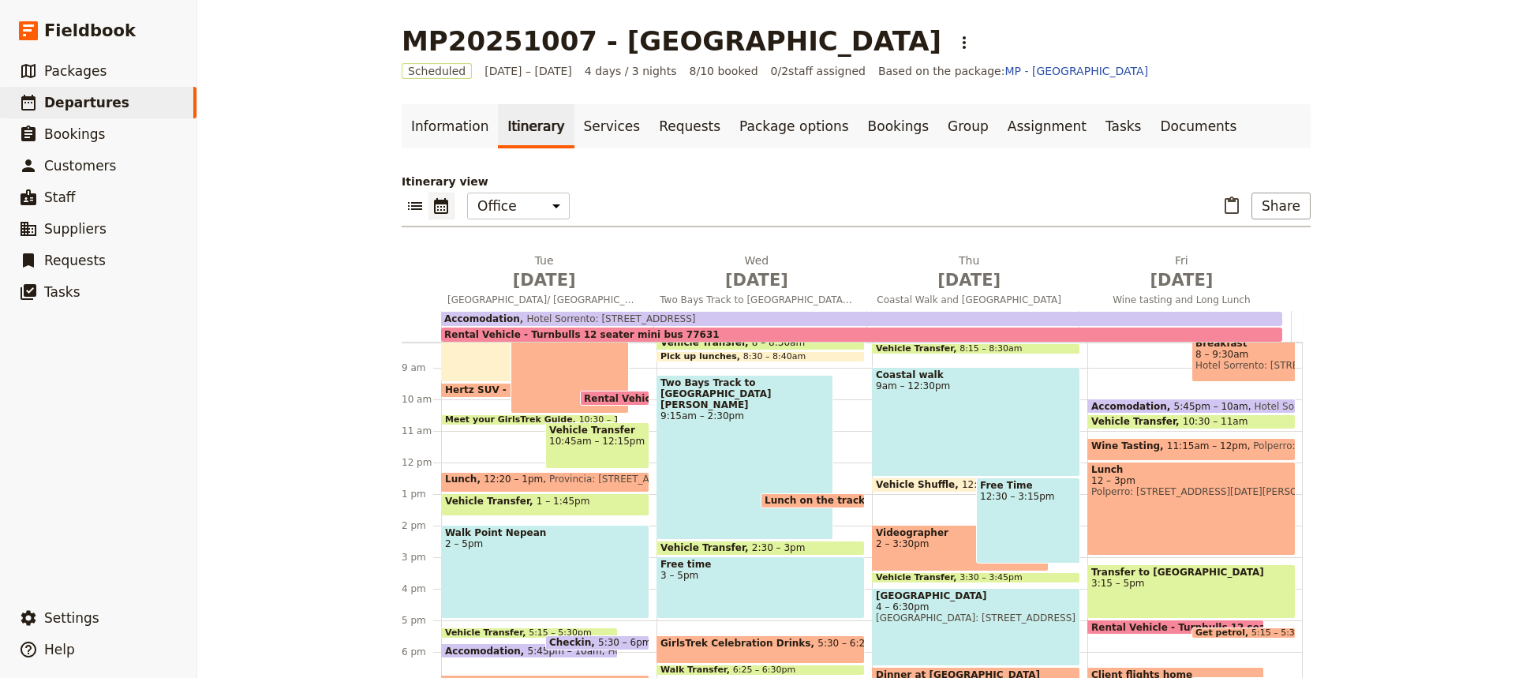
click at [921, 543] on span "2 – 3:30pm" at bounding box center [960, 543] width 169 height 11
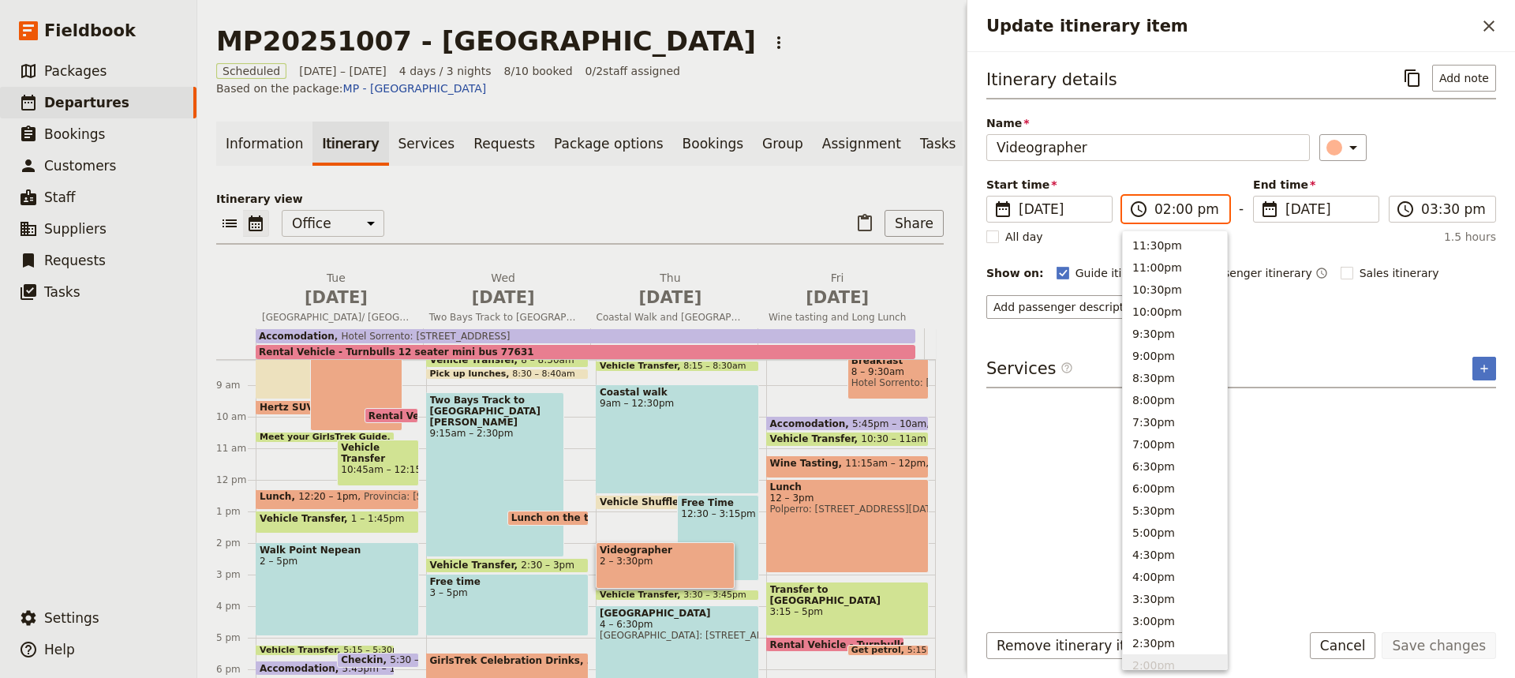
click at [1174, 205] on input "02:00 pm" at bounding box center [1186, 209] width 65 height 19
click at [1146, 324] on button "12:00pm" at bounding box center [1175, 331] width 104 height 22
type input "12:00 pm"
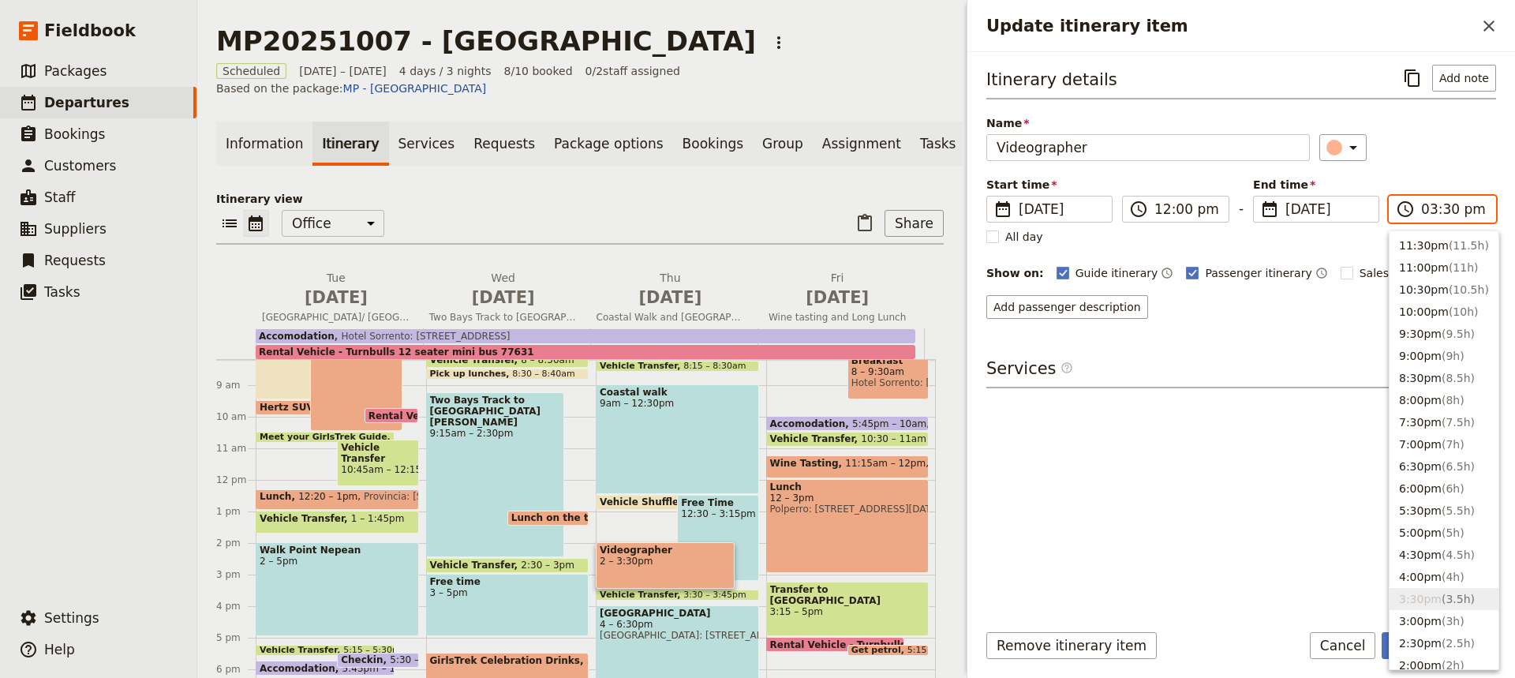
click at [1441, 211] on input "03:30 pm" at bounding box center [1453, 209] width 65 height 19
click at [1415, 639] on button "2:30pm ( 2.5h )" at bounding box center [1443, 643] width 109 height 22
type input "02:30 pm"
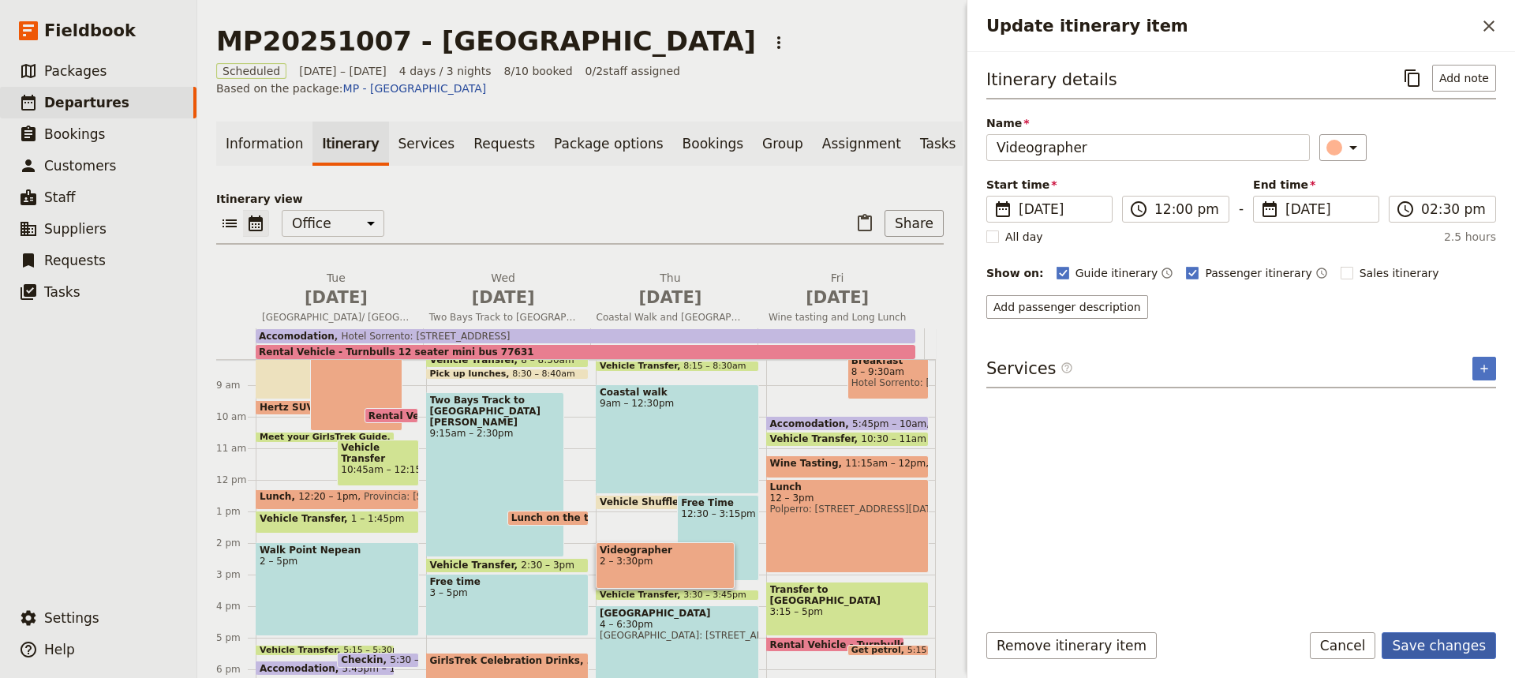
click at [1430, 654] on button "Save changes" at bounding box center [1438, 645] width 114 height 27
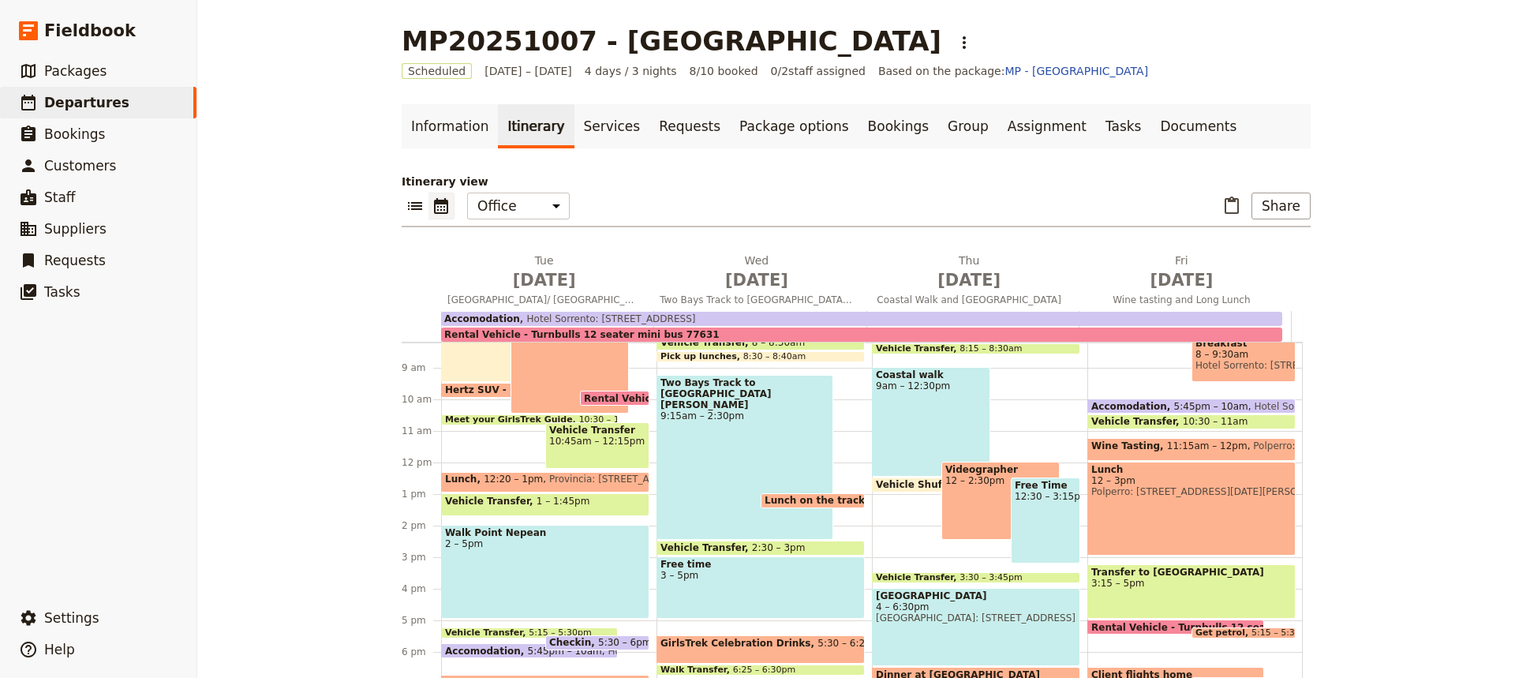
click at [969, 531] on div "Videographer 12 – 2:30pm" at bounding box center [1000, 501] width 118 height 78
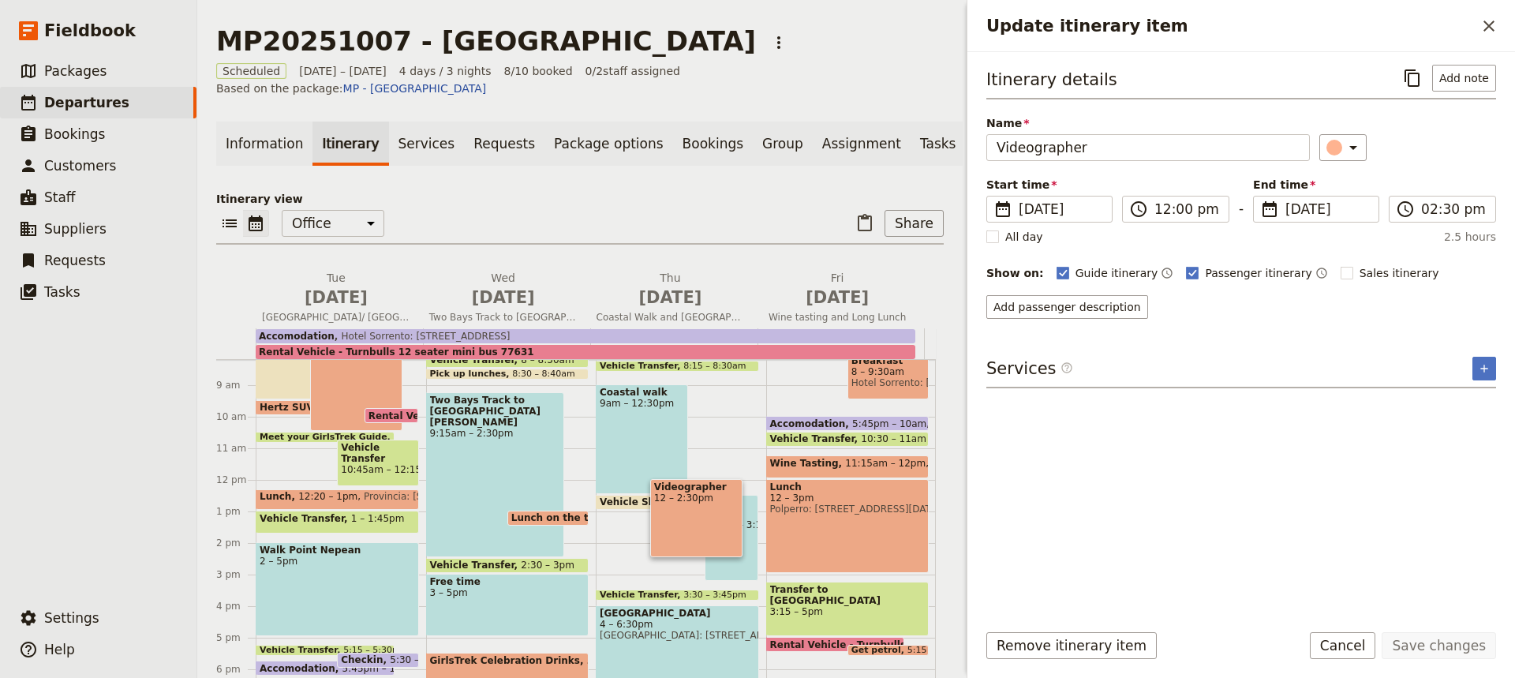
click at [614, 496] on span "Vehicle Shuffle" at bounding box center [643, 501] width 86 height 11
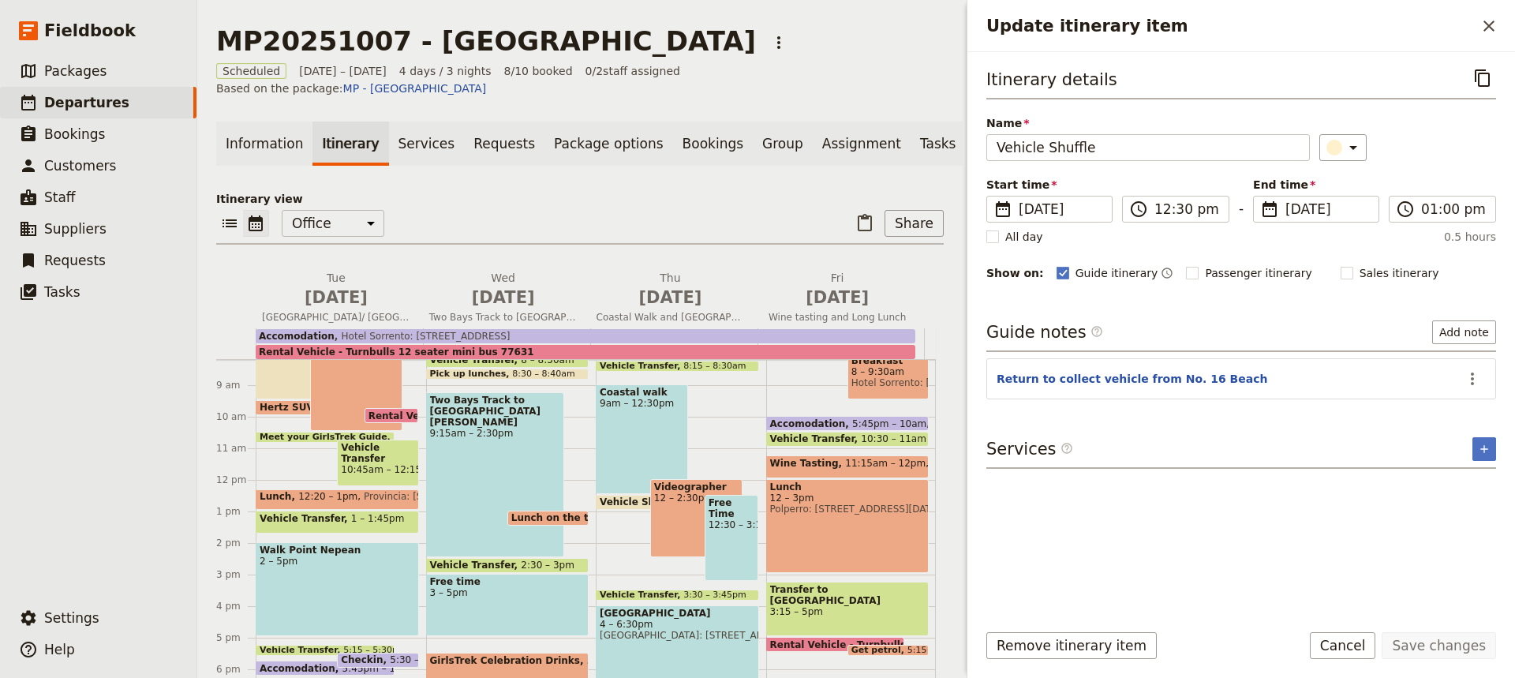
click at [727, 518] on div "Free Time 12:30 – 3:15pm" at bounding box center [732, 538] width 54 height 86
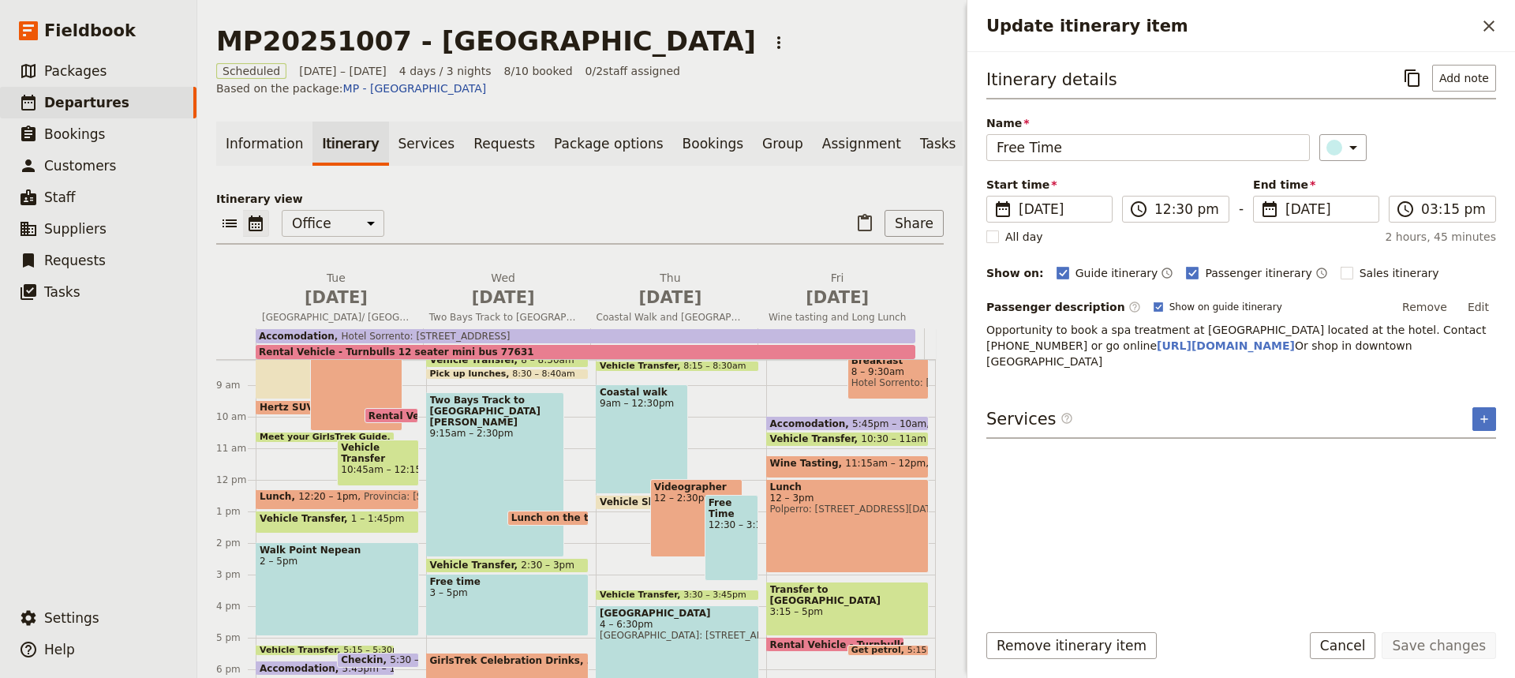
click at [1244, 551] on div "Itinerary details ​ Add note Name Free Time ​ Start time ​ [DATE] [DATE] [DATE]…" at bounding box center [1241, 336] width 510 height 542
click at [71, 68] on span "Packages" at bounding box center [75, 71] width 62 height 16
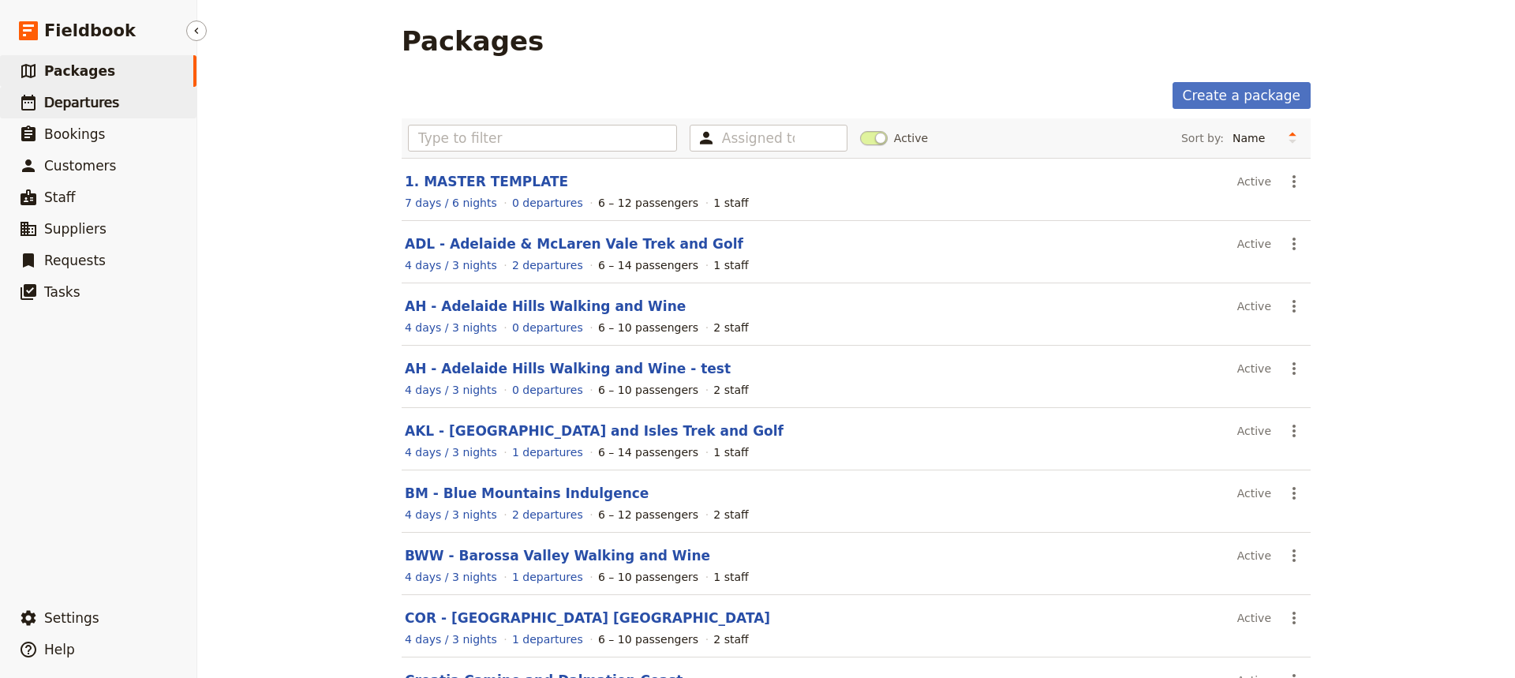
click at [70, 107] on span "Departures" at bounding box center [81, 103] width 75 height 16
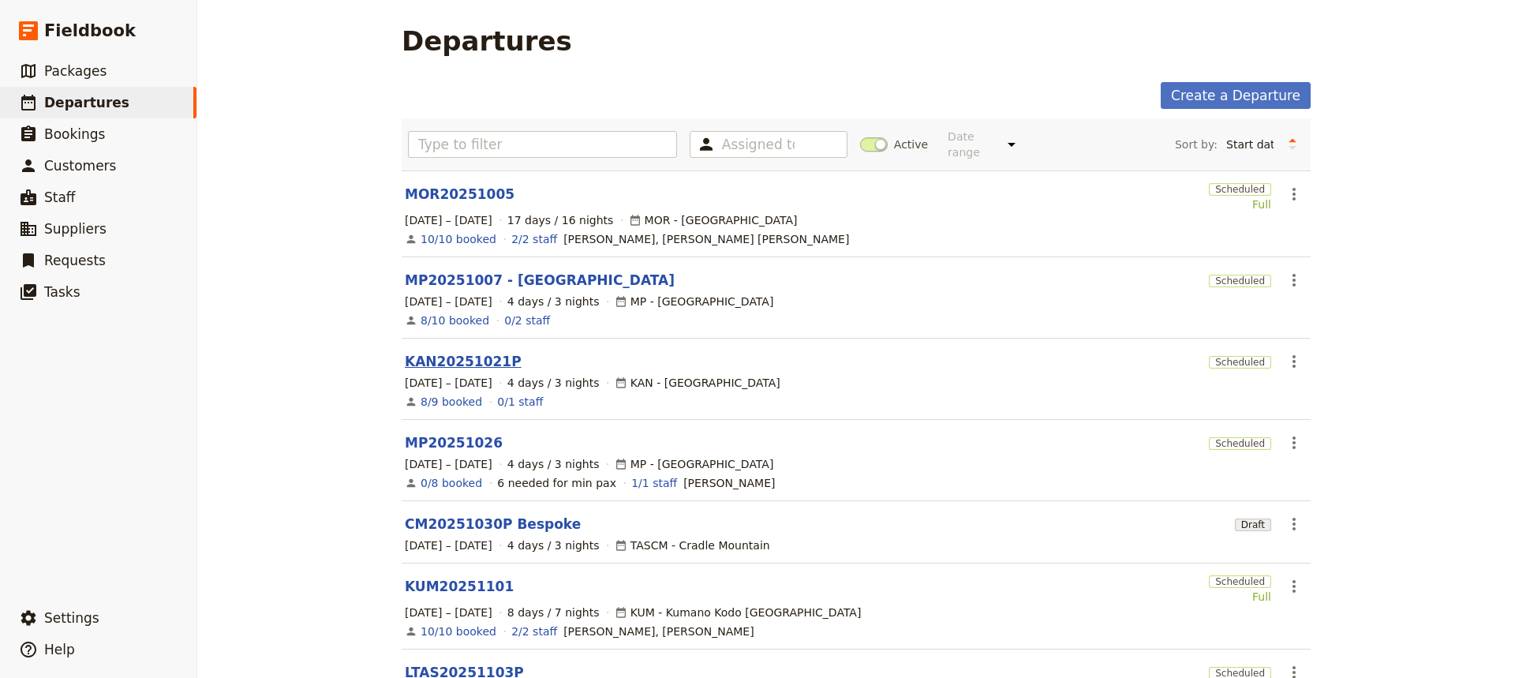
click at [437, 353] on link "KAN20251021P" at bounding box center [463, 361] width 117 height 19
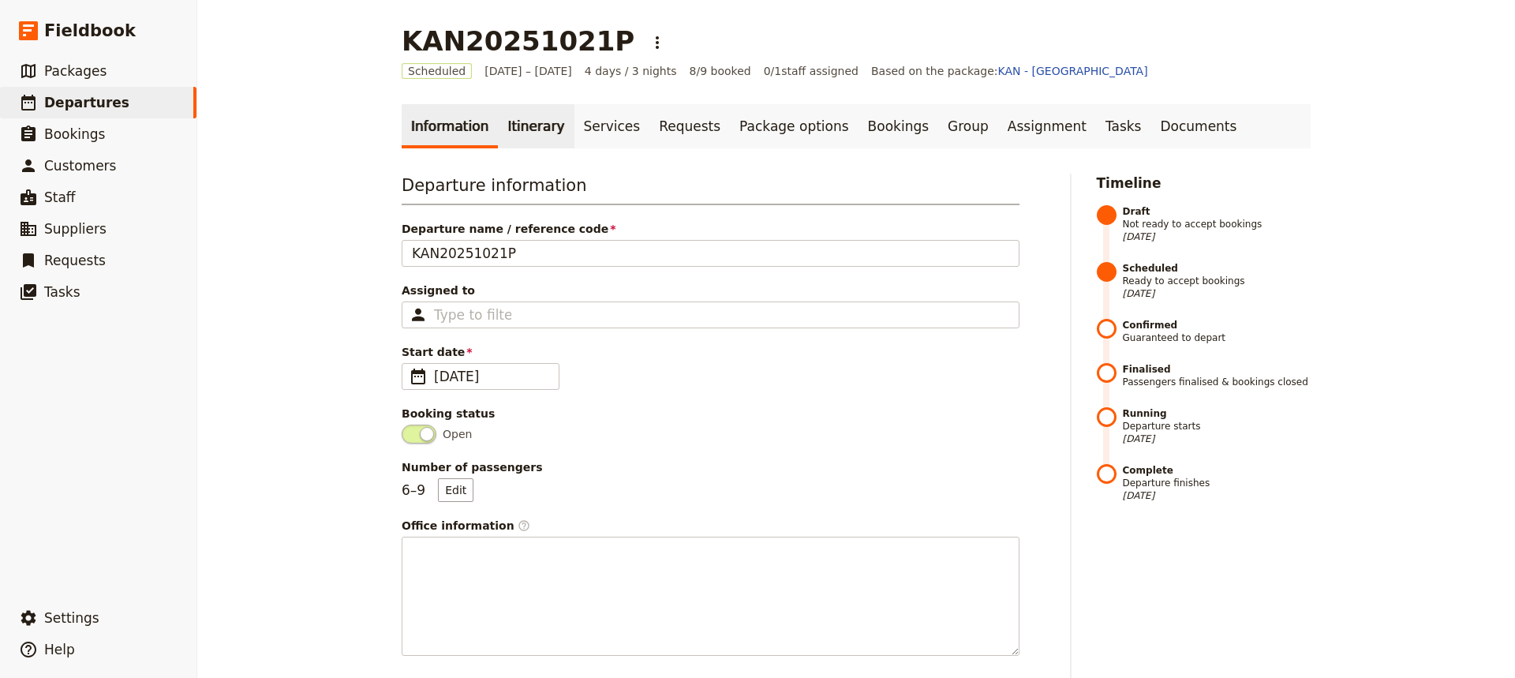
click at [517, 130] on link "Itinerary" at bounding box center [536, 126] width 76 height 44
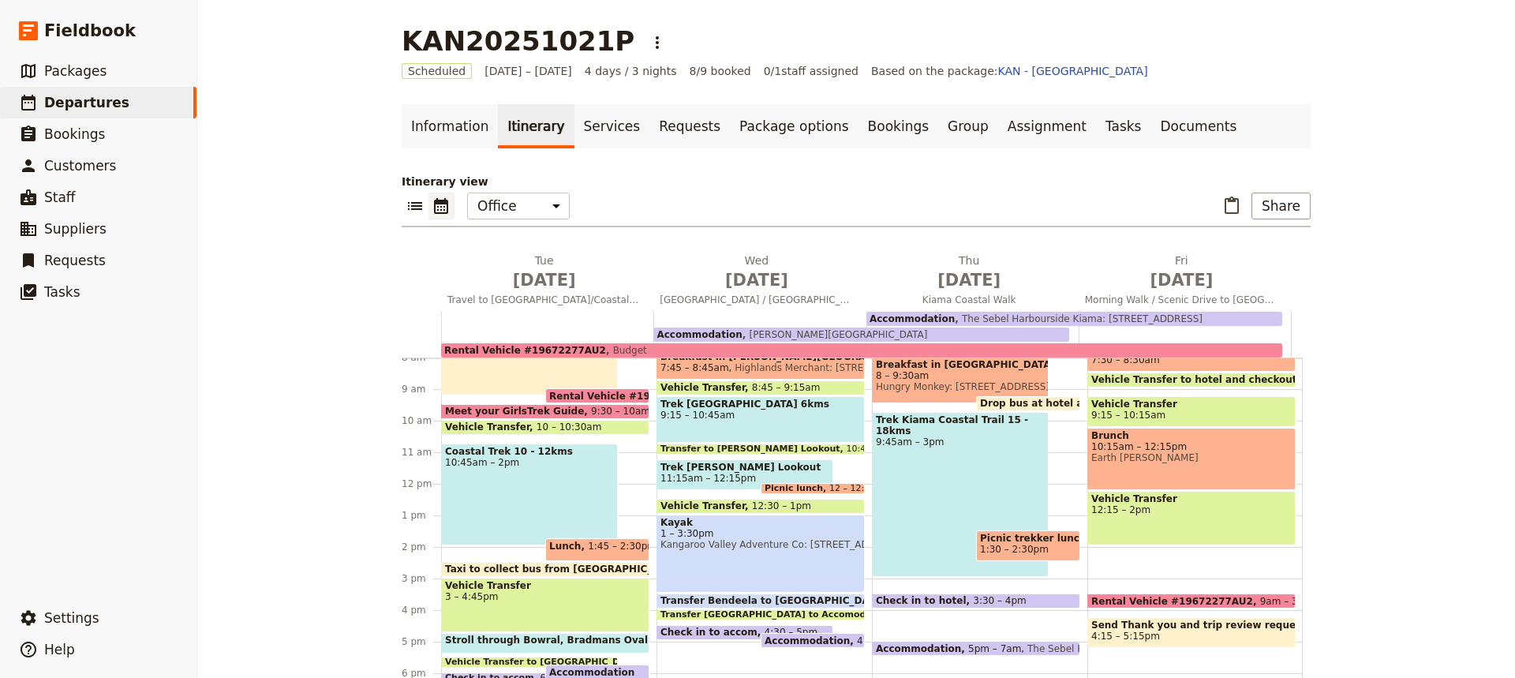
scroll to position [253, 0]
click at [534, 477] on div "Coastal Trek 10 - 12kms 10:45am – 2pm" at bounding box center [529, 494] width 177 height 102
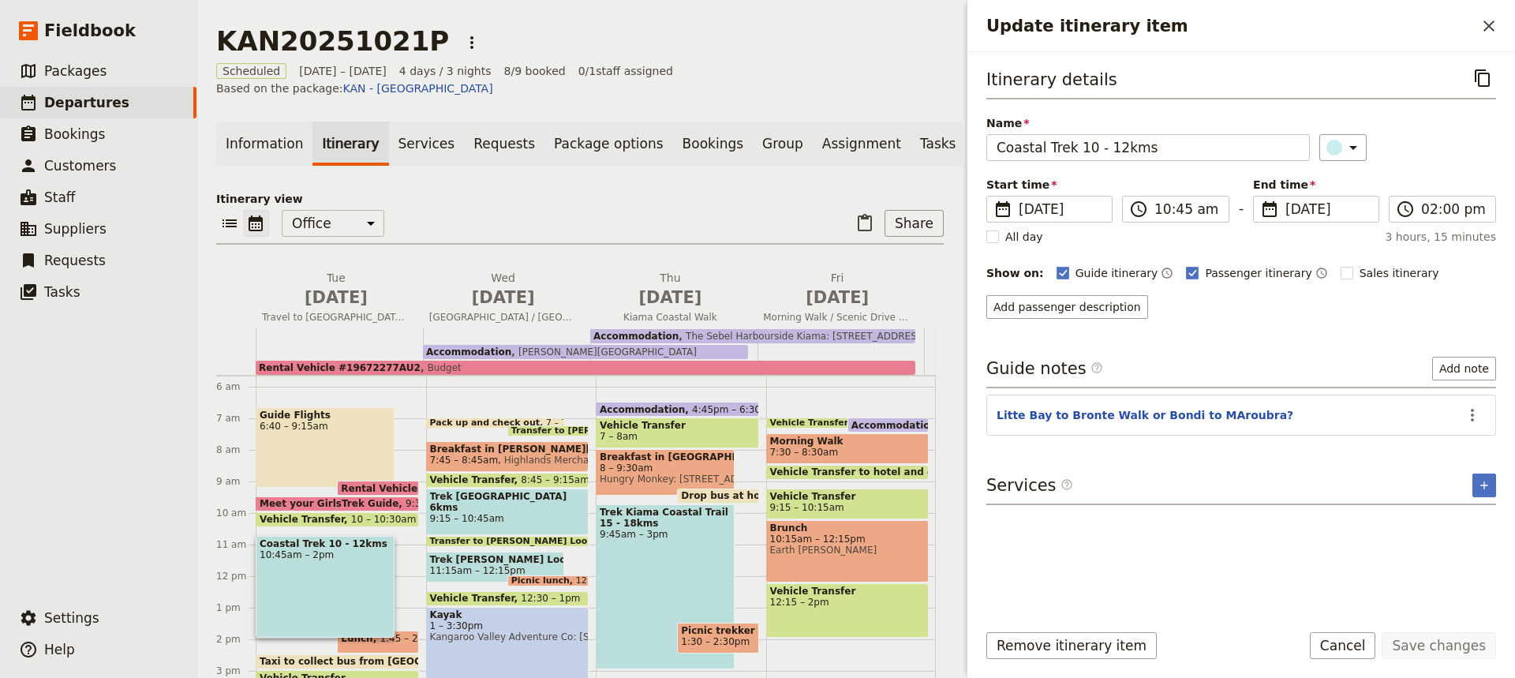
scroll to position [177, 0]
click at [829, 437] on span "Morning Walk" at bounding box center [847, 442] width 155 height 11
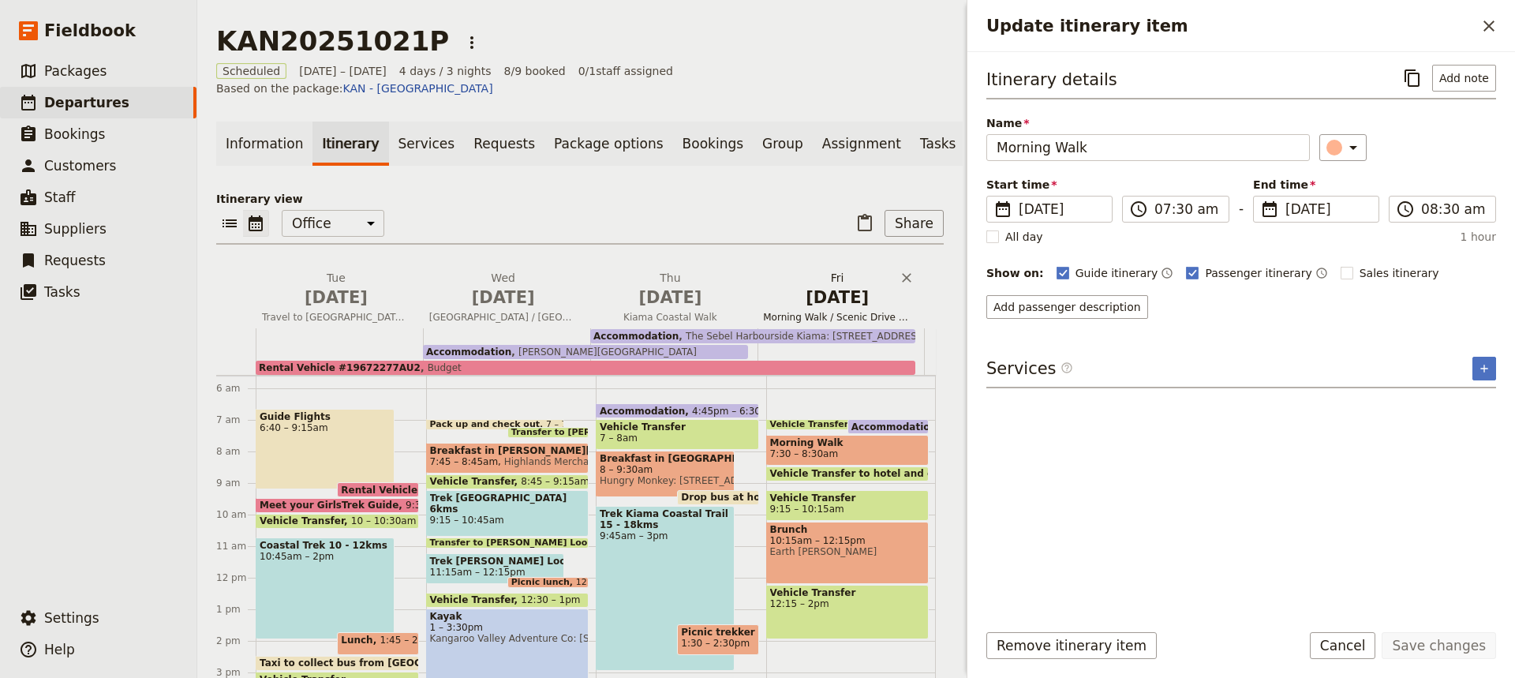
click at [862, 293] on span "[DATE]" at bounding box center [837, 298] width 148 height 24
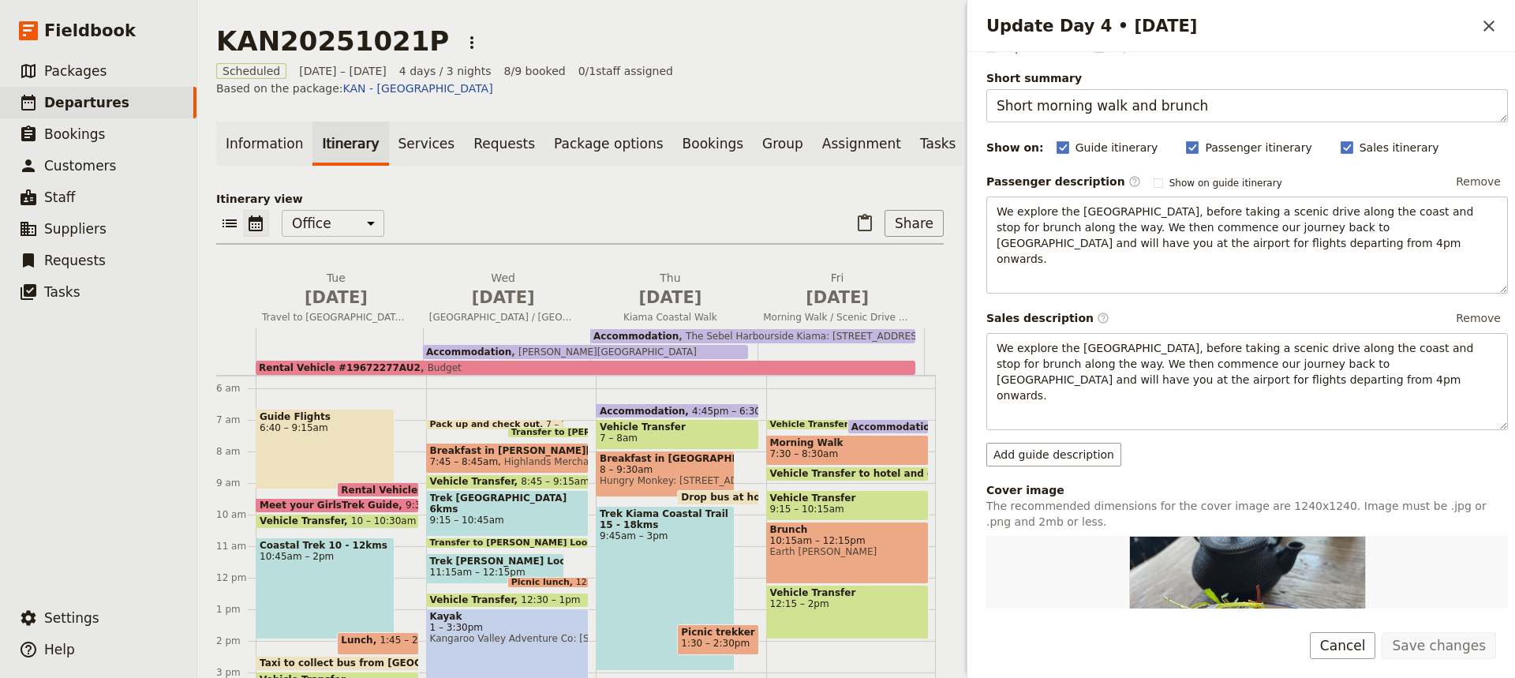
scroll to position [73, 0]
